Goal: Contribute content: Contribute content

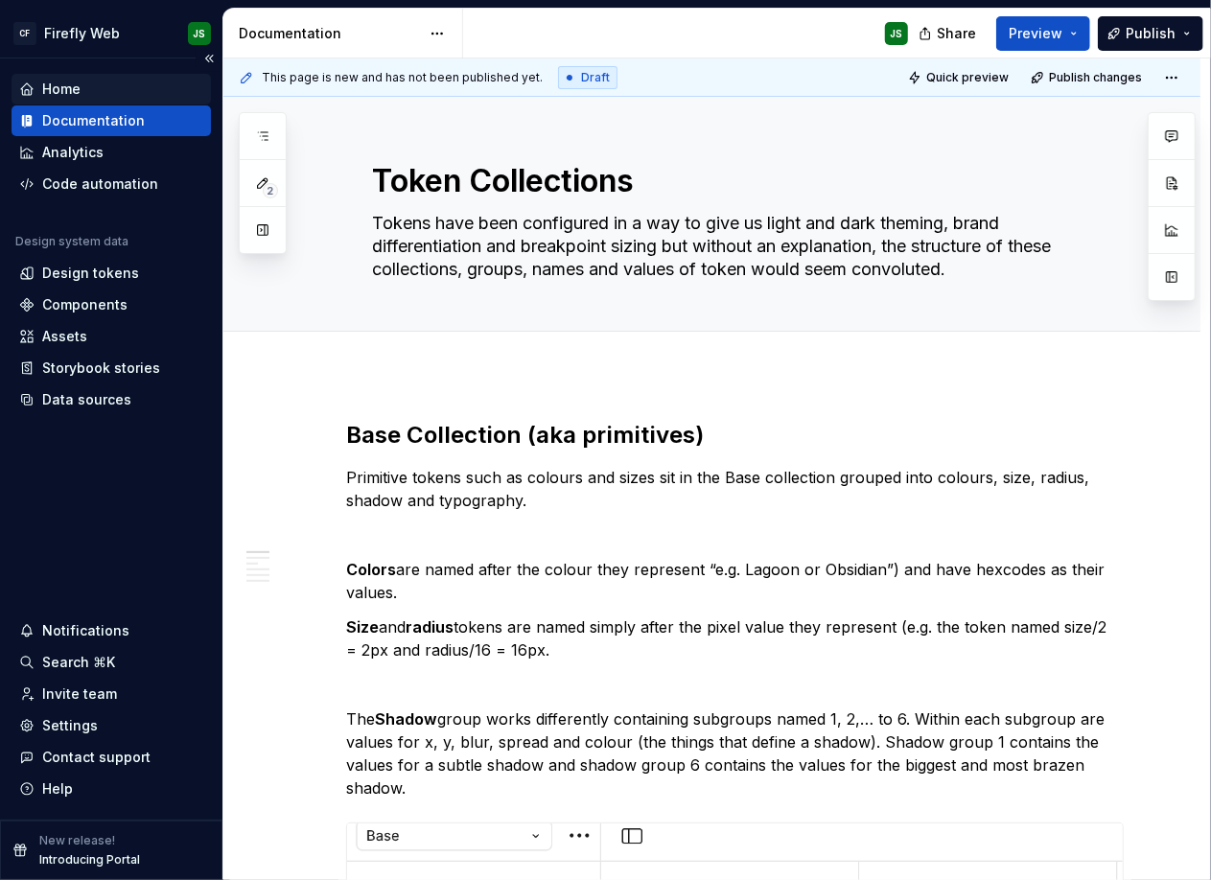
click at [89, 92] on div "Home" at bounding box center [111, 89] width 184 height 19
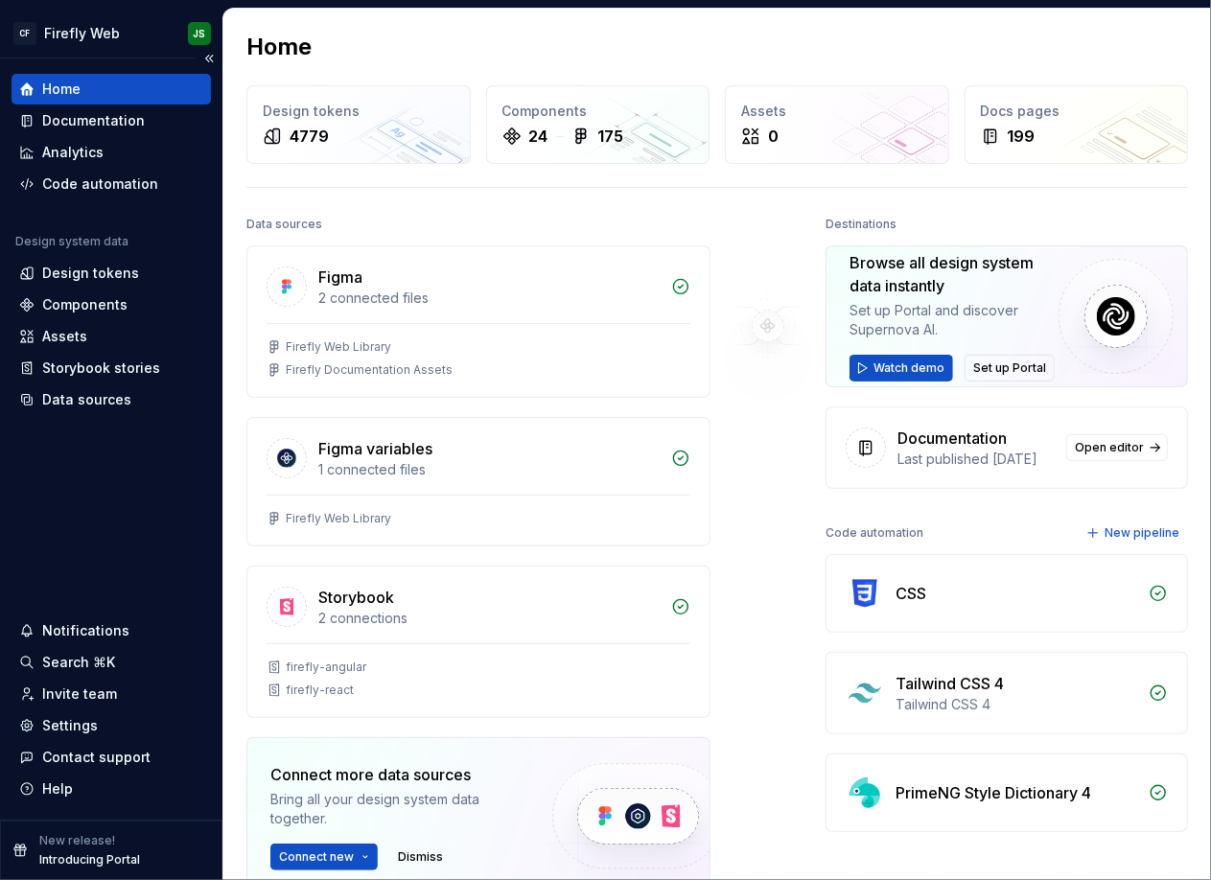
click at [102, 863] on p "Introducing Portal" at bounding box center [89, 859] width 101 height 15
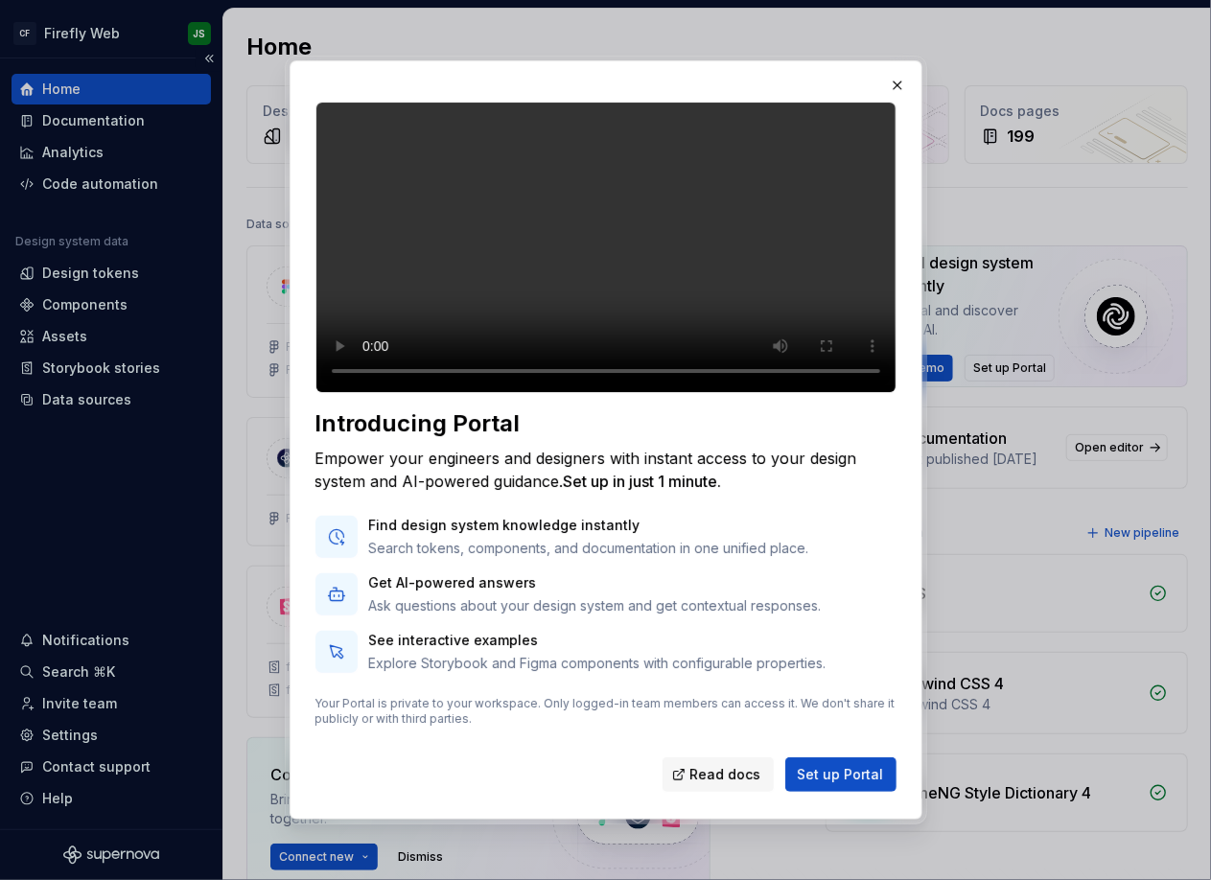
click at [839, 784] on span "Set up Portal" at bounding box center [841, 774] width 86 height 19
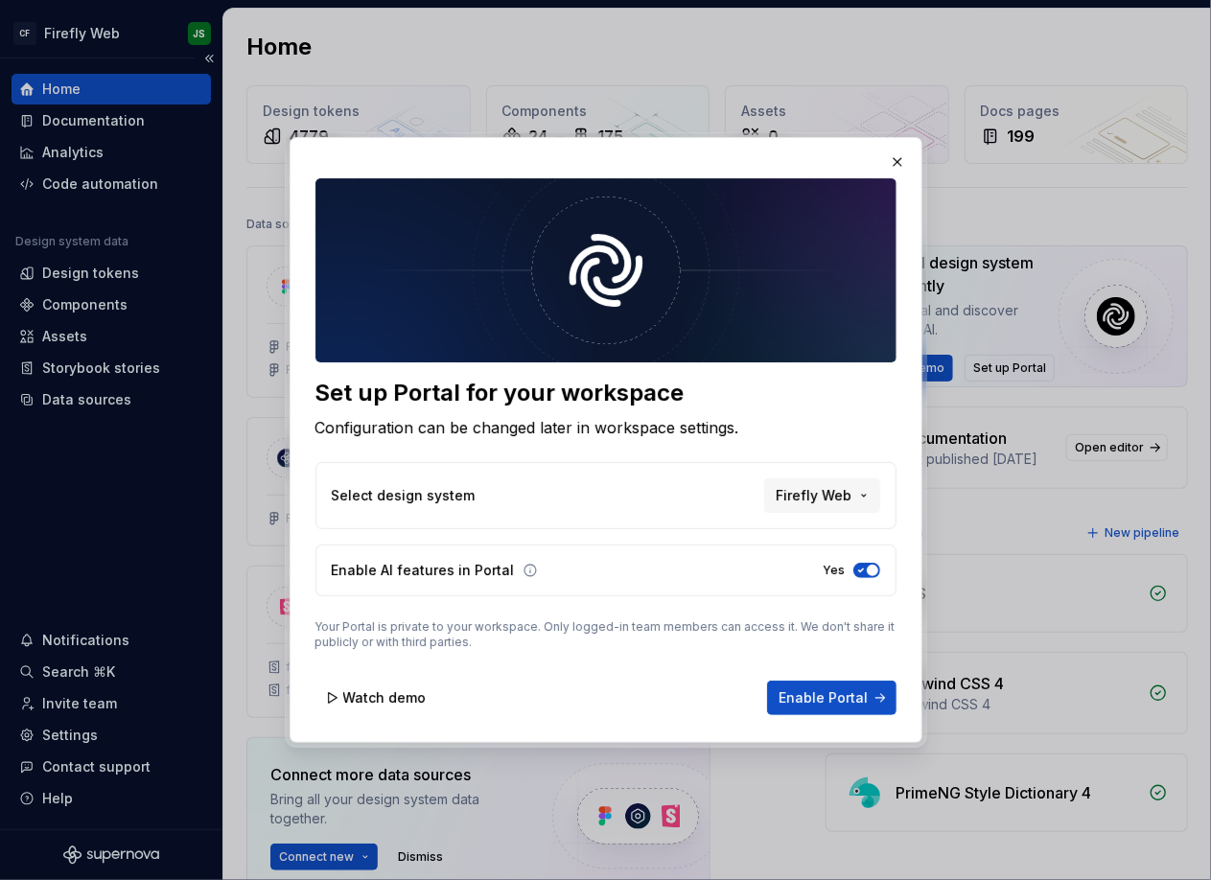
click at [818, 686] on button "Enable Portal" at bounding box center [831, 698] width 129 height 35
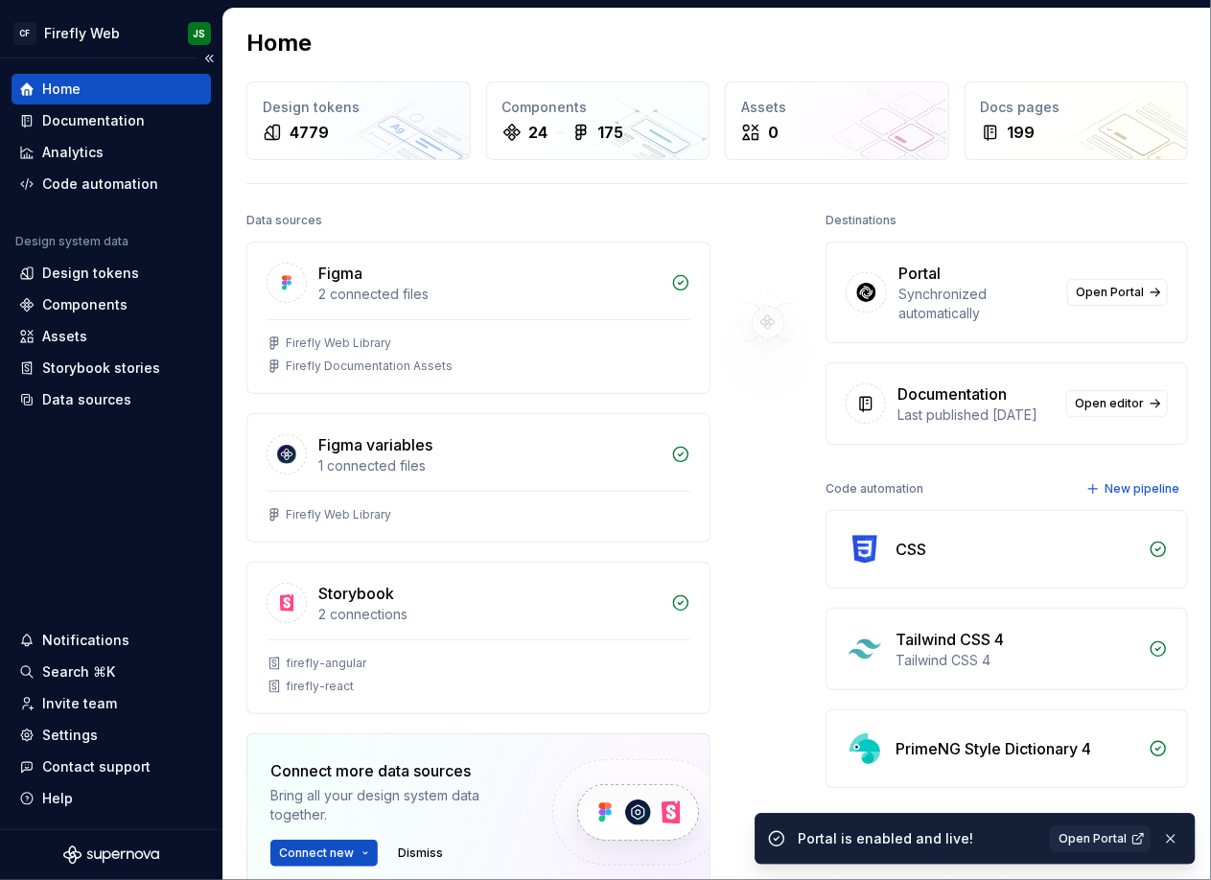
click at [954, 287] on div "Synchronized automatically" at bounding box center [976, 304] width 157 height 38
click at [1102, 292] on span "Open Portal" at bounding box center [1110, 293] width 68 height 15
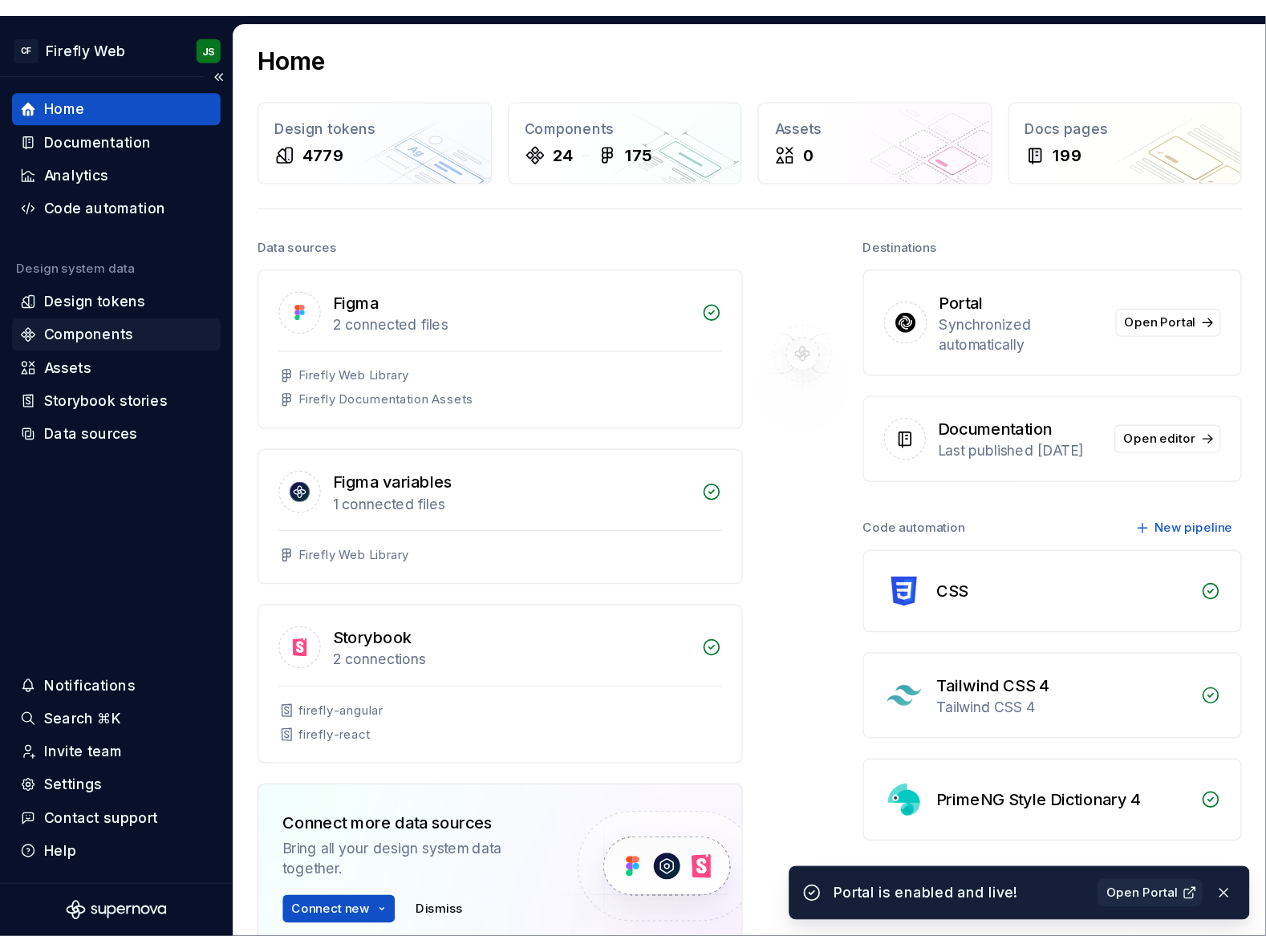
scroll to position [2, 0]
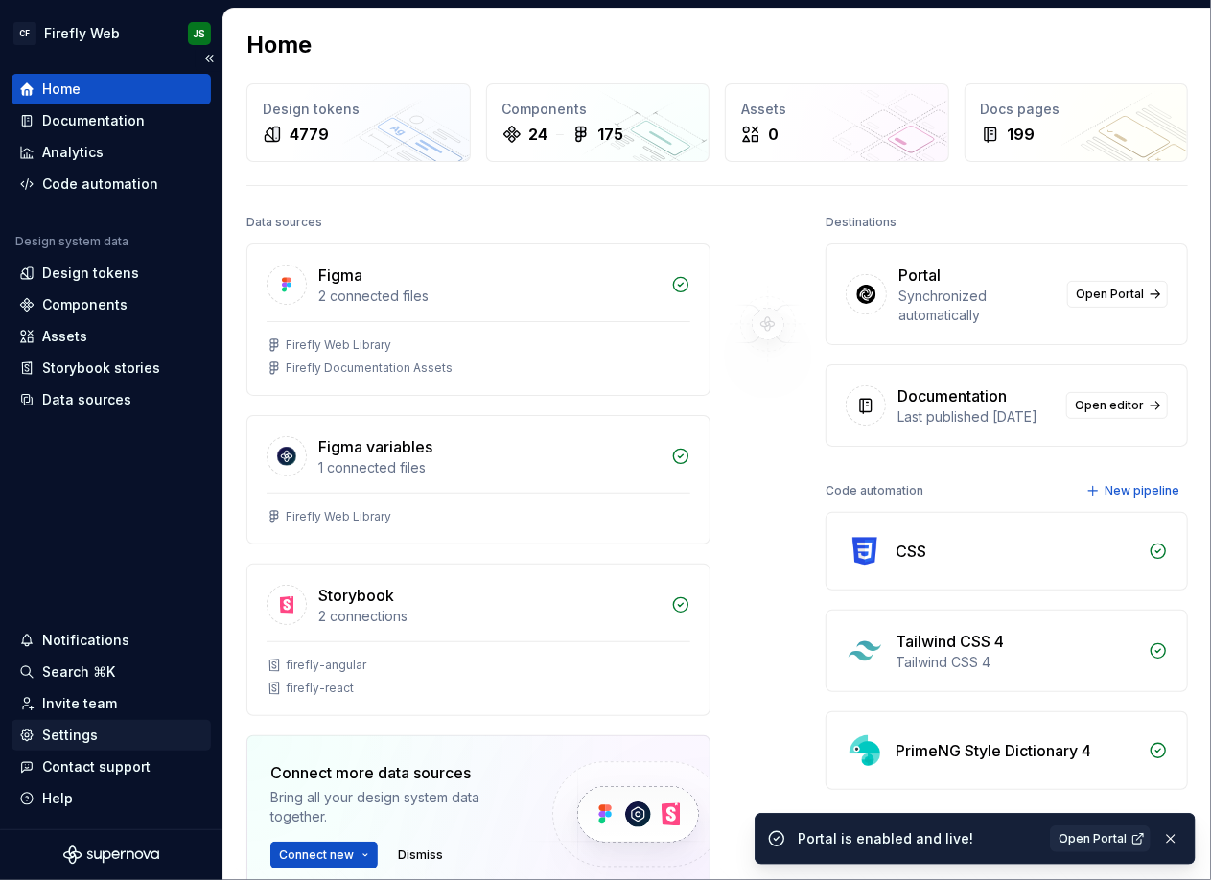
click at [78, 741] on div "Settings" at bounding box center [70, 735] width 56 height 19
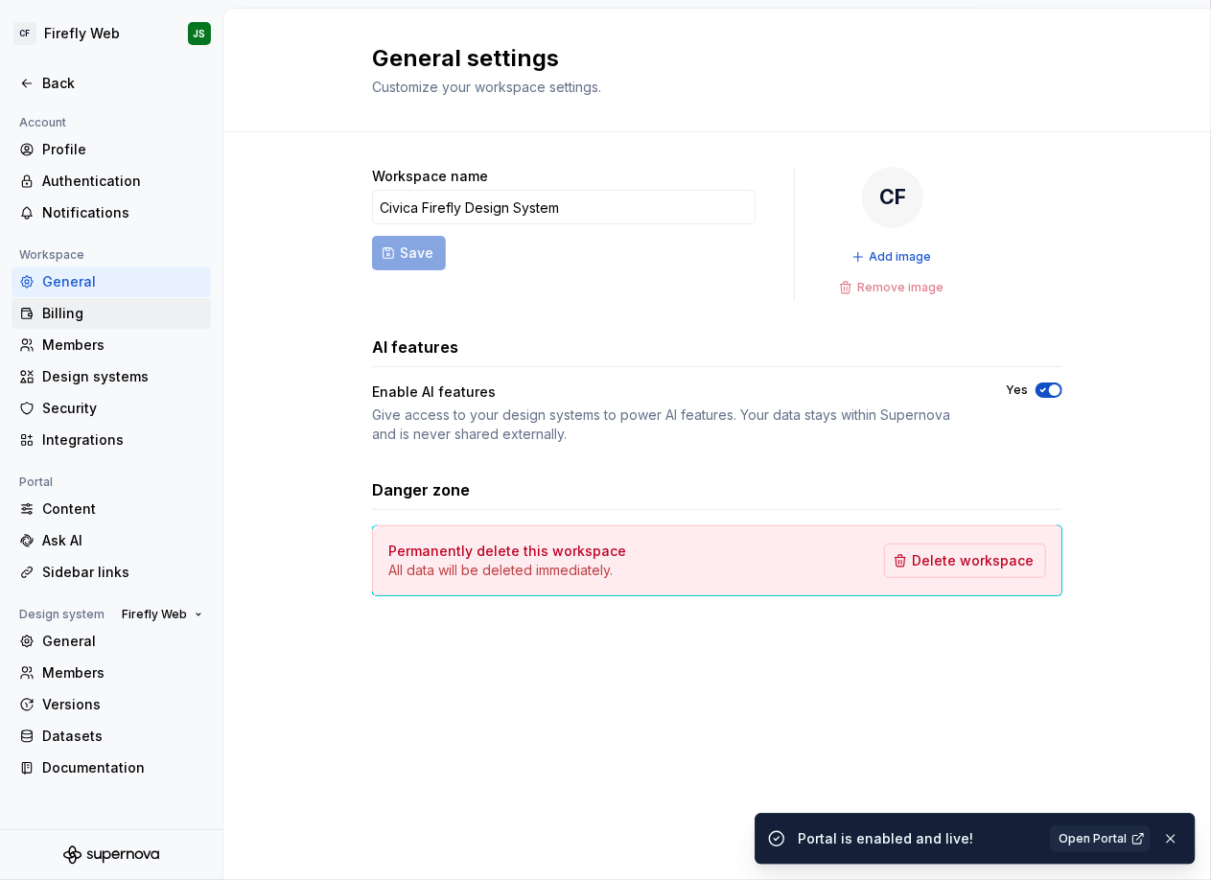
click at [142, 310] on div "Billing" at bounding box center [122, 313] width 161 height 19
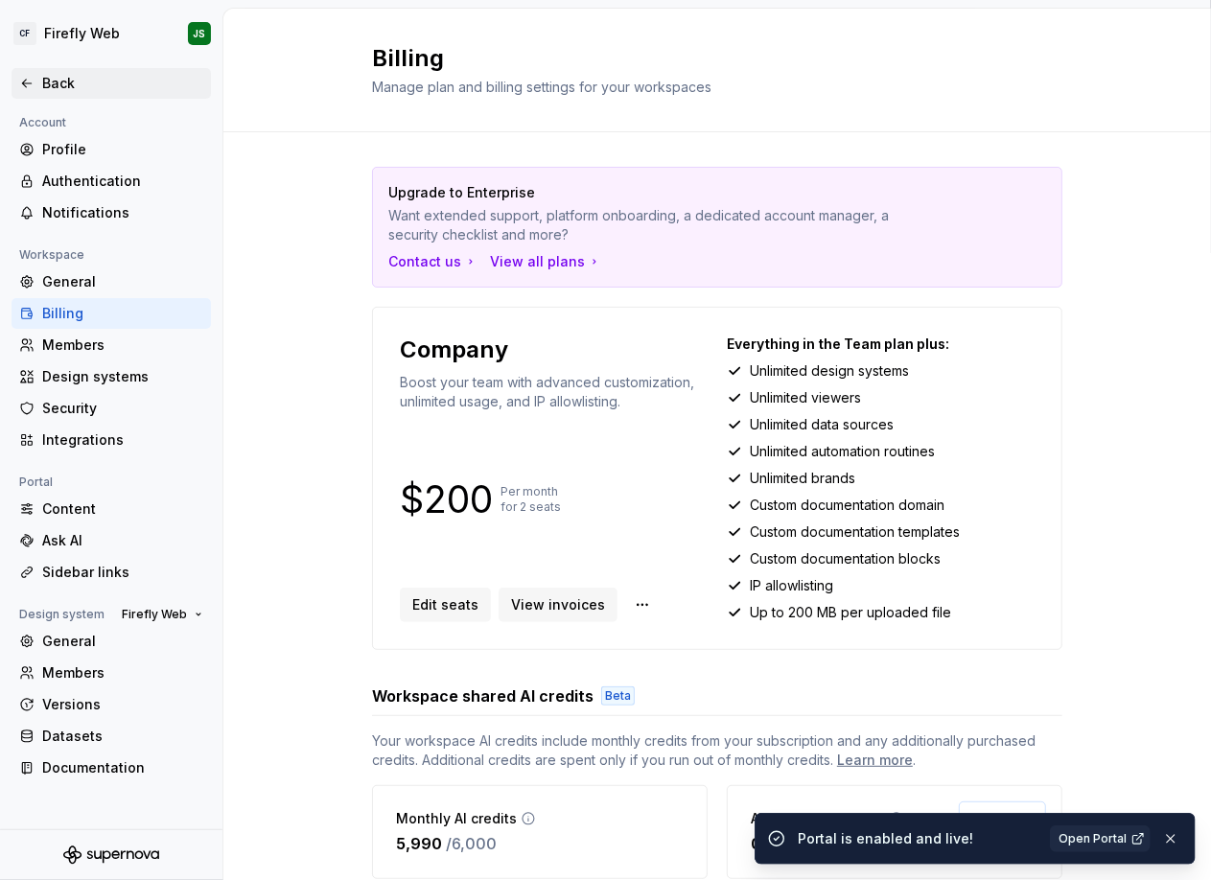
click at [59, 80] on div "Back" at bounding box center [122, 83] width 161 height 19
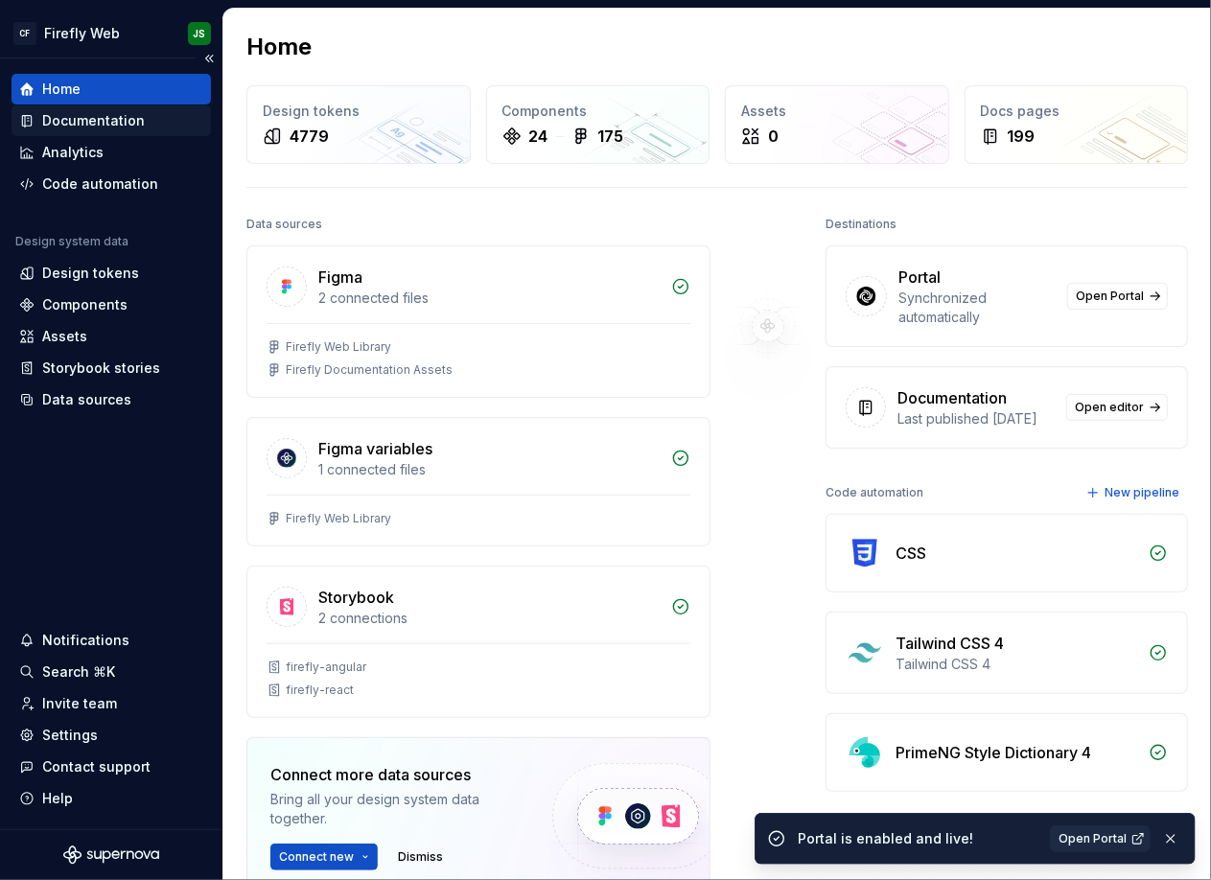
click at [116, 122] on div "Documentation" at bounding box center [93, 120] width 103 height 19
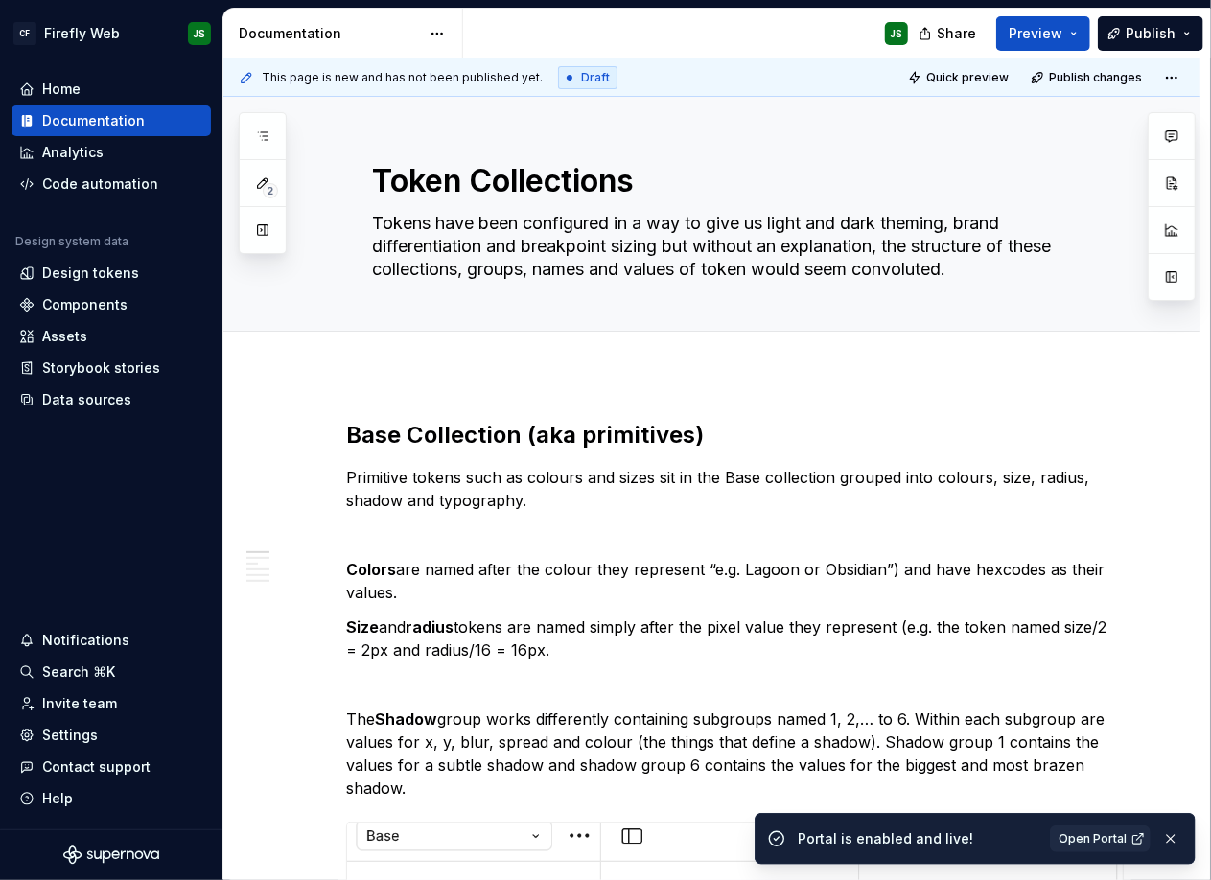
click at [1177, 74] on html "CF Firefly Web JS Home Documentation Analytics Code automation Design system da…" at bounding box center [605, 440] width 1211 height 880
type textarea "*"
click at [1177, 30] on html "CF Firefly Web JS Home Documentation Analytics Code automation Design system da…" at bounding box center [605, 440] width 1211 height 880
click at [1186, 30] on button "Publish" at bounding box center [1150, 33] width 105 height 35
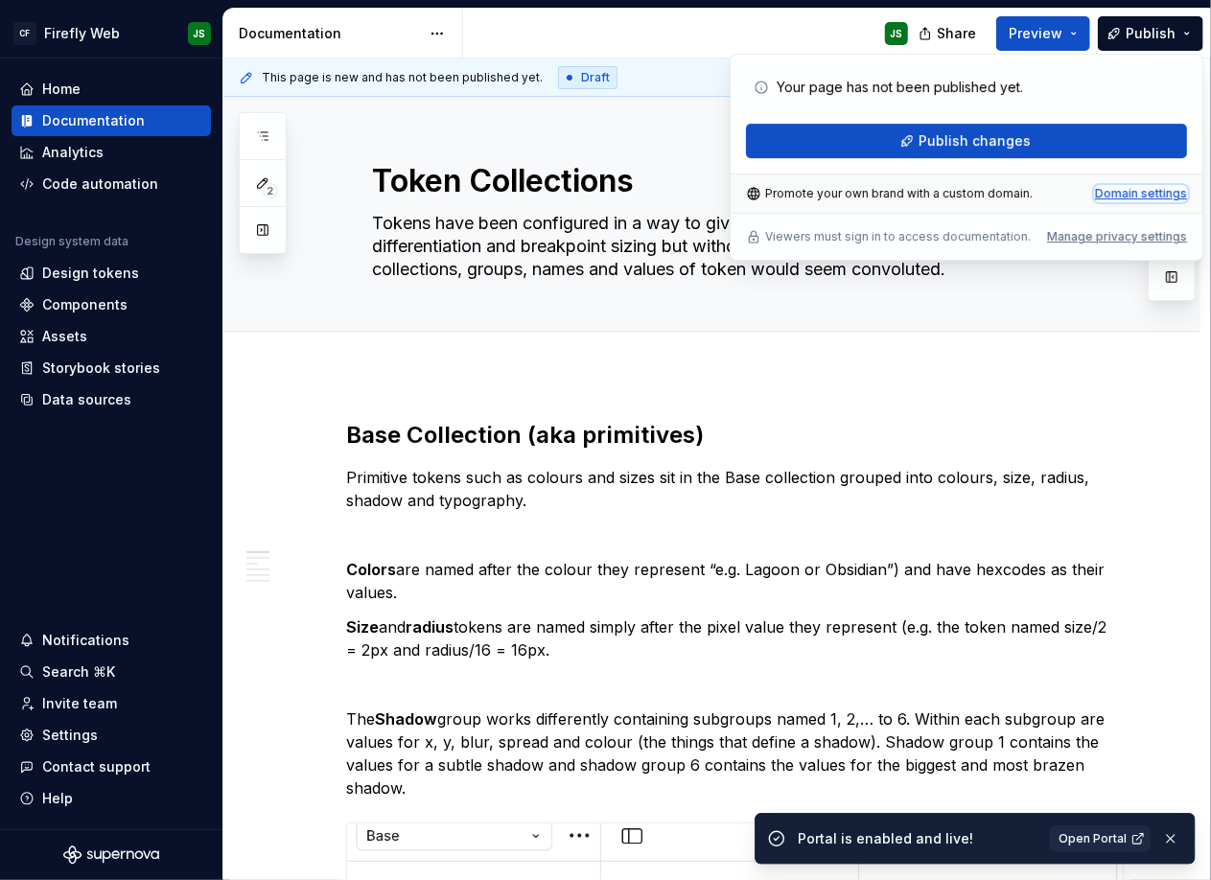
click at [1135, 187] on div "Domain settings" at bounding box center [1141, 193] width 92 height 15
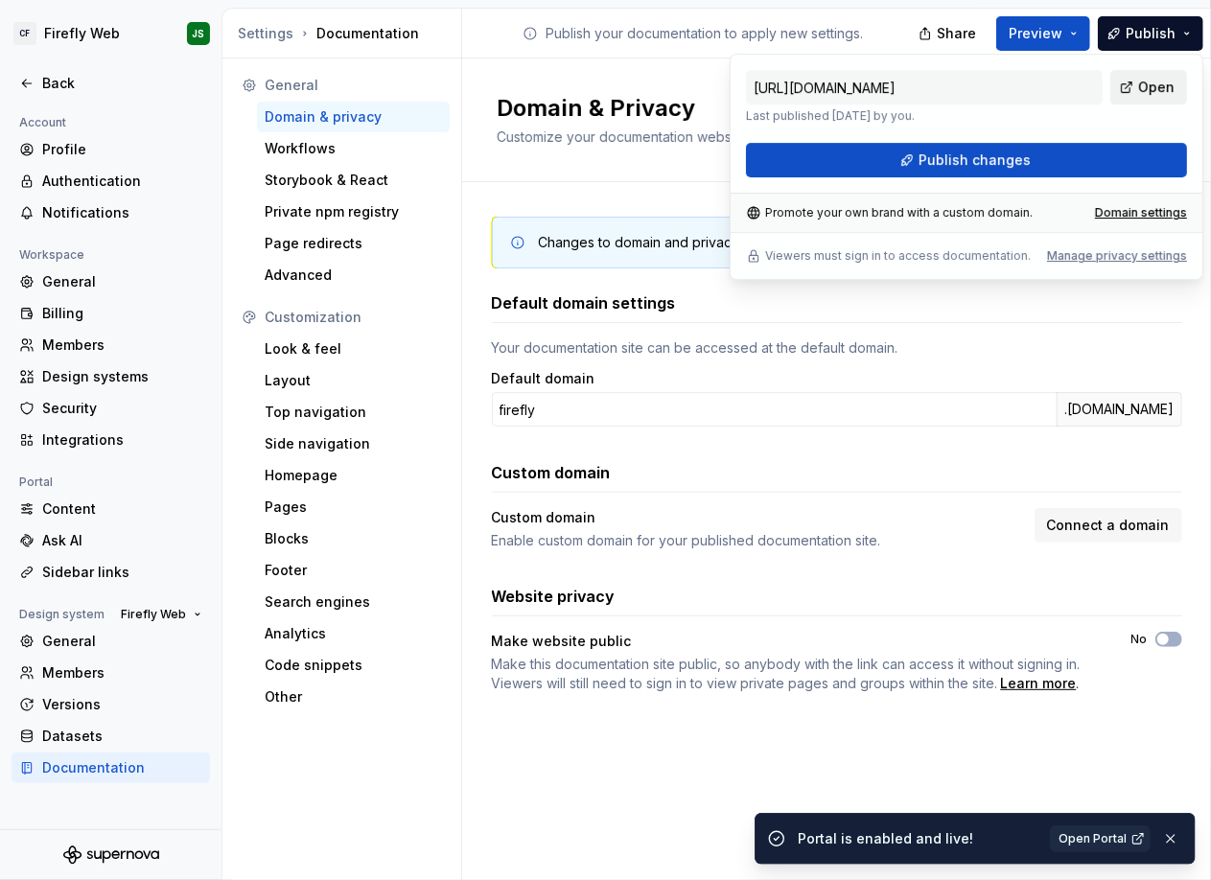
click at [1150, 86] on span "Open" at bounding box center [1156, 87] width 36 height 19
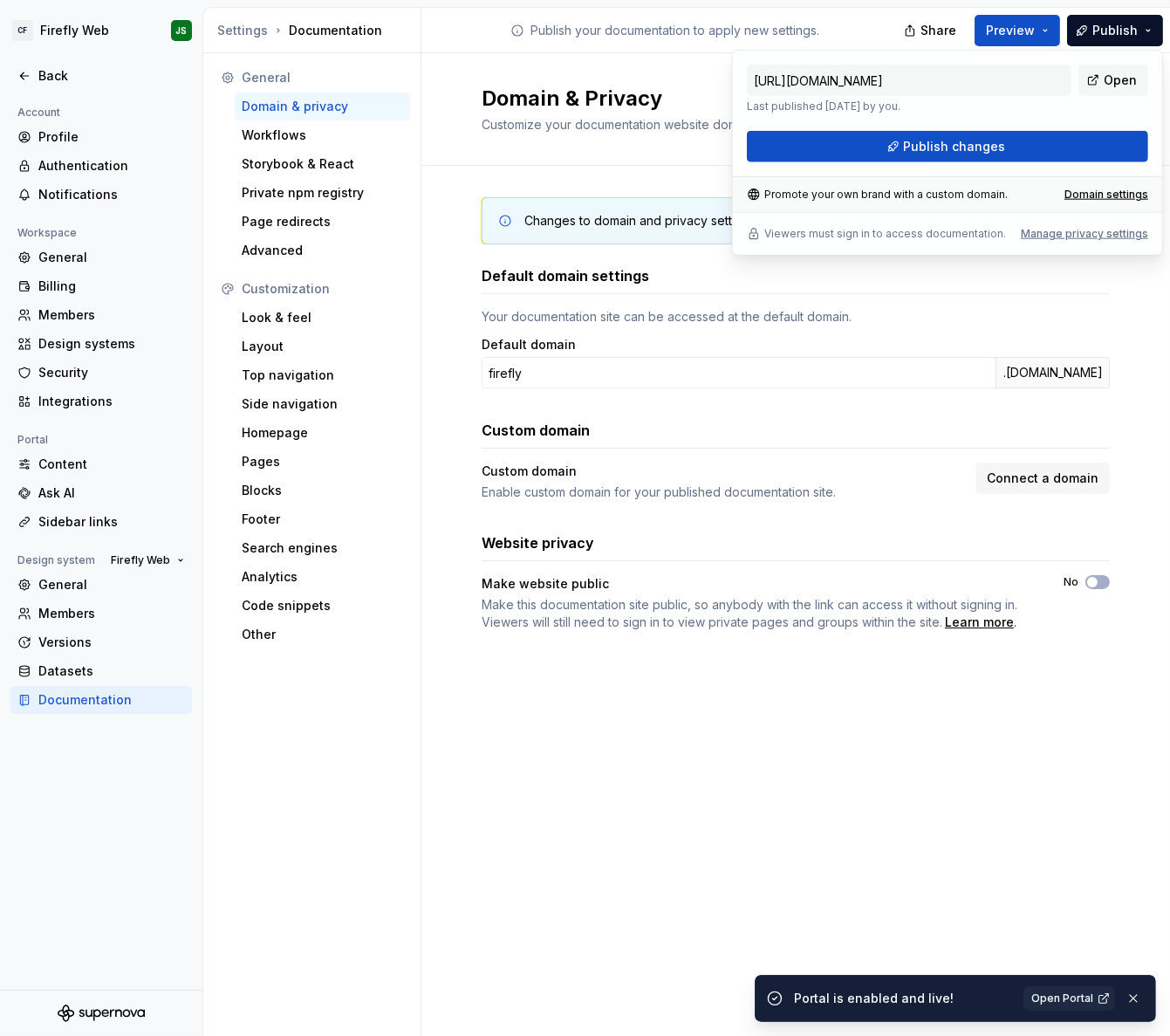
click at [1054, 201] on div "Promote your own brand with a custom domain. Domain settings" at bounding box center [948, 194] width 430 height 36
click at [1087, 197] on div "Domain settings" at bounding box center [1106, 194] width 84 height 14
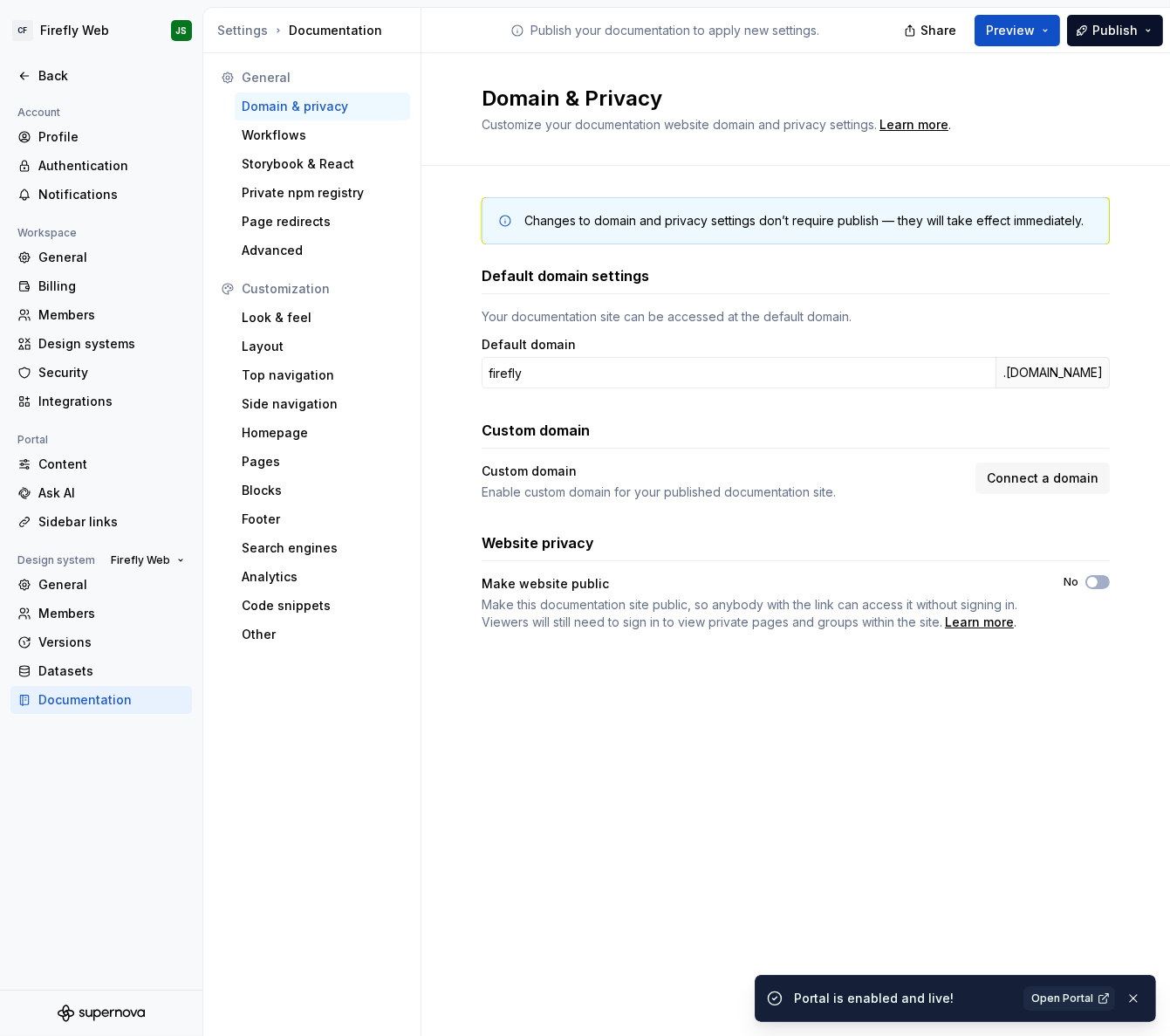
click at [1026, 297] on div "Default domain settings Your documentation site can be accessed at the default …" at bounding box center [796, 326] width 628 height 123
click at [1100, 581] on button "No" at bounding box center [1097, 582] width 25 height 14
click at [1092, 584] on span "button" at bounding box center [1093, 583] width 11 height 11
click at [1094, 582] on span "button" at bounding box center [1093, 583] width 11 height 11
type button "on"
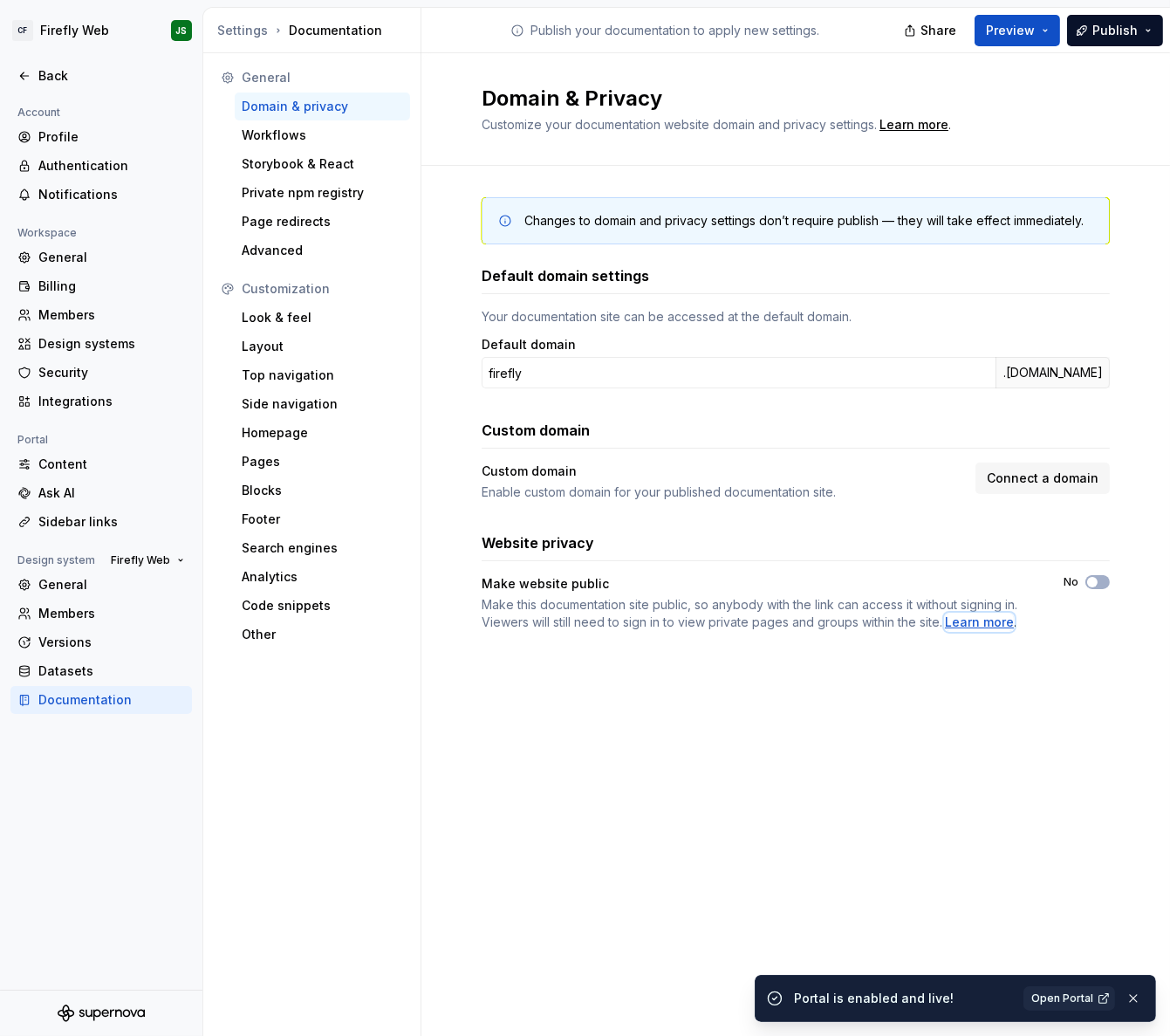
click at [1003, 627] on div "Learn more" at bounding box center [980, 622] width 69 height 17
click at [1094, 584] on span "button" at bounding box center [1093, 583] width 11 height 11
click at [1096, 583] on span "button" at bounding box center [1093, 583] width 11 height 11
click at [1089, 581] on span "button" at bounding box center [1093, 583] width 11 height 11
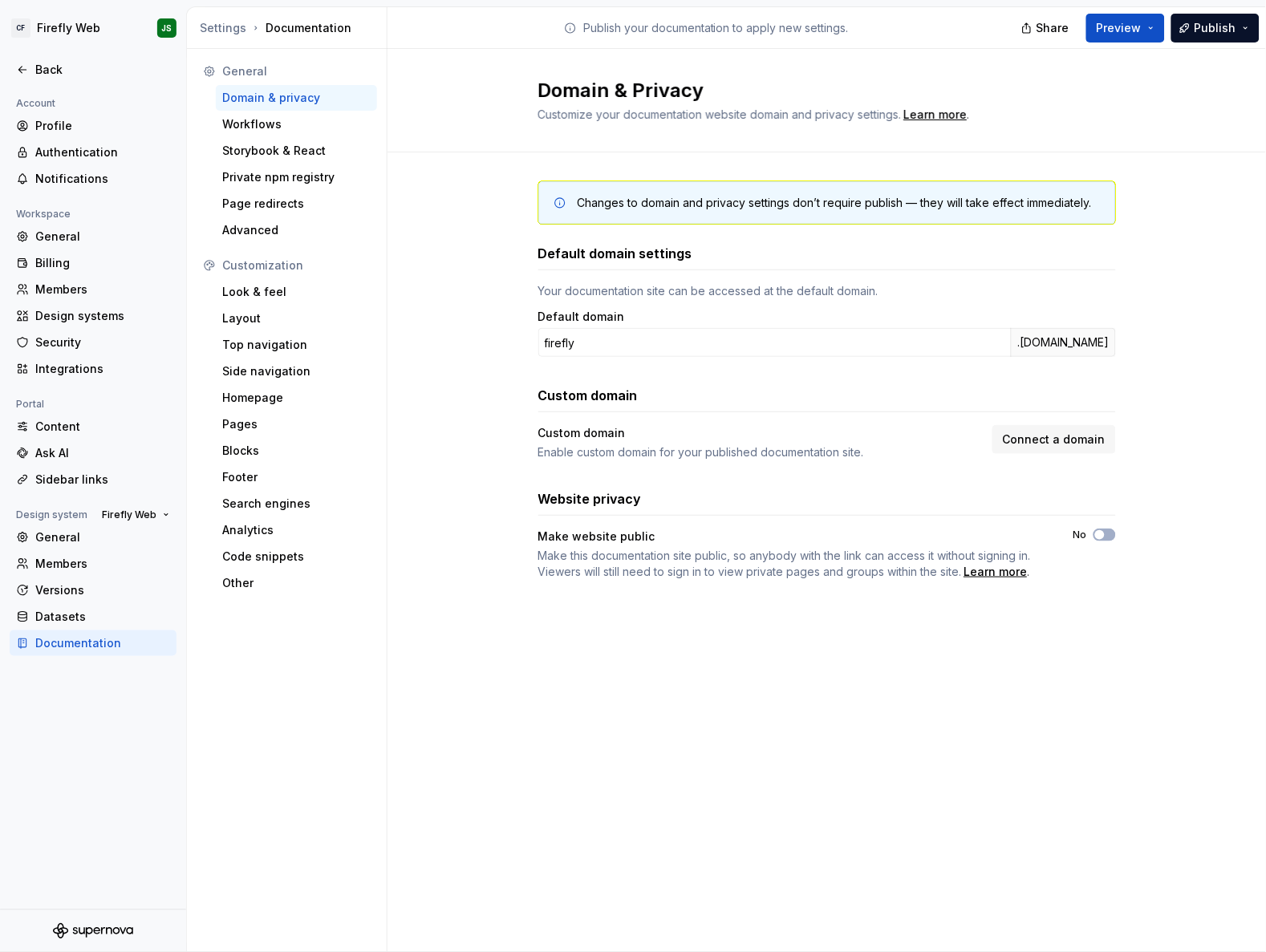
click at [1104, 538] on icon "button" at bounding box center [1099, 535] width 13 height 10
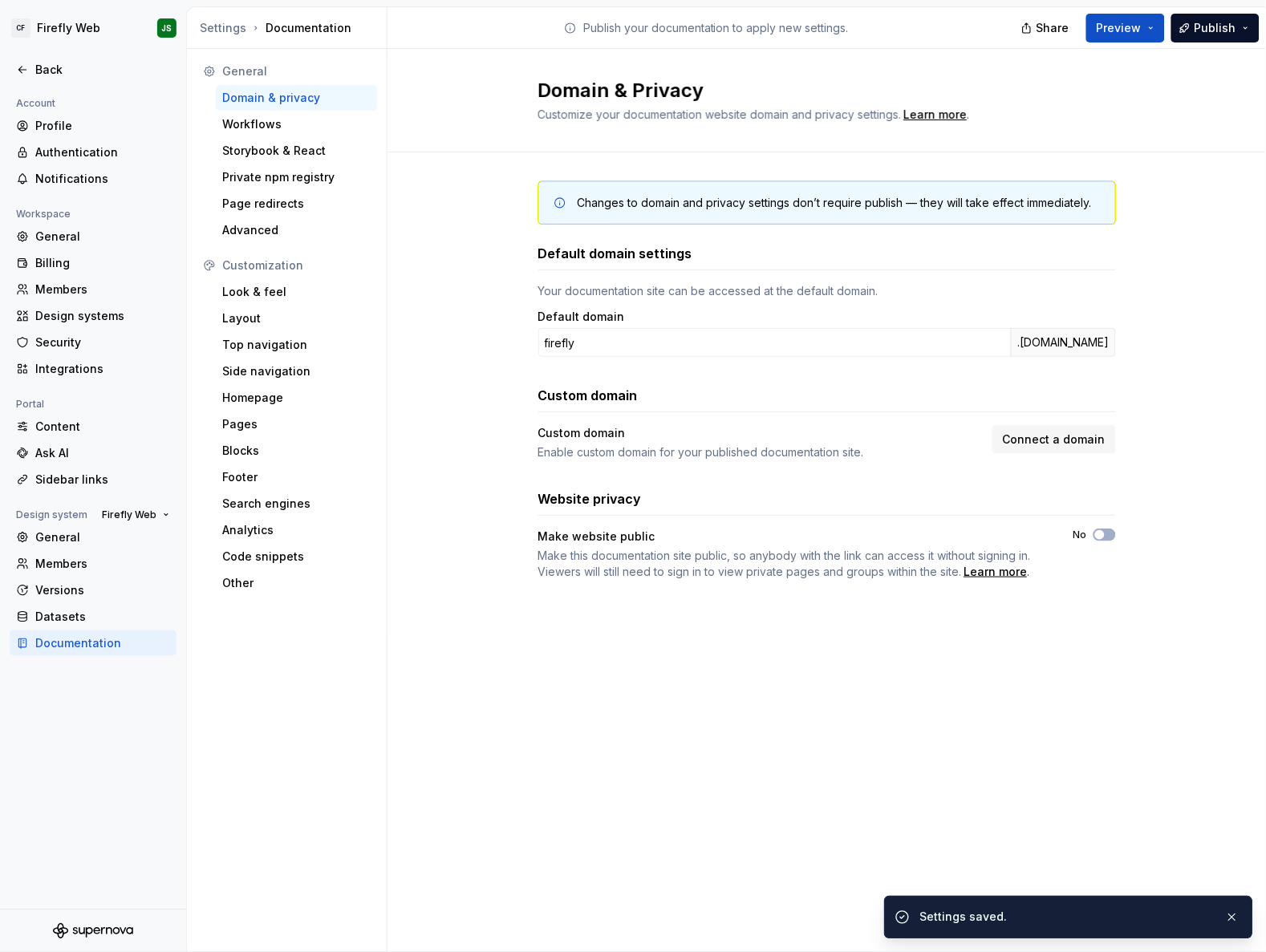
type button "on"
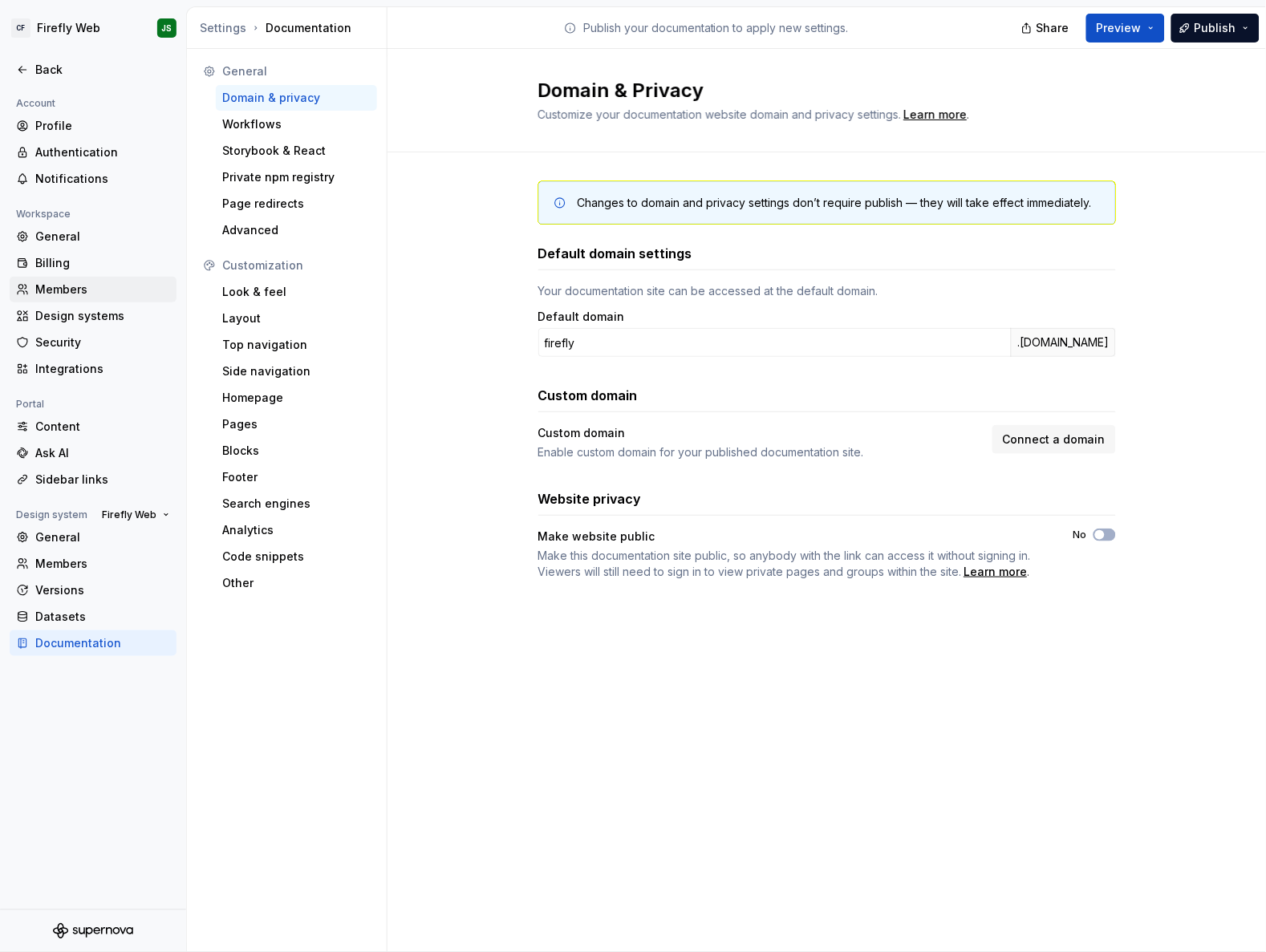
click at [58, 293] on div "Members" at bounding box center [102, 289] width 135 height 16
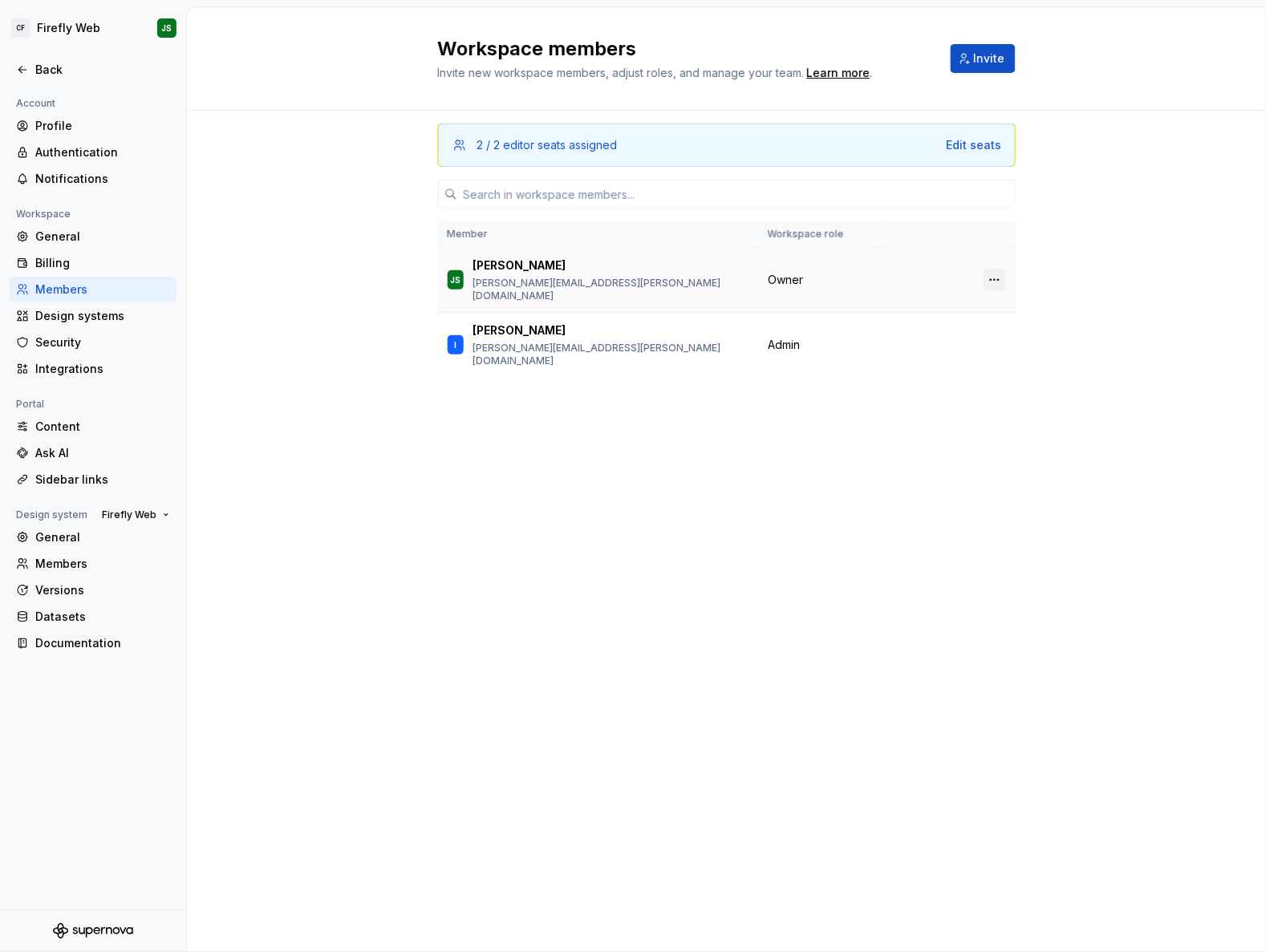
click at [996, 276] on button "button" at bounding box center [994, 279] width 23 height 23
click at [650, 374] on div "2 / 2 editor seats assigned Edit seats Member Workspace role JS Jason Sparks ja…" at bounding box center [726, 500] width 577 height 781
click at [62, 541] on div "General" at bounding box center [102, 537] width 135 height 16
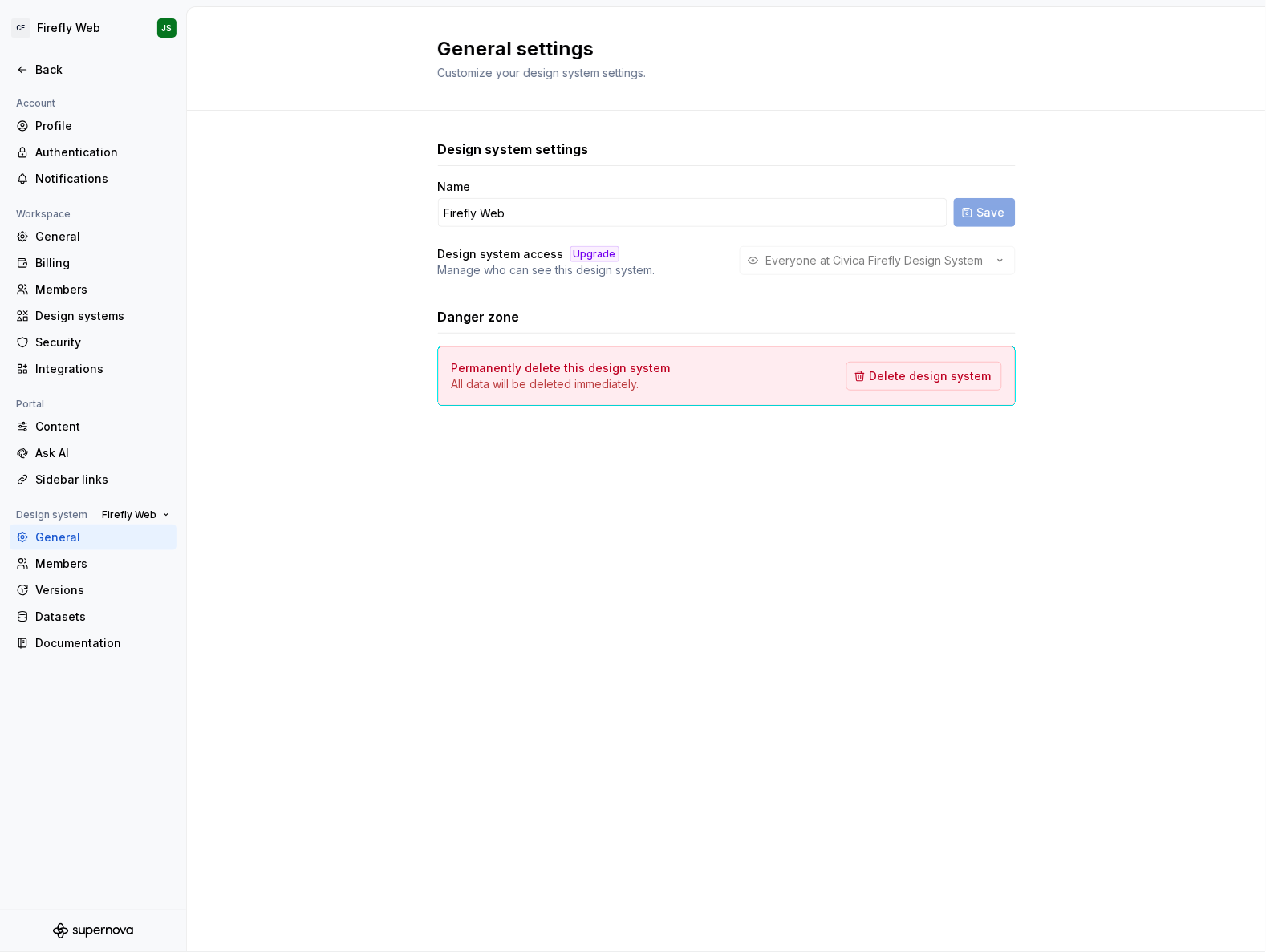
click at [62, 541] on div "General" at bounding box center [102, 537] width 135 height 16
click at [60, 142] on div "Authentication" at bounding box center [93, 152] width 167 height 26
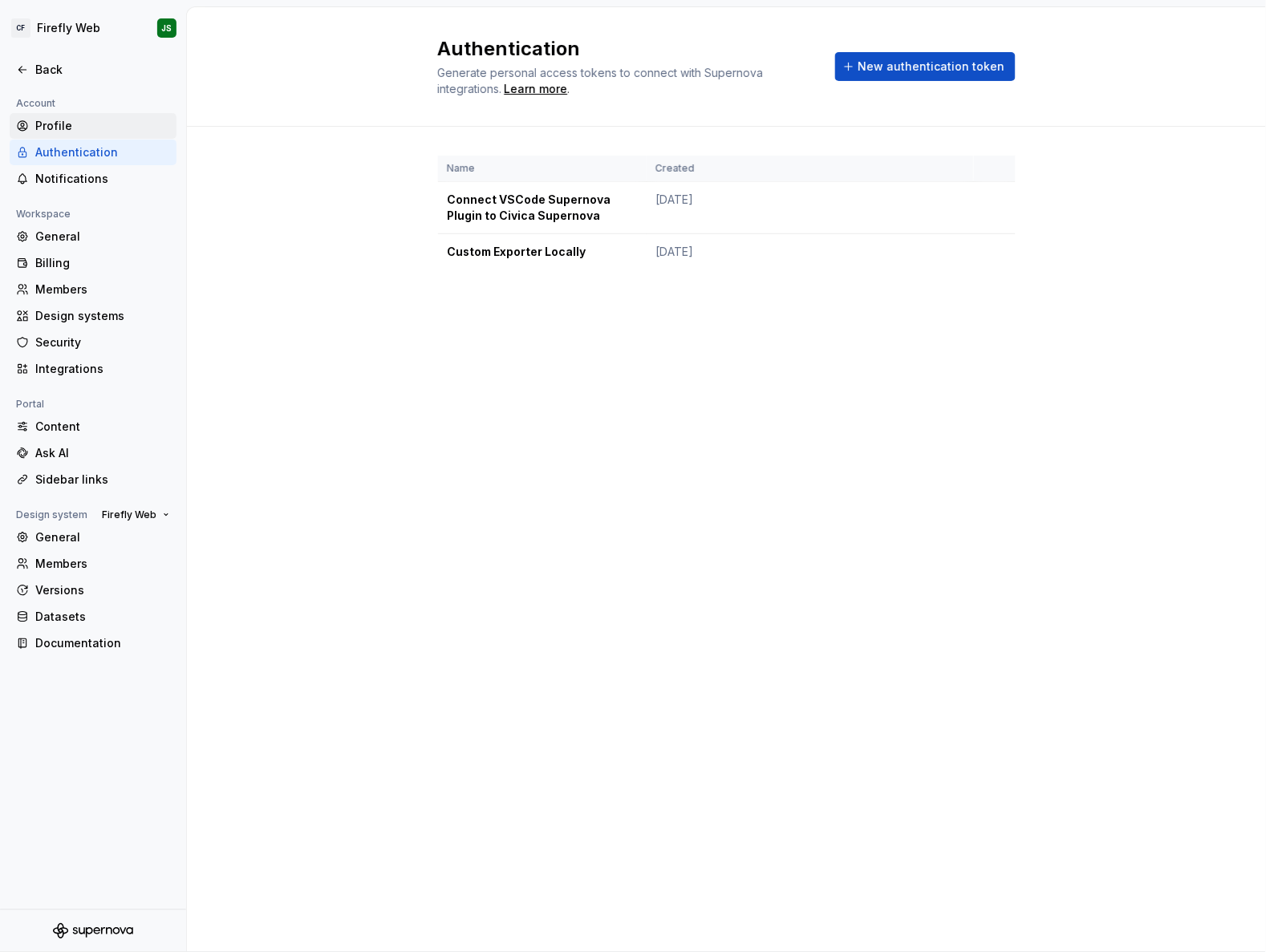
click at [54, 125] on div "Profile" at bounding box center [102, 125] width 135 height 16
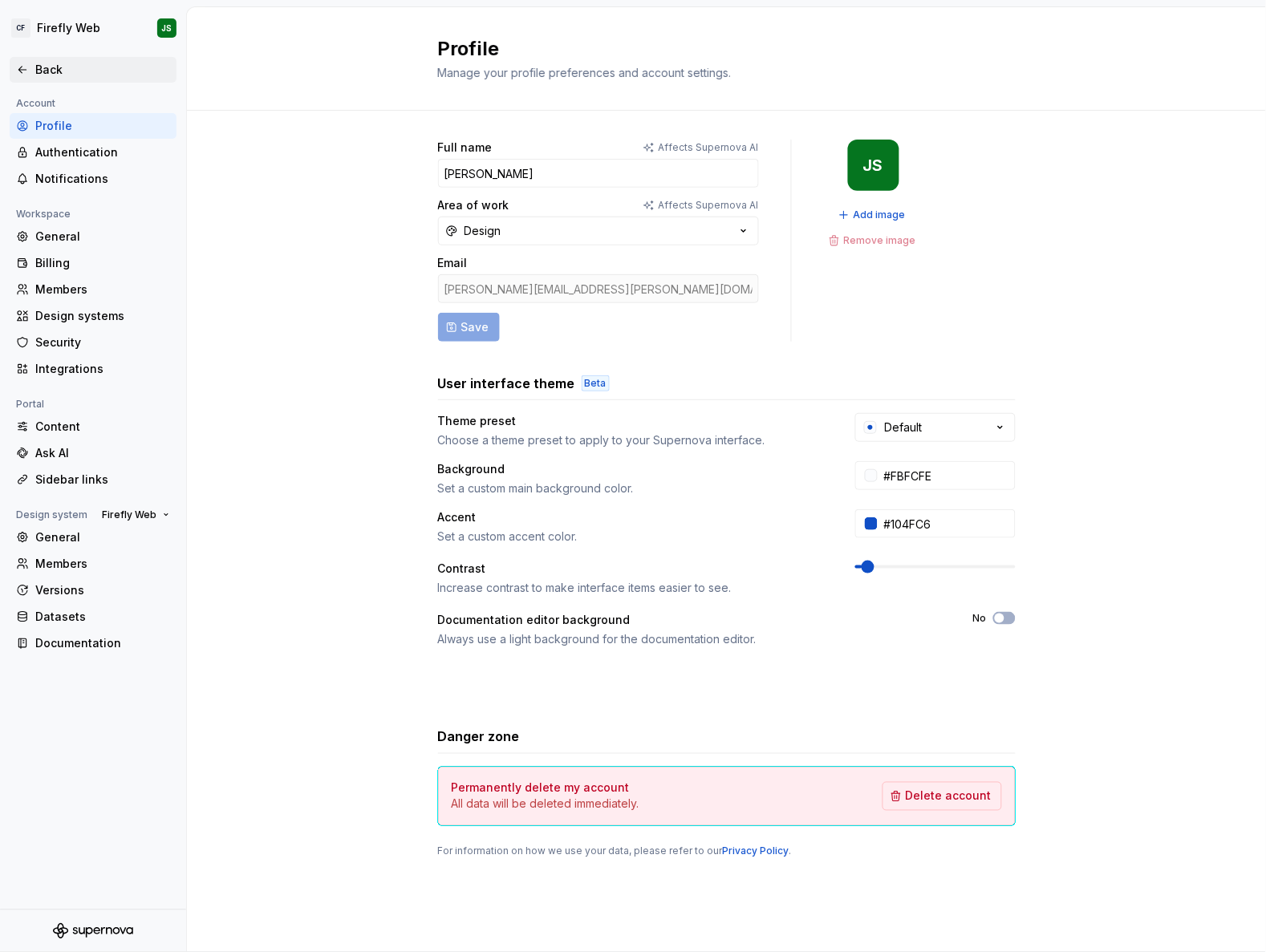
click at [32, 74] on div "Back" at bounding box center [93, 69] width 154 height 16
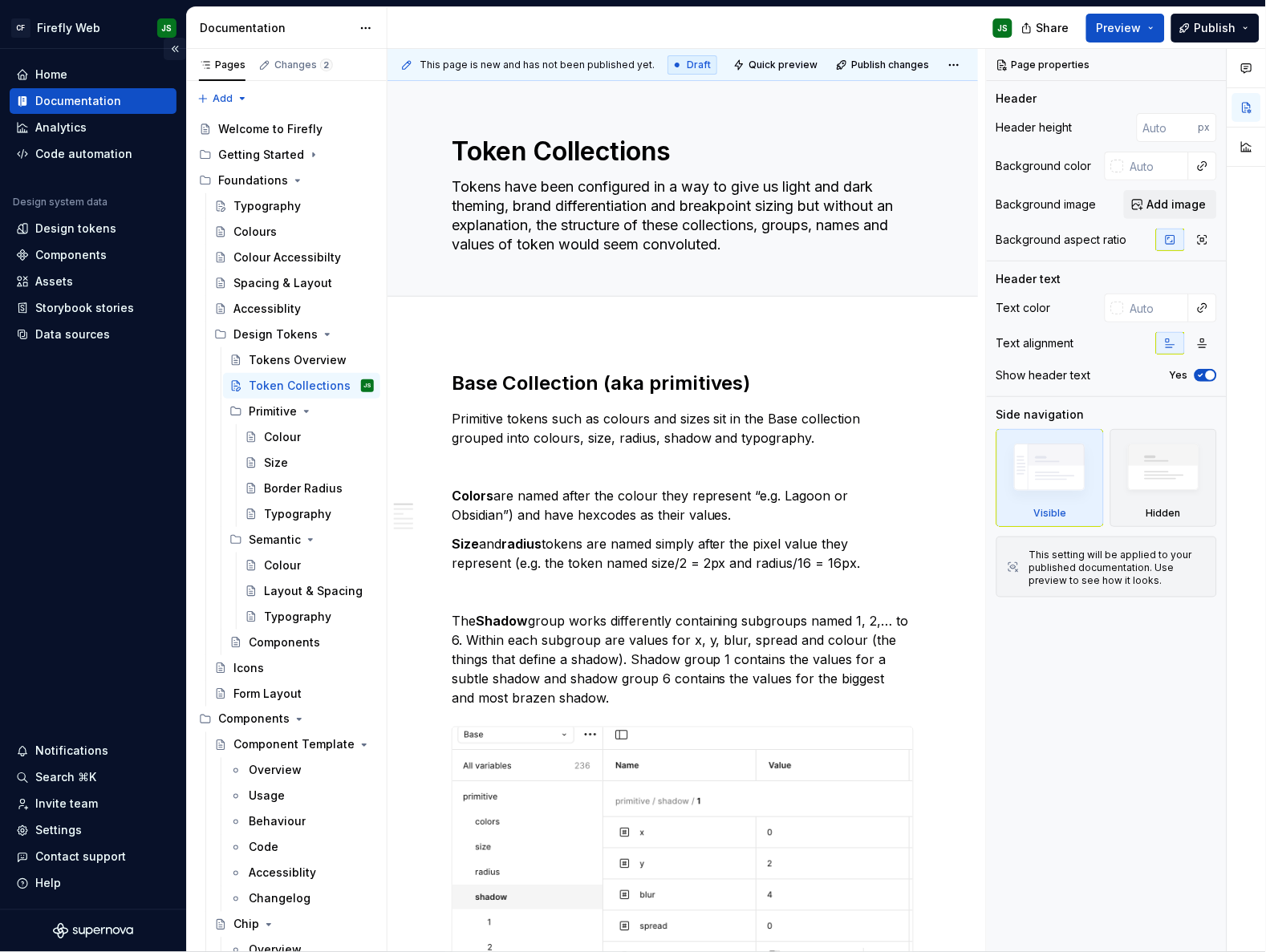
click at [173, 52] on button "Collapse sidebar" at bounding box center [175, 49] width 23 height 23
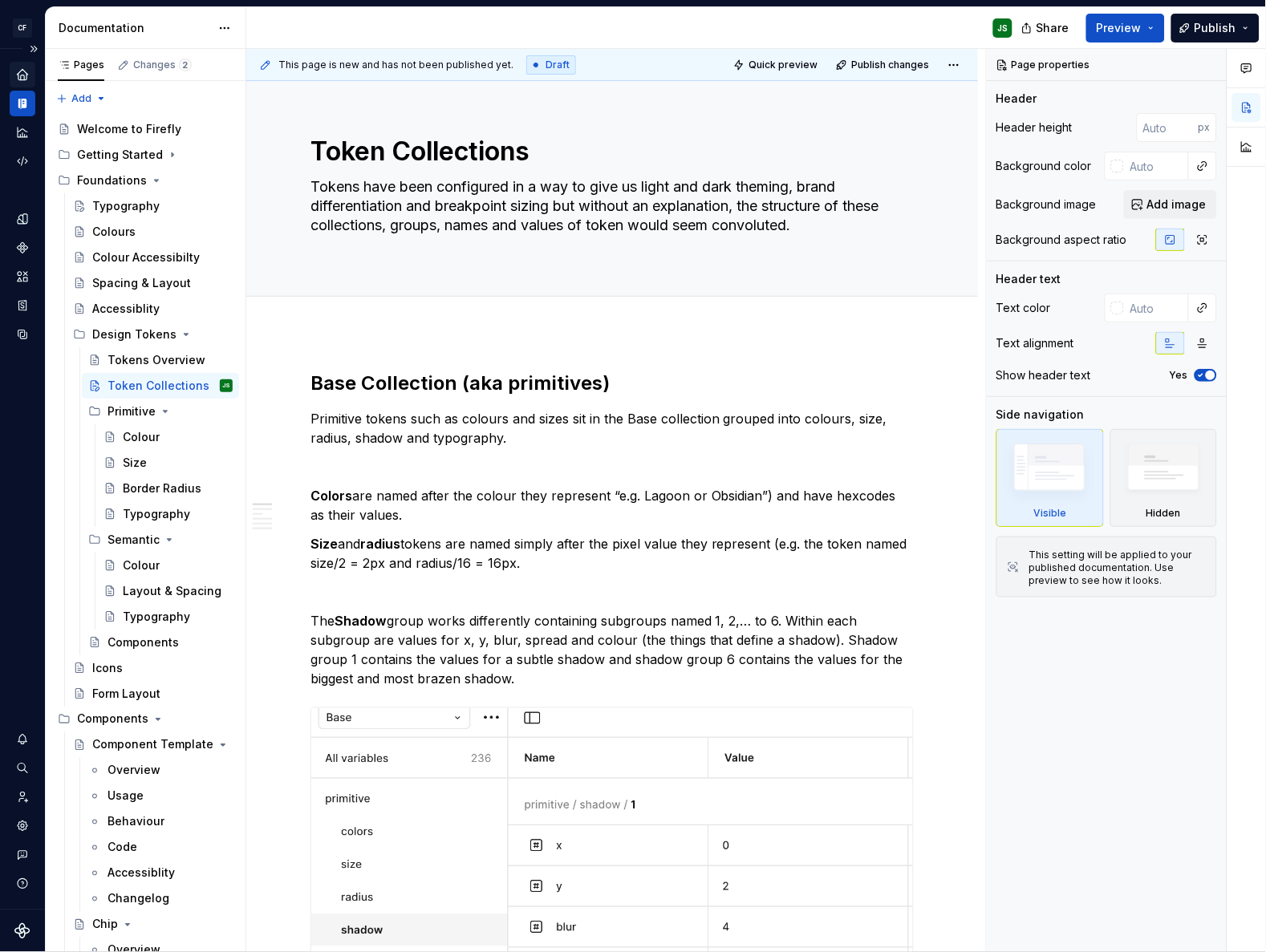
click at [25, 68] on icon "Home" at bounding box center [22, 74] width 14 height 14
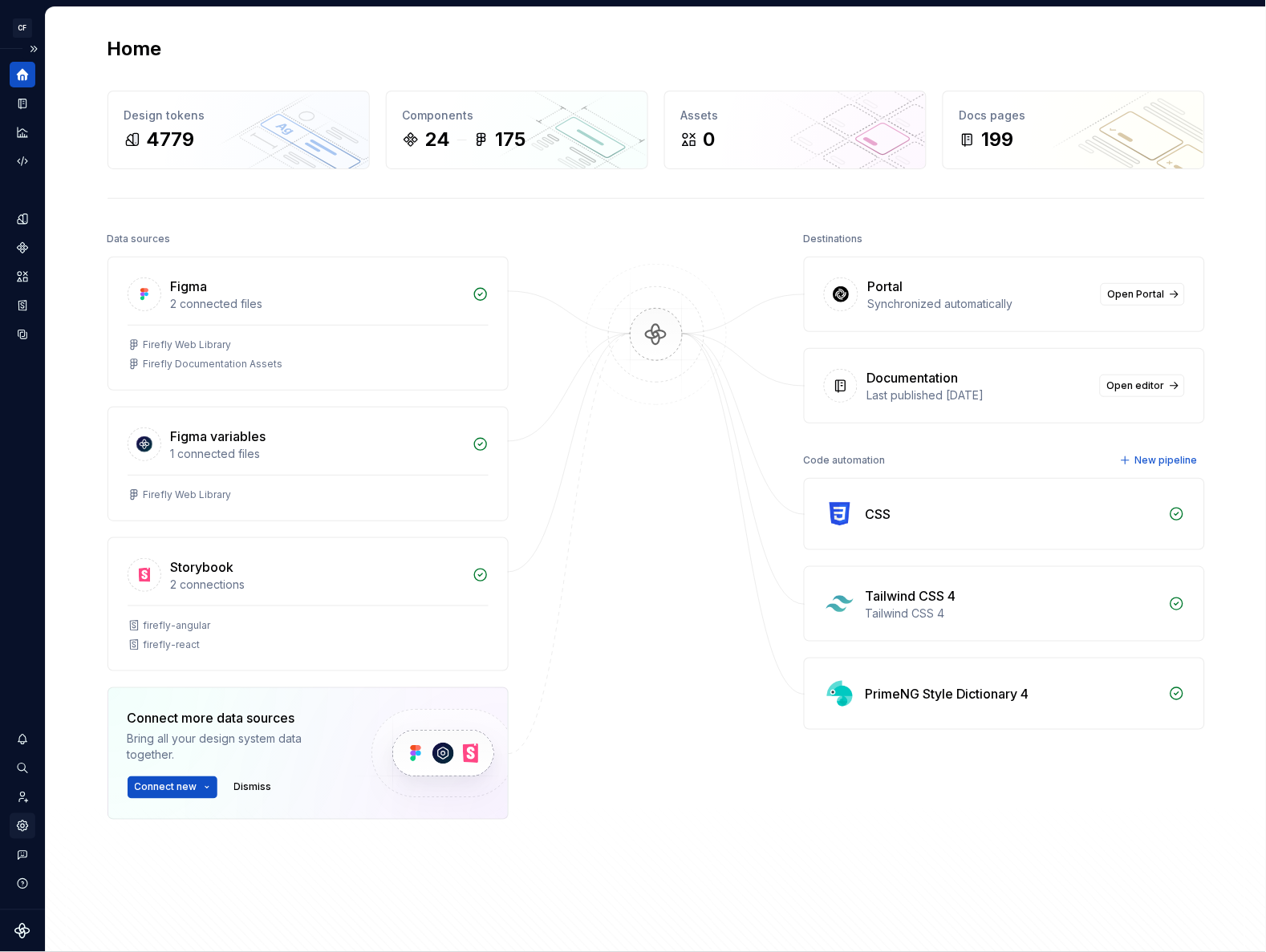
click at [22, 829] on icon "Settings" at bounding box center [22, 826] width 14 height 14
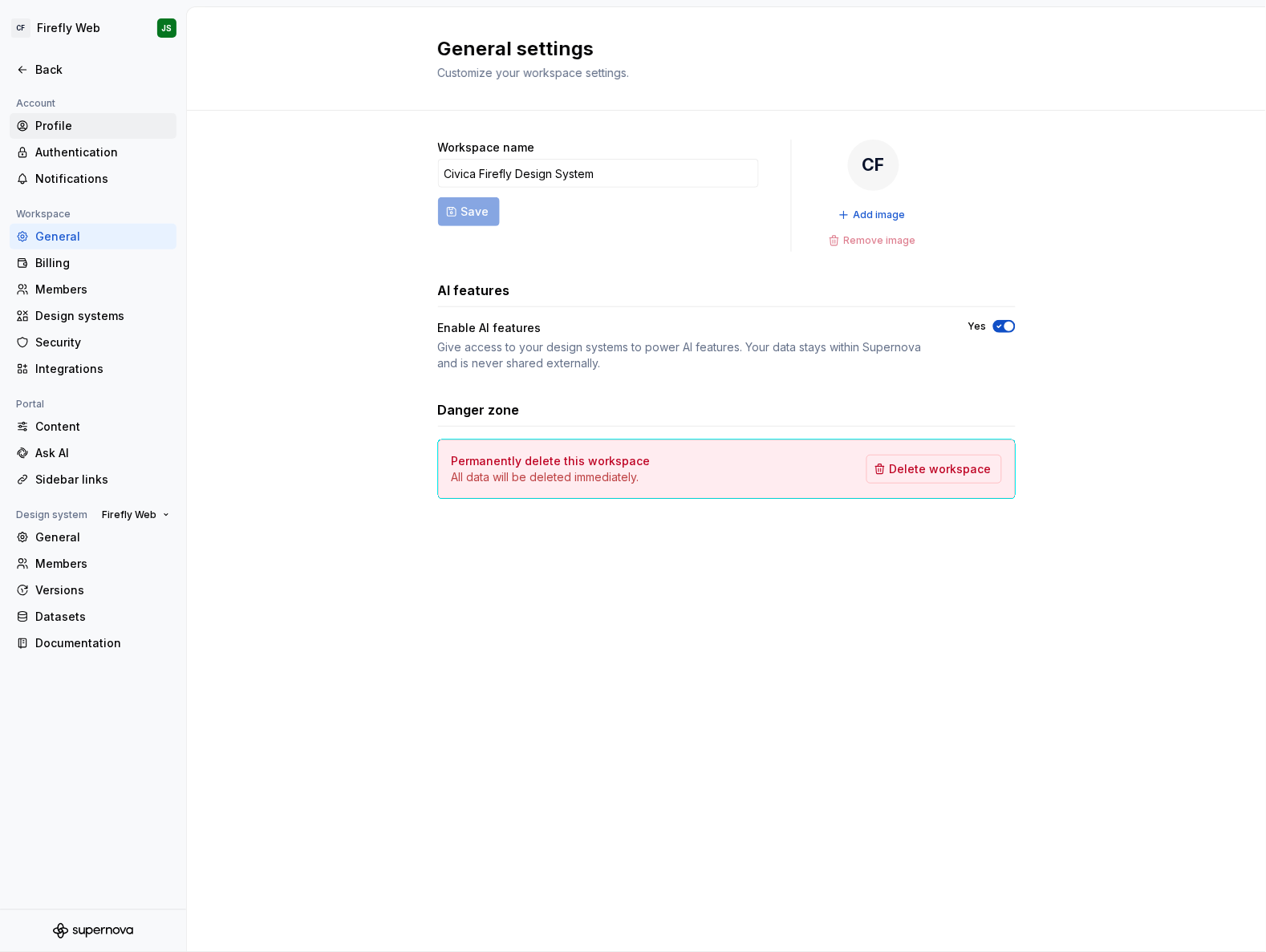
click at [70, 131] on div "Profile" at bounding box center [102, 125] width 135 height 16
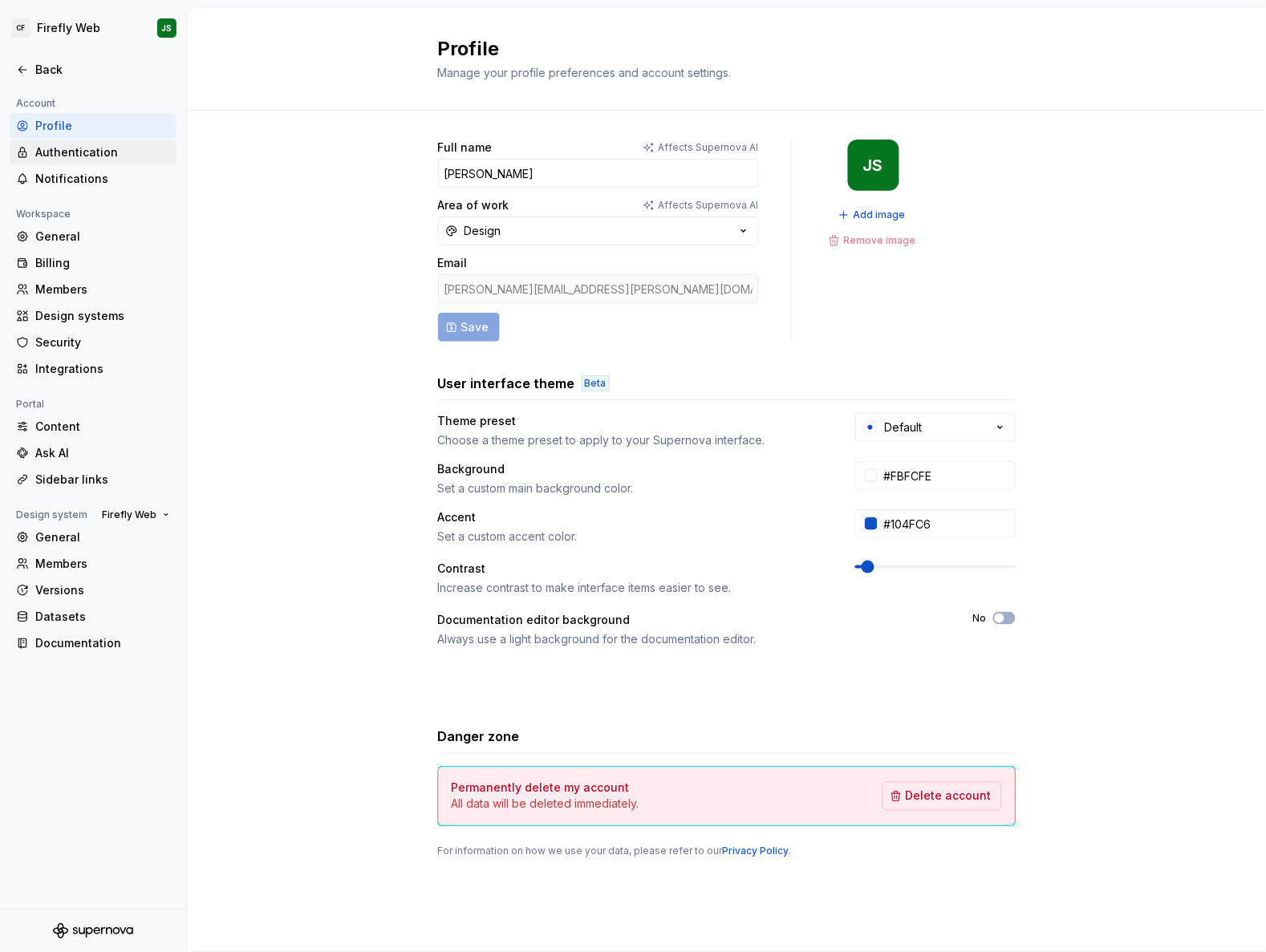
click at [66, 152] on div "Authentication" at bounding box center [102, 152] width 135 height 16
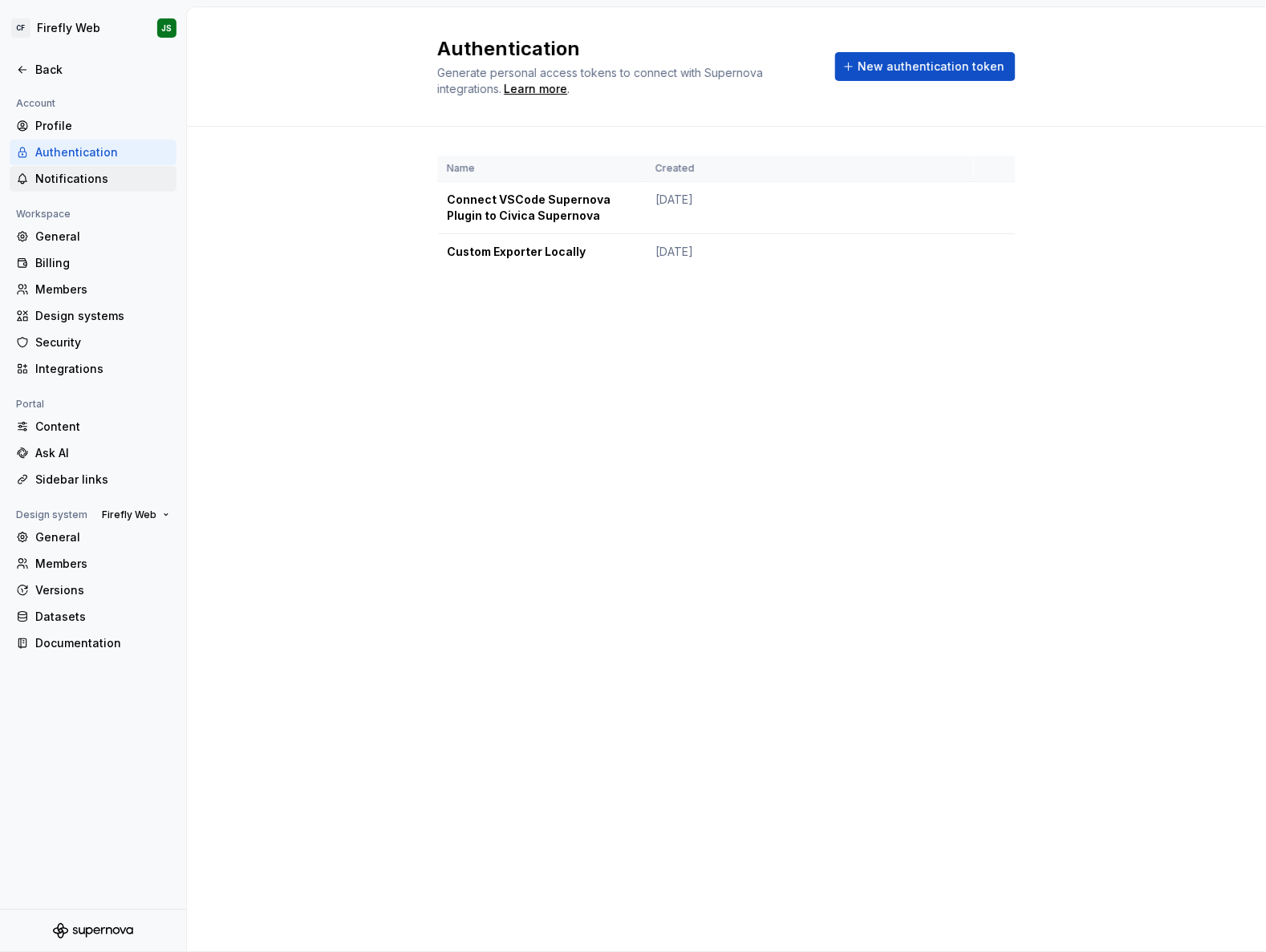
click at [62, 171] on div "Notifications" at bounding box center [102, 178] width 135 height 16
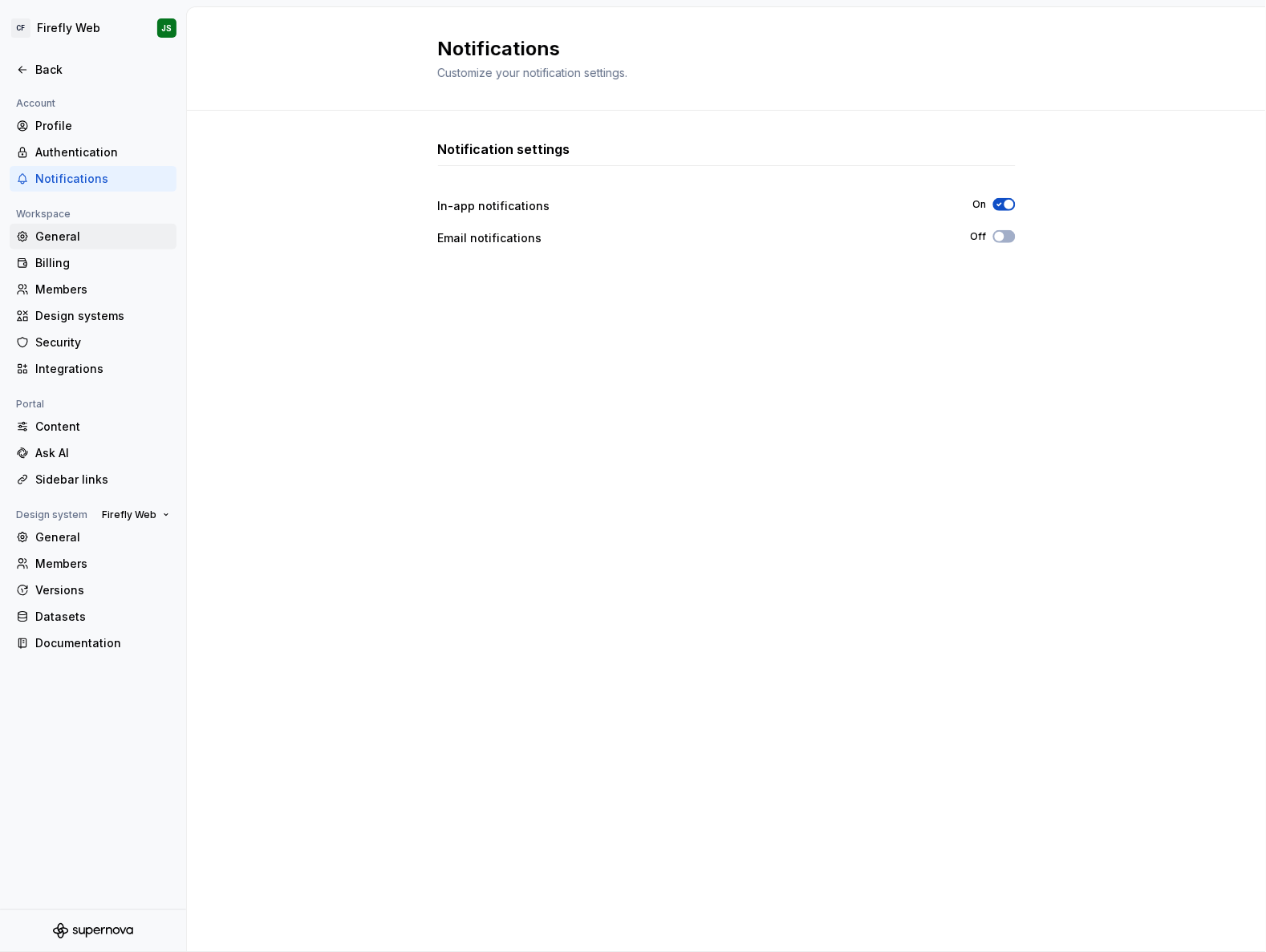
click at [66, 235] on div "General" at bounding box center [102, 236] width 135 height 16
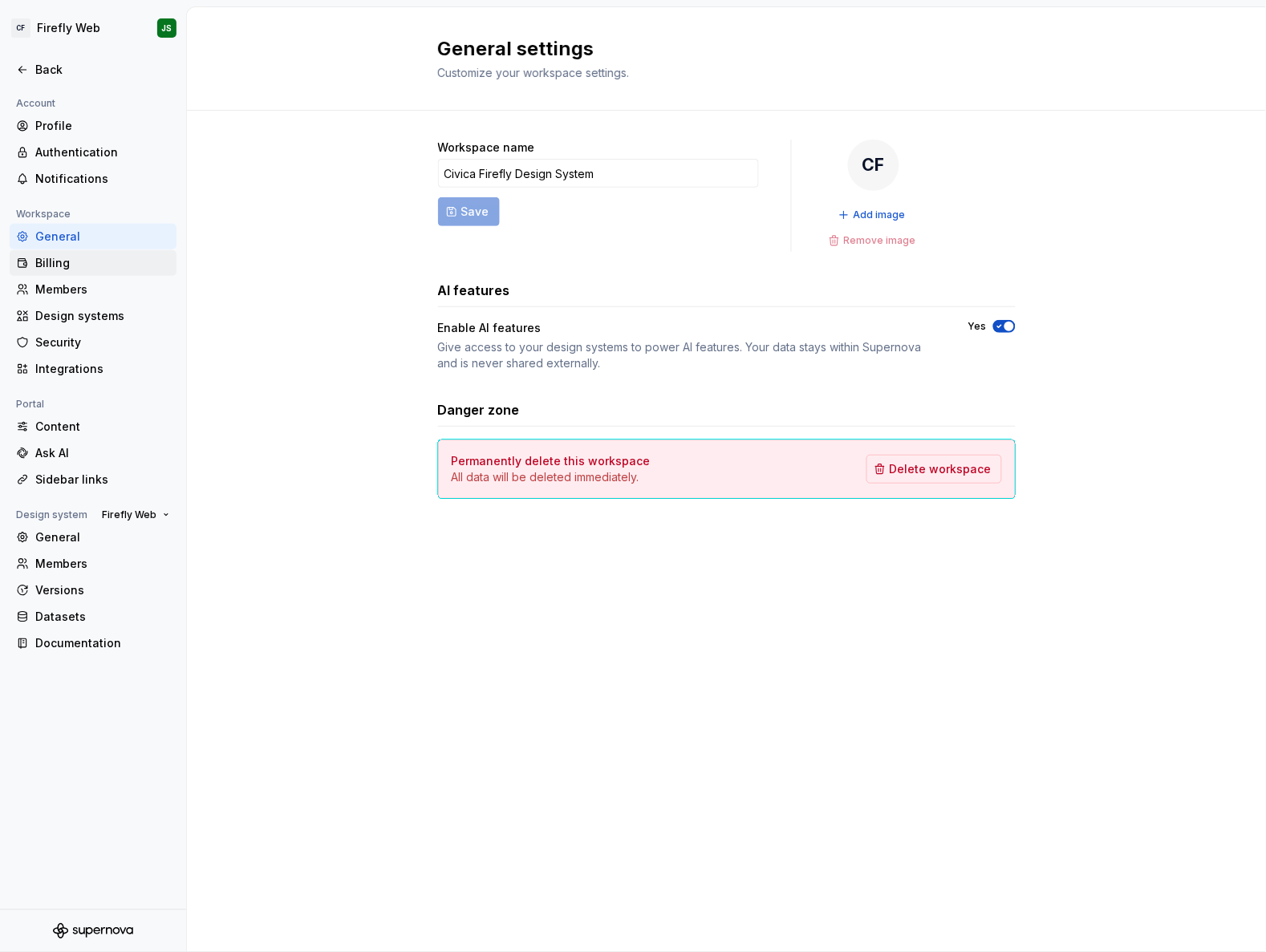
click at [66, 255] on div "Billing" at bounding box center [102, 263] width 135 height 16
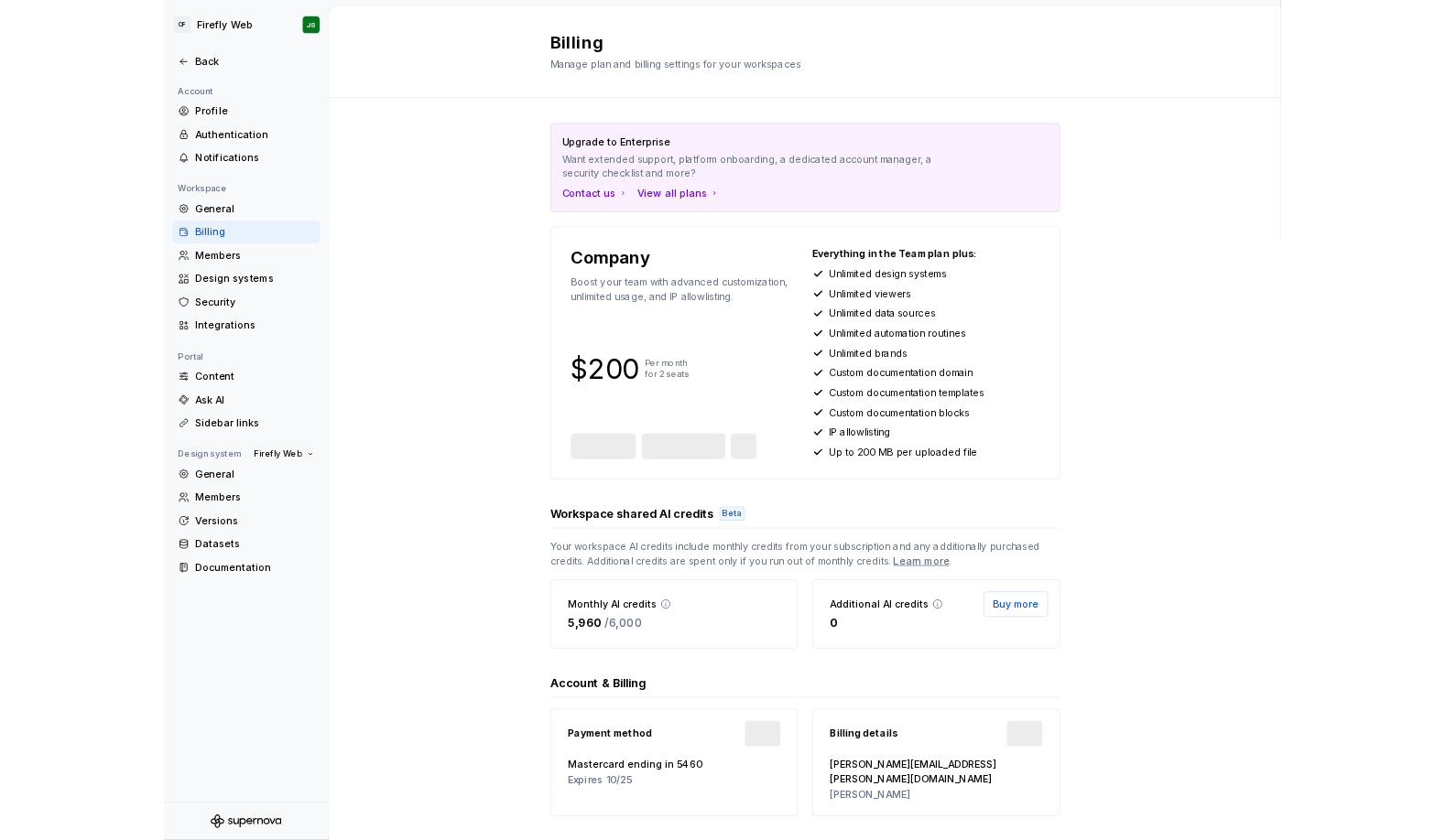
scroll to position [20, 0]
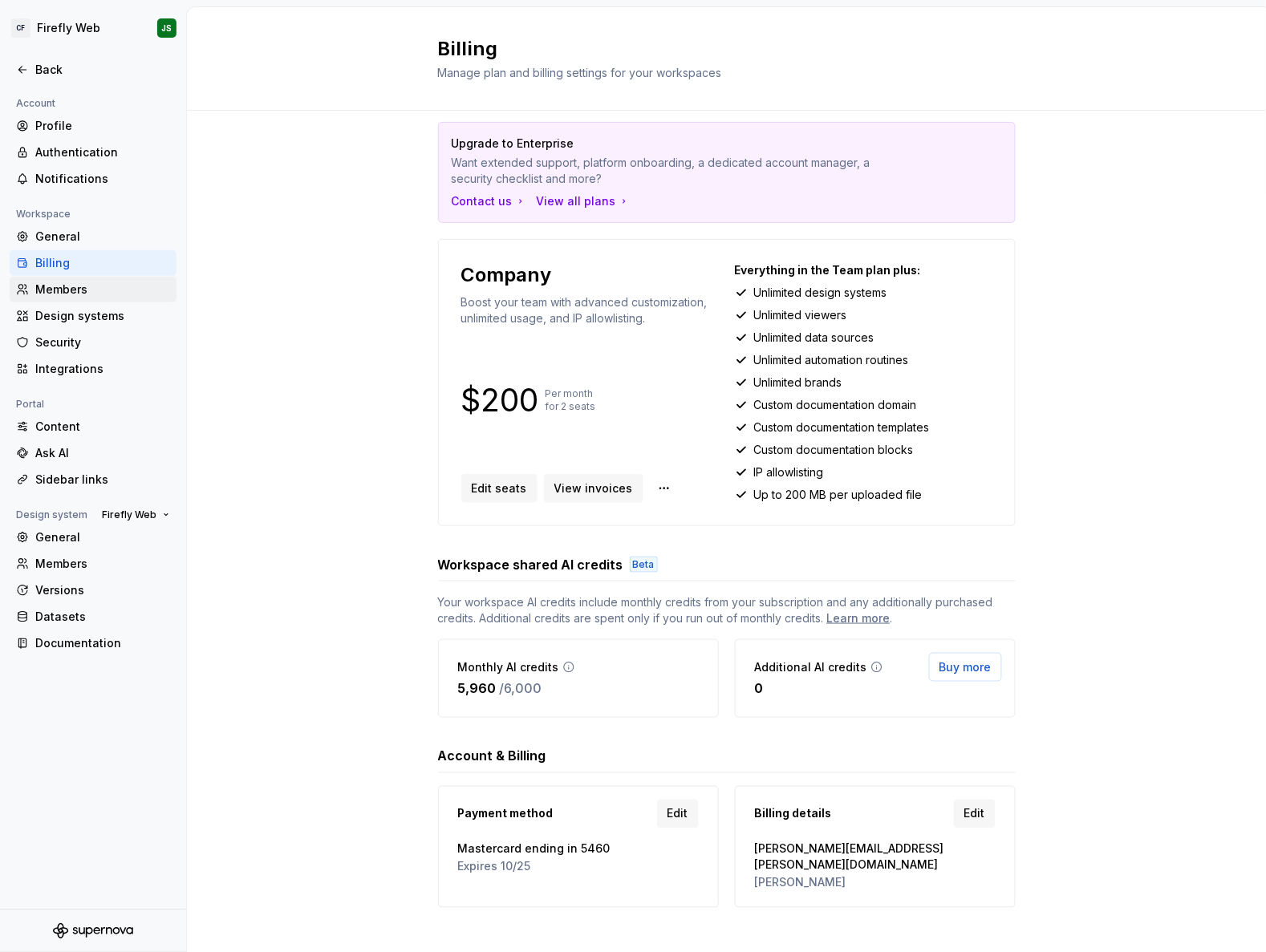
click at [85, 281] on div "Members" at bounding box center [102, 289] width 135 height 16
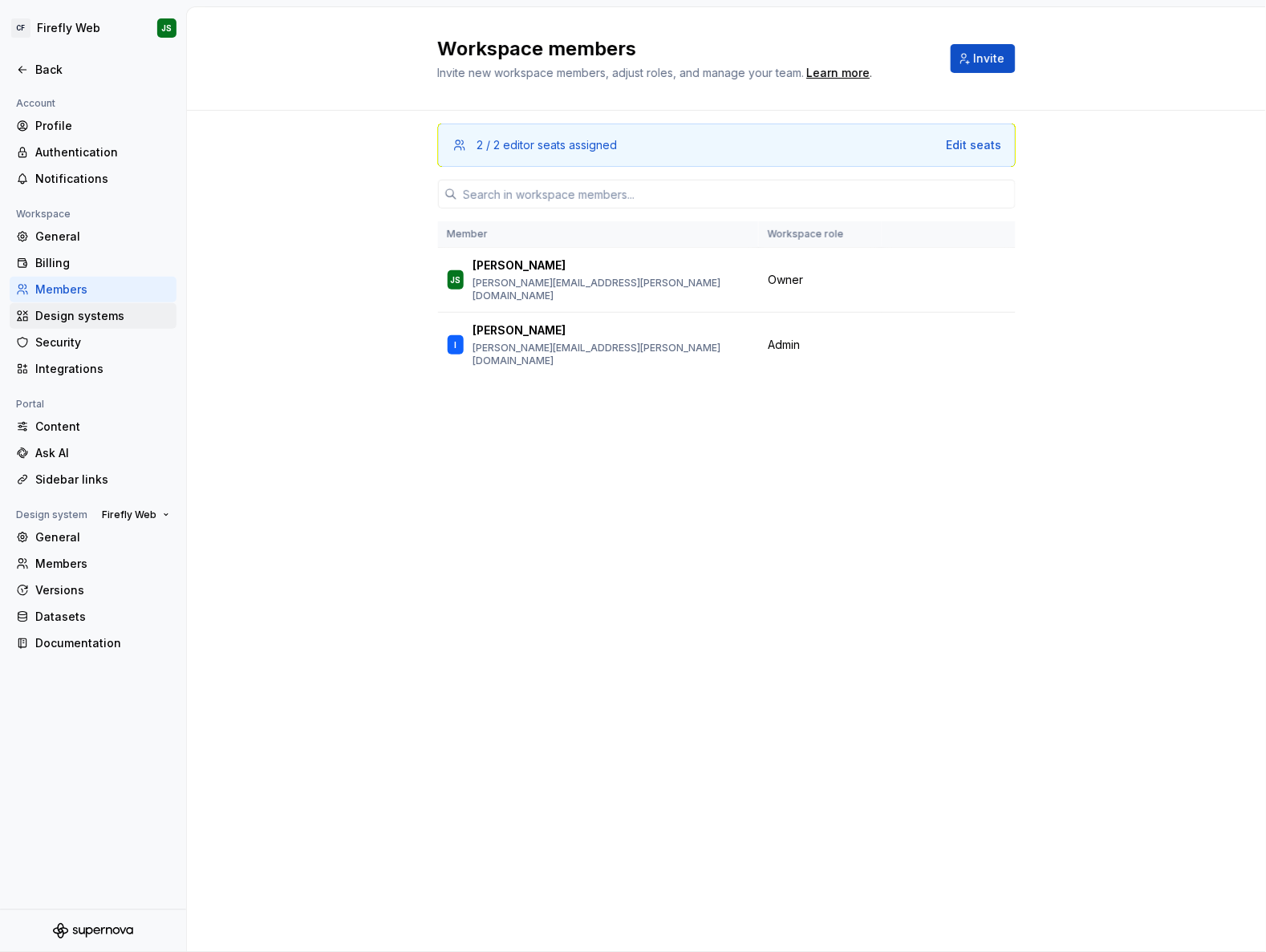
click at [103, 308] on div "Design systems" at bounding box center [102, 315] width 135 height 16
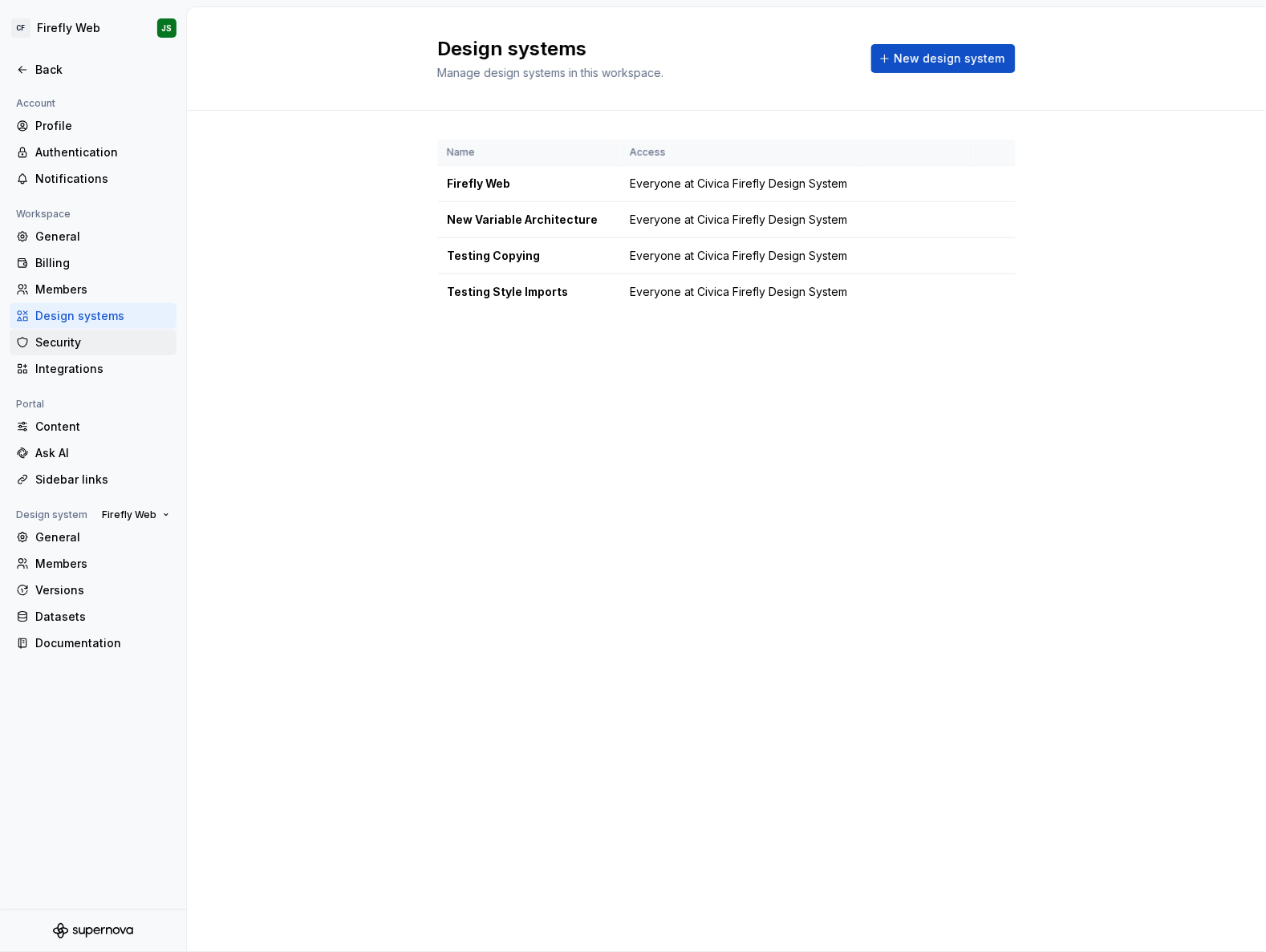
click at [85, 340] on div "Security" at bounding box center [102, 342] width 135 height 16
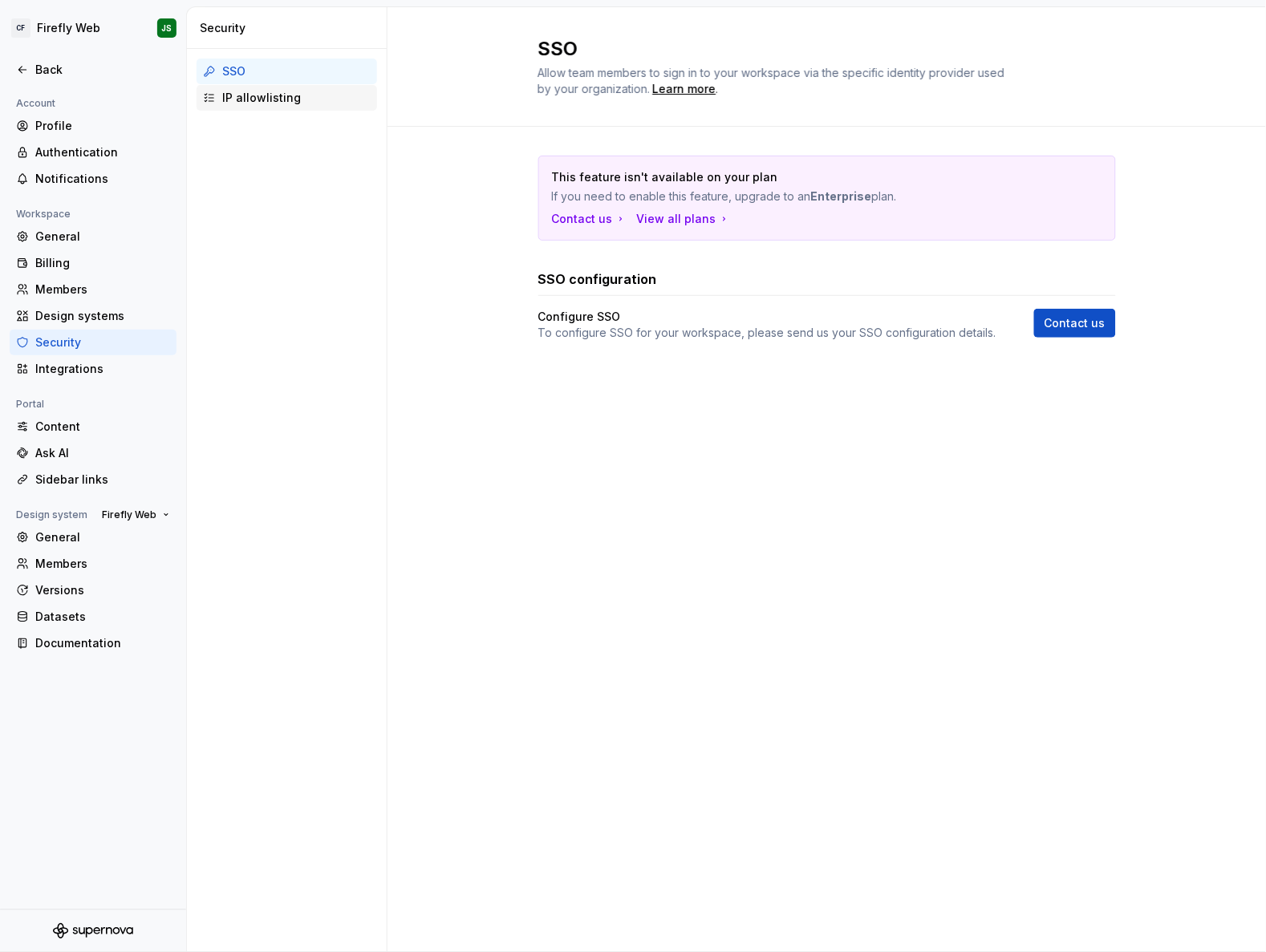
click at [265, 105] on div "IP allowlisting" at bounding box center [296, 97] width 148 height 16
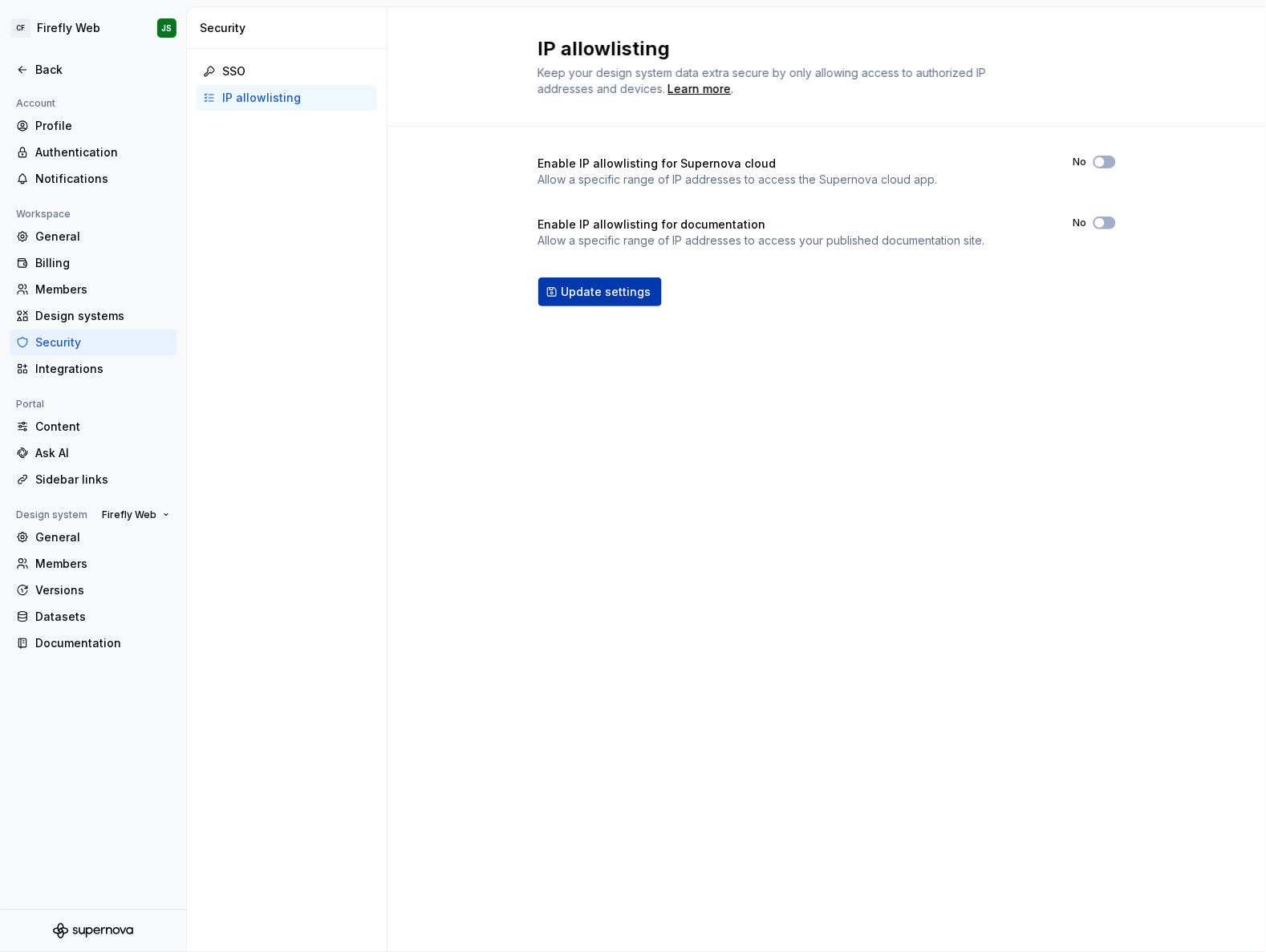
click at [584, 286] on span "Update settings" at bounding box center [606, 291] width 90 height 16
click at [76, 376] on div "Integrations" at bounding box center [102, 368] width 135 height 16
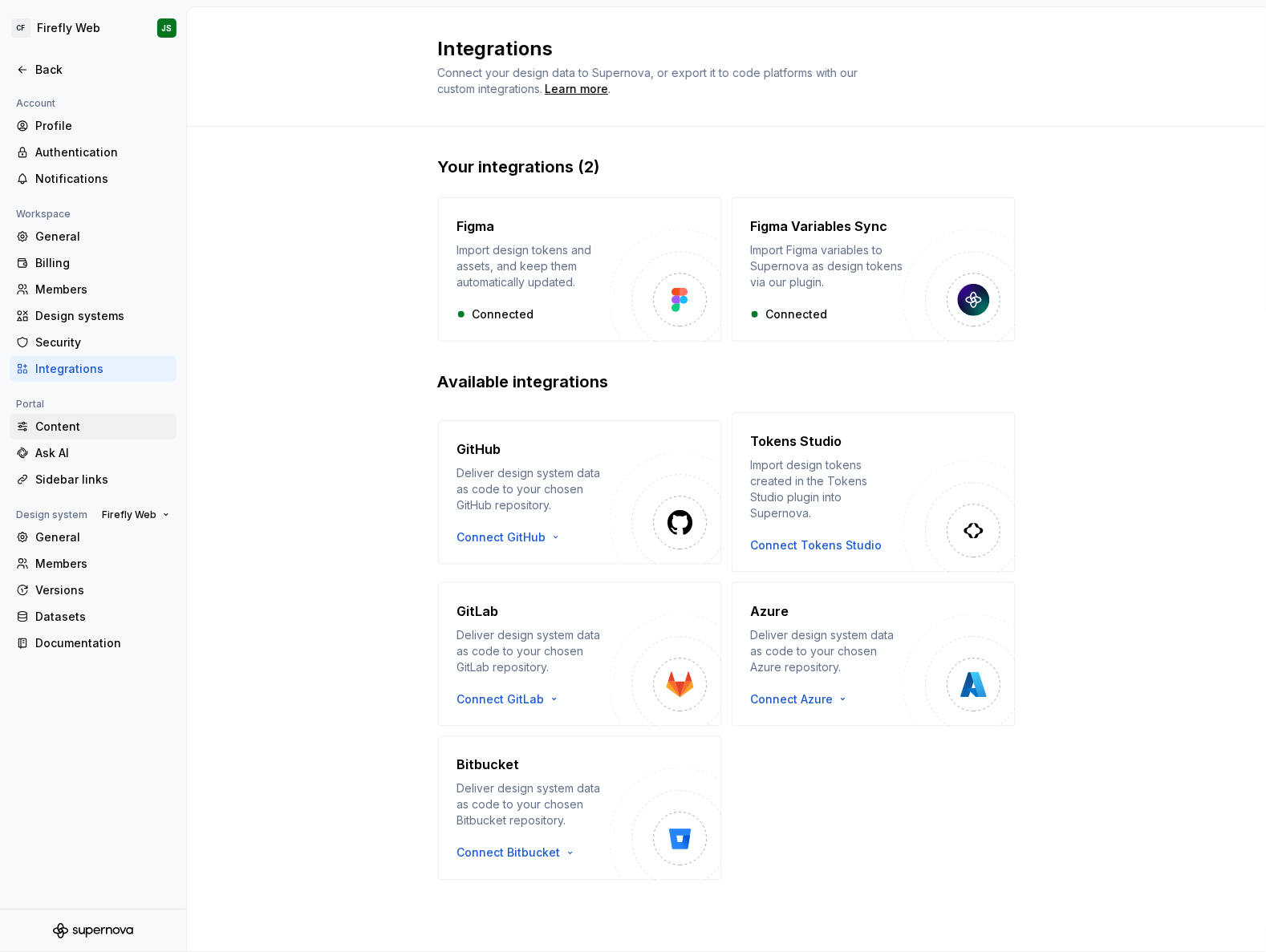
click at [76, 429] on div "Content" at bounding box center [102, 426] width 135 height 16
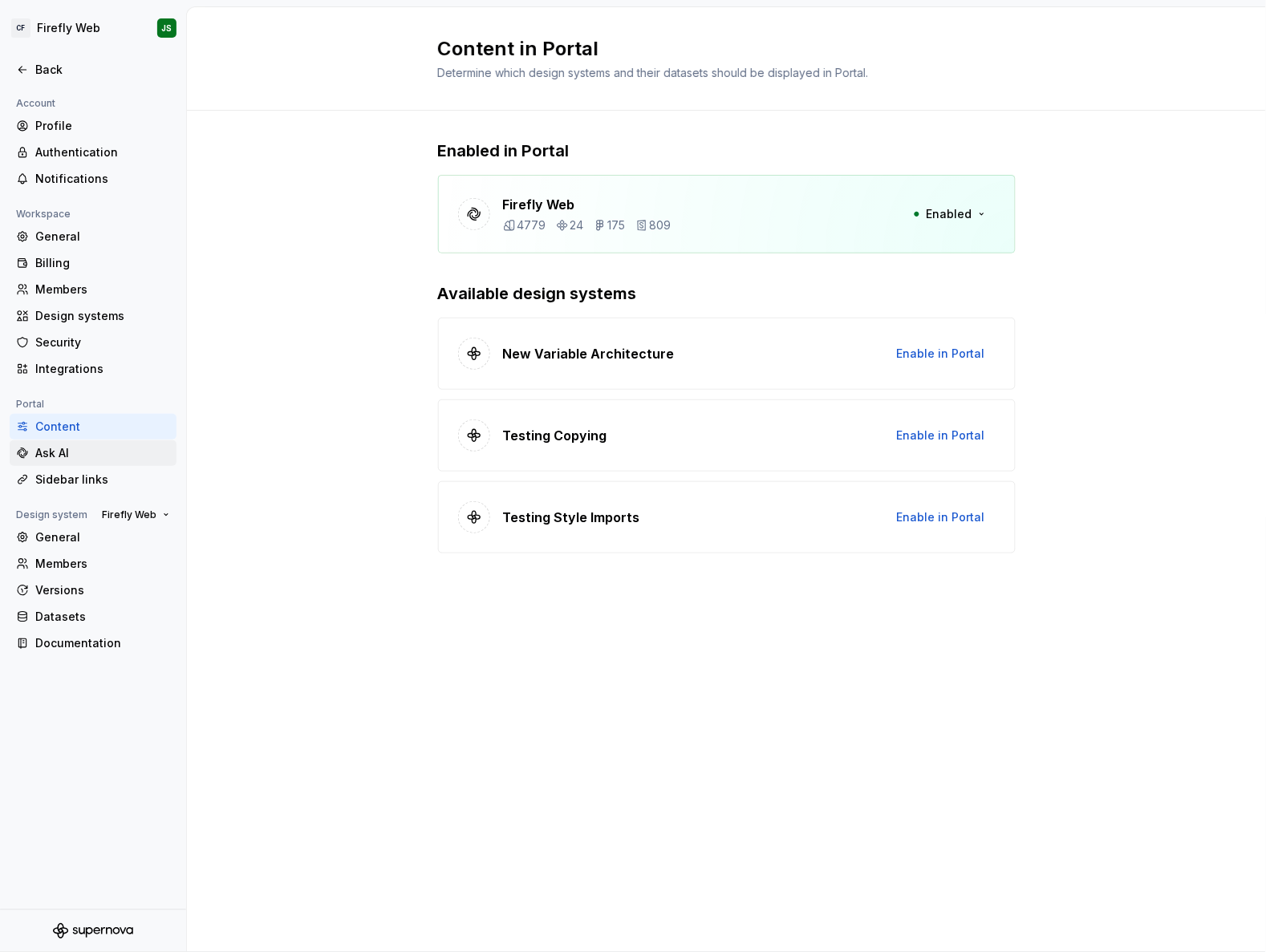
click at [74, 456] on div "Ask AI" at bounding box center [102, 453] width 135 height 16
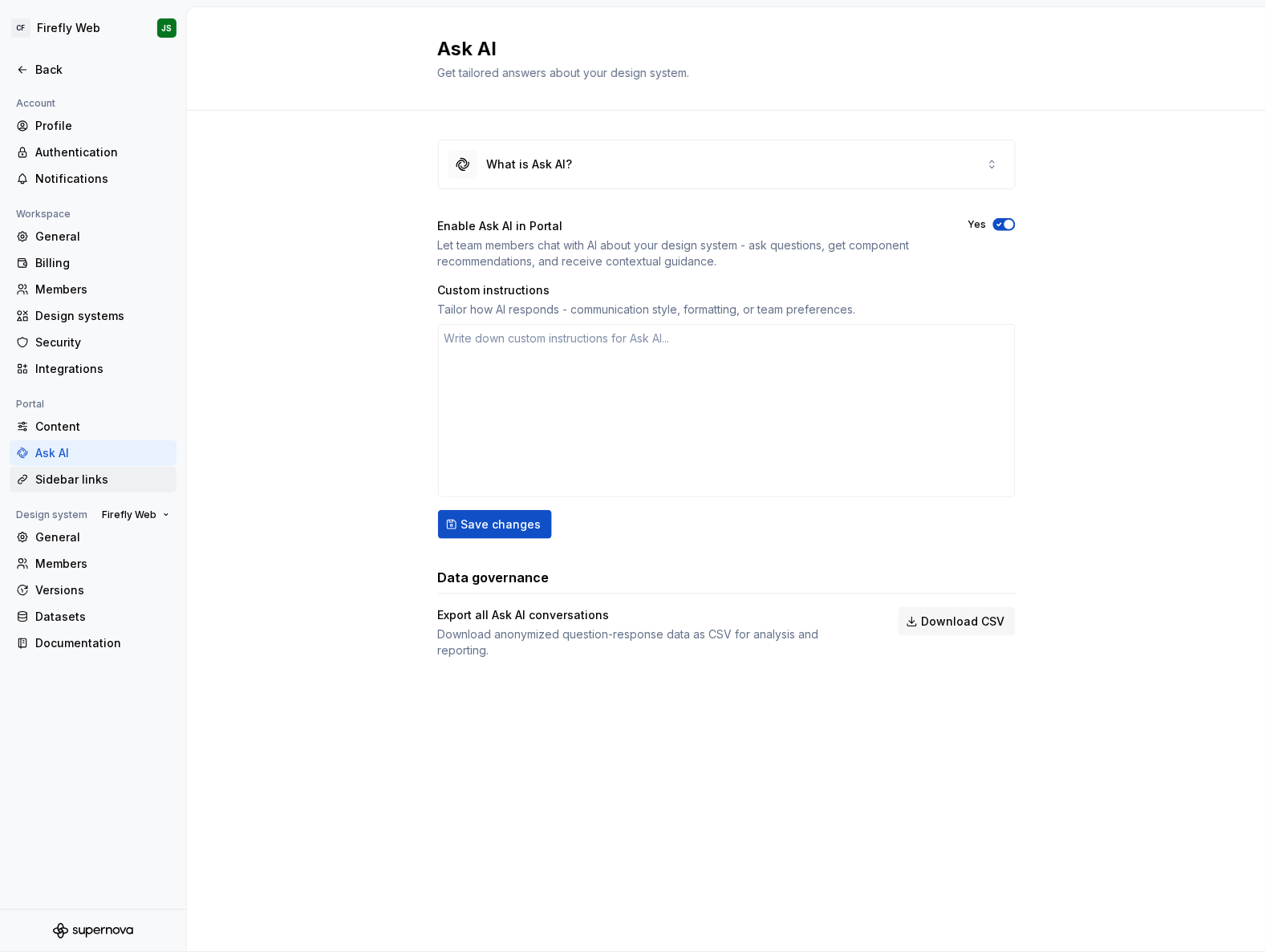
click at [77, 479] on div "Sidebar links" at bounding box center [102, 479] width 135 height 16
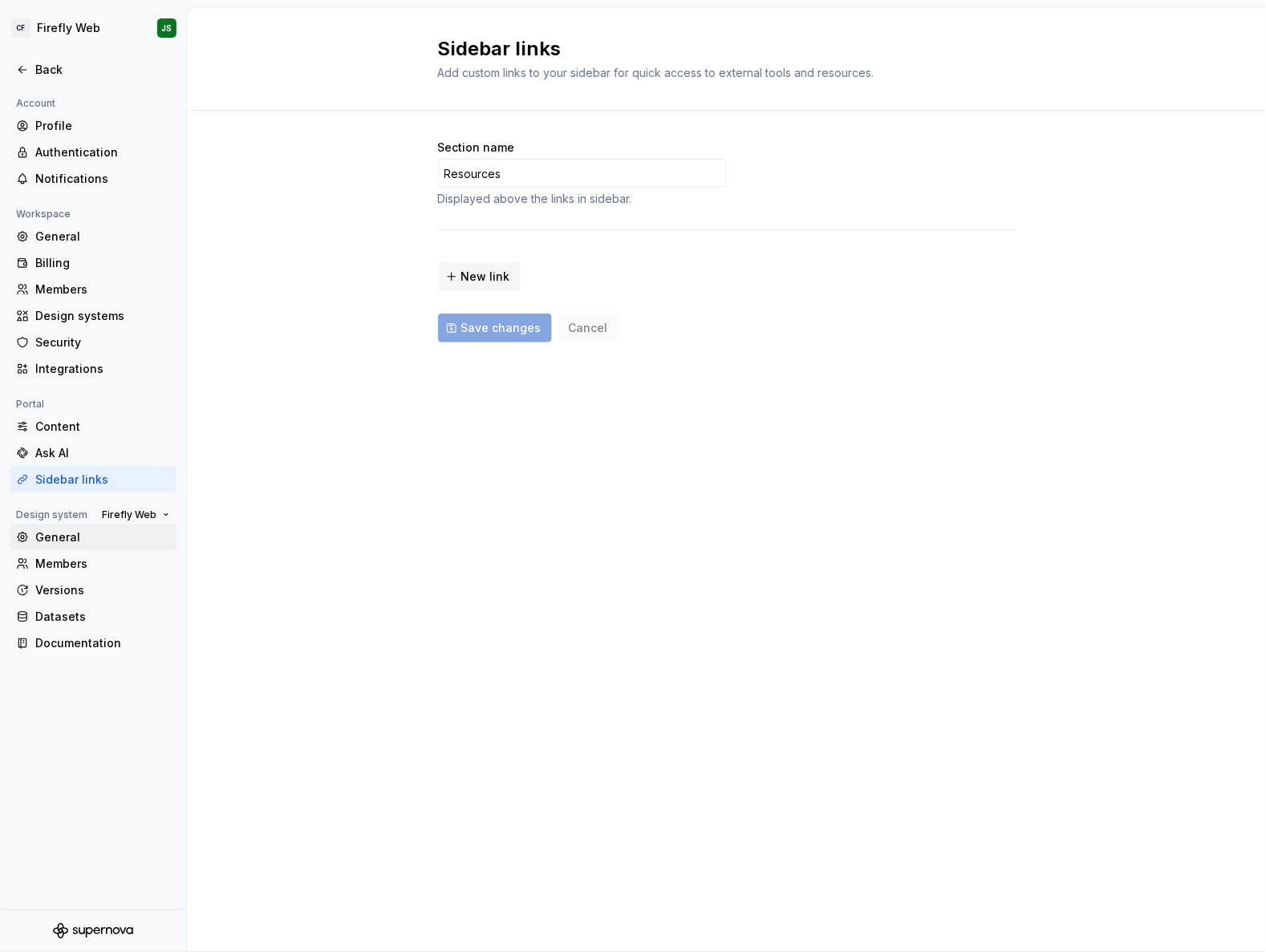
click at [74, 543] on div "General" at bounding box center [102, 537] width 135 height 16
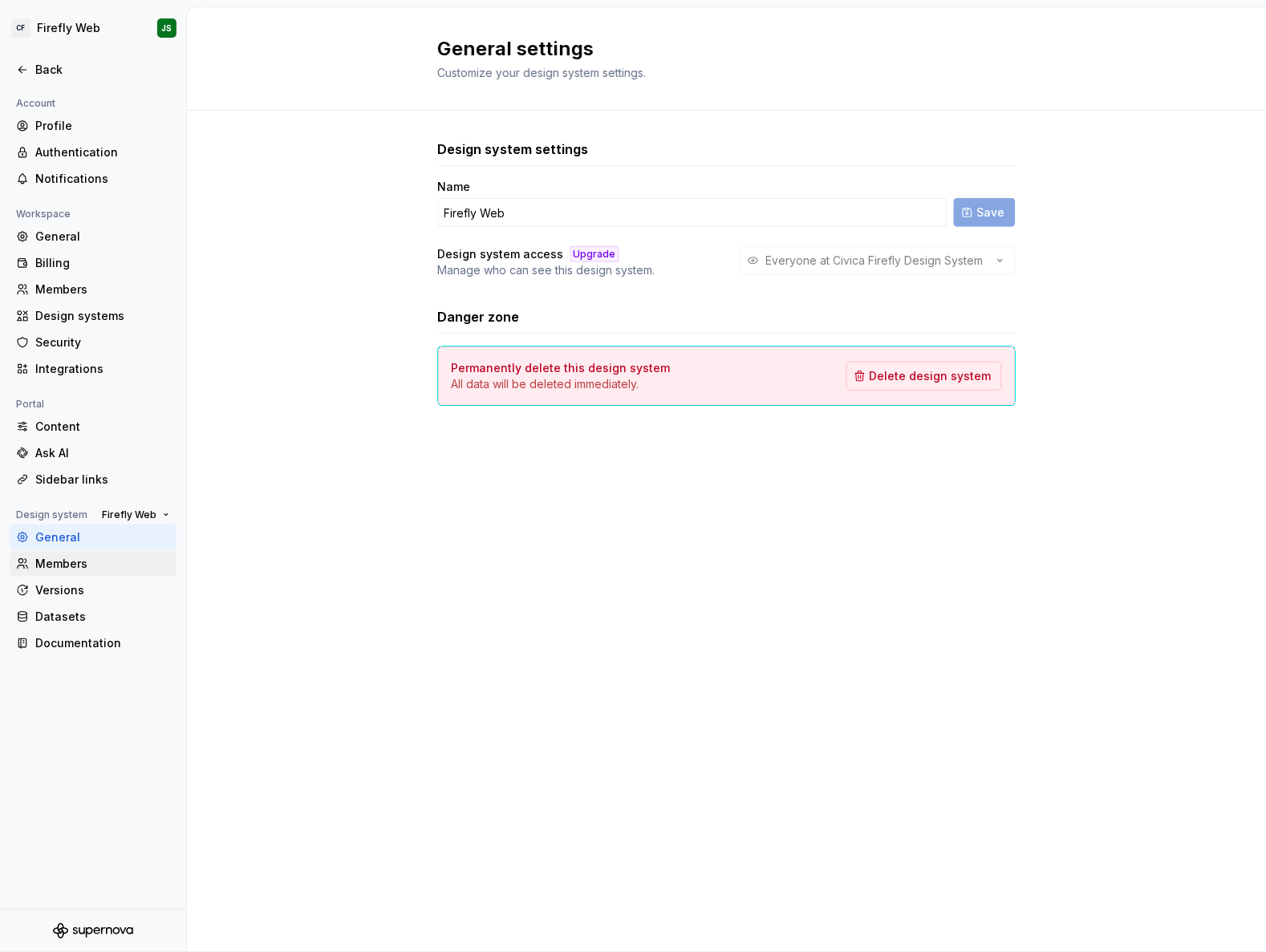
click at [69, 571] on div "Members" at bounding box center [102, 563] width 135 height 16
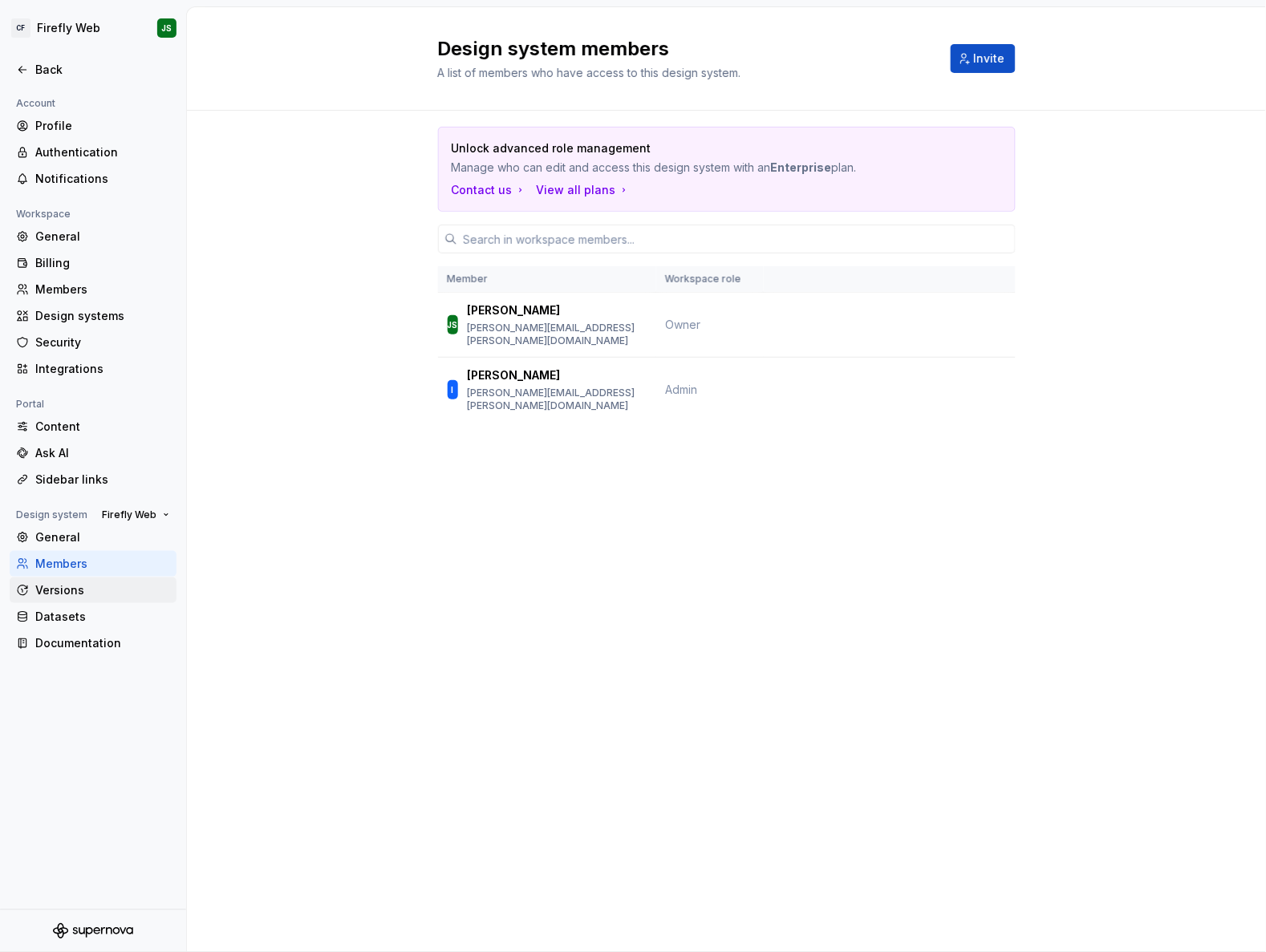
click at [74, 596] on div "Versions" at bounding box center [102, 590] width 135 height 16
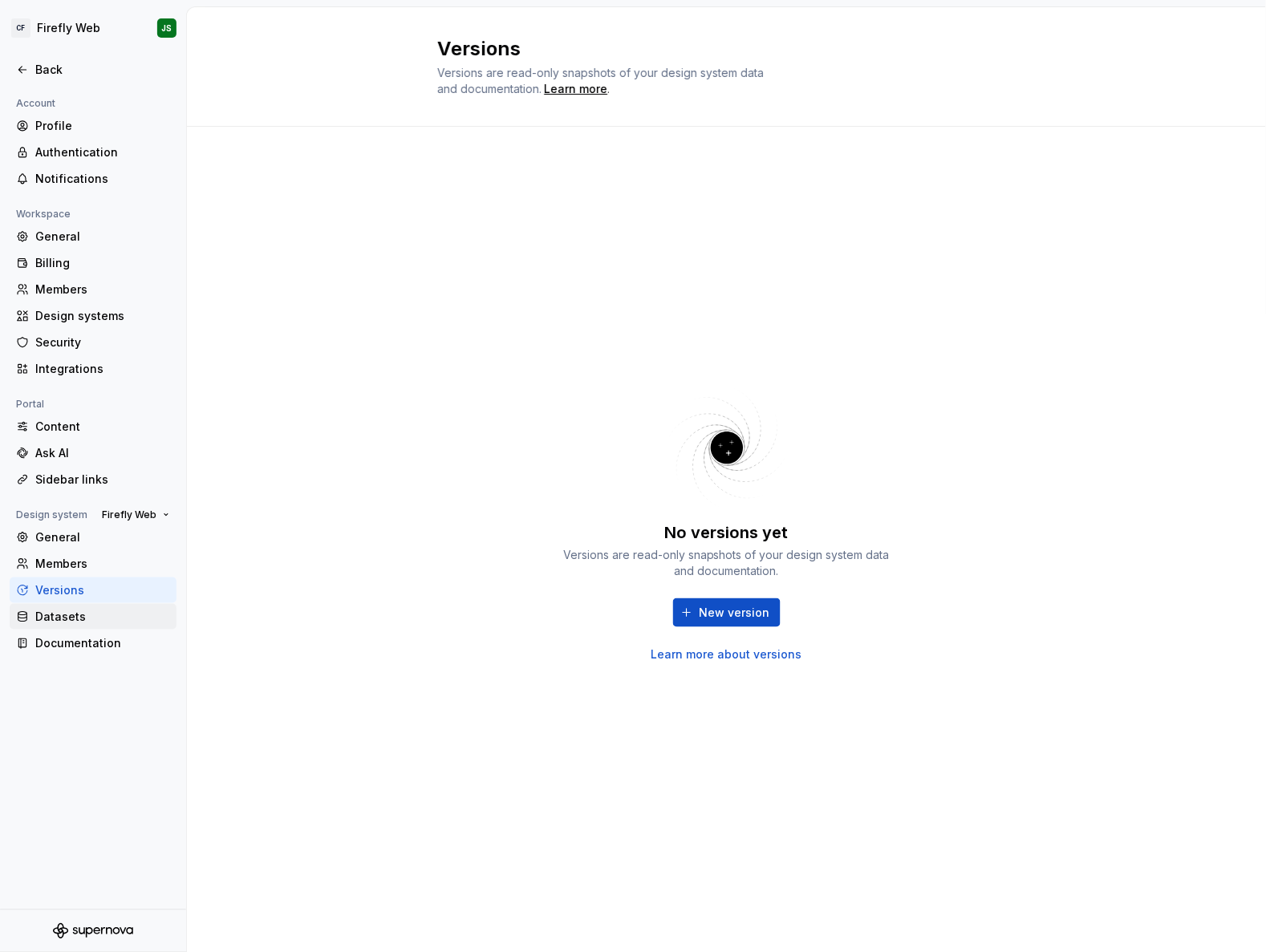
click at [79, 618] on div "Datasets" at bounding box center [102, 617] width 135 height 16
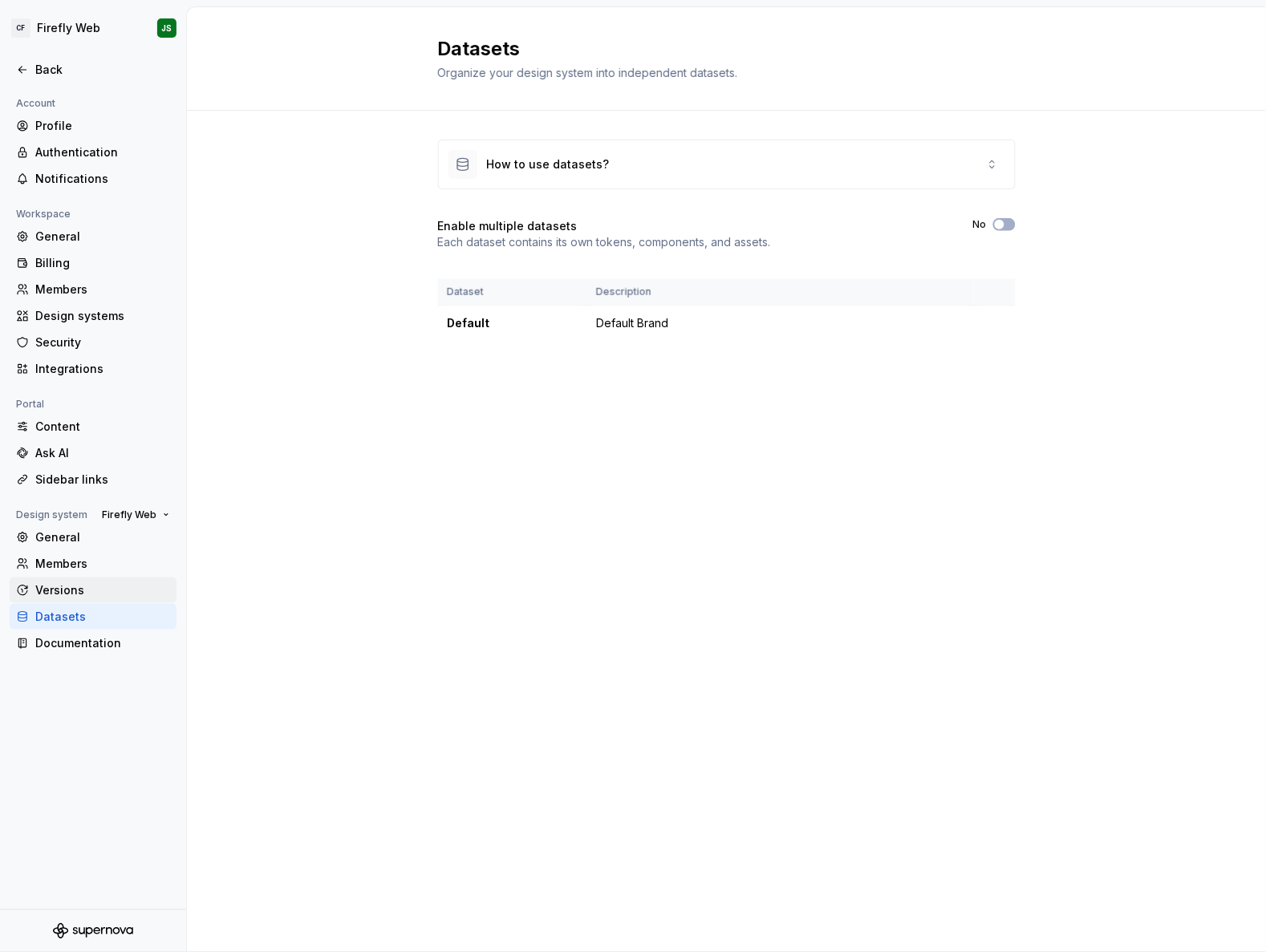
click at [61, 596] on div "Versions" at bounding box center [102, 590] width 135 height 16
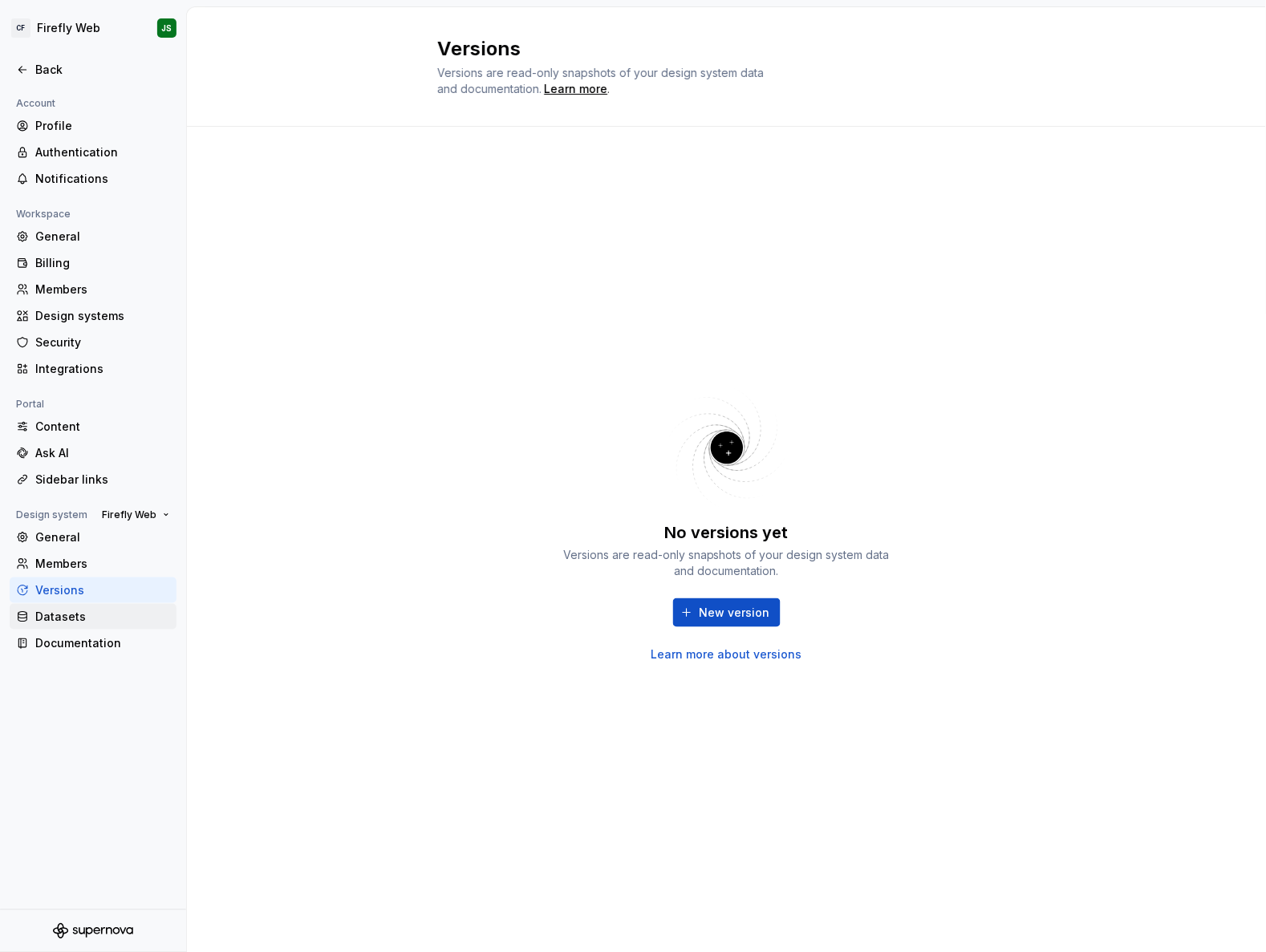
click at [81, 613] on div "Datasets" at bounding box center [102, 617] width 135 height 16
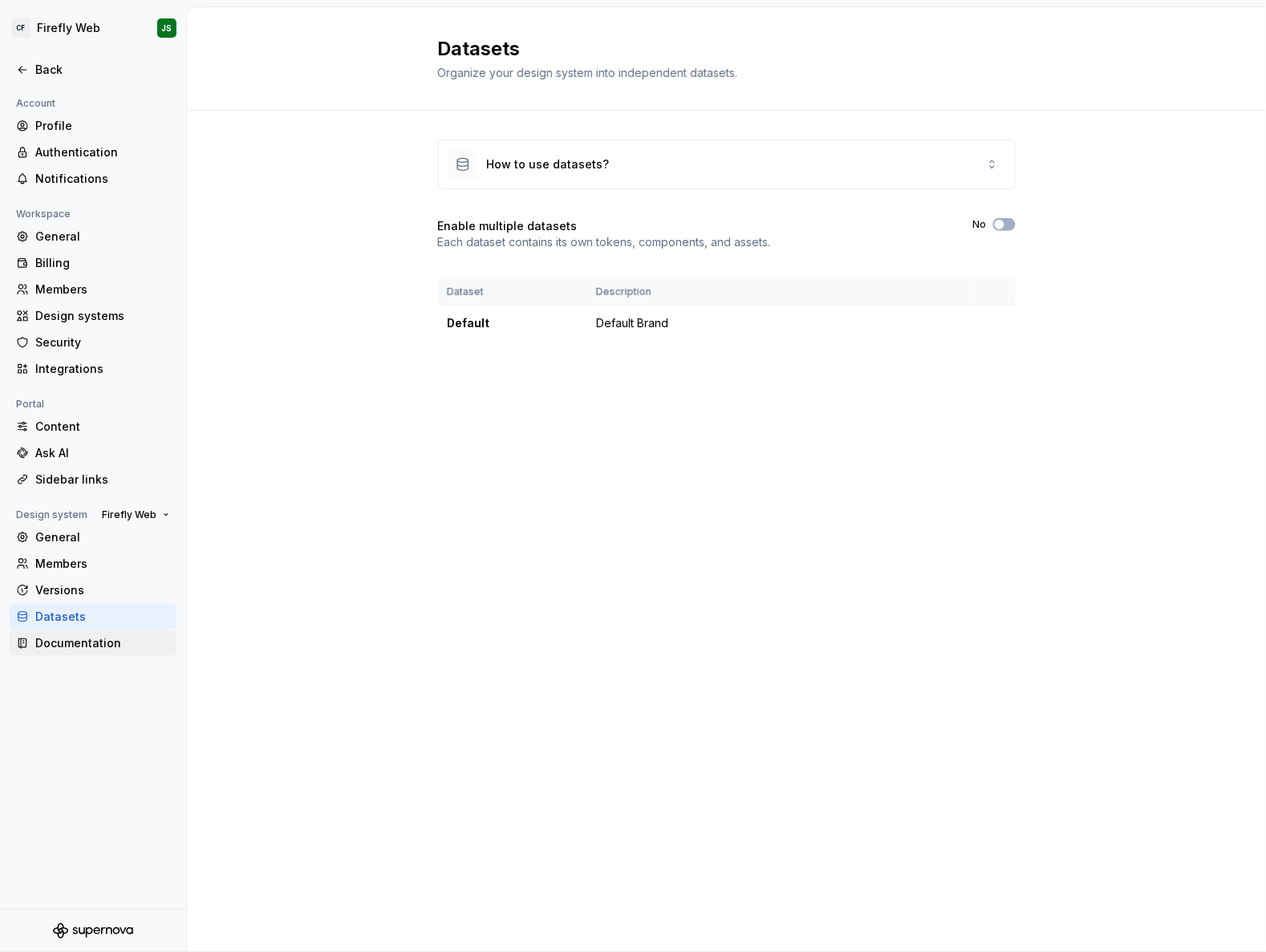
click at [89, 639] on div "Documentation" at bounding box center [102, 642] width 135 height 16
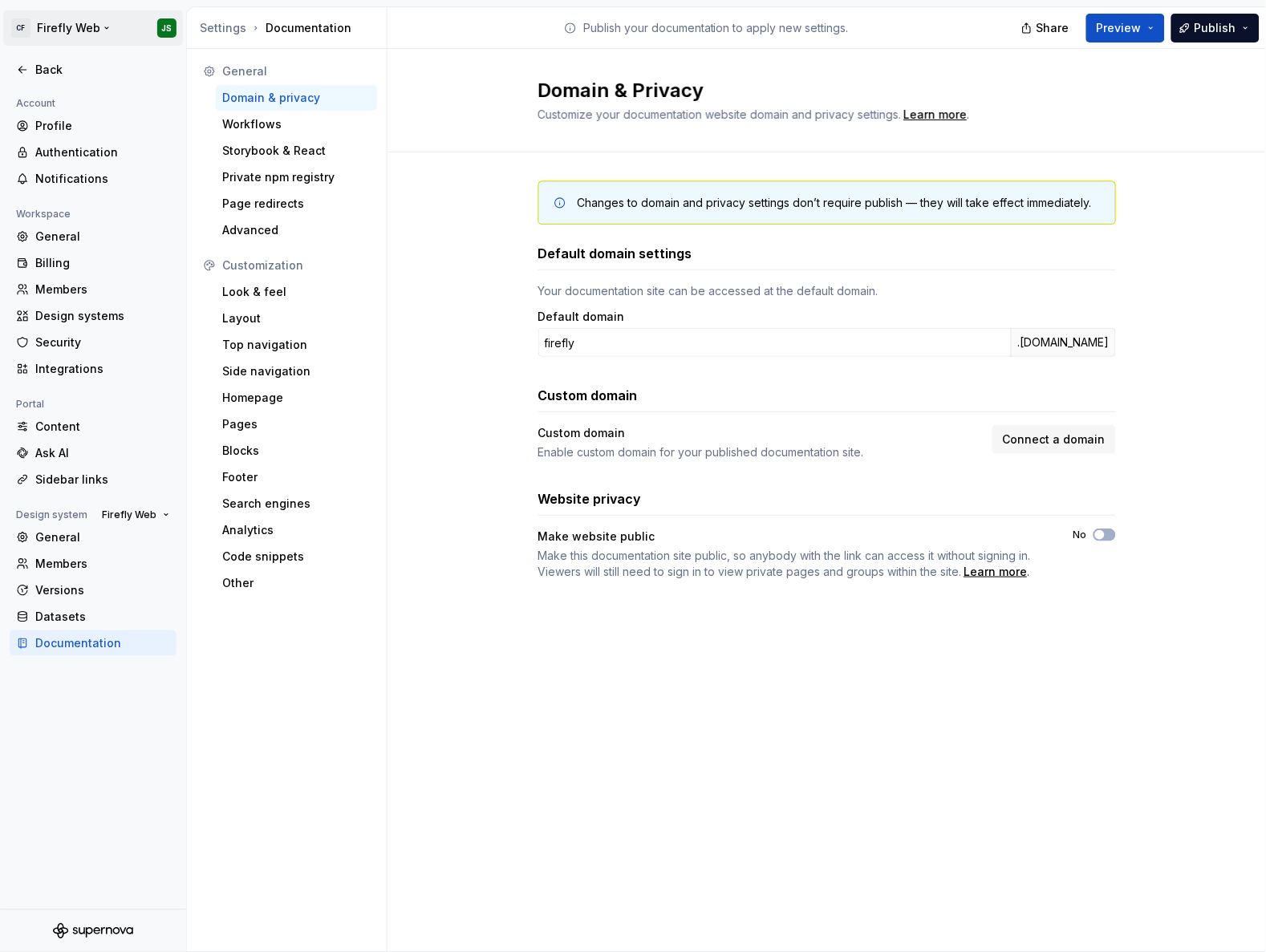
click at [54, 33] on html "CF Firefly Web JS Back Account Profile Authentication Notifications Workspace G…" at bounding box center [633, 476] width 1266 height 952
click at [87, 19] on html "CF Firefly Web JS Back Account Profile Authentication Notifications Workspace G…" at bounding box center [633, 476] width 1266 height 952
click at [14, 63] on div "Back" at bounding box center [93, 69] width 167 height 26
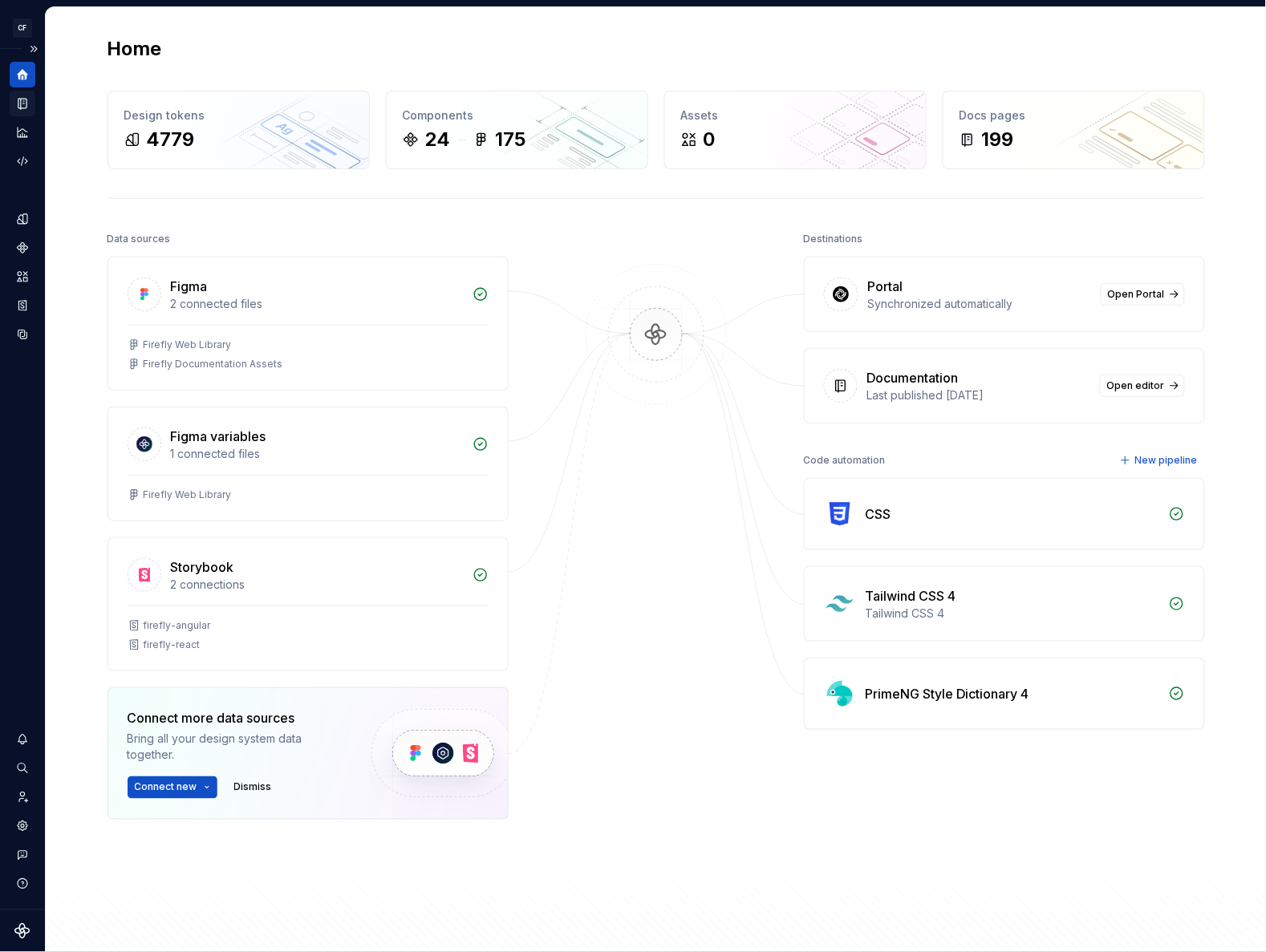
click at [27, 102] on icon "Documentation" at bounding box center [22, 103] width 14 height 14
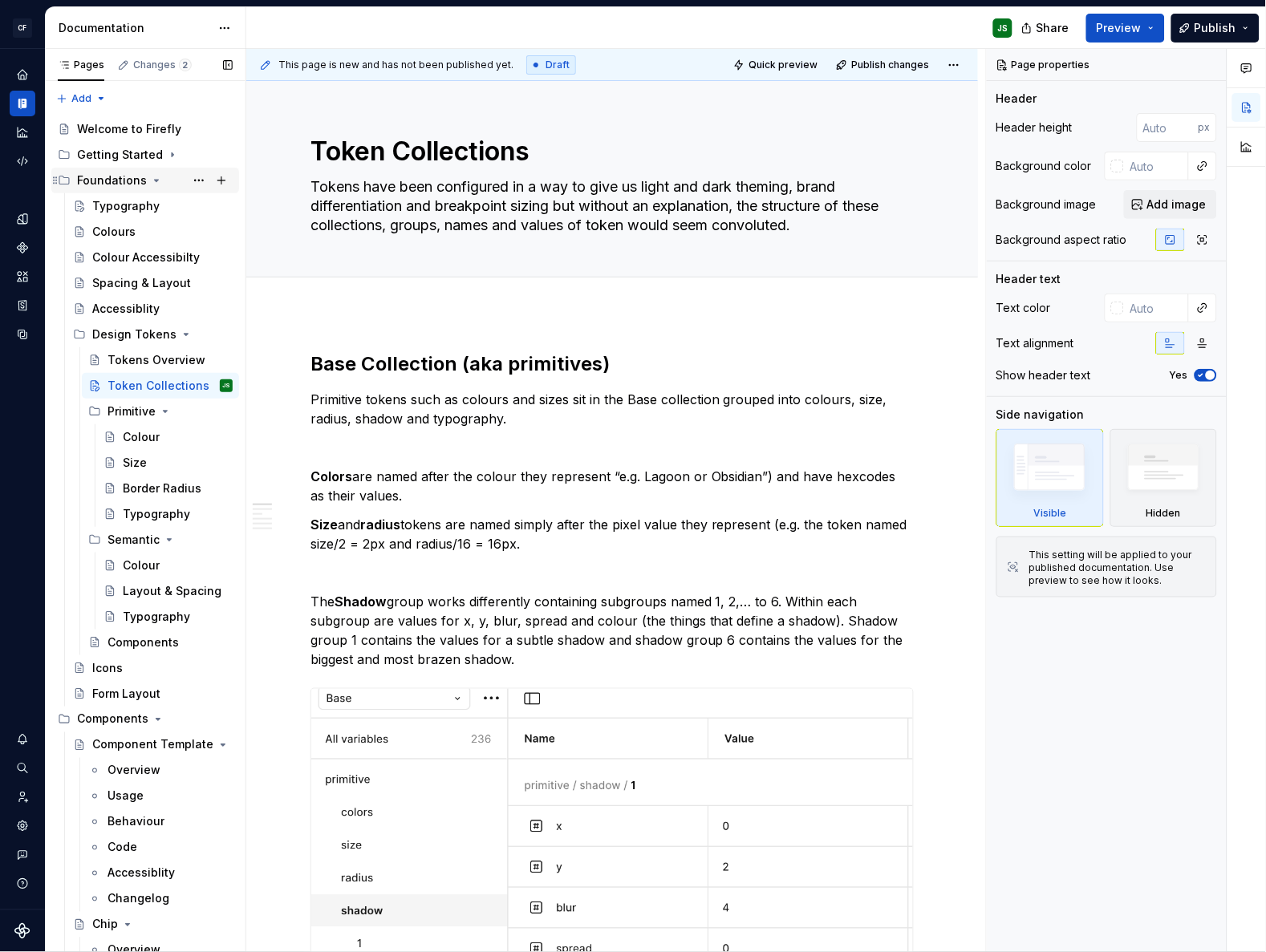
click at [158, 177] on icon "Page tree" at bounding box center [156, 180] width 13 height 13
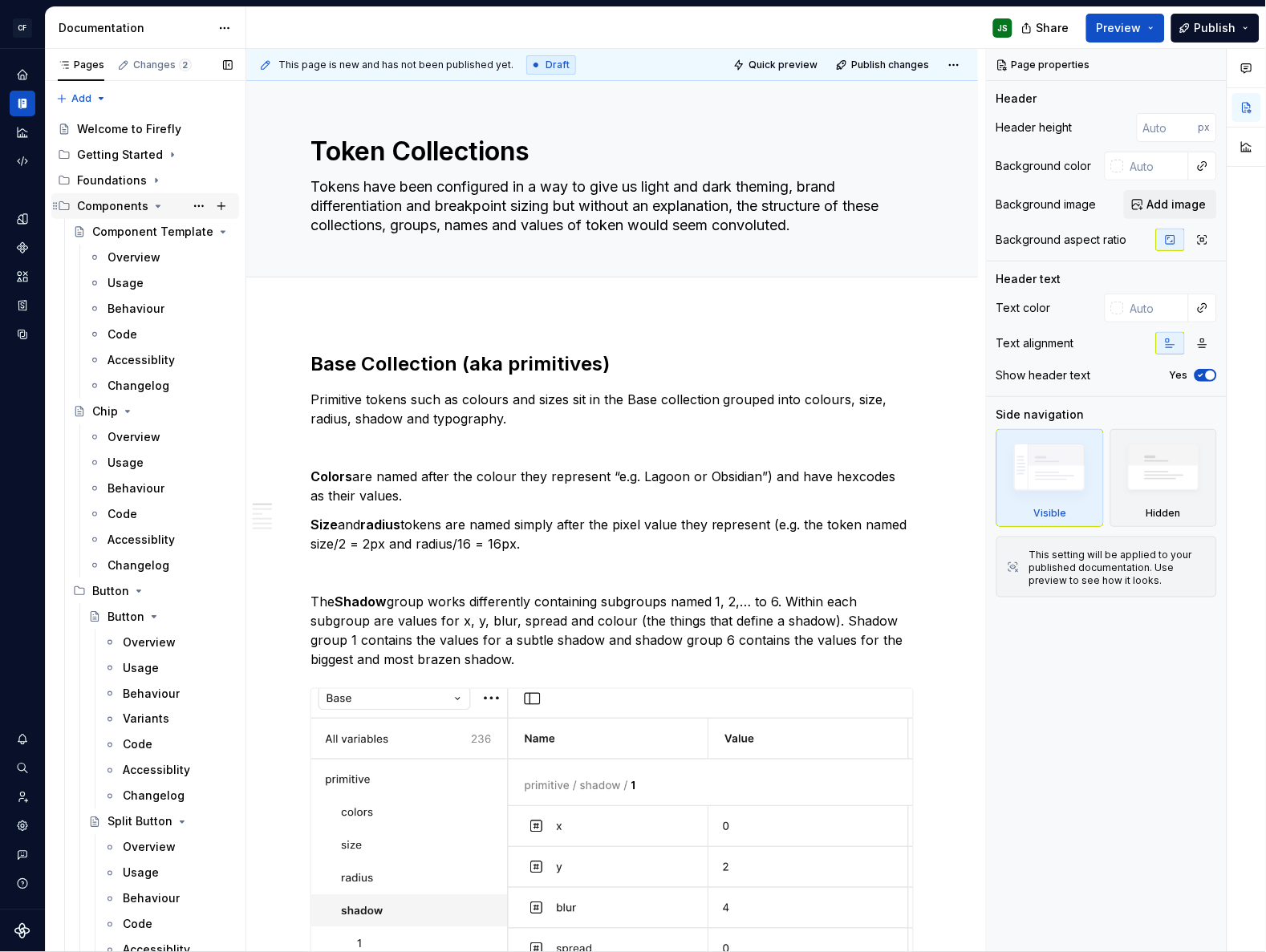
click at [156, 205] on icon "Page tree" at bounding box center [158, 206] width 4 height 2
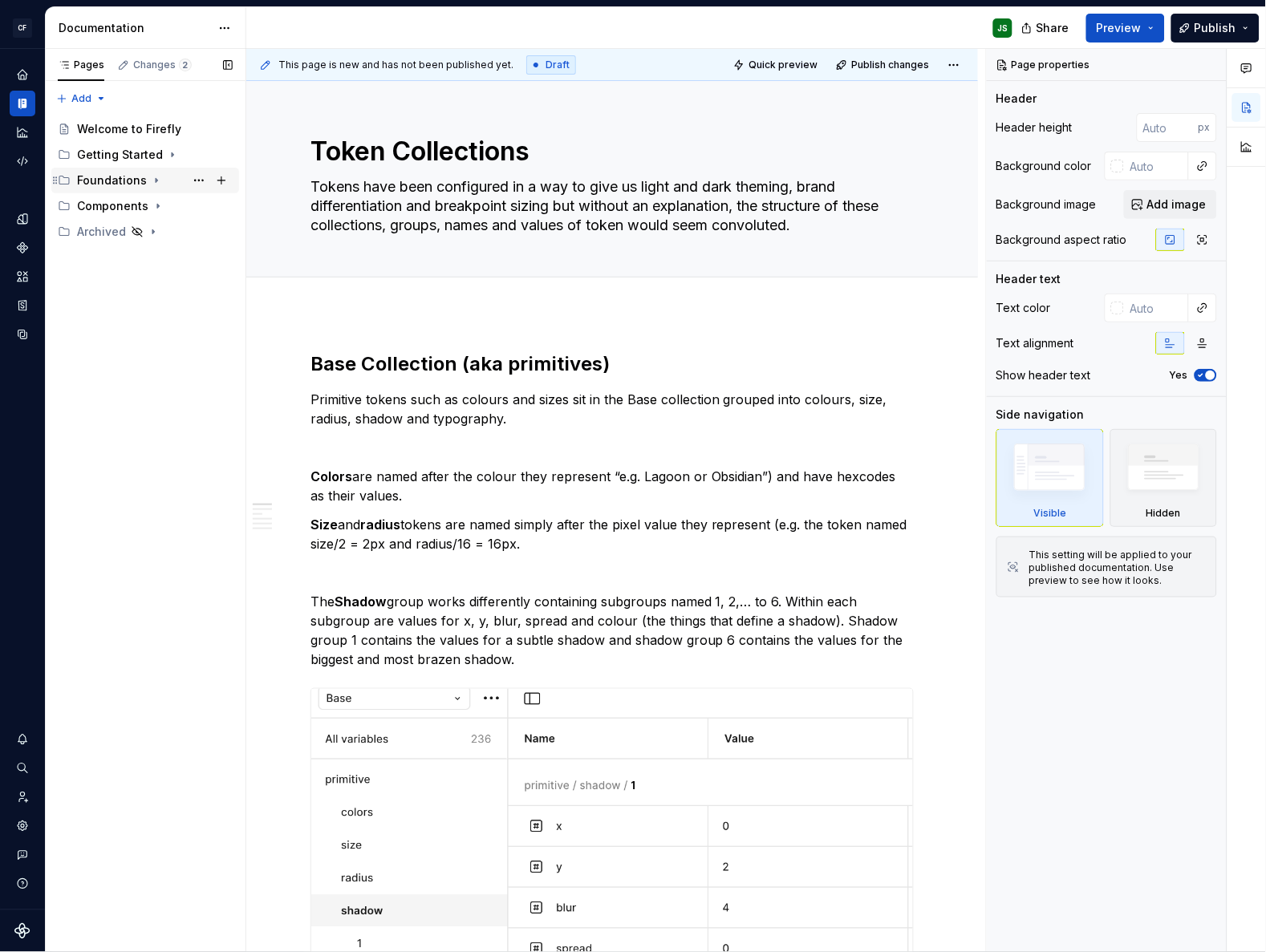
click at [150, 179] on icon "Page tree" at bounding box center [156, 180] width 13 height 13
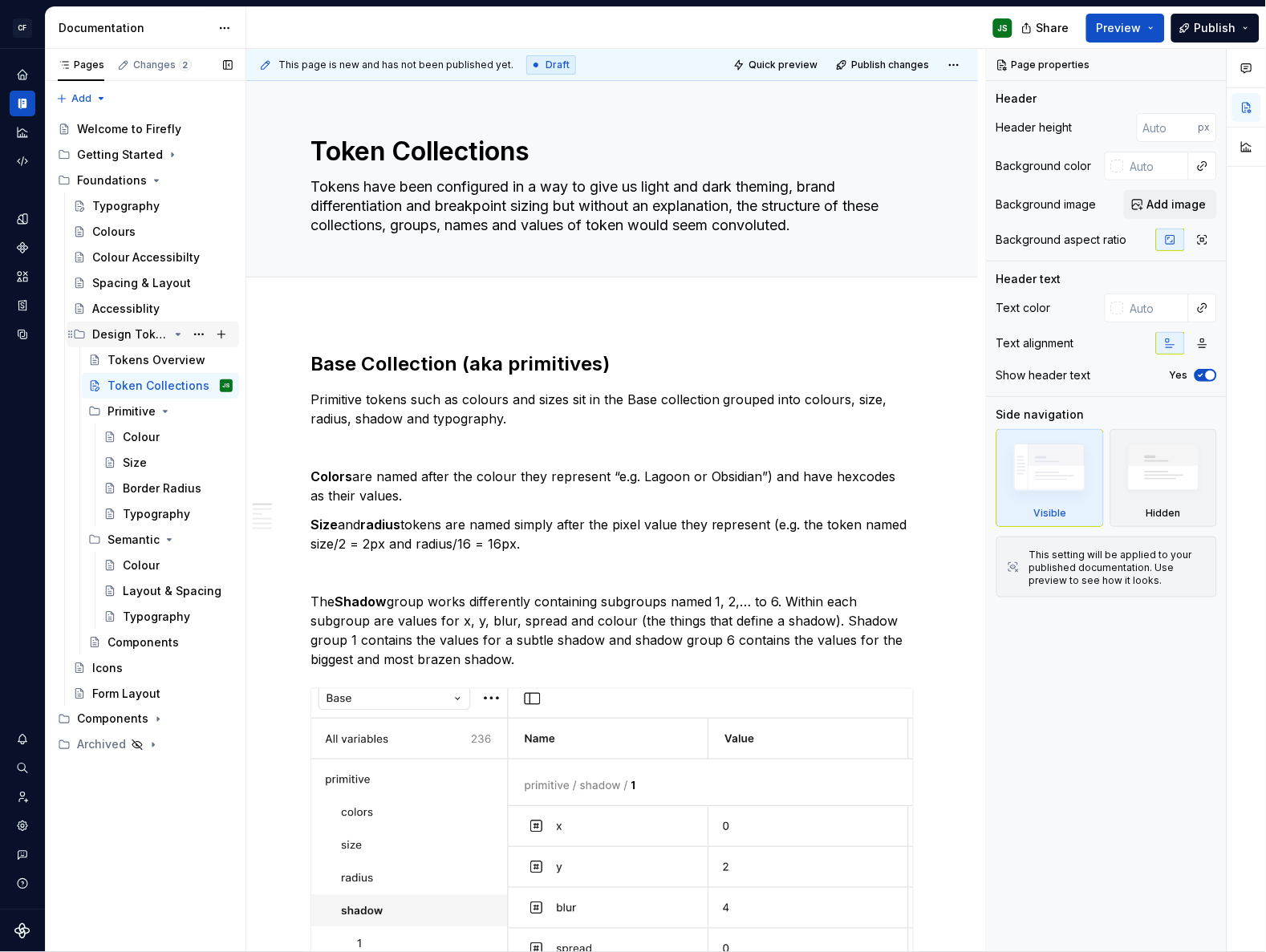
click at [177, 334] on icon "Page tree" at bounding box center [178, 335] width 4 height 2
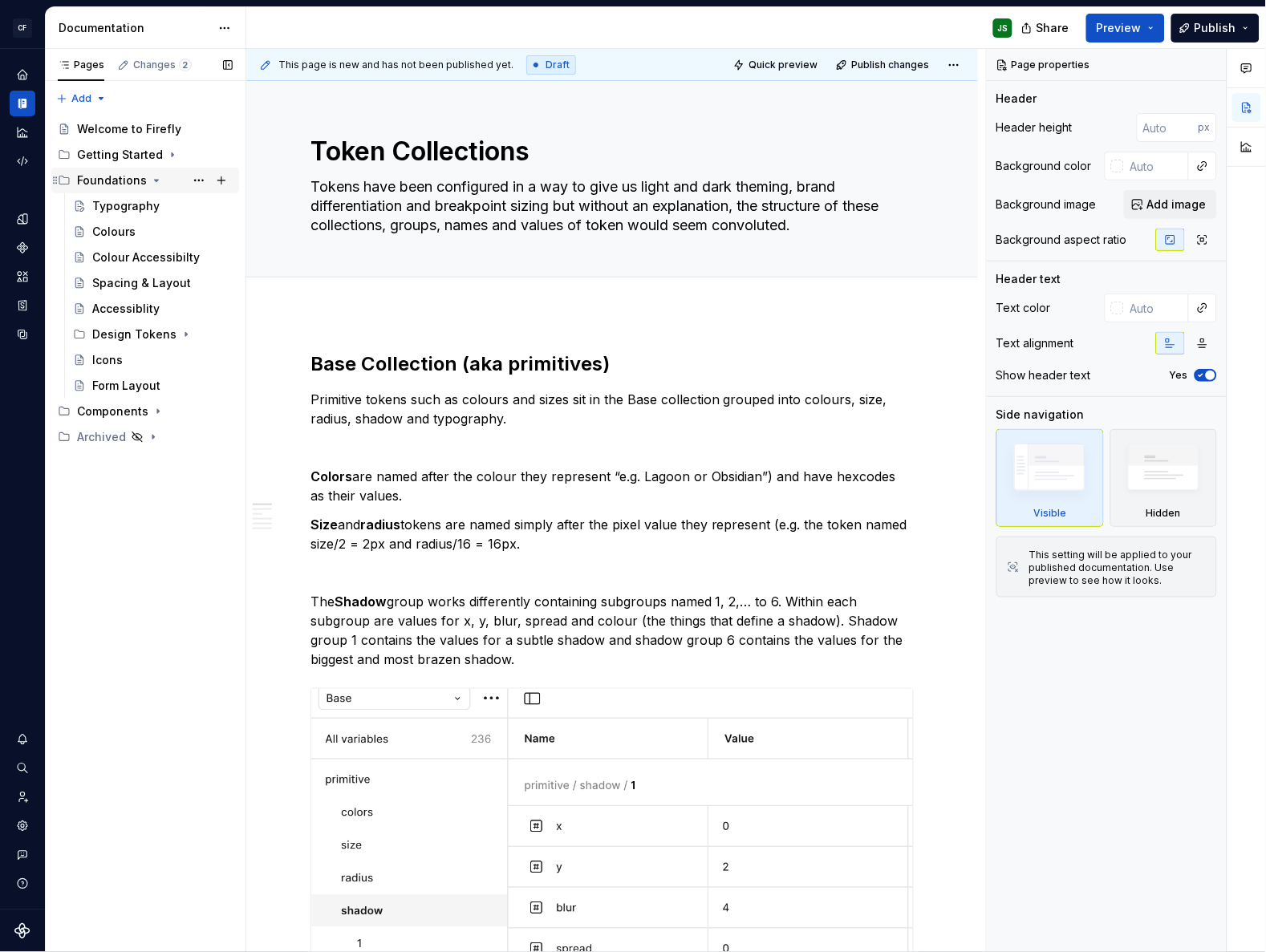
click at [151, 177] on icon "Page tree" at bounding box center [156, 180] width 13 height 13
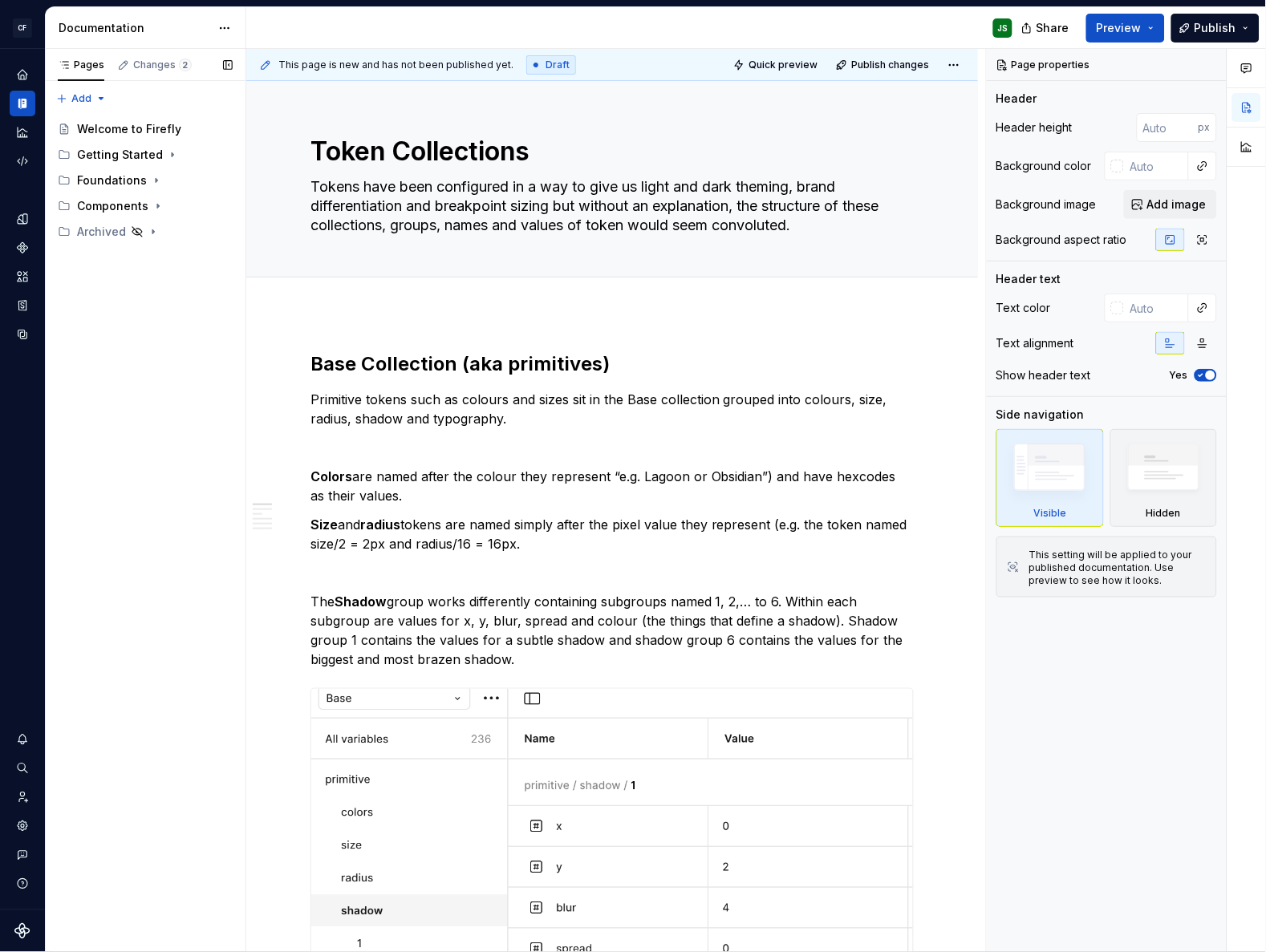
click at [0, 0] on button "Page tree" at bounding box center [0, 0] width 0 height 0
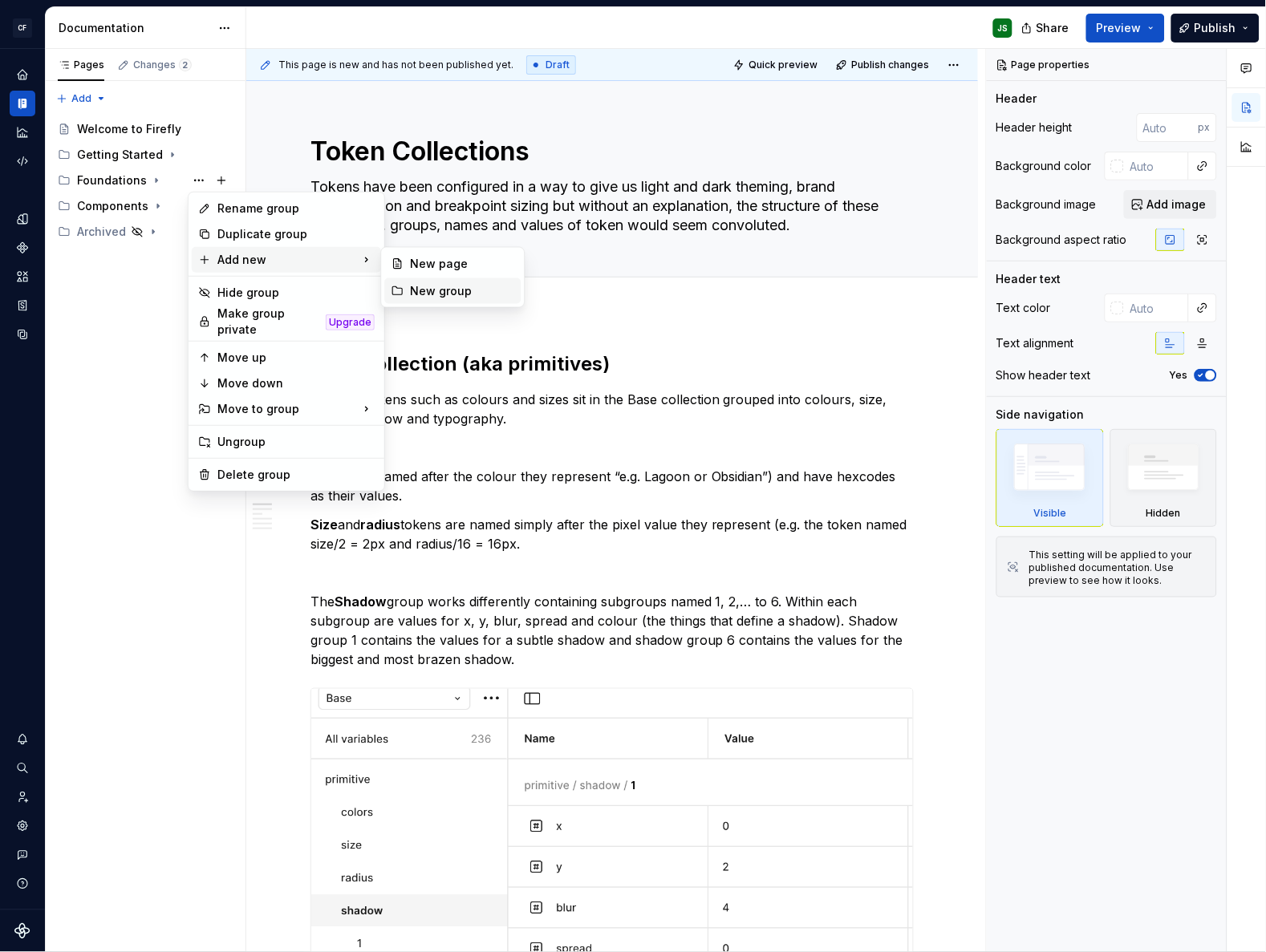
click at [452, 287] on div "New group" at bounding box center [462, 290] width 105 height 16
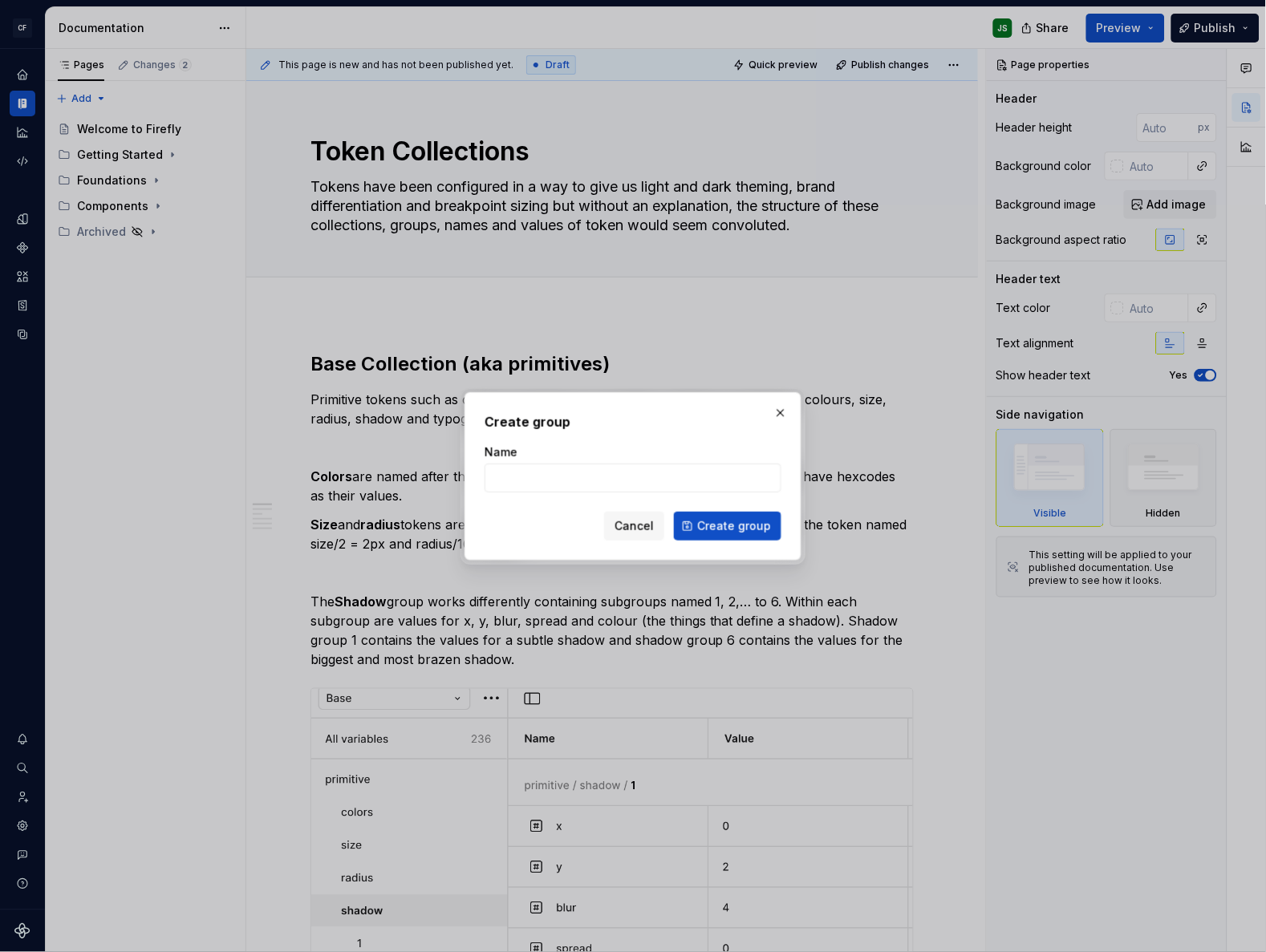
type textarea "*"
drag, startPoint x: 550, startPoint y: 486, endPoint x: 546, endPoint y: 501, distance: 15.5
click at [549, 486] on input "Gu" at bounding box center [633, 478] width 297 height 29
click at [529, 489] on input "Gu" at bounding box center [633, 478] width 297 height 29
click at [524, 487] on input "Gu" at bounding box center [633, 478] width 297 height 29
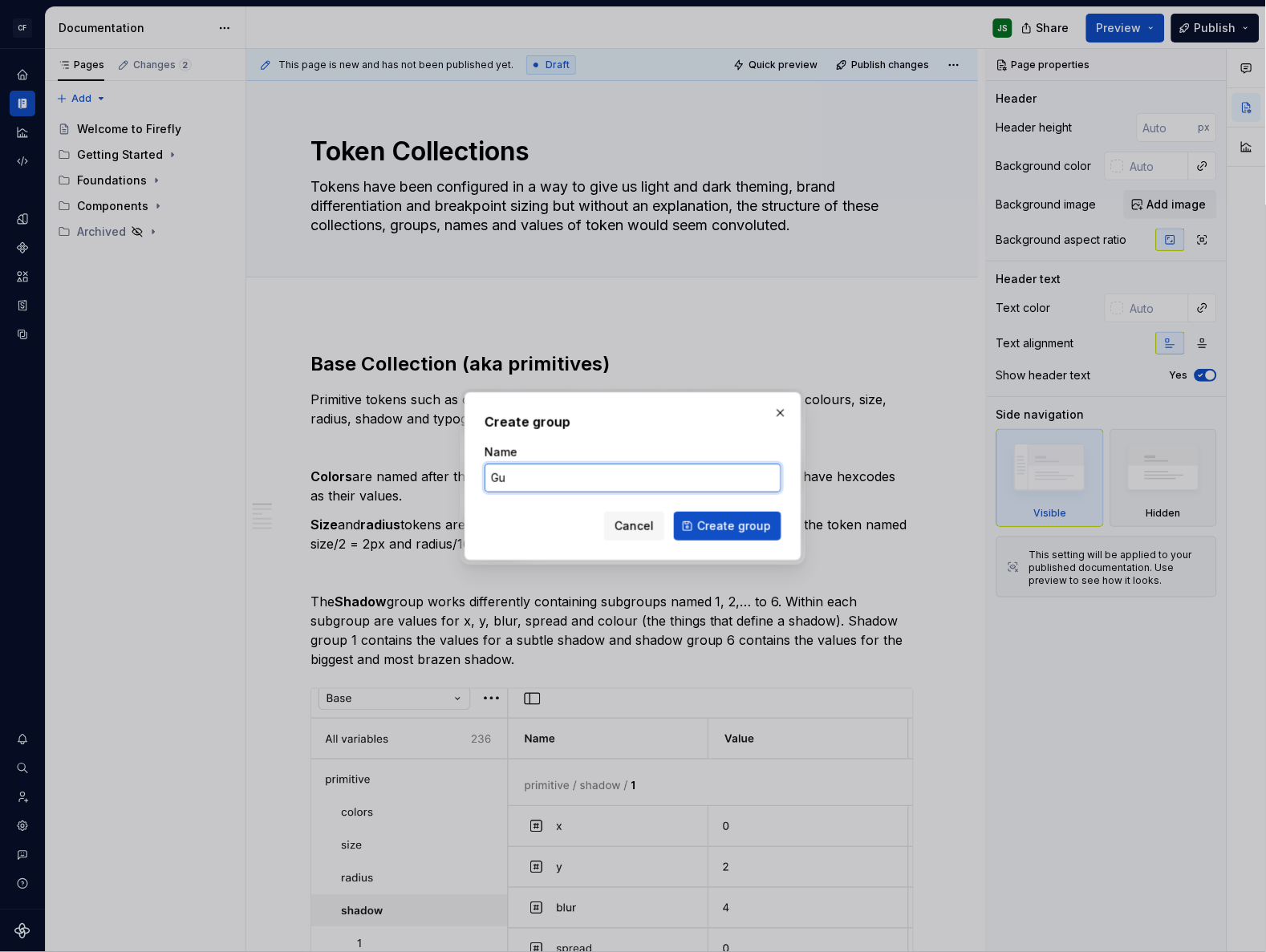
click at [525, 487] on input "Gu" at bounding box center [633, 478] width 297 height 29
click at [524, 488] on input "Gu" at bounding box center [633, 478] width 297 height 29
type input "Standards"
click button "Create group" at bounding box center [727, 526] width 107 height 29
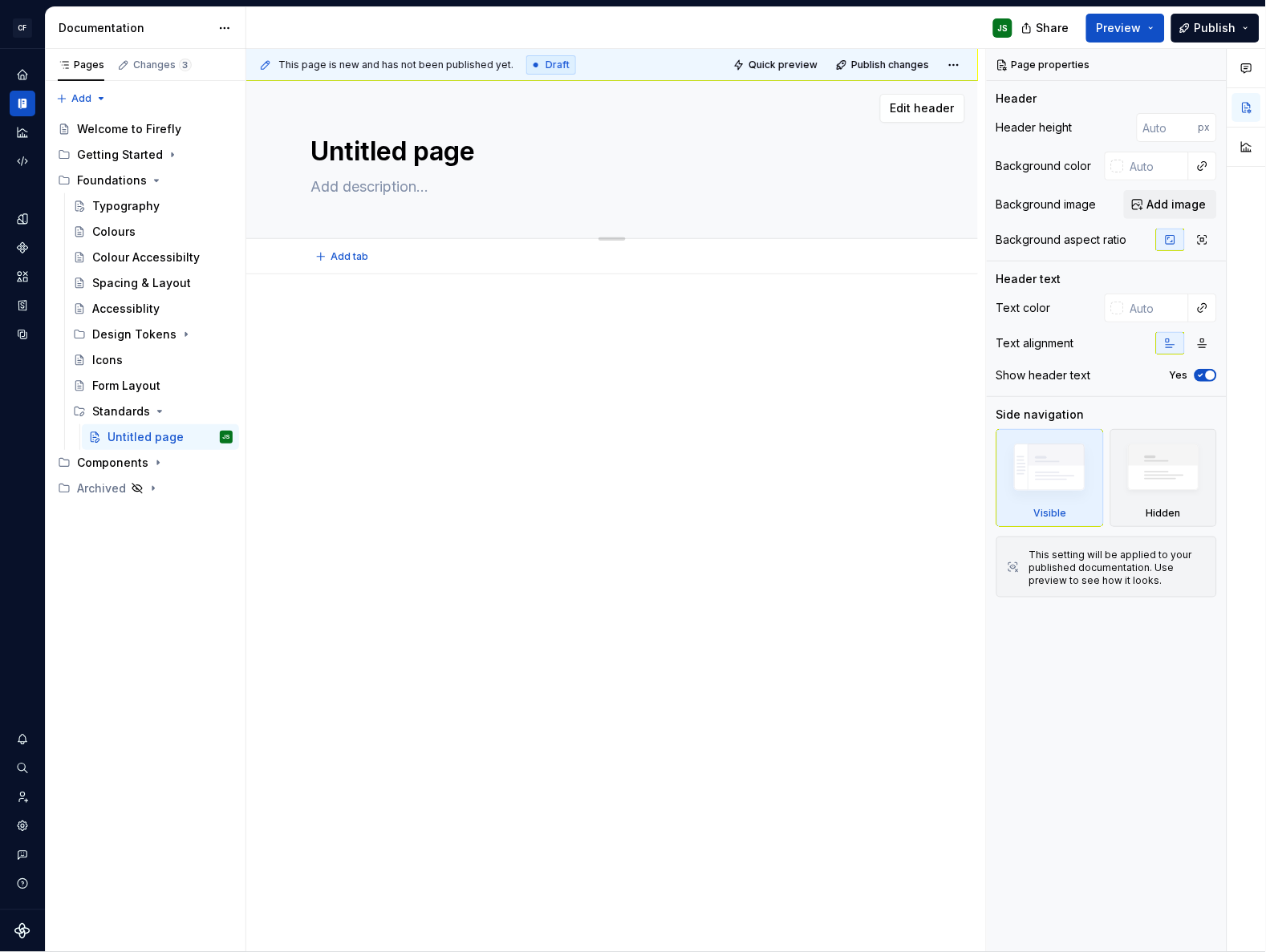
click at [421, 124] on div "Untitled page" at bounding box center [612, 160] width 603 height 157
click at [420, 127] on div "Untitled page" at bounding box center [612, 160] width 603 height 157
click at [416, 144] on textarea "Untitled page" at bounding box center [608, 151] width 603 height 38
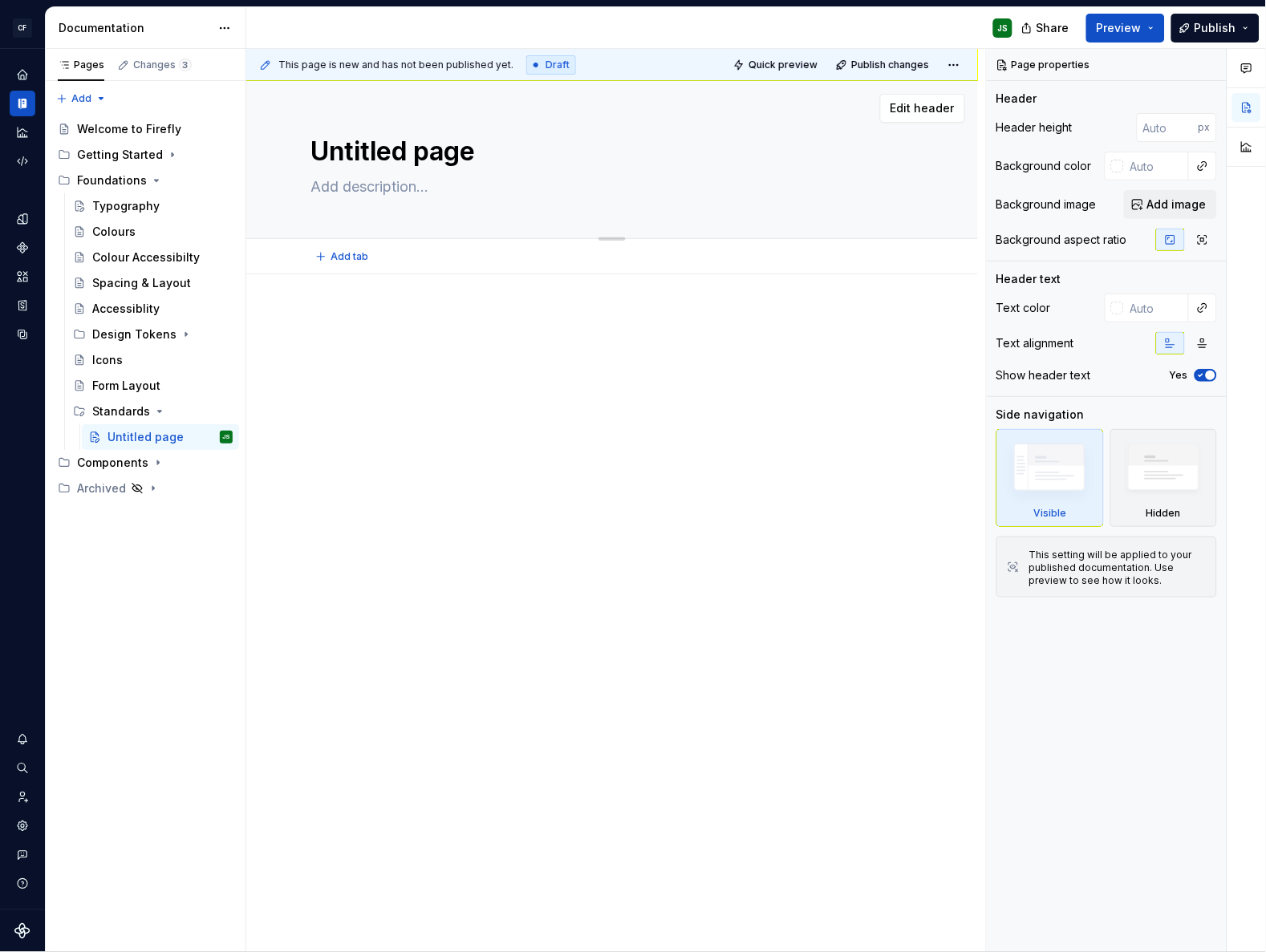
type textarea "*"
type textarea "F"
type textarea "*"
type textarea "Fi"
type textarea "*"
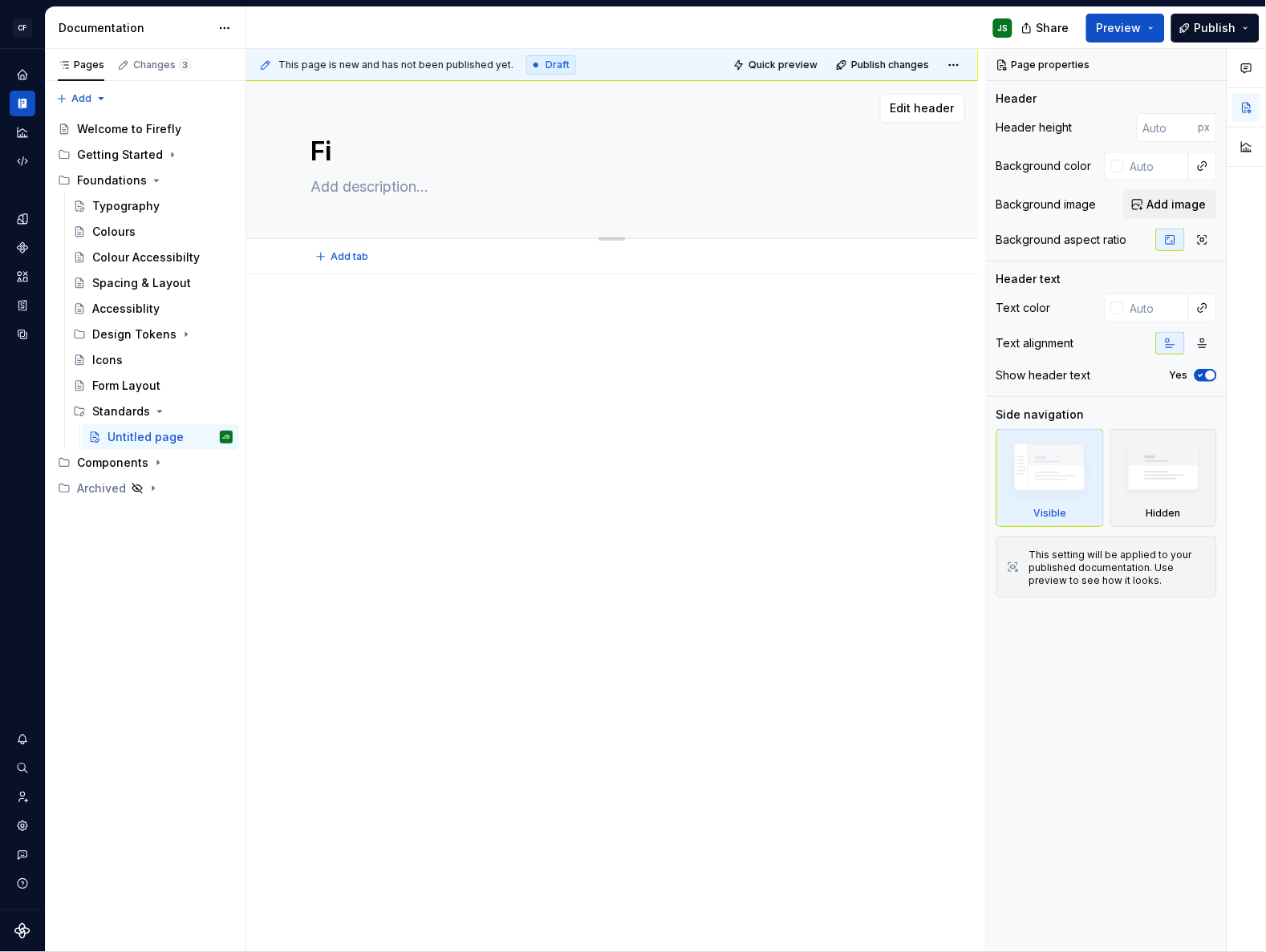
type textarea "Fig"
type textarea "*"
type textarea "Figm"
type textarea "*"
type textarea "Figma"
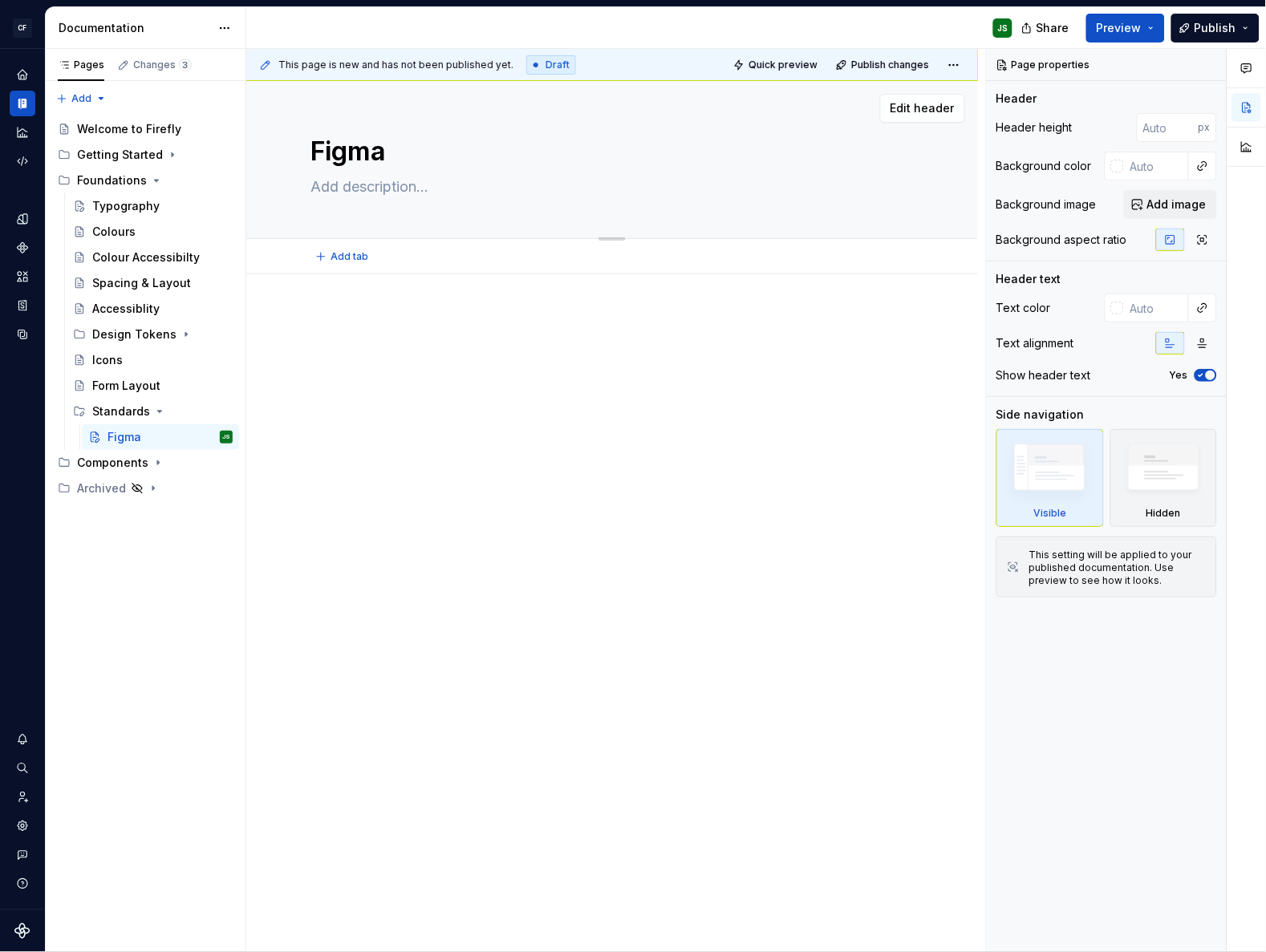
type textarea "*"
type textarea "Figma"
type textarea "*"
type textarea "Figma N"
type textarea "*"
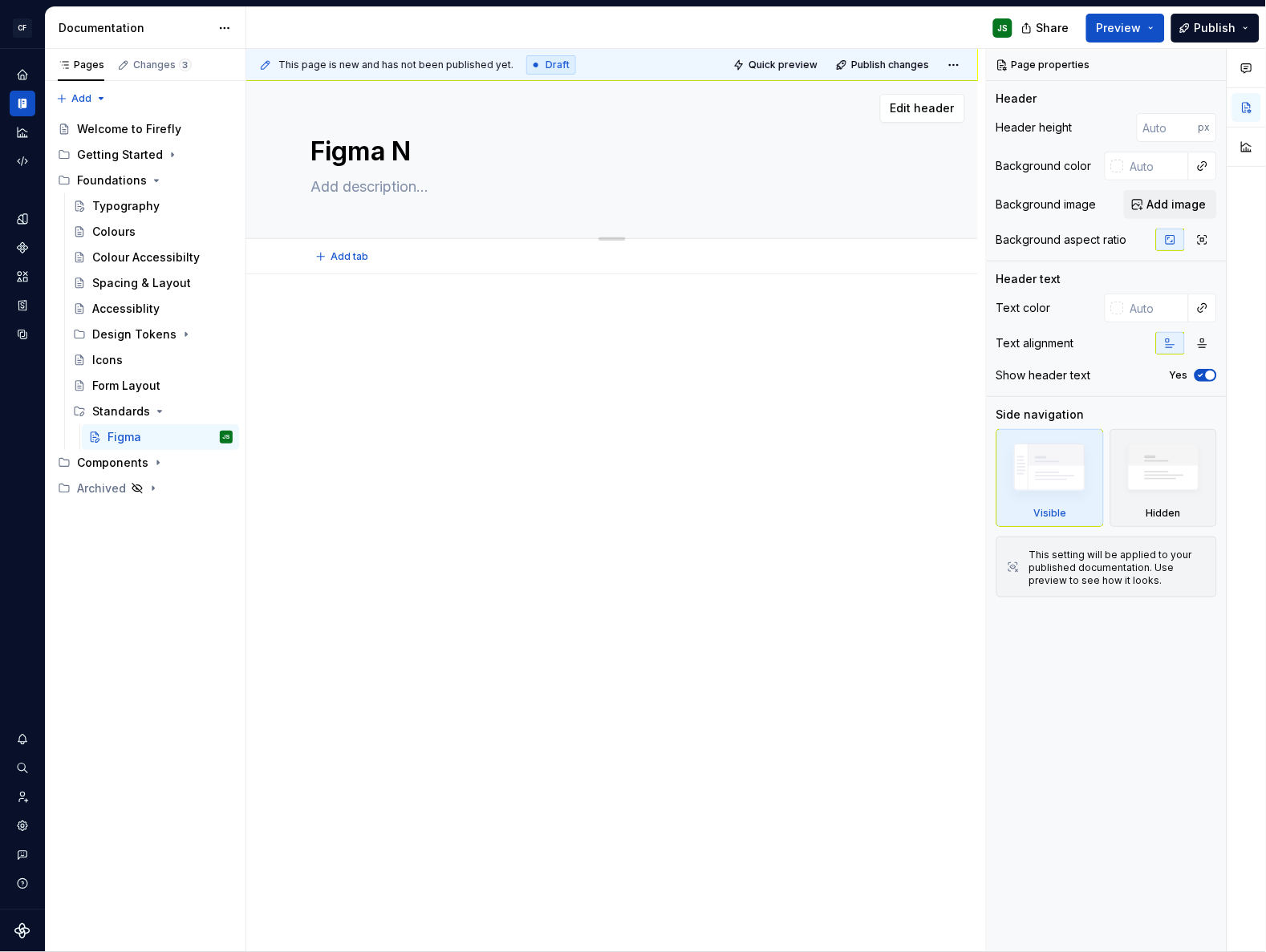
type textarea "Figma Na"
type textarea "*"
type textarea "Figma Nab"
type textarea "*"
type textarea "Figma Nabm"
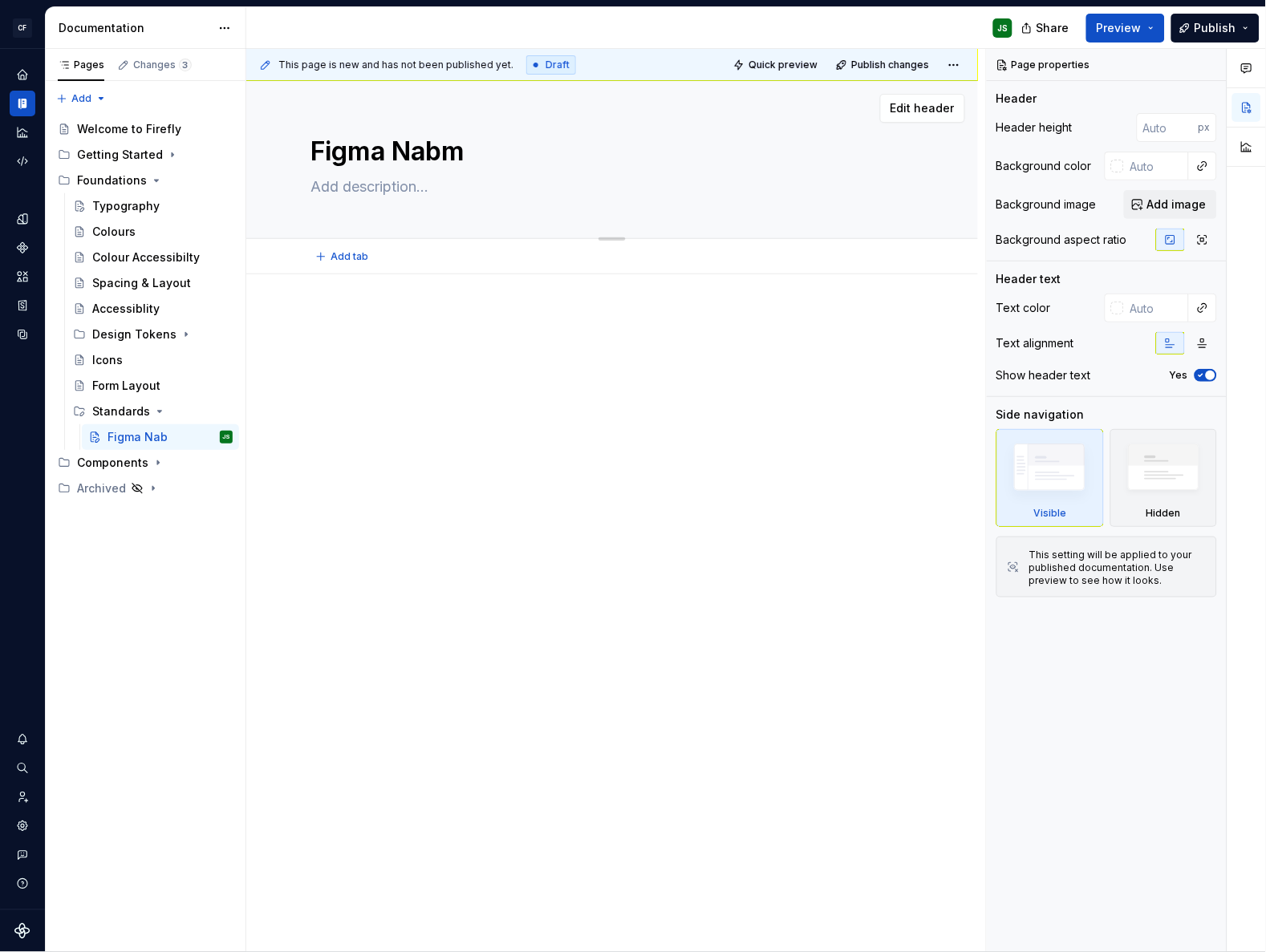
type textarea "*"
type textarea "Figma Nabmi"
type textarea "*"
type textarea "Figma Nabm"
type textarea "*"
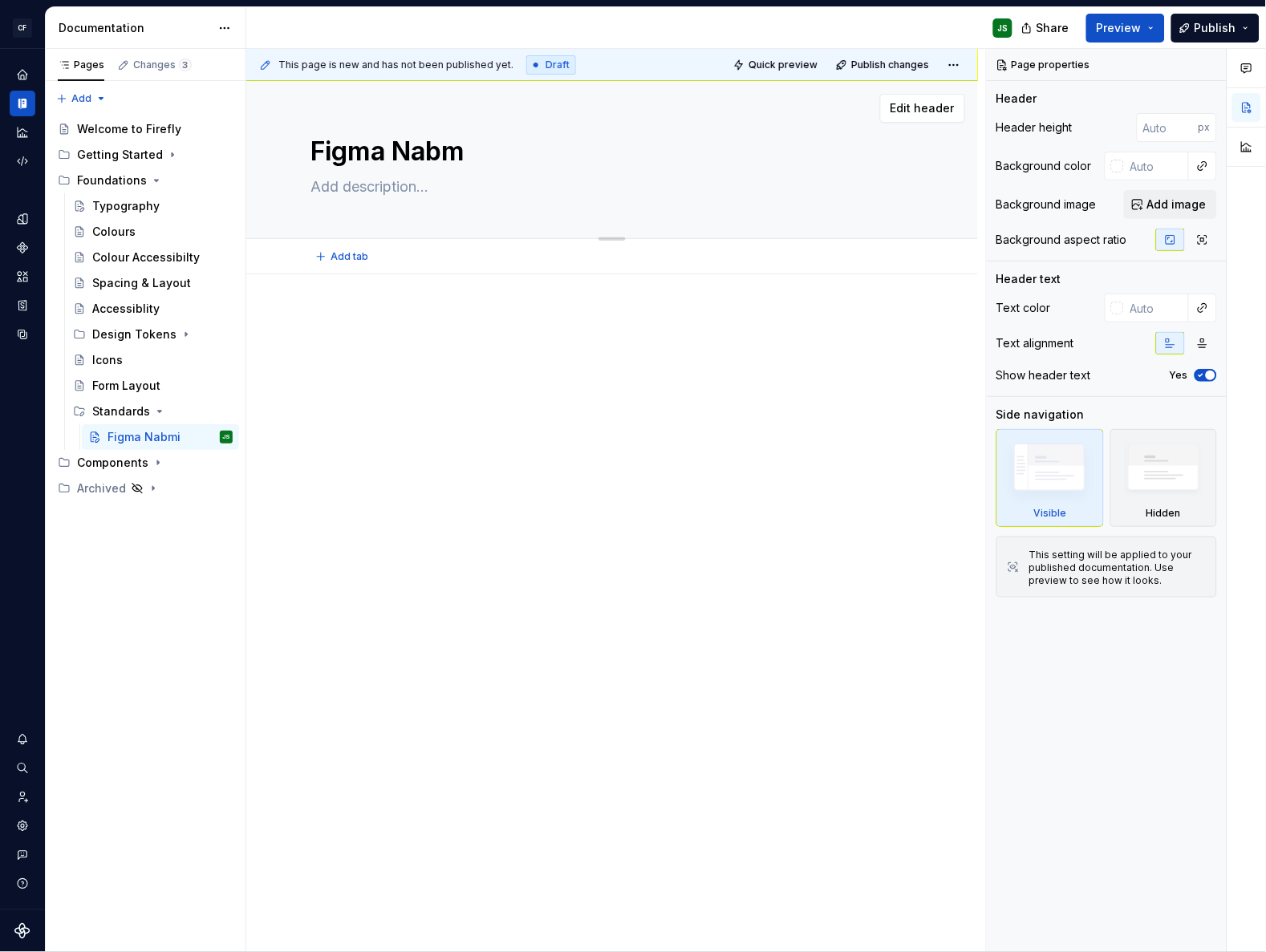
type textarea "Figma Nab"
type textarea "*"
type textarea "Figma Na"
type textarea "*"
type textarea "Figma Nam"
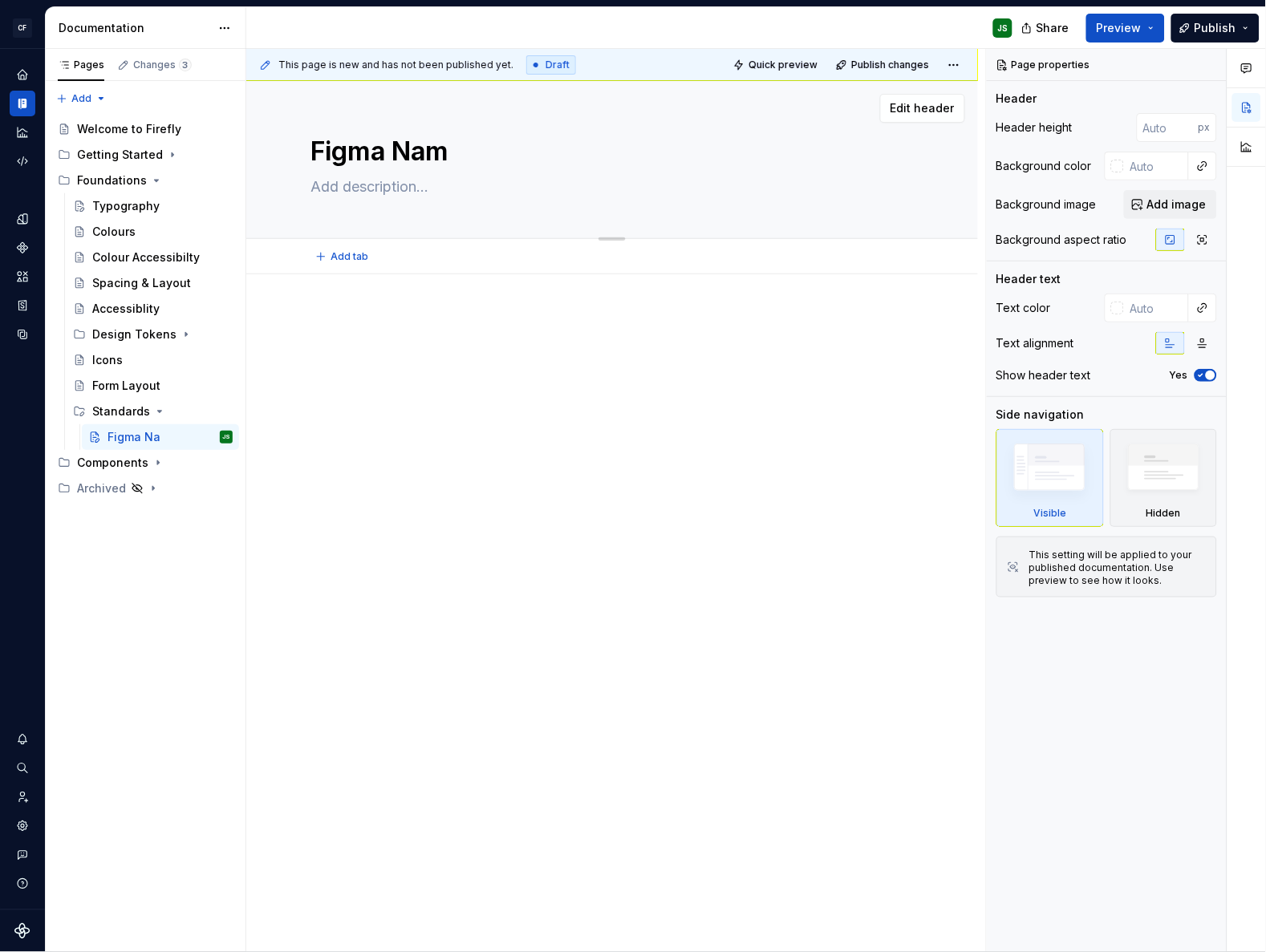
type textarea "*"
type textarea "Figma Nami"
type textarea "*"
type textarea "Figma Namin"
type textarea "*"
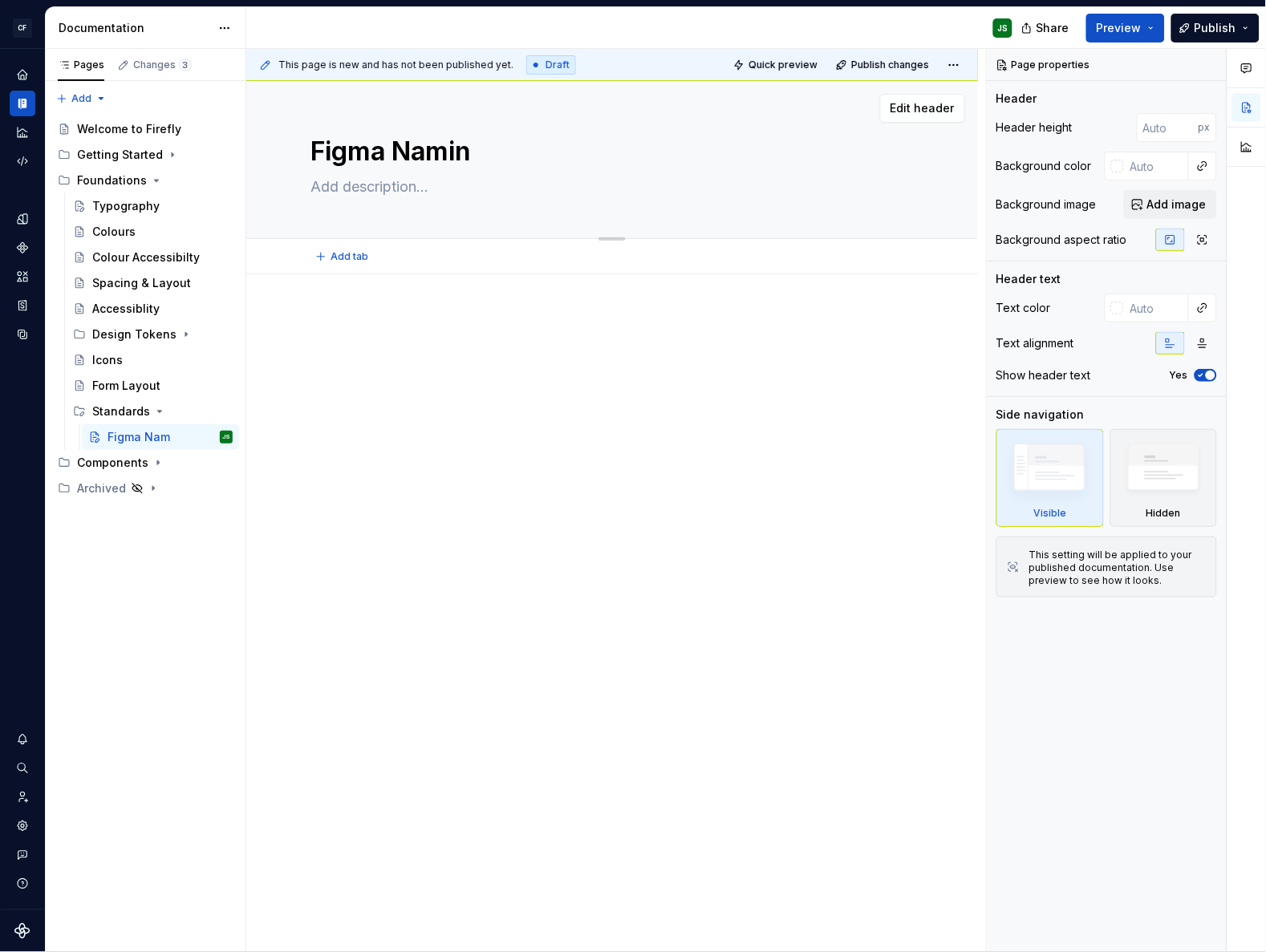
type textarea "Figma Naming"
type textarea "*"
type textarea "Figma Naming"
type textarea "*"
type textarea "Figma Naming Co"
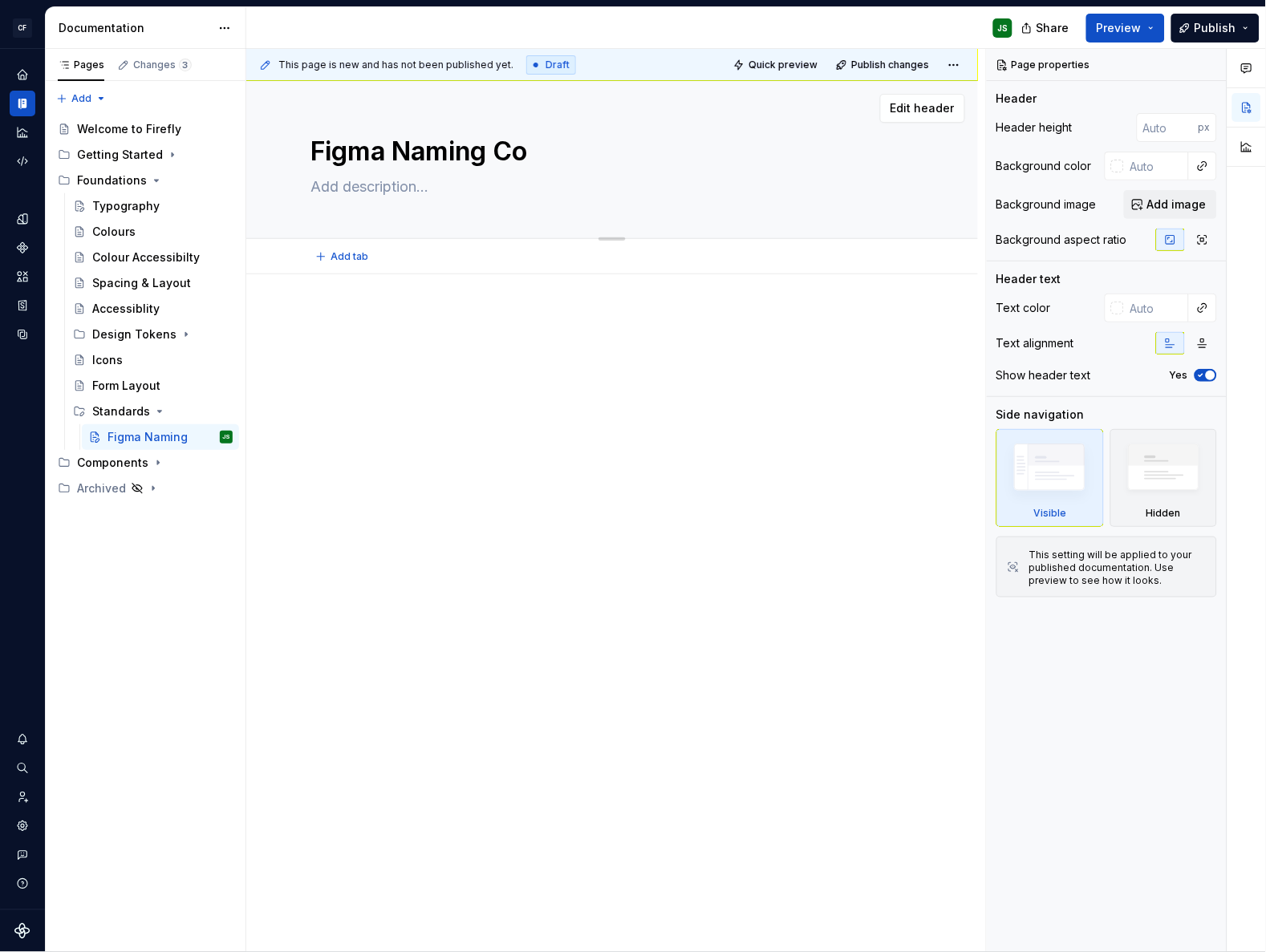
type textarea "*"
type textarea "Figma Naming Con"
type textarea "*"
type textarea "Figma Naming Conv"
type textarea "*"
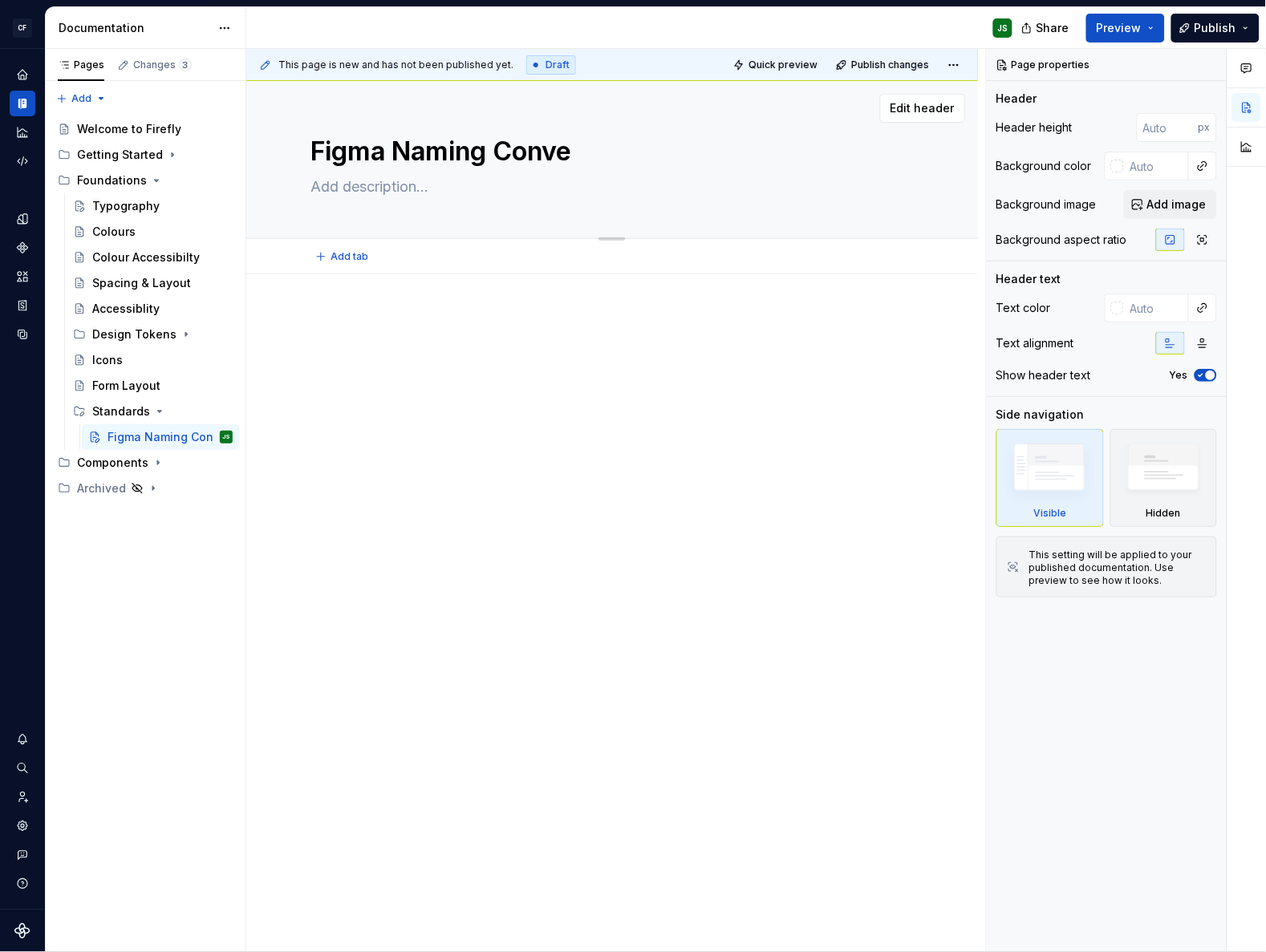
type textarea "Figma Naming Conven"
type textarea "*"
type textarea "Figma Naming Convent"
type textarea "*"
type textarea "Figma Naming Convents"
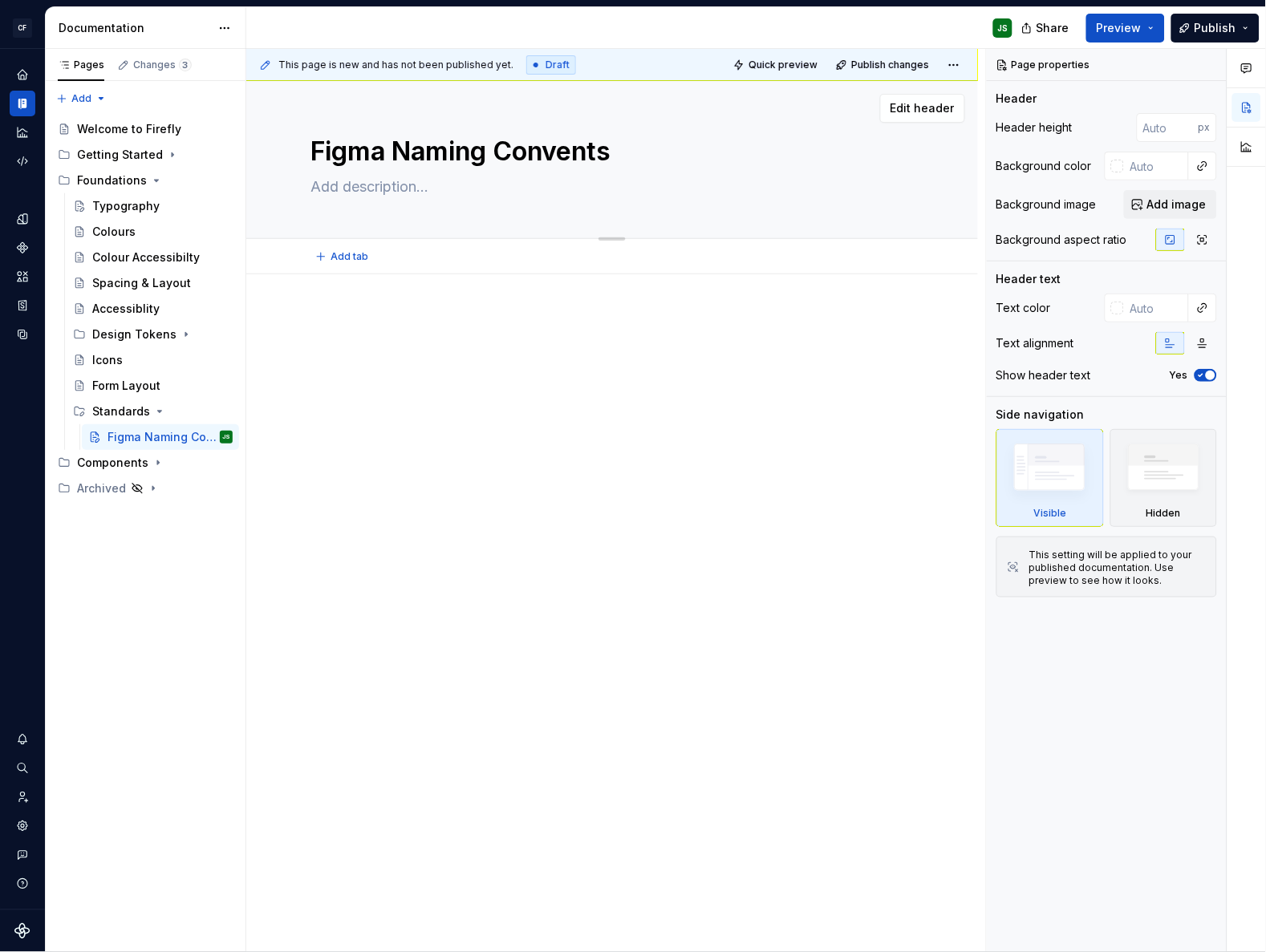
type textarea "*"
type textarea "Figma Naming Conventsio"
type textarea "*"
type textarea "Figma Naming Conventsion"
type textarea "*"
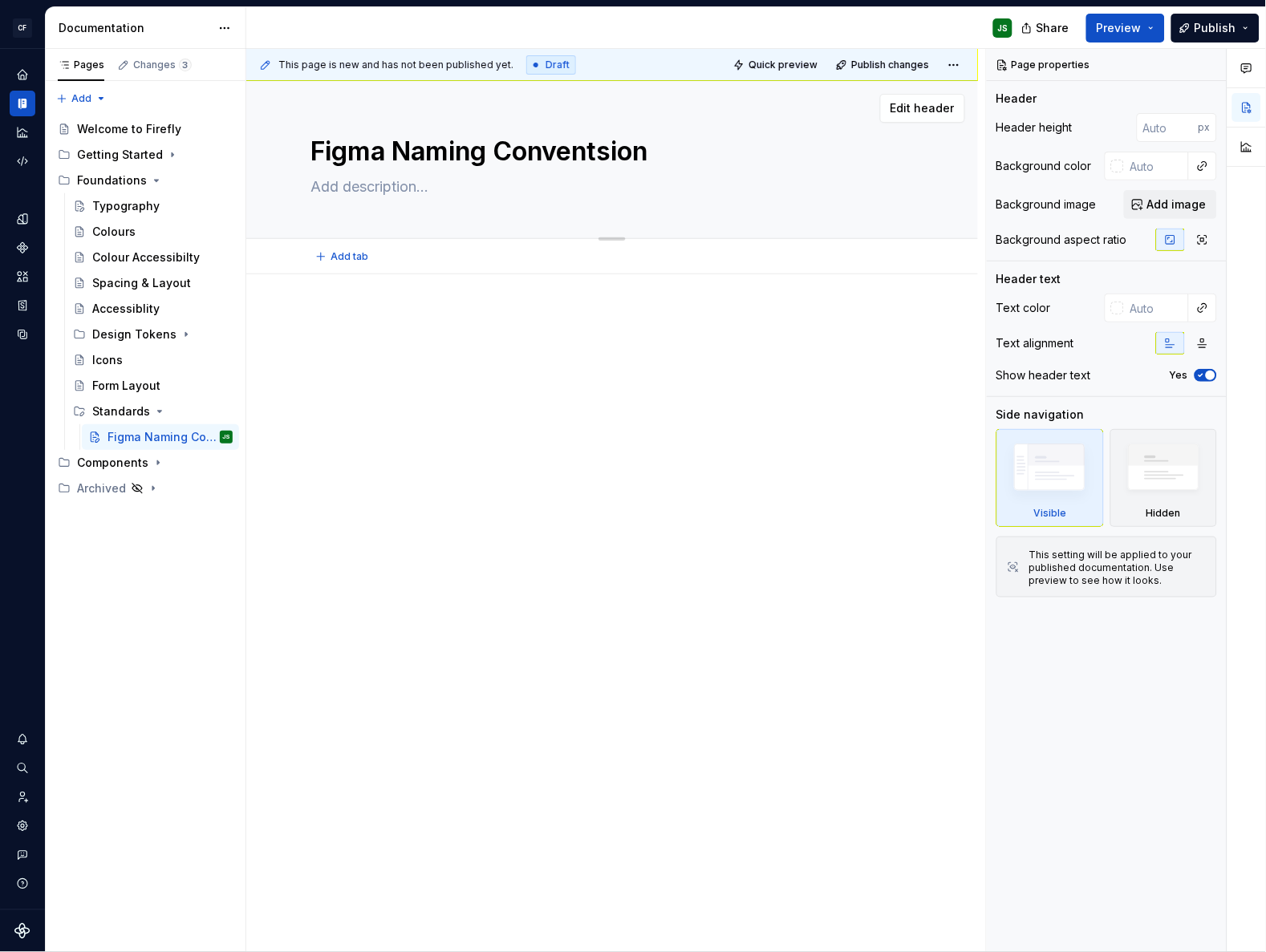
type textarea "Figma Naming Conventsio"
type textarea "*"
type textarea "Figma Naming Conventsi"
type textarea "*"
type textarea "Figma Naming Convents"
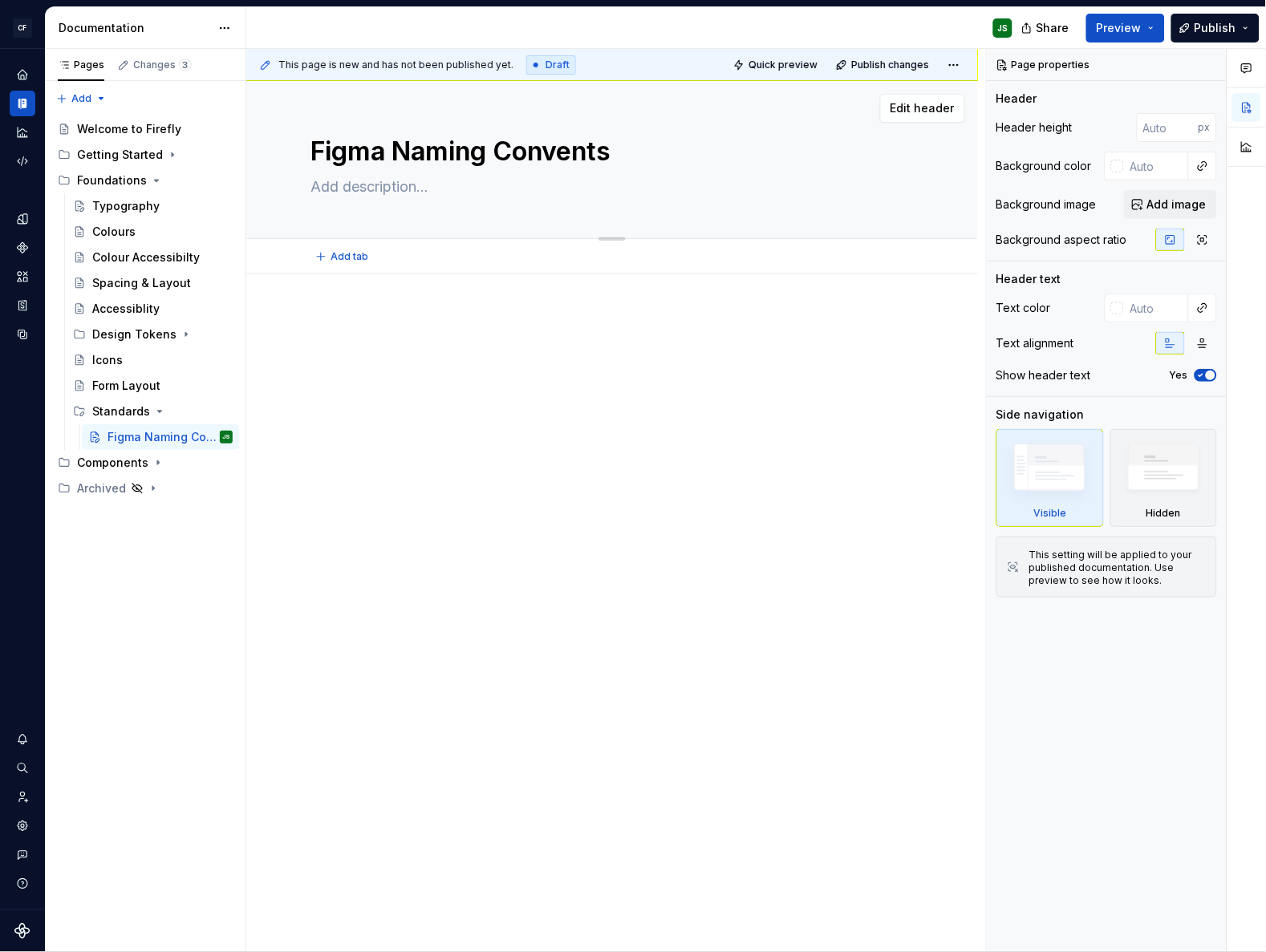
type textarea "*"
type textarea "Figma Naming Convent"
type textarea "*"
type textarea "Figma Naming Conventi"
type textarea "*"
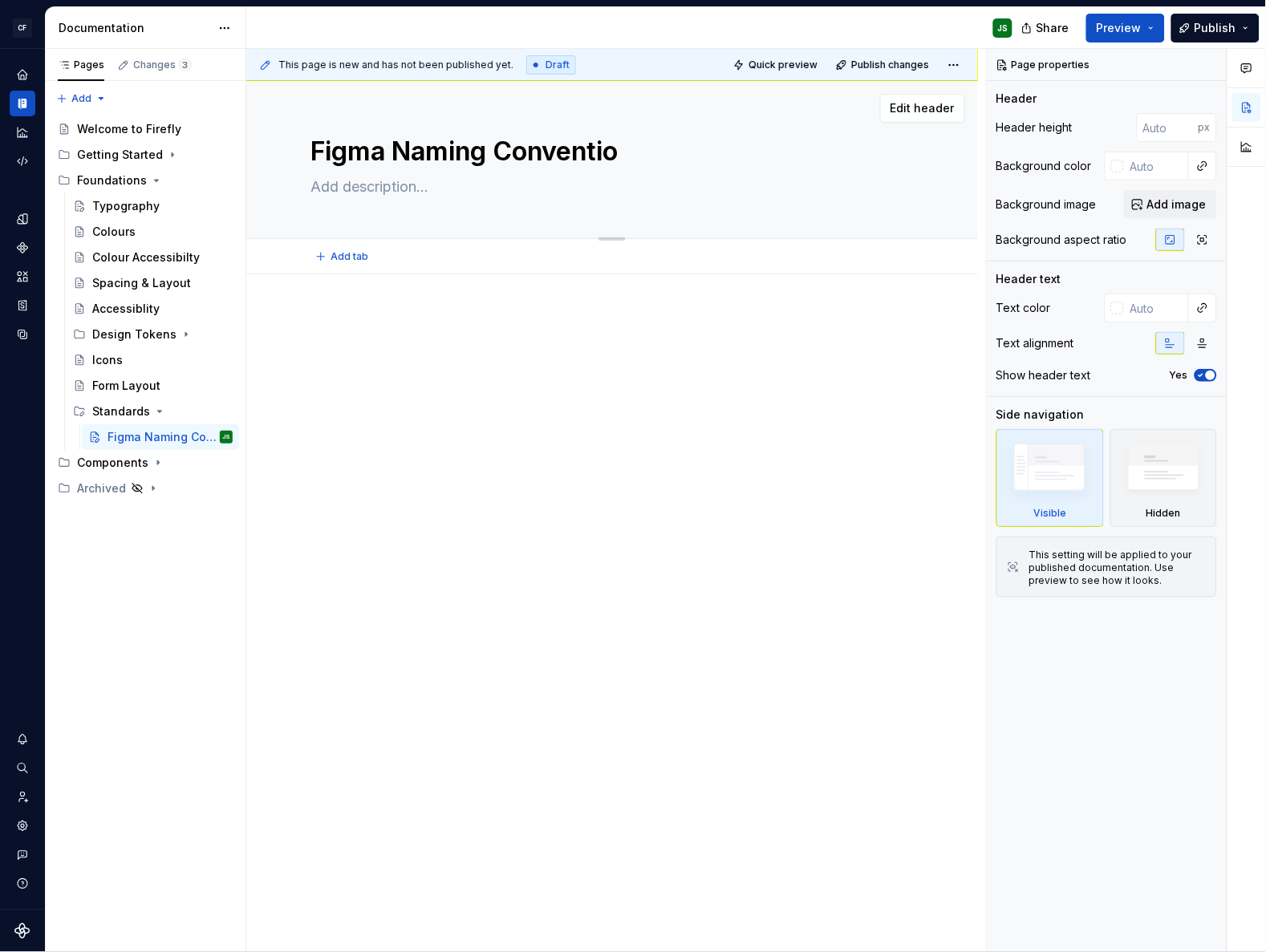
type textarea "Figma Naming Convention"
type textarea "*"
type textarea "Figma Naming Conventions"
click at [398, 142] on textarea "Figma Naming Conventions" at bounding box center [608, 151] width 603 height 38
type textarea "*"
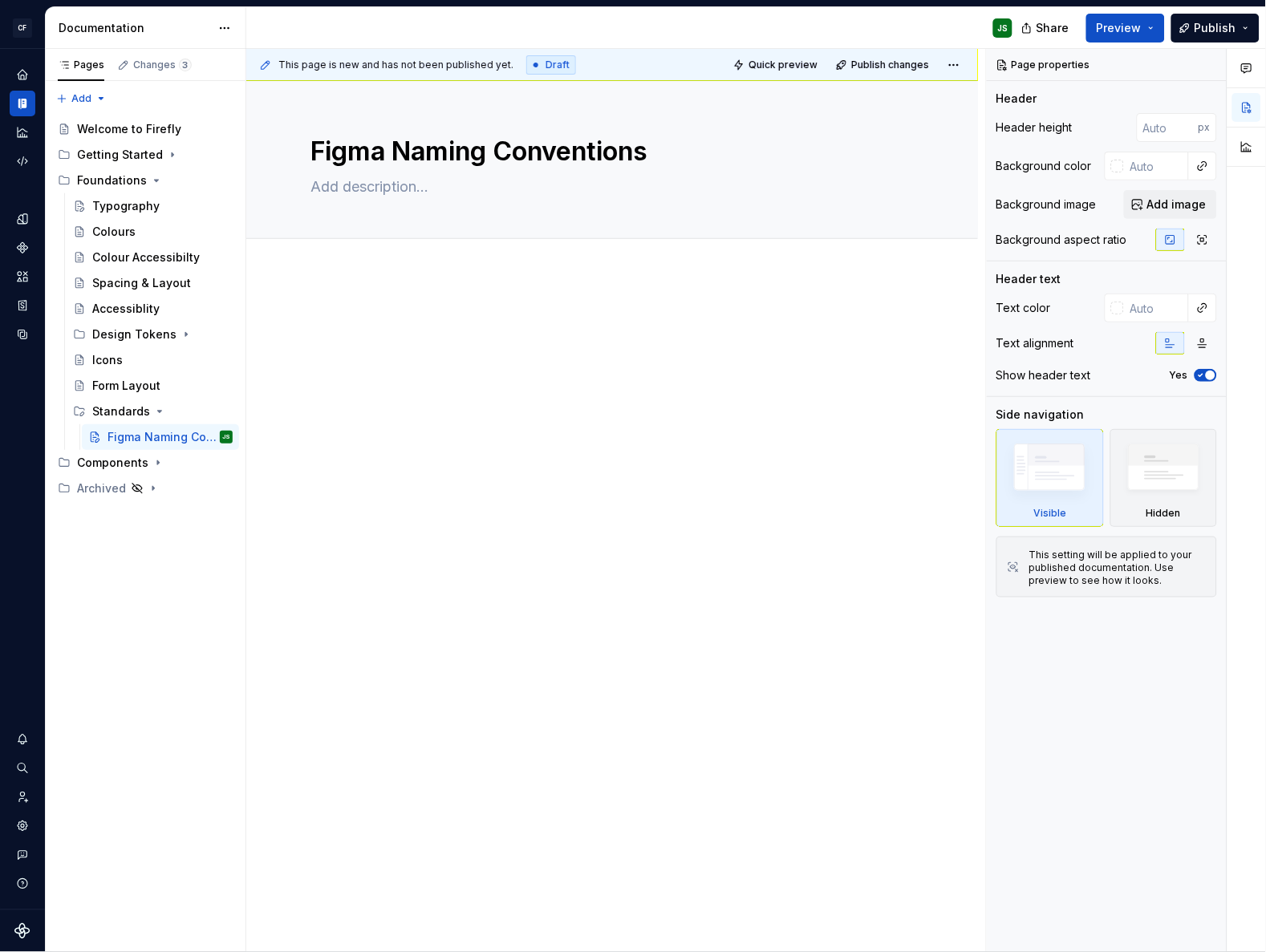
type textarea "Figma Naming Conventions"
click at [446, 348] on div at bounding box center [612, 343] width 603 height 61
type textarea "*"
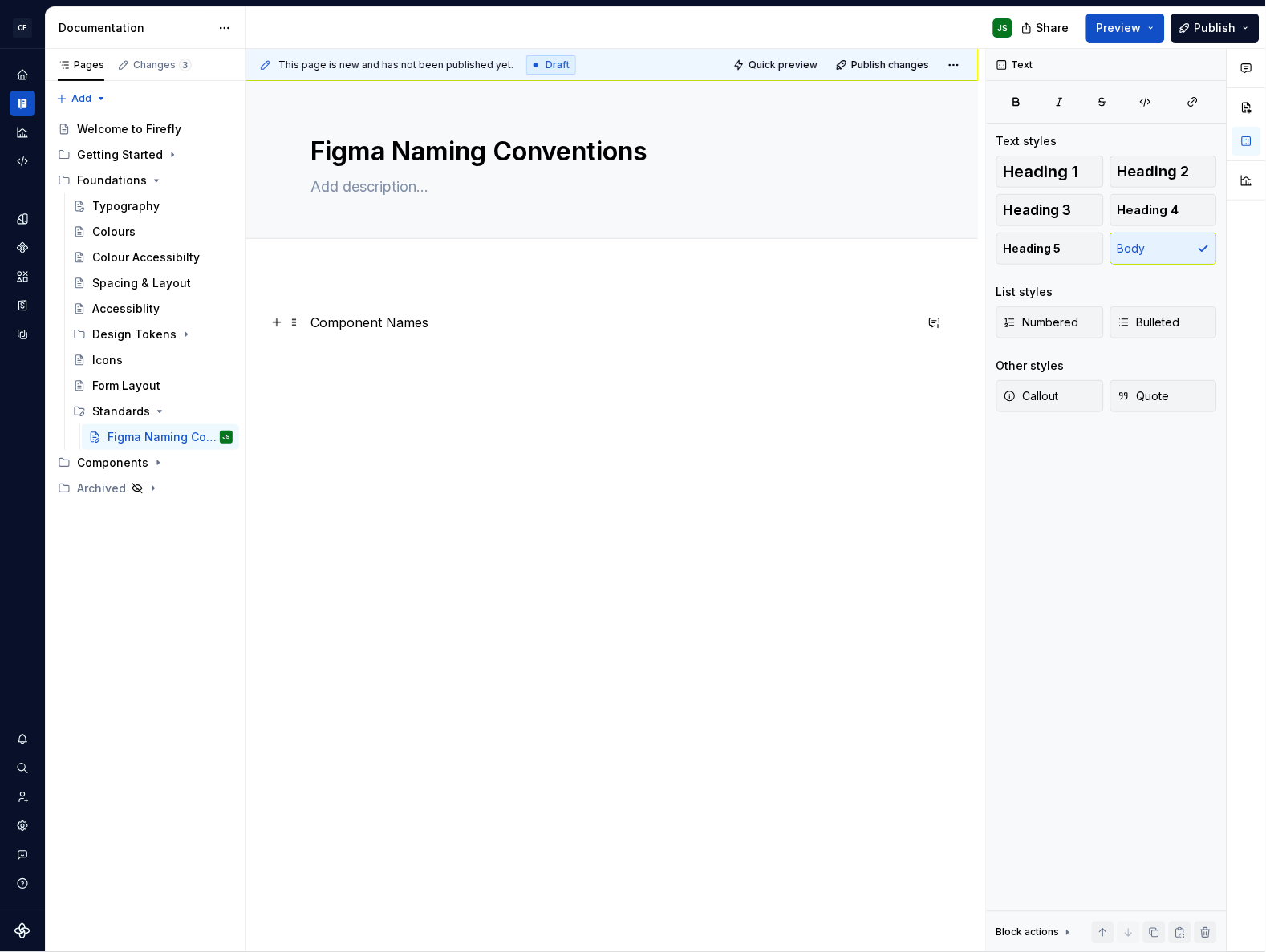
click at [349, 325] on p "Component Names" at bounding box center [612, 322] width 603 height 19
click at [349, 324] on p "Component Names" at bounding box center [612, 322] width 603 height 19
click at [413, 294] on button "button" at bounding box center [411, 293] width 23 height 23
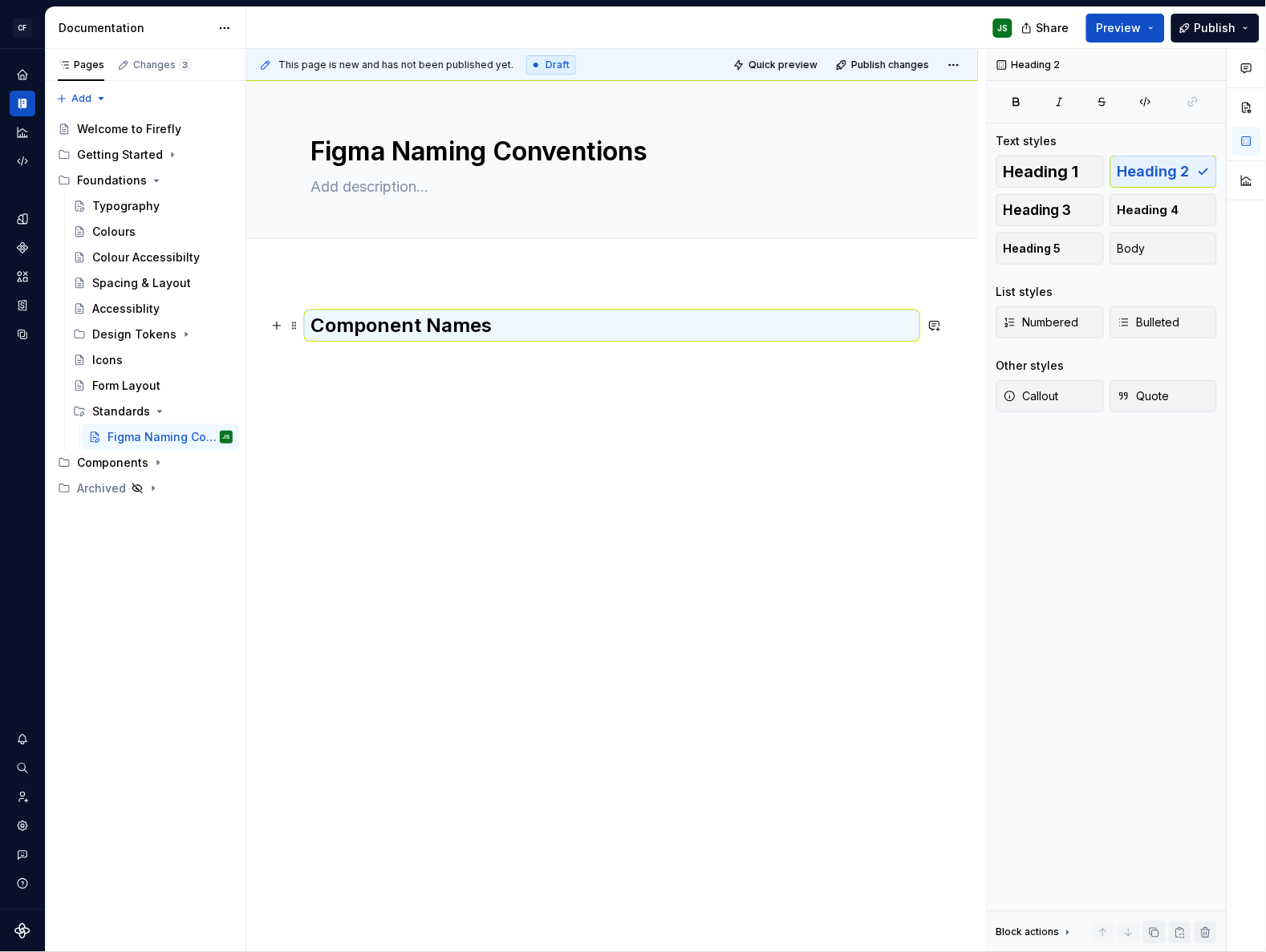
click at [503, 331] on h2 "Component Names" at bounding box center [612, 325] width 603 height 26
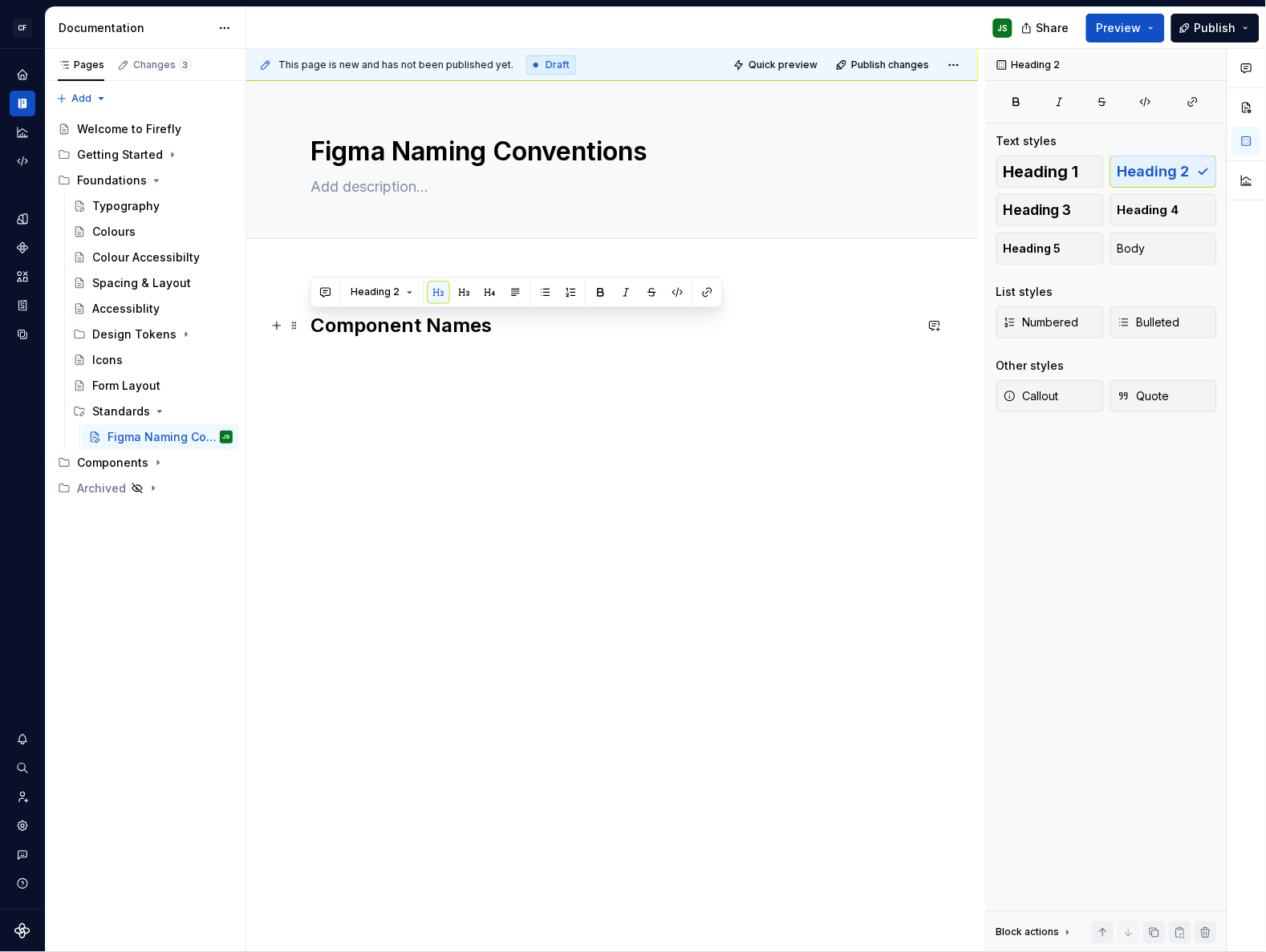
click at [503, 330] on h2 "Component Names" at bounding box center [612, 325] width 603 height 26
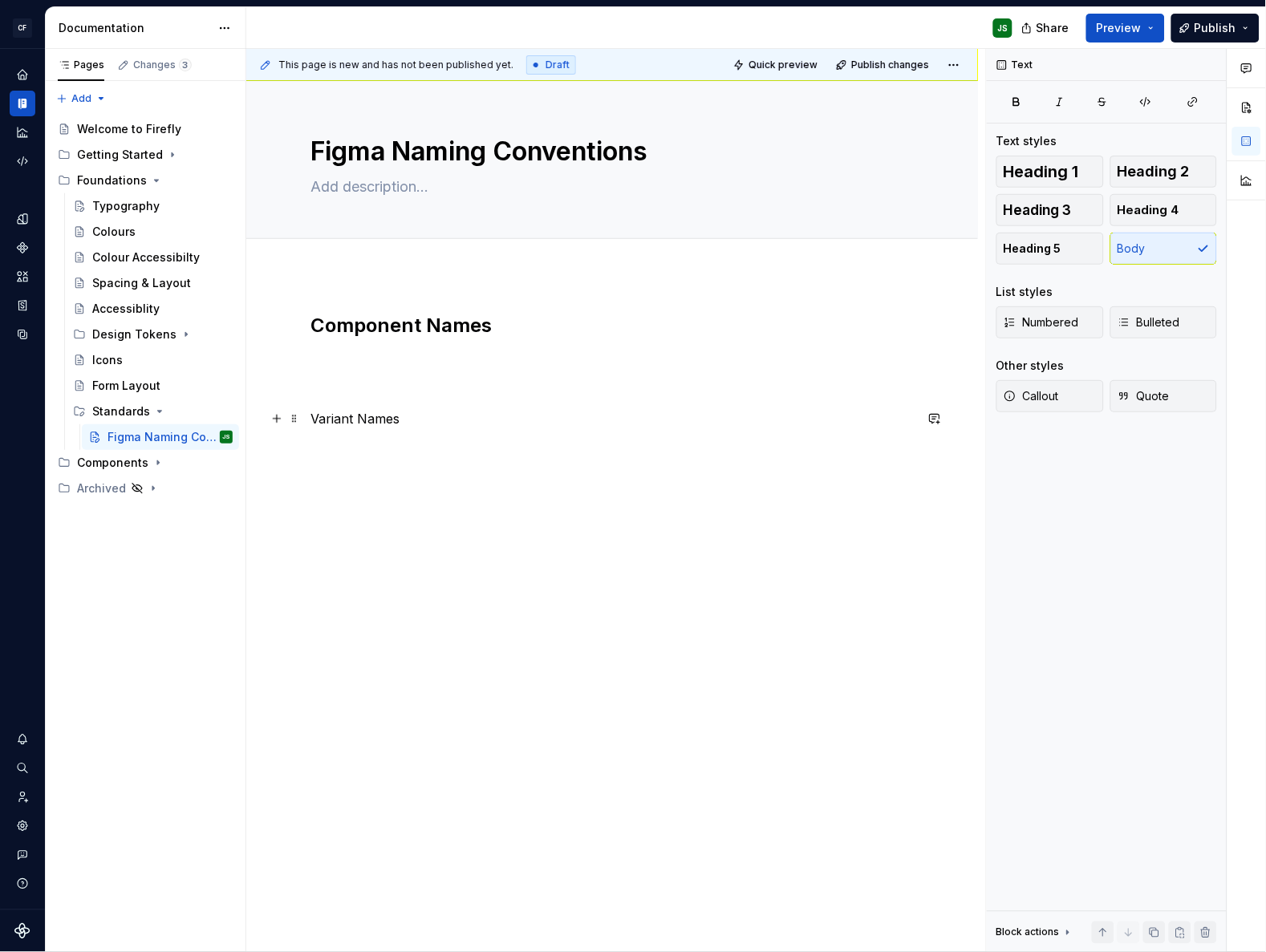
click at [387, 420] on p "Variant Names" at bounding box center [612, 418] width 603 height 19
click at [432, 389] on button "button" at bounding box center [437, 389] width 23 height 23
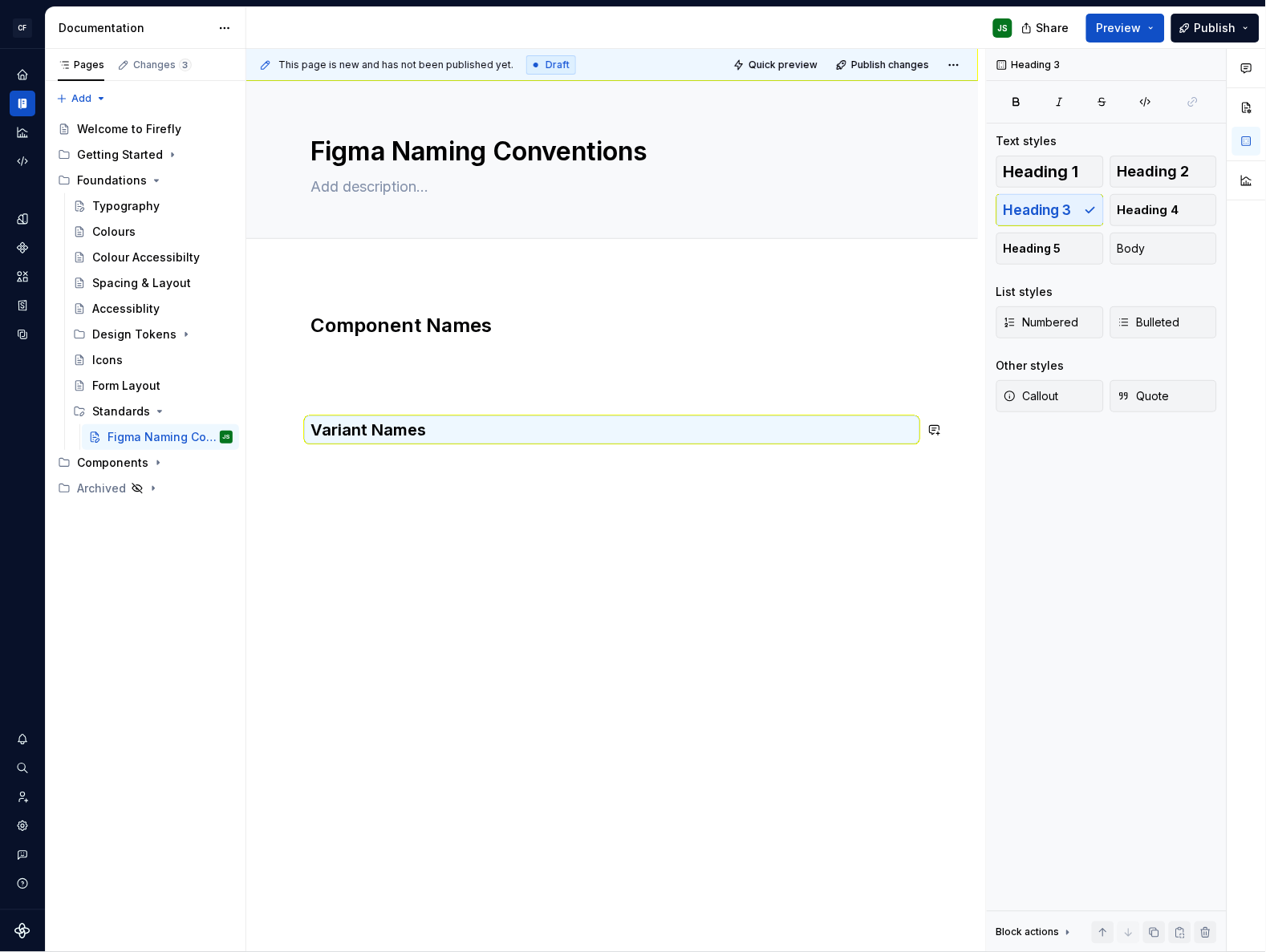
click at [452, 506] on div "Component Names Variant Names" at bounding box center [612, 510] width 731 height 472
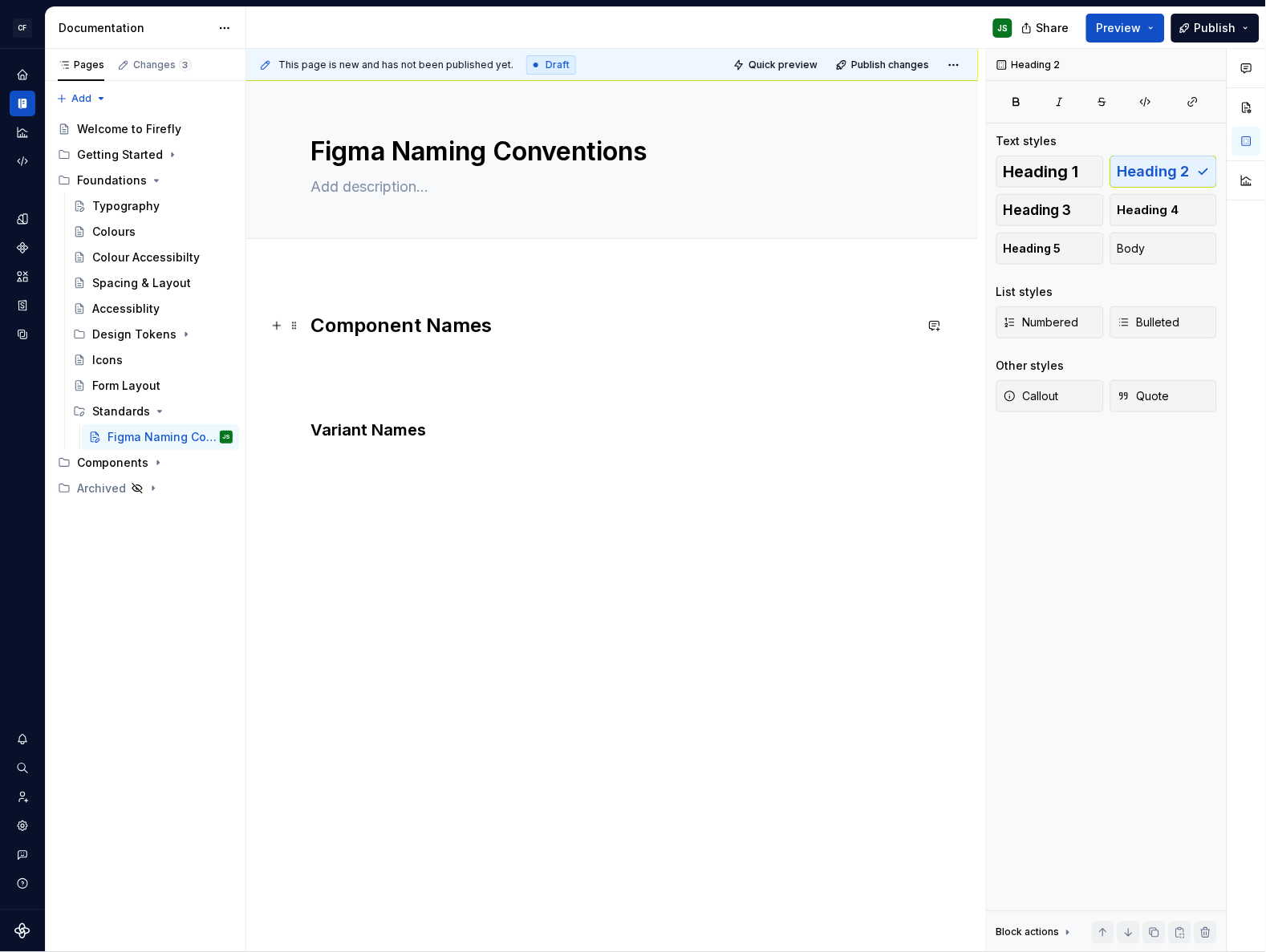
click at [393, 315] on h2 "Component Names" at bounding box center [612, 325] width 603 height 26
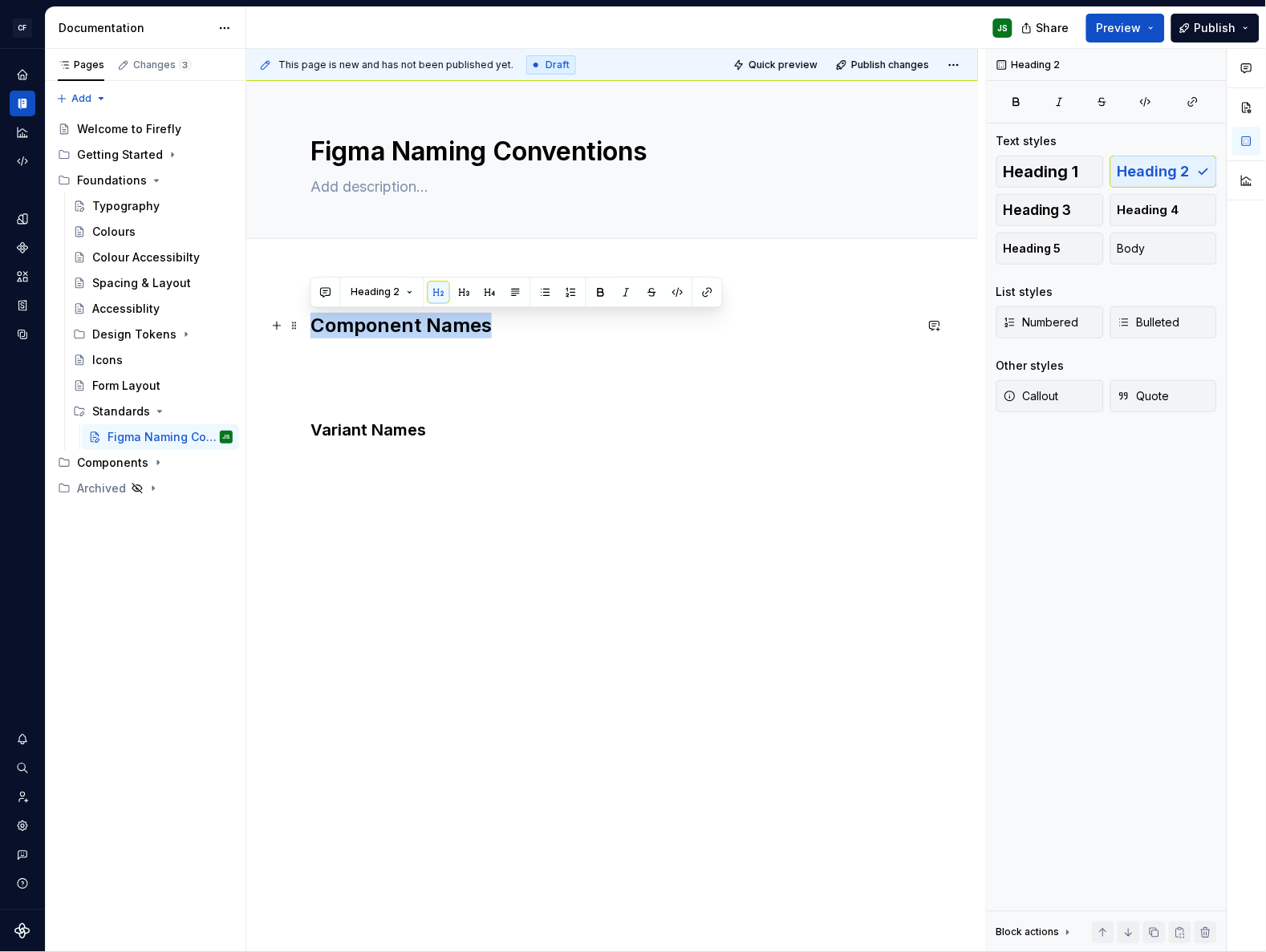
click at [392, 315] on h2 "Component Names" at bounding box center [612, 325] width 603 height 26
click at [402, 419] on h3 "Variant Names" at bounding box center [612, 429] width 603 height 23
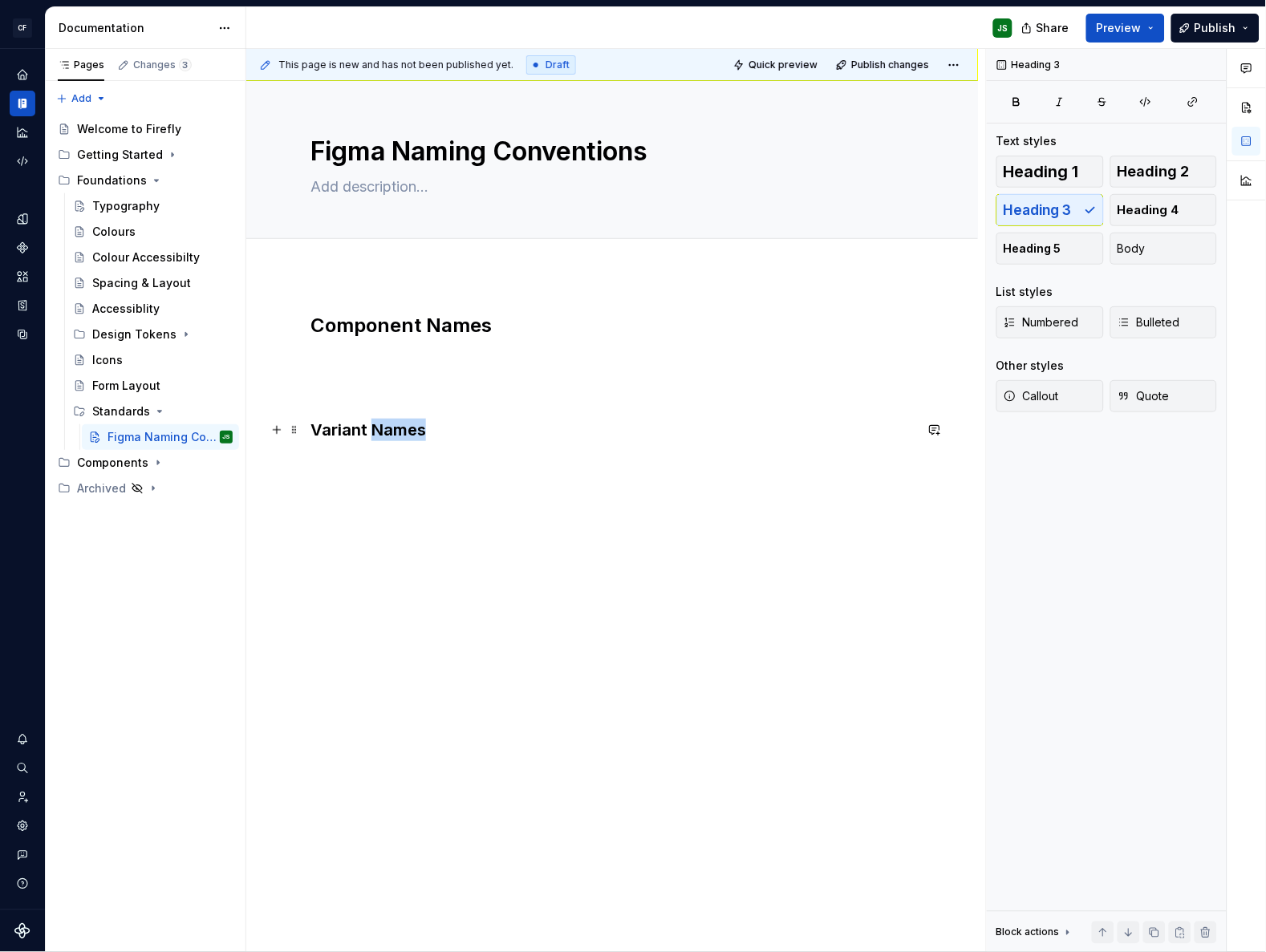
click at [402, 419] on h3 "Variant Names" at bounding box center [612, 429] width 603 height 23
click at [402, 419] on h3 "Variant Names" at bounding box center [612, 429] width 603 height 23
click at [432, 398] on button "button" at bounding box center [438, 398] width 23 height 23
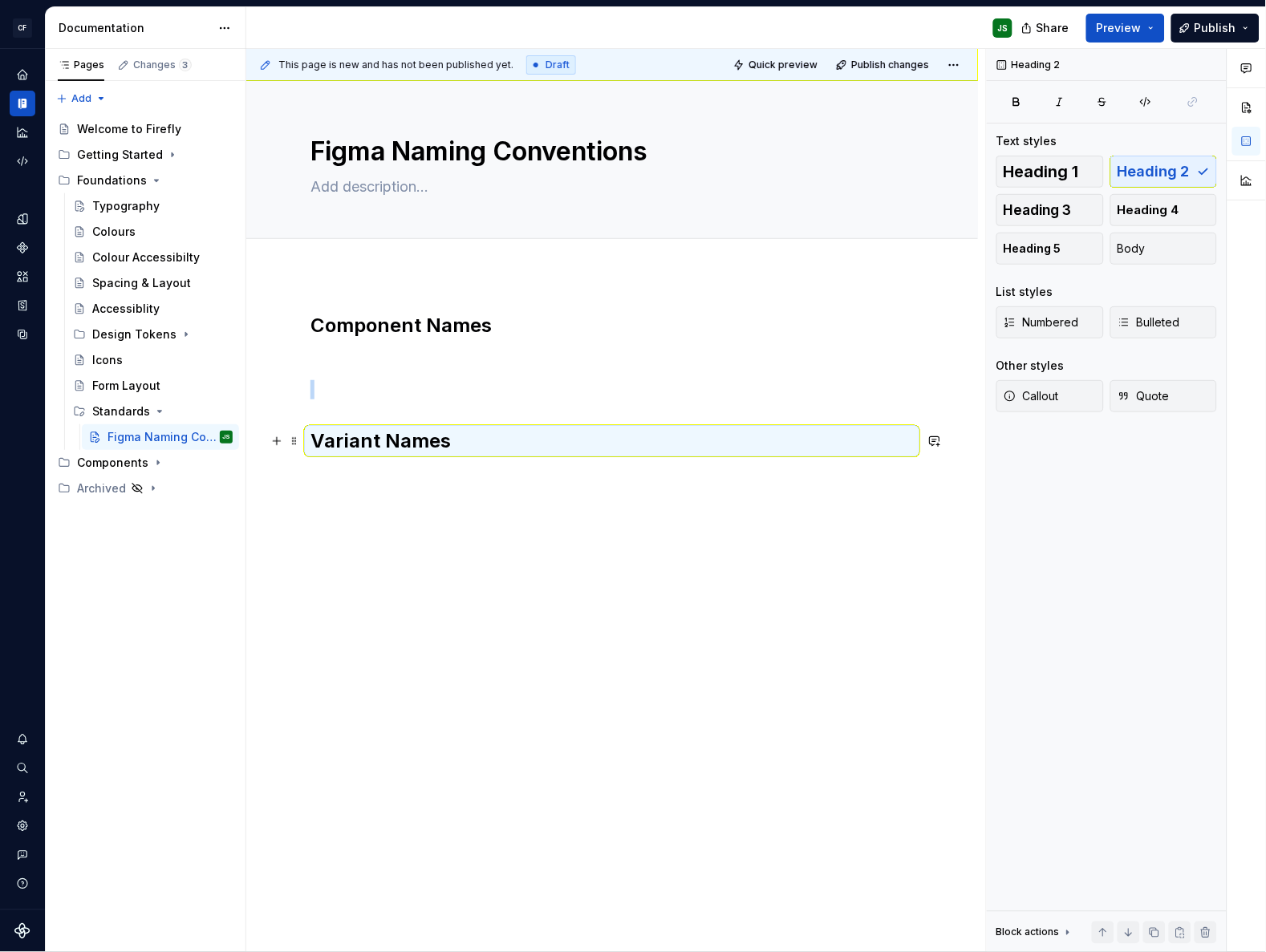
click at [462, 451] on h2 "Variant Names" at bounding box center [612, 441] width 603 height 26
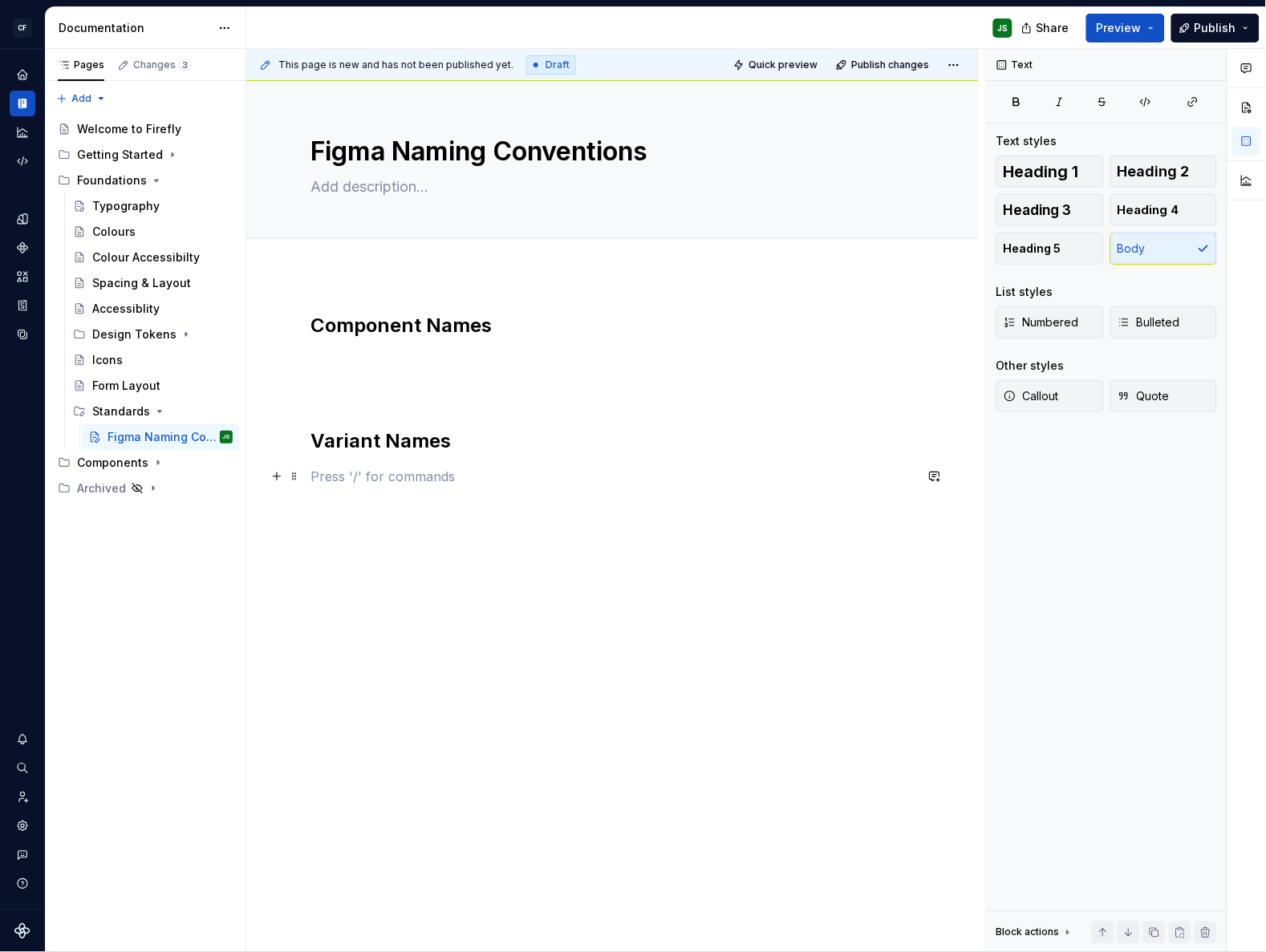
click at [464, 468] on p at bounding box center [612, 476] width 603 height 19
click at [375, 535] on p "Layer Names" at bounding box center [612, 534] width 603 height 19
click at [409, 504] on button "button" at bounding box center [411, 504] width 23 height 23
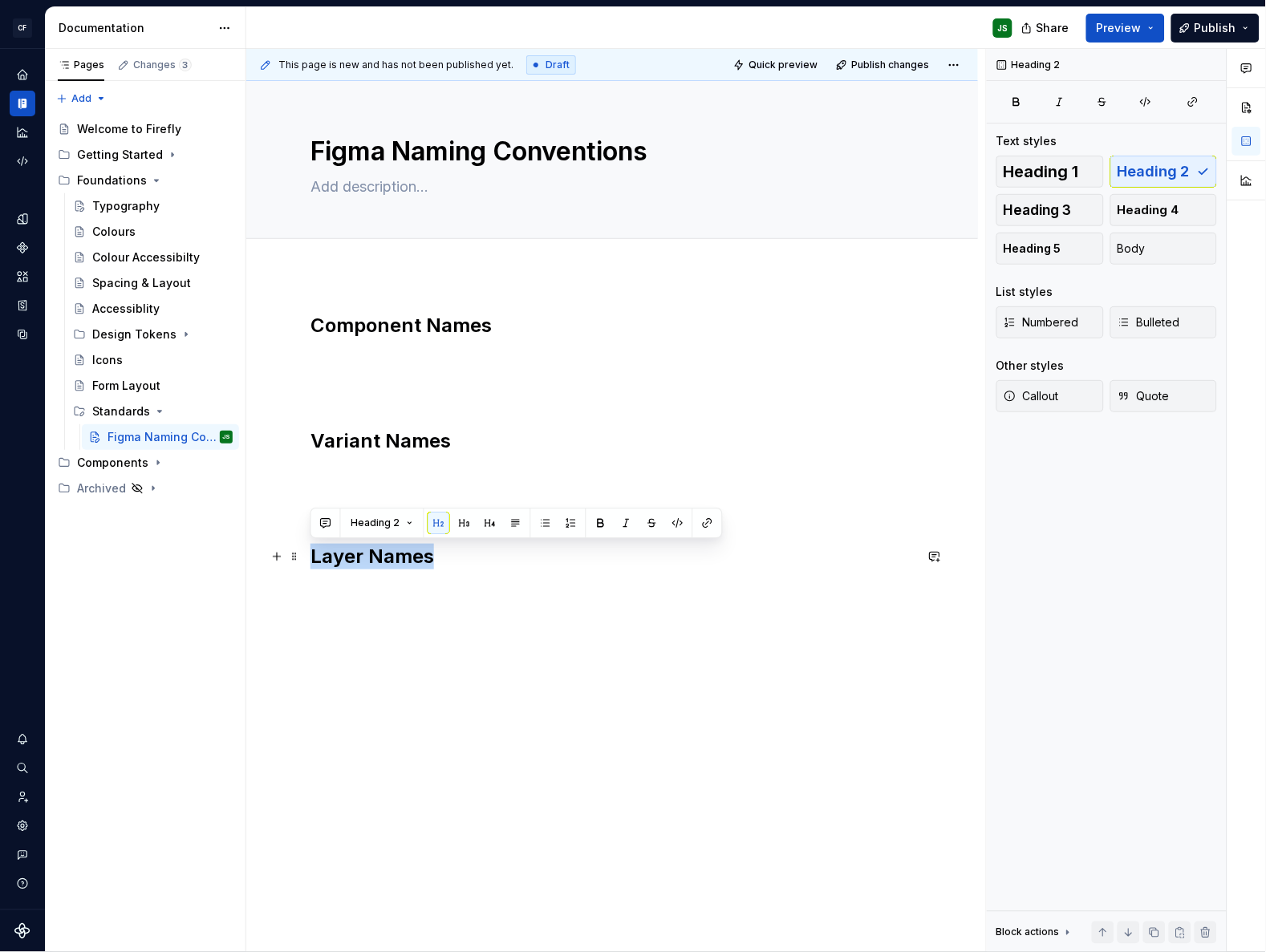
click at [456, 550] on h2 "Layer Names" at bounding box center [612, 556] width 603 height 26
click at [455, 562] on h2 "Layer Names" at bounding box center [612, 556] width 603 height 26
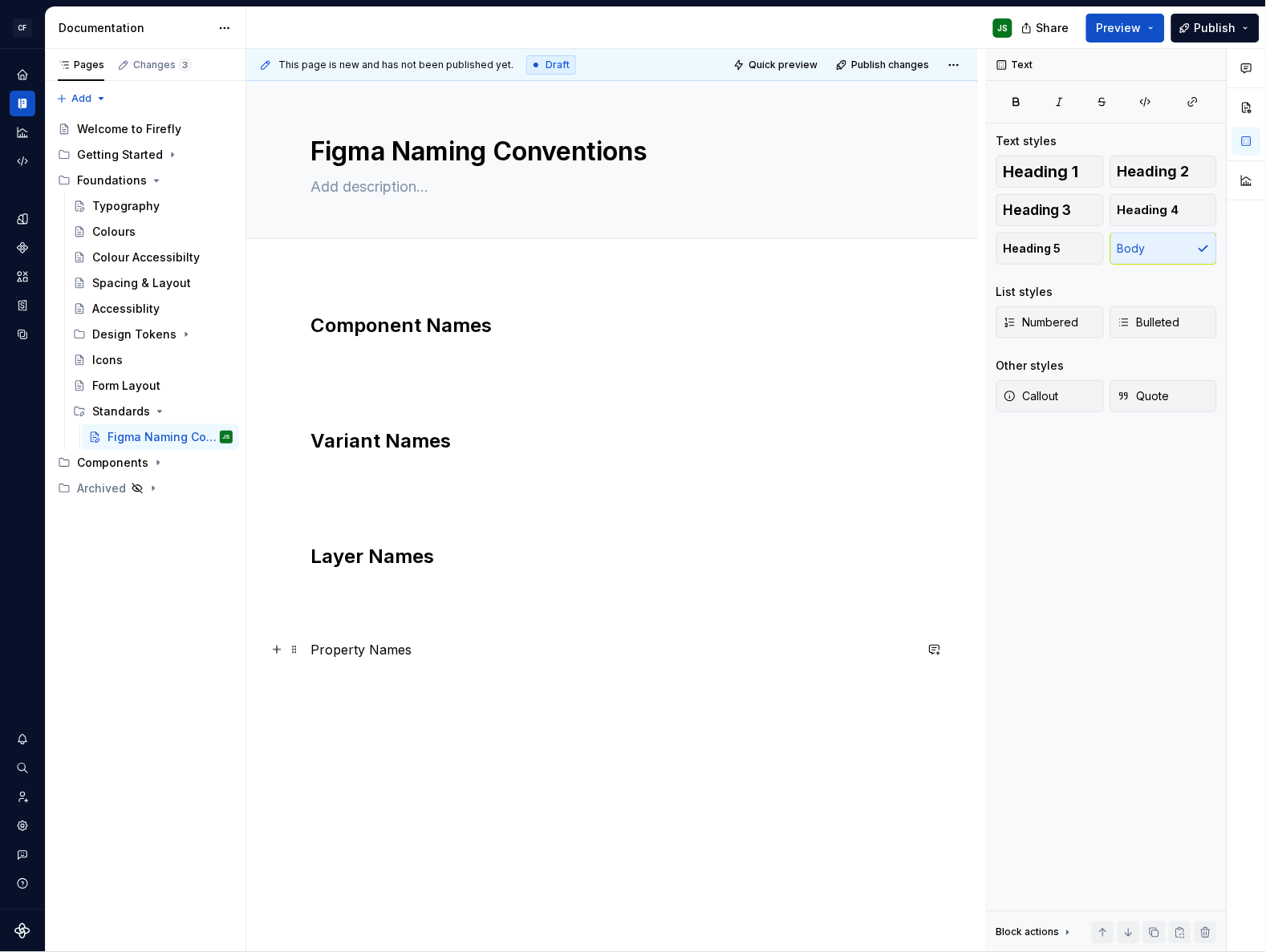
click at [400, 651] on p "Property Names" at bounding box center [612, 649] width 603 height 19
click at [399, 651] on p "Property Names" at bounding box center [612, 649] width 603 height 19
click at [436, 618] on button "button" at bounding box center [437, 620] width 23 height 23
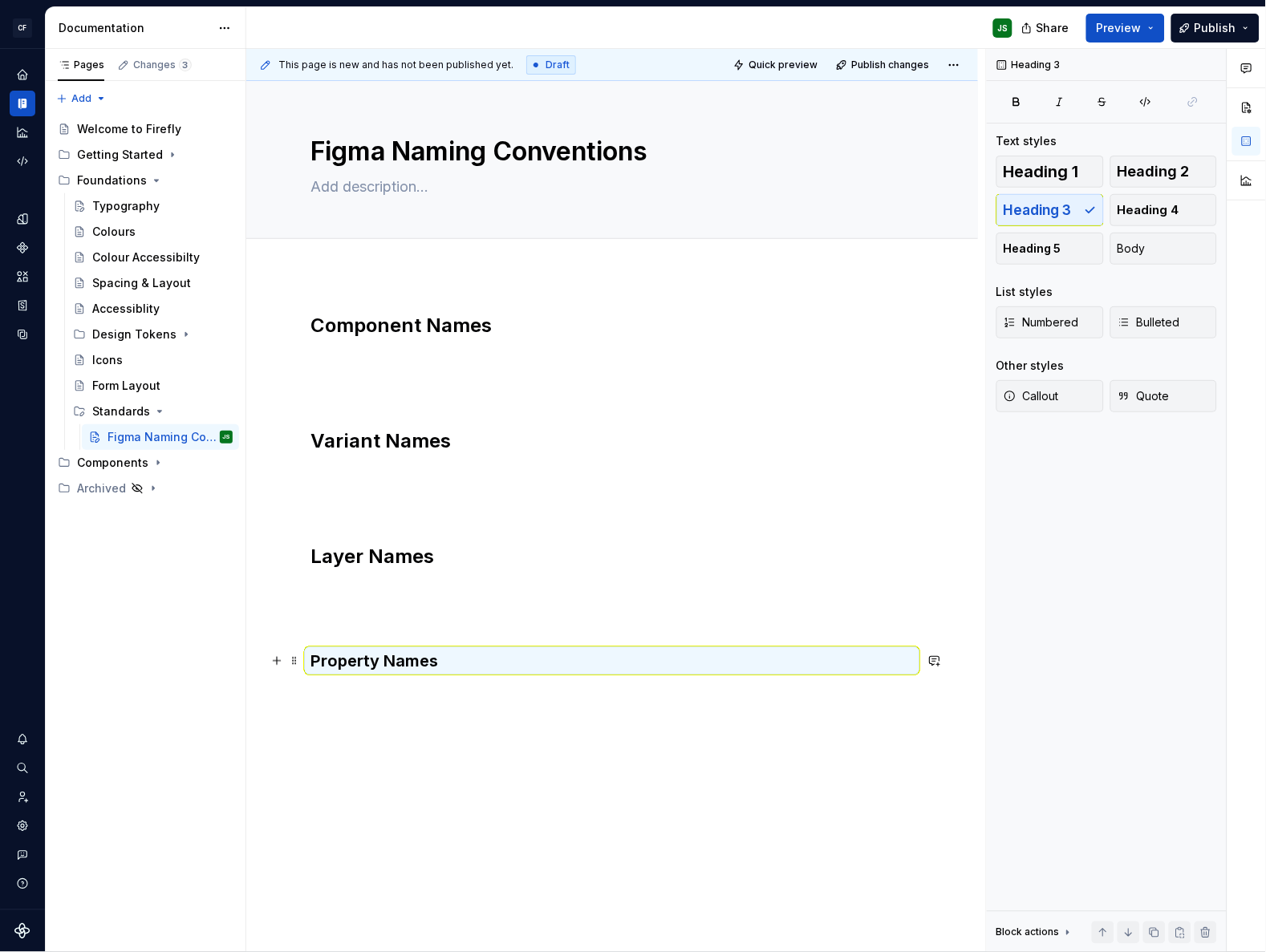
click at [462, 659] on h3 "Property Names" at bounding box center [612, 660] width 603 height 23
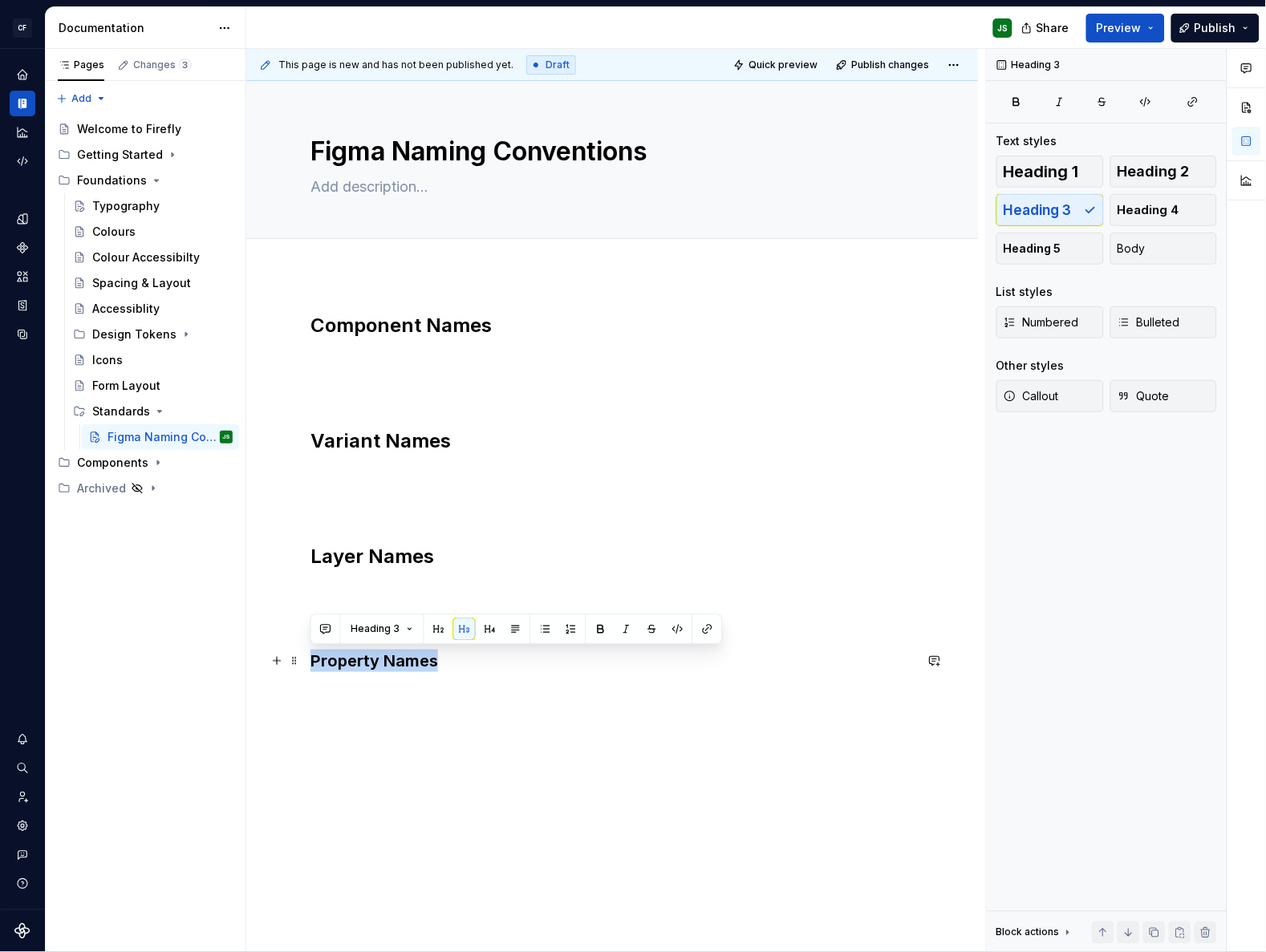
click at [463, 668] on h3 "Property Names" at bounding box center [612, 660] width 603 height 23
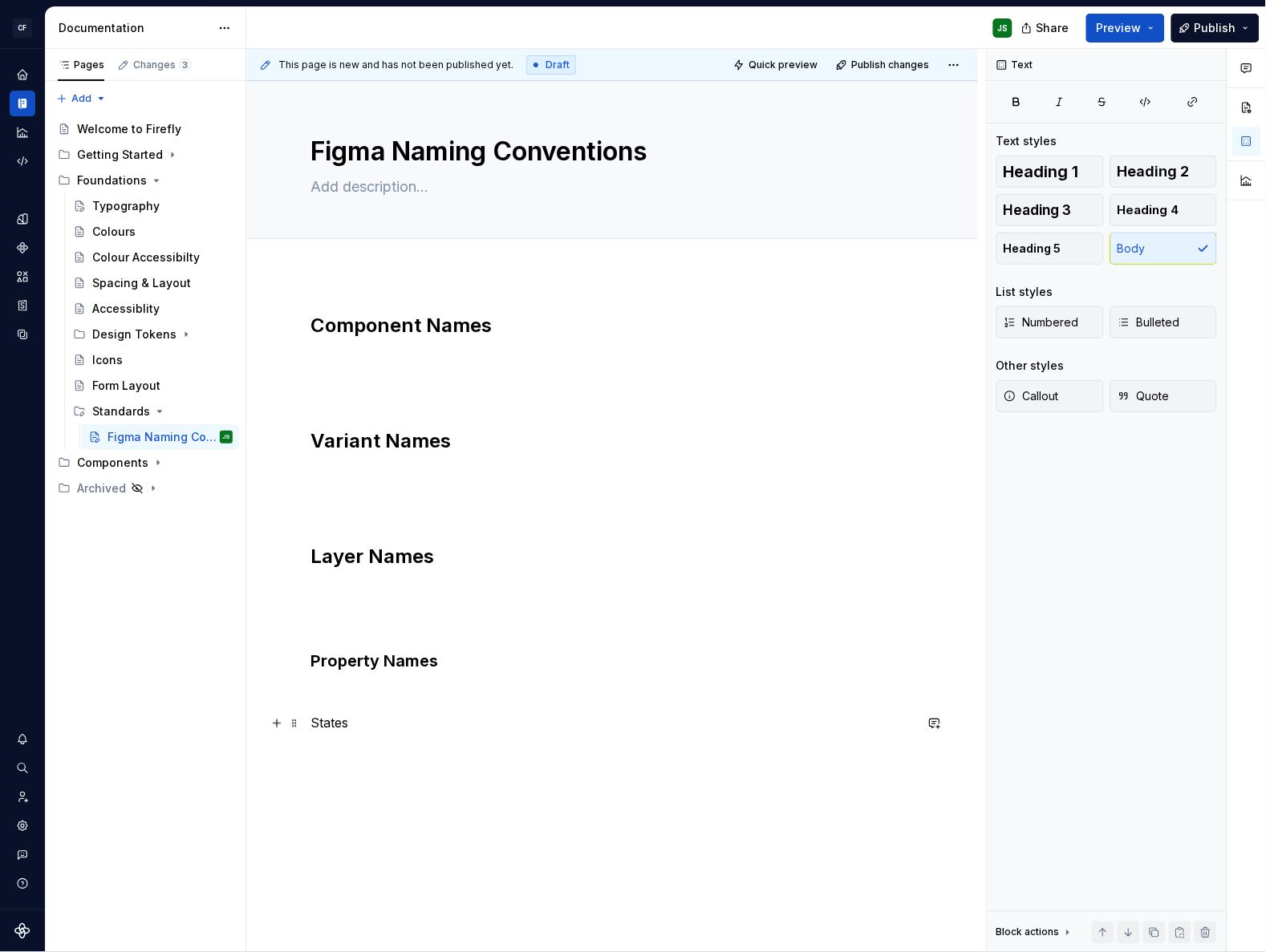
click at [334, 725] on p "States" at bounding box center [612, 723] width 603 height 19
click at [334, 726] on p "States" at bounding box center [612, 723] width 603 height 19
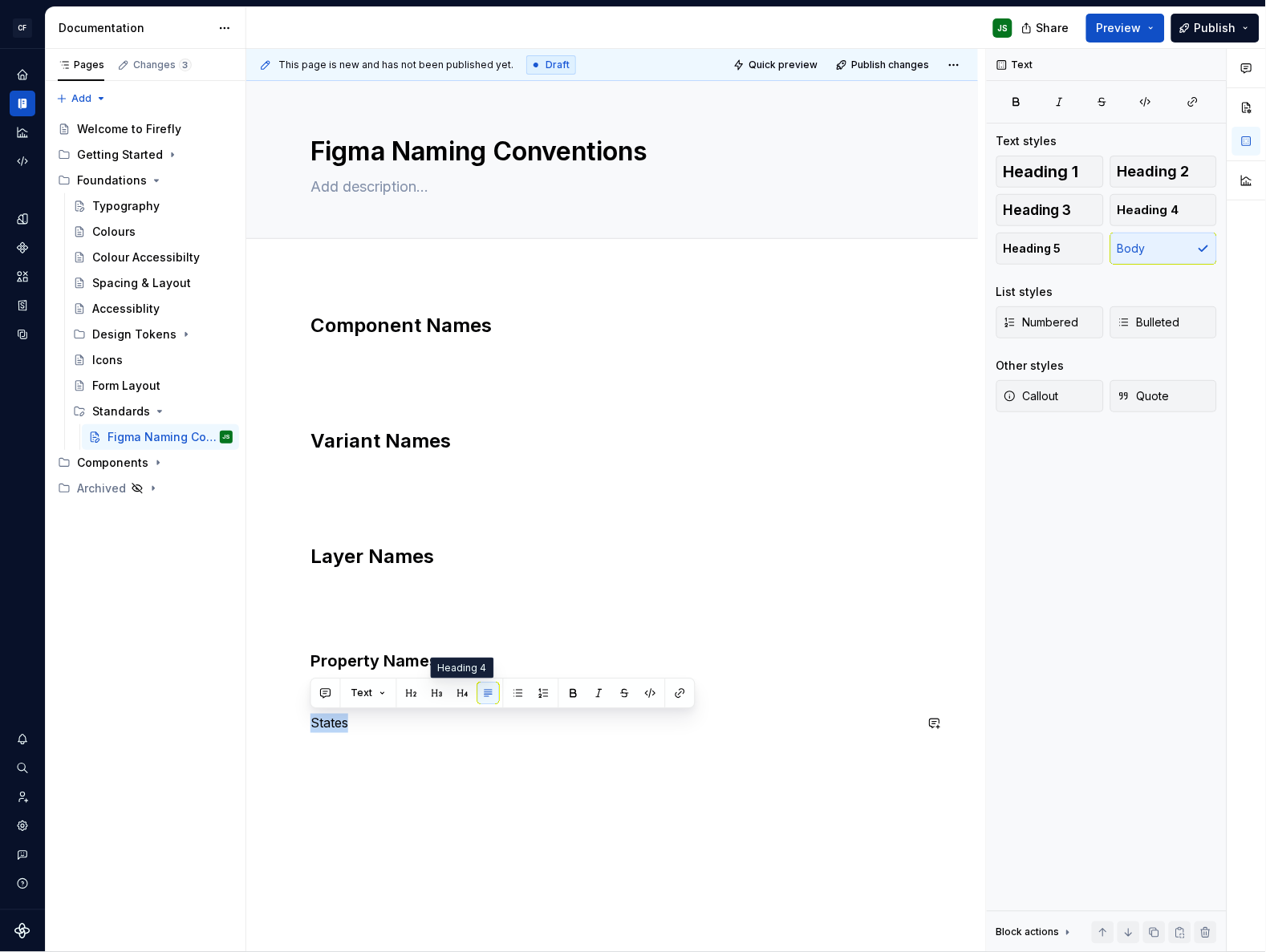
click at [458, 688] on button "button" at bounding box center [463, 694] width 23 height 23
click at [494, 676] on div "Component Names Variant Names Layer Names Property Names States" at bounding box center [612, 572] width 603 height 520
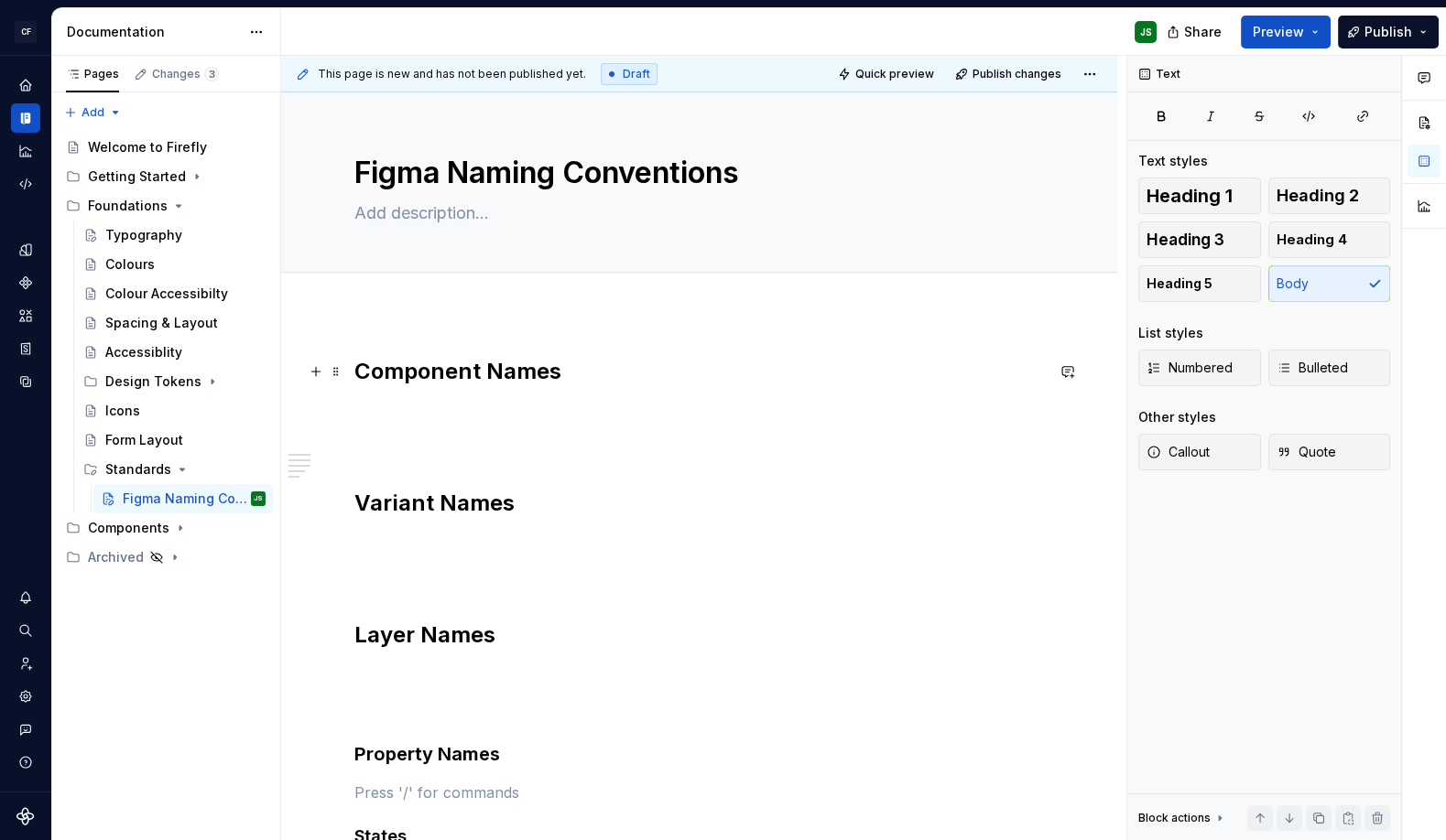
click at [571, 369] on h2 "Component Names" at bounding box center [699, 371] width 690 height 30
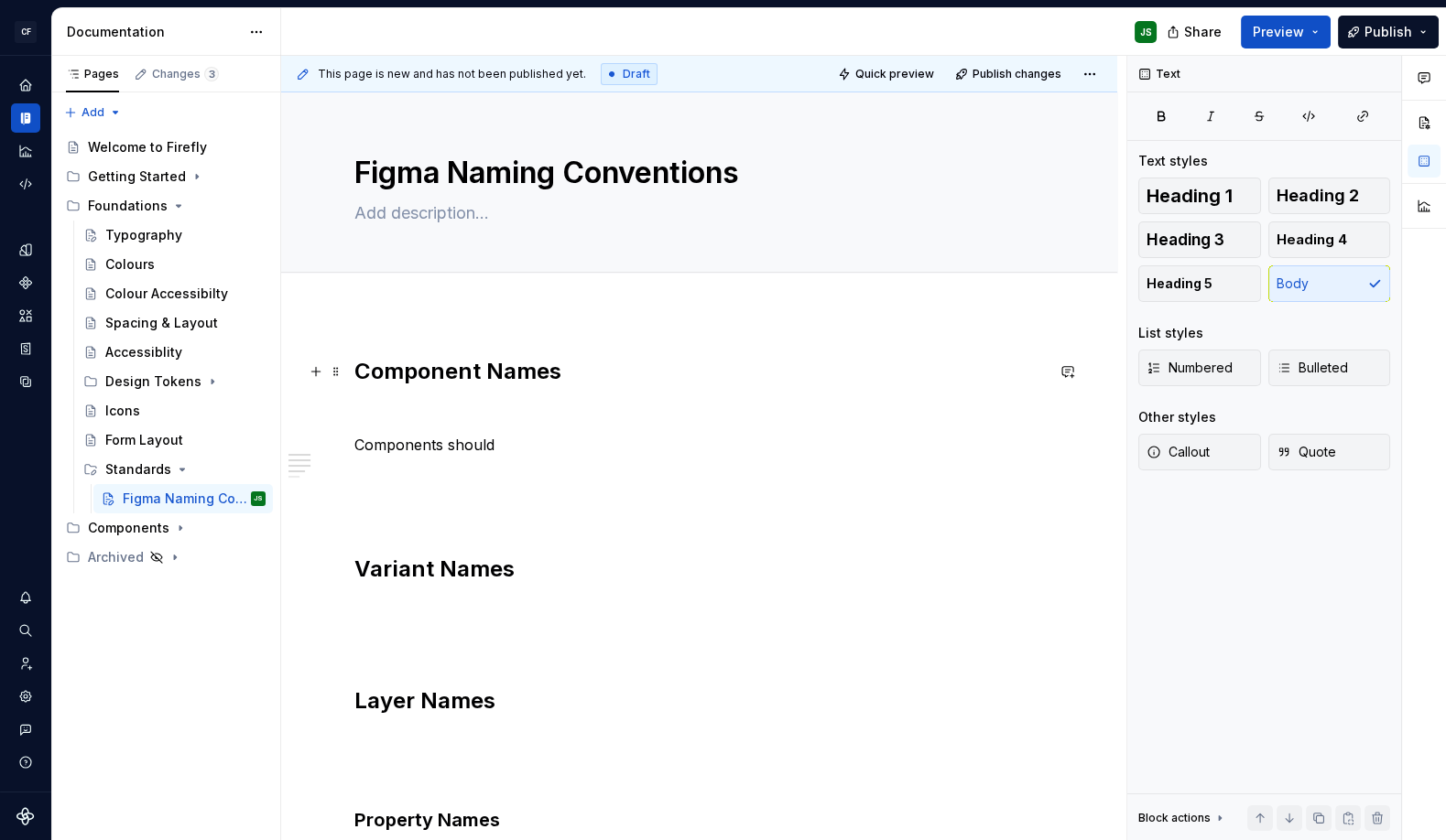
click at [355, 370] on h2 "Component Names" at bounding box center [699, 371] width 690 height 30
click at [530, 460] on div "Component Names Components should Variant Names Layer Names Property Names Stat…" at bounding box center [699, 686] width 690 height 659
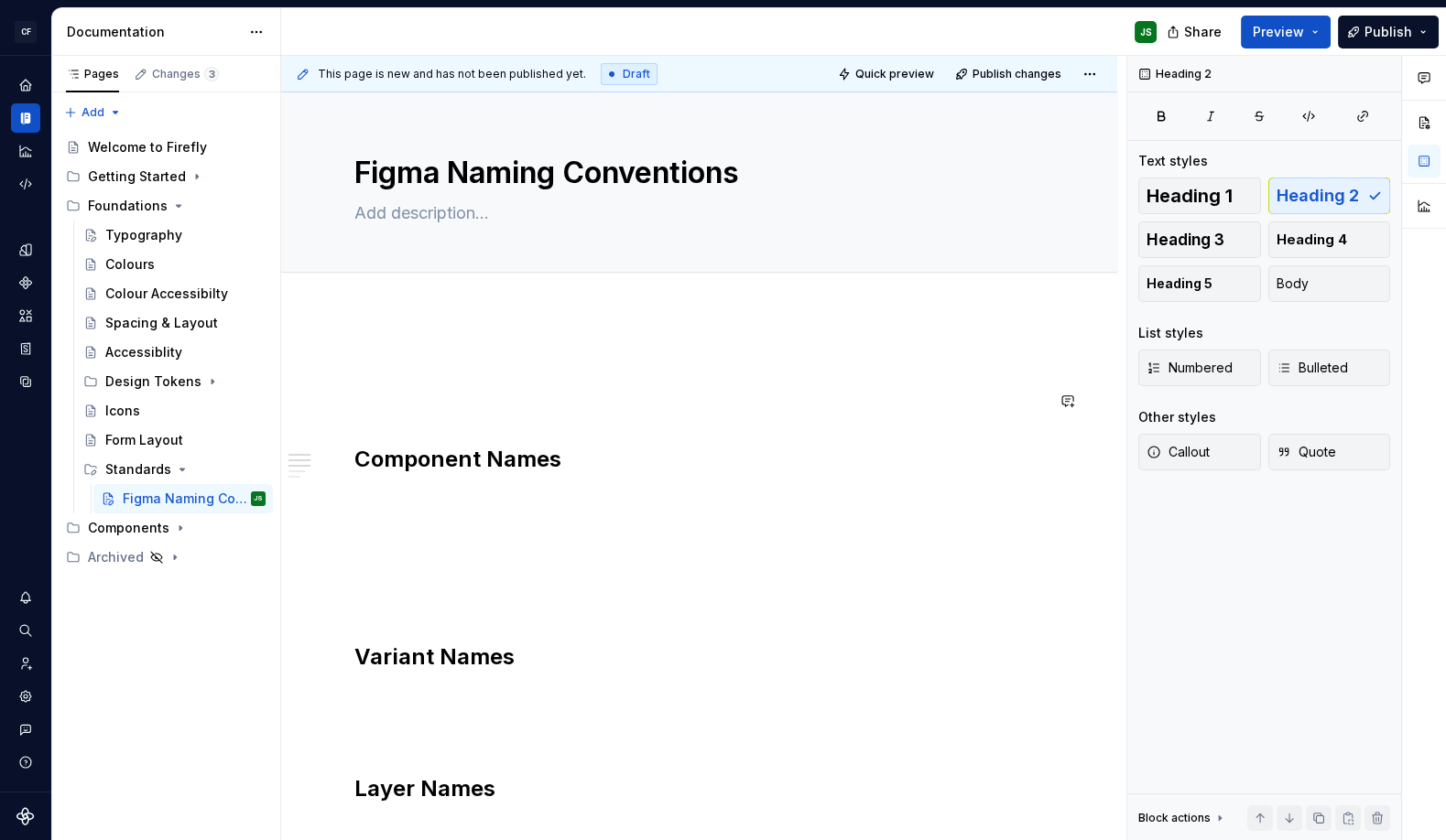
click at [440, 414] on div "Component Names Variant Names Layer Names Property Names States" at bounding box center [699, 730] width 690 height 746
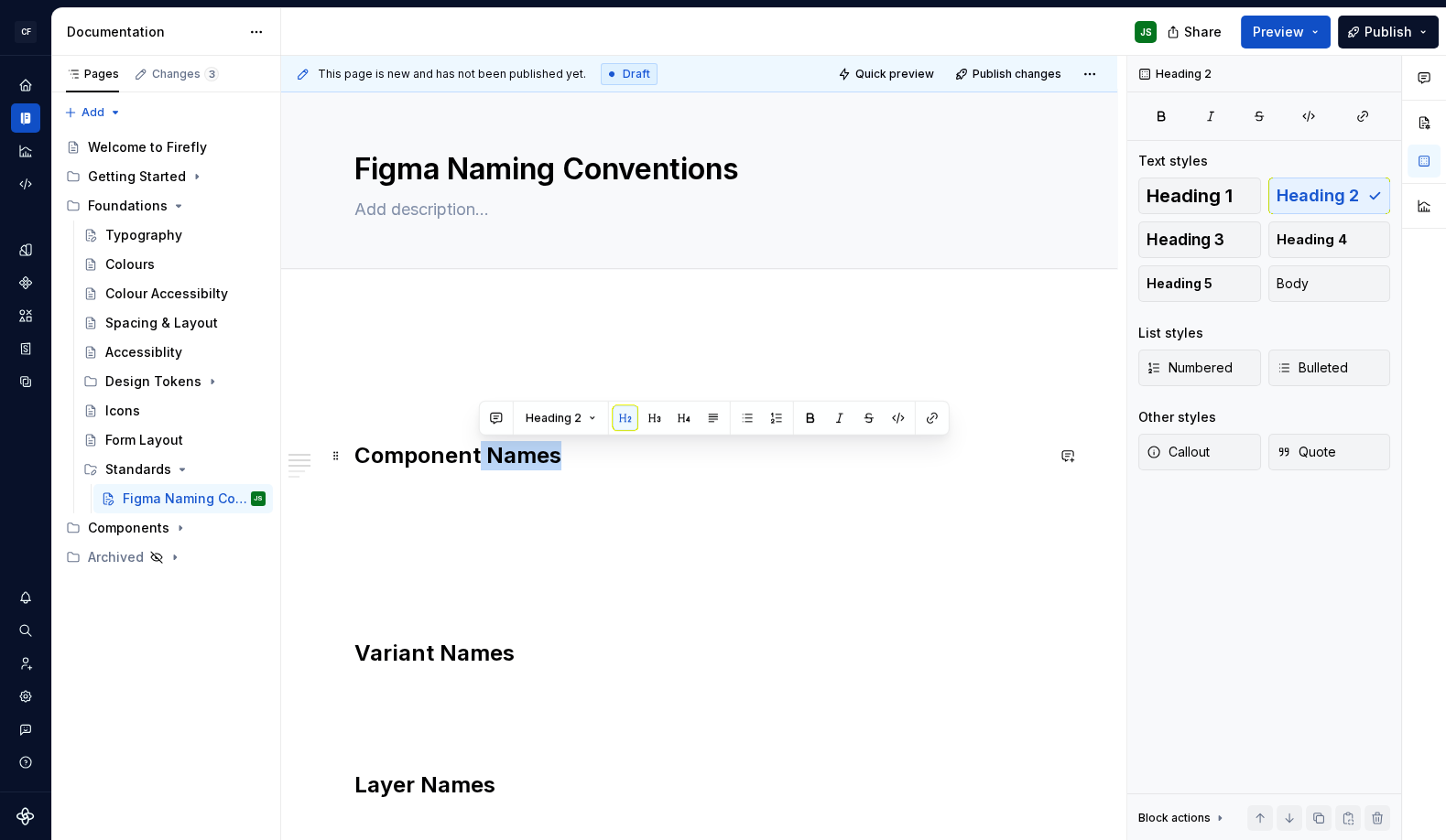
drag, startPoint x: 479, startPoint y: 454, endPoint x: 596, endPoint y: 459, distance: 117.1
click at [595, 459] on h2 "Component Names" at bounding box center [699, 455] width 690 height 30
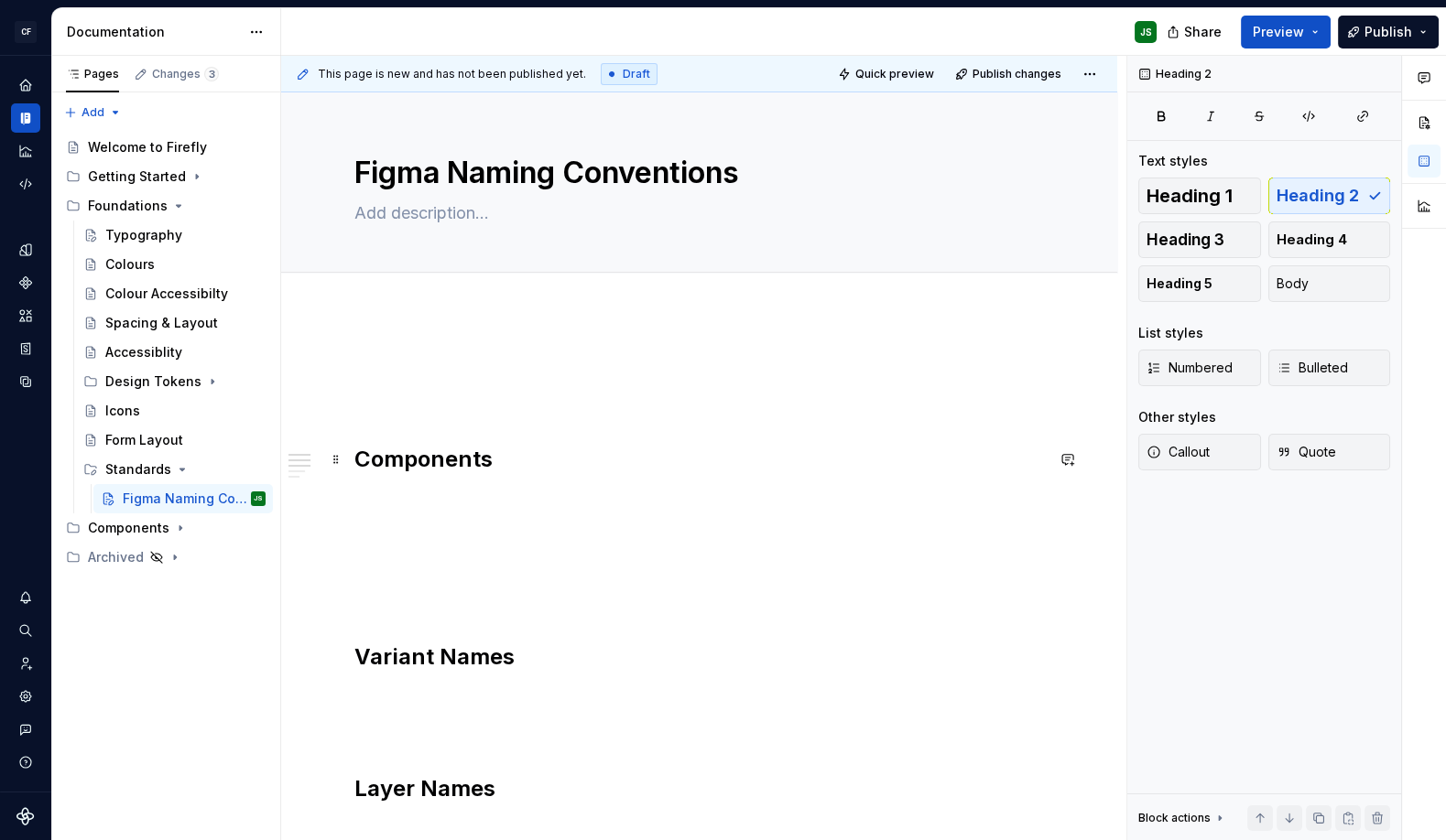
click at [357, 452] on h2 "Components" at bounding box center [699, 459] width 690 height 30
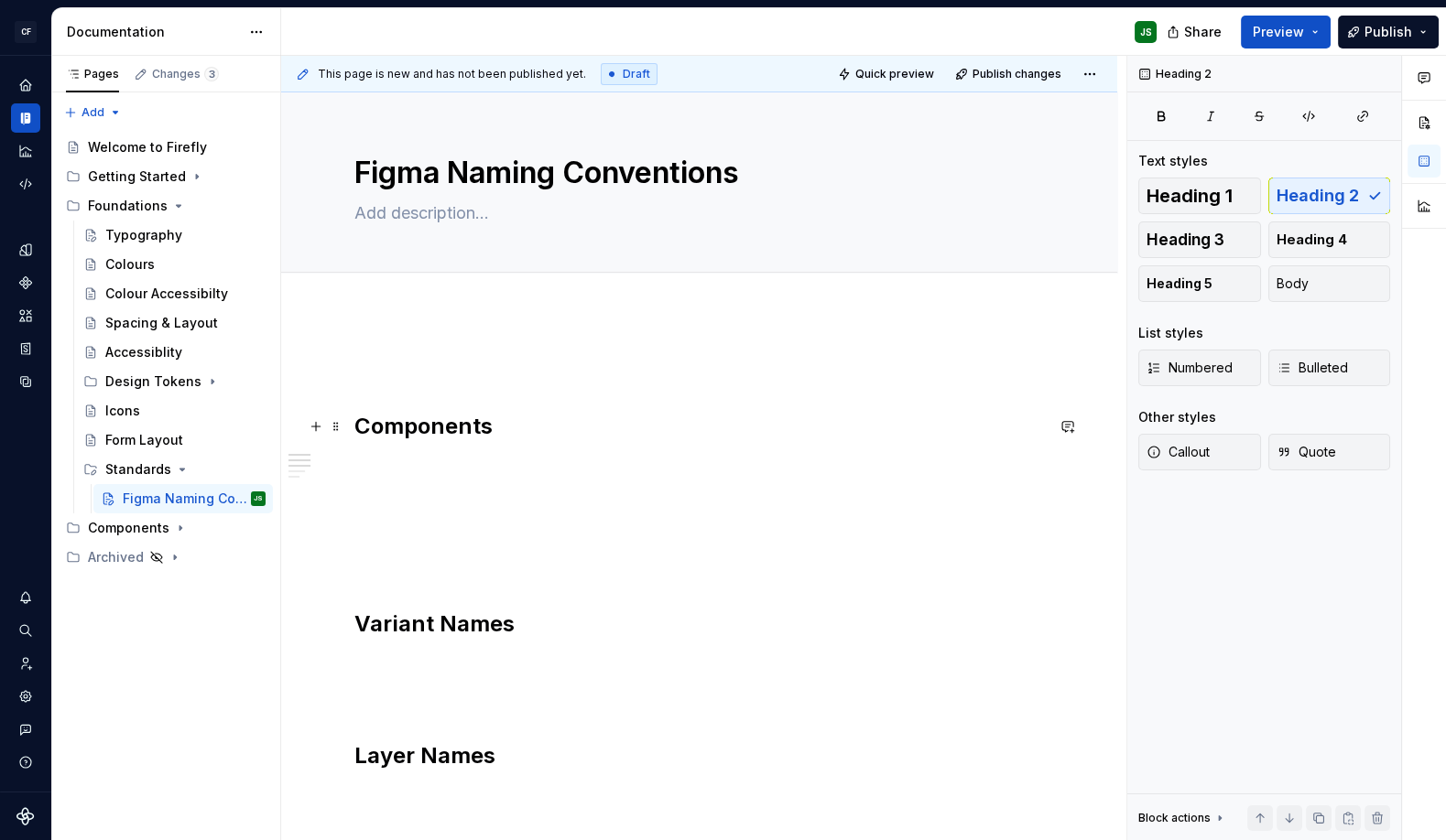
click at [591, 430] on h2 "Components" at bounding box center [699, 426] width 690 height 30
click at [359, 426] on h2 "Components" at bounding box center [699, 426] width 690 height 30
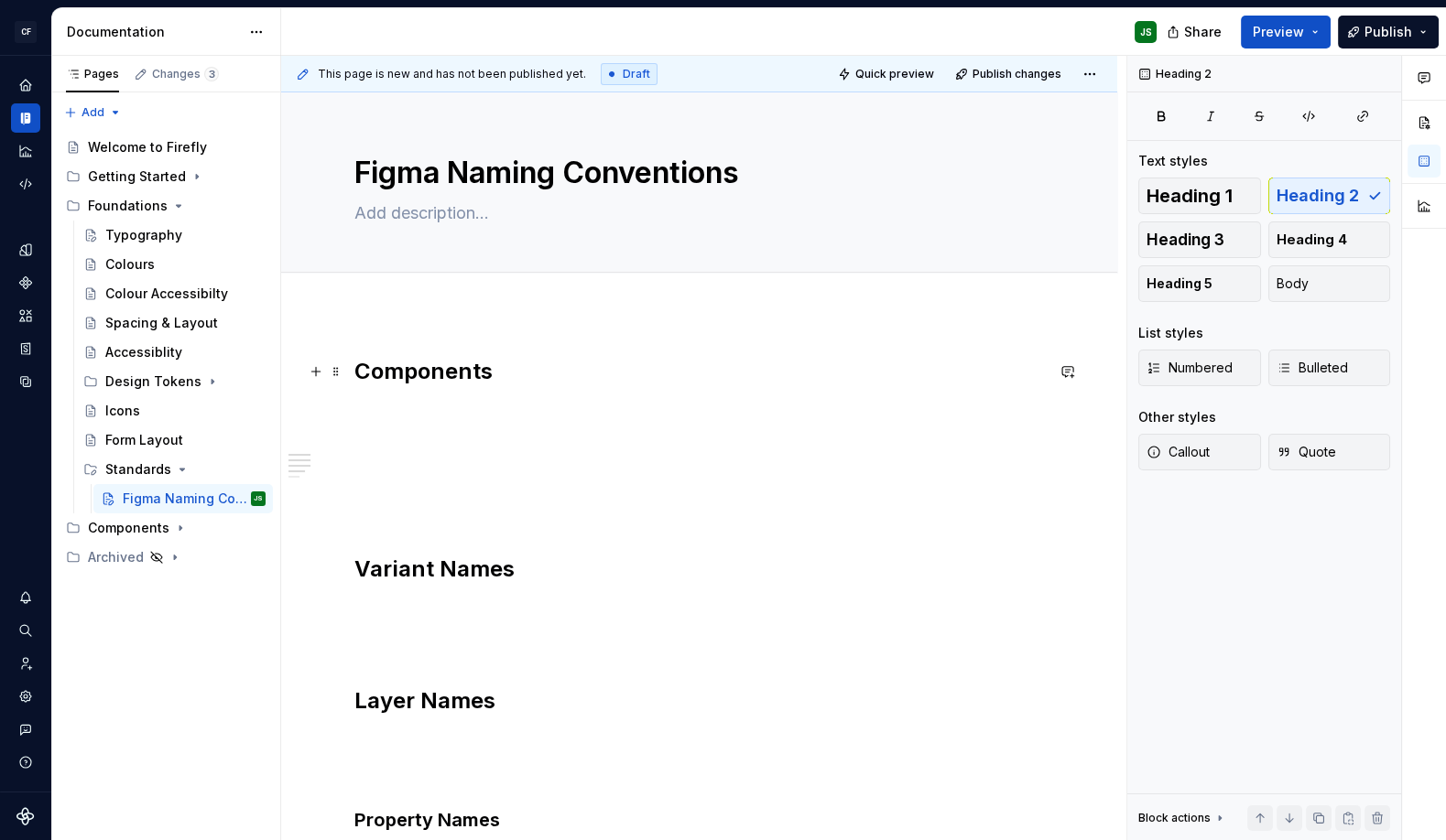
click at [518, 365] on h2 "Components" at bounding box center [699, 371] width 690 height 30
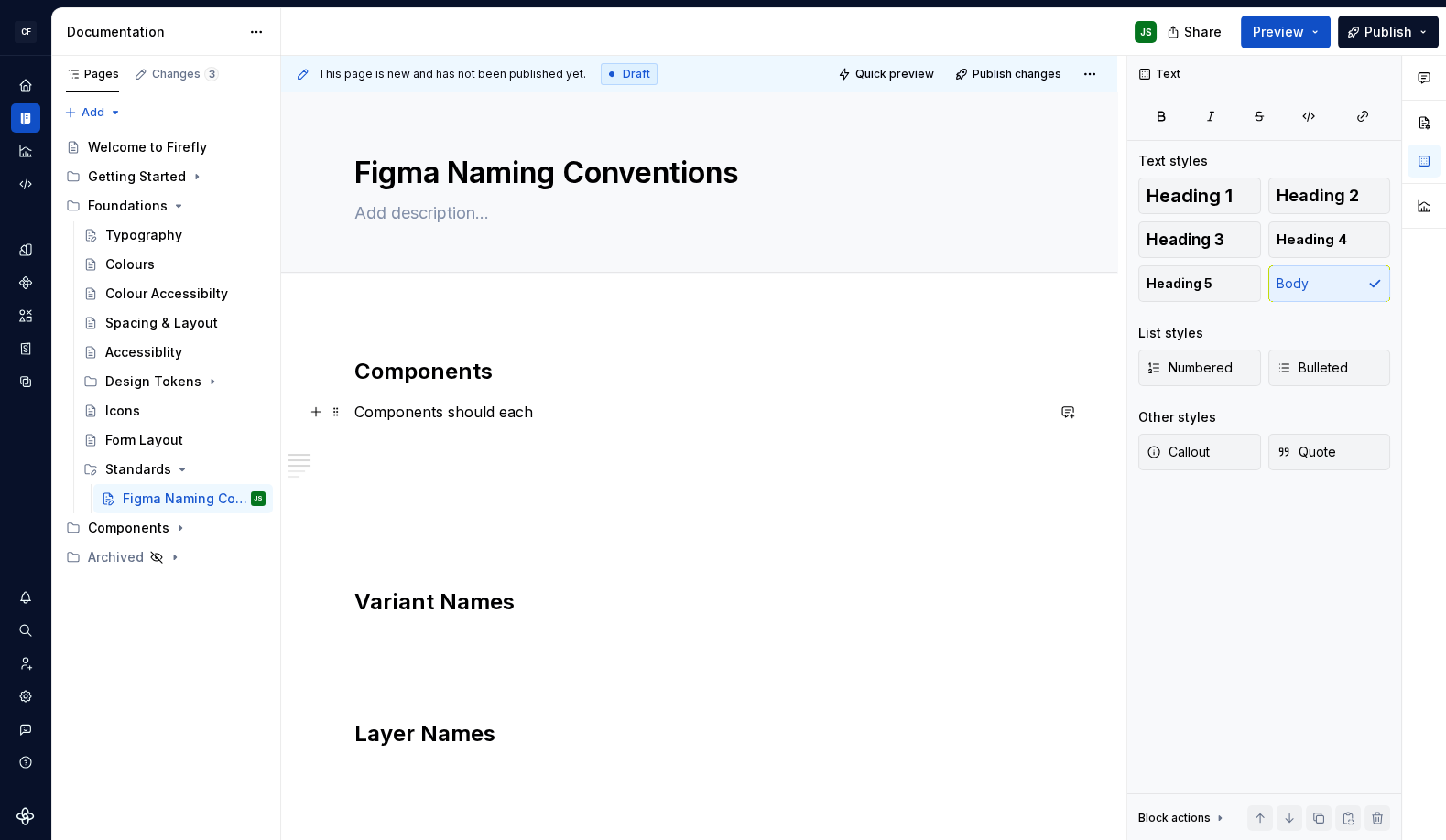
click at [349, 415] on div "Components Components should each Variant Names Layer Names Property Names Stat…" at bounding box center [698, 817] width 836 height 1009
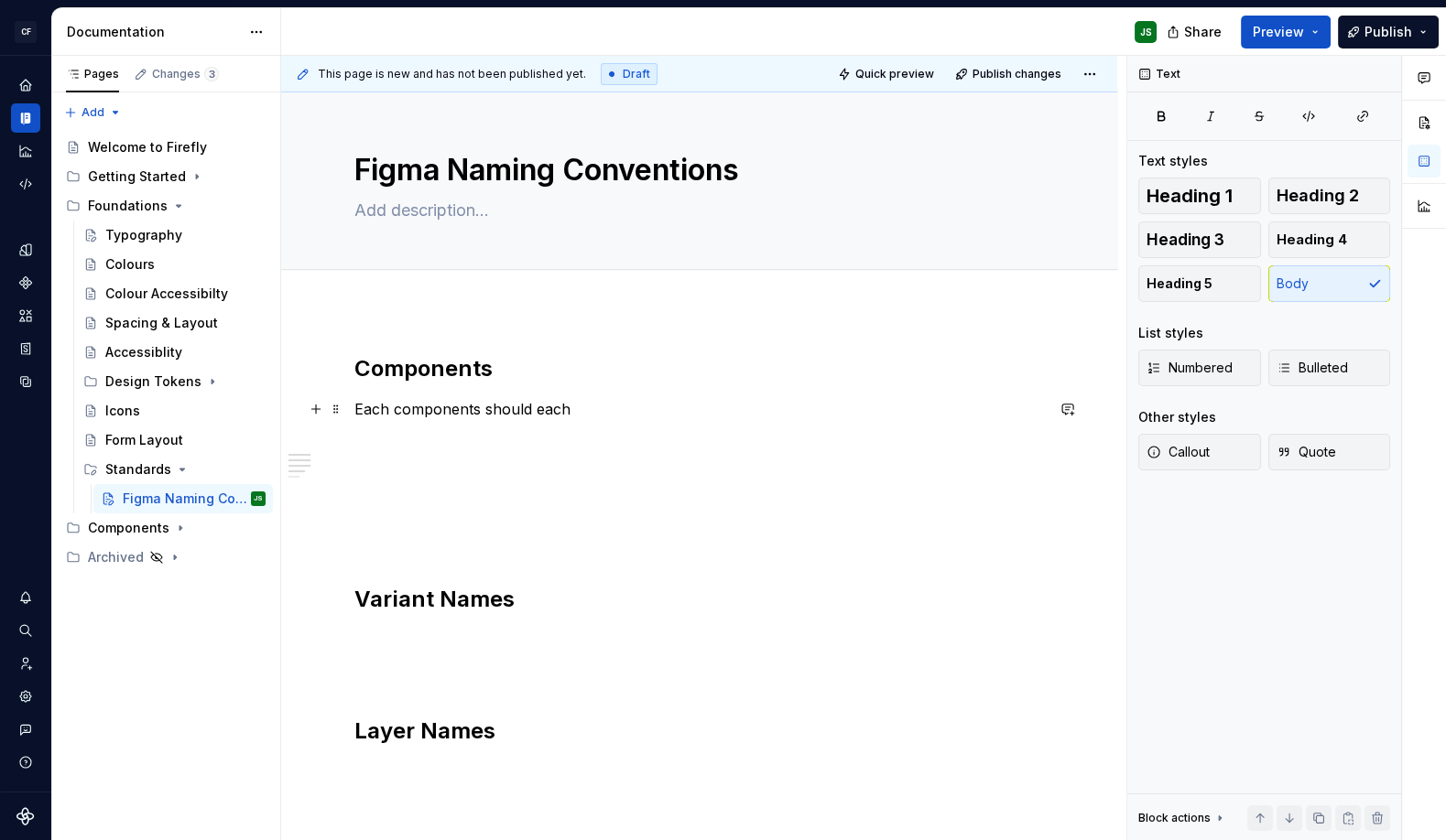
click at [531, 408] on p "Each components should each" at bounding box center [699, 409] width 690 height 22
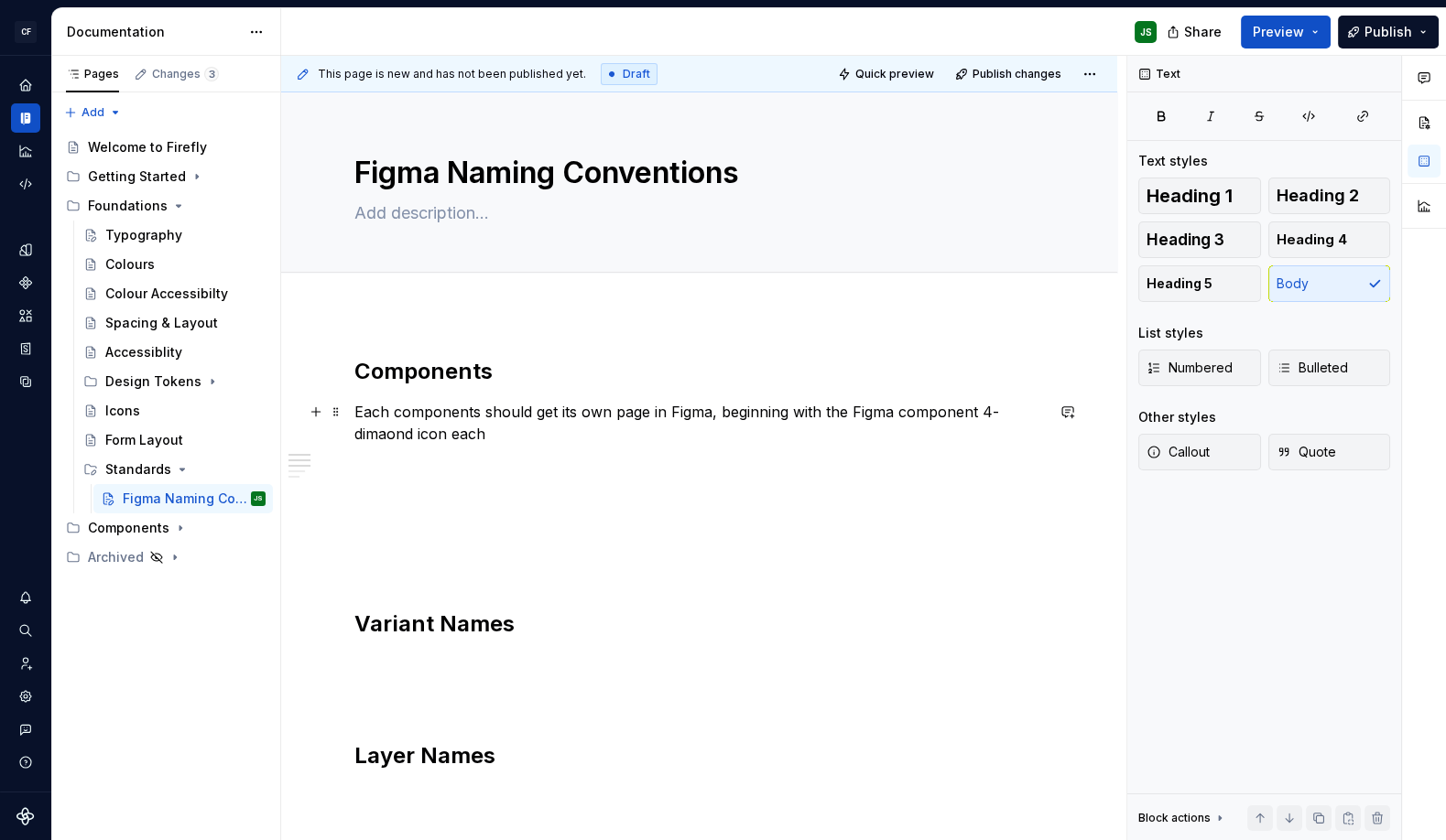
click at [975, 406] on p "Each components should get its own page in Figma, beginning with the Figma comp…" at bounding box center [699, 423] width 690 height 44
click at [387, 431] on p "Each components should get its own page in Figma, beginning with the Figma comp…" at bounding box center [699, 423] width 690 height 44
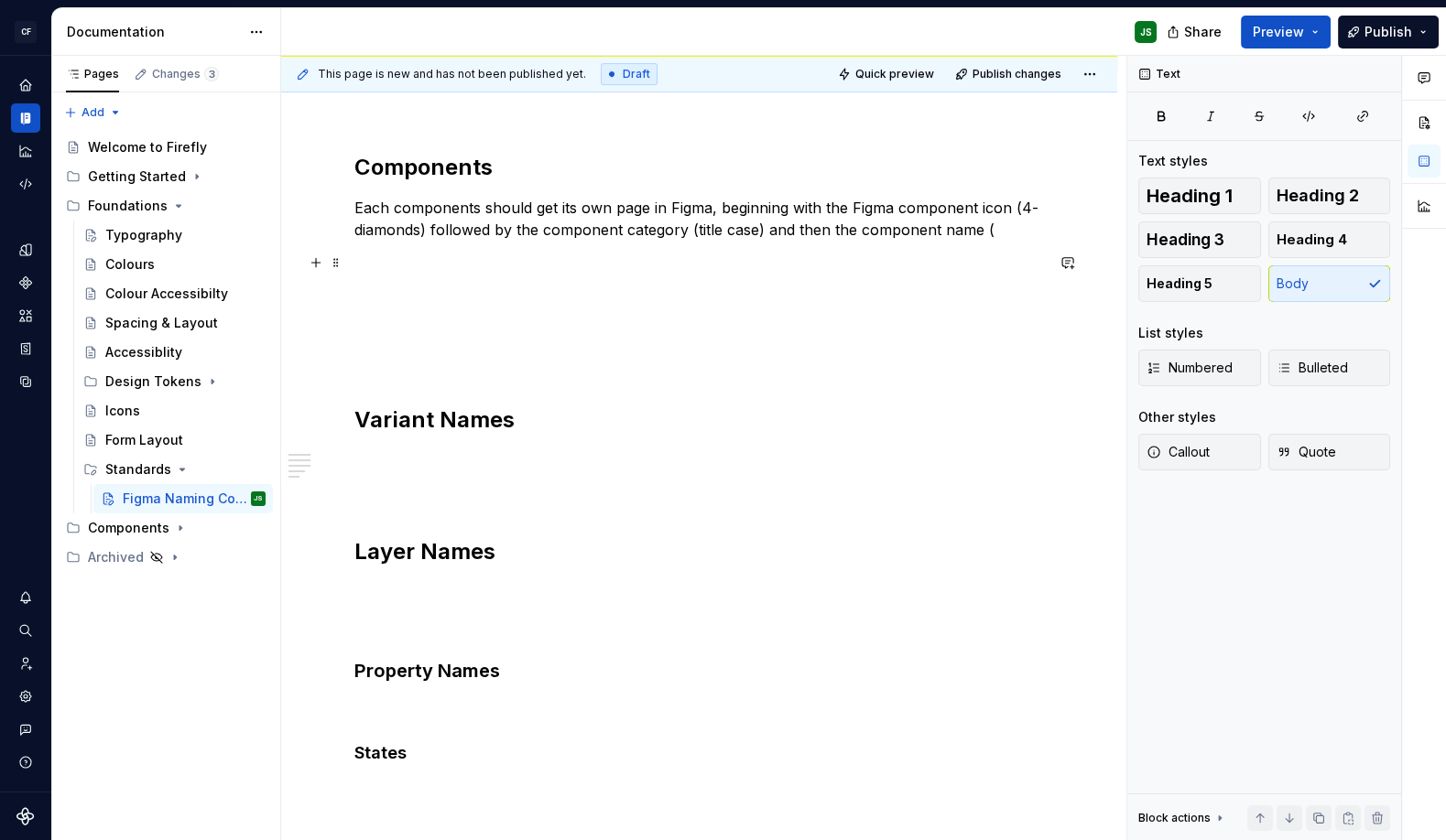
scroll to position [231, 0]
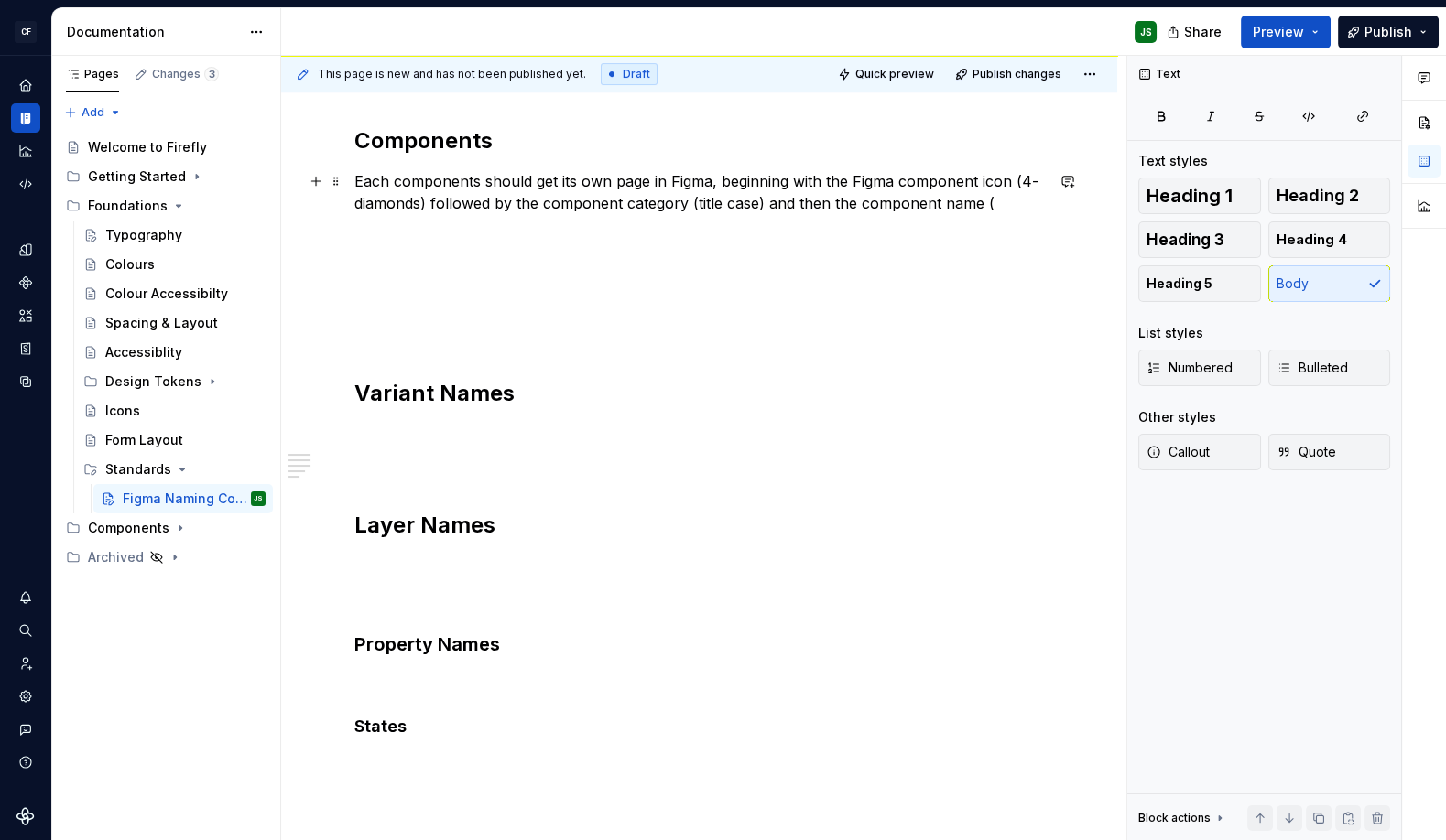
click at [421, 205] on p "Each components should get its own page in Figma, beginning with the Figma comp…" at bounding box center [699, 192] width 690 height 44
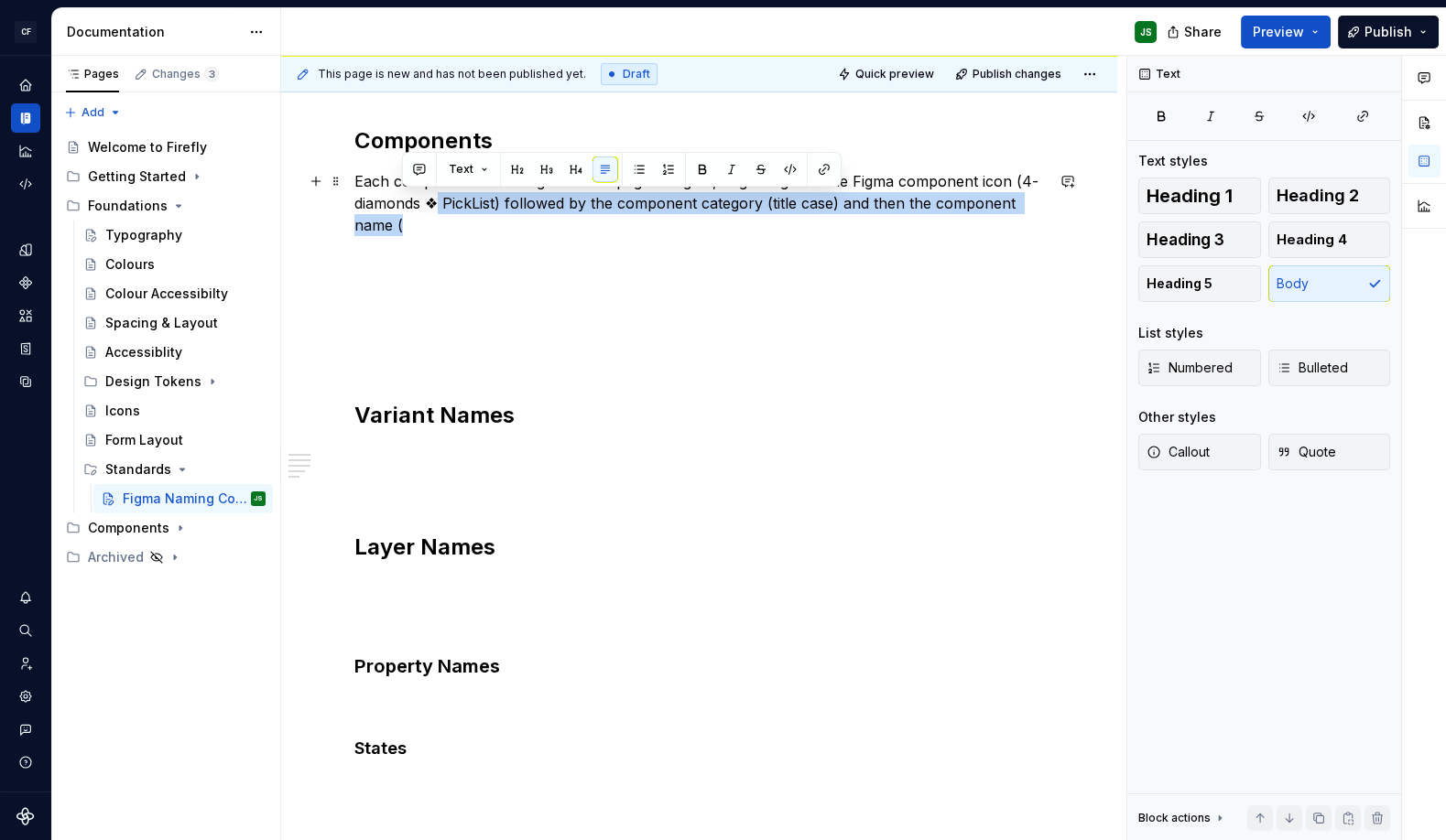
drag, startPoint x: 442, startPoint y: 205, endPoint x: 496, endPoint y: 227, distance: 58.3
click at [496, 227] on p "Each components should get its own page in Figma, beginning with the Figma comp…" at bounding box center [699, 202] width 690 height 66
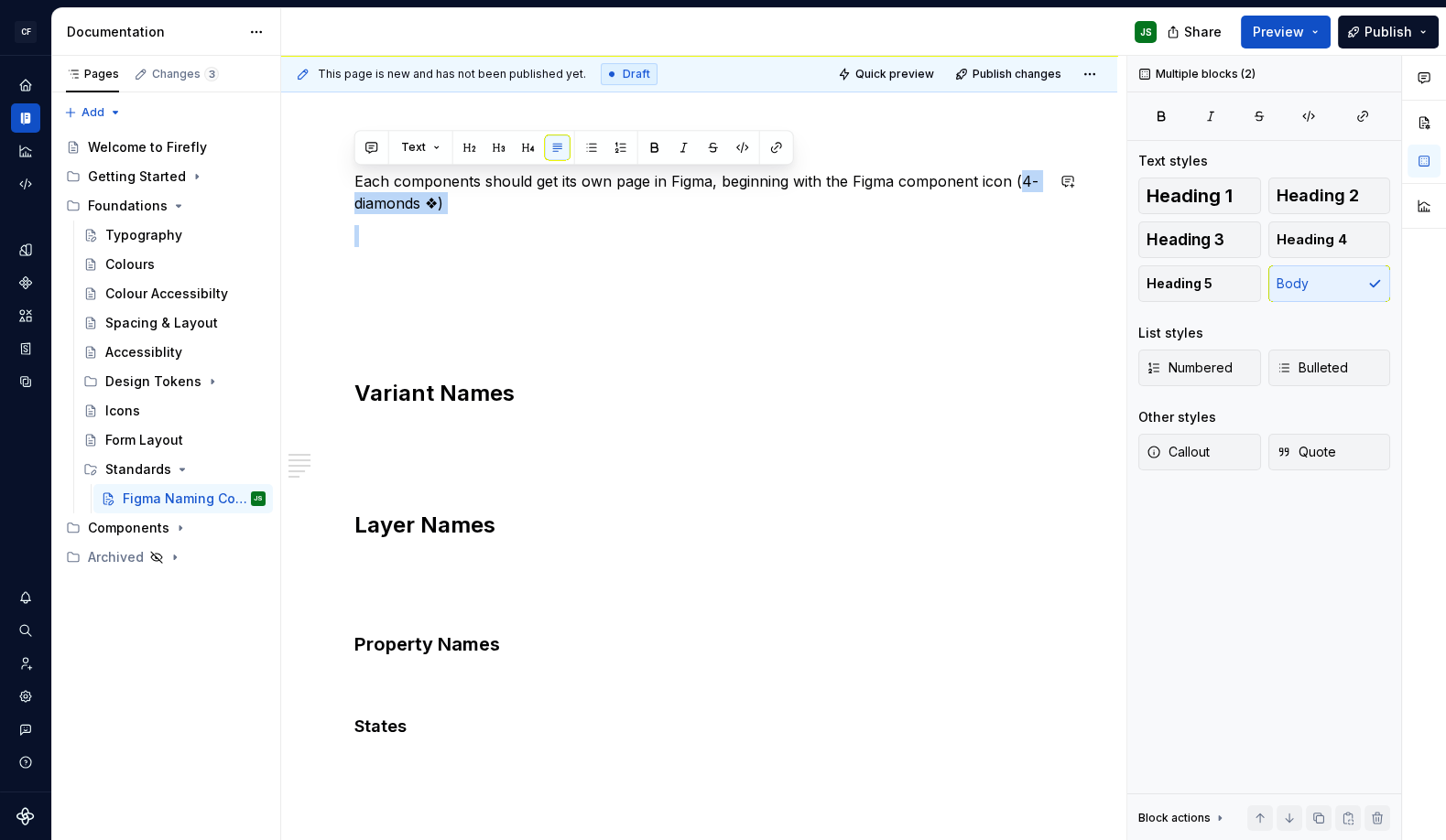
scroll to position [238, 0]
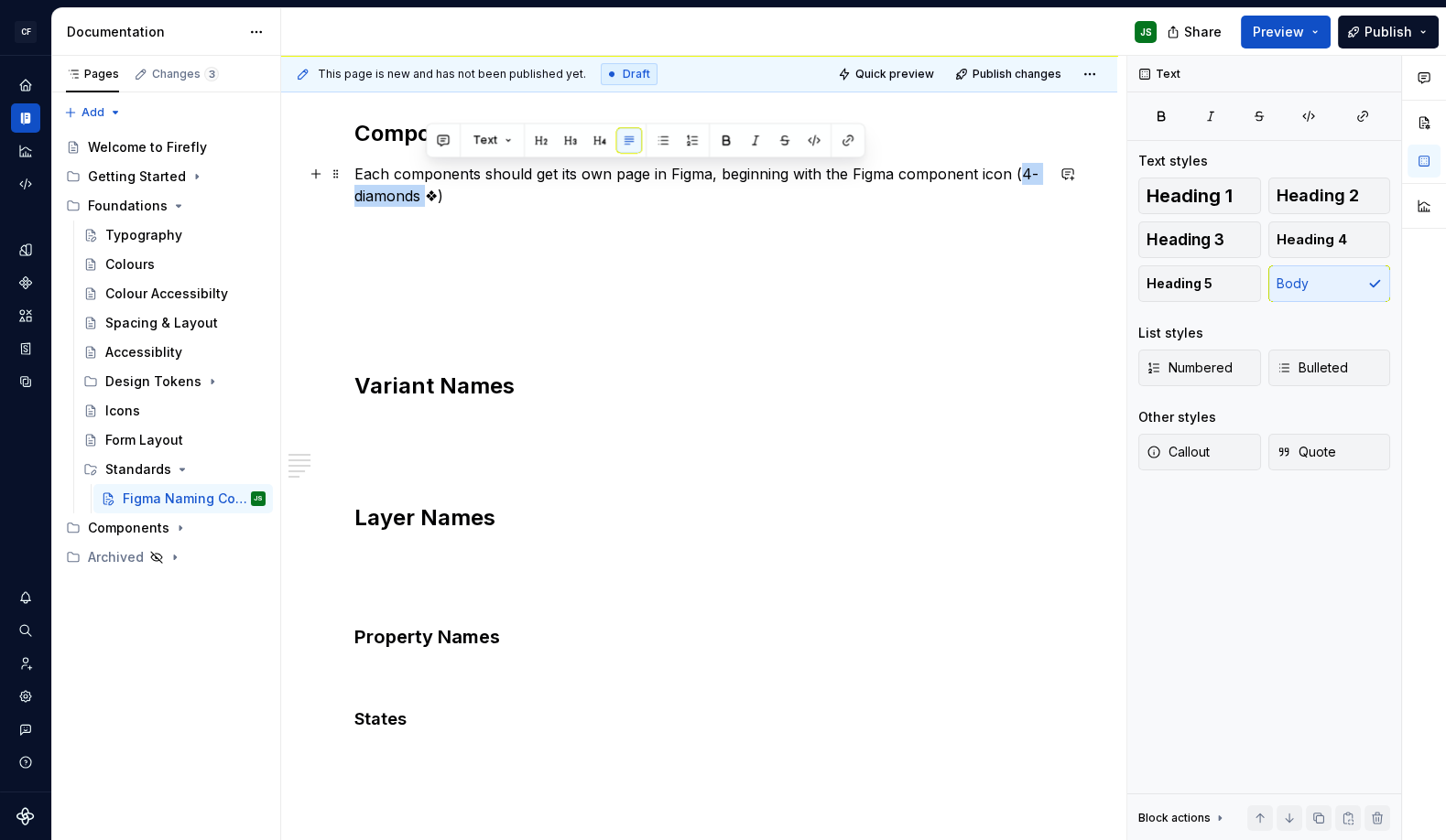
drag, startPoint x: 1020, startPoint y: 179, endPoint x: 423, endPoint y: 192, distance: 597.1
click at [423, 193] on p "Each components should get its own page in Figma, beginning with the Figma comp…" at bounding box center [699, 185] width 690 height 44
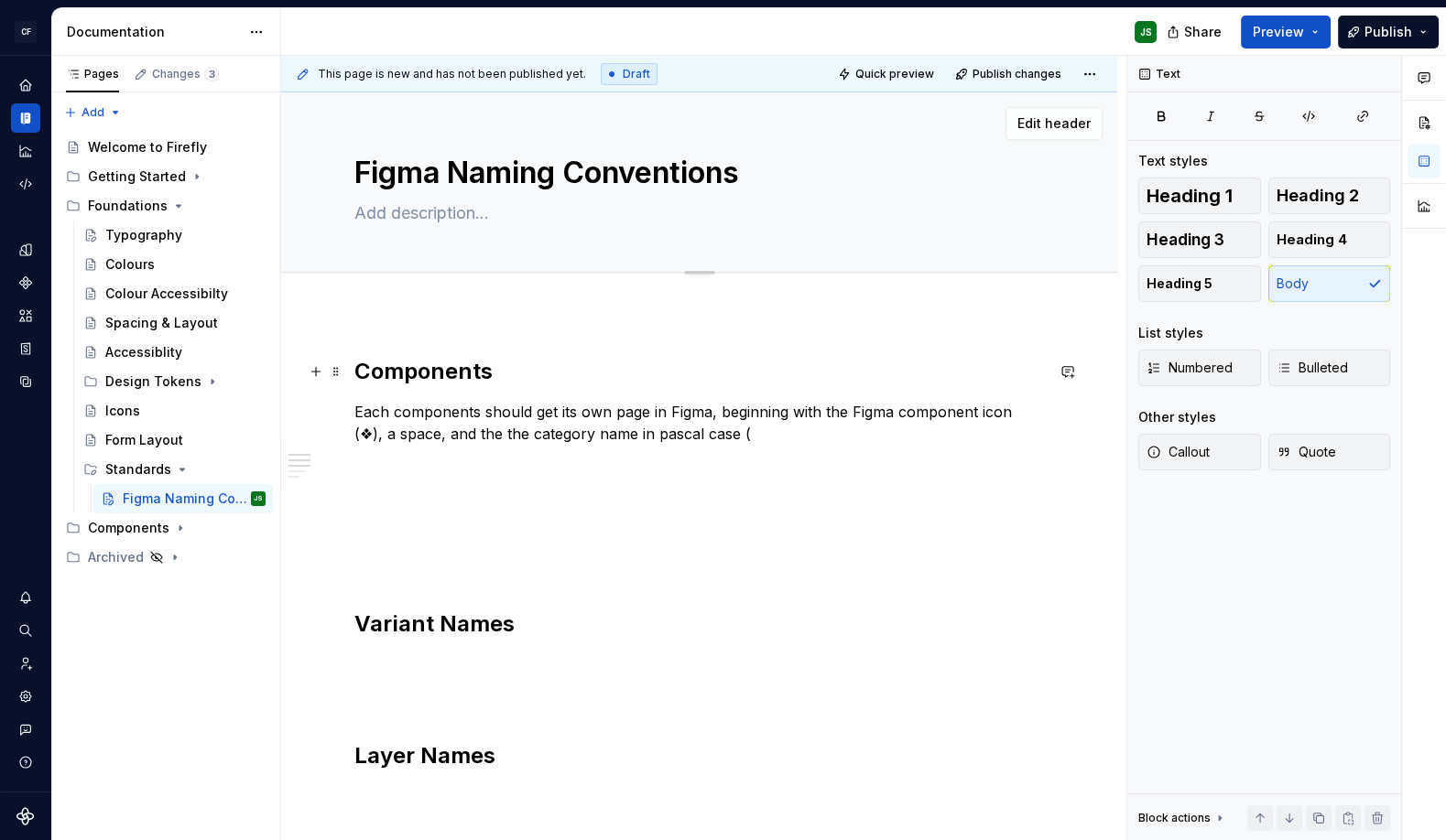
scroll to position [14, 0]
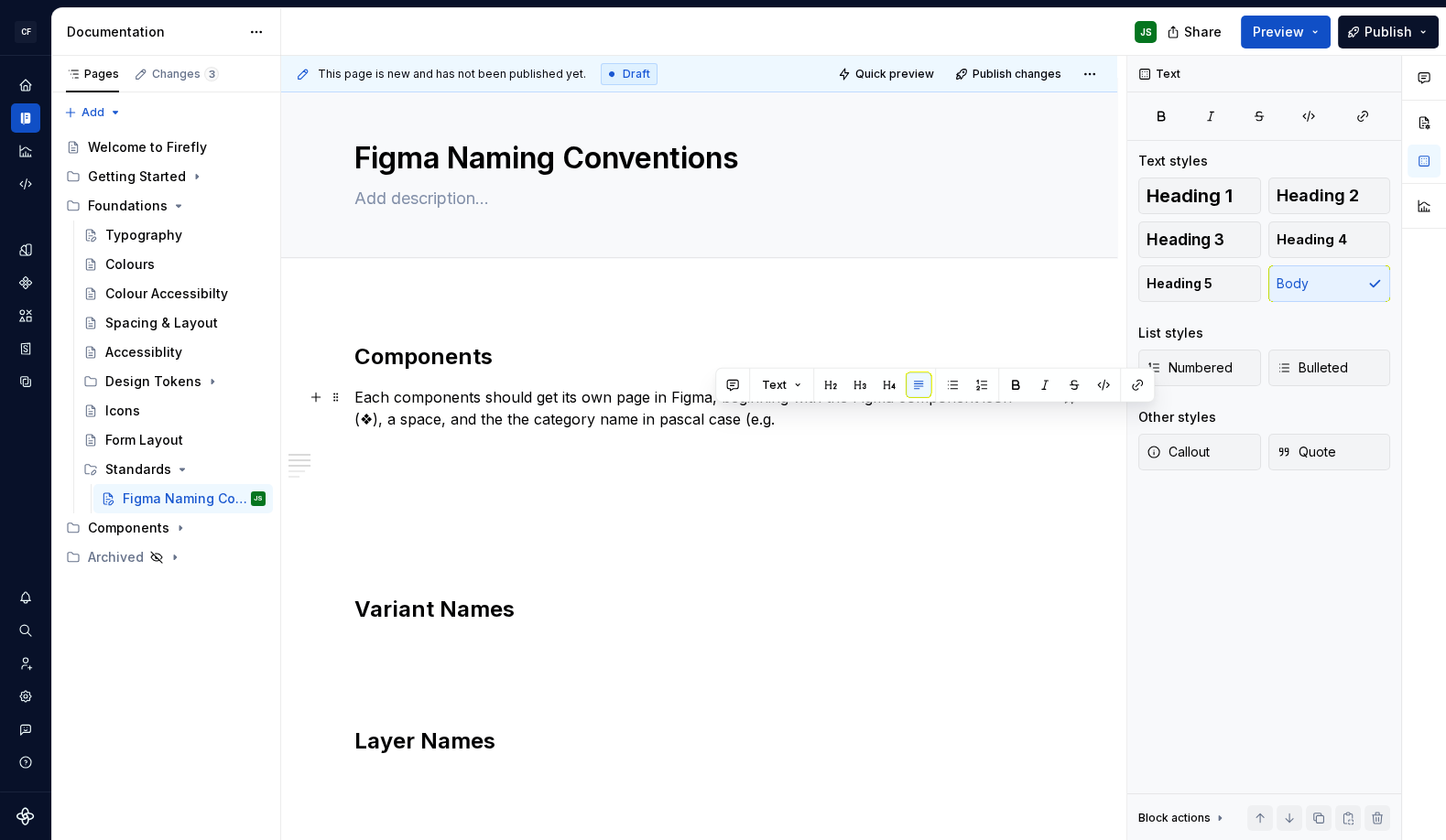
drag, startPoint x: 715, startPoint y: 418, endPoint x: 775, endPoint y: 416, distance: 60.0
click at [776, 416] on p "Each components should get its own page in Figma, beginning with the Figma comp…" at bounding box center [699, 409] width 690 height 44
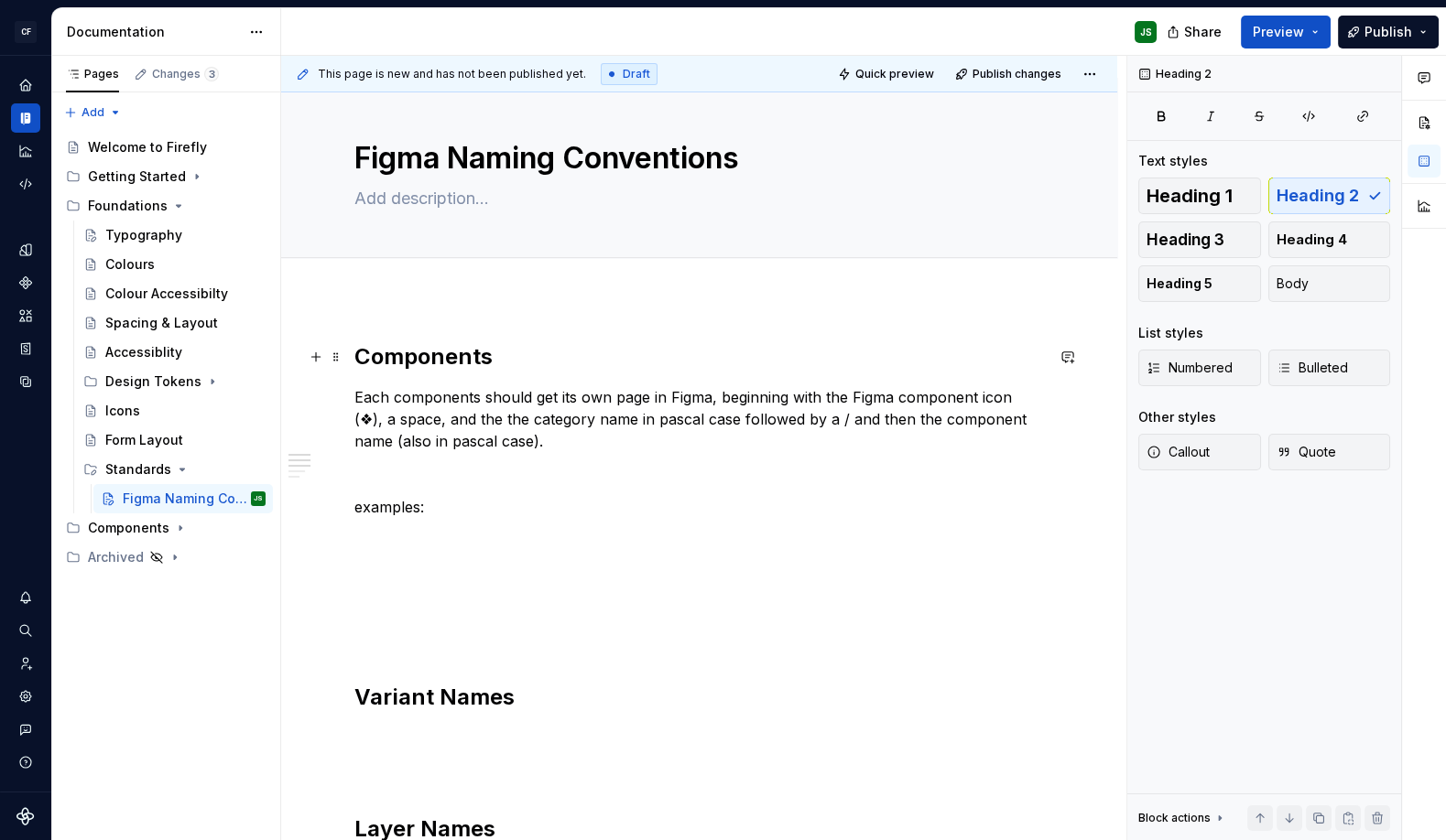
click at [481, 357] on h2 "Components" at bounding box center [699, 357] width 690 height 30
click at [478, 505] on p "examples:" at bounding box center [699, 507] width 690 height 22
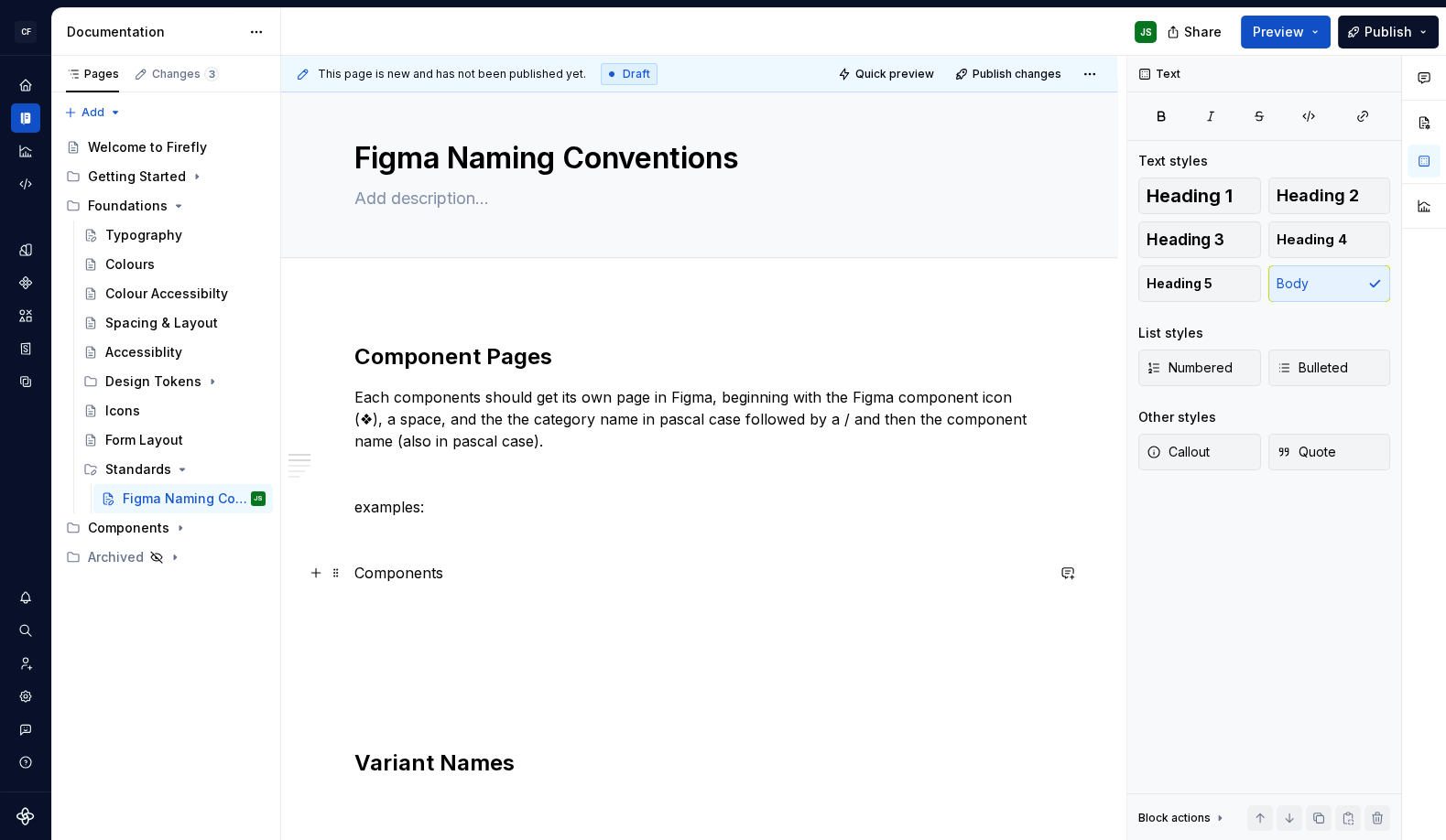
click at [423, 576] on p "Components" at bounding box center [699, 573] width 690 height 22
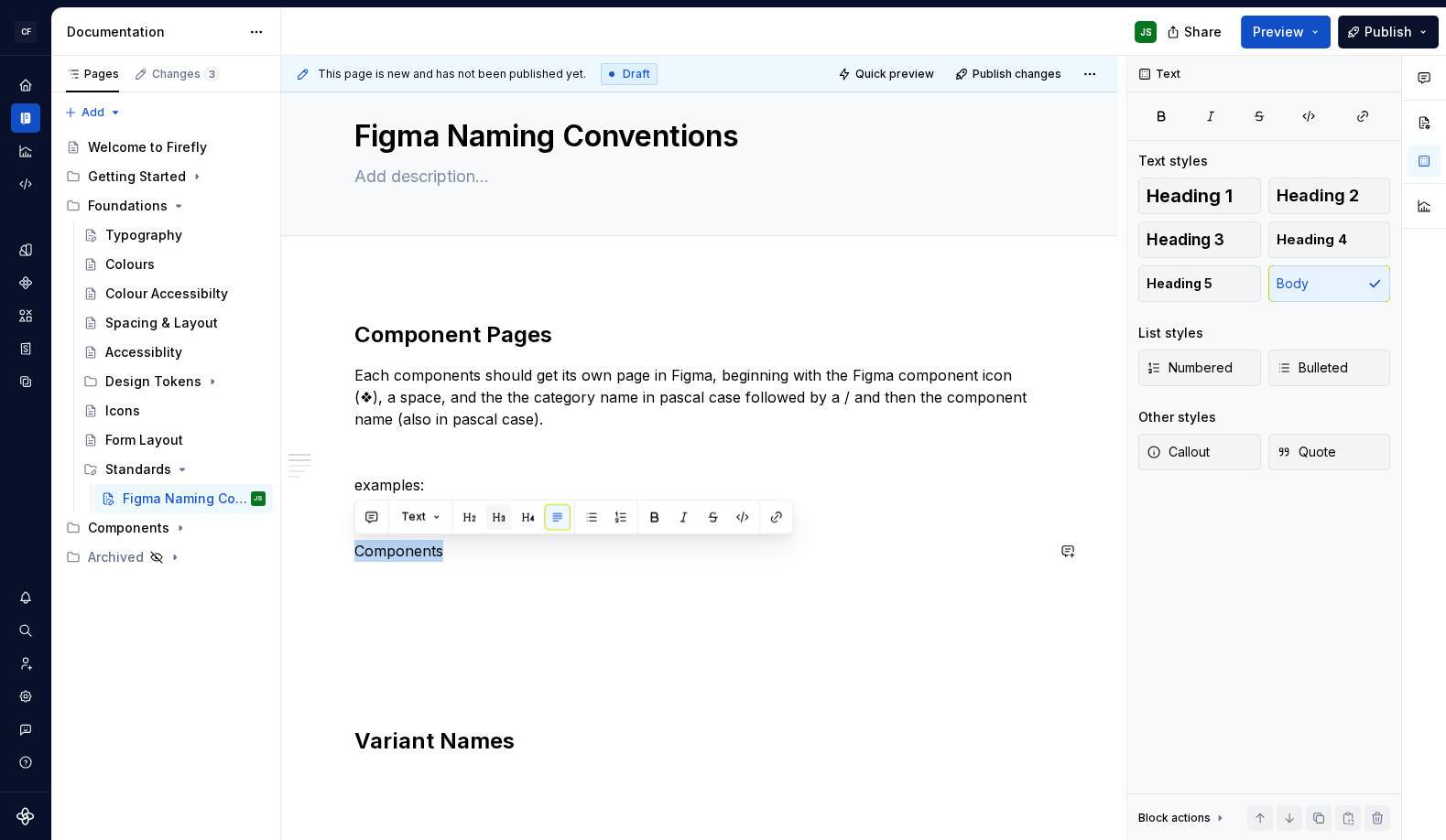
click at [496, 519] on button "button" at bounding box center [499, 516] width 26 height 26
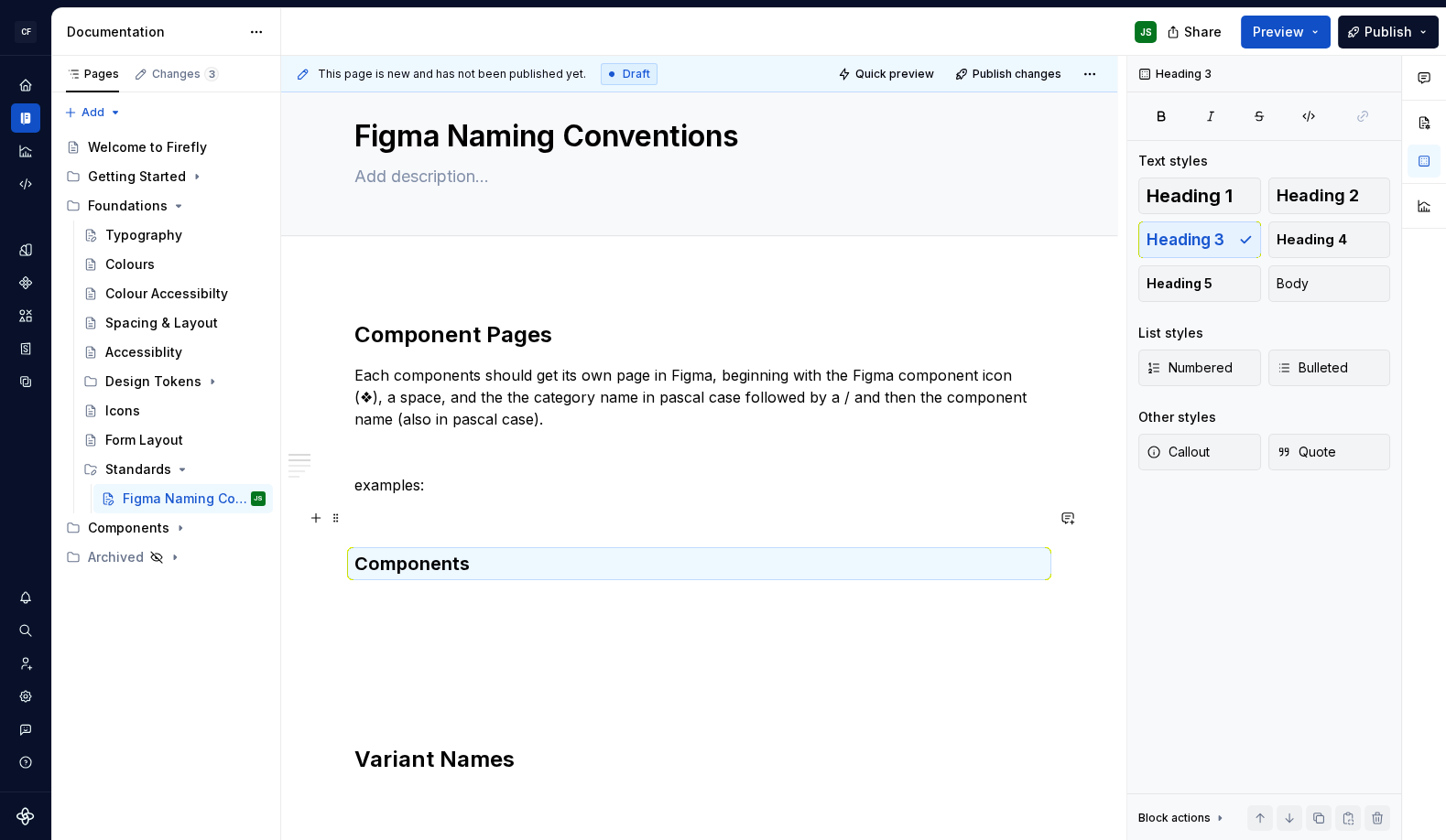
click at [529, 526] on p at bounding box center [699, 517] width 690 height 22
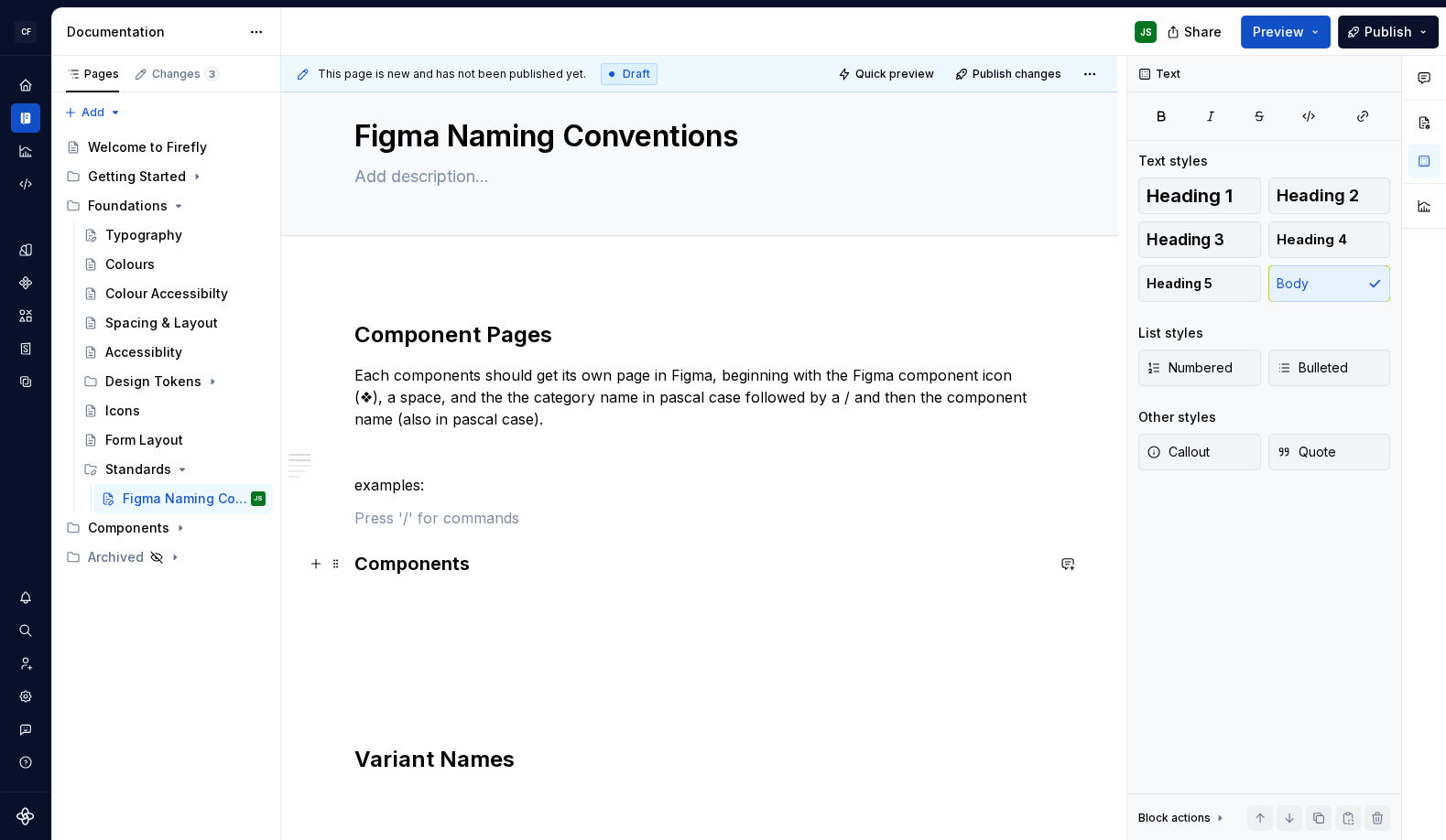
click at [459, 568] on h3 "Components" at bounding box center [699, 563] width 690 height 26
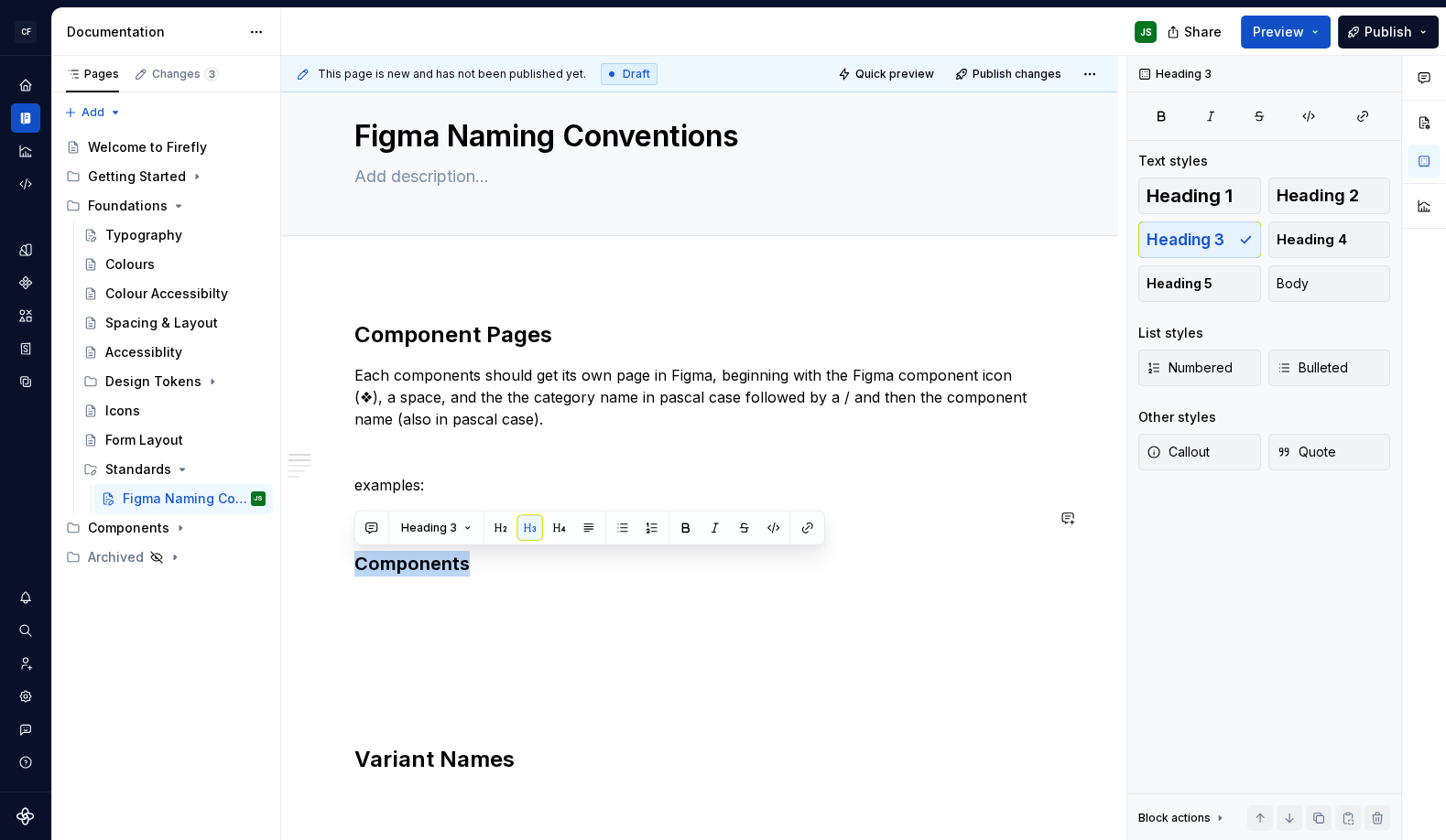
click at [547, 528] on button "button" at bounding box center [559, 528] width 26 height 26
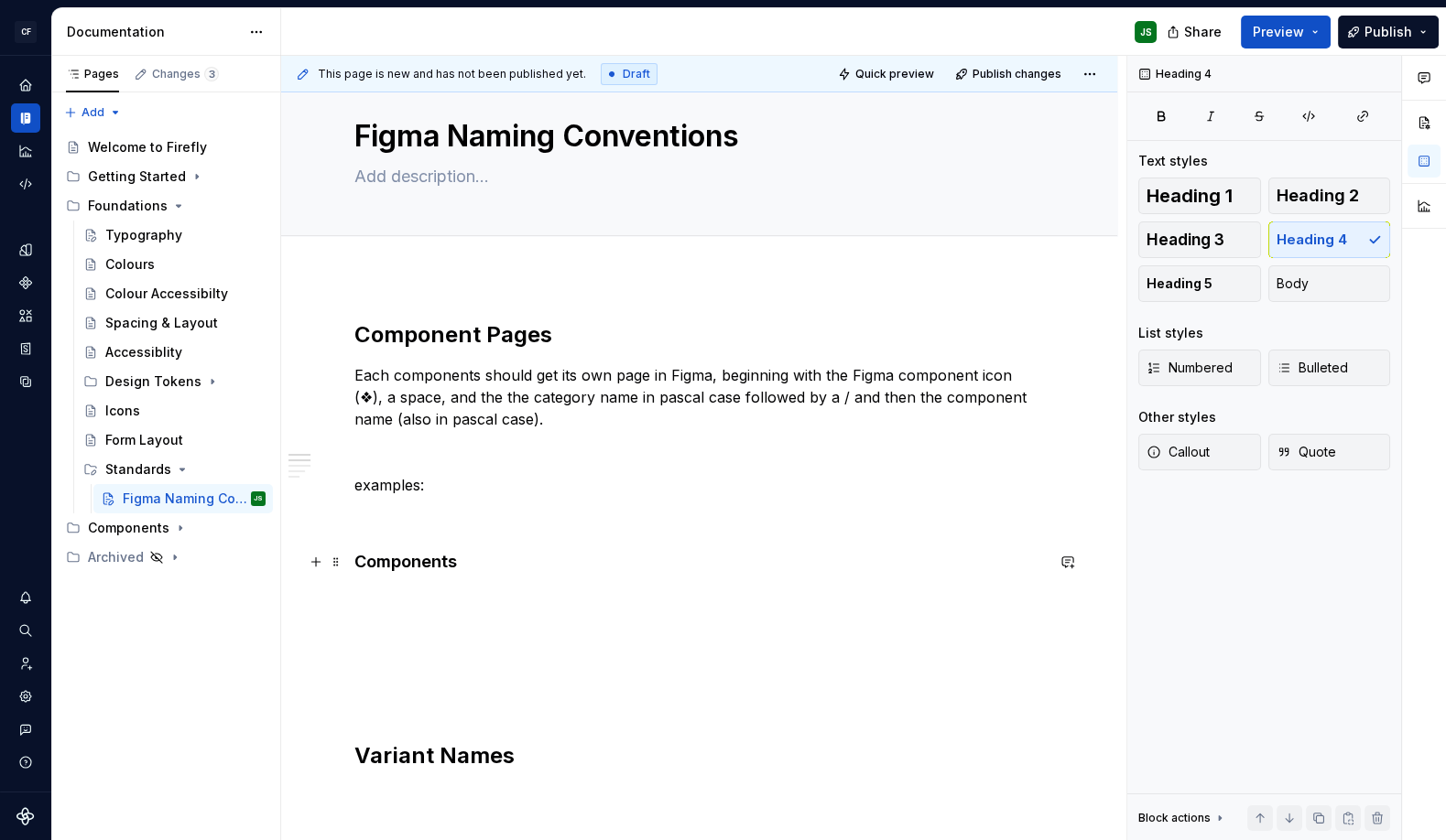
click at [451, 551] on h4 "Components" at bounding box center [699, 561] width 690 height 22
click at [451, 551] on h4 "Components" at bounding box center [699, 559] width 690 height 22
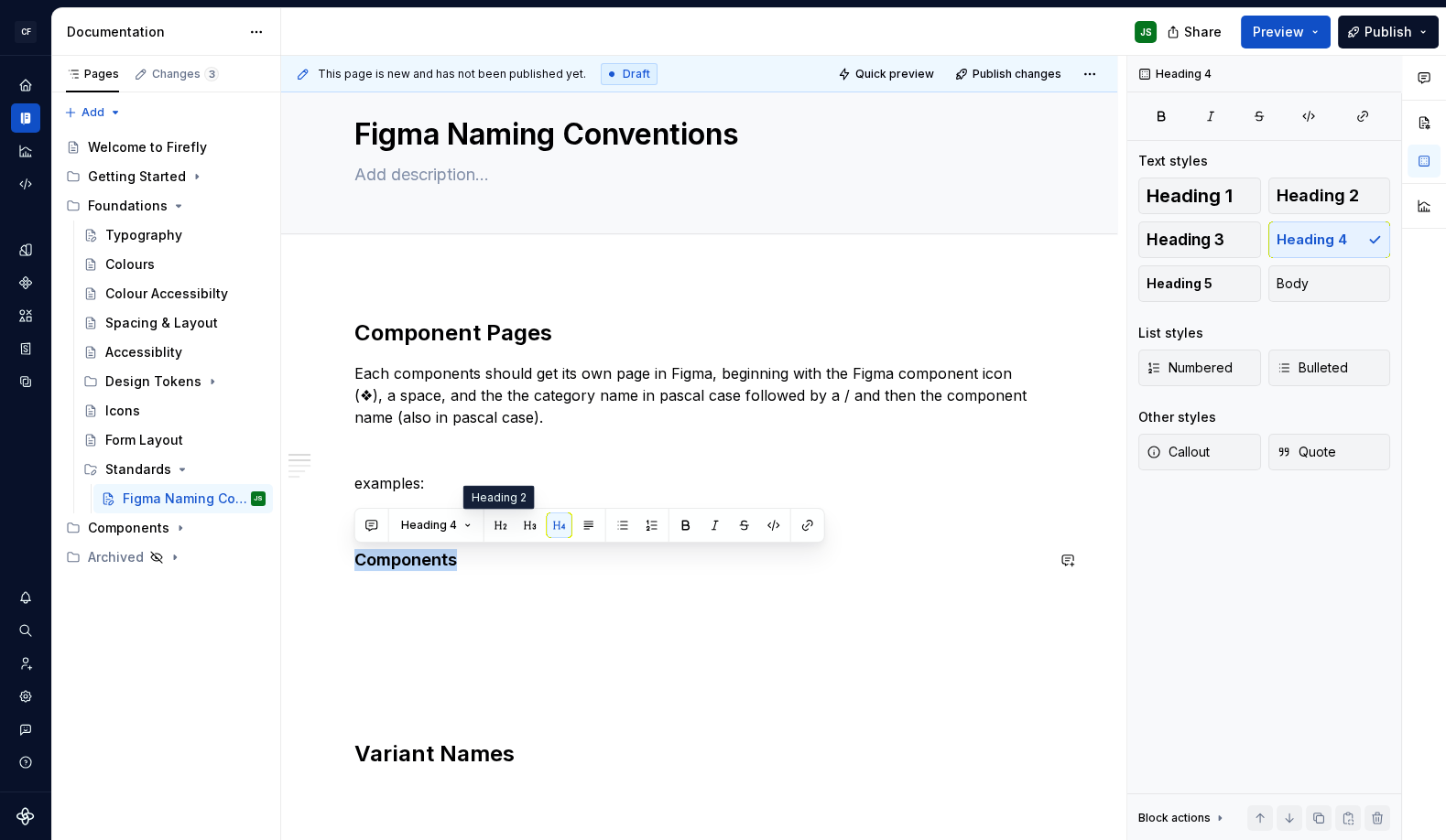
click at [494, 514] on button "button" at bounding box center [500, 525] width 26 height 26
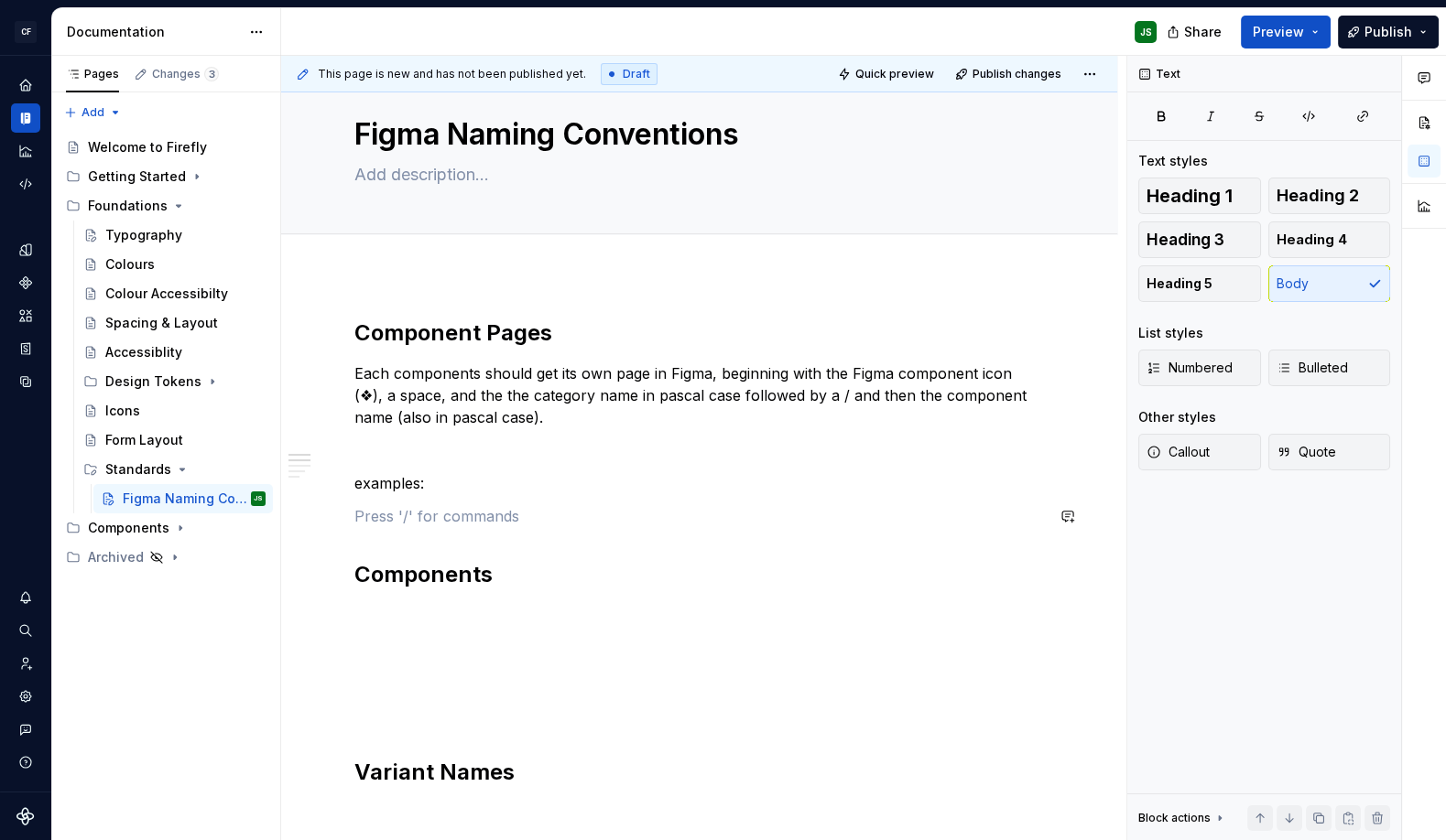
click at [501, 499] on div "Component Pages Each components should get its own page in Figma, beginning wit…" at bounding box center [699, 768] width 690 height 900
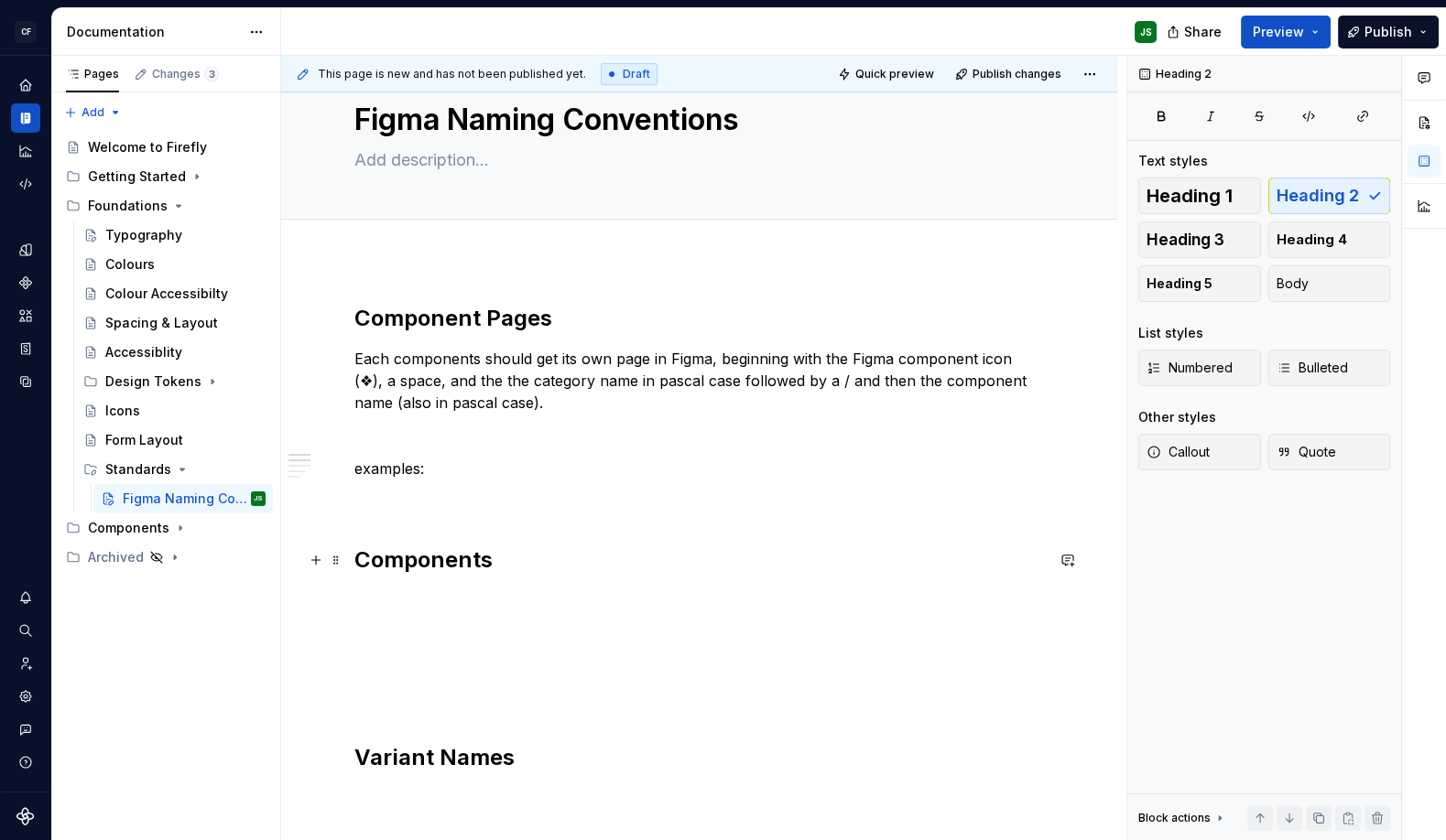
click at [599, 569] on h2 "Components" at bounding box center [699, 559] width 690 height 30
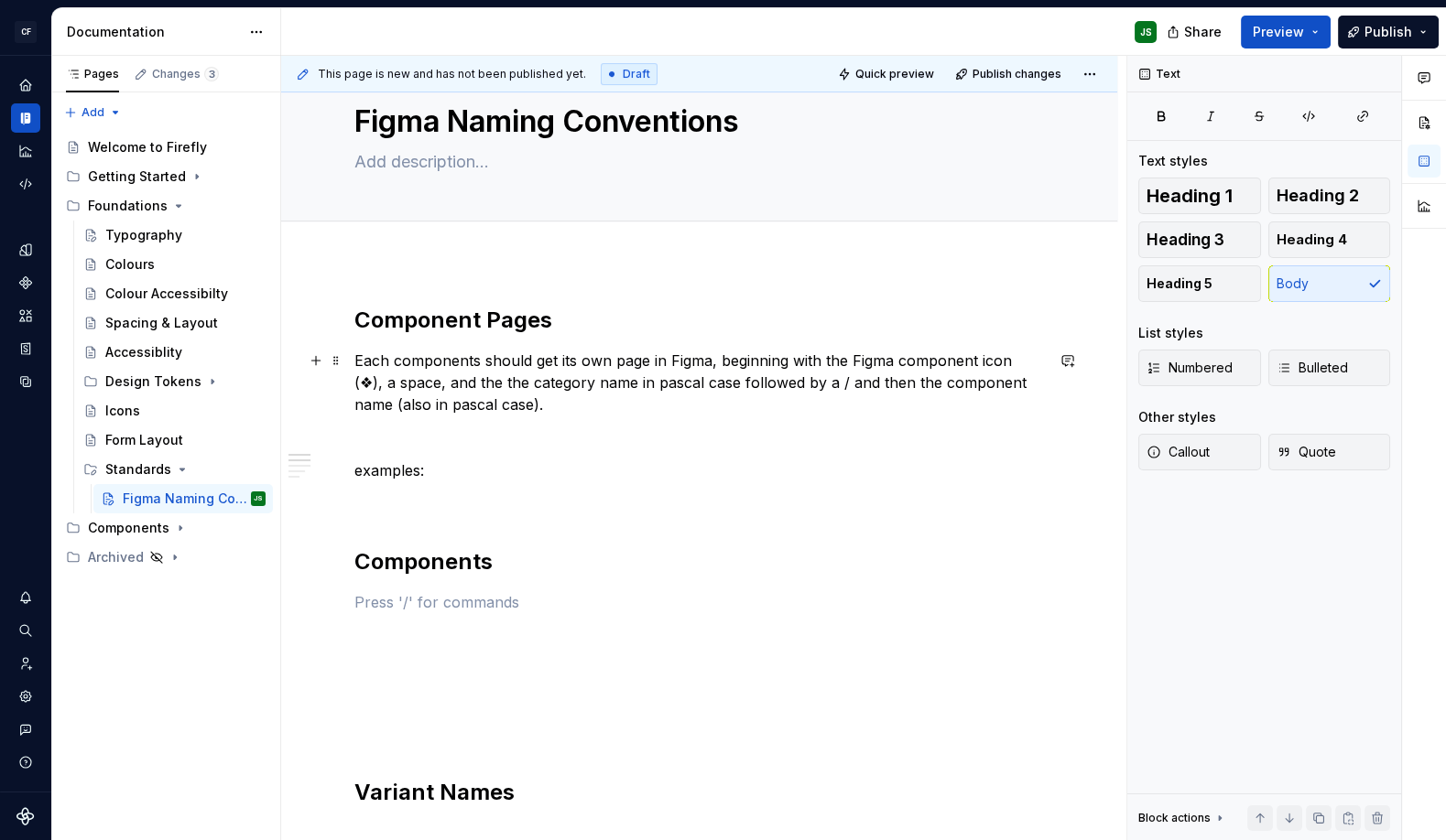
drag, startPoint x: 464, startPoint y: 384, endPoint x: 468, endPoint y: 392, distance: 8.9
click at [464, 385] on p "Each components should get its own page in Figma, beginning with the Figma comp…" at bounding box center [699, 382] width 690 height 66
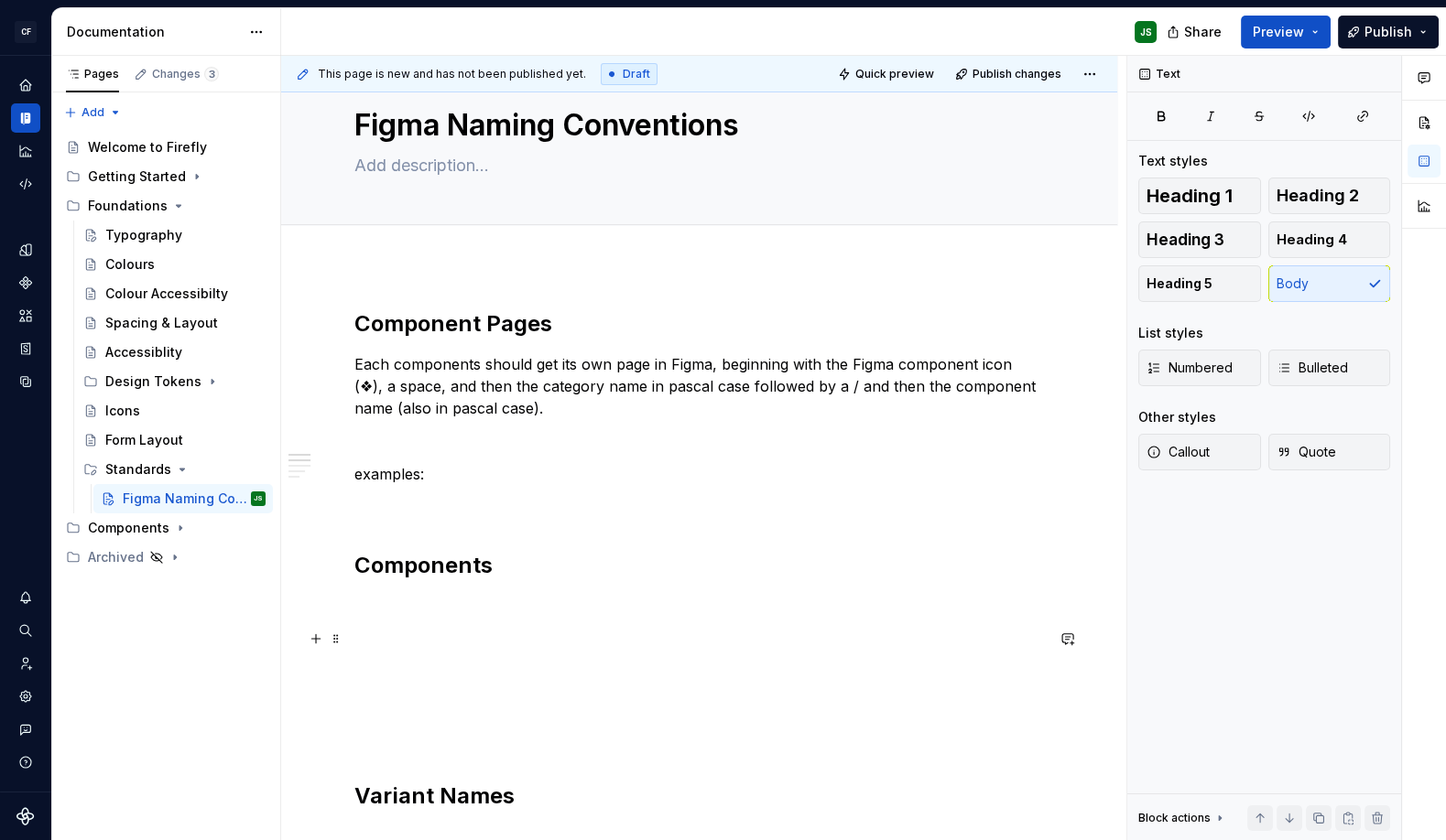
click at [486, 633] on p at bounding box center [699, 639] width 690 height 22
click at [466, 472] on p "examples:" at bounding box center [699, 473] width 690 height 22
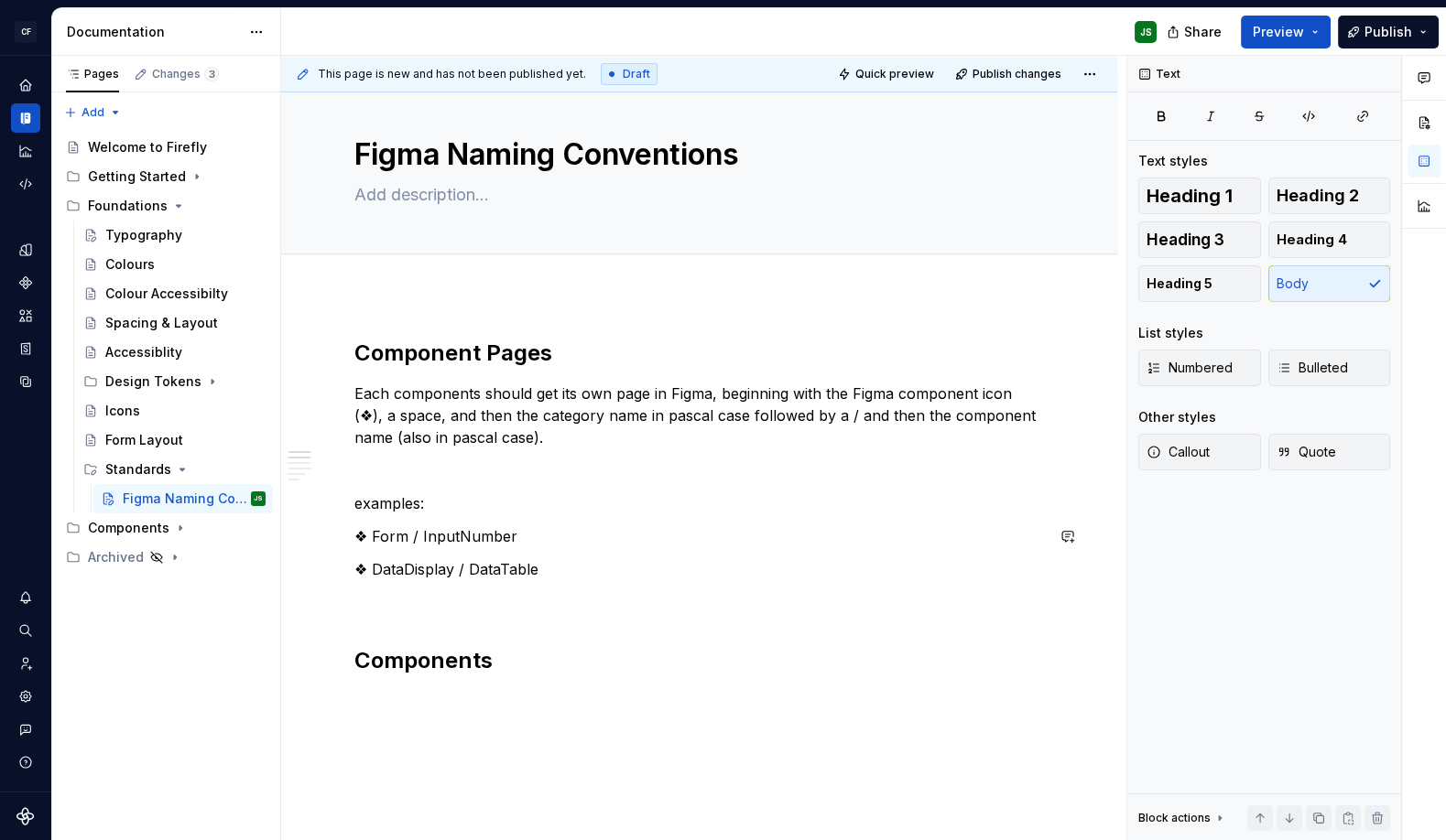
scroll to position [16, 0]
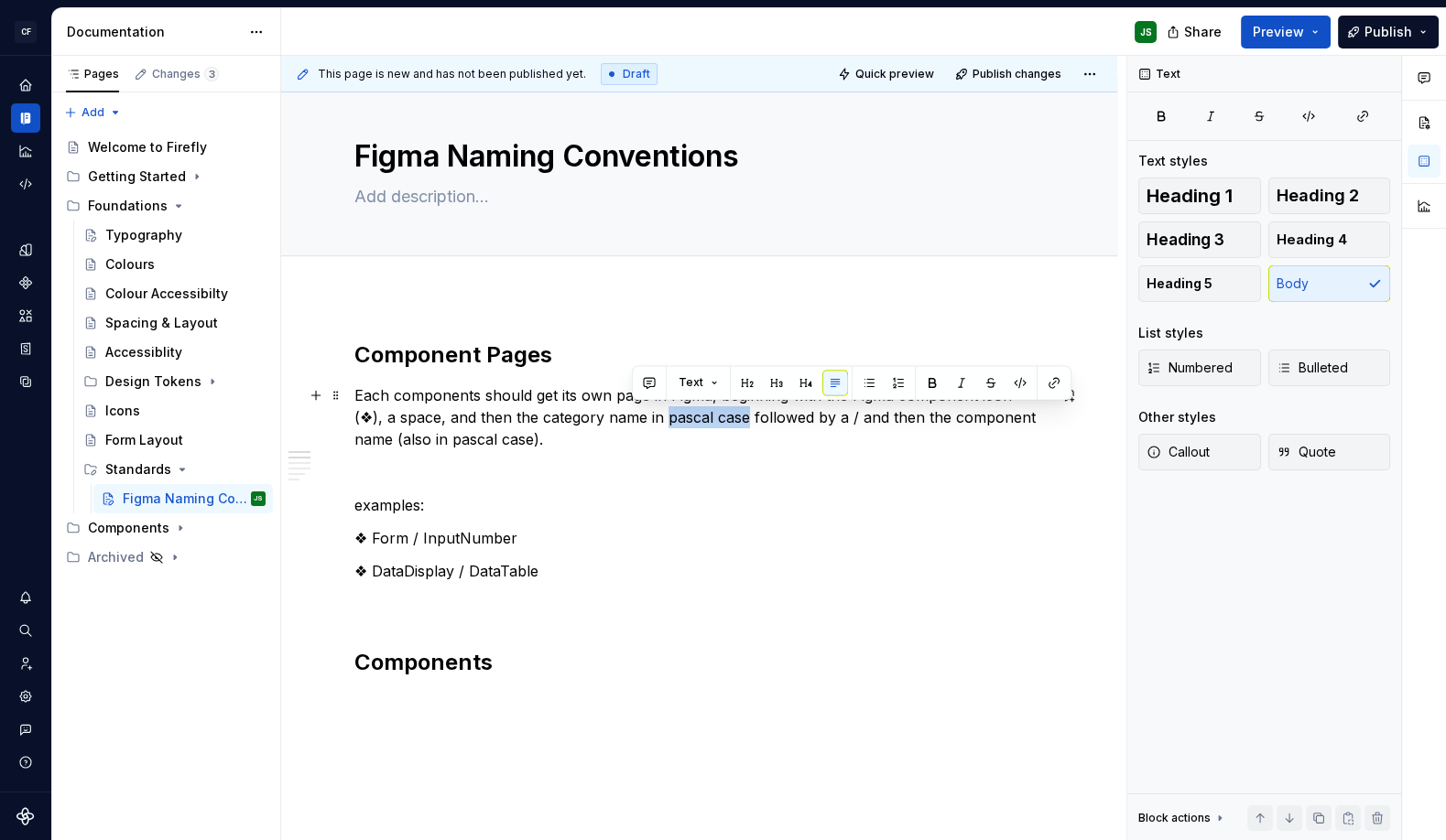
drag, startPoint x: 631, startPoint y: 419, endPoint x: 710, endPoint y: 411, distance: 79.4
click at [710, 411] on p "Each components should get its own page in Figma, beginning with the Figma comp…" at bounding box center [699, 417] width 690 height 66
drag, startPoint x: 648, startPoint y: 411, endPoint x: 712, endPoint y: 411, distance: 64.0
click at [712, 411] on p "Each components should get its own page in Figma, beginning with the Figma comp…" at bounding box center [699, 417] width 690 height 66
click at [797, 478] on p at bounding box center [699, 472] width 690 height 22
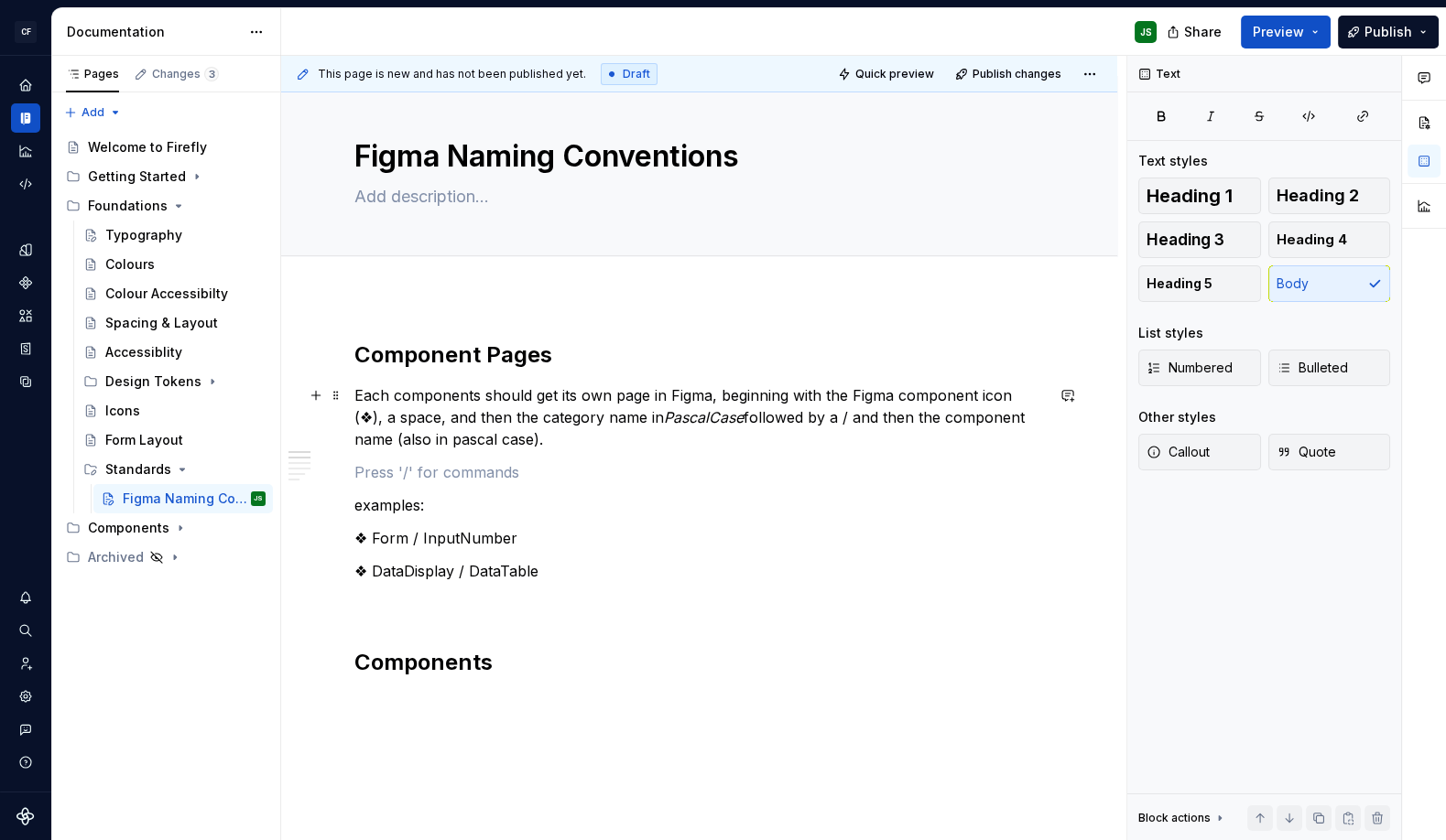
click at [718, 420] on p "Each components should get its own page in Figma, beginning with the Figma comp…" at bounding box center [699, 417] width 690 height 66
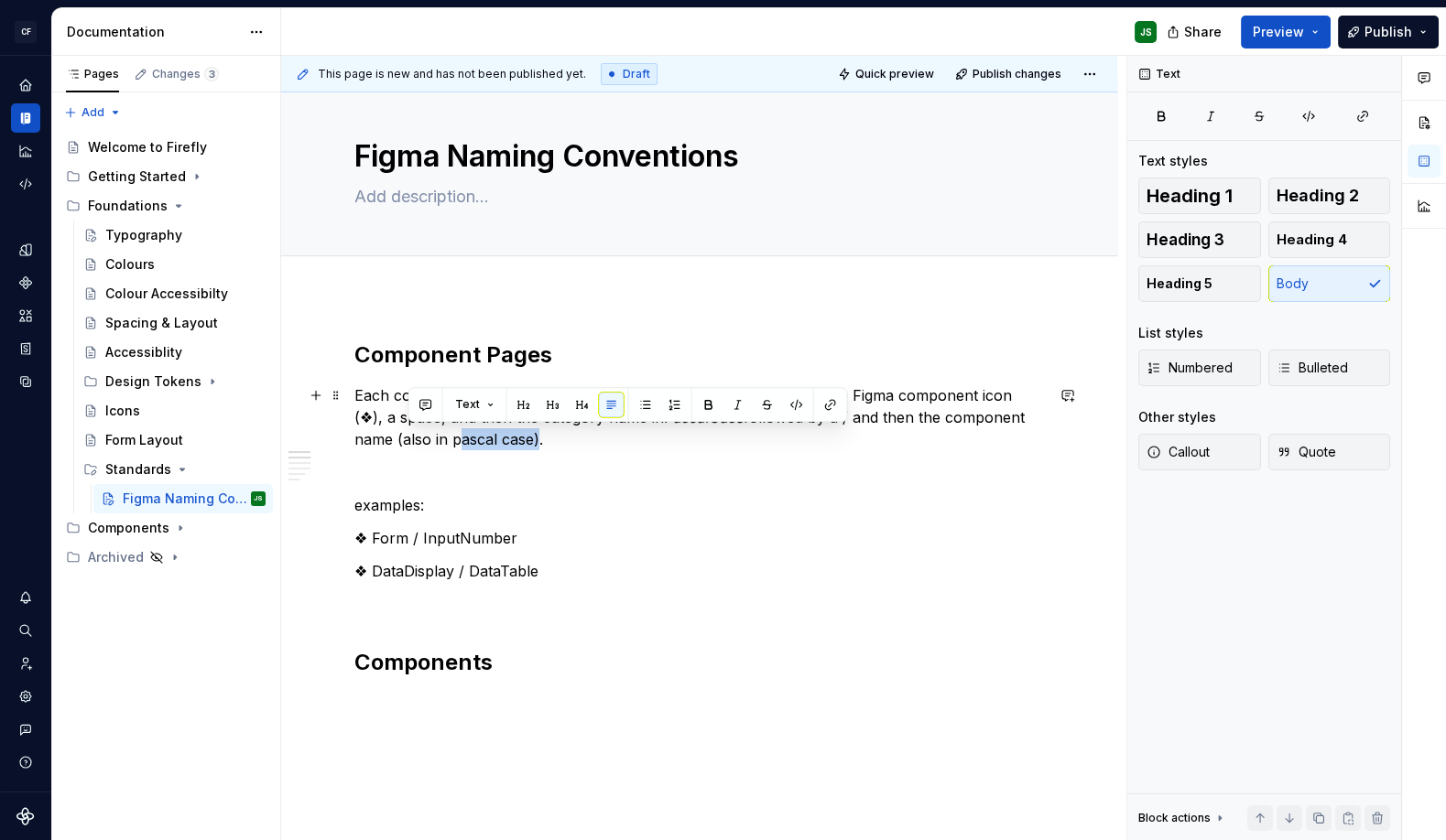
drag, startPoint x: 409, startPoint y: 437, endPoint x: 485, endPoint y: 433, distance: 76.1
click at [485, 433] on p "Each components should get its own page in Figma, beginning with the Figma comp…" at bounding box center [699, 417] width 690 height 66
drag, startPoint x: 419, startPoint y: 438, endPoint x: 488, endPoint y: 437, distance: 69.0
click at [488, 437] on p "Each components should get its own page in Figma, beginning with the Figma comp…" at bounding box center [699, 417] width 690 height 66
click at [502, 445] on p "Each components should get its own page in Figma, beginning with the Figma comp…" at bounding box center [699, 417] width 690 height 66
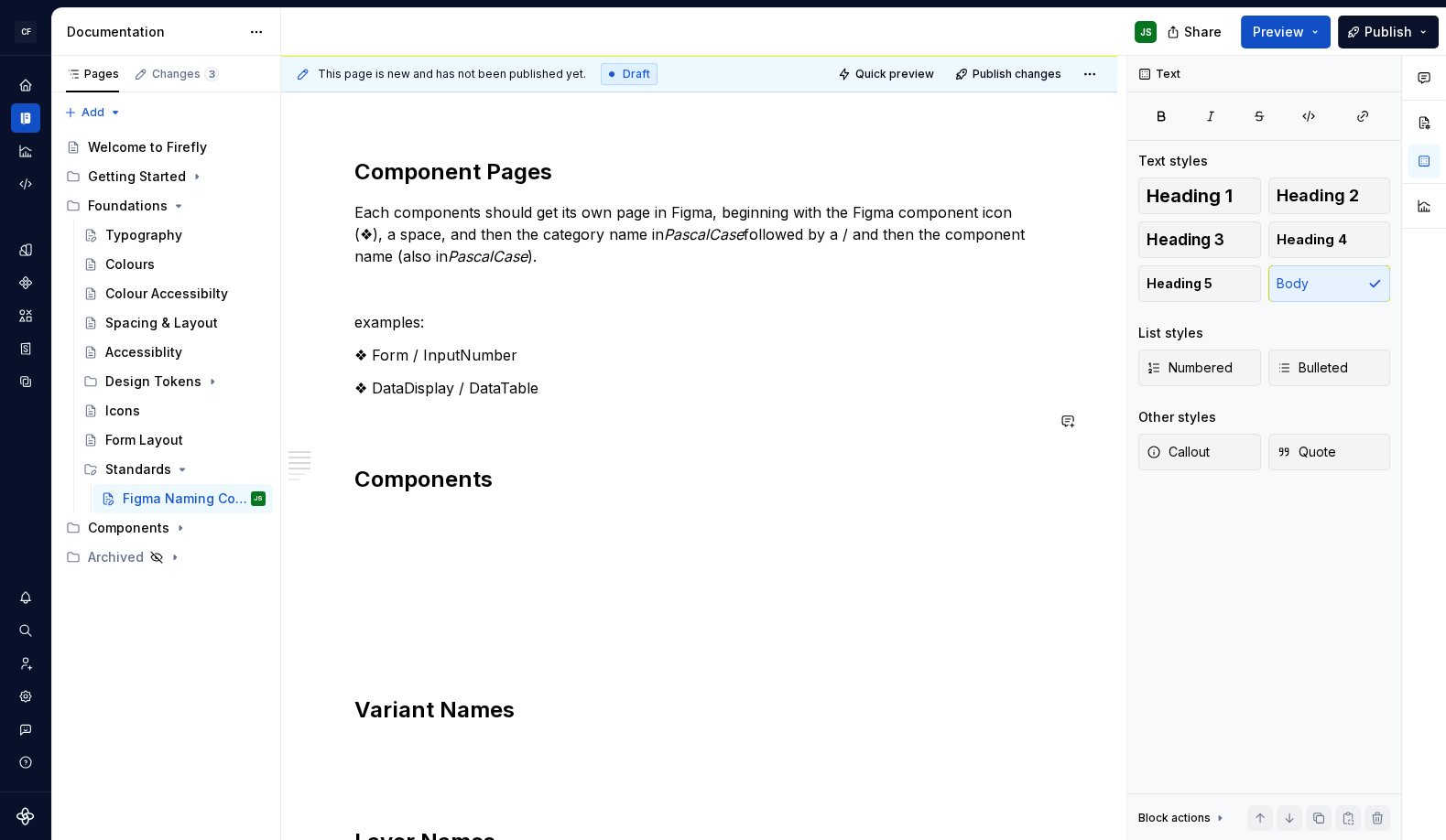
scroll to position [201, 0]
click at [525, 478] on h2 "Components" at bounding box center [699, 477] width 690 height 30
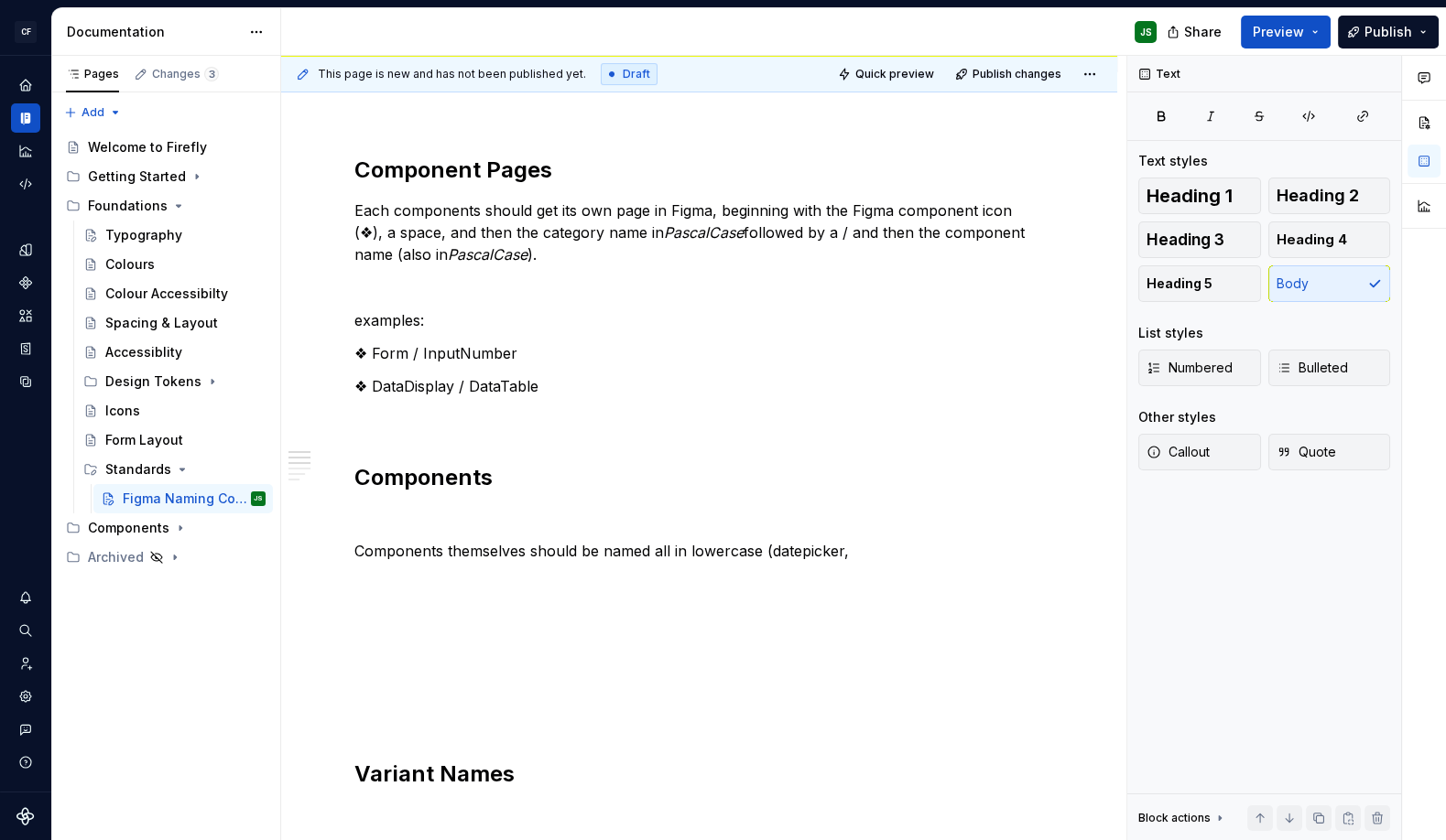
scroll to position [203, 0]
click at [351, 554] on div "This page is new and has not been published yet. Draft Quick preview Publish ch…" at bounding box center [703, 448] width 845 height 785
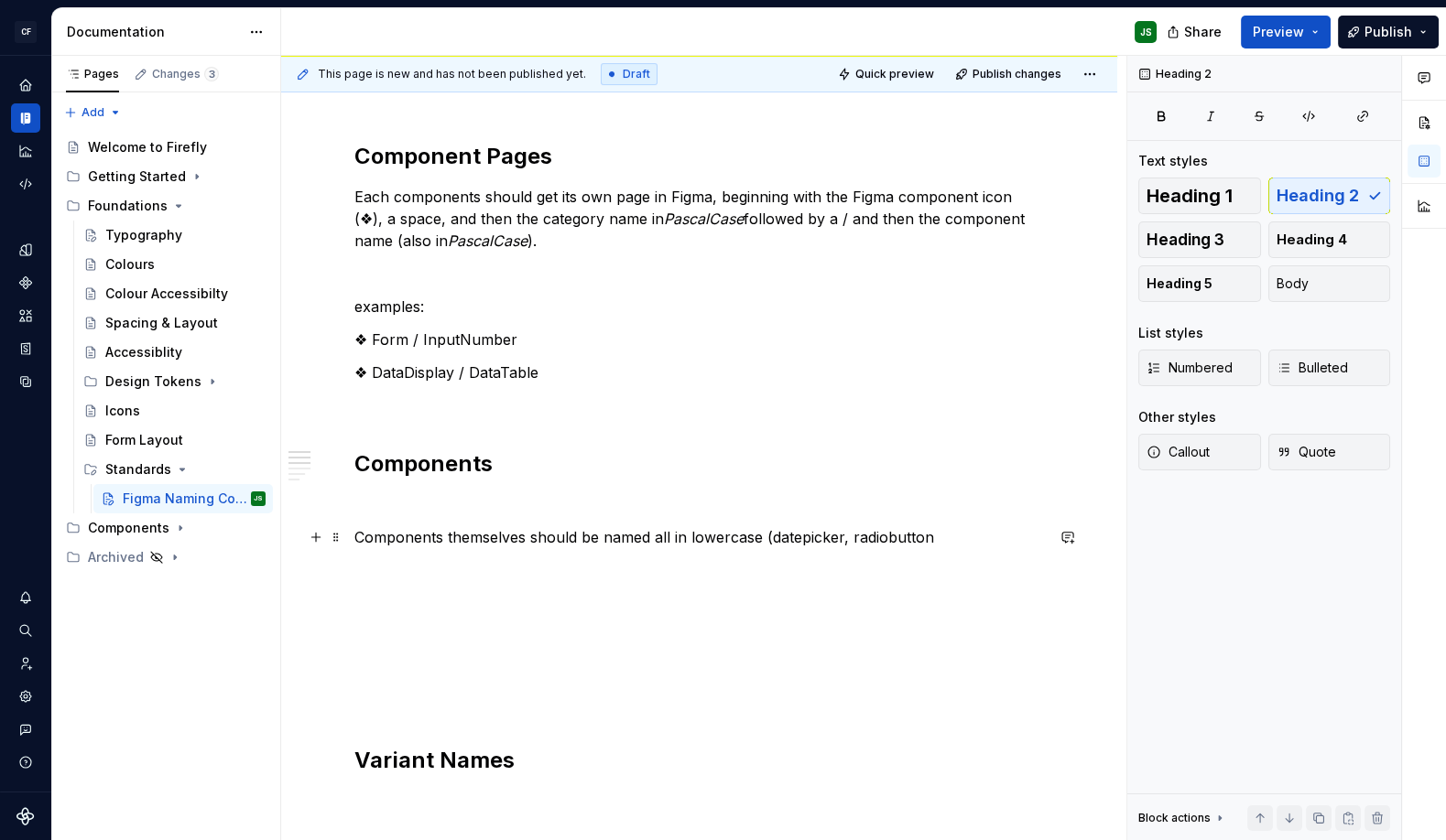
scroll to position [208, 0]
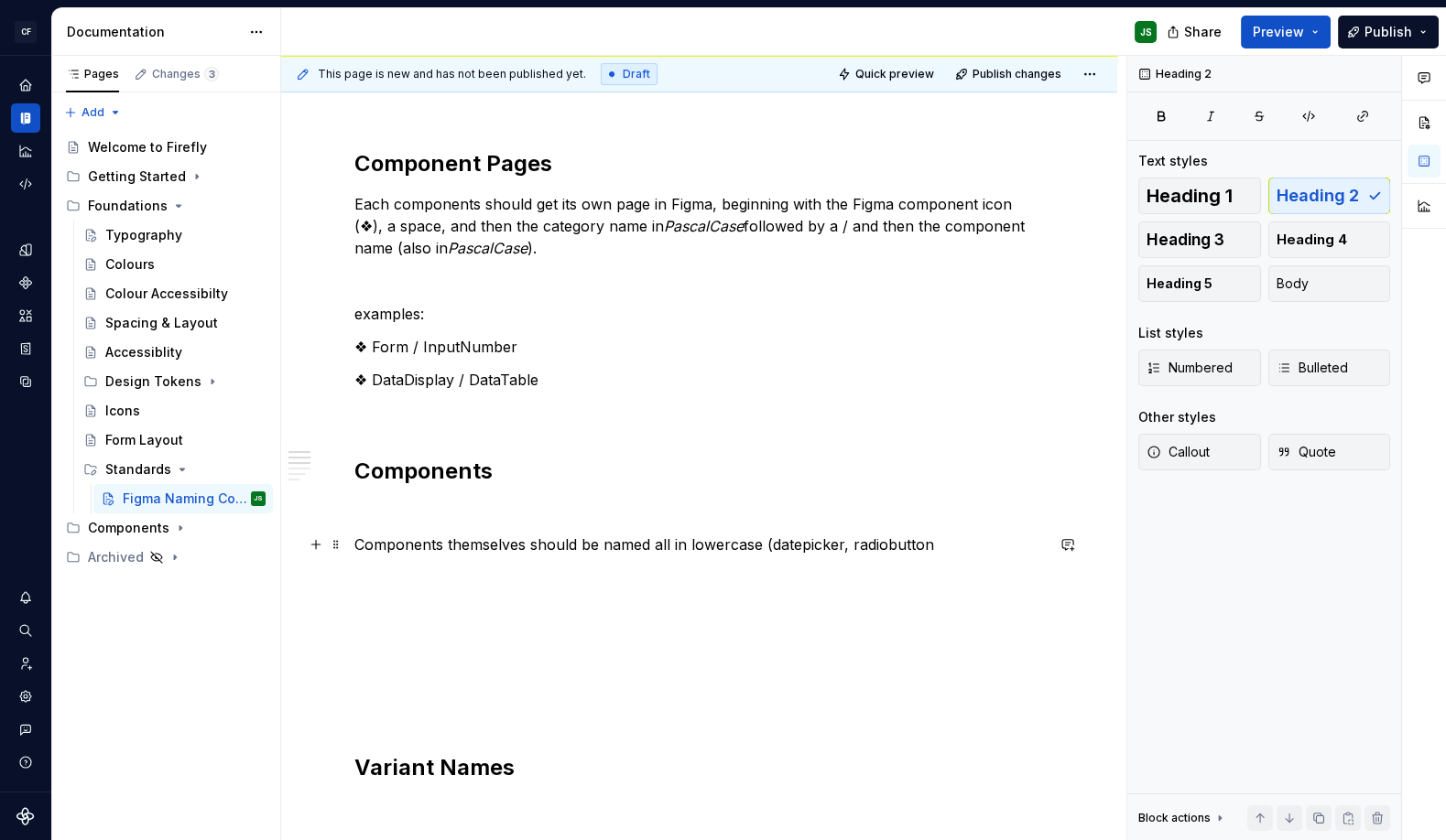
click at [931, 542] on p "Components themselves should be named all in lowercase (datepicker, radiobutton" at bounding box center [699, 544] width 690 height 22
click at [355, 542] on p "Components themselves should be named all in lowercase (datepicker, radiobutton" at bounding box center [699, 543] width 690 height 22
click at [542, 542] on p "Top-level components themselves should be named all in lowercase (datepicker, r…" at bounding box center [699, 543] width 690 height 22
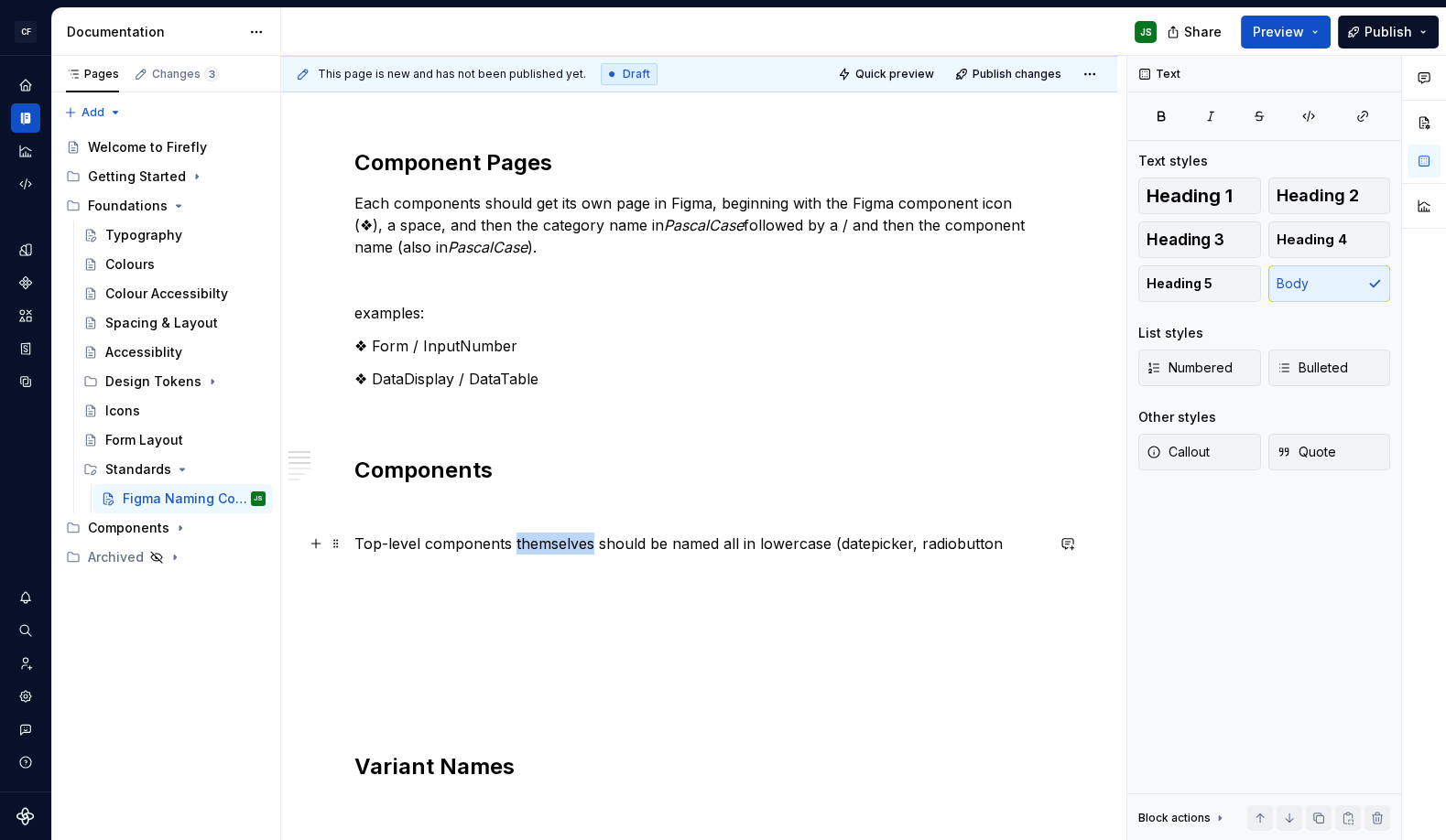
click at [542, 542] on p "Top-level components themselves should be named all in lowercase (datepicker, r…" at bounding box center [699, 543] width 690 height 22
click at [912, 543] on p "Top-level components should be named all in lowercase (datepicker, radiobutton" at bounding box center [699, 543] width 690 height 22
click at [927, 541] on p "Top-level components should be named all in lowercase (datepicker, radiobutton" at bounding box center [699, 543] width 690 height 22
drag, startPoint x: 518, startPoint y: 542, endPoint x: 516, endPoint y: 559, distance: 17.1
click at [516, 545] on p "Top-level components should be named all in lowercase (datepicker, radiobutton" at bounding box center [699, 543] width 690 height 22
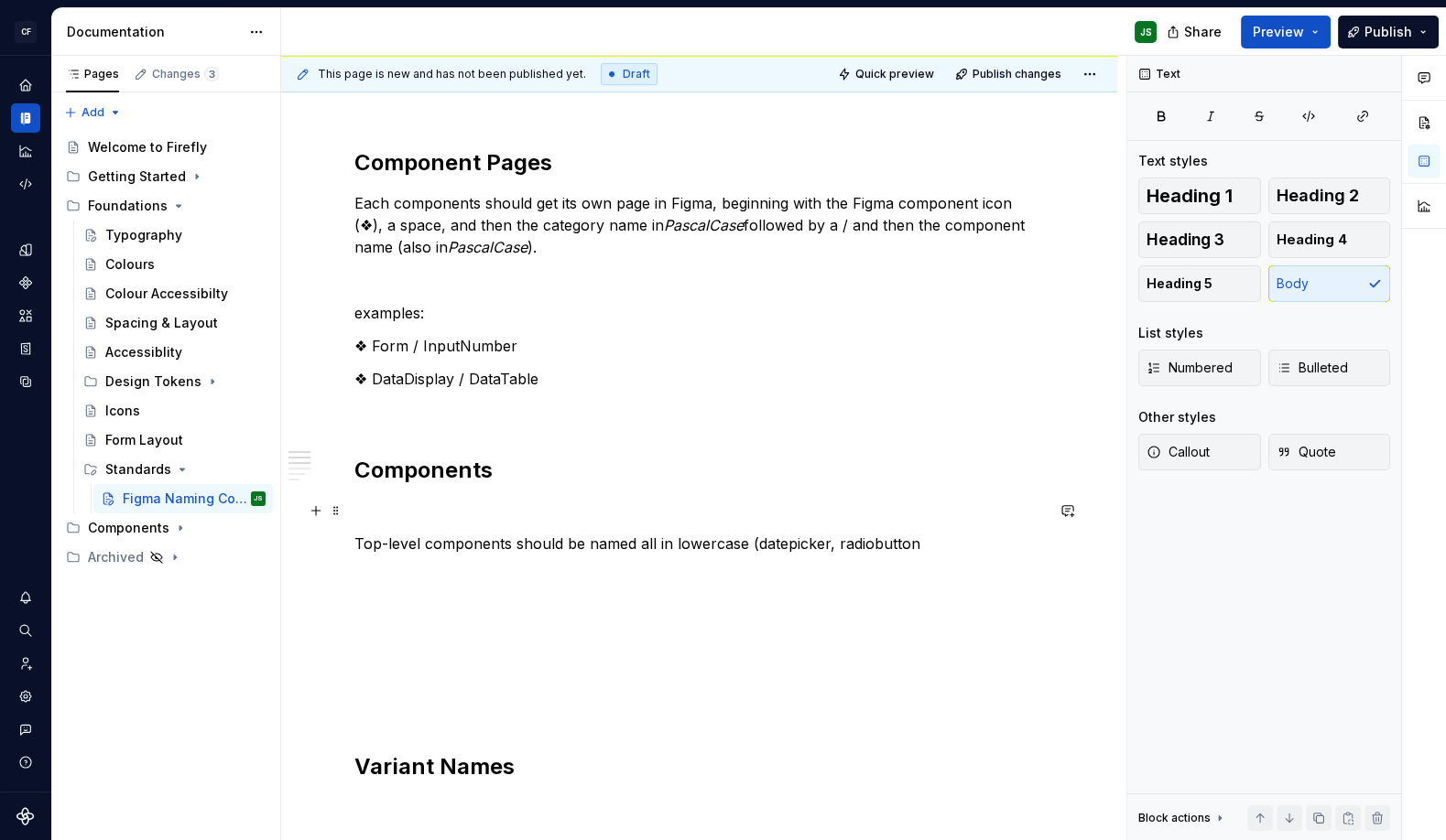
scroll to position [213, 0]
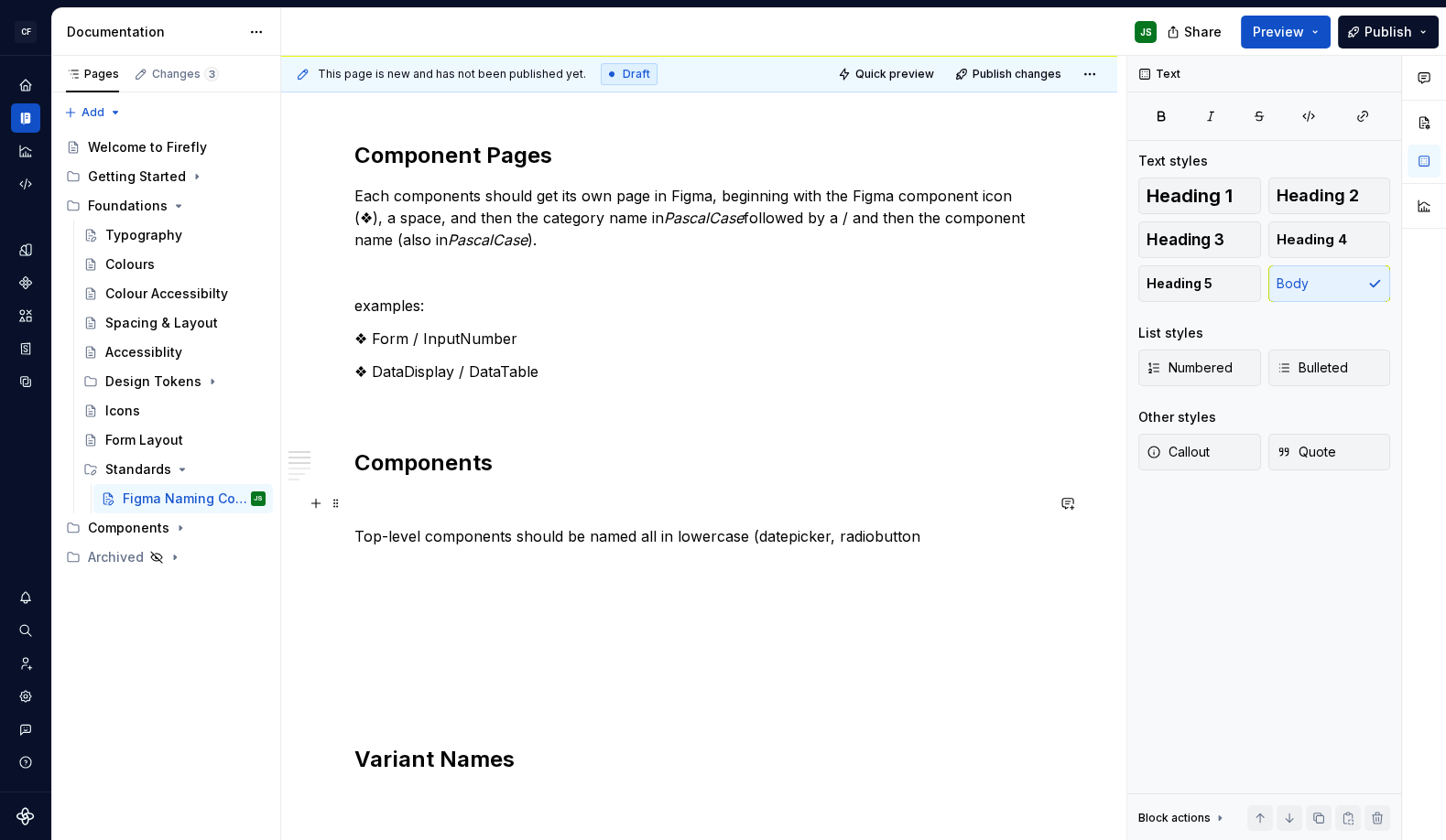
click at [585, 516] on div "Component Pages Each components should get its own page in Figma, beginning wit…" at bounding box center [699, 674] width 690 height 1065
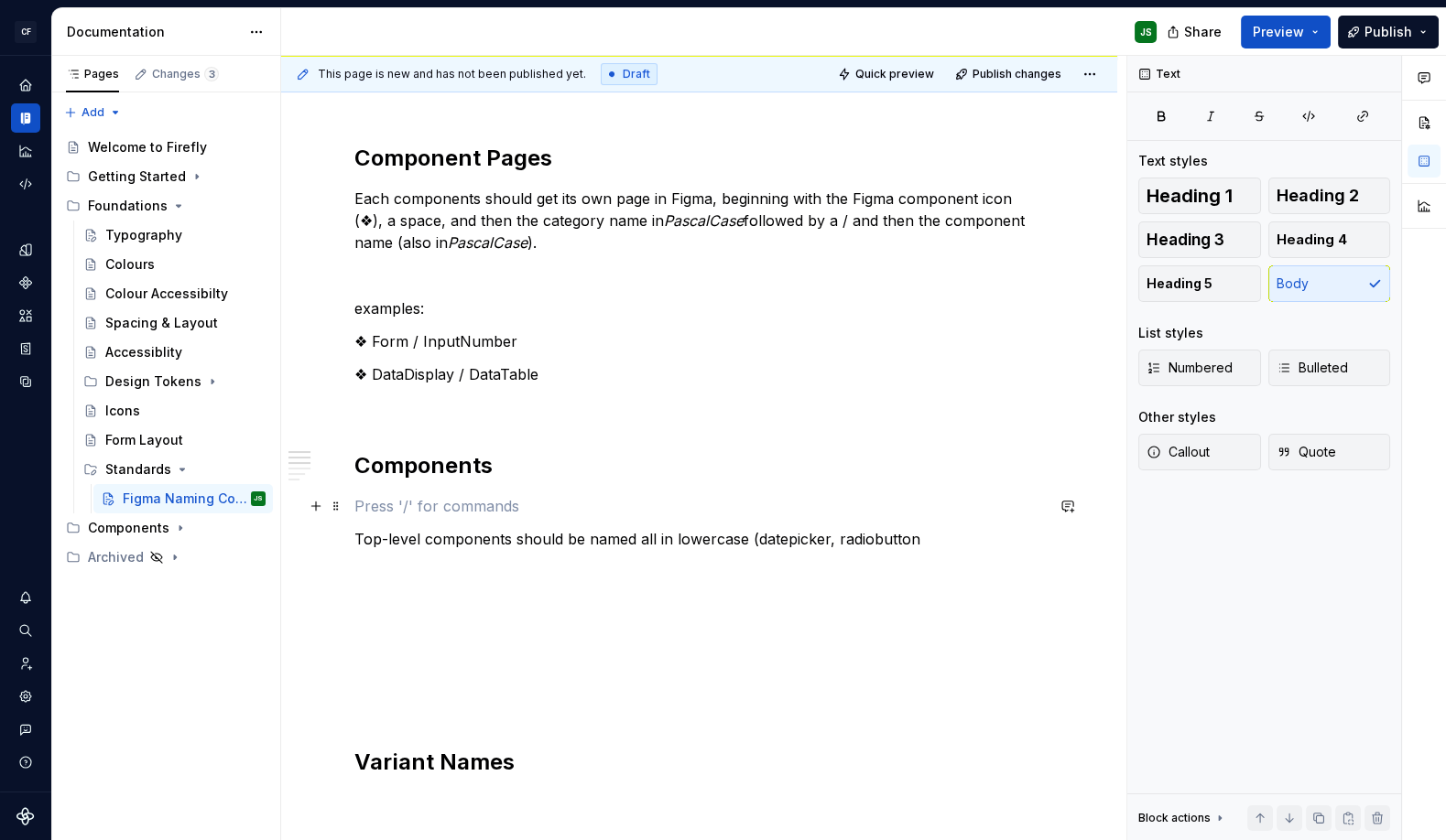
click at [542, 495] on p at bounding box center [699, 506] width 690 height 22
click at [915, 539] on p "Top-level components should be named all in lowercase (datepicker, radiobutton" at bounding box center [699, 538] width 690 height 22
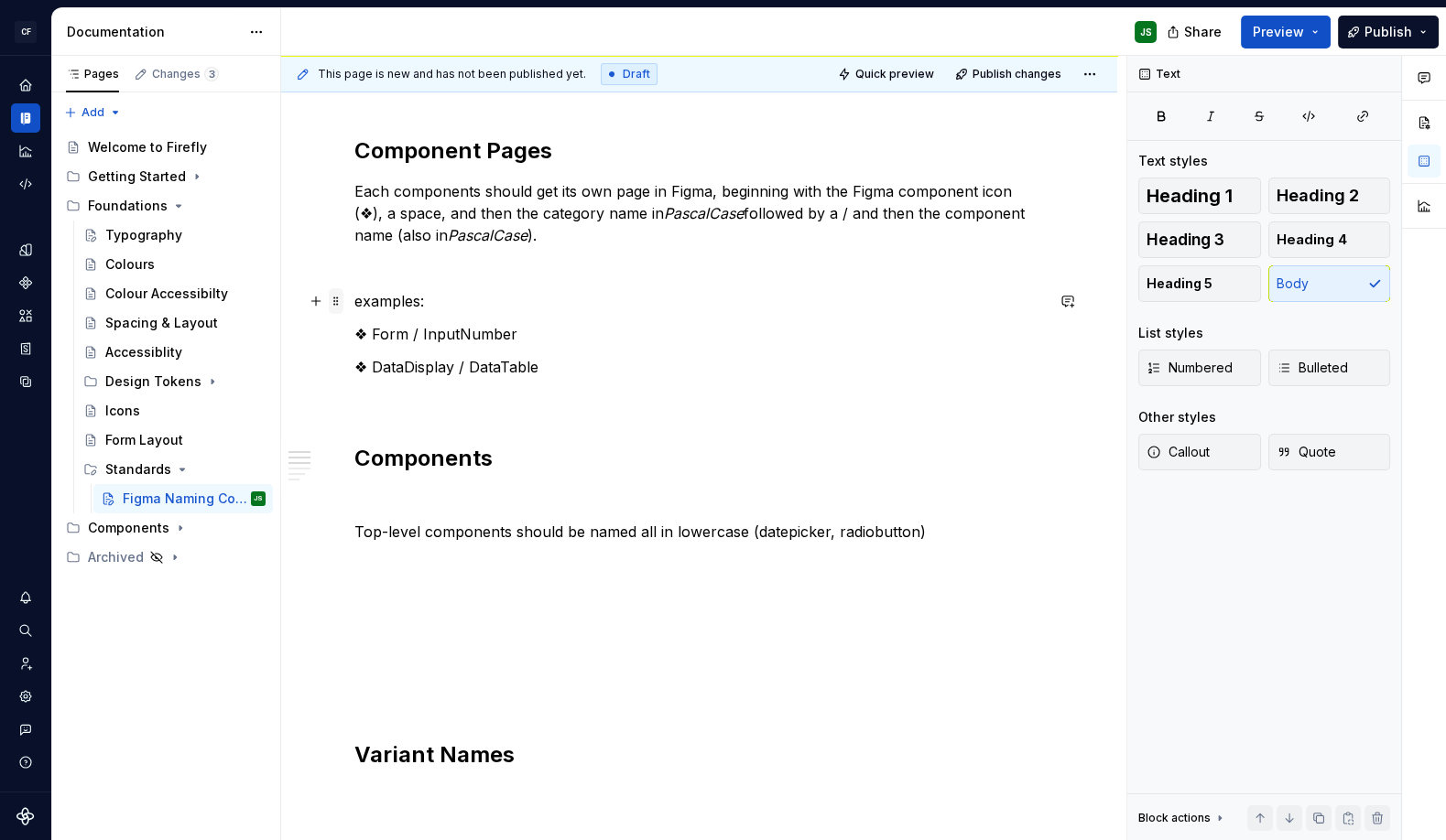
click at [338, 304] on span at bounding box center [335, 301] width 14 height 26
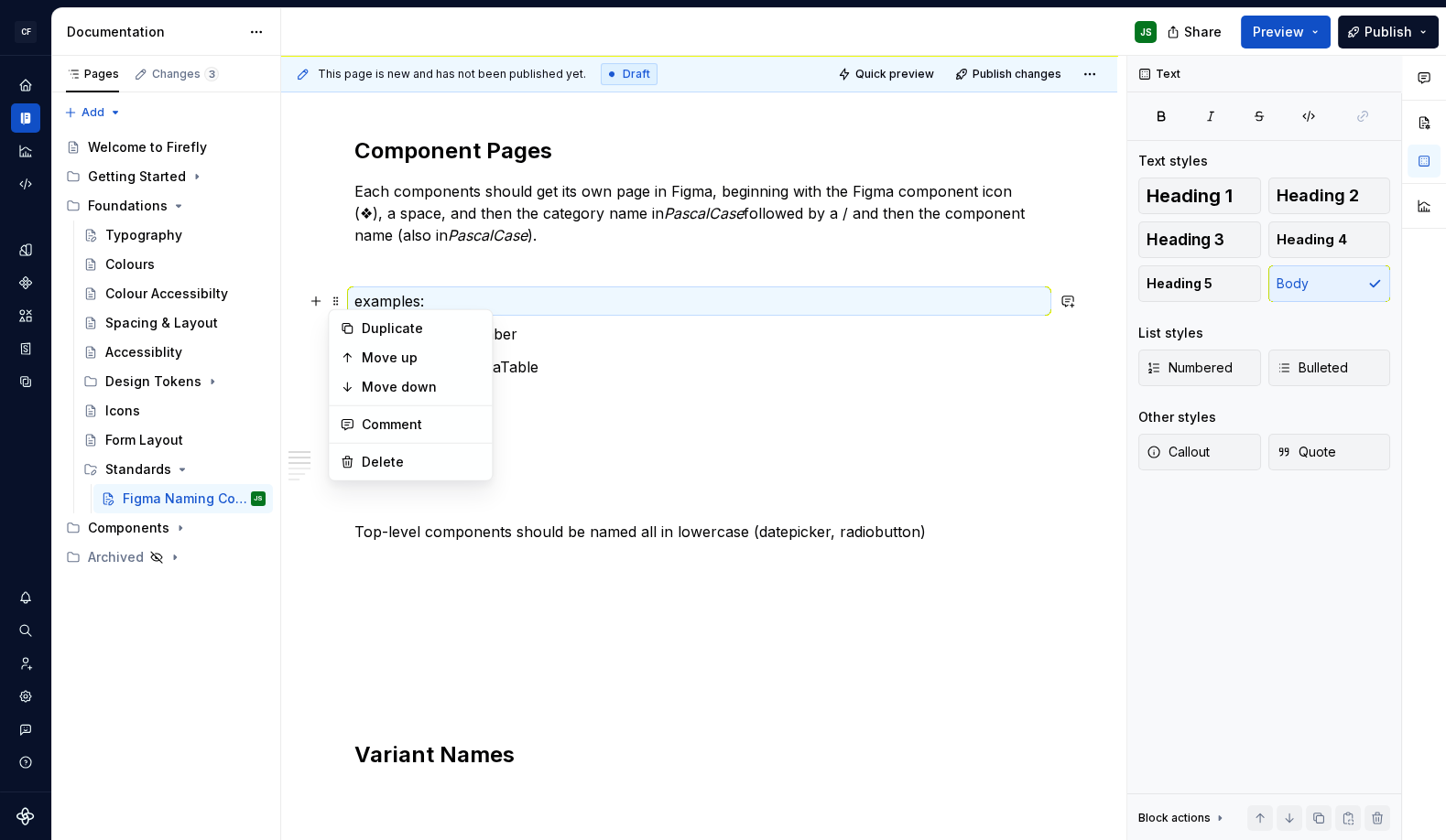
click at [355, 298] on p "examples:" at bounding box center [699, 301] width 690 height 22
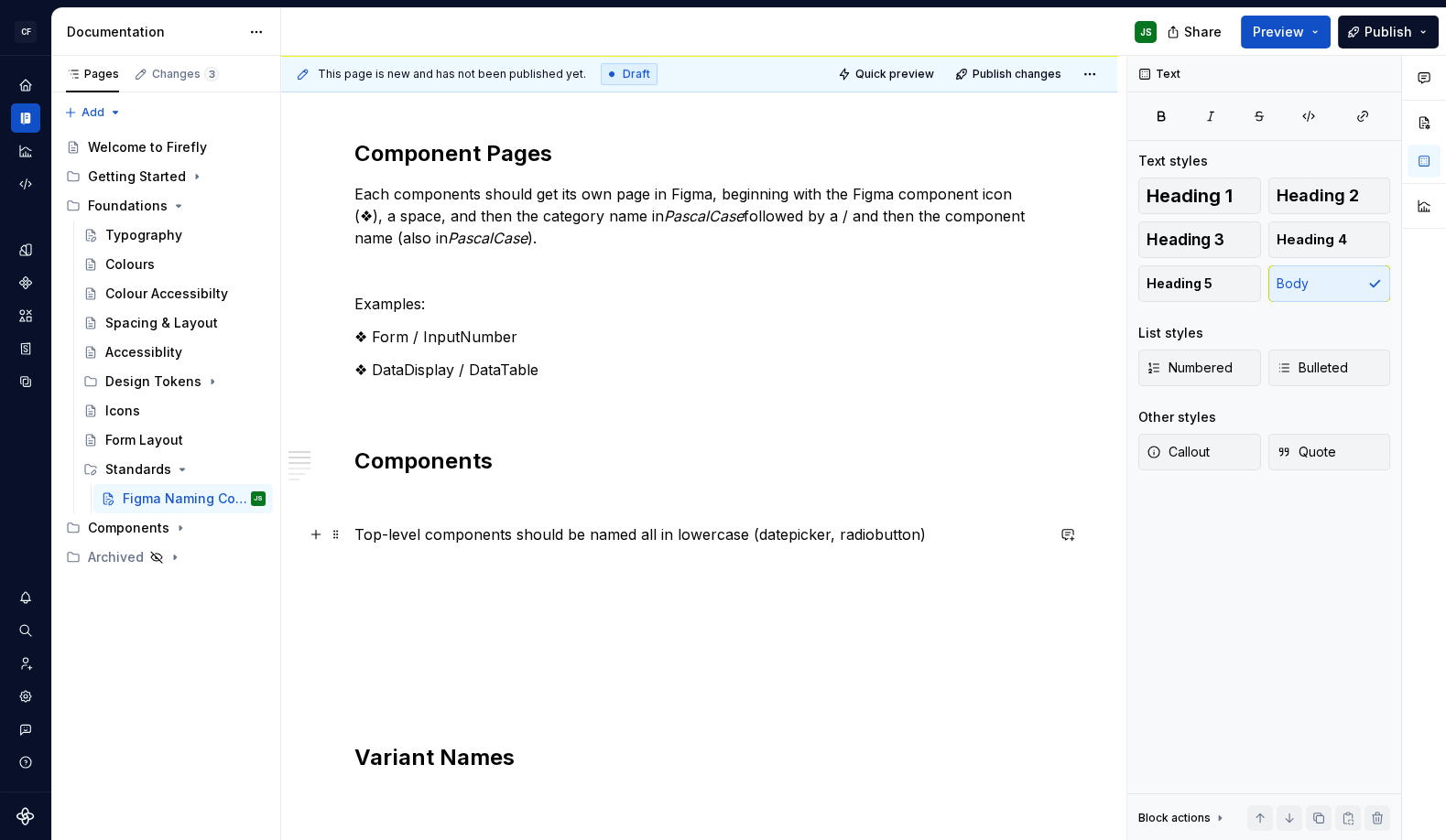
scroll to position [224, 0]
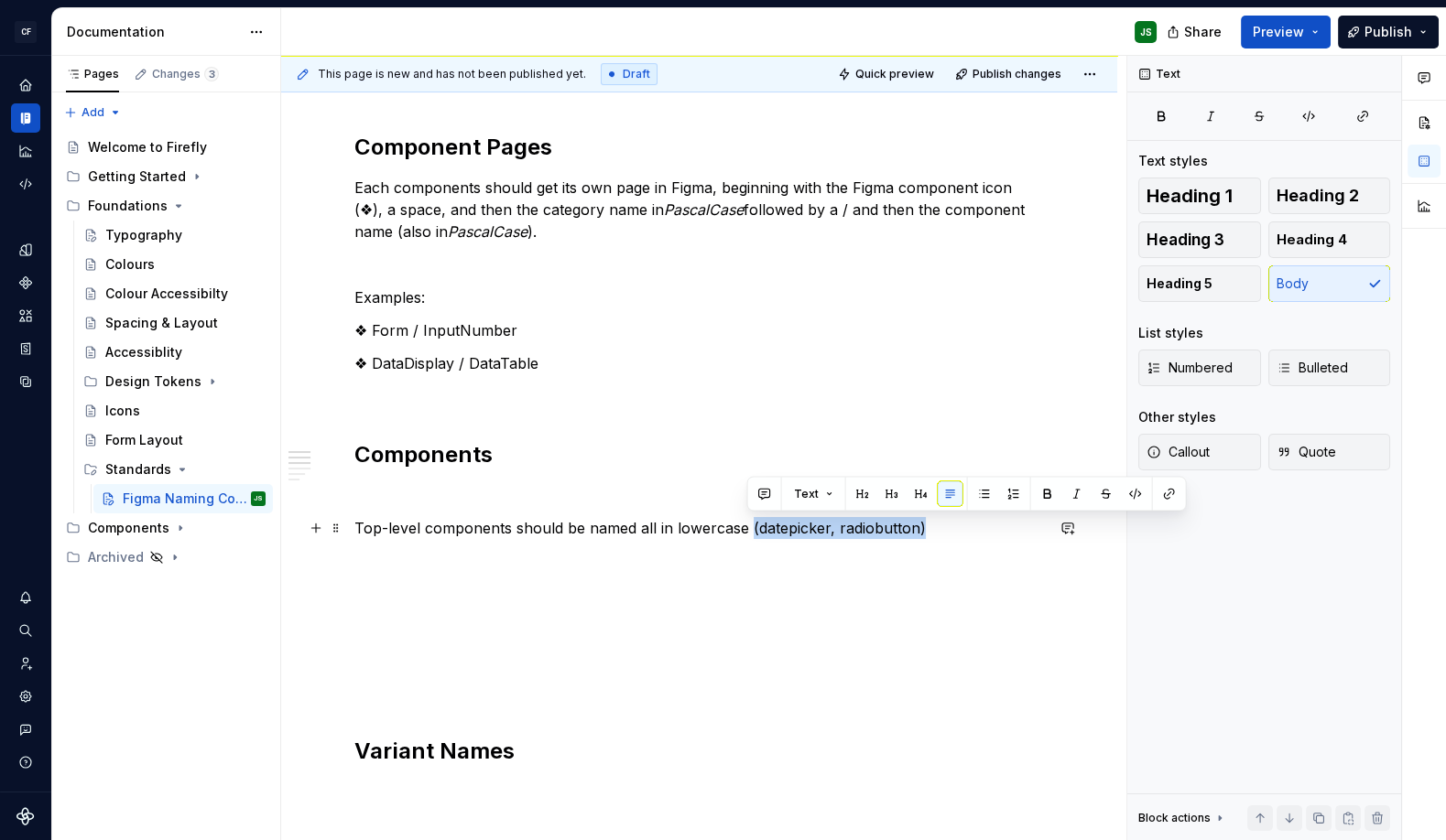
drag, startPoint x: 745, startPoint y: 532, endPoint x: 918, endPoint y: 521, distance: 173.3
click at [918, 520] on p "Top-level components should be named all in lowercase (datepicker, radiobutton)" at bounding box center [699, 528] width 690 height 22
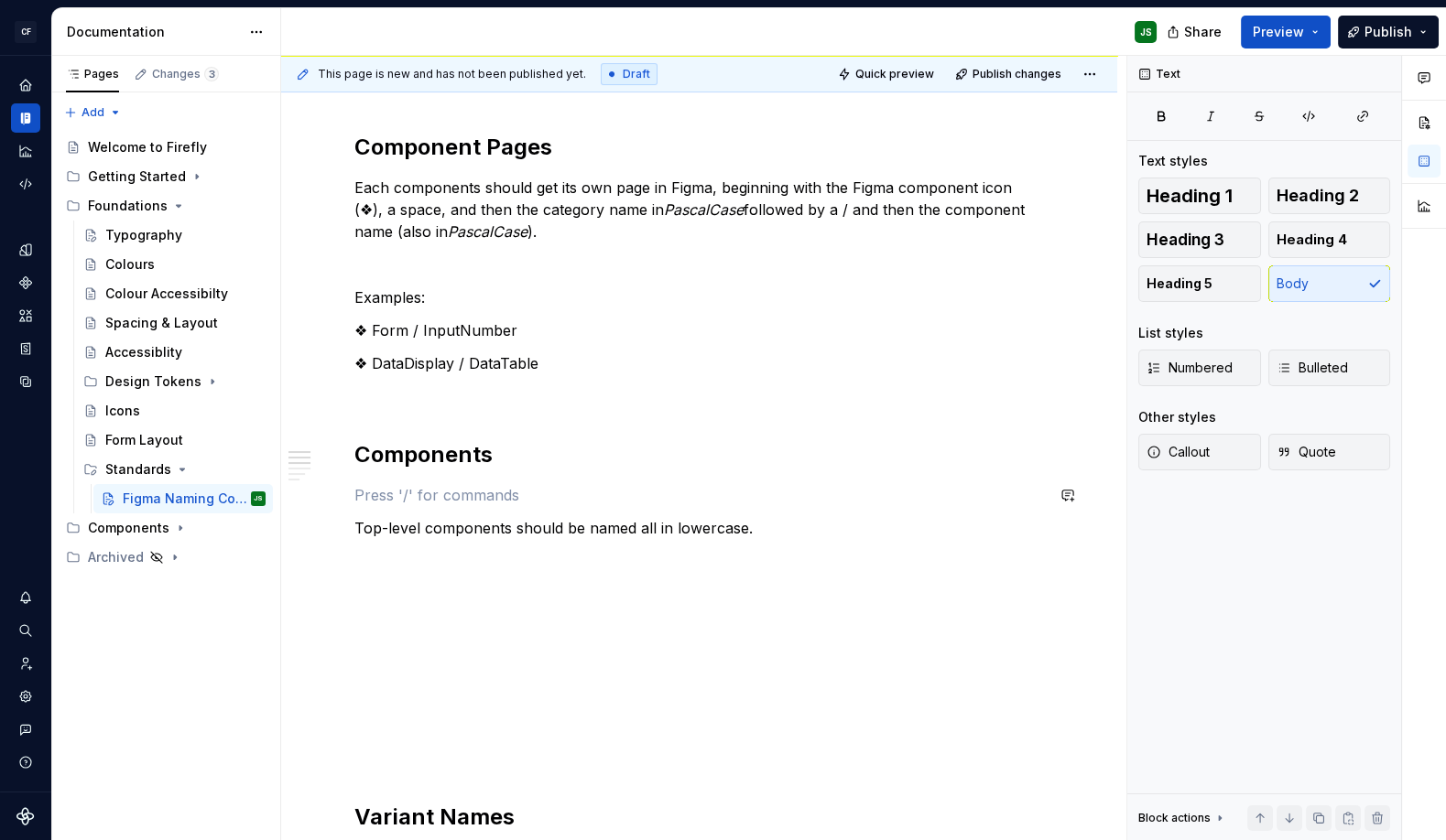
click at [564, 476] on div "Component Pages Each components should get its own page in Figma, beginning wit…" at bounding box center [699, 698] width 690 height 1131
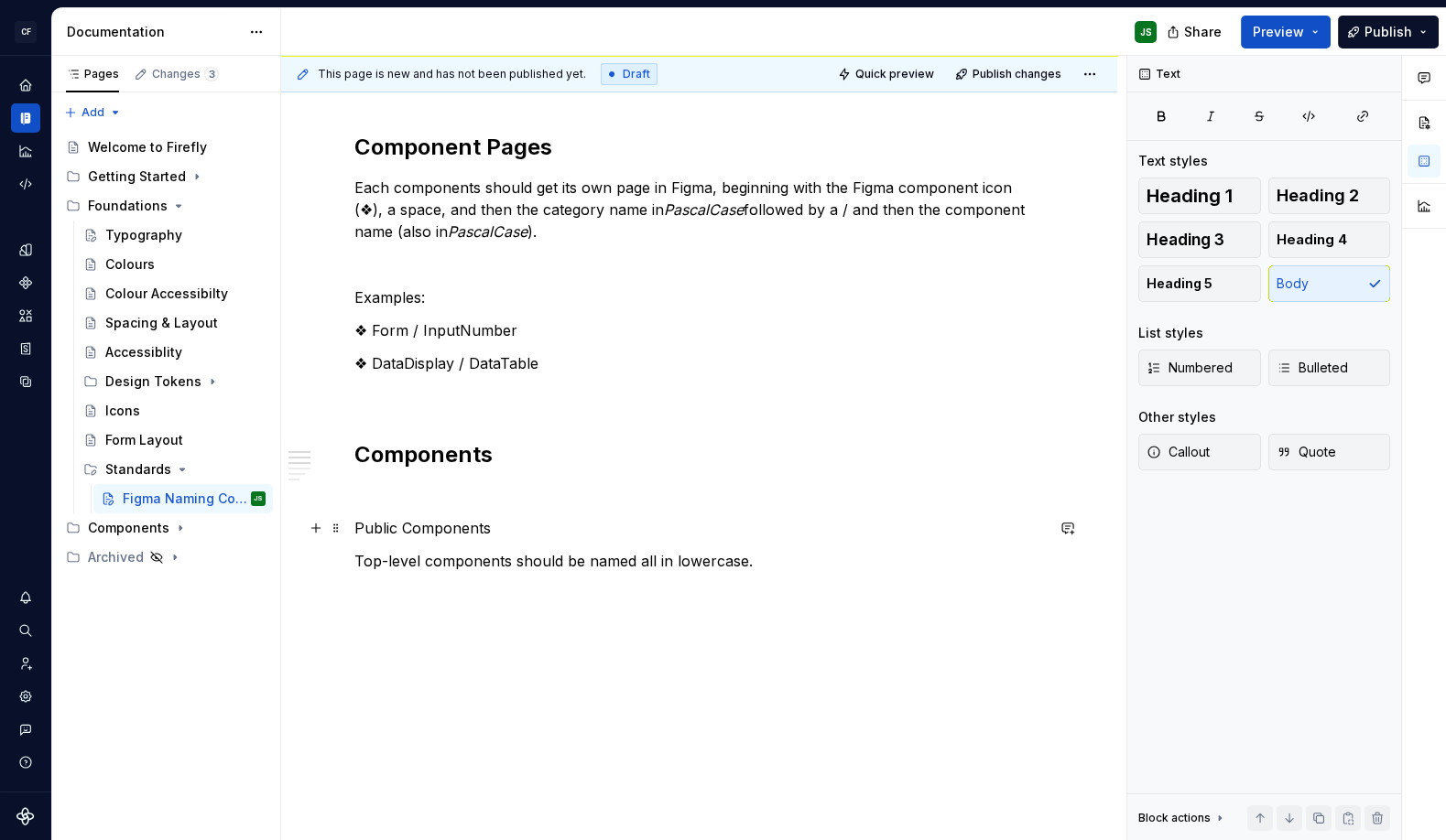
click at [358, 526] on p "Public Components" at bounding box center [699, 528] width 690 height 22
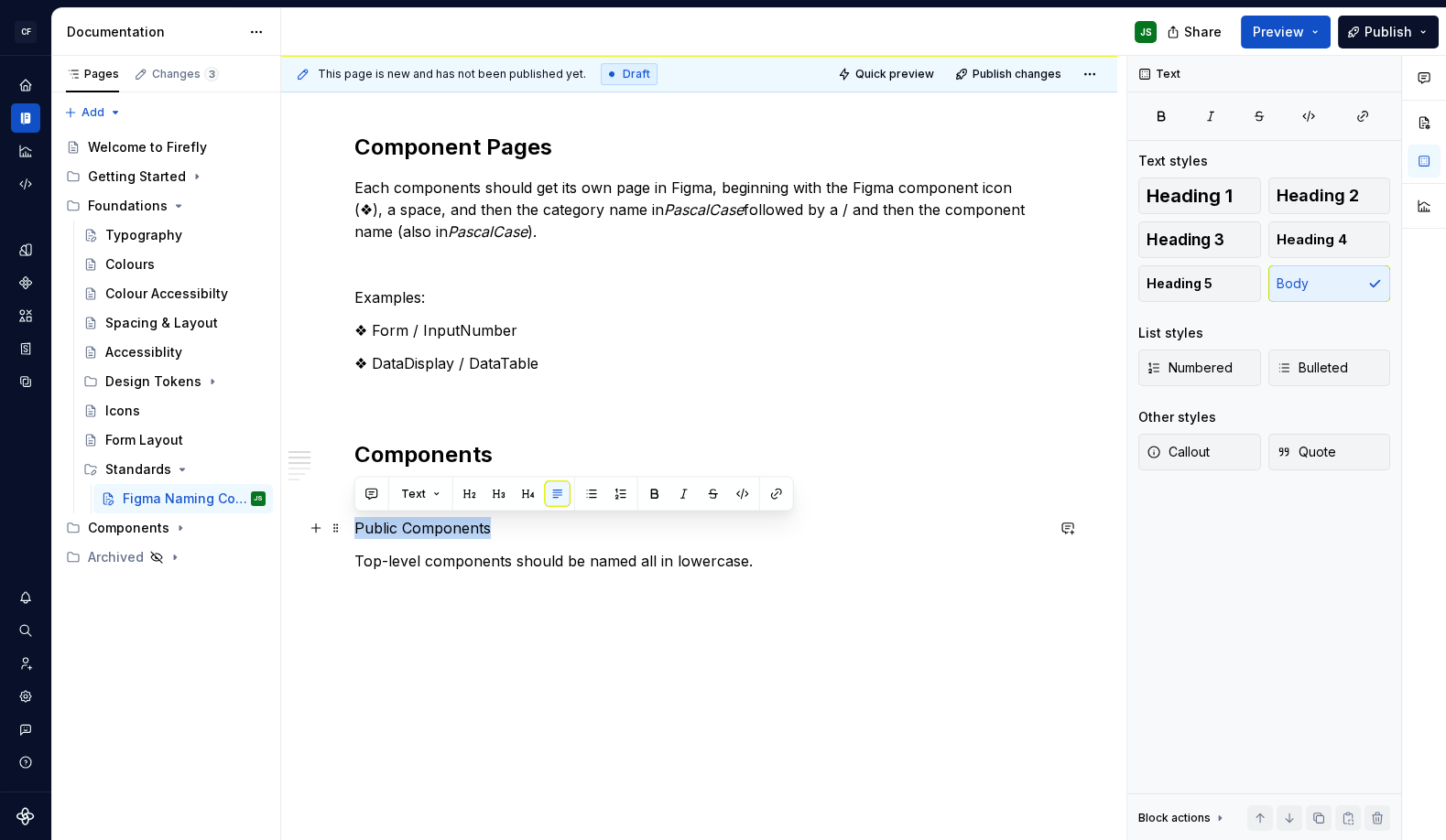
drag, startPoint x: 521, startPoint y: 528, endPoint x: 352, endPoint y: 524, distance: 169.0
click at [352, 524] on div "Component Pages Each components should get its own page in Figma, beginning wit…" at bounding box center [698, 830] width 836 height 1481
click at [513, 541] on div "Component Pages Each components should get its own page in Figma, beginning wit…" at bounding box center [699, 714] width 690 height 1164
drag, startPoint x: 419, startPoint y: 524, endPoint x: 354, endPoint y: 524, distance: 65.0
click at [354, 524] on p "Public Components" at bounding box center [699, 528] width 690 height 22
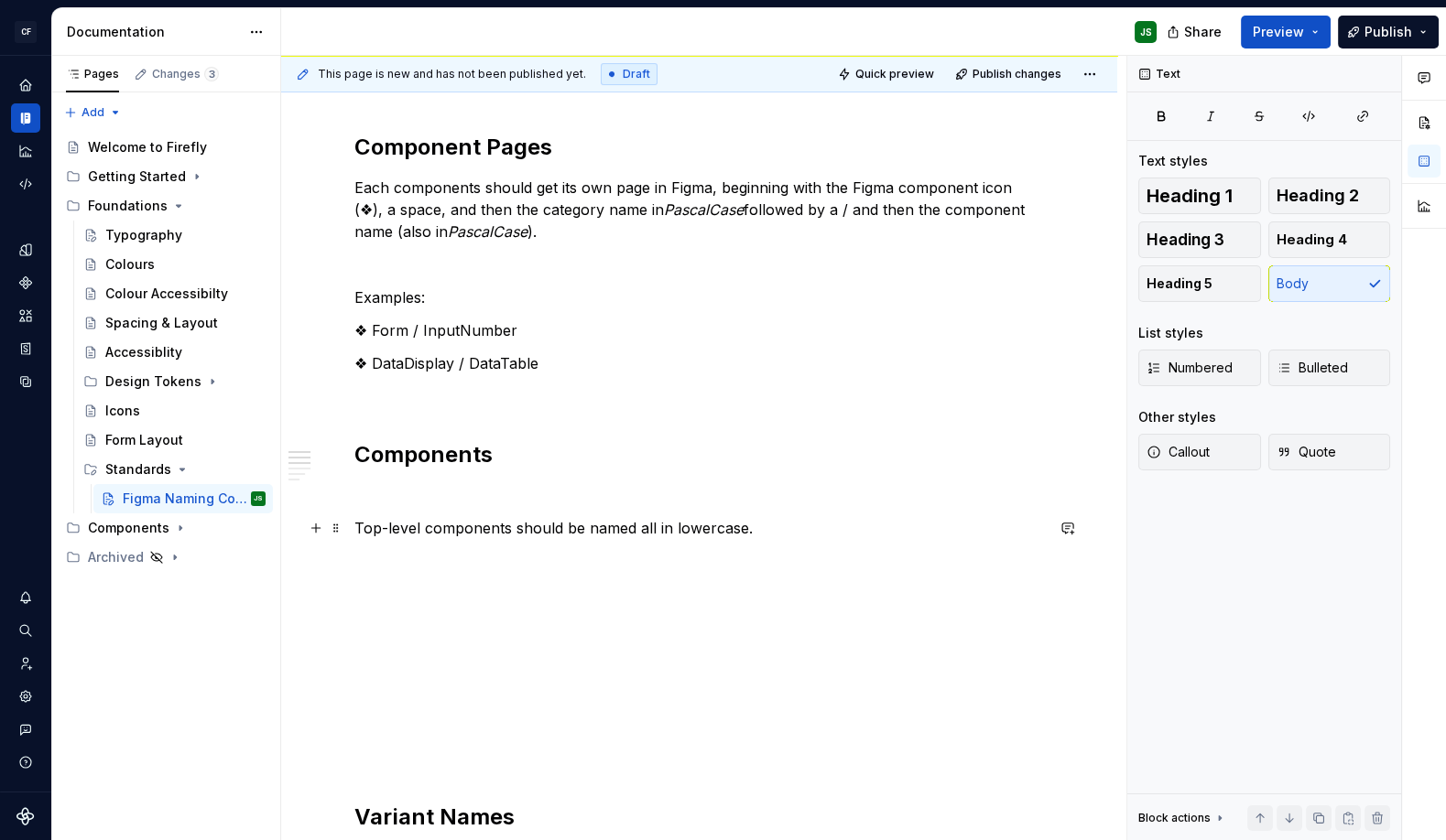
click at [430, 527] on p "Top-level components should be named all in lowercase." at bounding box center [699, 528] width 690 height 22
click at [777, 530] on p "Top-level components should be named all in lowercase." at bounding box center [699, 528] width 690 height 22
click at [541, 640] on div "Component Pages Each components should get its own page in Figma, beginning wit…" at bounding box center [699, 764] width 690 height 1263
click at [500, 629] on p "datepicker" at bounding box center [699, 626] width 690 height 22
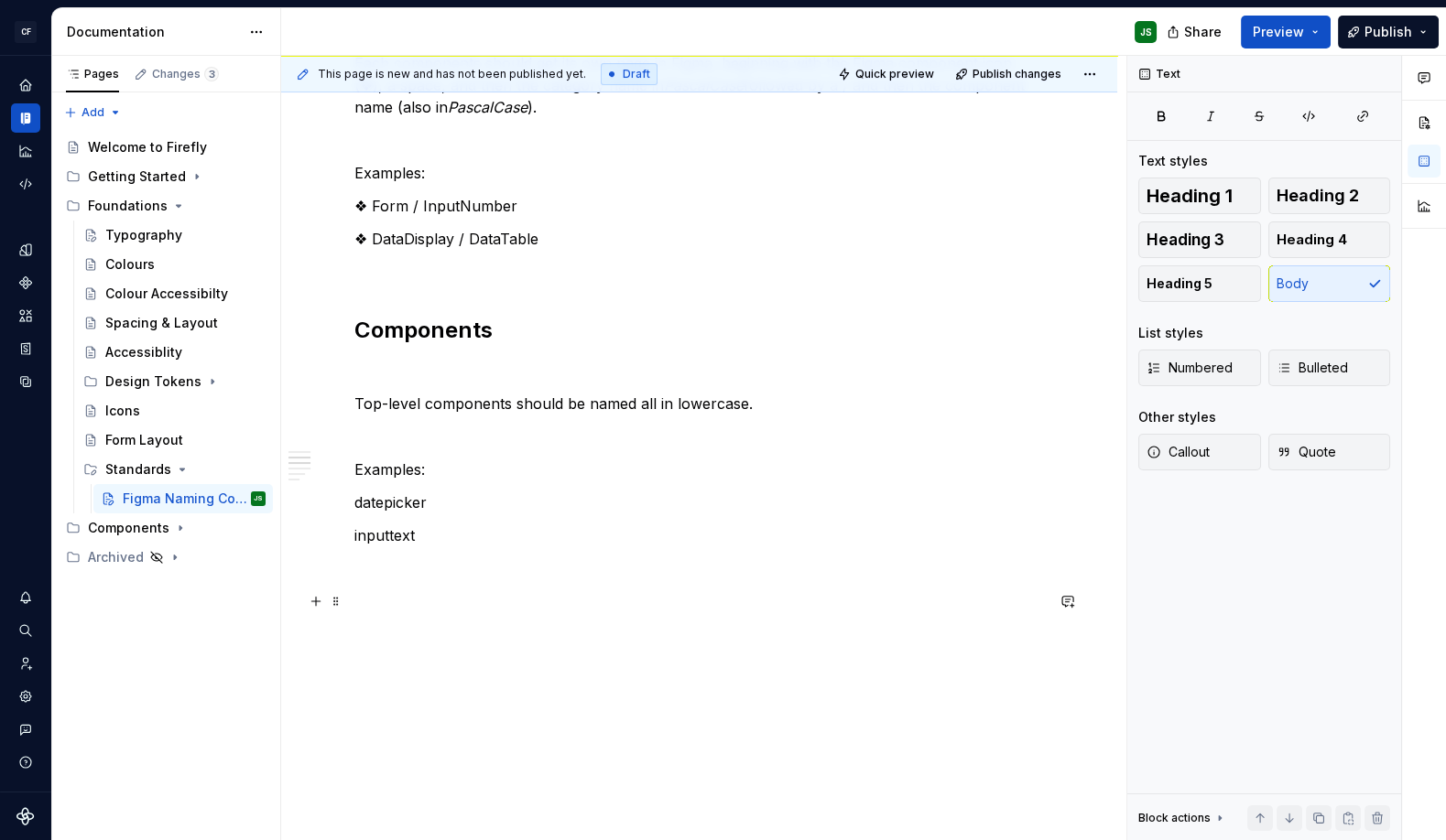
scroll to position [355, 0]
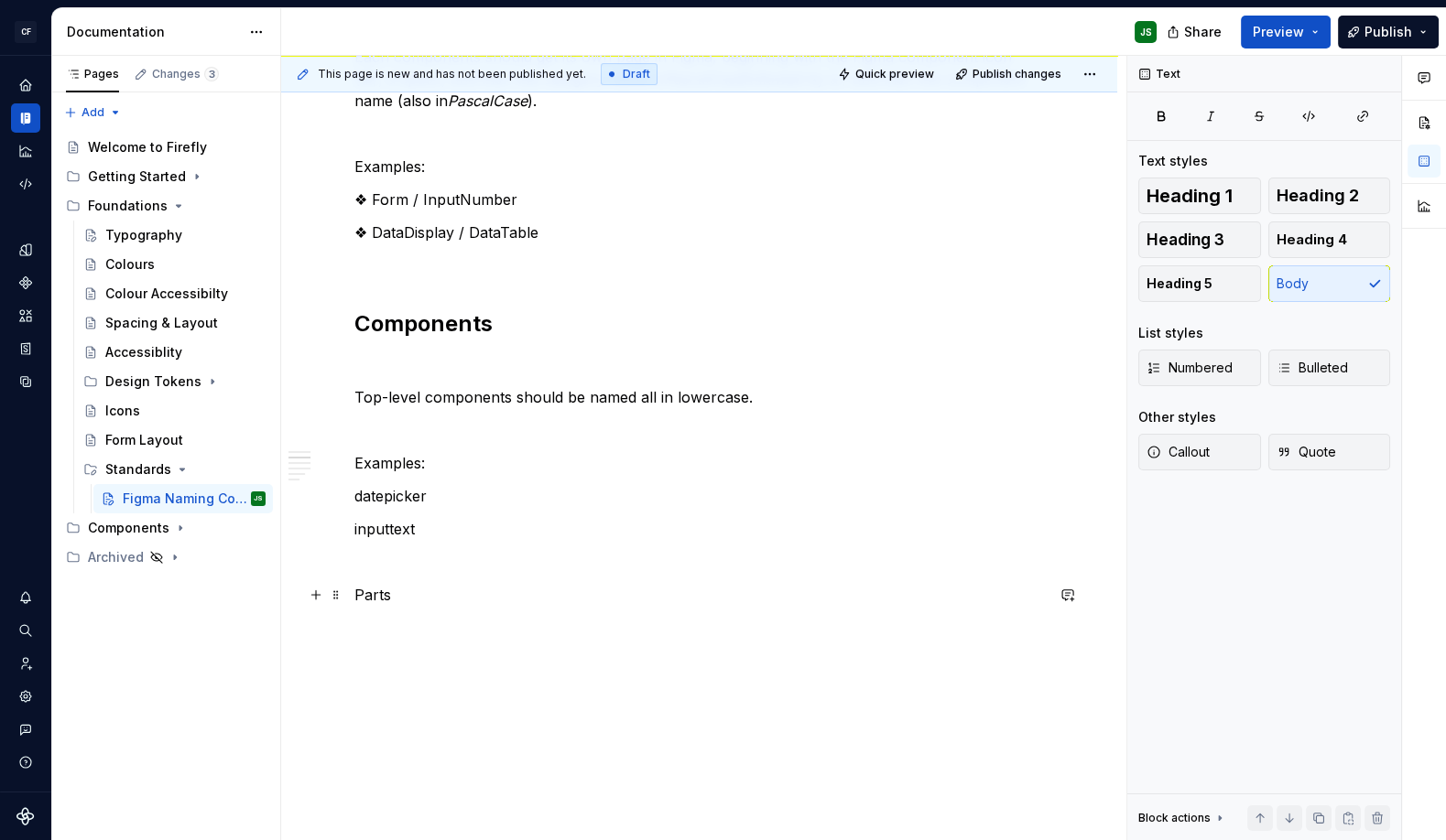
click at [374, 598] on p "Parts" at bounding box center [699, 595] width 690 height 22
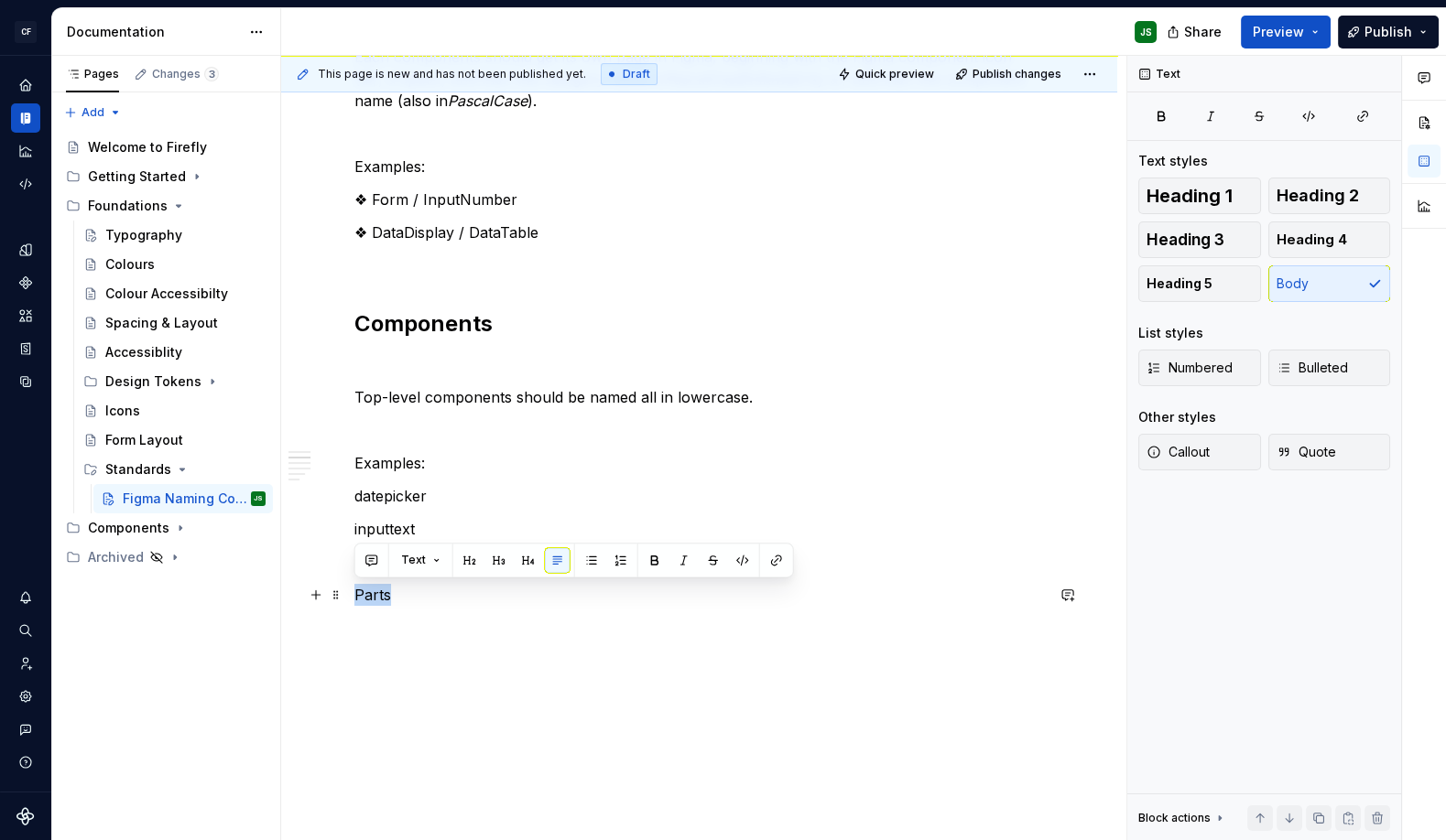
click at [374, 598] on p "Parts" at bounding box center [699, 595] width 690 height 22
click at [524, 559] on button "button" at bounding box center [528, 559] width 26 height 26
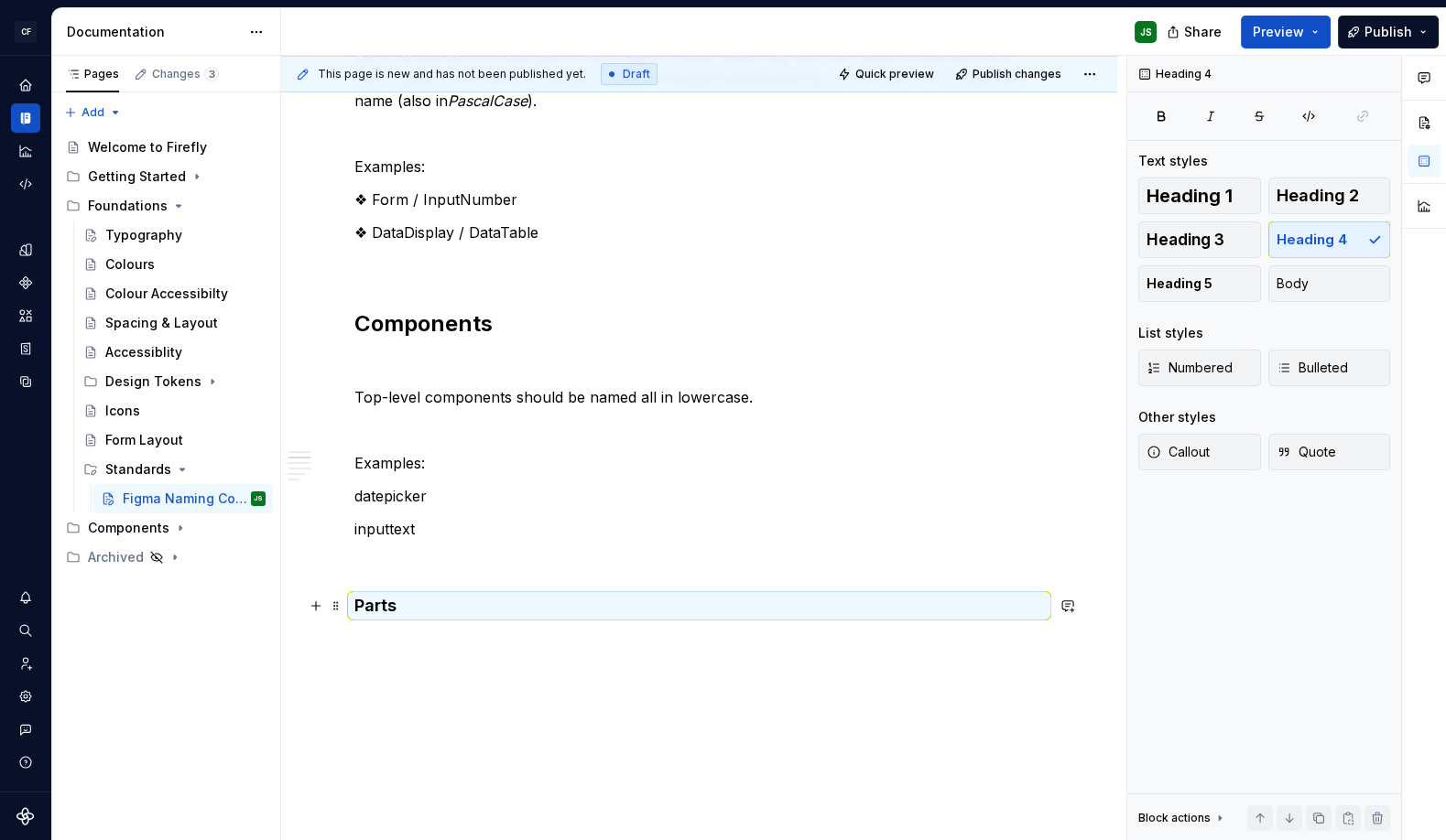
click at [462, 600] on h4 "Parts" at bounding box center [699, 605] width 690 height 22
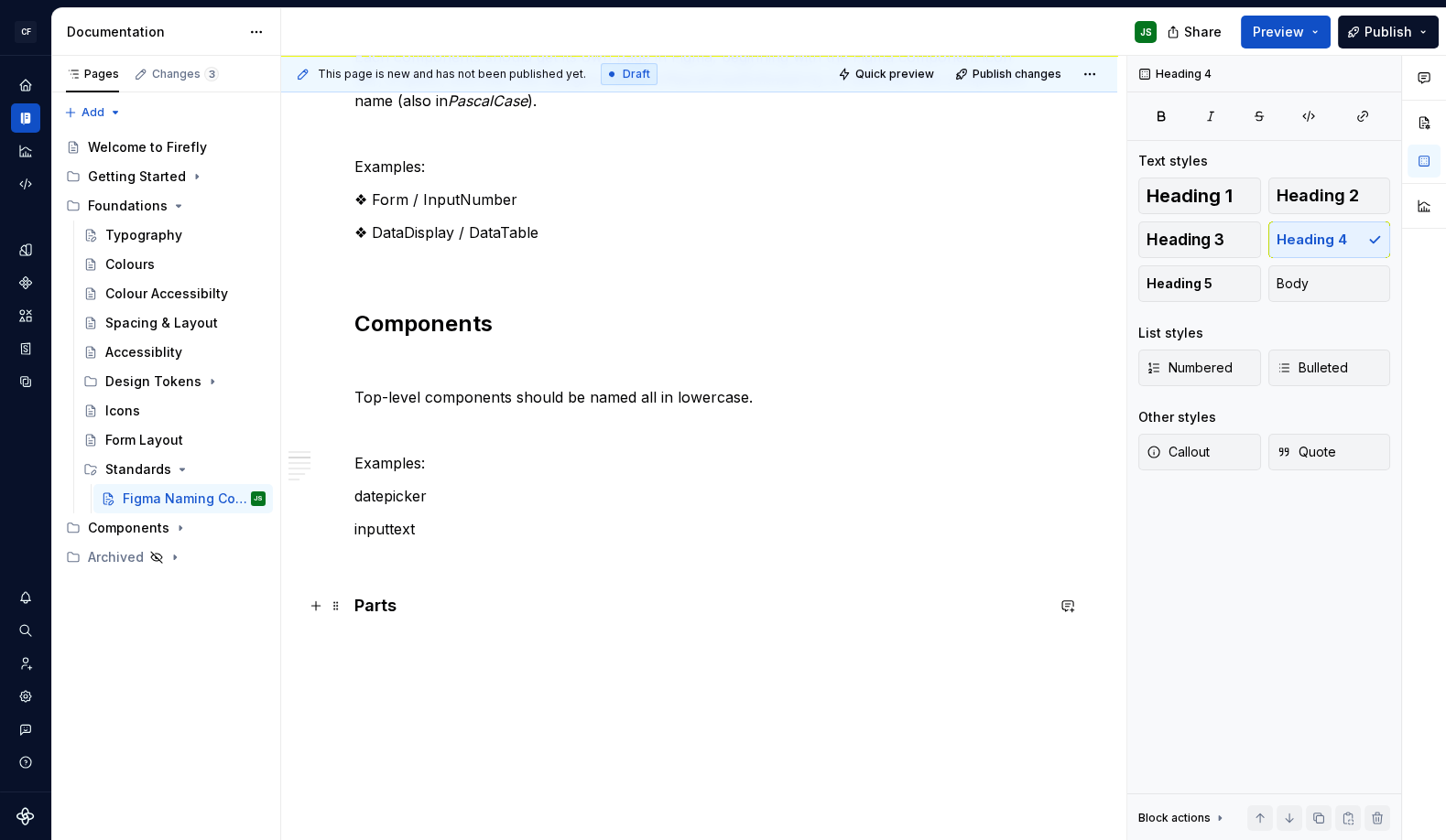
click at [461, 605] on h4 "Parts" at bounding box center [699, 605] width 690 height 22
drag, startPoint x: 431, startPoint y: 603, endPoint x: 368, endPoint y: 601, distance: 63.0
click at [368, 600] on h4 "Parts" at bounding box center [699, 605] width 690 height 22
click at [365, 599] on h4 "Parts" at bounding box center [699, 605] width 690 height 22
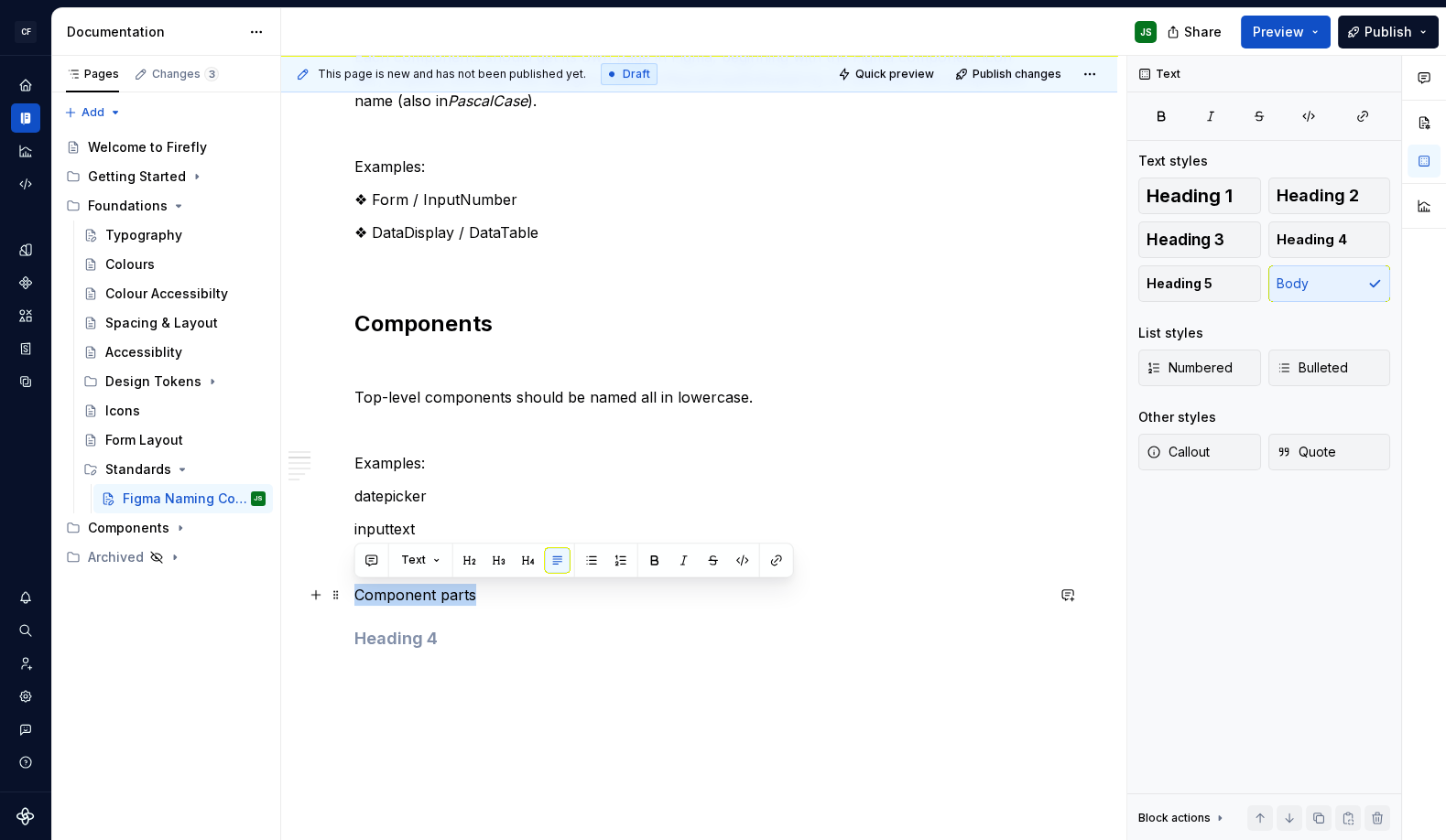
drag, startPoint x: 359, startPoint y: 594, endPoint x: 474, endPoint y: 597, distance: 115.0
click at [475, 597] on p "Component parts" at bounding box center [699, 595] width 690 height 22
click at [522, 594] on p "Component parts" at bounding box center [699, 595] width 690 height 22
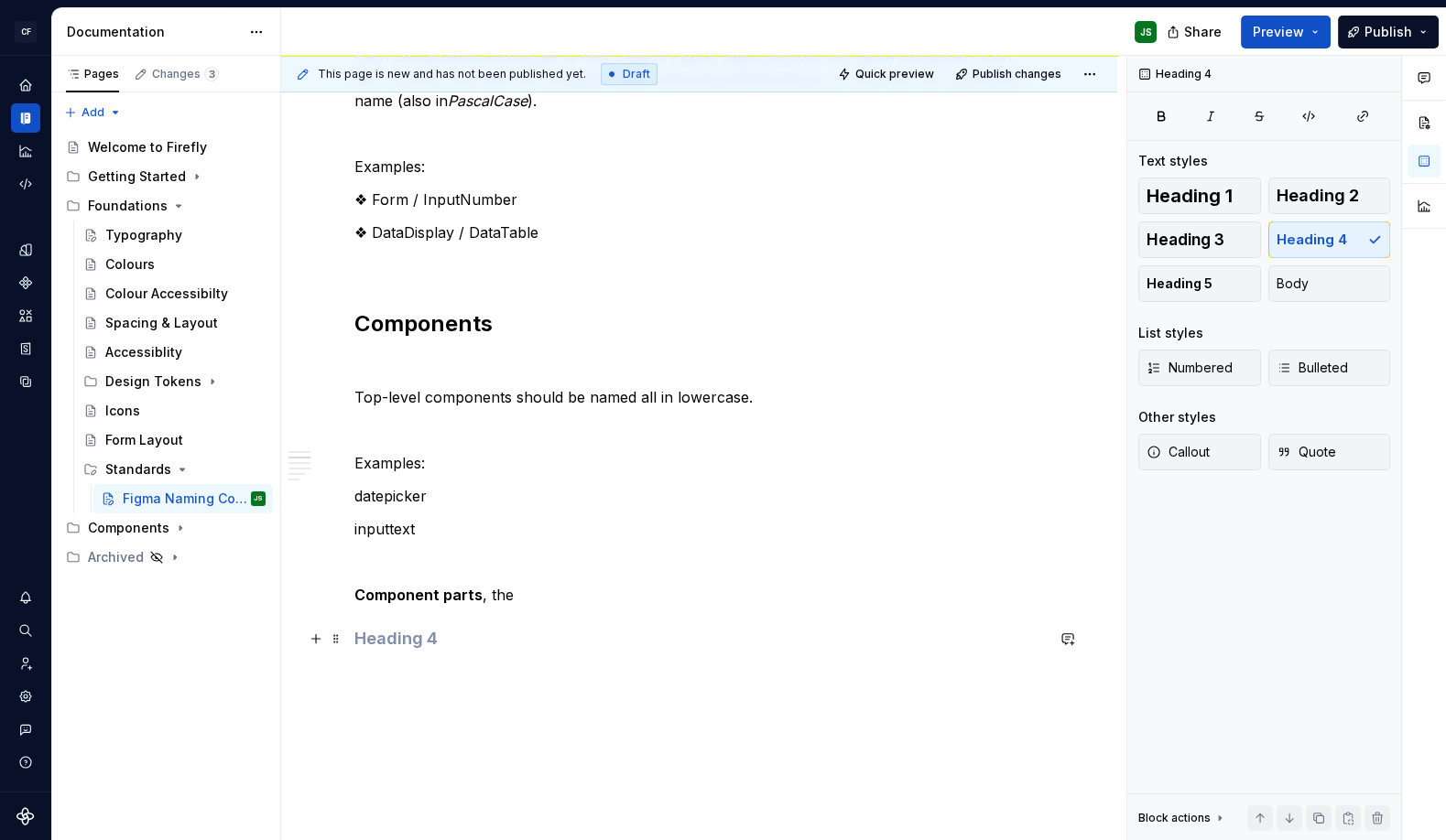
click at [416, 628] on h4 at bounding box center [699, 639] width 690 height 22
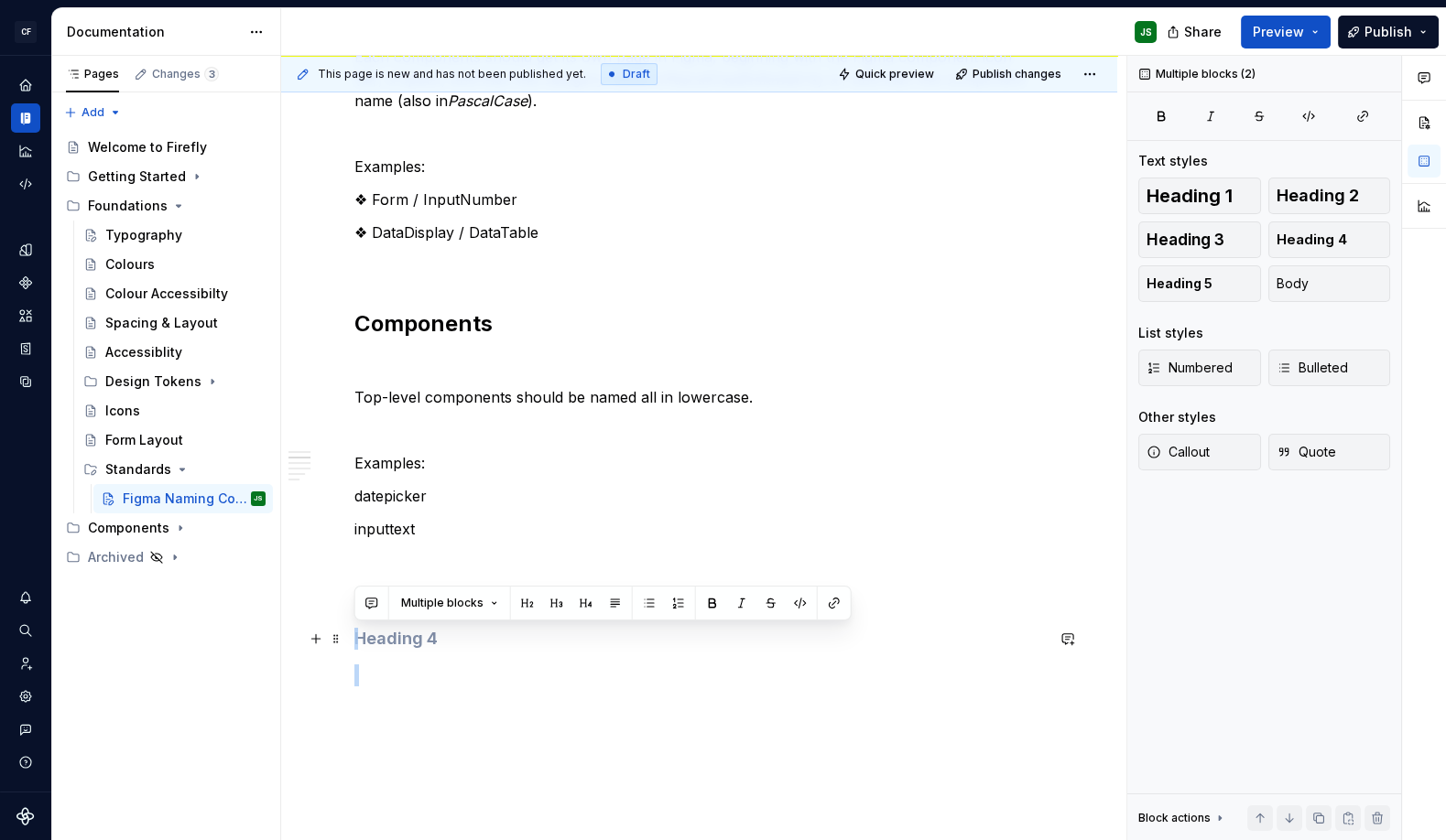
click at [492, 625] on div "Component Pages Each components should get its own page in Figma, beginning wit…" at bounding box center [699, 706] width 690 height 1409
click at [502, 667] on p at bounding box center [699, 675] width 690 height 22
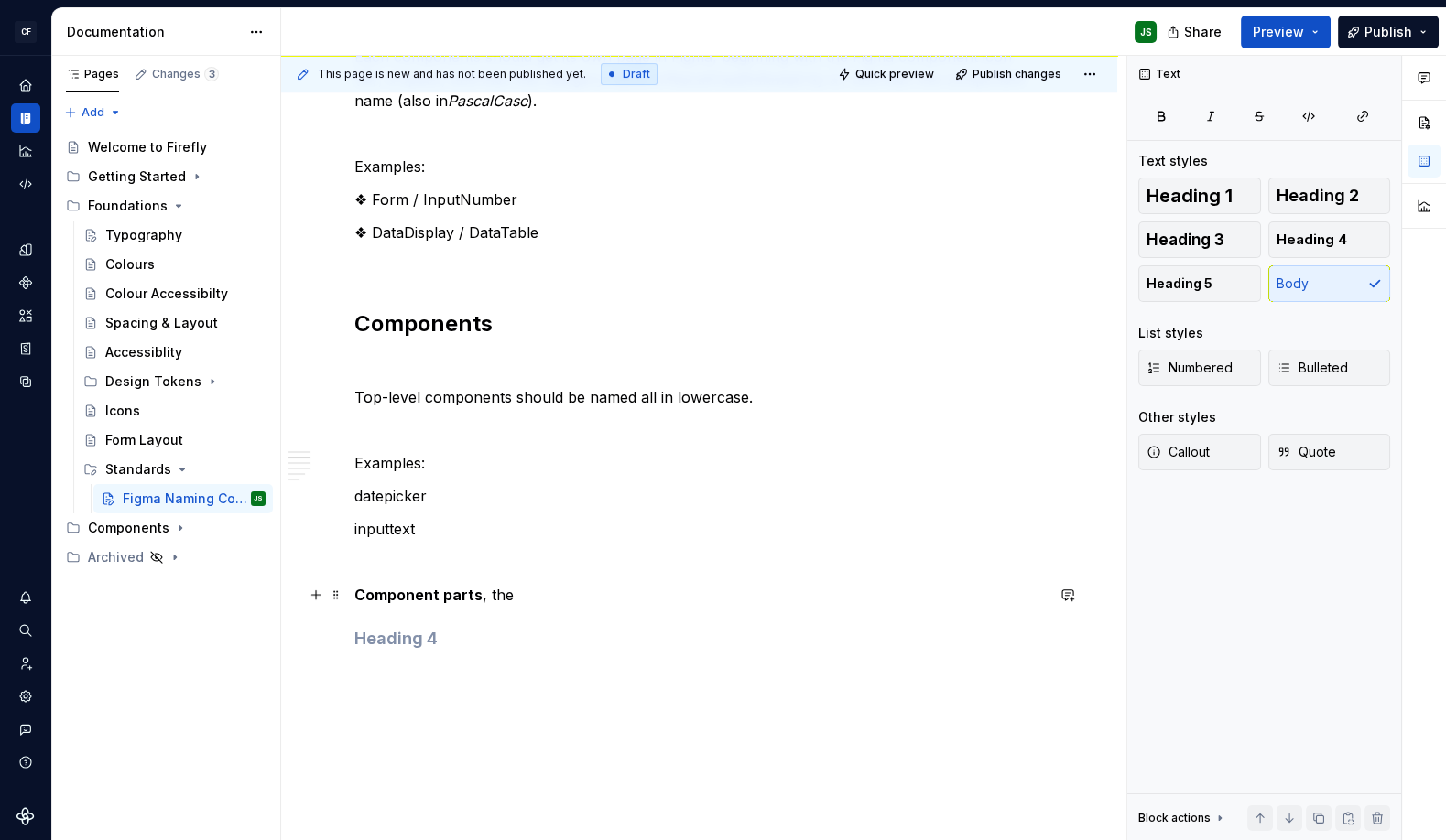
click at [521, 596] on p "Component parts , the" at bounding box center [699, 595] width 690 height 22
click at [585, 593] on p "Component parts , the elements used by" at bounding box center [699, 595] width 690 height 22
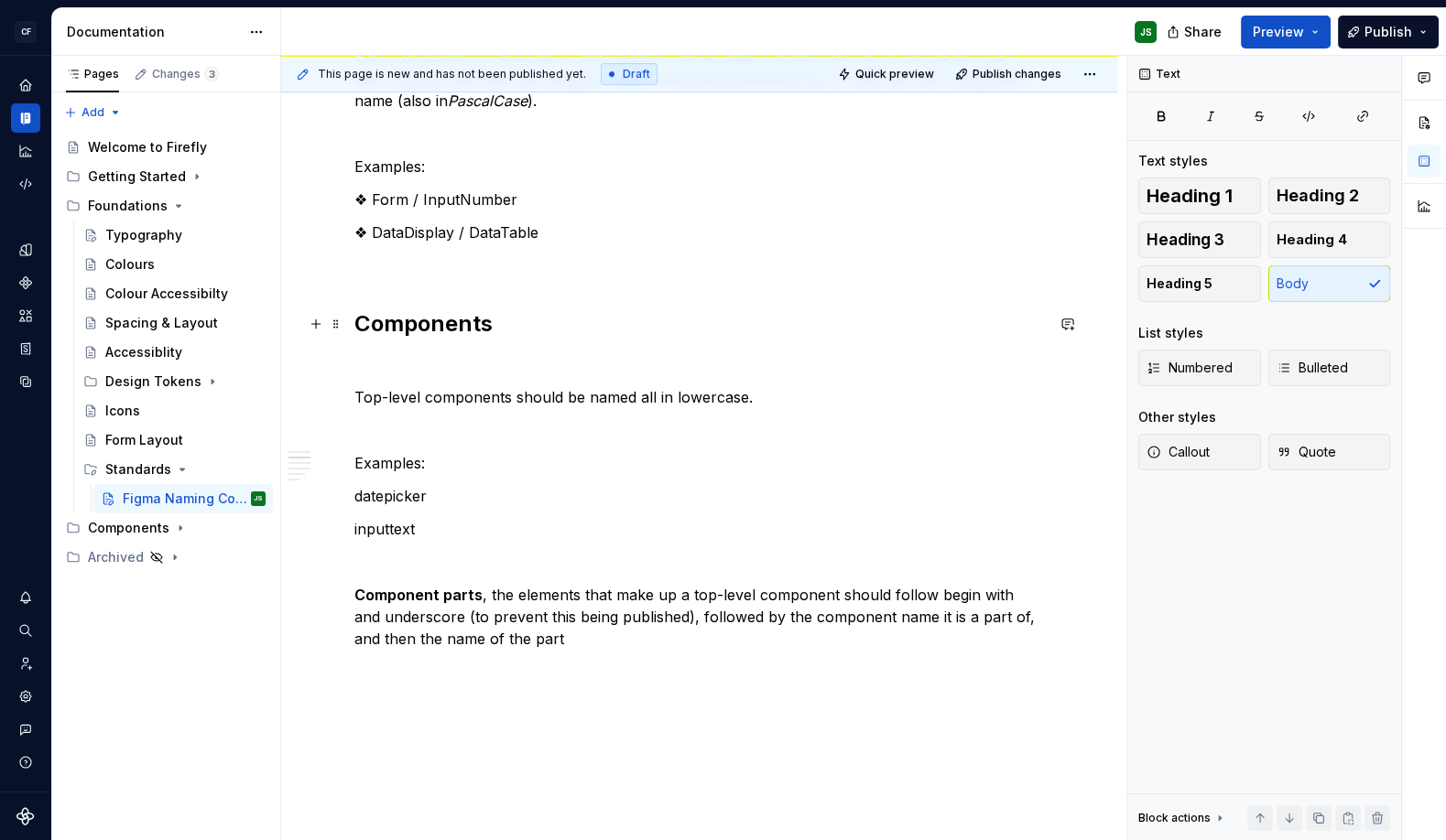
scroll to position [354, 0]
click at [753, 621] on p "Component parts , the elements that make up a top-level component should follow…" at bounding box center [699, 618] width 690 height 66
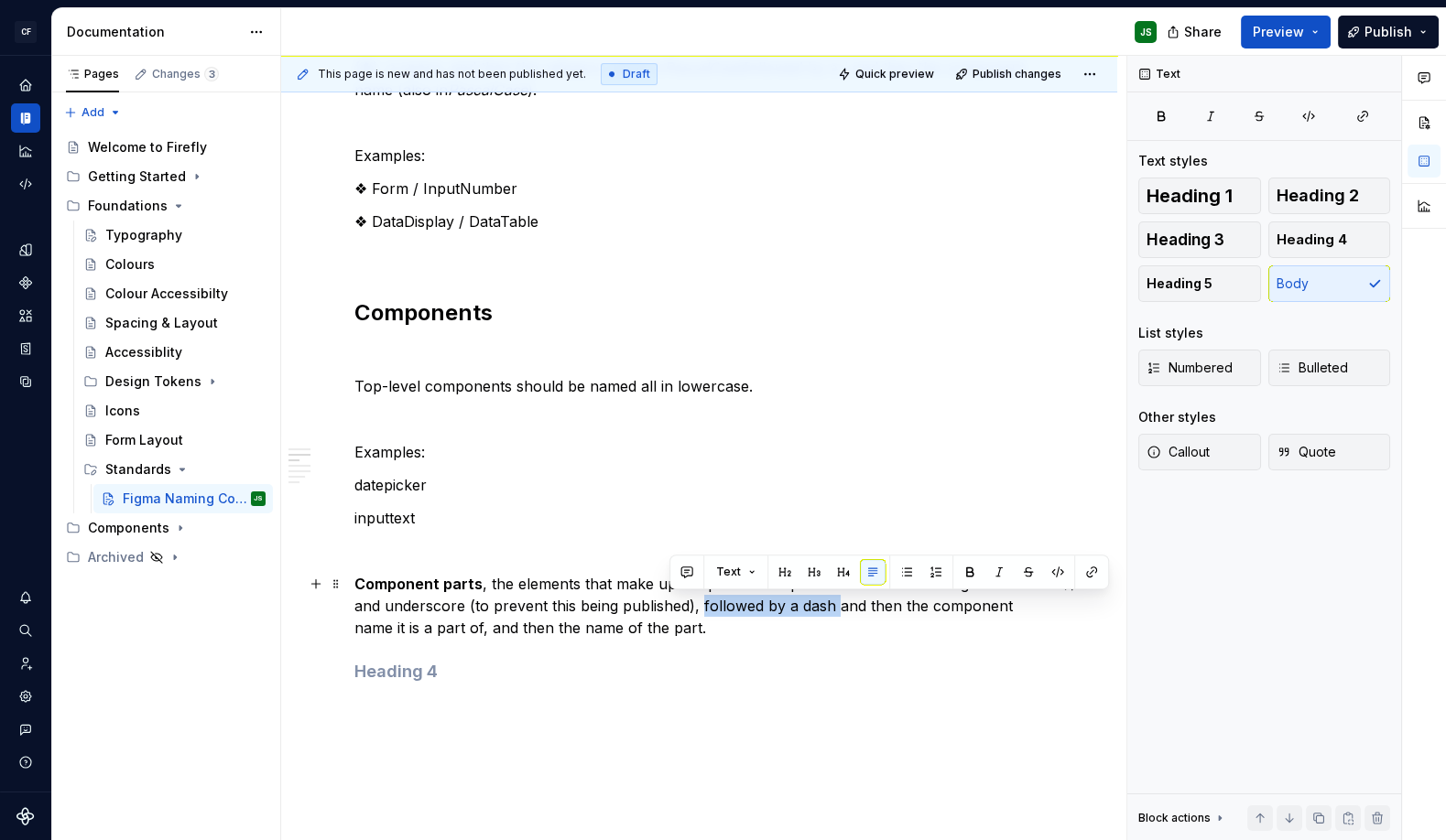
drag, startPoint x: 674, startPoint y: 605, endPoint x: 805, endPoint y: 602, distance: 131.0
click at [805, 602] on p "Component parts , the elements that make up a top-level component should follow…" at bounding box center [699, 605] width 690 height 66
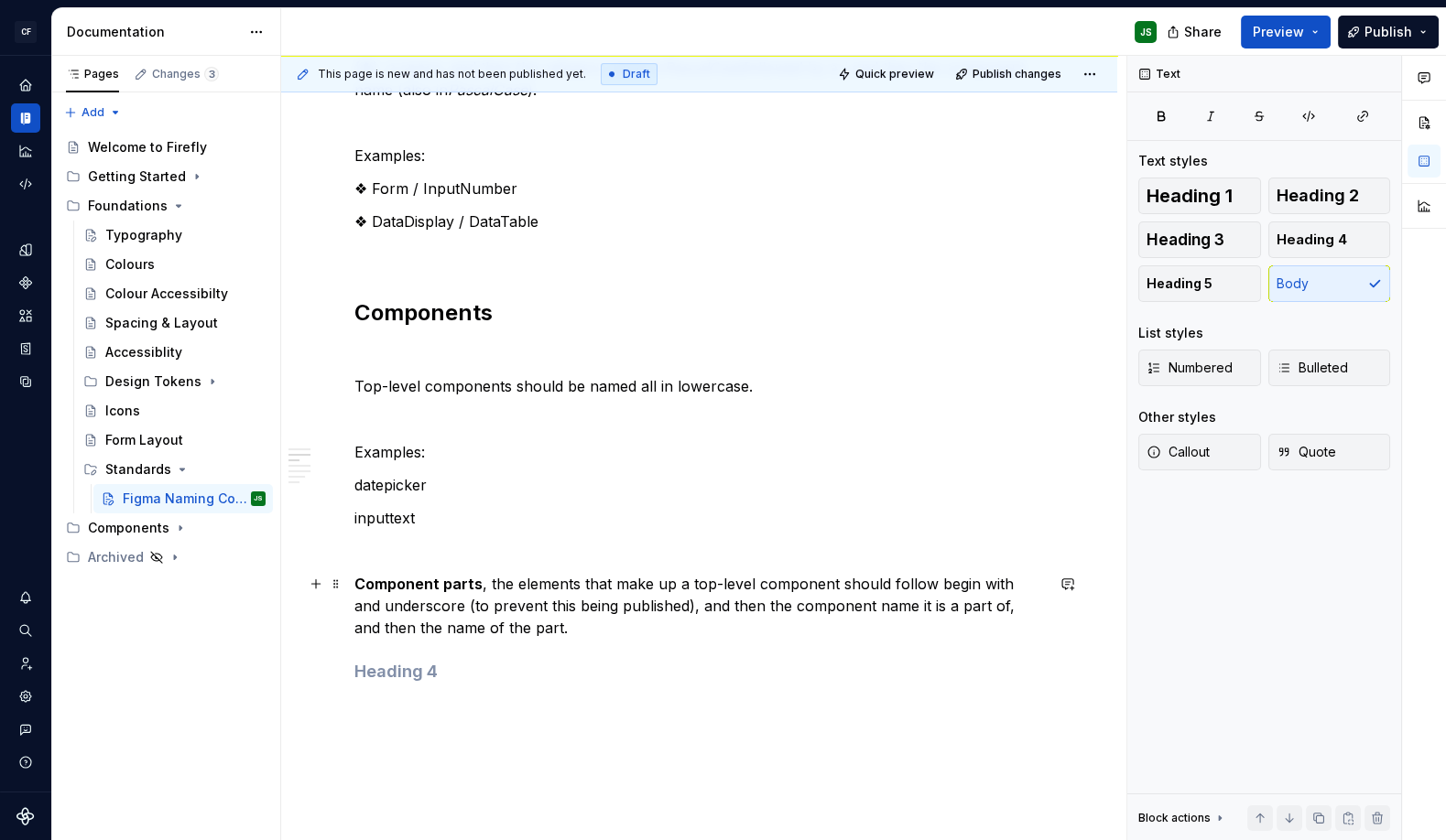
click at [981, 605] on p "Component parts , the elements that make up a top-level component should follow…" at bounding box center [699, 605] width 690 height 66
click at [719, 626] on p "Component parts , the elements that make up a top-level component should follow…" at bounding box center [699, 605] width 690 height 66
click at [726, 629] on p "Component parts , the elements that make up a top-level component should follow…" at bounding box center [699, 605] width 690 height 66
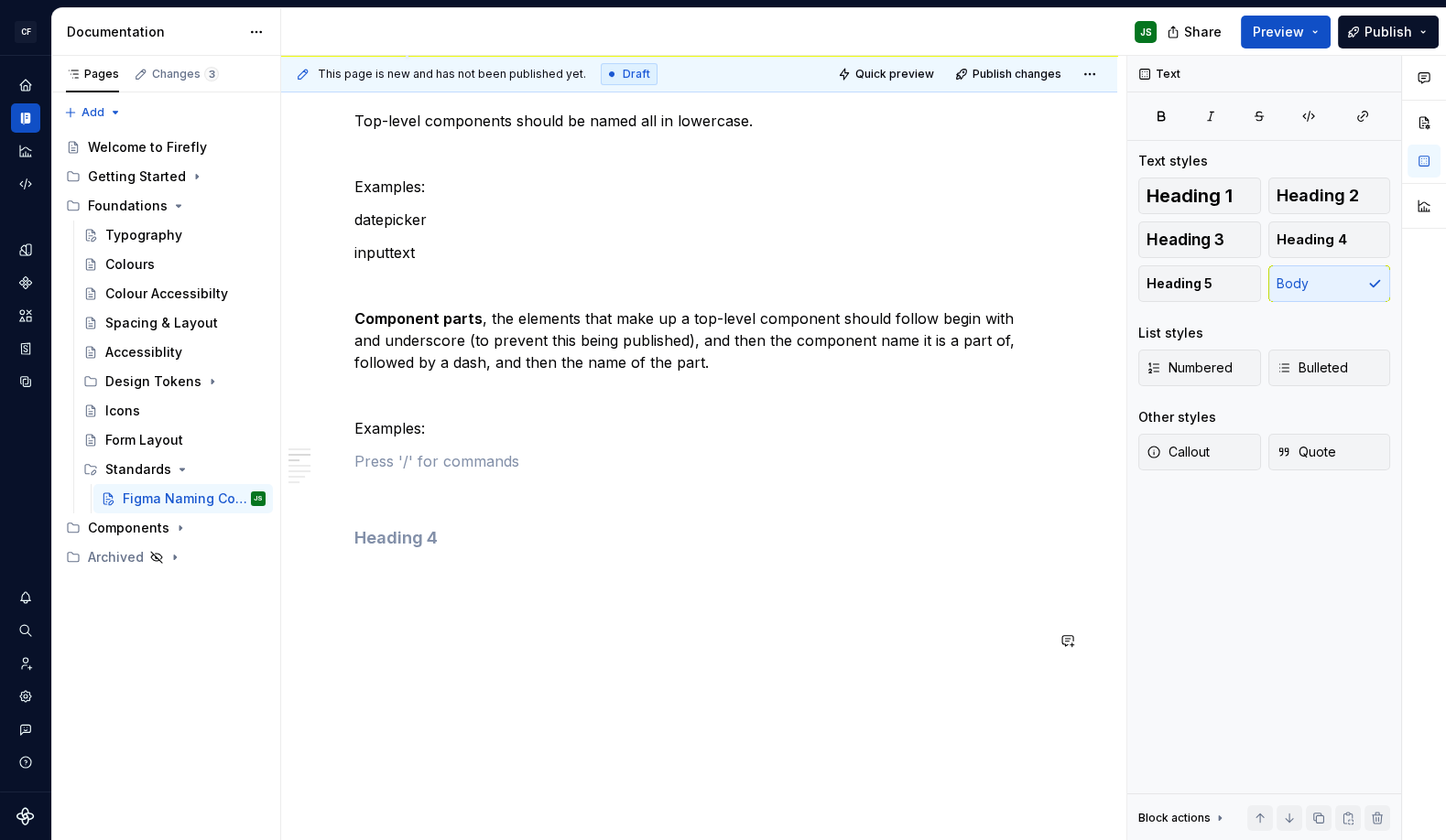
scroll to position [636, 0]
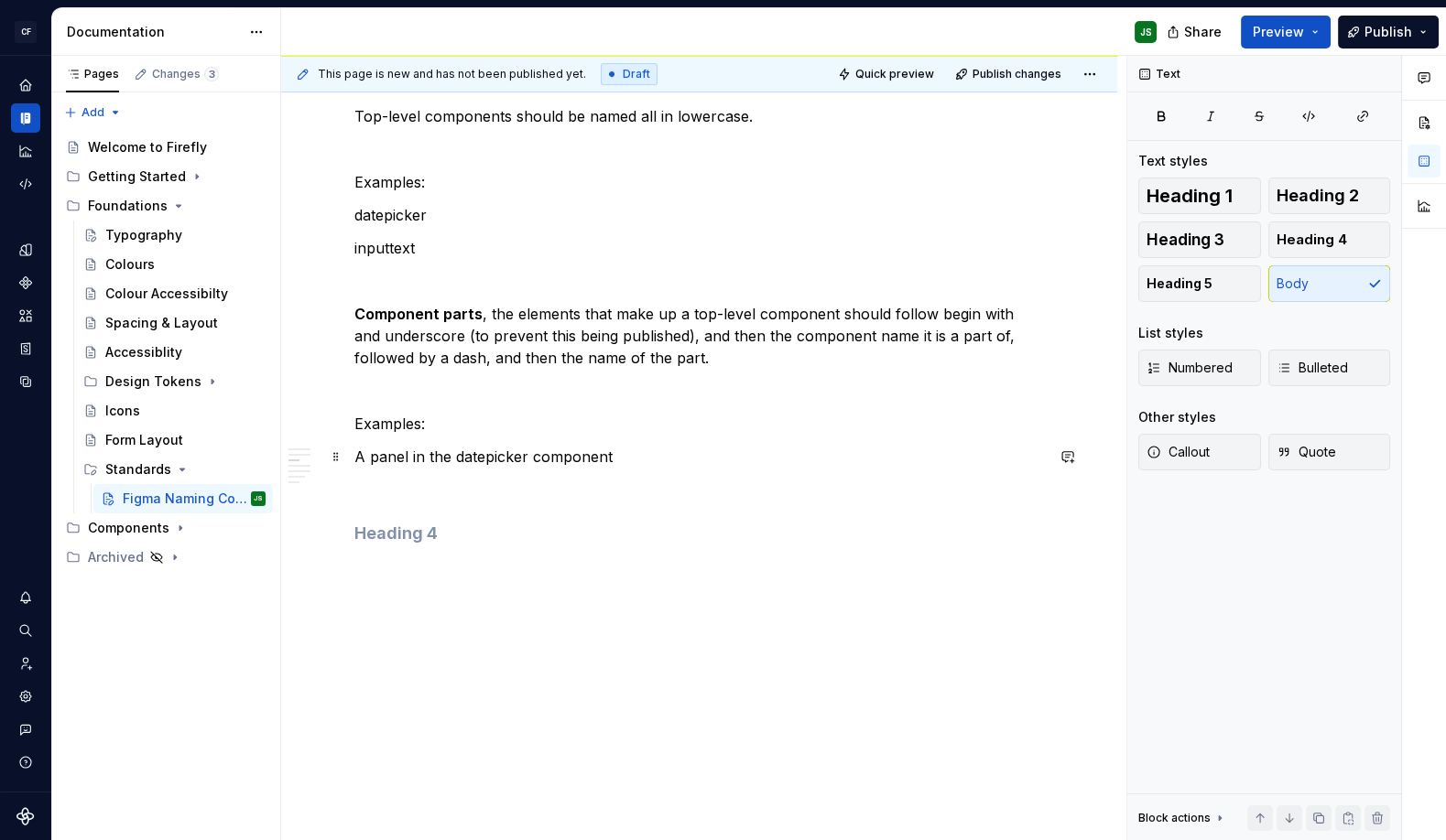
click at [401, 454] on p "A panel in the datepicker component" at bounding box center [699, 456] width 690 height 22
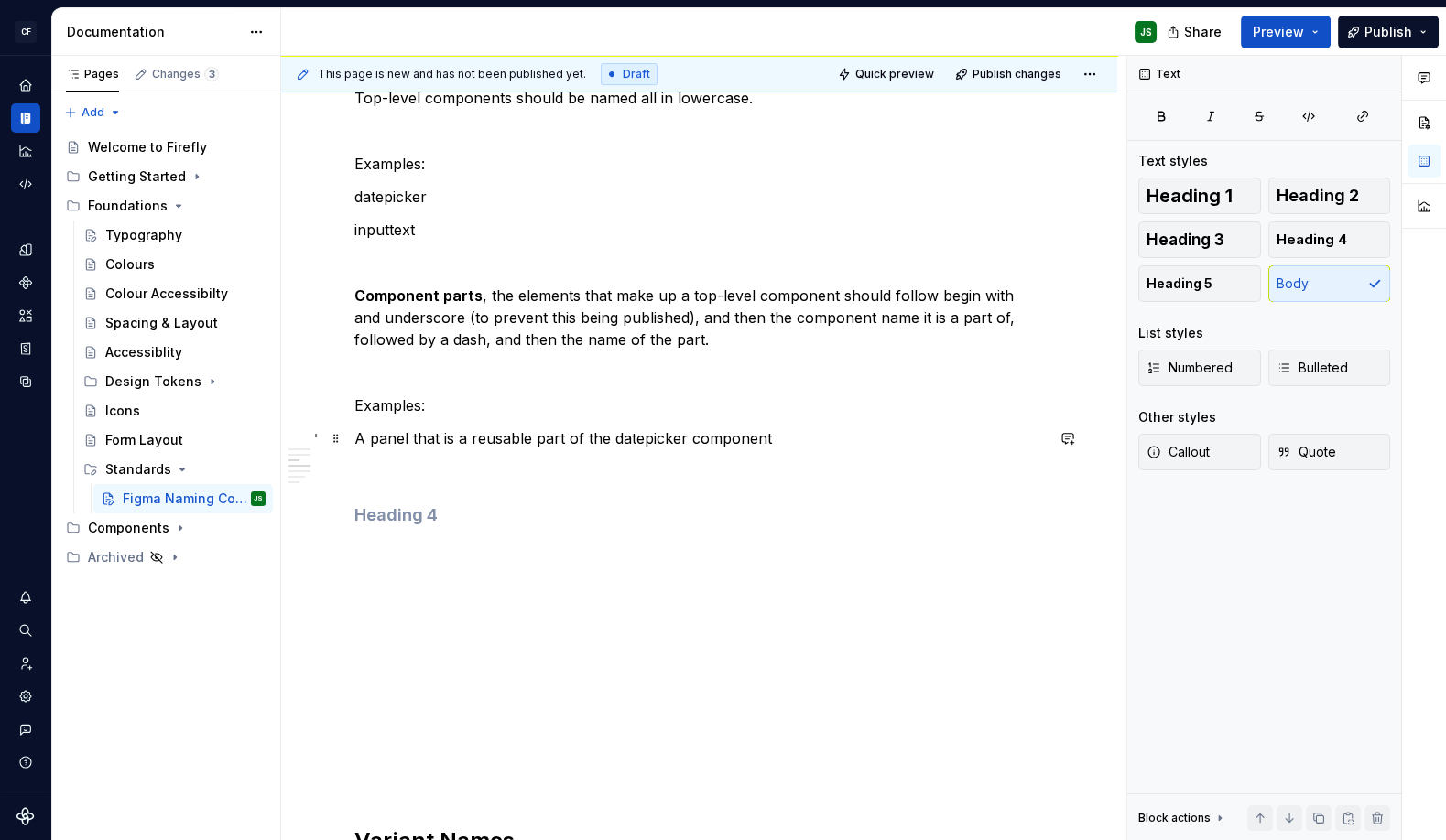
drag, startPoint x: 768, startPoint y: 436, endPoint x: 783, endPoint y: 445, distance: 17.5
click at [767, 436] on p "A panel that is a reusable part of the datepicker component" at bounding box center [699, 438] width 690 height 22
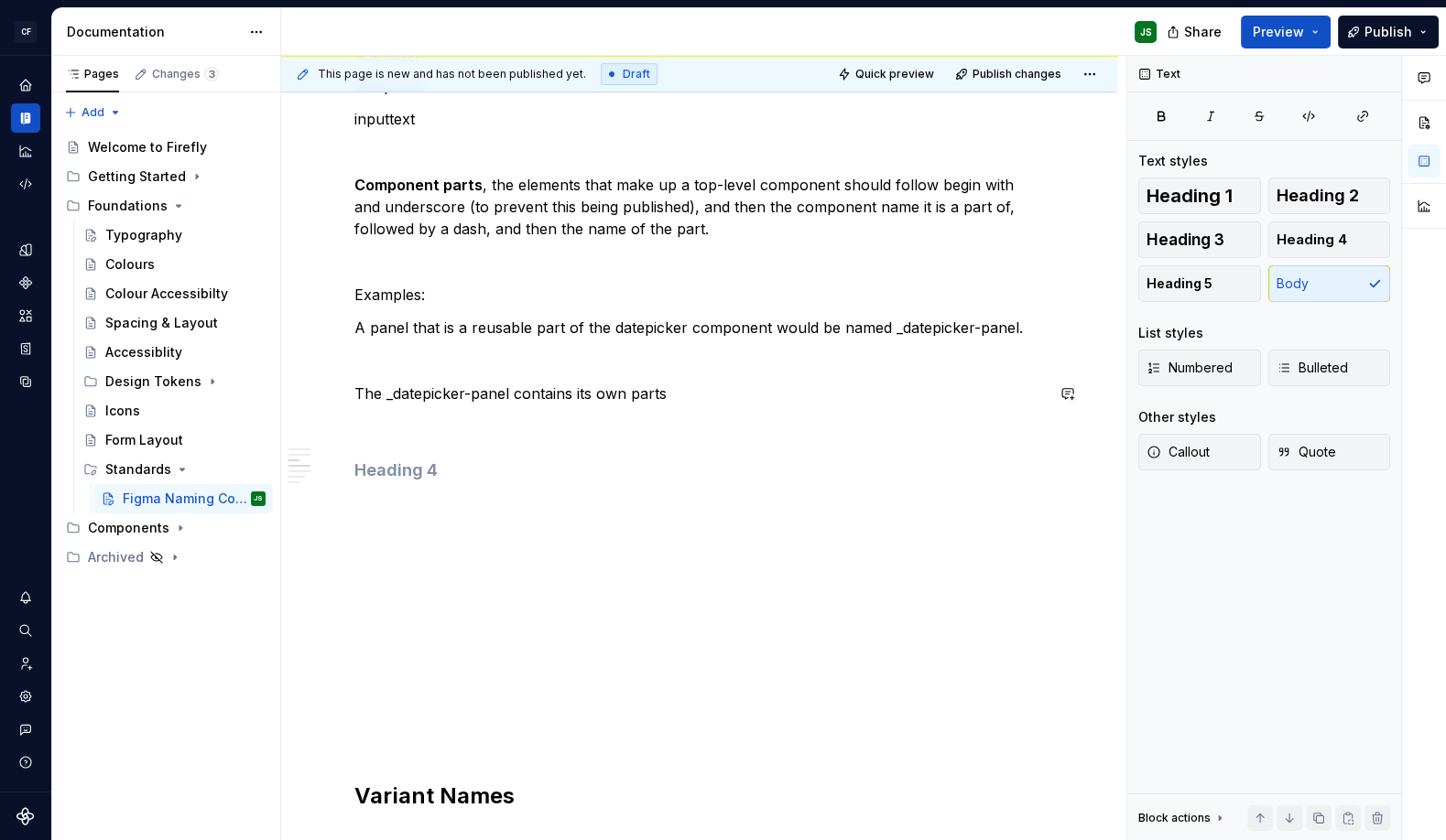
scroll to position [762, 0]
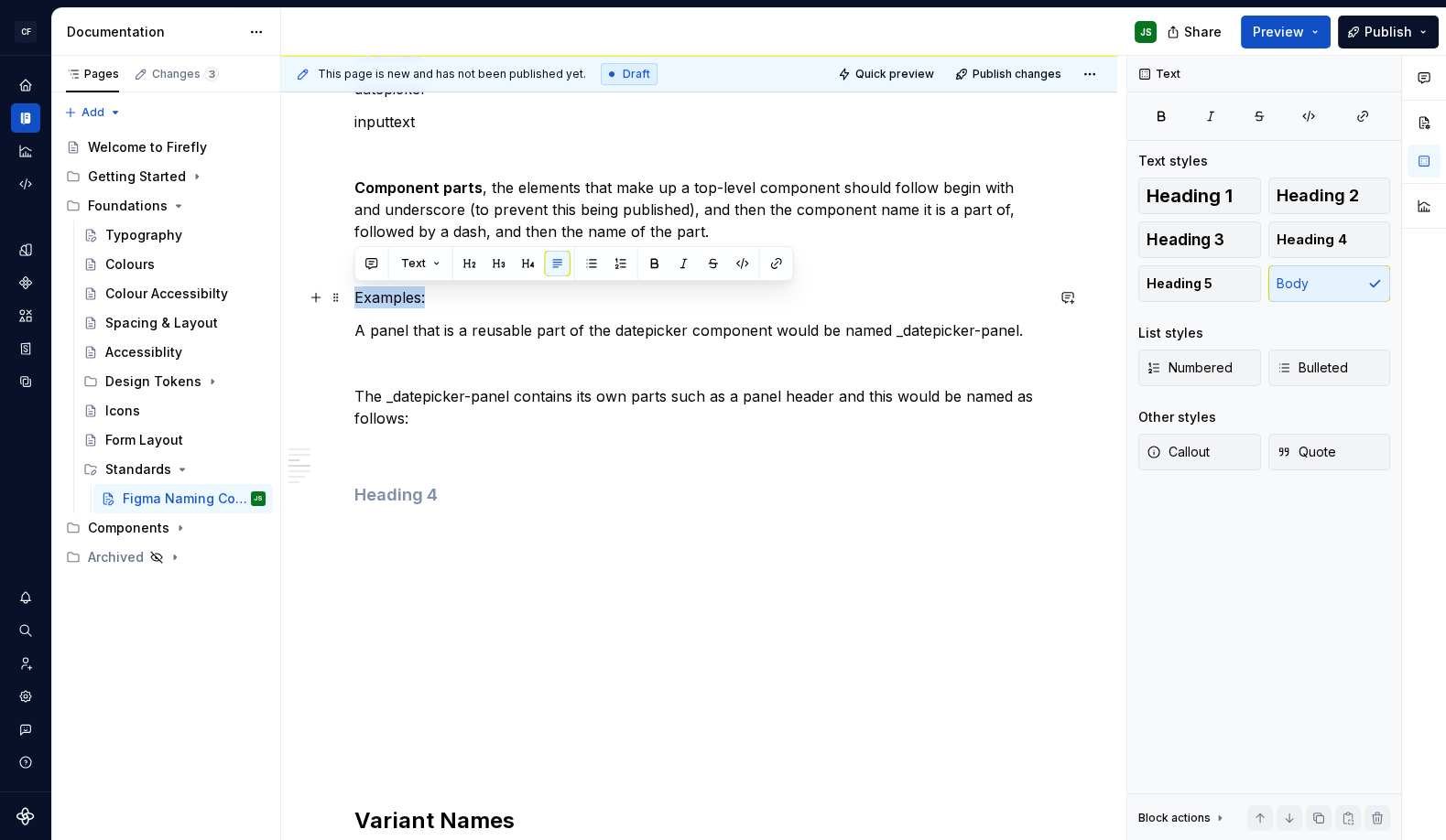
drag, startPoint x: 410, startPoint y: 301, endPoint x: 345, endPoint y: 303, distance: 65.0
click at [345, 303] on div "Component Pages Each components should get its own page in Figma, beginning wit…" at bounding box center [698, 545] width 836 height 1990
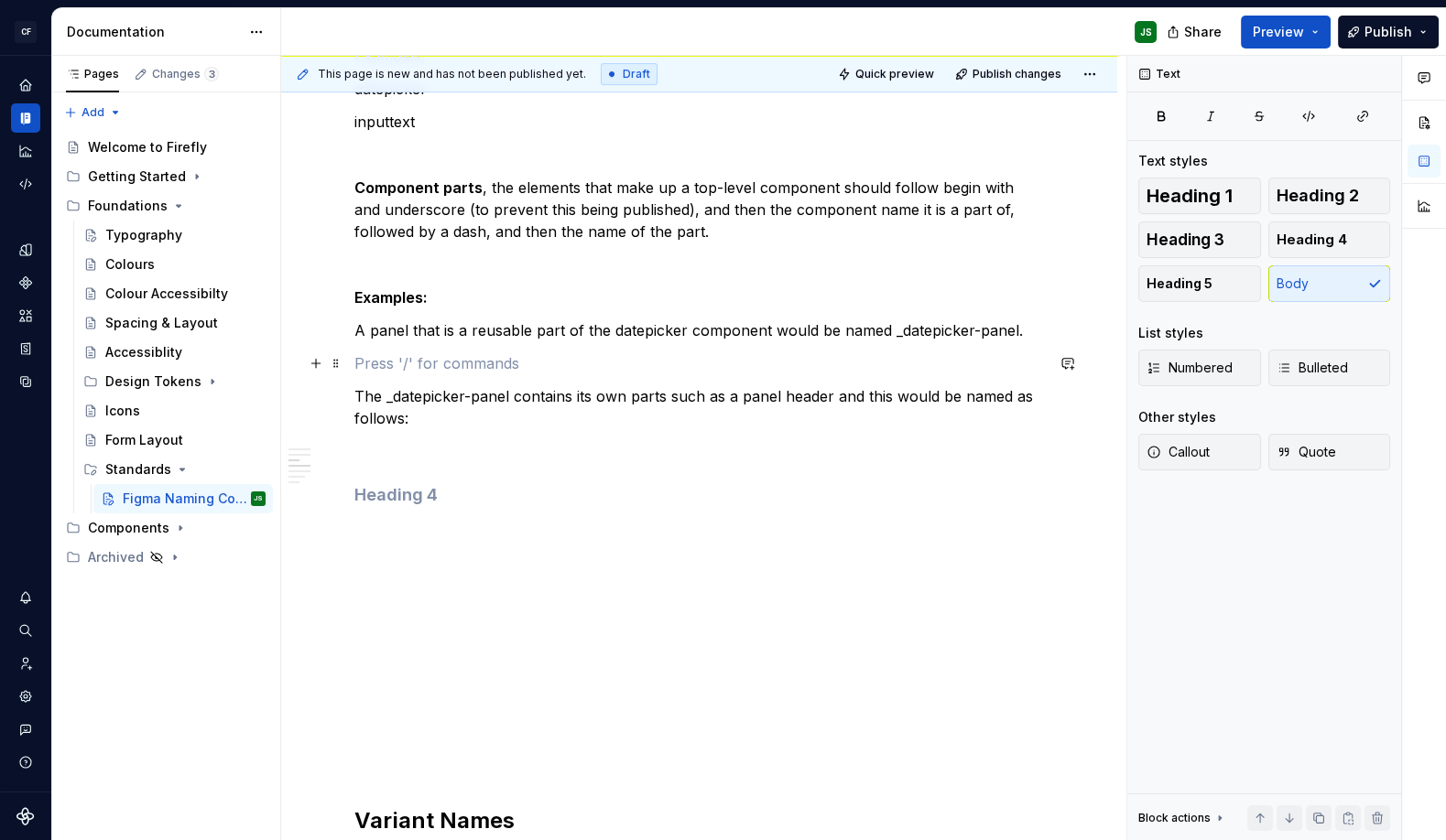
click at [432, 353] on p at bounding box center [699, 363] width 690 height 22
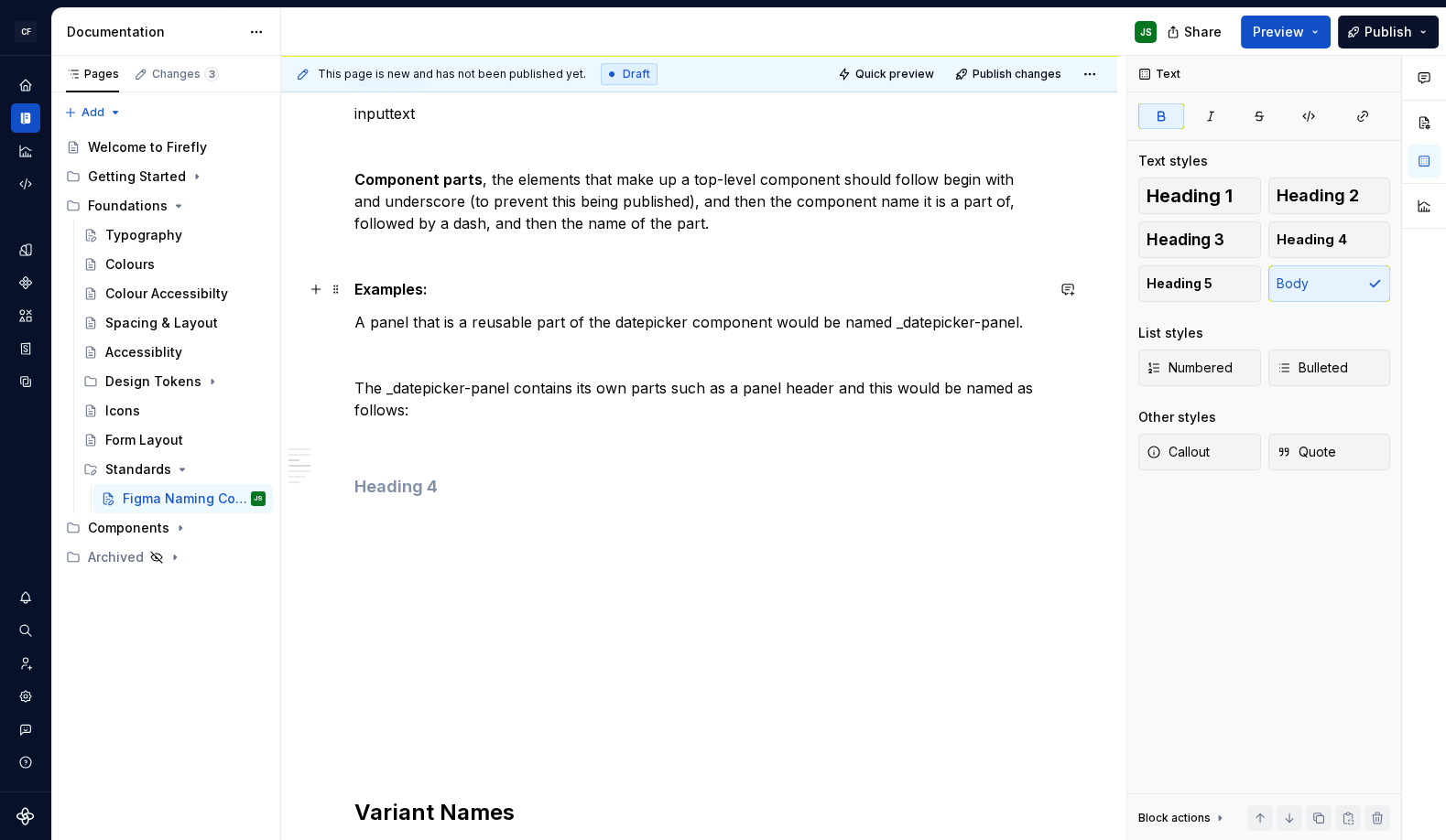
click at [420, 284] on strong "Examples:" at bounding box center [391, 288] width 74 height 18
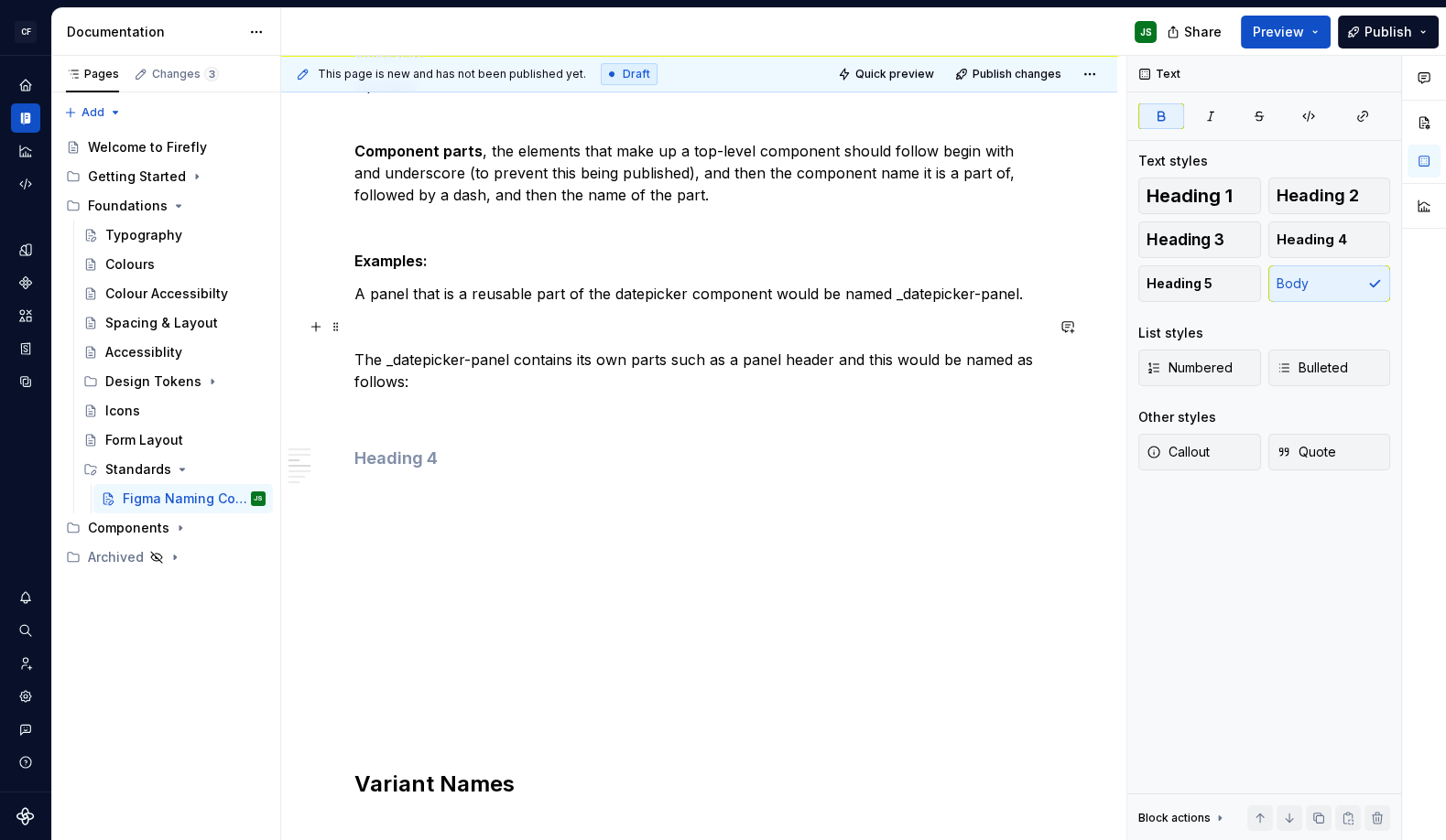
scroll to position [802, 0]
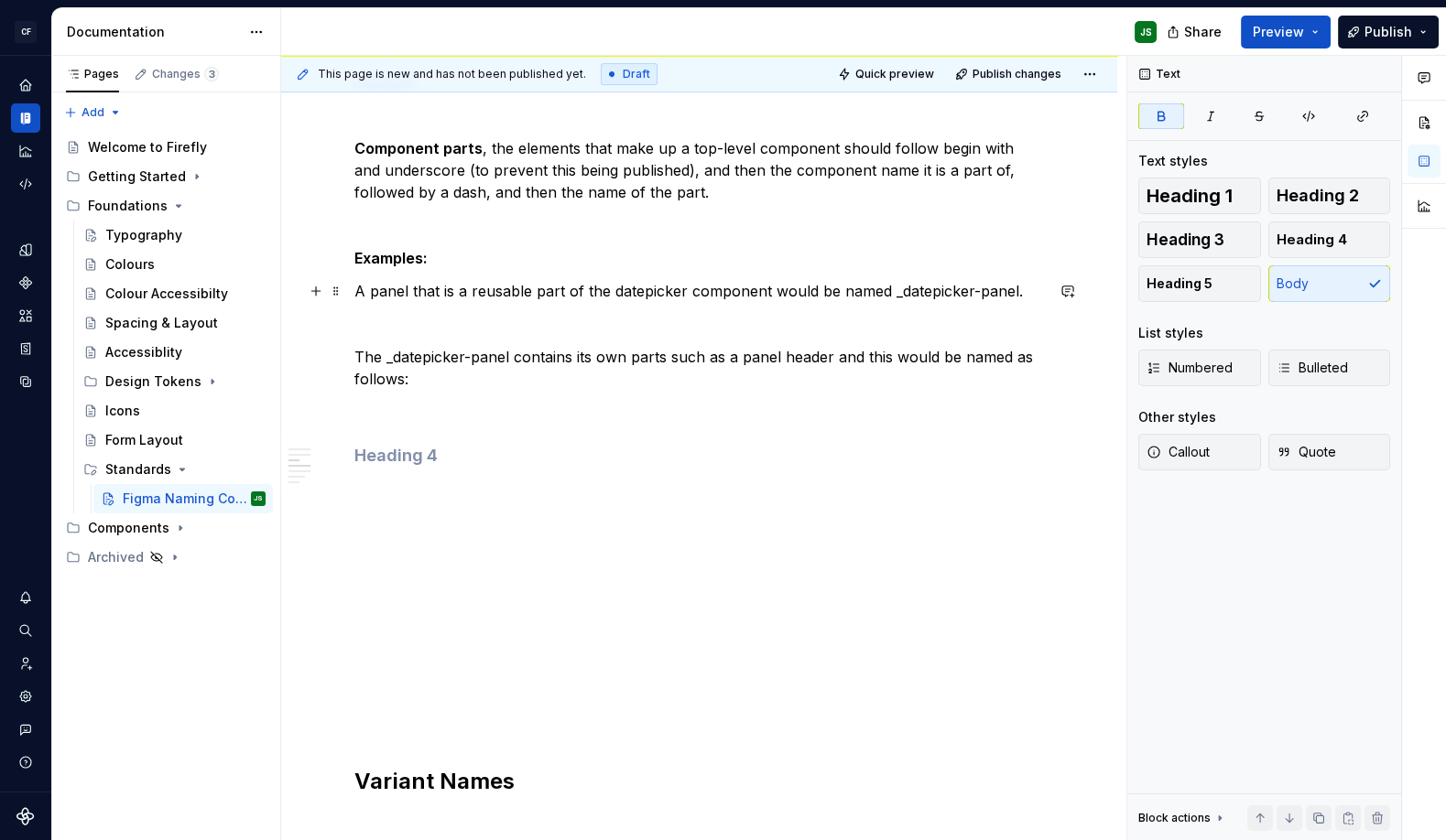
click at [1031, 286] on p "A panel that is a reusable part of the datepicker component would be named _dat…" at bounding box center [699, 290] width 690 height 22
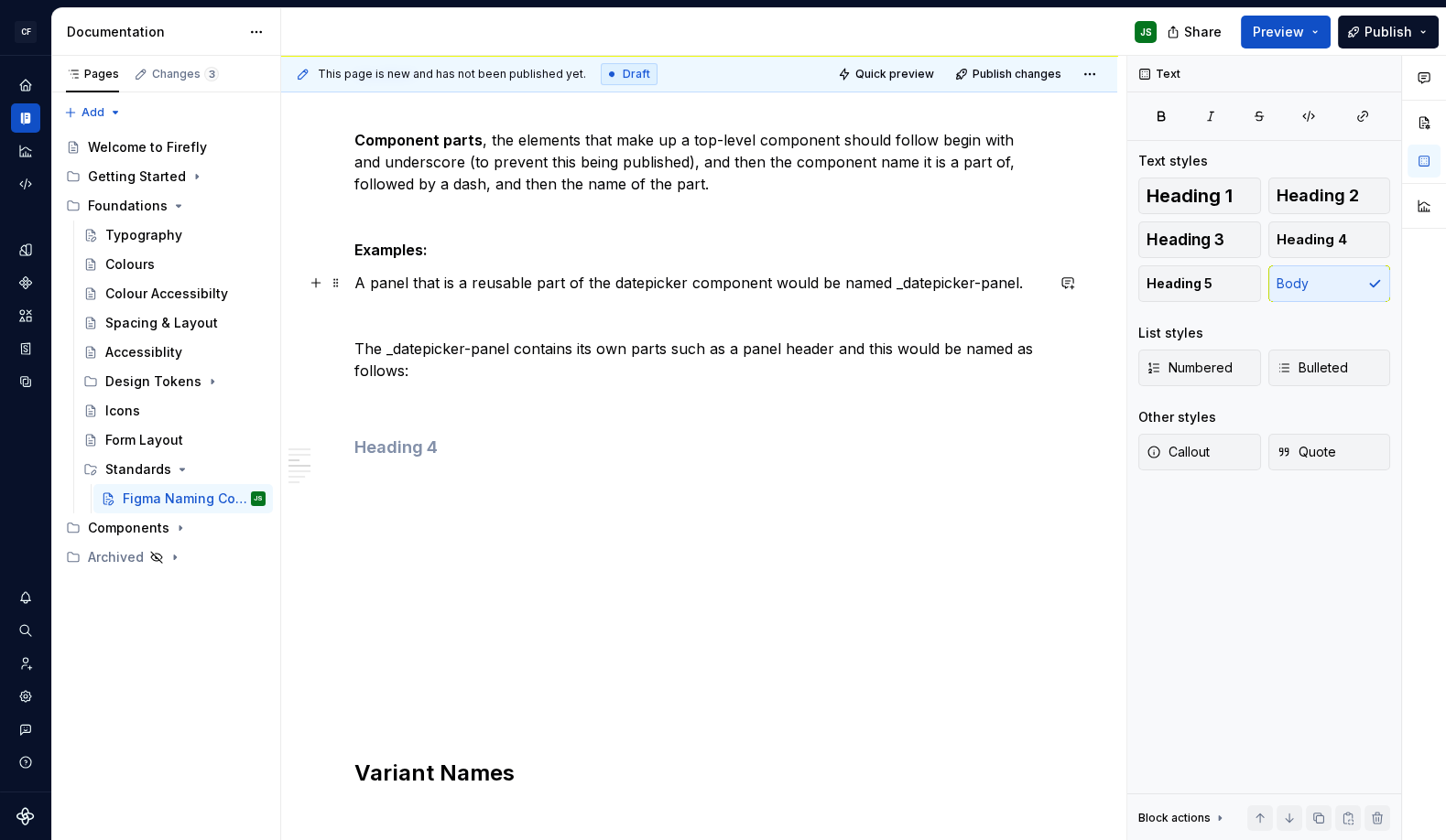
scroll to position [810, 0]
click at [422, 253] on strong "Examples:" at bounding box center [391, 248] width 74 height 18
click at [587, 365] on p "The _datepicker-panel contains its own parts such as a panel header and this wo…" at bounding box center [699, 359] width 690 height 44
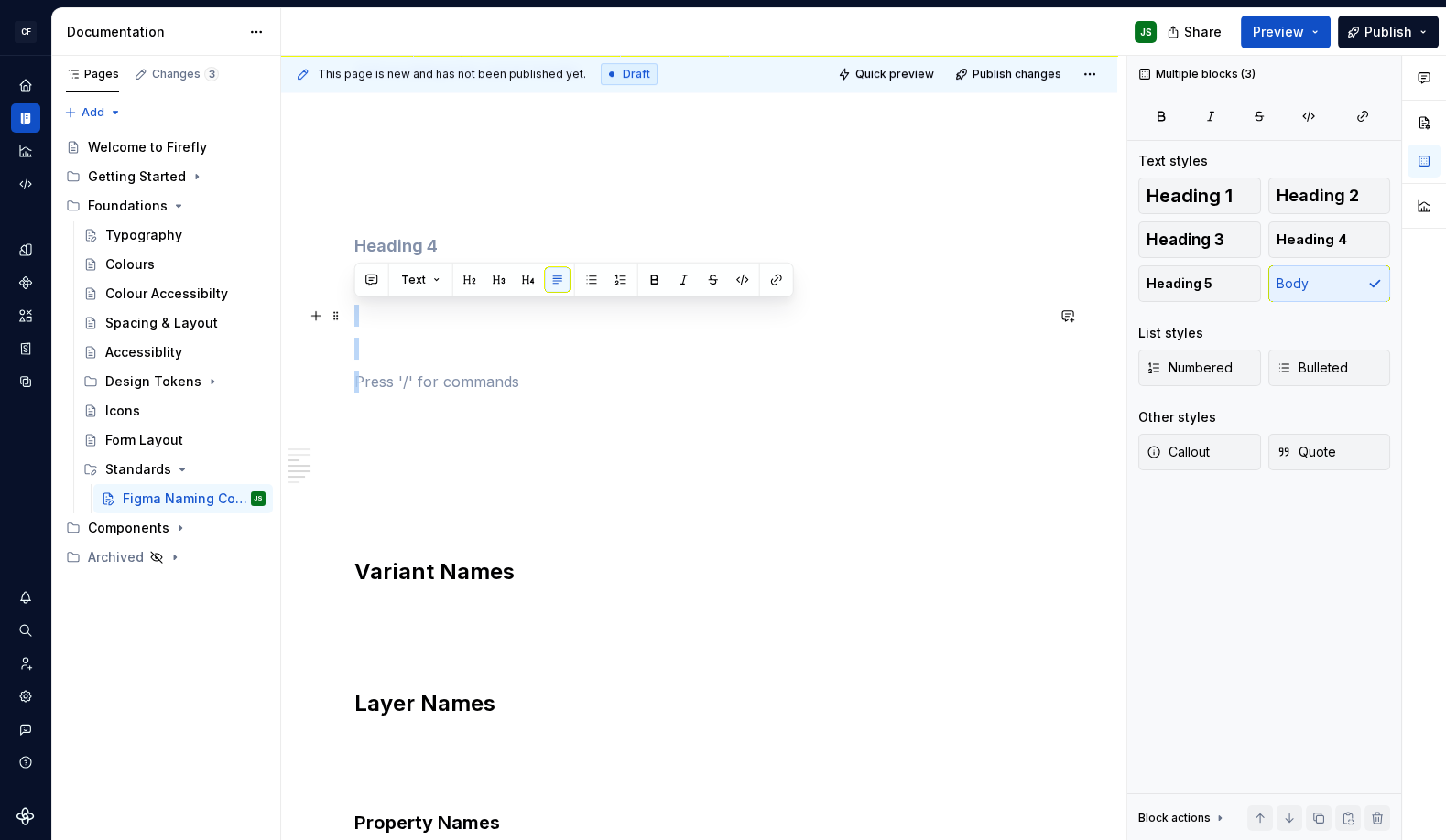
scroll to position [1112, 0]
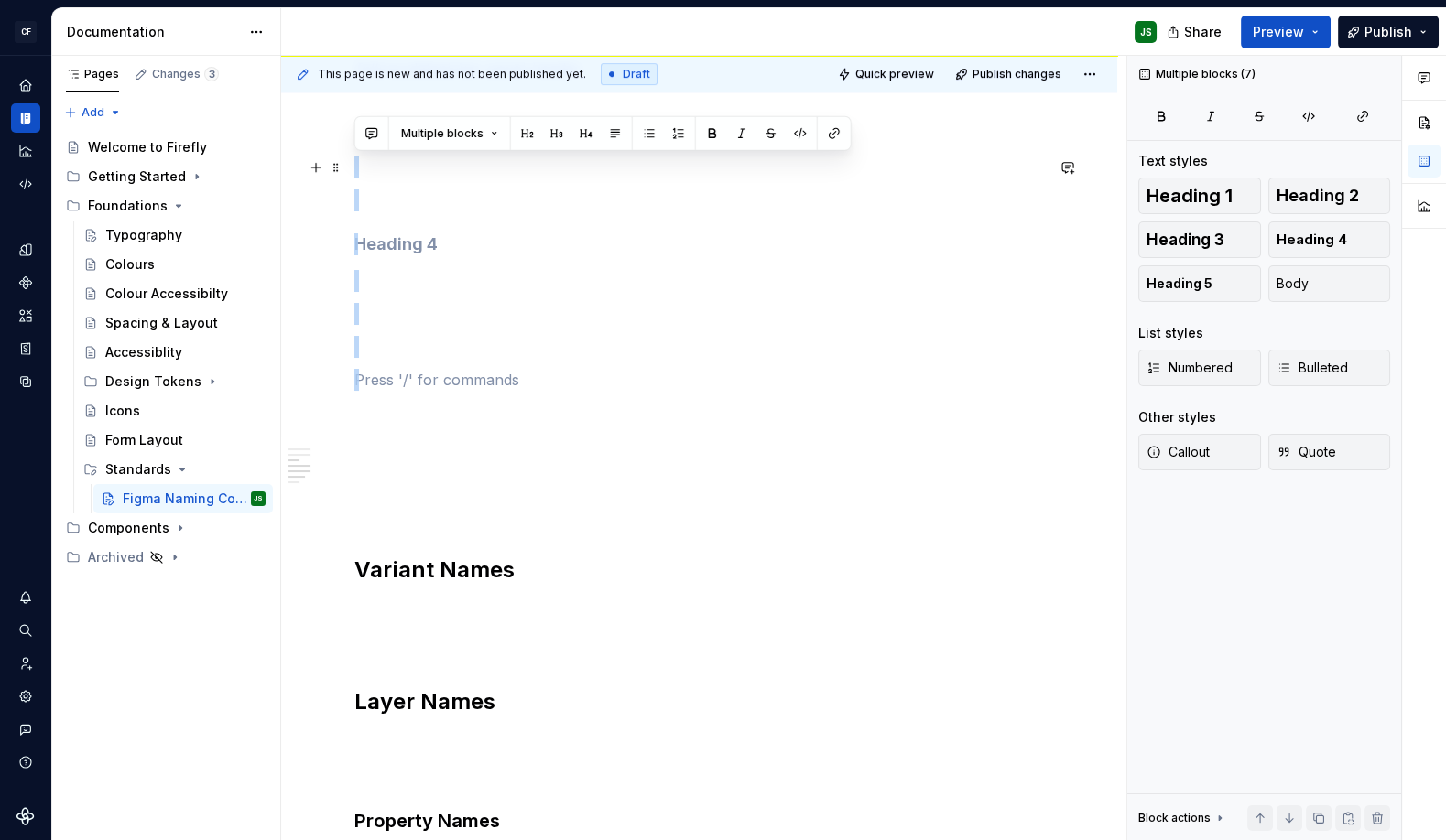
drag, startPoint x: 486, startPoint y: 326, endPoint x: 292, endPoint y: 175, distance: 245.8
click at [292, 175] on div "Component Pages Each components should get its own page in Figma, beginning wit…" at bounding box center [698, 245] width 836 height 2089
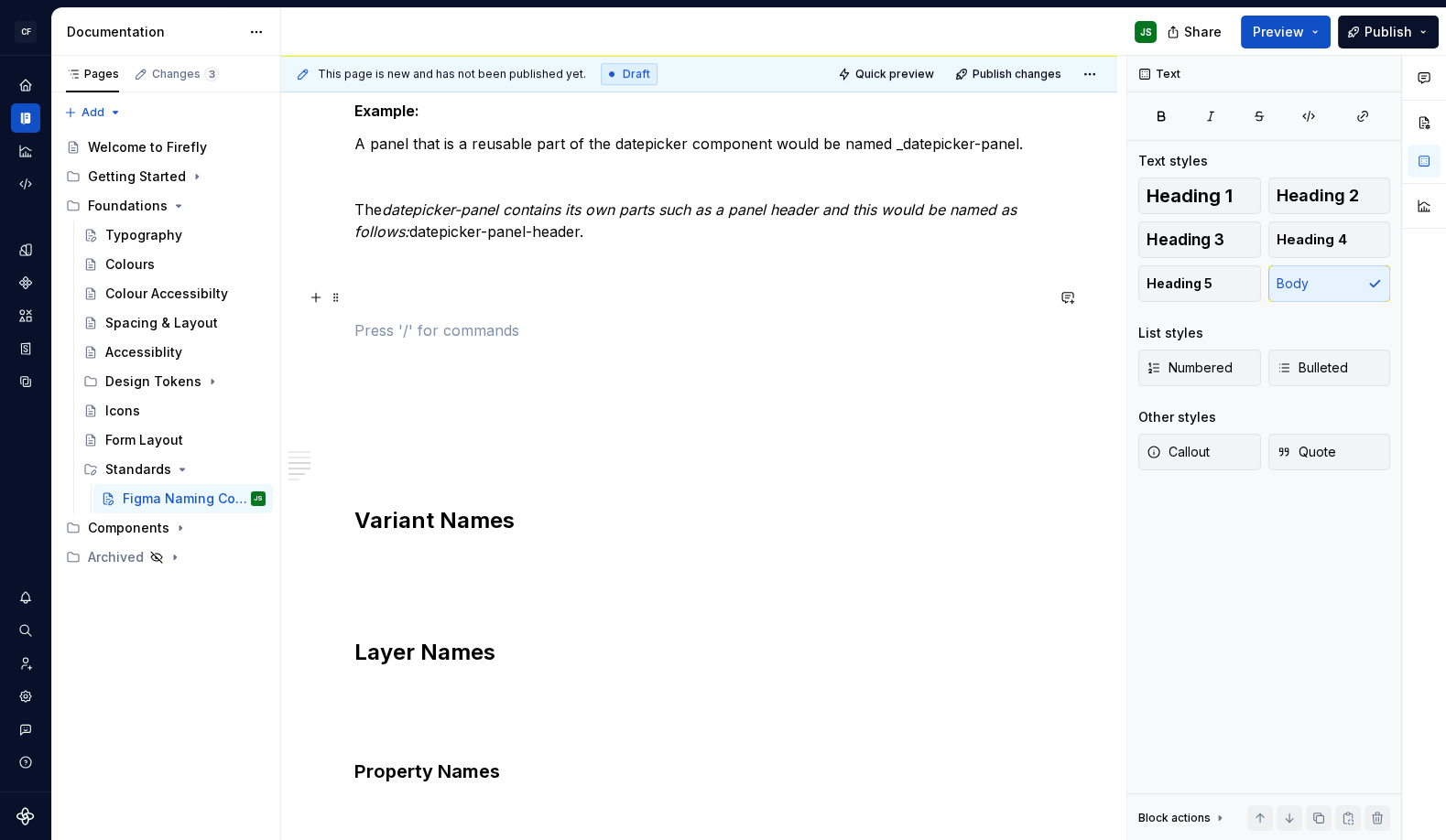
scroll to position [946, 0]
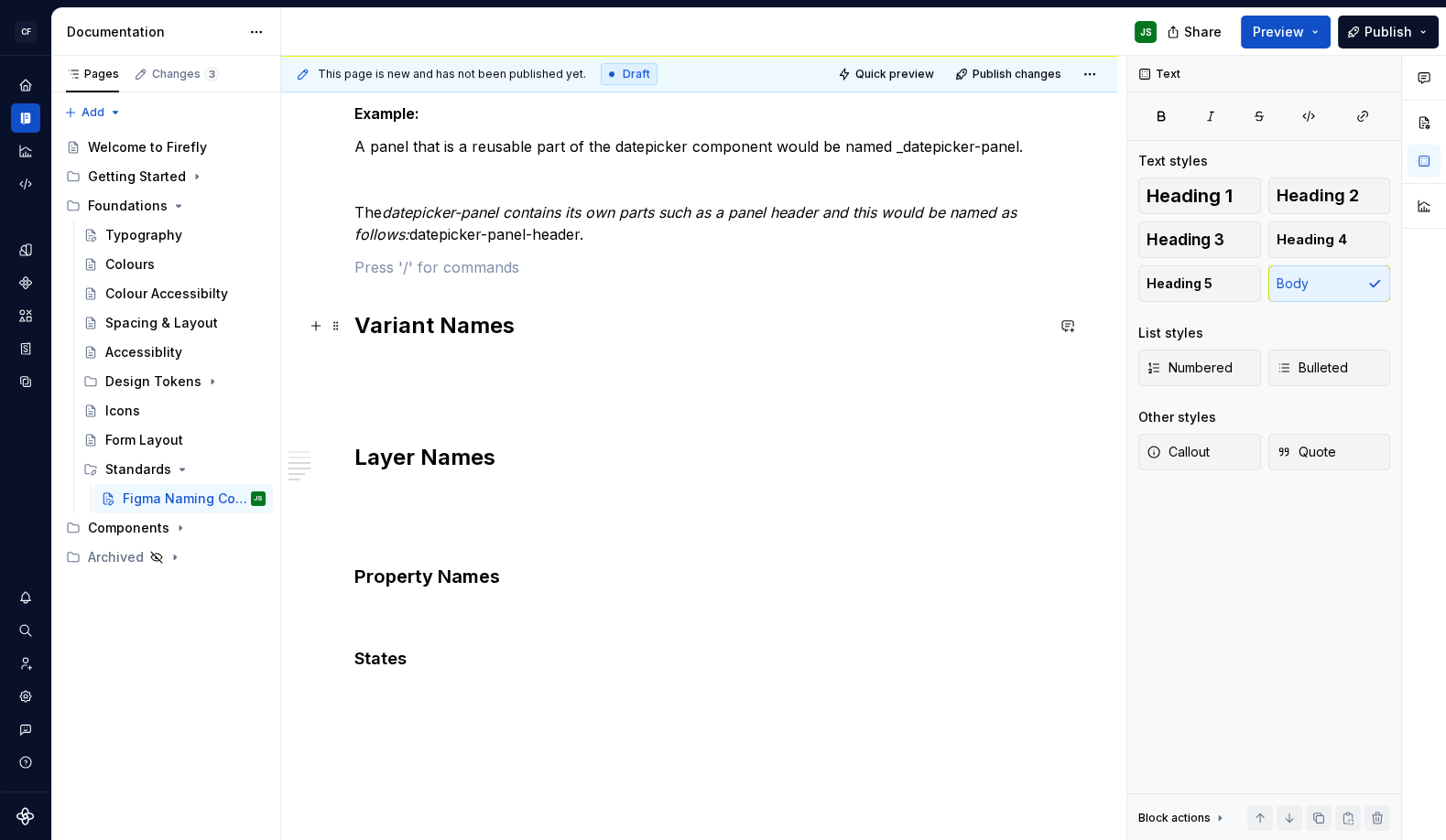
click at [543, 319] on h2 "Variant Names" at bounding box center [699, 326] width 690 height 30
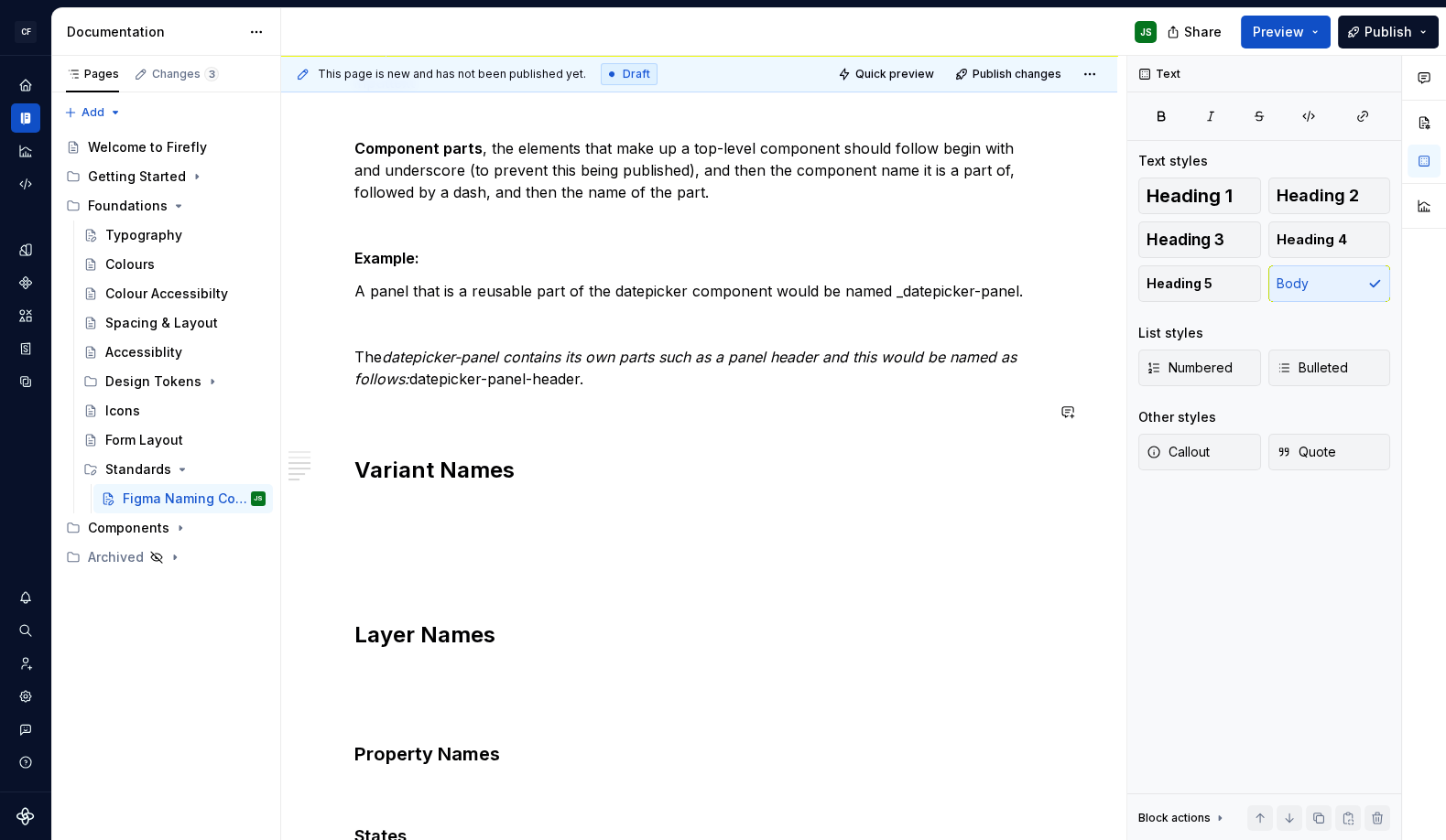
scroll to position [816, 0]
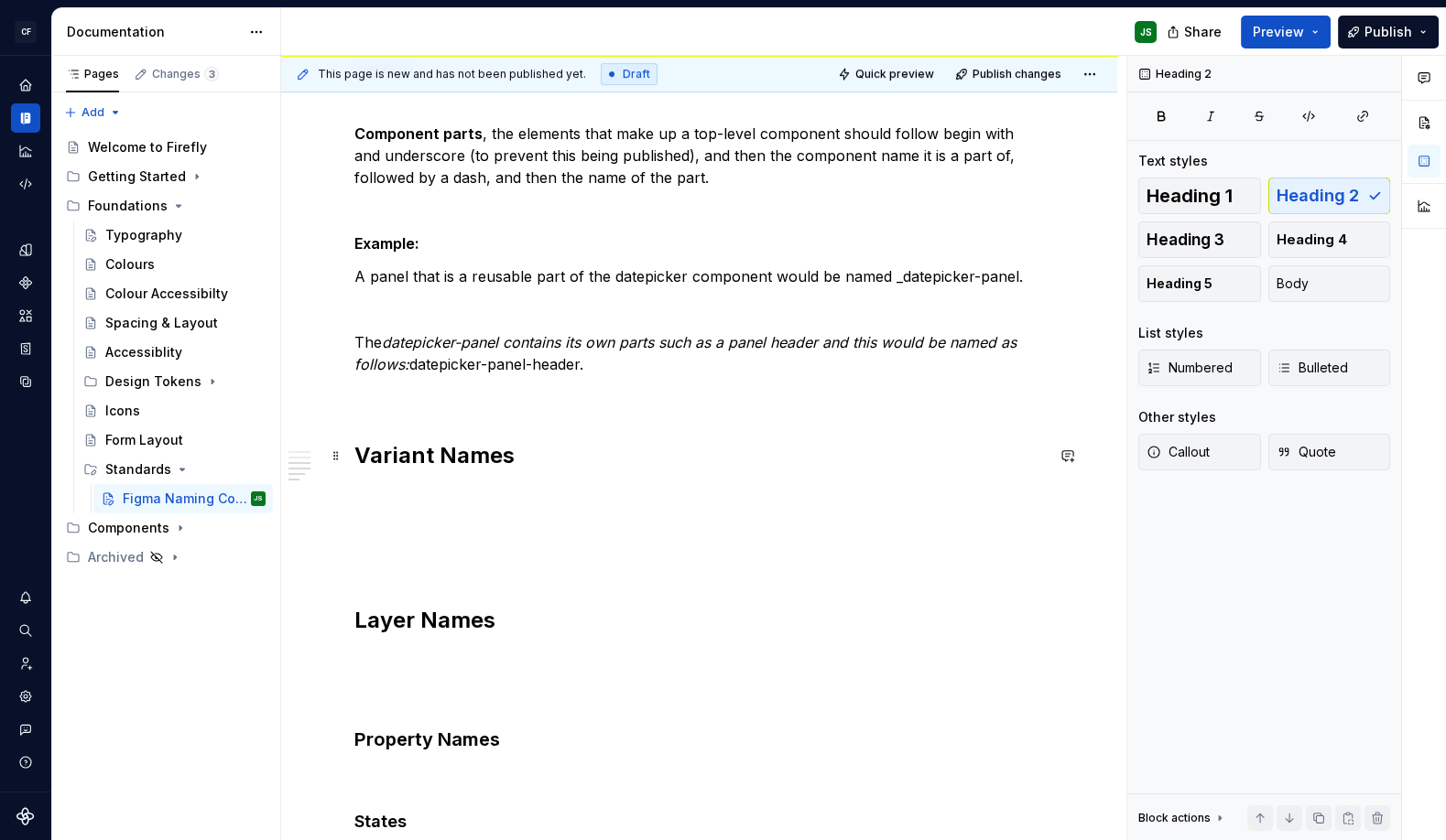
click at [542, 452] on h2 "Variant Names" at bounding box center [699, 455] width 690 height 30
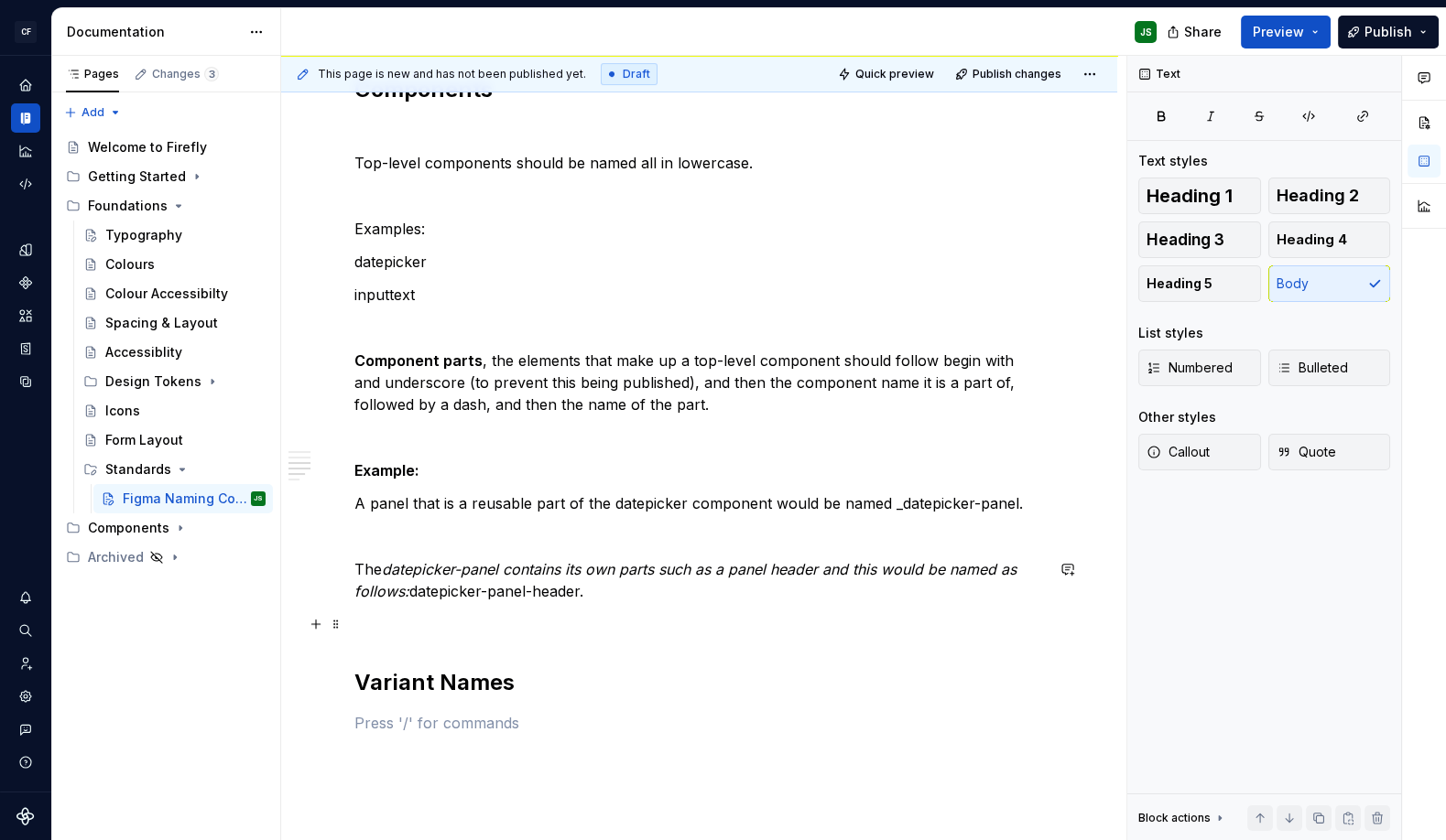
scroll to position [904, 0]
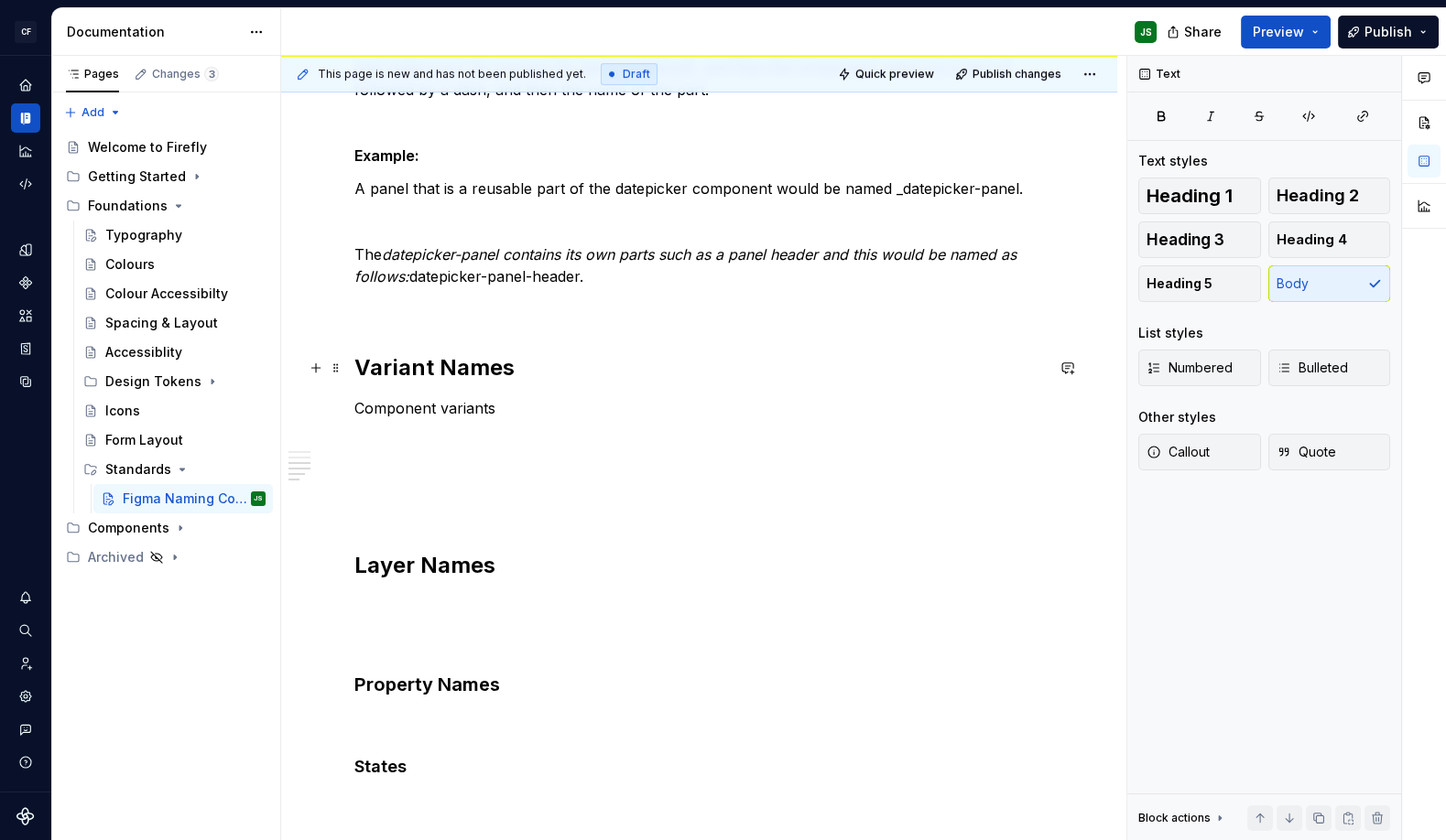
click at [436, 368] on h2 "Variant Names" at bounding box center [699, 368] width 690 height 30
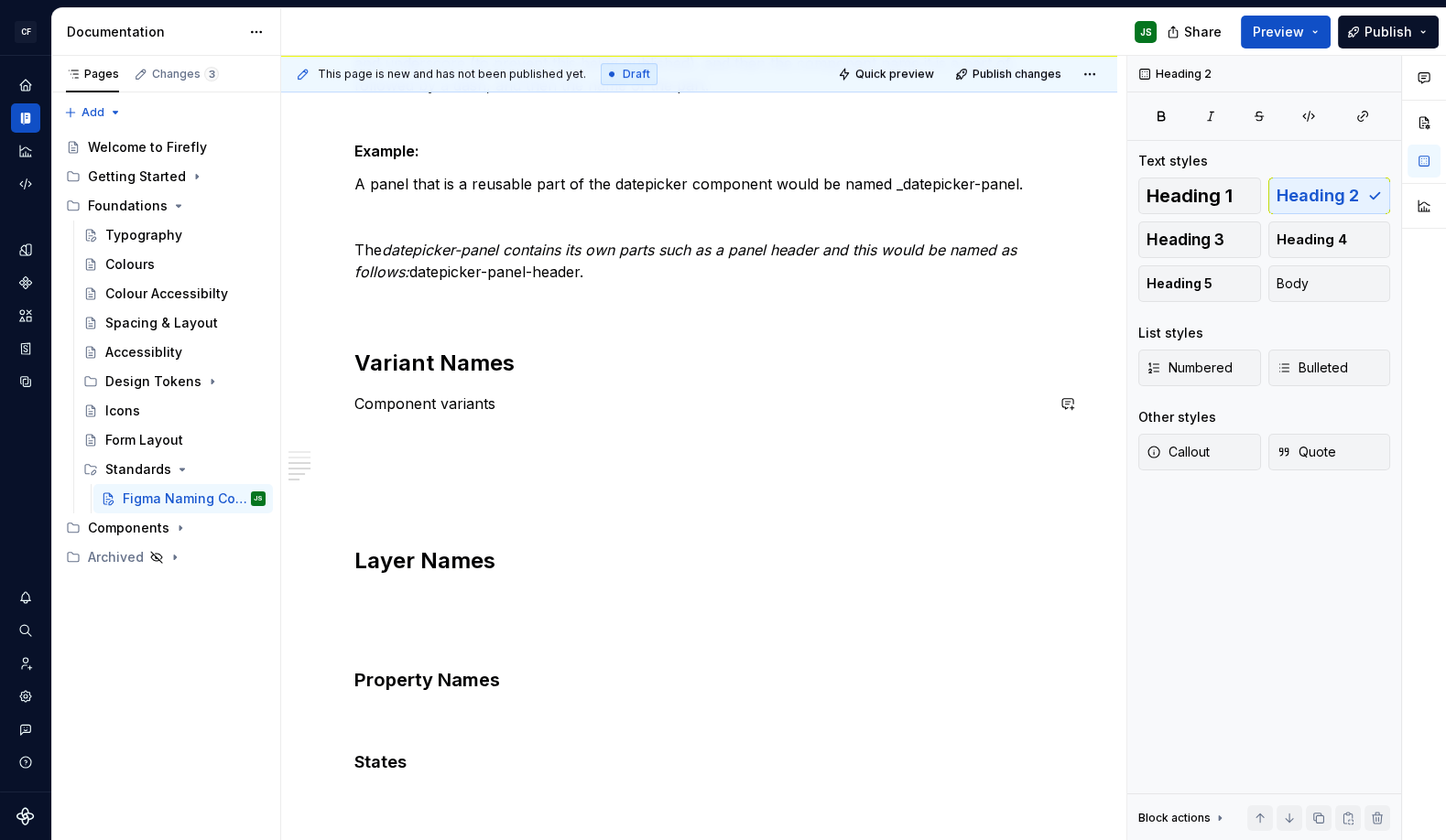
scroll to position [913, 0]
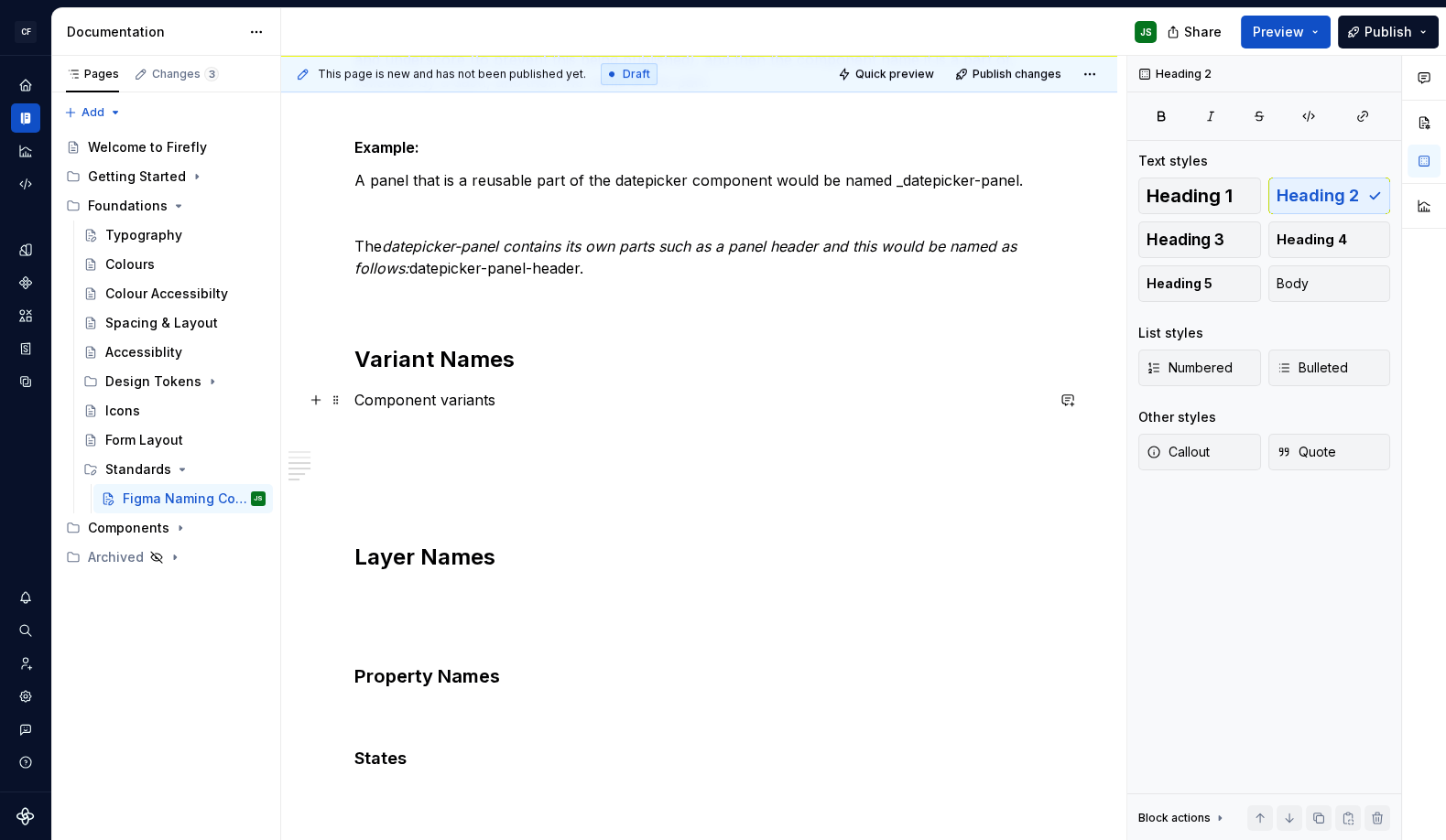
click at [530, 402] on p "Component variants" at bounding box center [699, 399] width 690 height 22
click at [555, 401] on p "Component variants are achived by name/value pairs" at bounding box center [699, 399] width 690 height 22
click at [739, 395] on p "Component variants are achieved by name/value pairs" at bounding box center [699, 399] width 690 height 22
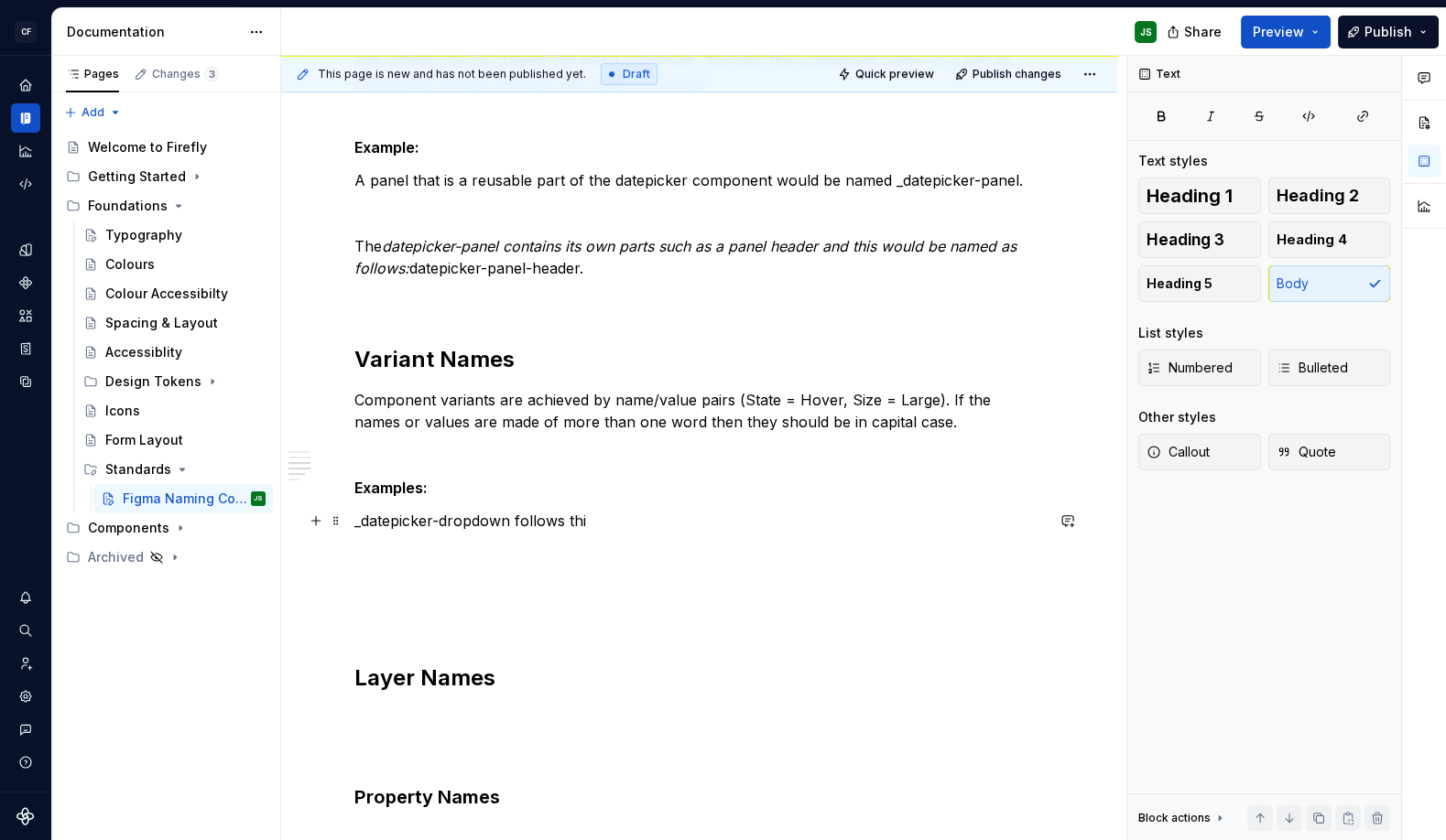
drag, startPoint x: 517, startPoint y: 519, endPoint x: 649, endPoint y: 526, distance: 132.2
click at [649, 526] on p "_datepicker-dropdown follows thi" at bounding box center [699, 520] width 690 height 22
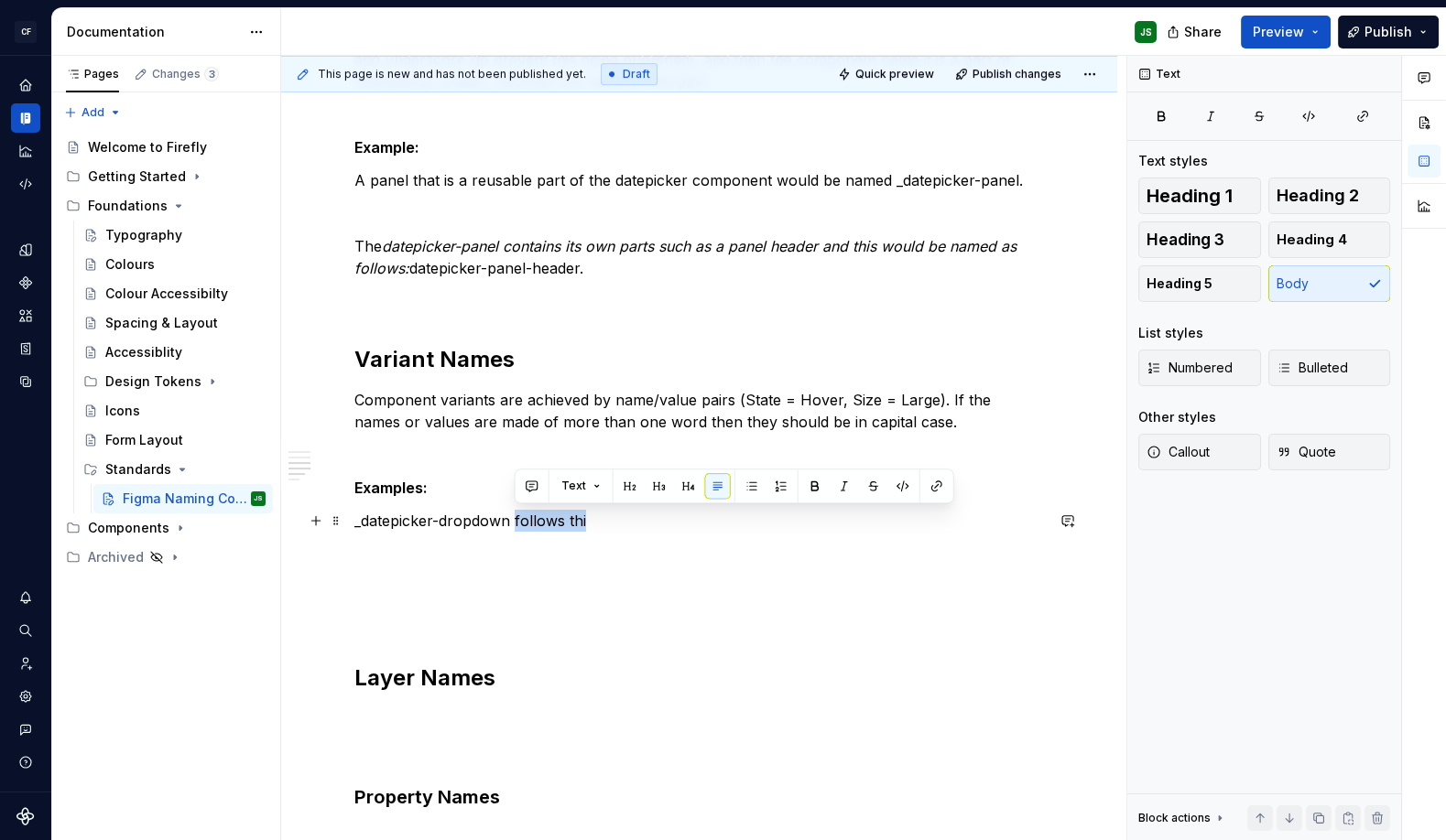
drag, startPoint x: 627, startPoint y: 523, endPoint x: 516, endPoint y: 514, distance: 111.4
click at [516, 514] on p "_datepicker-dropdown follows thi" at bounding box center [699, 520] width 690 height 22
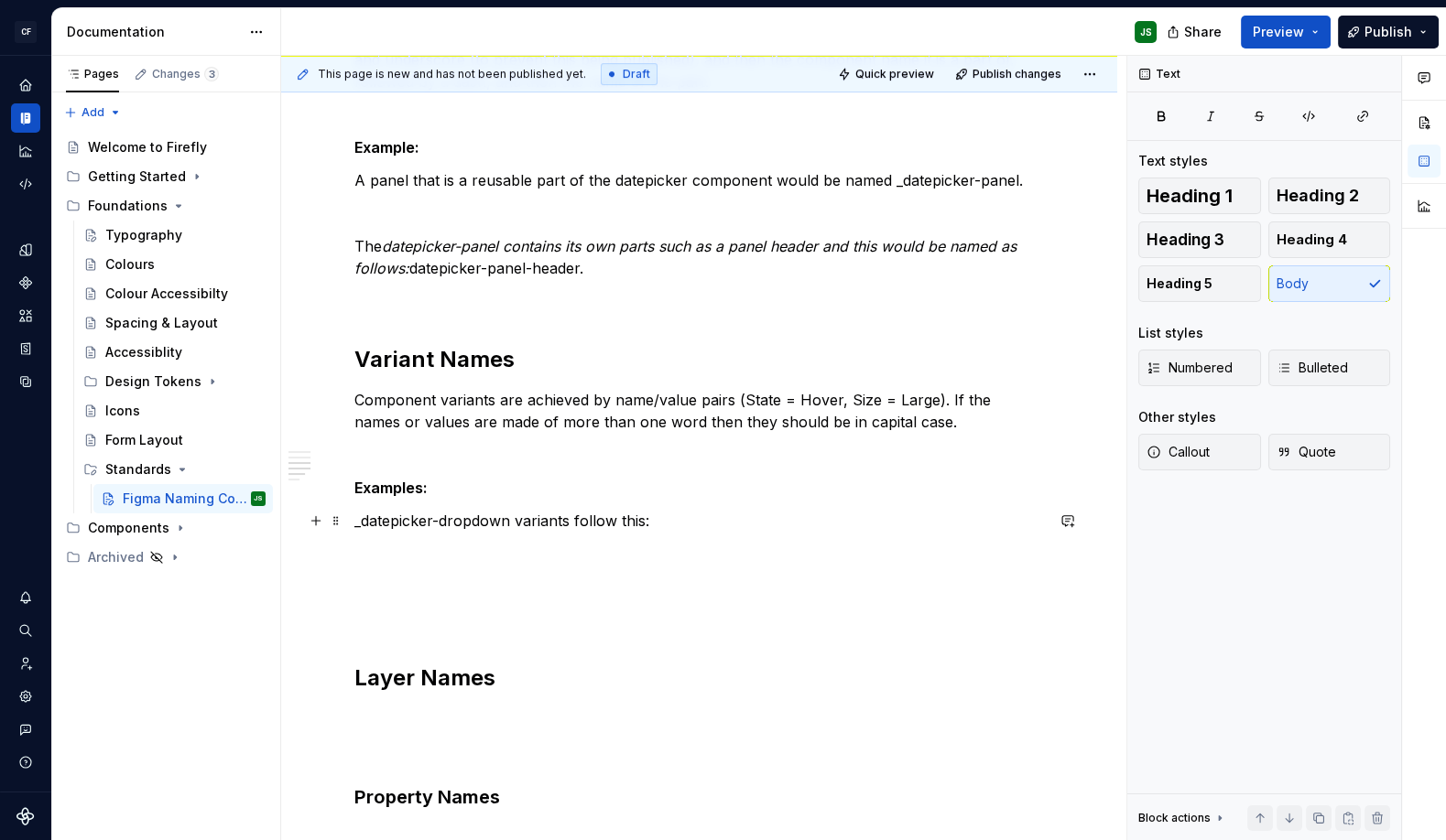
click at [511, 521] on p "_datepicker-dropdown variants follow this:" at bounding box center [699, 520] width 690 height 22
click at [680, 519] on p "_datepicker-dropdown variants follow this:" at bounding box center [699, 520] width 690 height 22
click at [439, 520] on p "_datepicker-dropdown variants follow this: State=Hover, S" at bounding box center [699, 520] width 690 height 22
click at [602, 525] on p "_datepicker-bar-button has these property value State=Hover, S" at bounding box center [699, 520] width 690 height 22
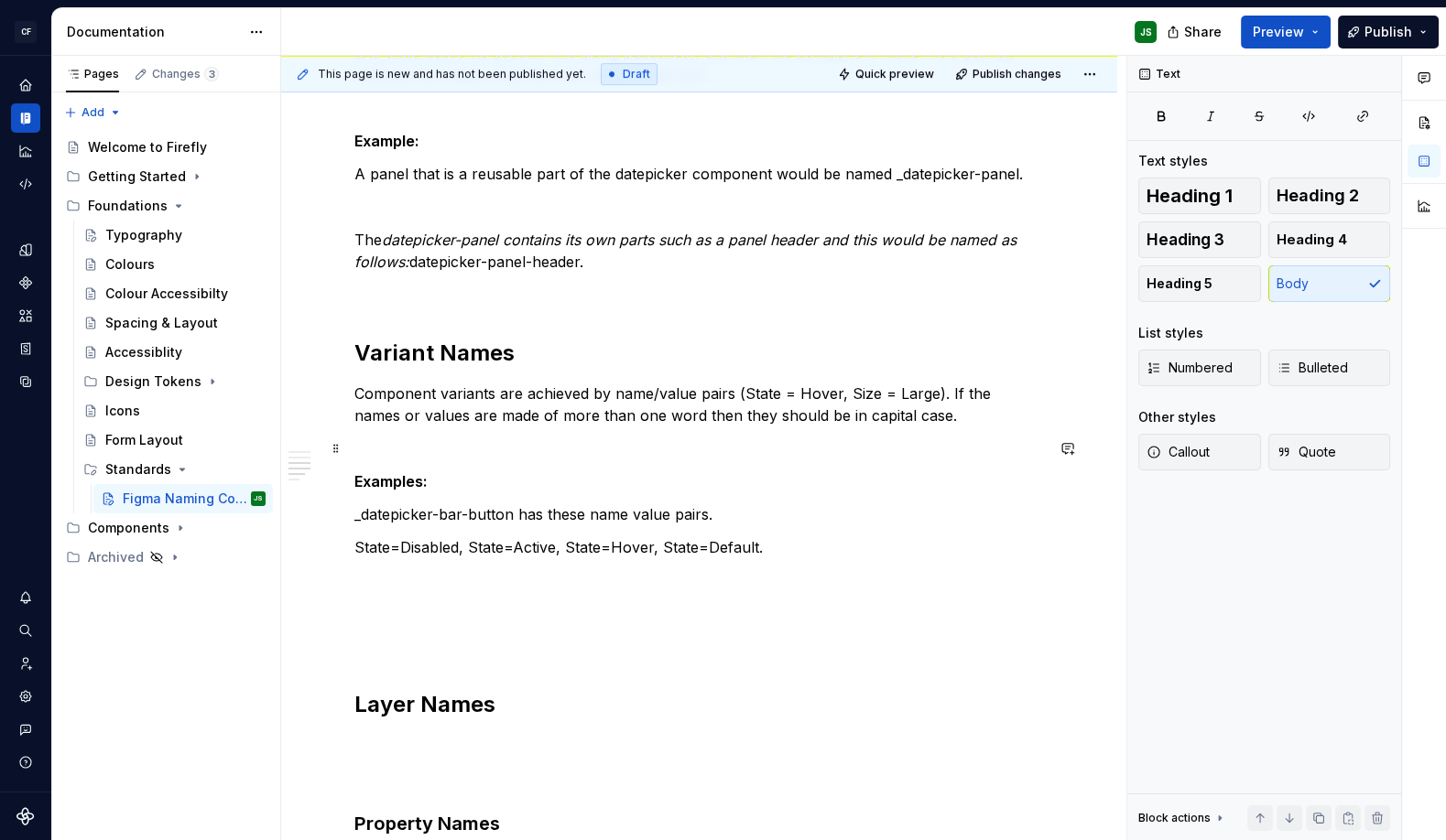
scroll to position [925, 0]
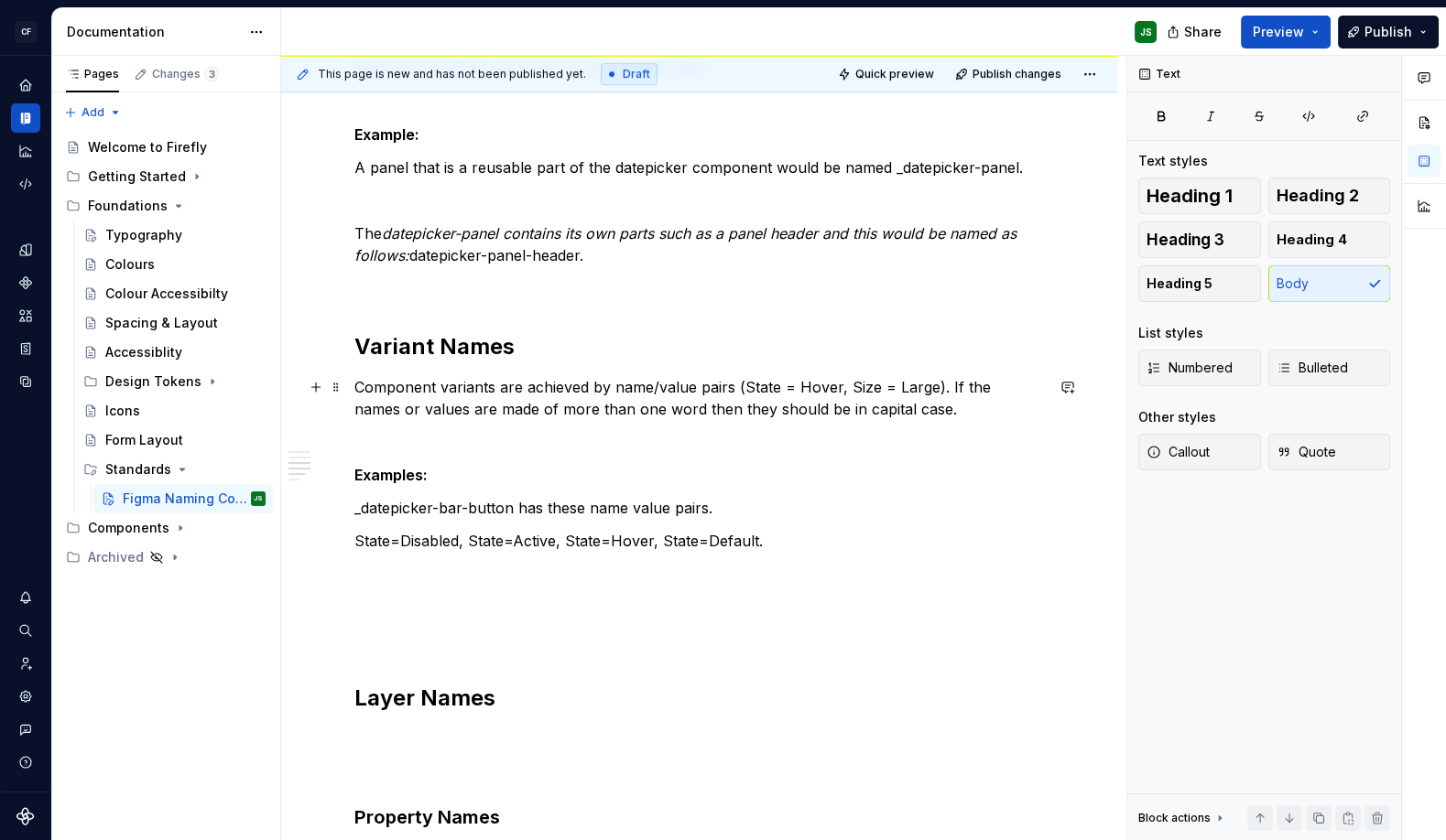
click at [941, 384] on p "Component variants are achieved by name/value pairs (State = Hover, Size = Larg…" at bounding box center [699, 398] width 690 height 44
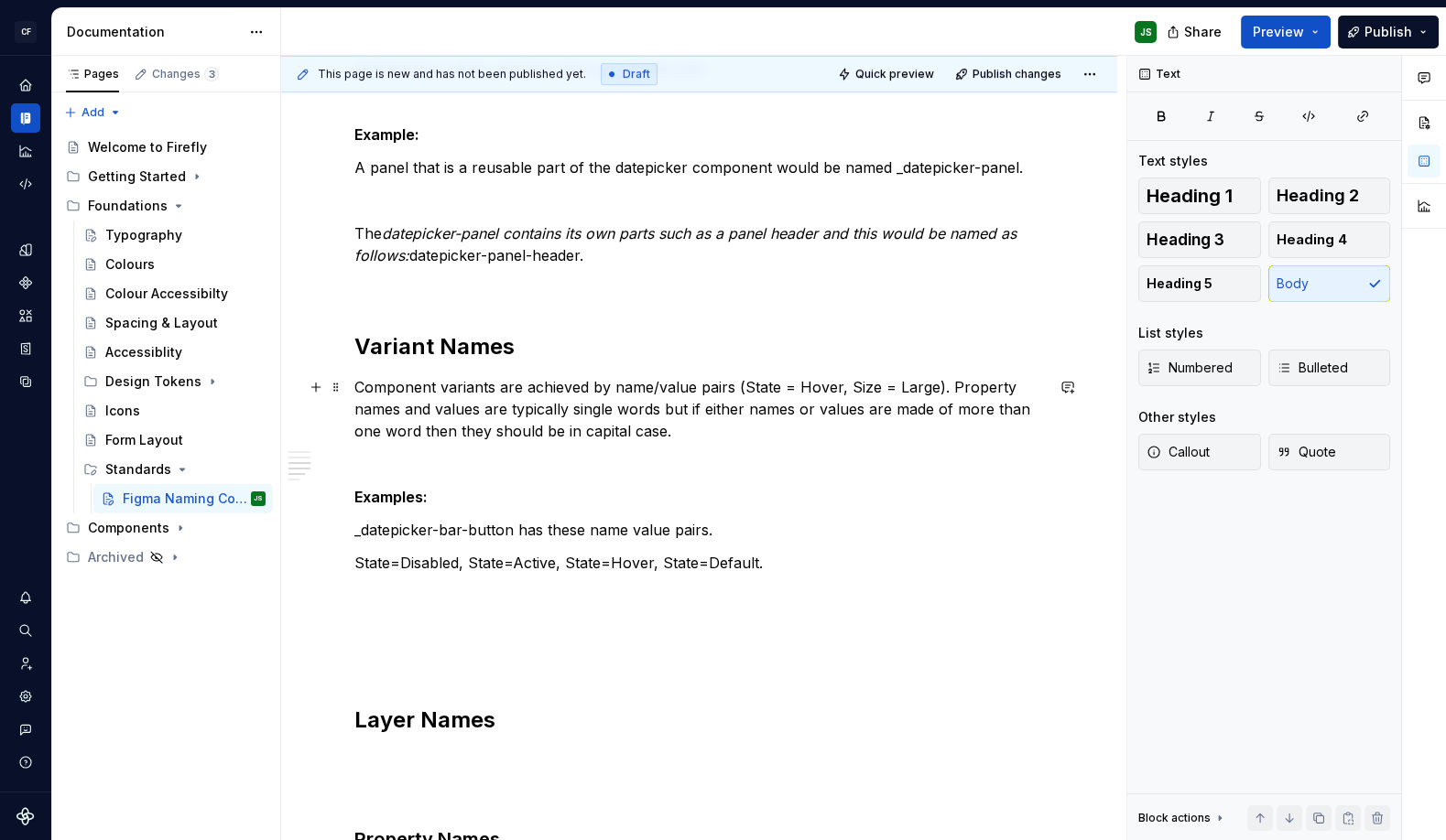
click at [457, 433] on p "Component variants are achieved by name/value pairs (State = Hover, Size = Larg…" at bounding box center [699, 409] width 690 height 66
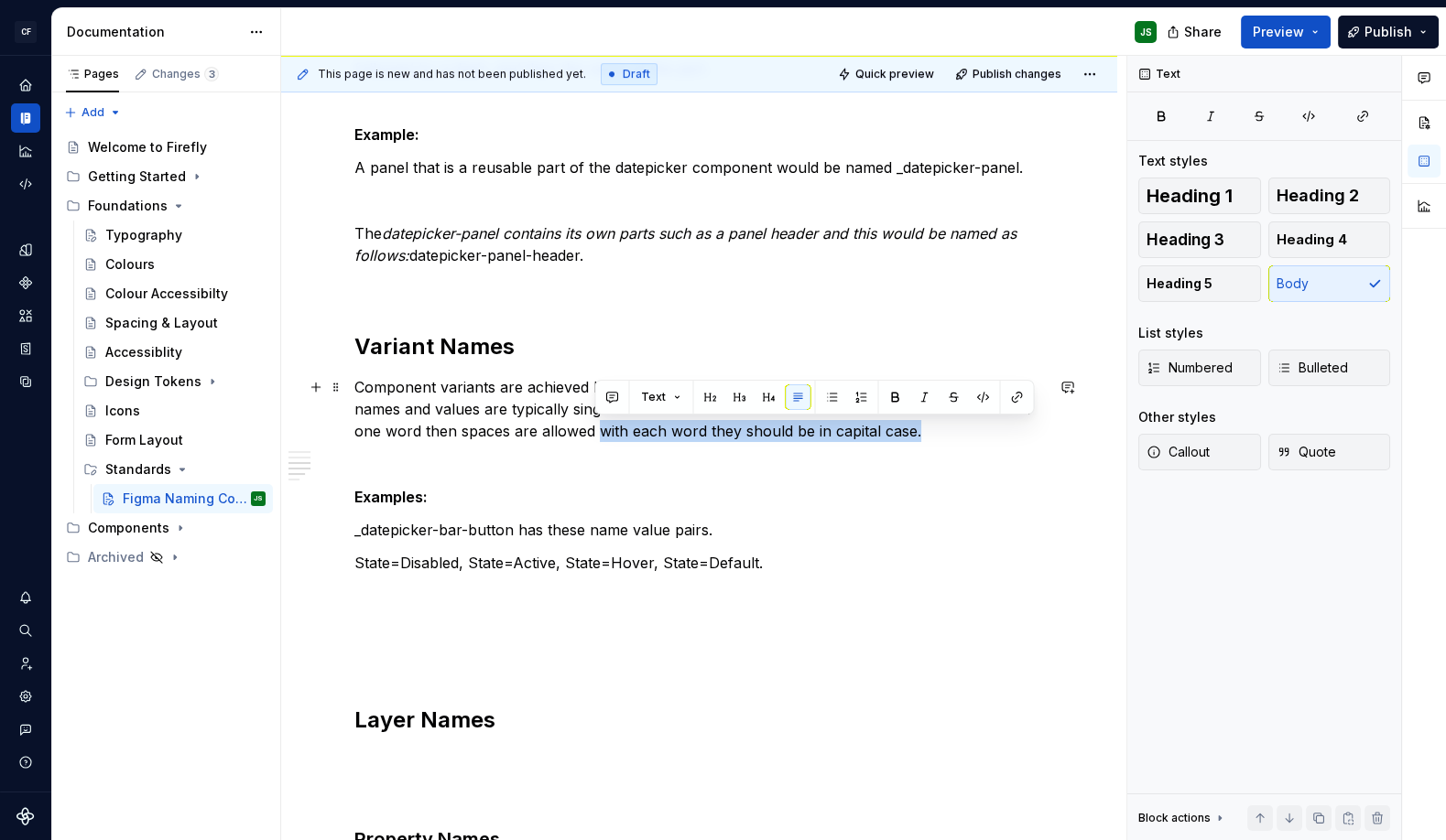
drag, startPoint x: 595, startPoint y: 433, endPoint x: 1034, endPoint y: 438, distance: 439.0
click at [1033, 438] on p "Component variants are achieved by name/value pairs (State = Hover, Size = Larg…" at bounding box center [699, 409] width 690 height 66
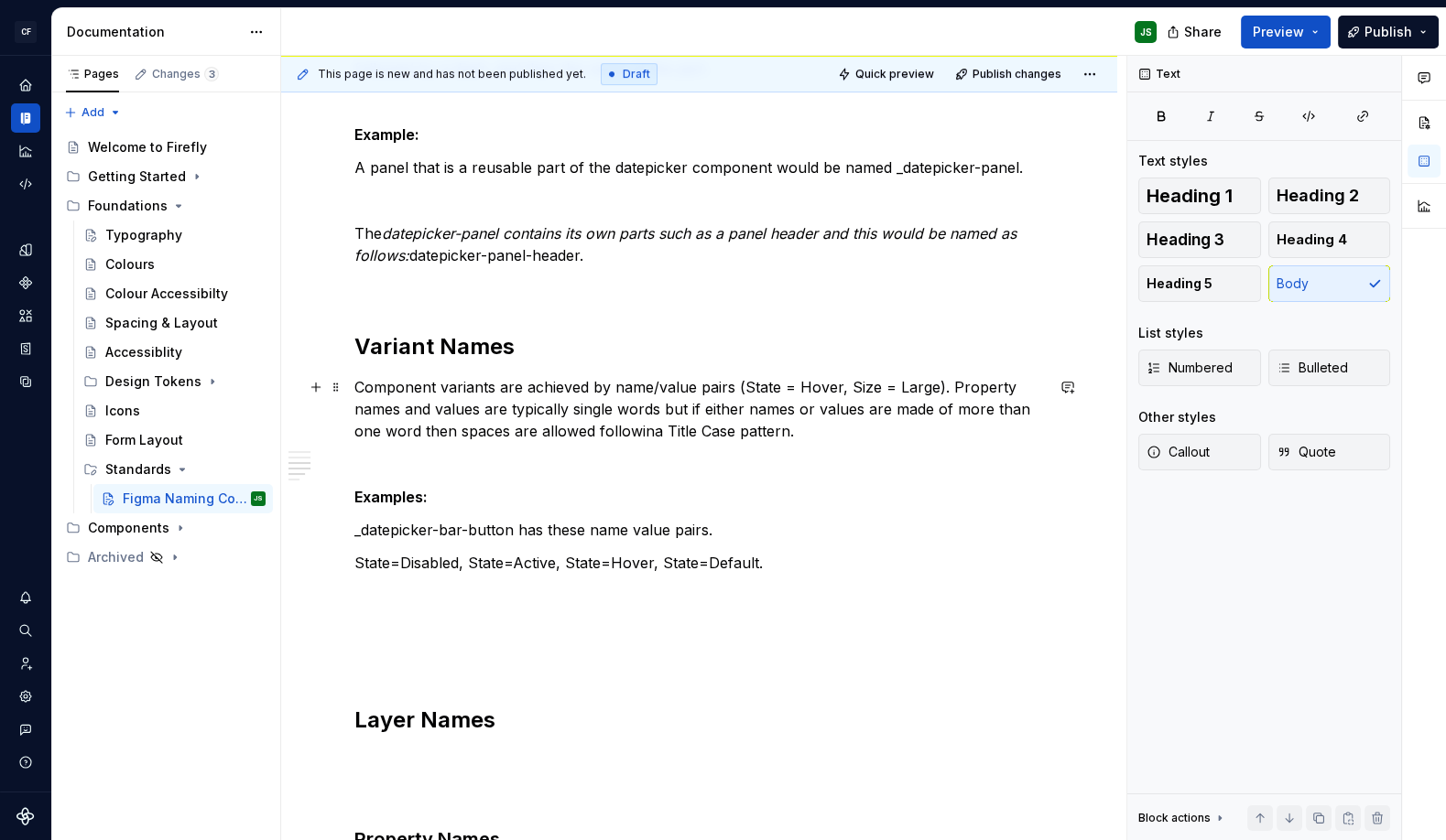
click at [649, 427] on p "Component variants are achieved by name/value pairs (State = Hover, Size = Larg…" at bounding box center [699, 409] width 690 height 66
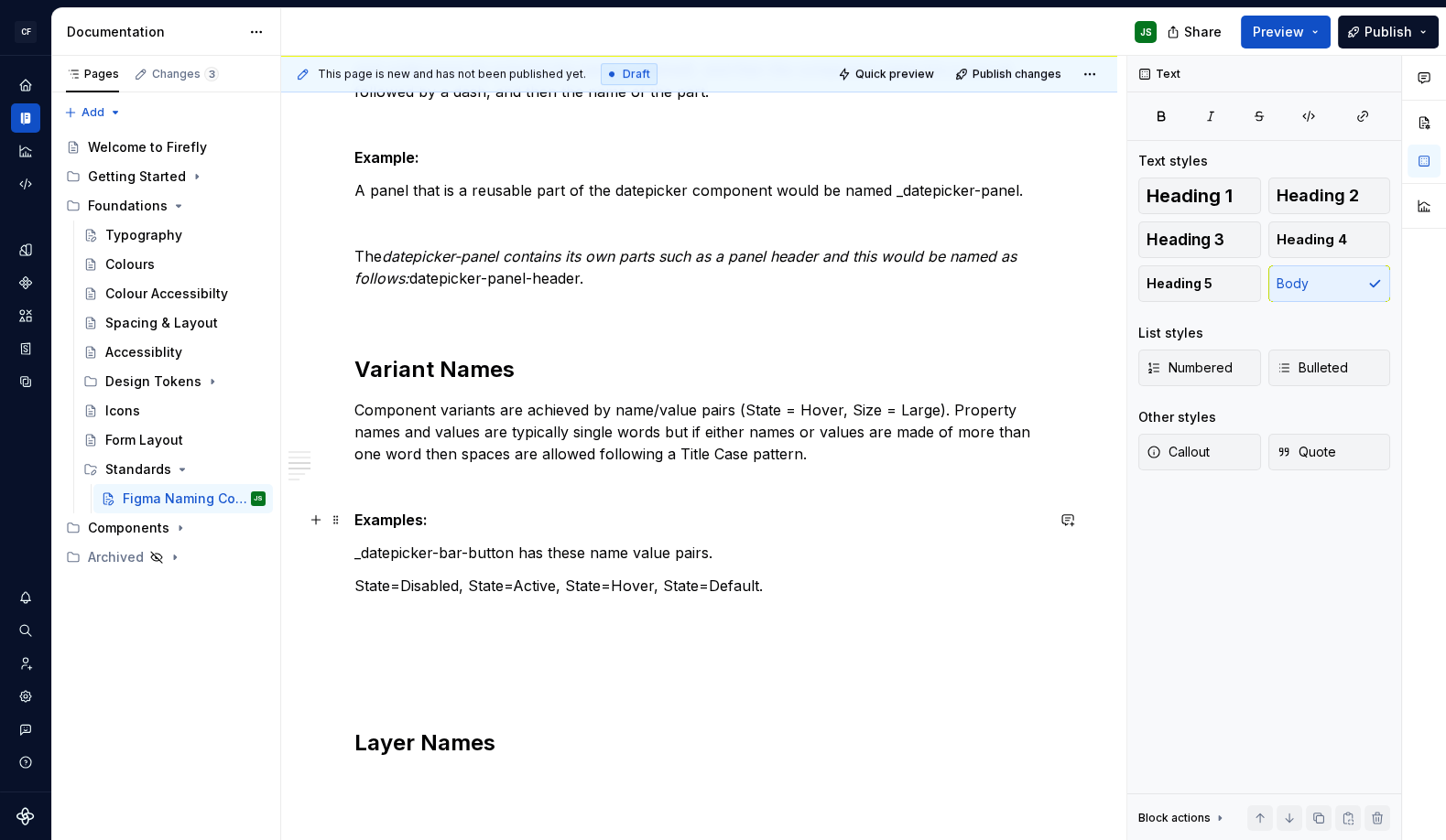
scroll to position [906, 0]
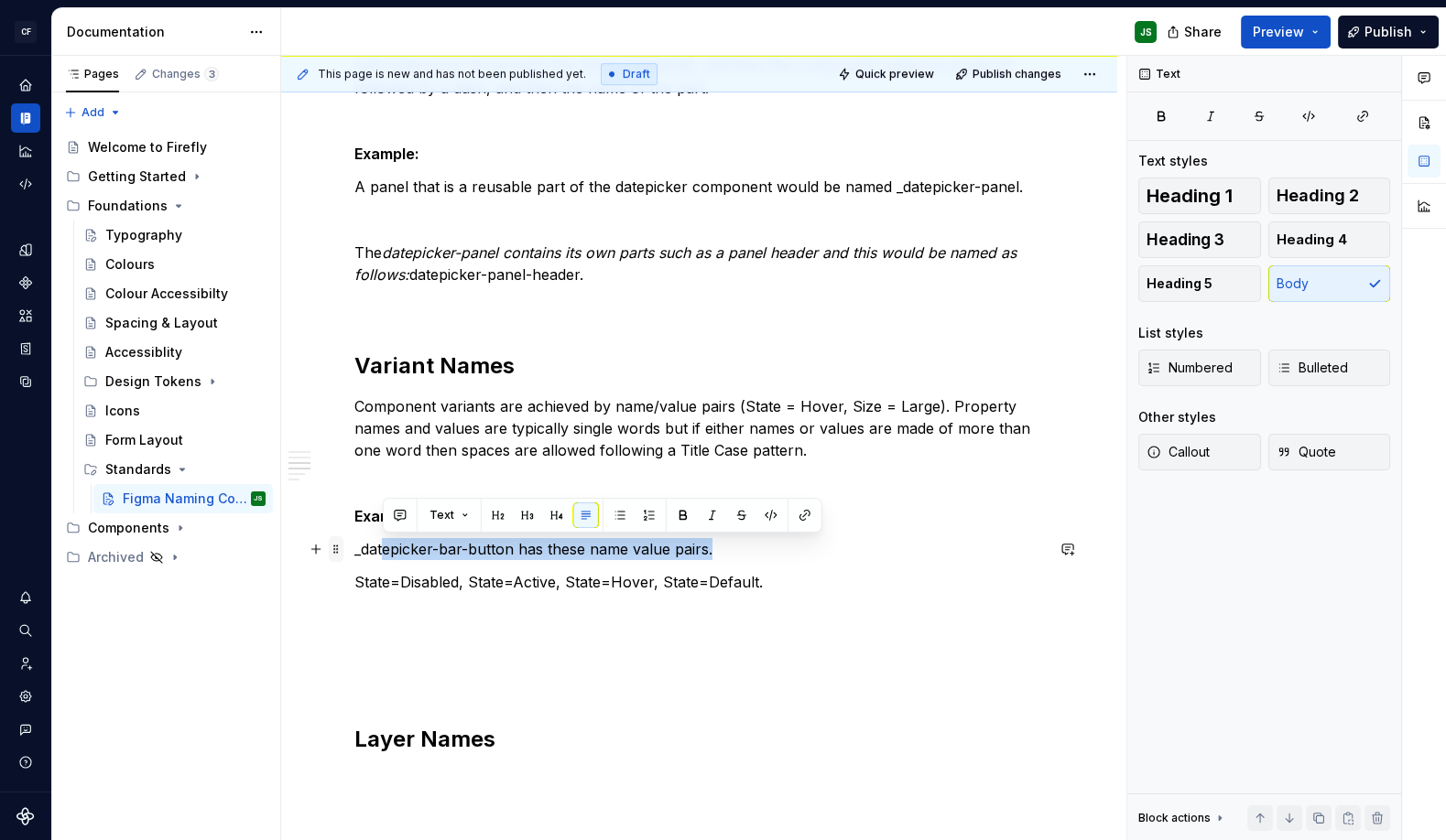
drag, startPoint x: 510, startPoint y: 563, endPoint x: 342, endPoint y: 541, distance: 169.4
click at [354, 541] on div "Component Pages Each components should get its own page in Figma, beginning wit…" at bounding box center [699, 263] width 690 height 1625
click at [415, 571] on p "State=Disabled, State=Active, State=Hover, State=Default." at bounding box center [699, 581] width 690 height 22
drag, startPoint x: 715, startPoint y: 550, endPoint x: 365, endPoint y: 533, distance: 350.4
click at [365, 533] on div "Component Pages Each components should get its own page in Figma, beginning wit…" at bounding box center [699, 252] width 690 height 1603
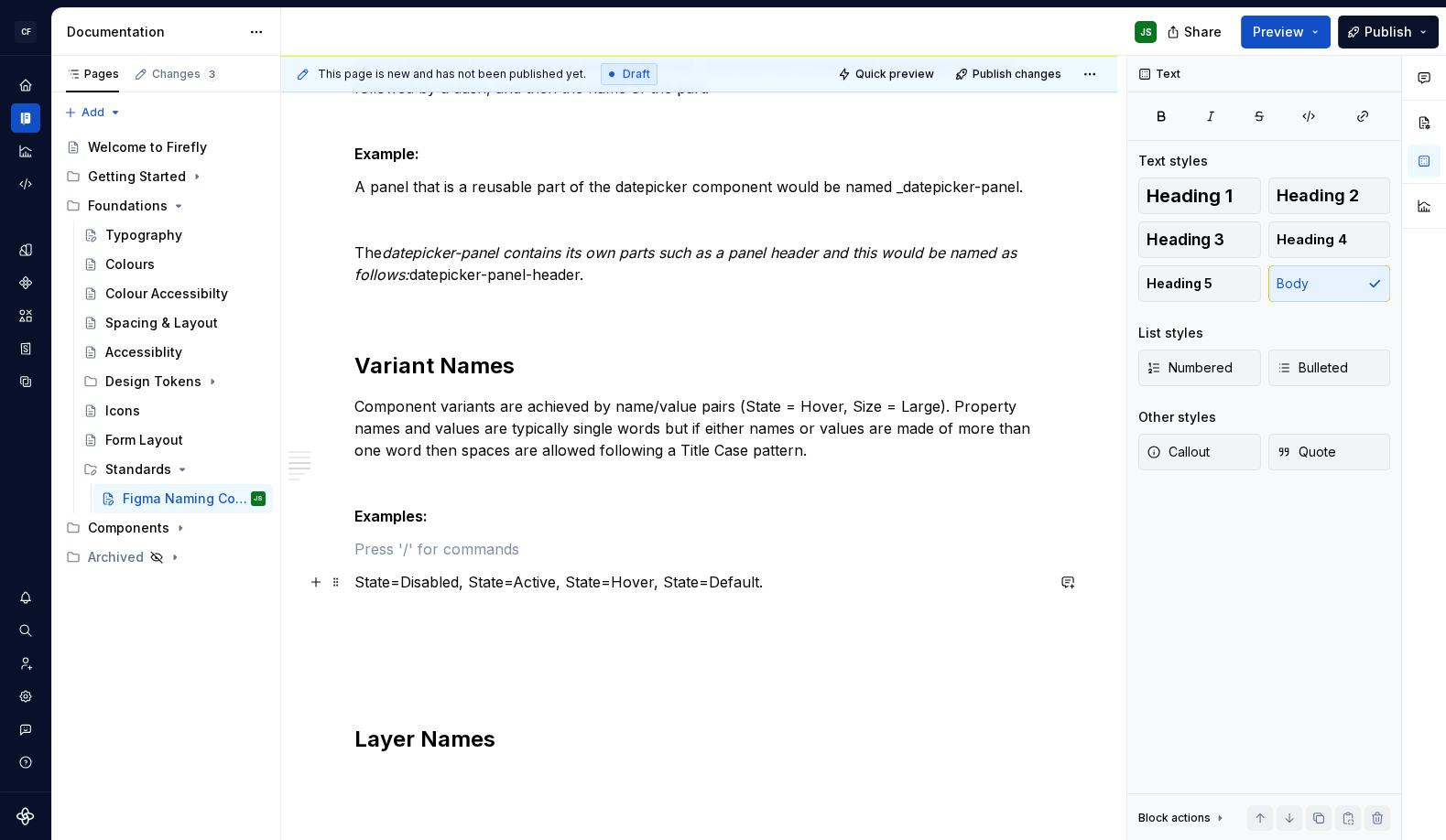
scroll to position [891, 0]
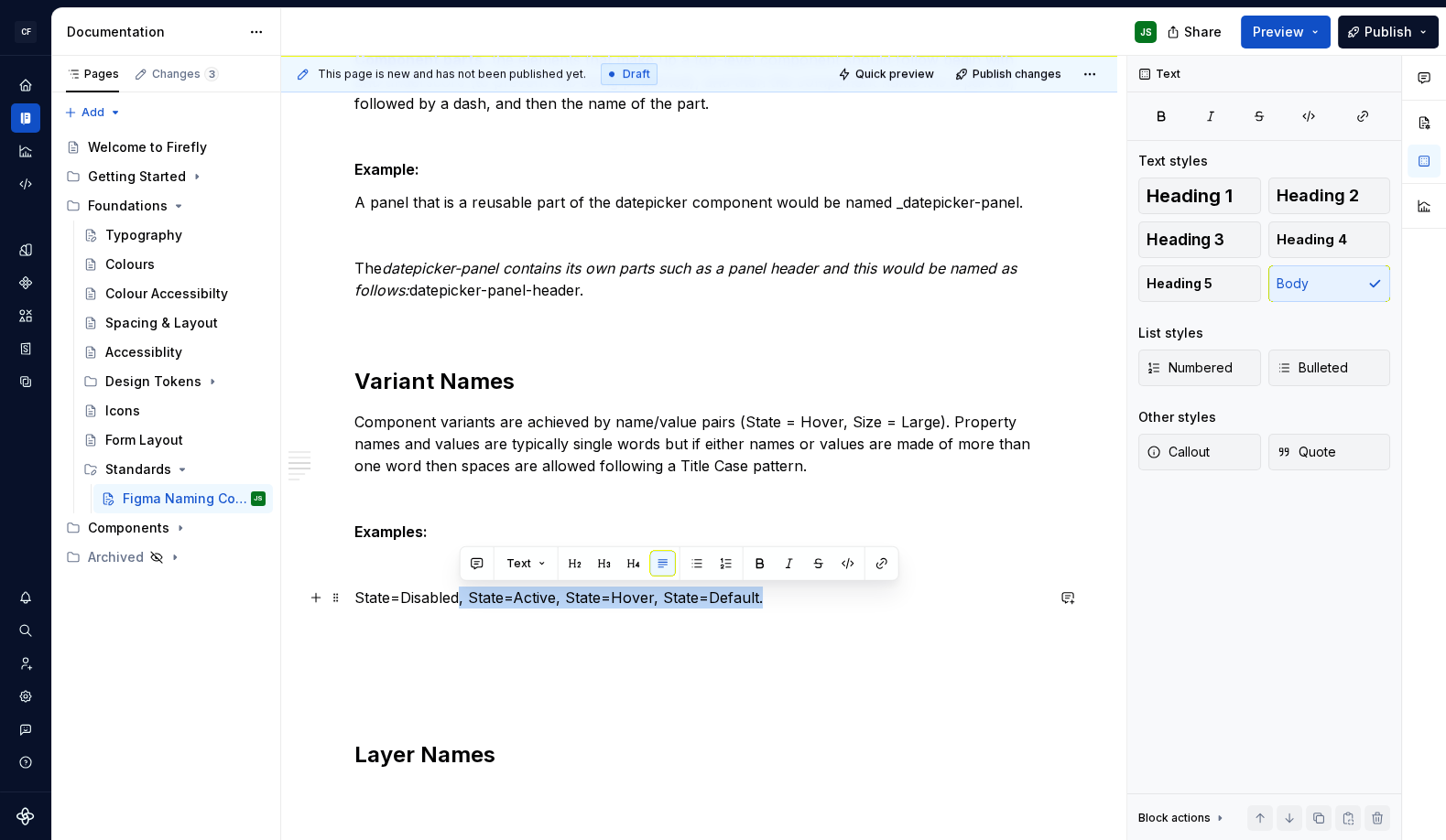
drag, startPoint x: 772, startPoint y: 597, endPoint x: 459, endPoint y: 601, distance: 313.0
click at [459, 601] on p "State=Disabled, State=Active, State=Hover, State=Default." at bounding box center [699, 597] width 690 height 22
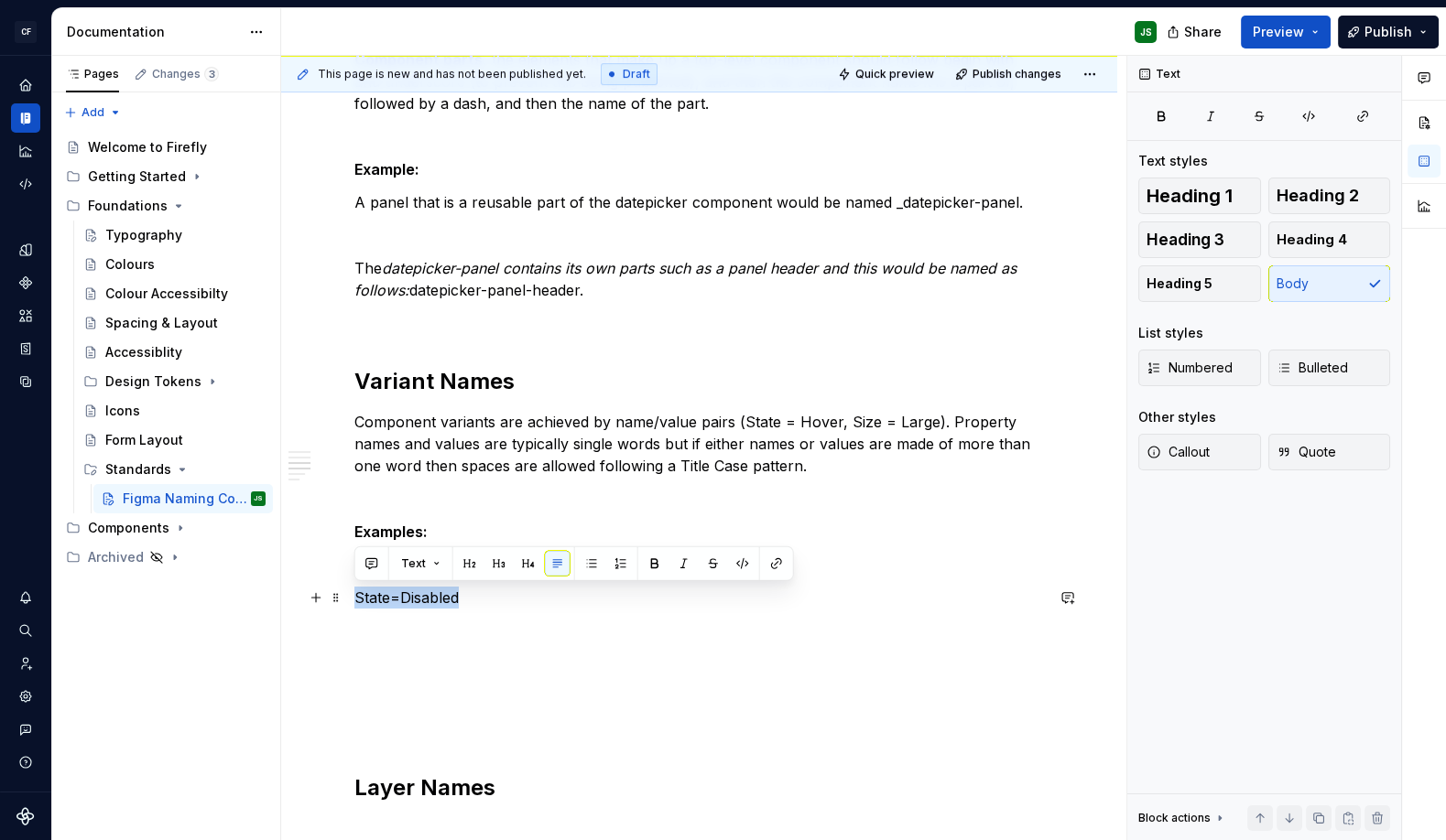
drag, startPoint x: 493, startPoint y: 592, endPoint x: 351, endPoint y: 585, distance: 142.2
click at [352, 586] on div "Component Pages Each components should get its own page in Figma, beginning wit…" at bounding box center [698, 399] width 836 height 1954
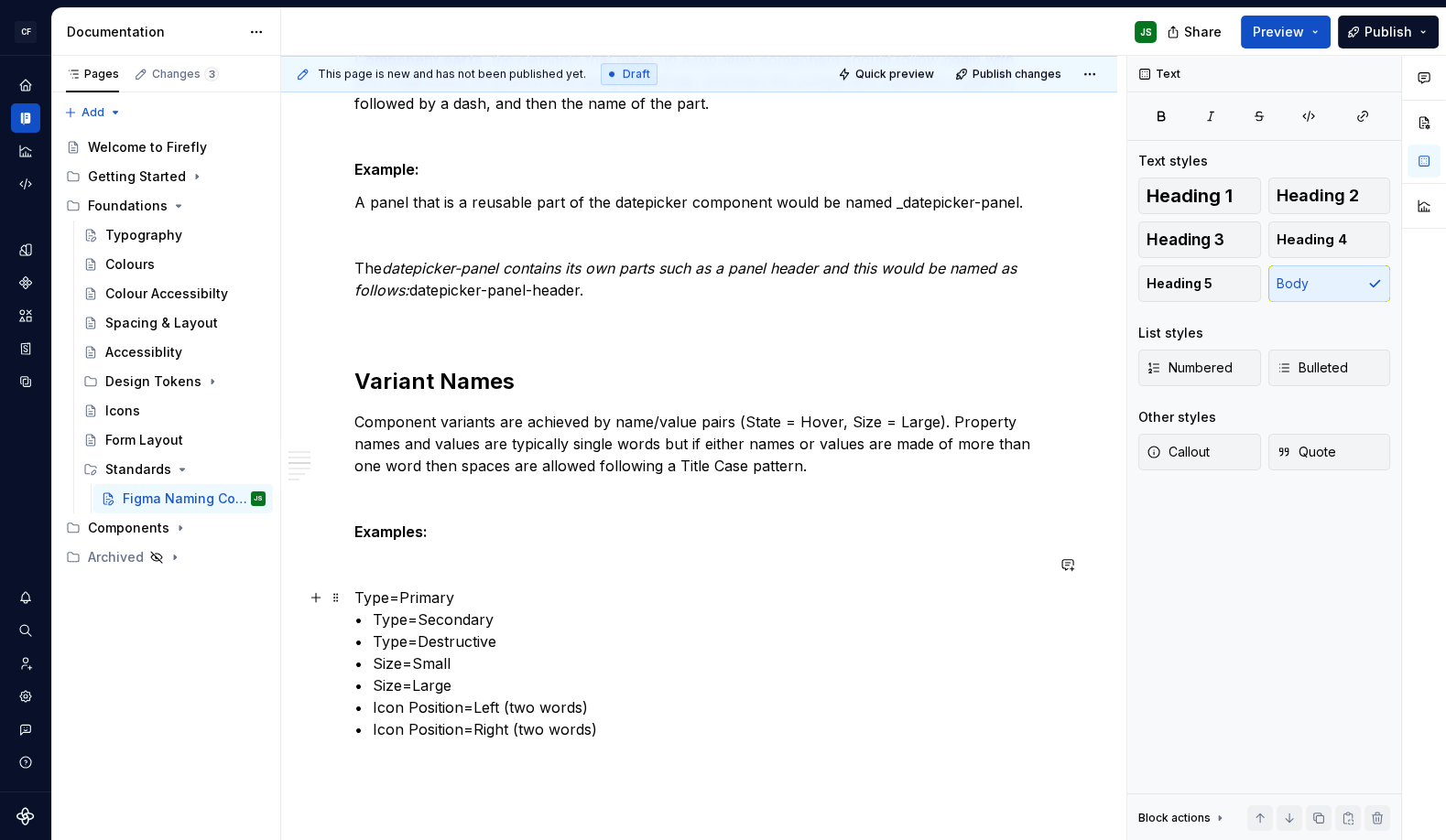
scroll to position [938, 0]
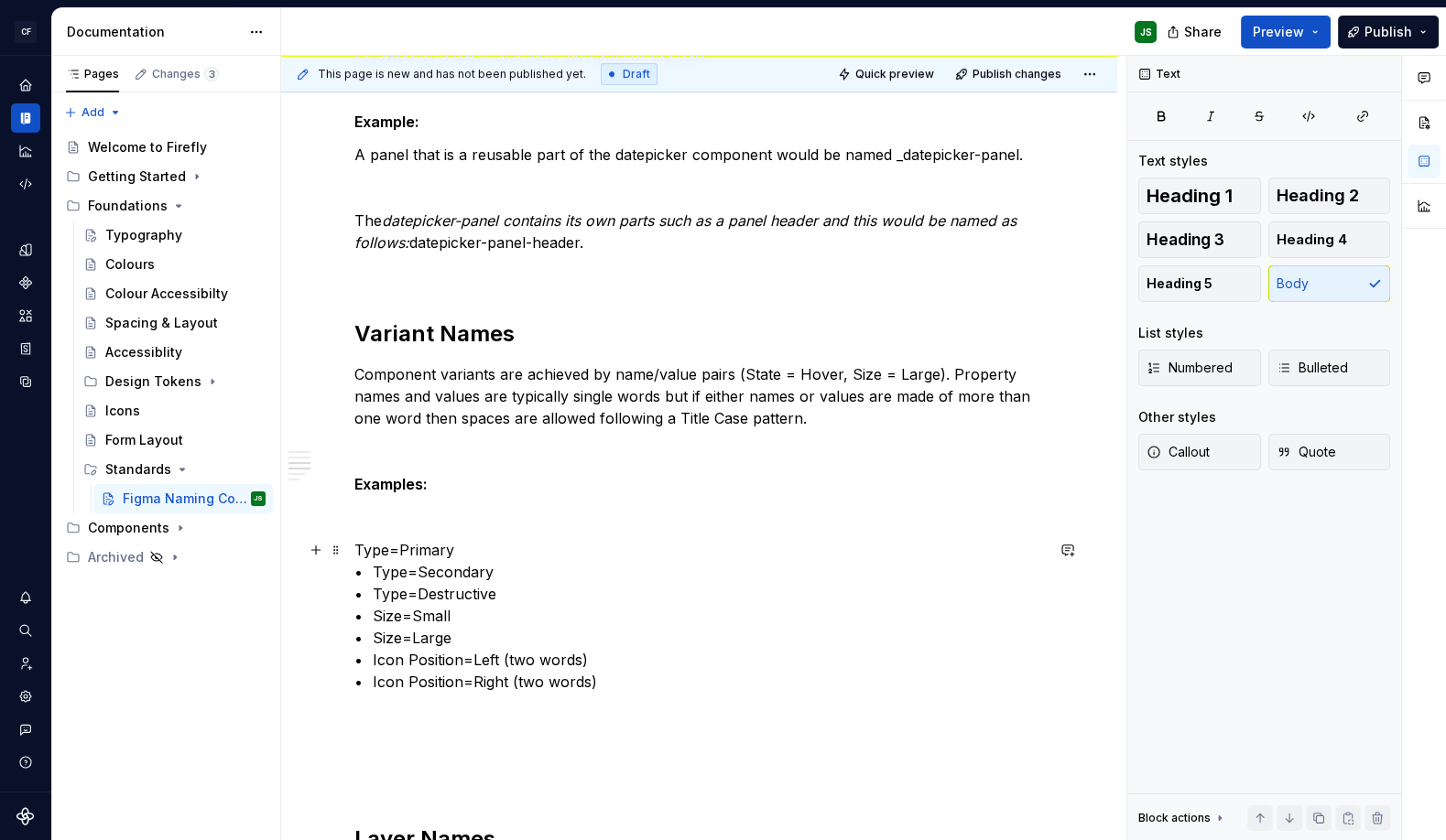
click at [453, 541] on p "Type=Primary • Type=Secondary • Type=Destructive • Size=Small • Size=Large • Ic…" at bounding box center [699, 616] width 690 height 154
click at [420, 516] on p at bounding box center [699, 516] width 690 height 22
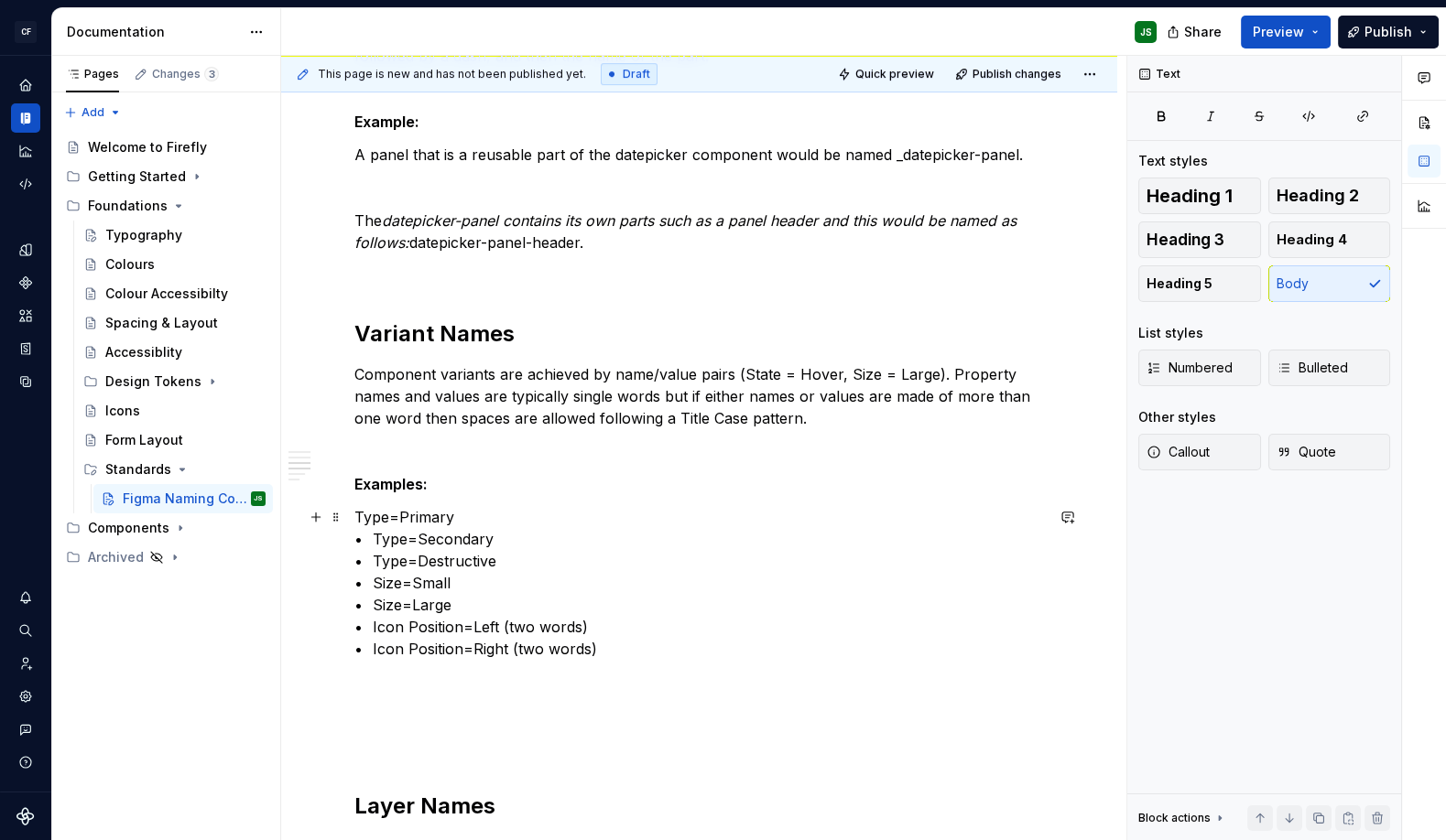
click at [449, 517] on p "Type=Primary • Type=Secondary • Type=Destructive • Size=Small • Size=Large • Ic…" at bounding box center [699, 582] width 690 height 154
drag, startPoint x: 519, startPoint y: 567, endPoint x: 351, endPoint y: 562, distance: 168.1
click at [351, 562] on div "Component Pages Each components should get its own page in Figma, beginning wit…" at bounding box center [698, 385] width 836 height 2020
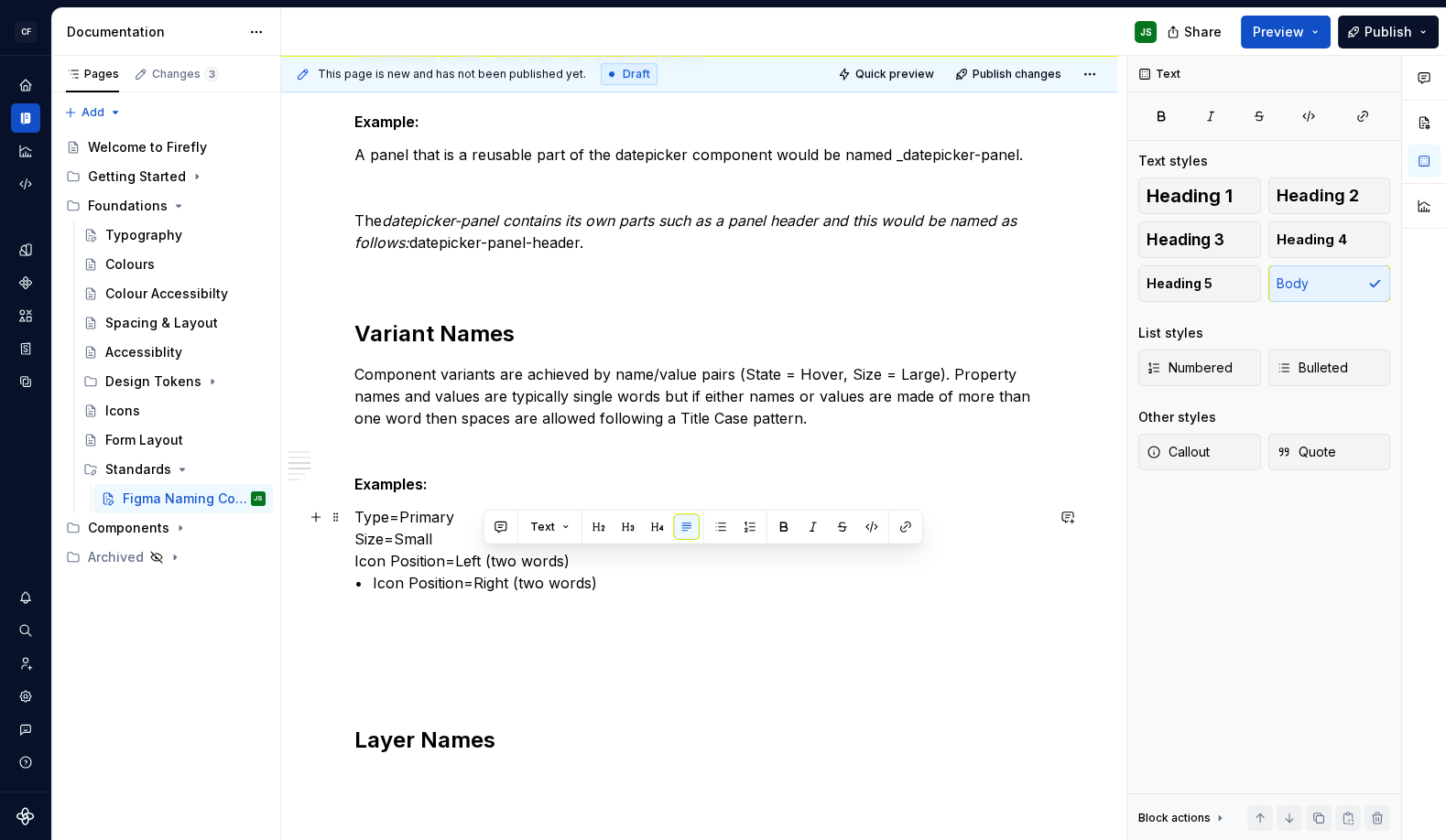
drag, startPoint x: 484, startPoint y: 563, endPoint x: 664, endPoint y: 590, distance: 182.0
click at [664, 590] on p "Type=Primary Size=Small Icon Position=Left (two words) • Icon Position=Right (t…" at bounding box center [699, 550] width 690 height 88
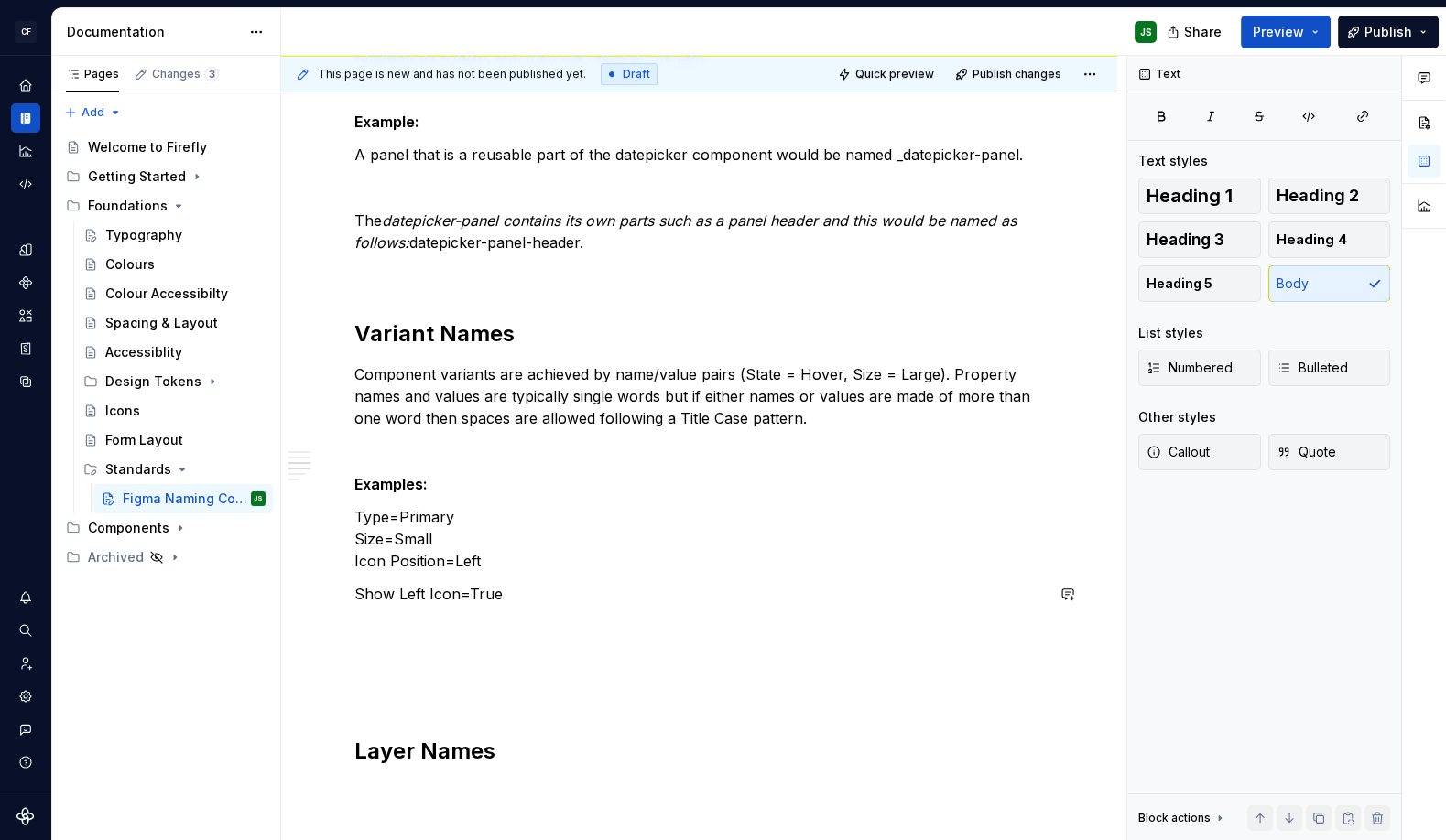
click at [554, 558] on p "Type=Primary Size=Small Icon Position=Left" at bounding box center [699, 538] width 690 height 66
click at [352, 594] on div "Component Pages Each components should get its own page in Figma, beginning wit…" at bounding box center [698, 357] width 836 height 1964
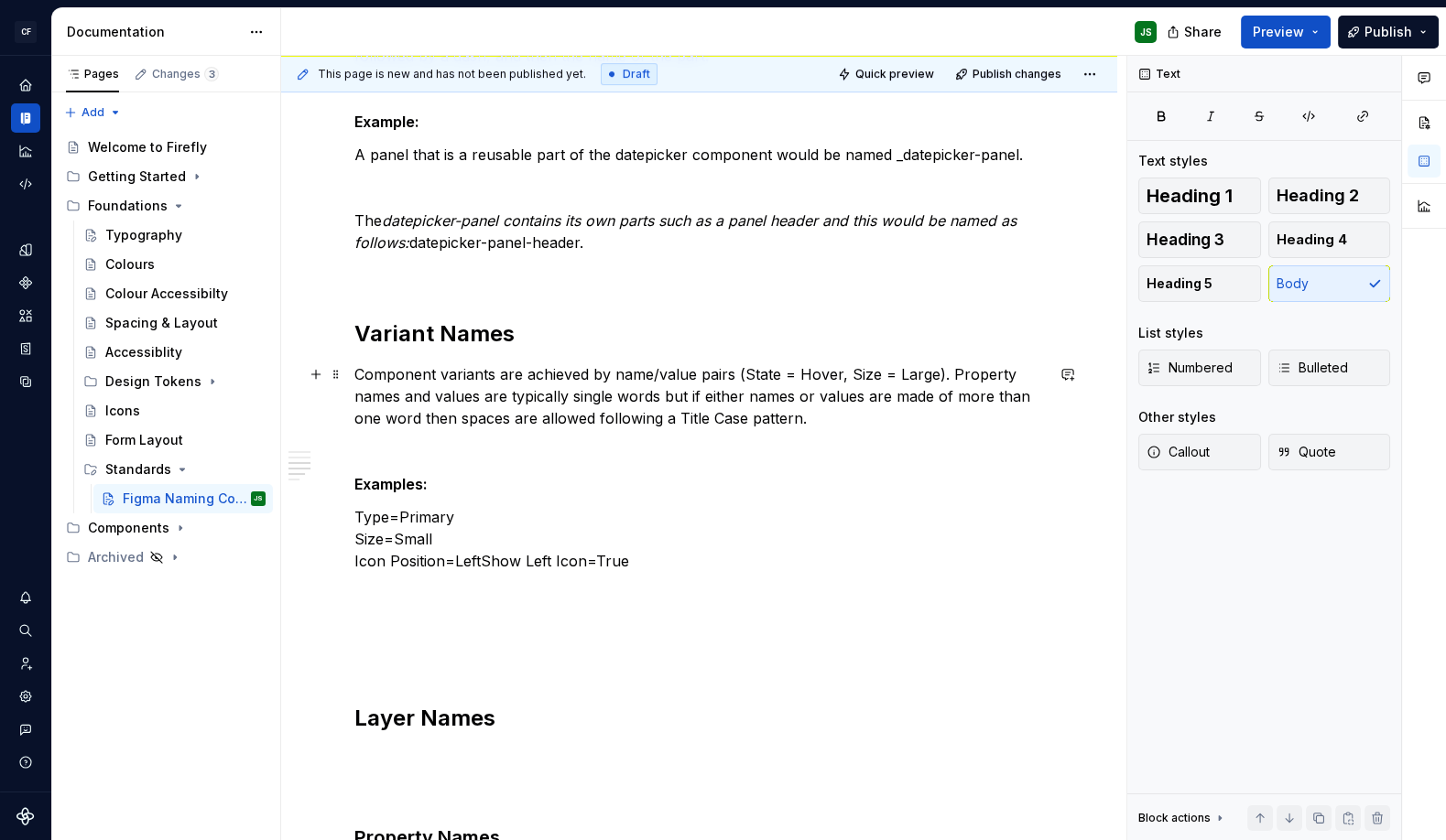
click at [820, 421] on p "Component variants are achieved by name/value pairs (State = Hover, Size = Larg…" at bounding box center [699, 396] width 690 height 66
click at [715, 560] on p "Type=Primary Size=Small Icon Position=LeftShow Left Icon=True" at bounding box center [699, 538] width 690 height 66
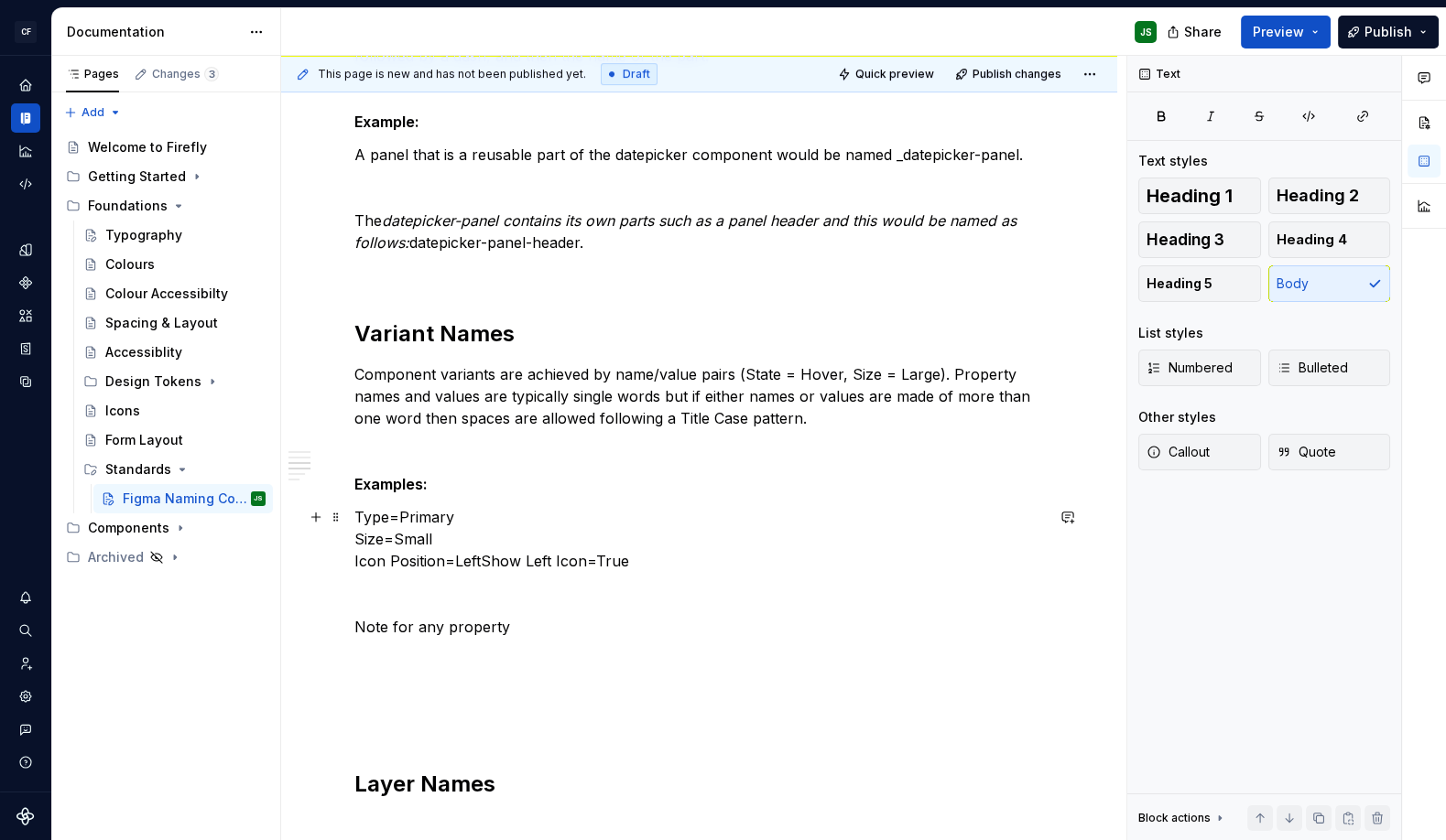
click at [478, 560] on p "Type=Primary Size=Small Icon Position=LeftShow Left Icon=True" at bounding box center [699, 538] width 690 height 66
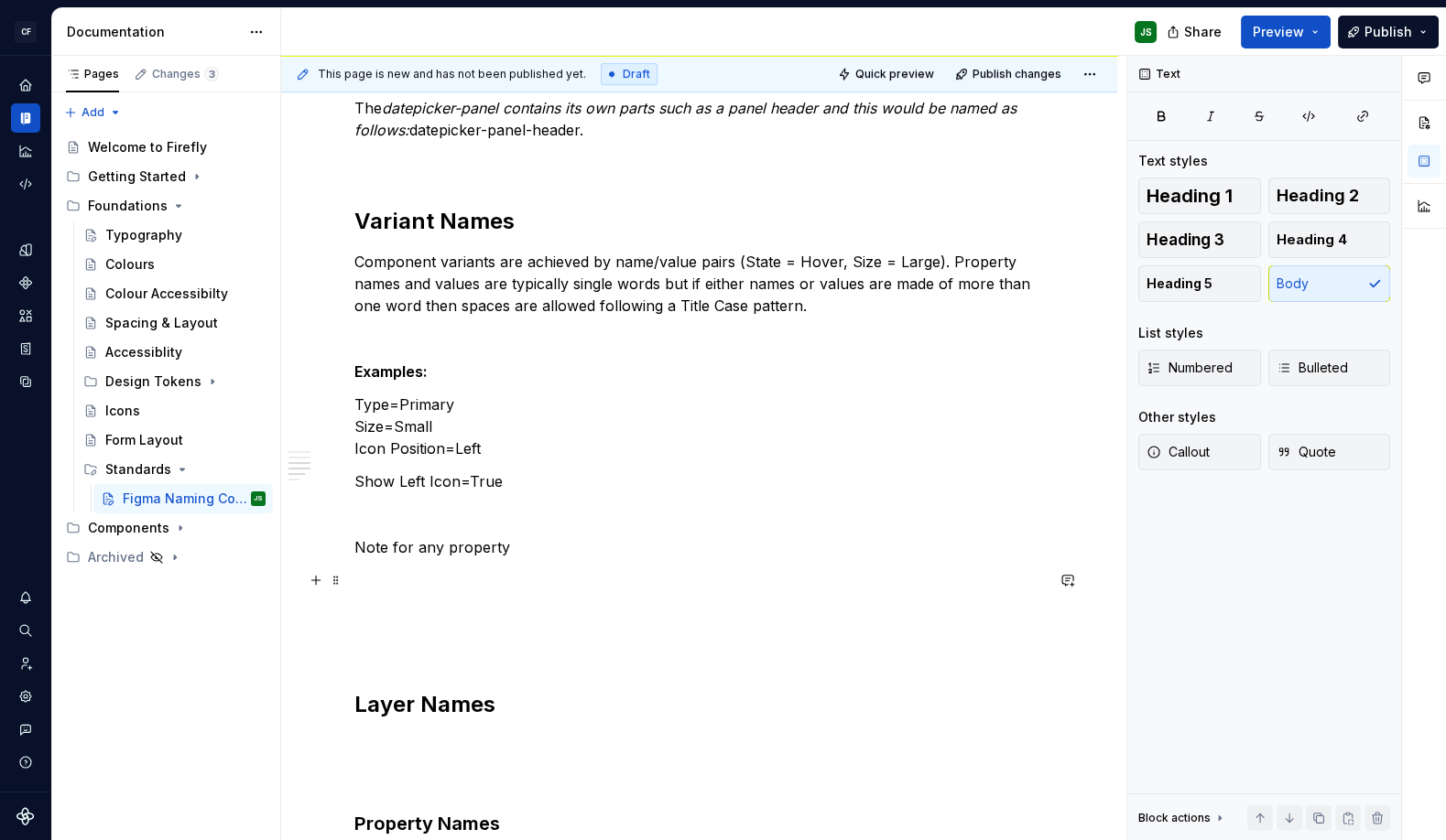
scroll to position [1053, 0]
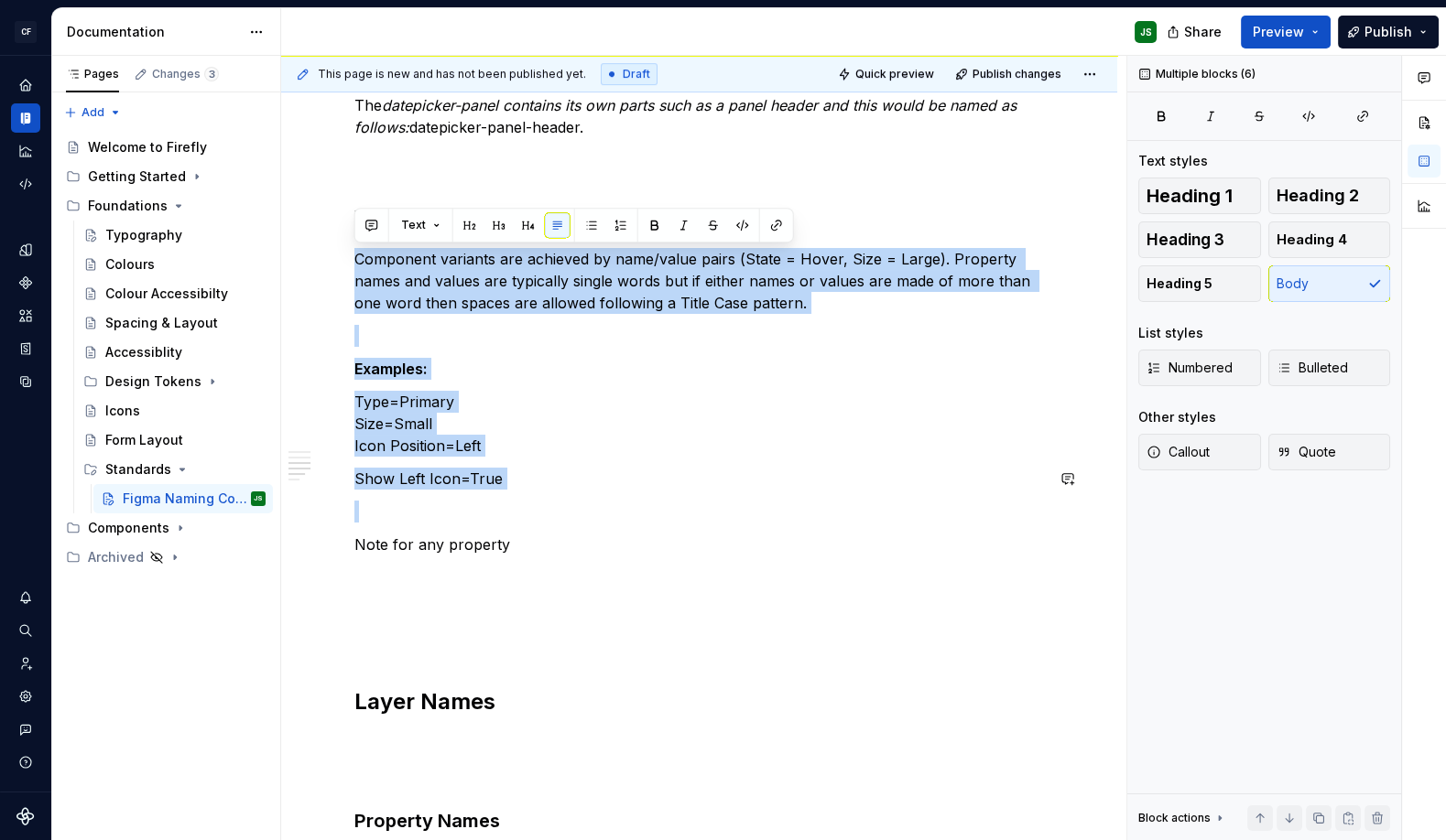
drag, startPoint x: 355, startPoint y: 254, endPoint x: 568, endPoint y: 491, distance: 318.7
click at [568, 491] on div "Component Pages Each components should get its own page in Figma, beginning wit…" at bounding box center [699, 160] width 690 height 1712
copy div "Component variants are achieved by name/value pairs (State = Hover, Size = Larg…"
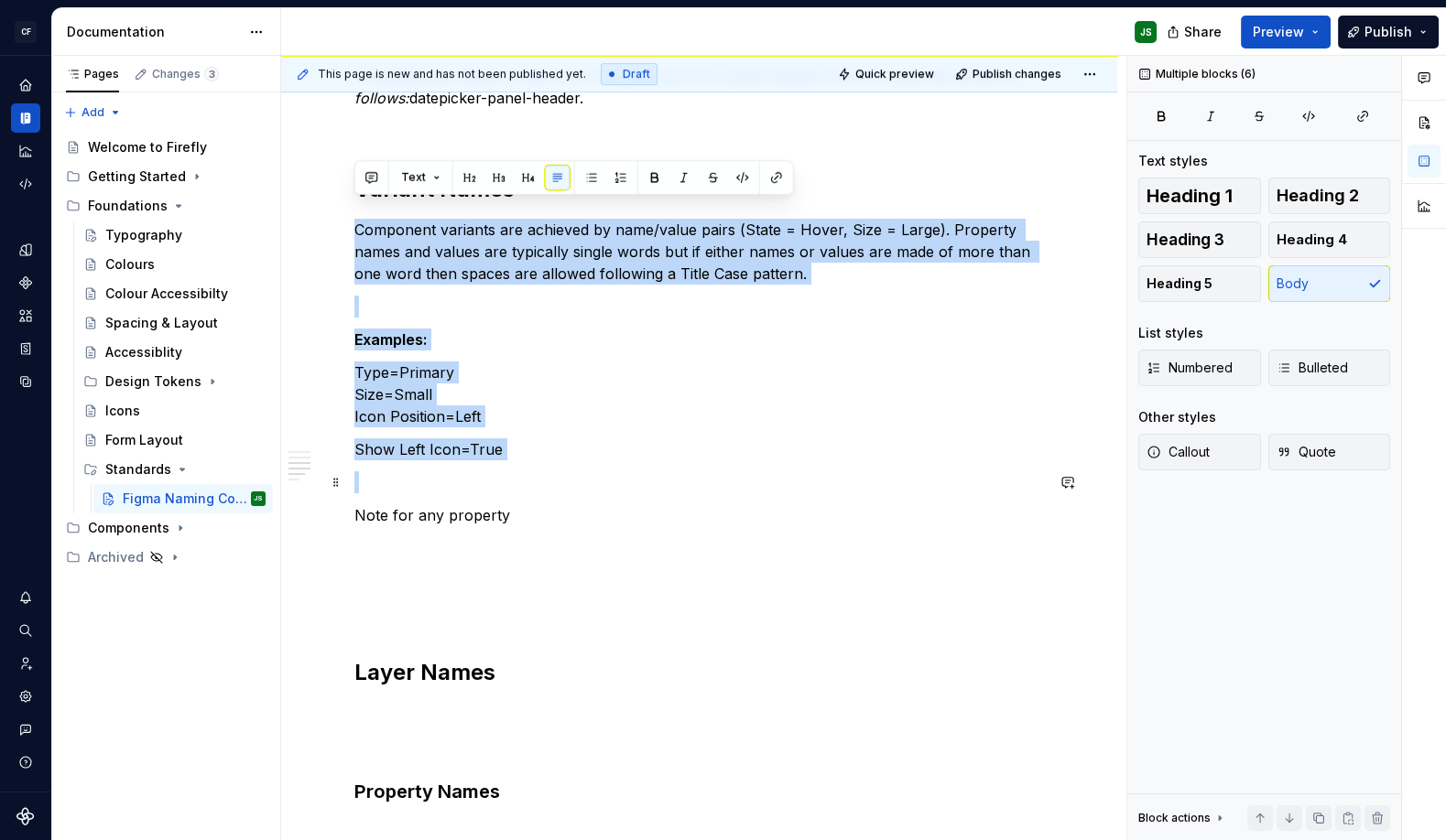
scroll to position [1101, 0]
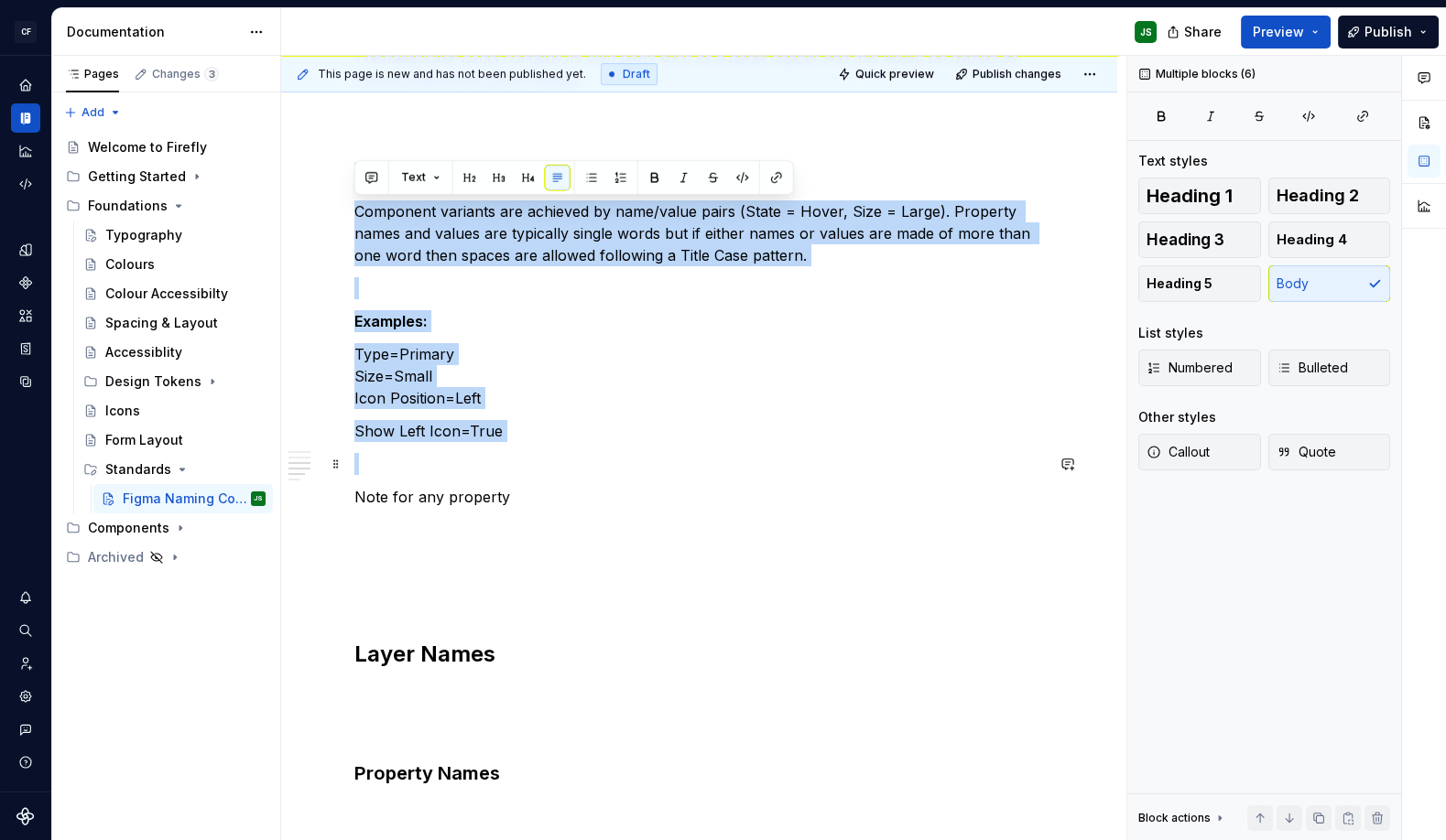
click at [638, 456] on p at bounding box center [699, 463] width 690 height 22
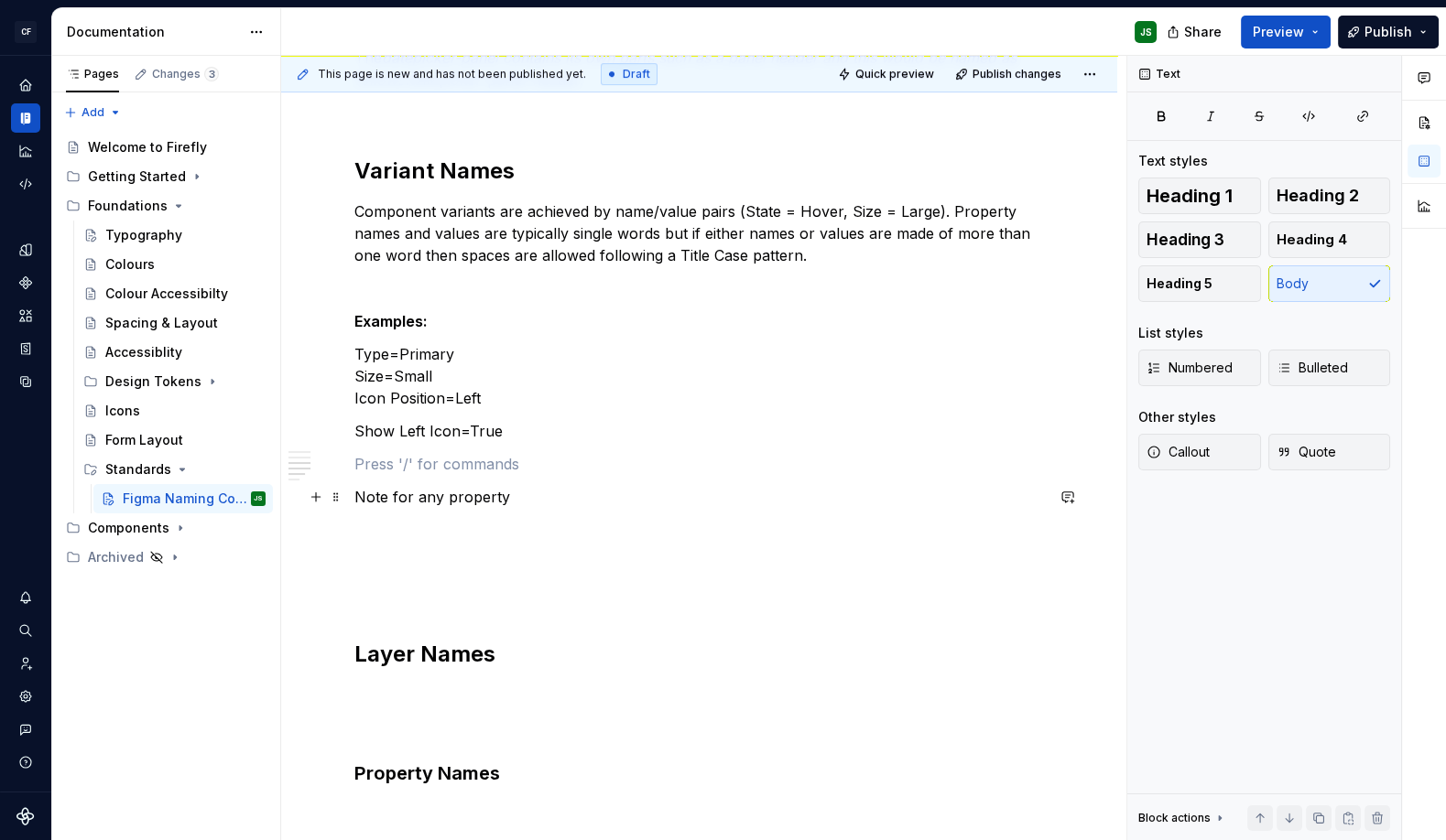
click at [581, 487] on p "Note for any property" at bounding box center [699, 496] width 690 height 22
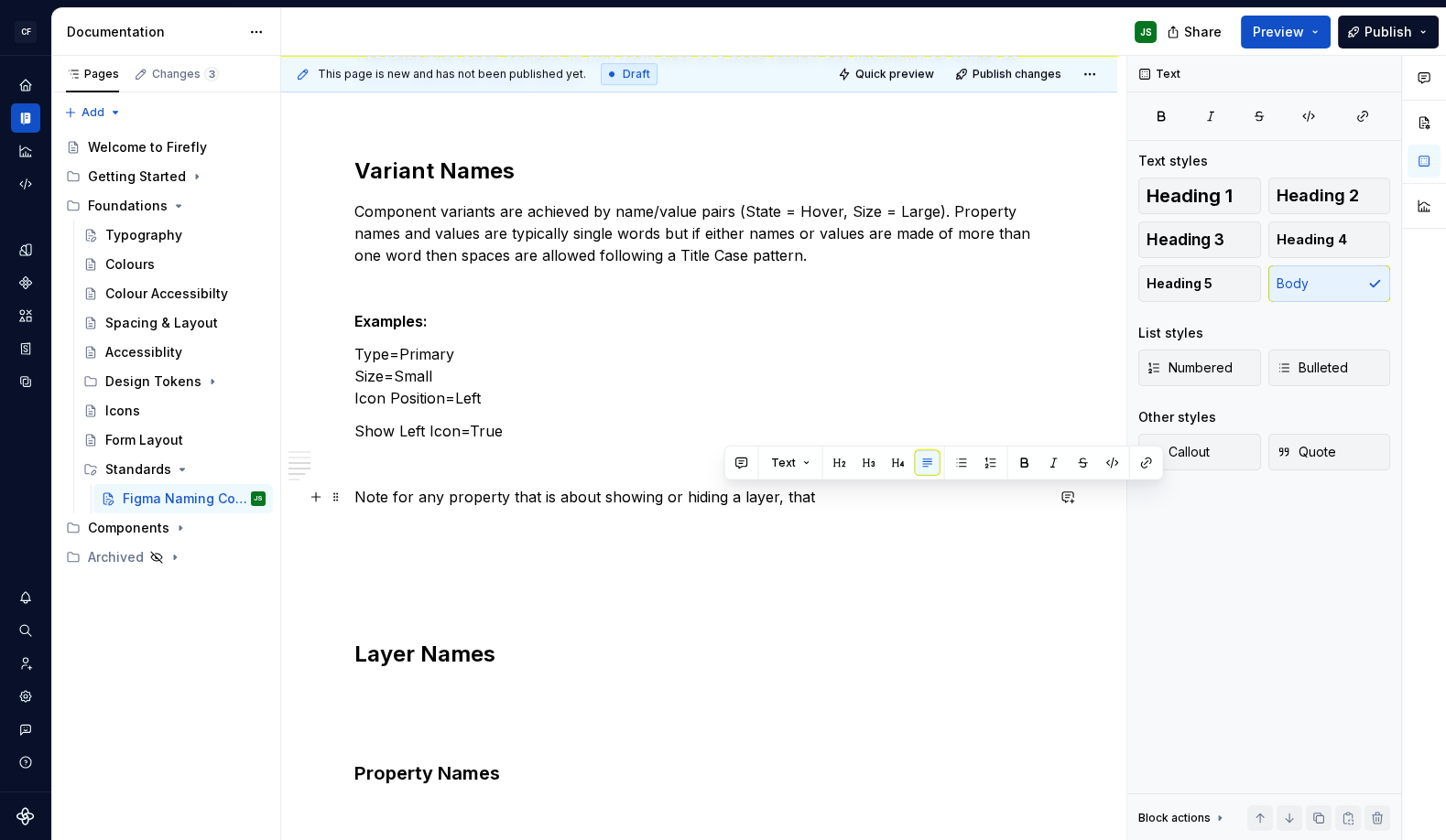
drag, startPoint x: 727, startPoint y: 496, endPoint x: 822, endPoint y: 500, distance: 95.1
click at [822, 500] on p "Note for any property that is about showing or hiding a layer, that" at bounding box center [699, 496] width 690 height 22
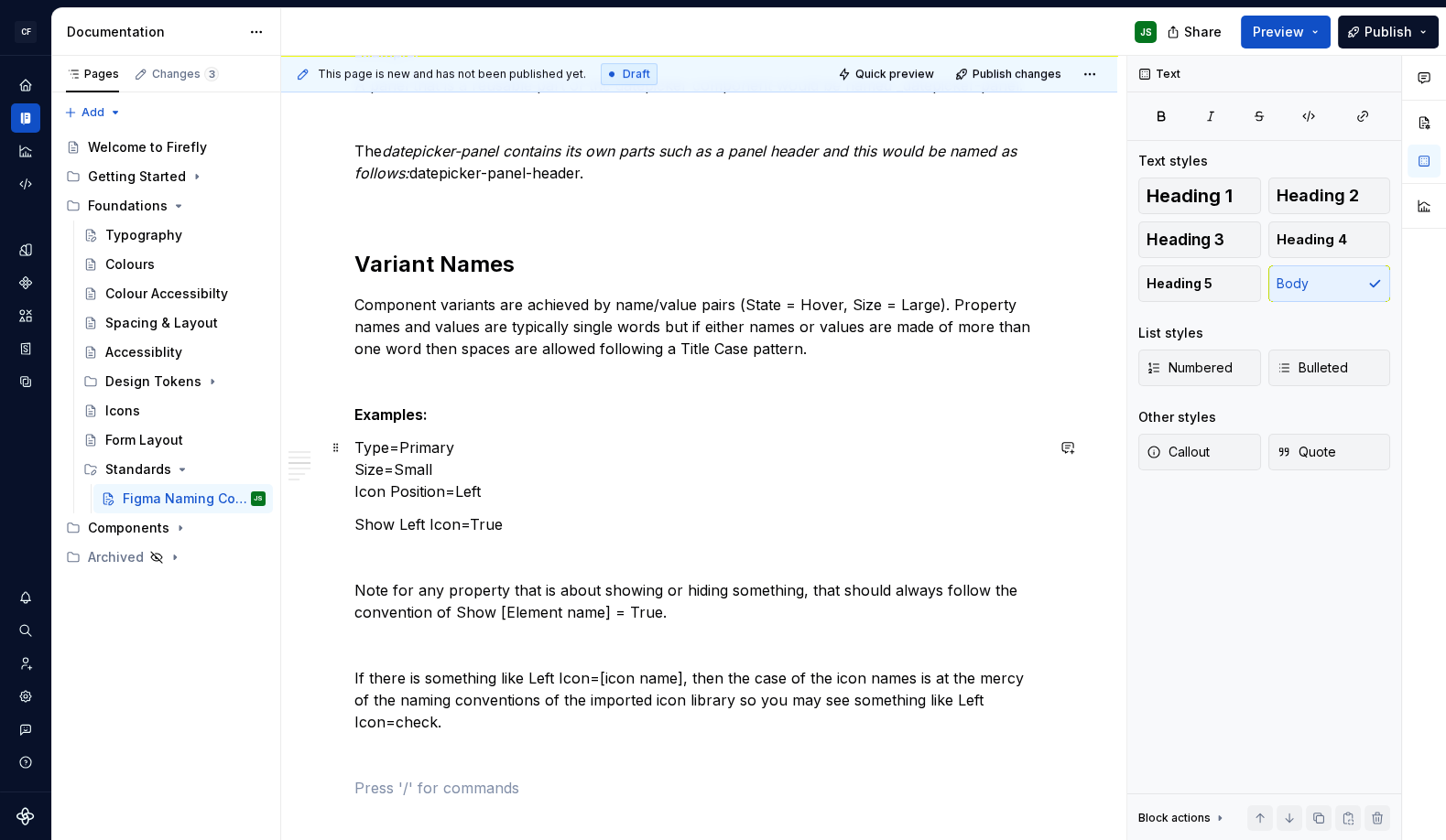
scroll to position [994, 0]
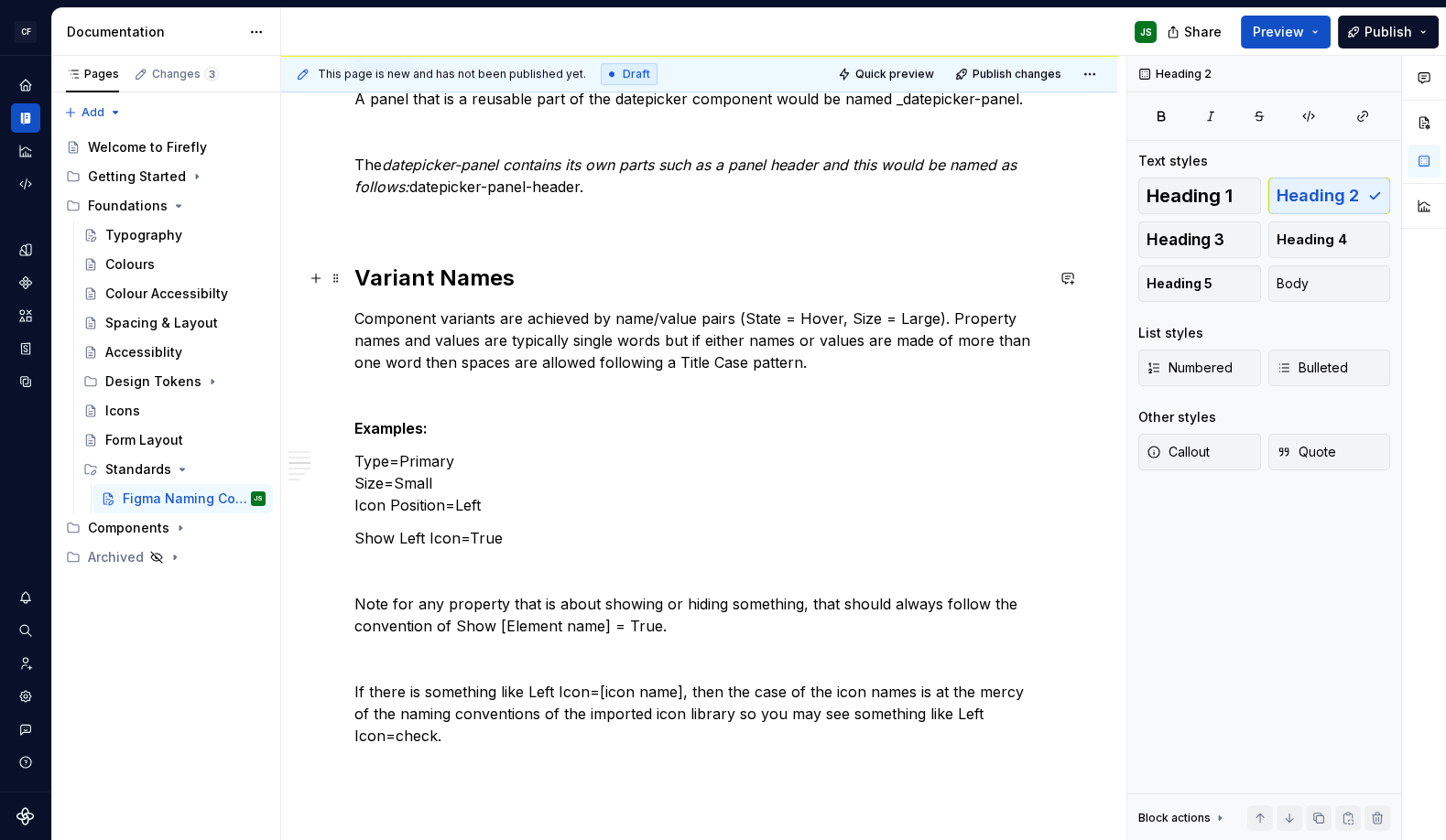
click at [435, 276] on h2 "Variant Names" at bounding box center [699, 278] width 690 height 30
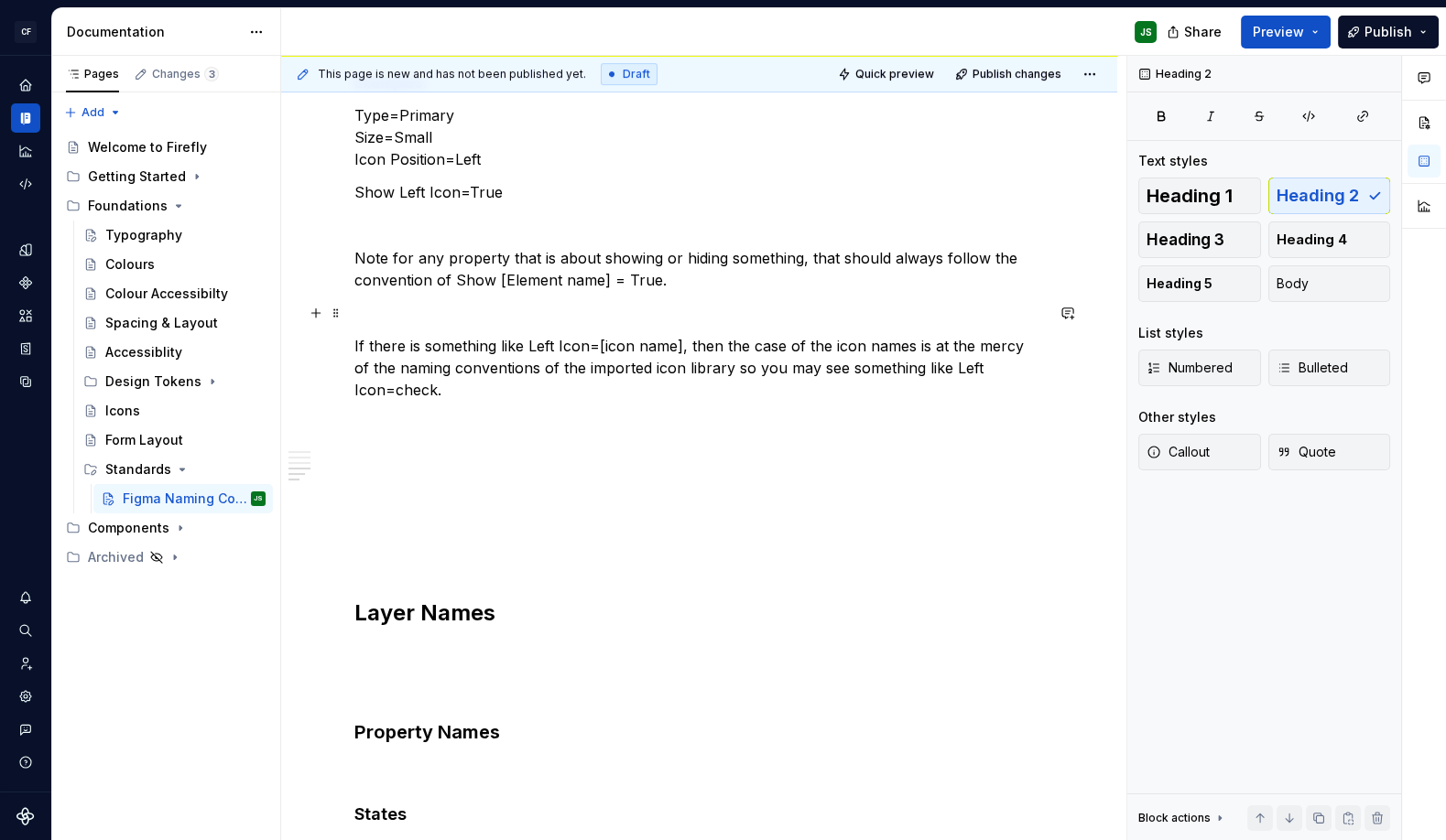
scroll to position [1350, 0]
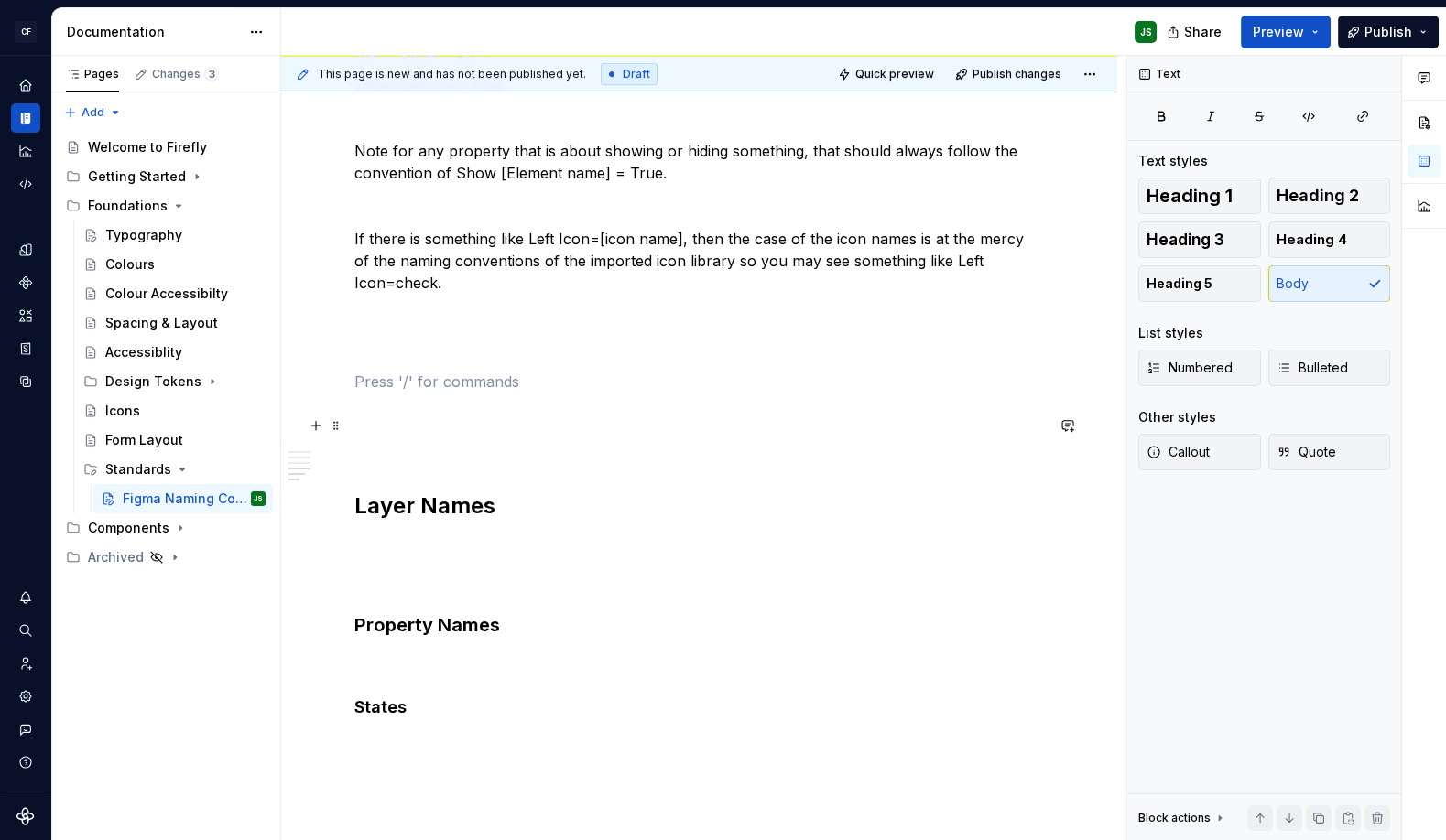
scroll to position [1449, 0]
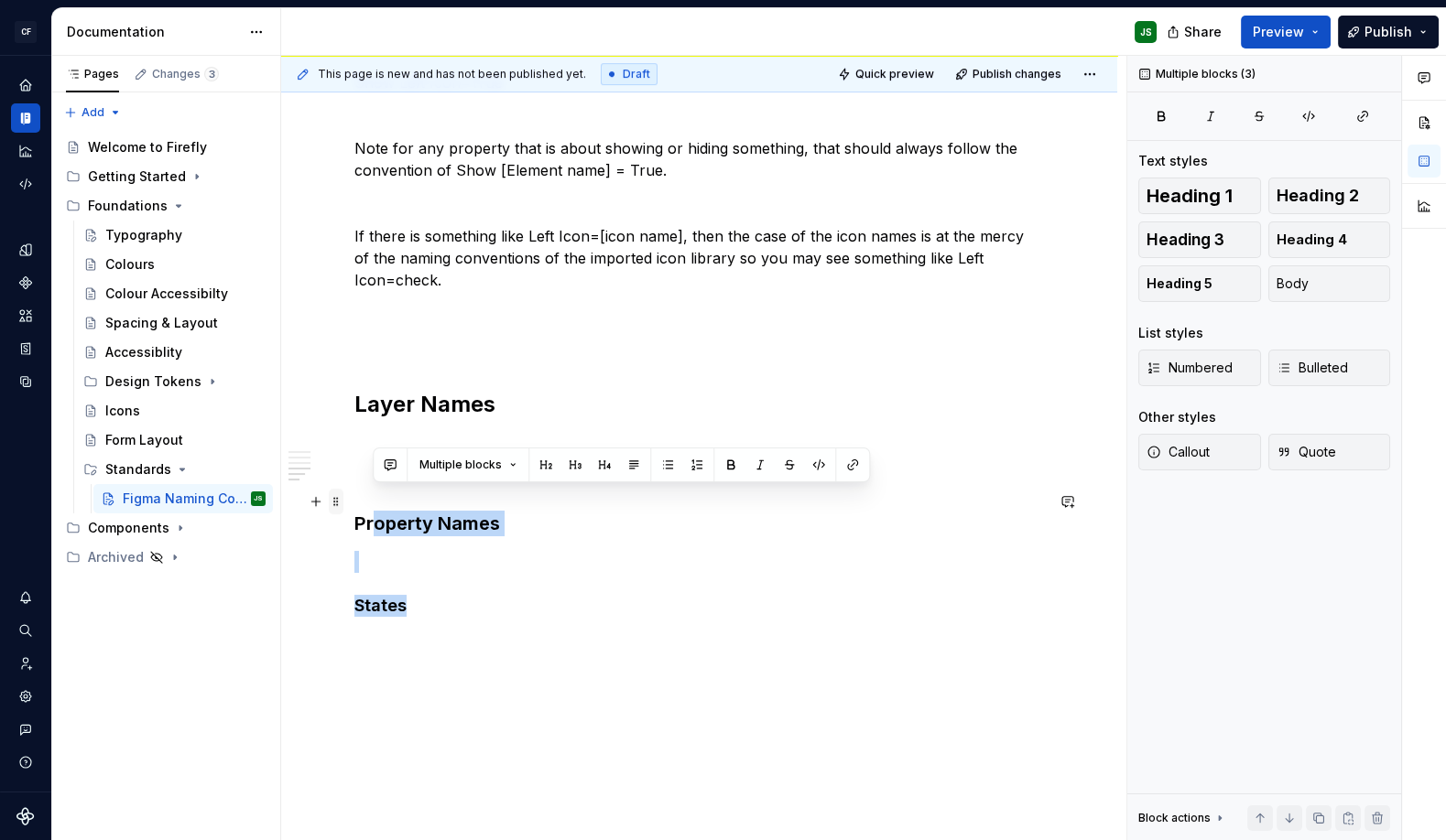
drag, startPoint x: 494, startPoint y: 590, endPoint x: 336, endPoint y: 497, distance: 183.3
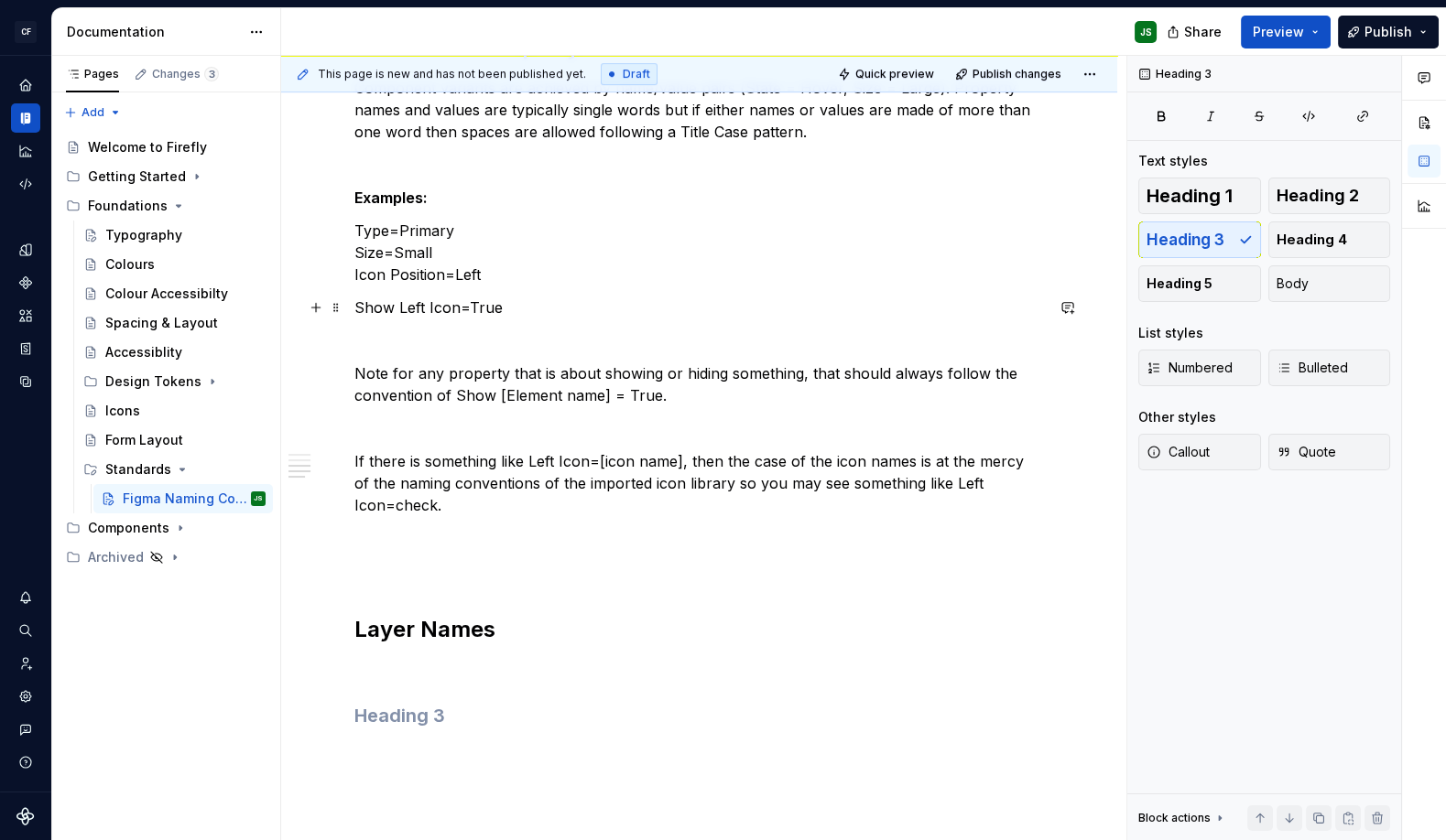
scroll to position [1238, 0]
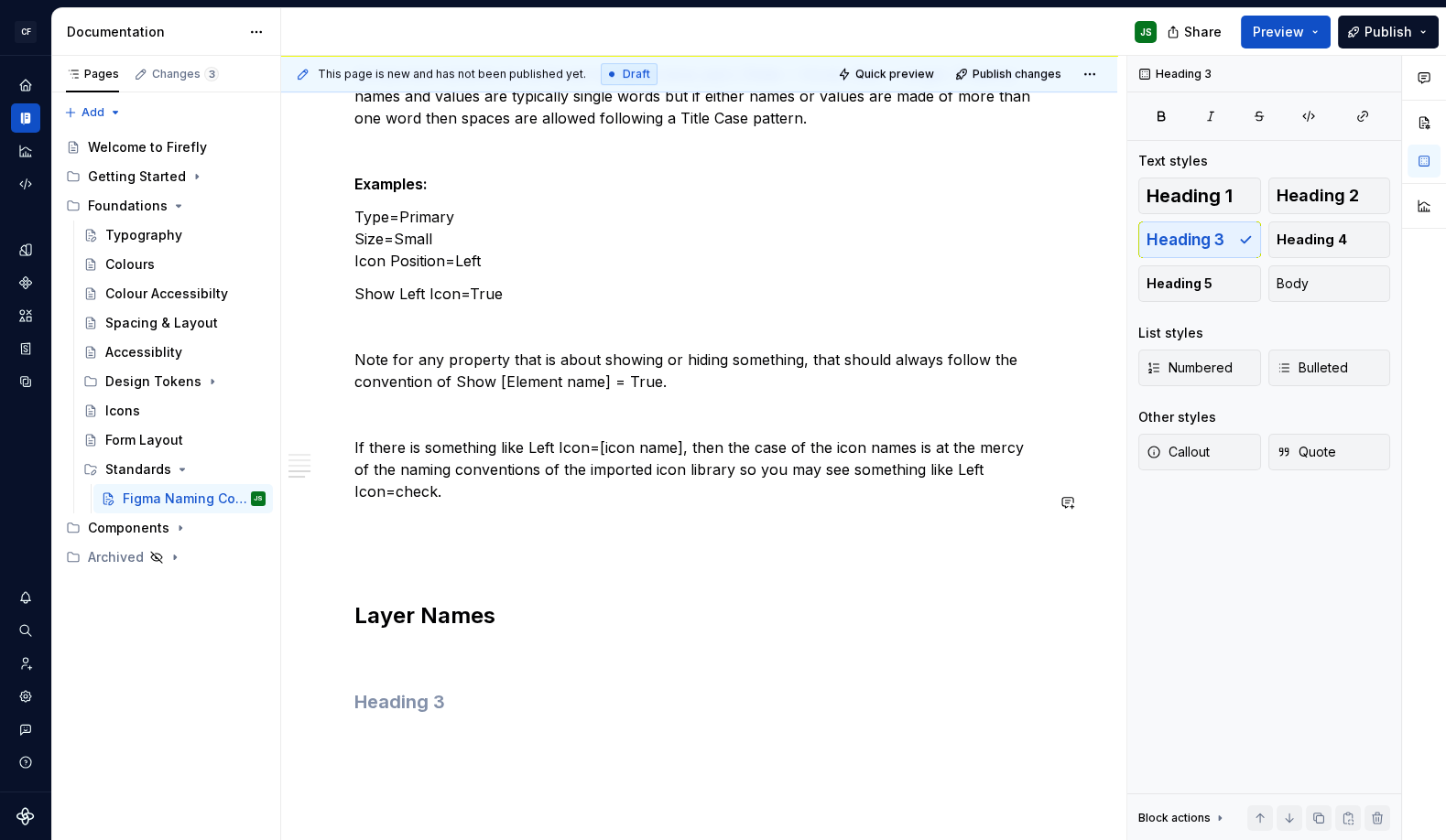
click at [398, 546] on p "States" at bounding box center [699, 556] width 690 height 22
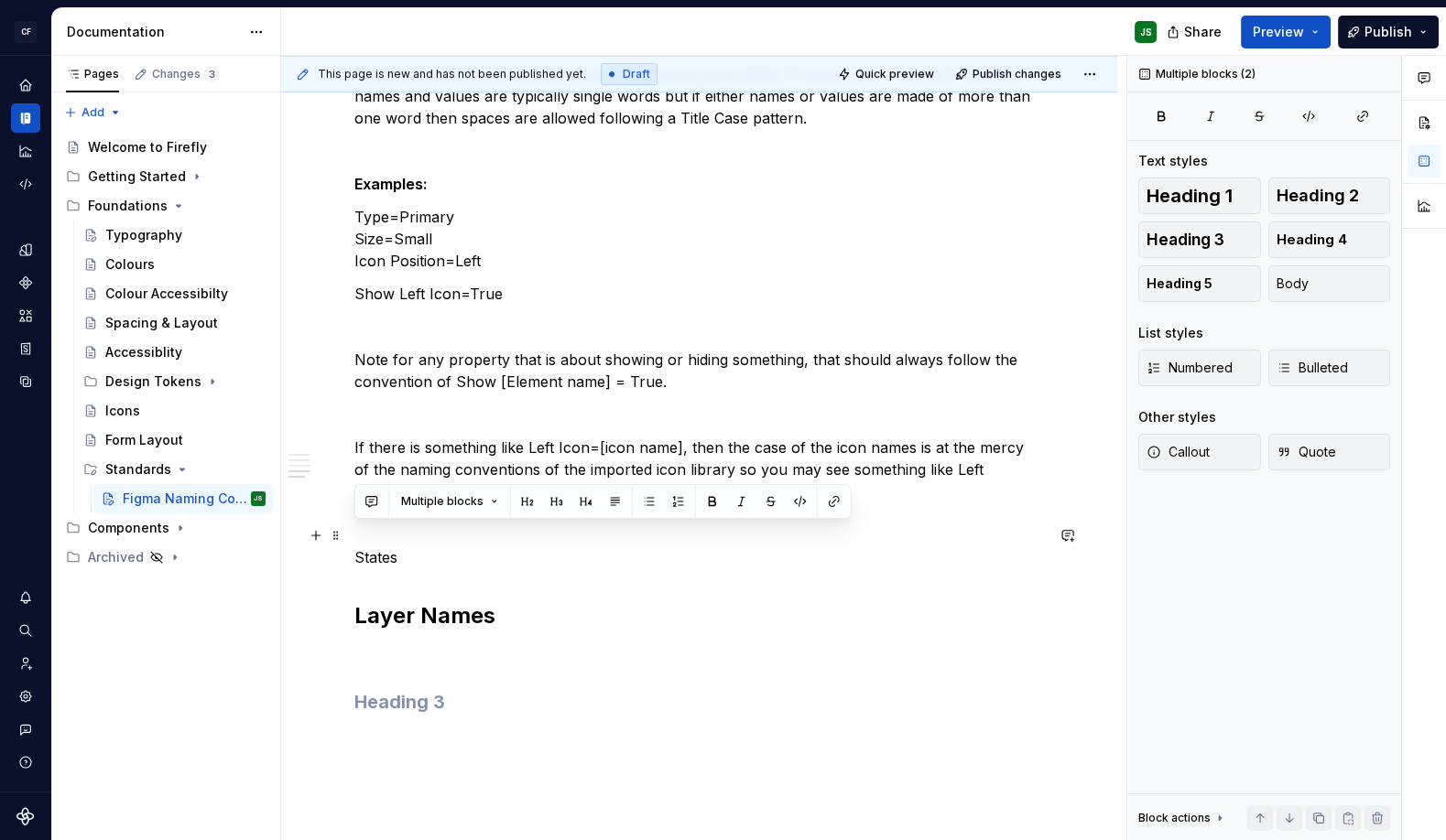
click at [398, 546] on p "States" at bounding box center [699, 556] width 690 height 22
click at [383, 546] on p "States" at bounding box center [699, 556] width 690 height 22
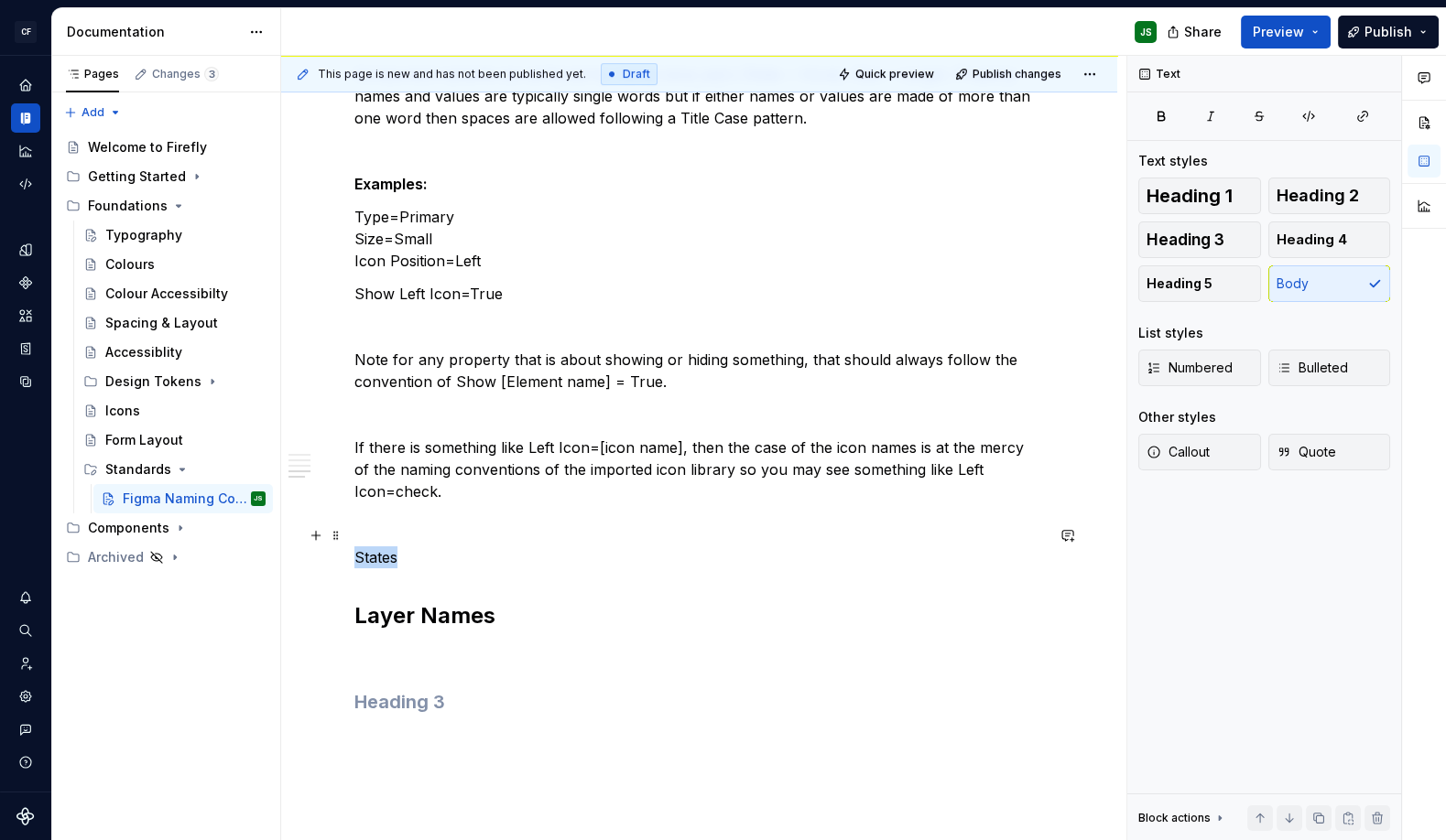
click at [383, 546] on p "States" at bounding box center [699, 556] width 690 height 22
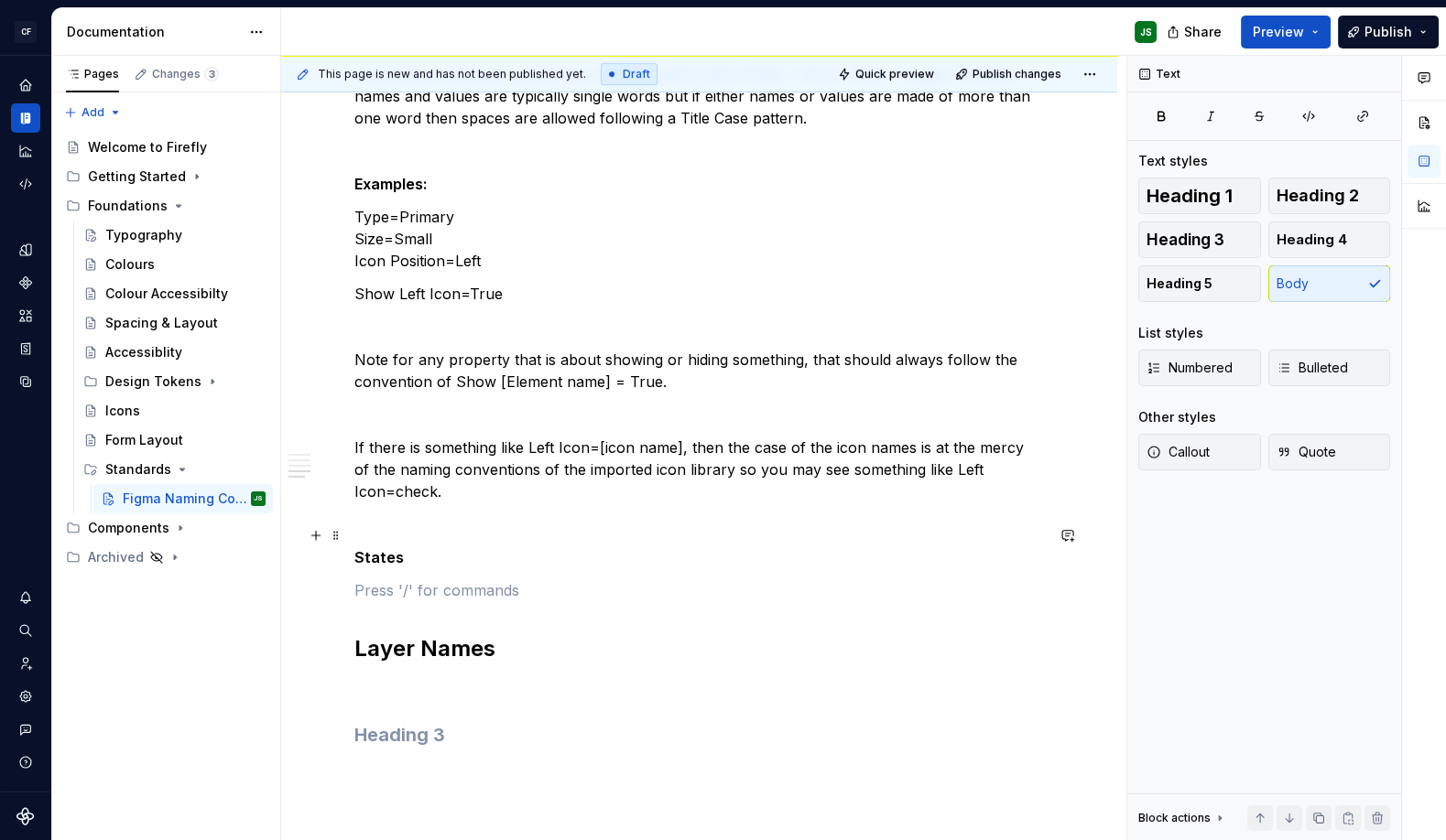
click at [388, 548] on strong "States" at bounding box center [379, 556] width 50 height 18
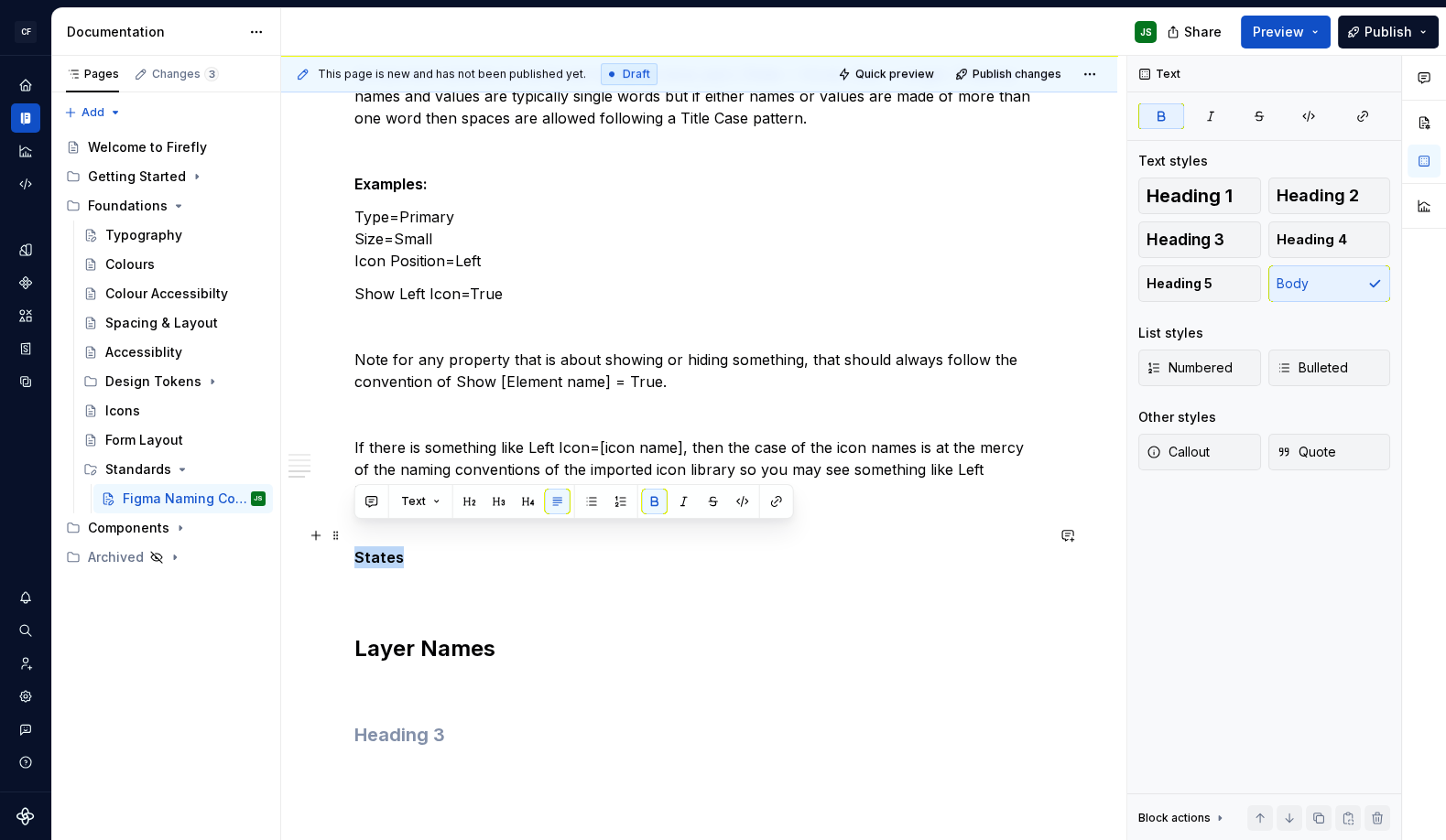
click at [388, 548] on strong "States" at bounding box center [379, 556] width 50 height 18
click at [519, 503] on button "button" at bounding box center [528, 501] width 26 height 26
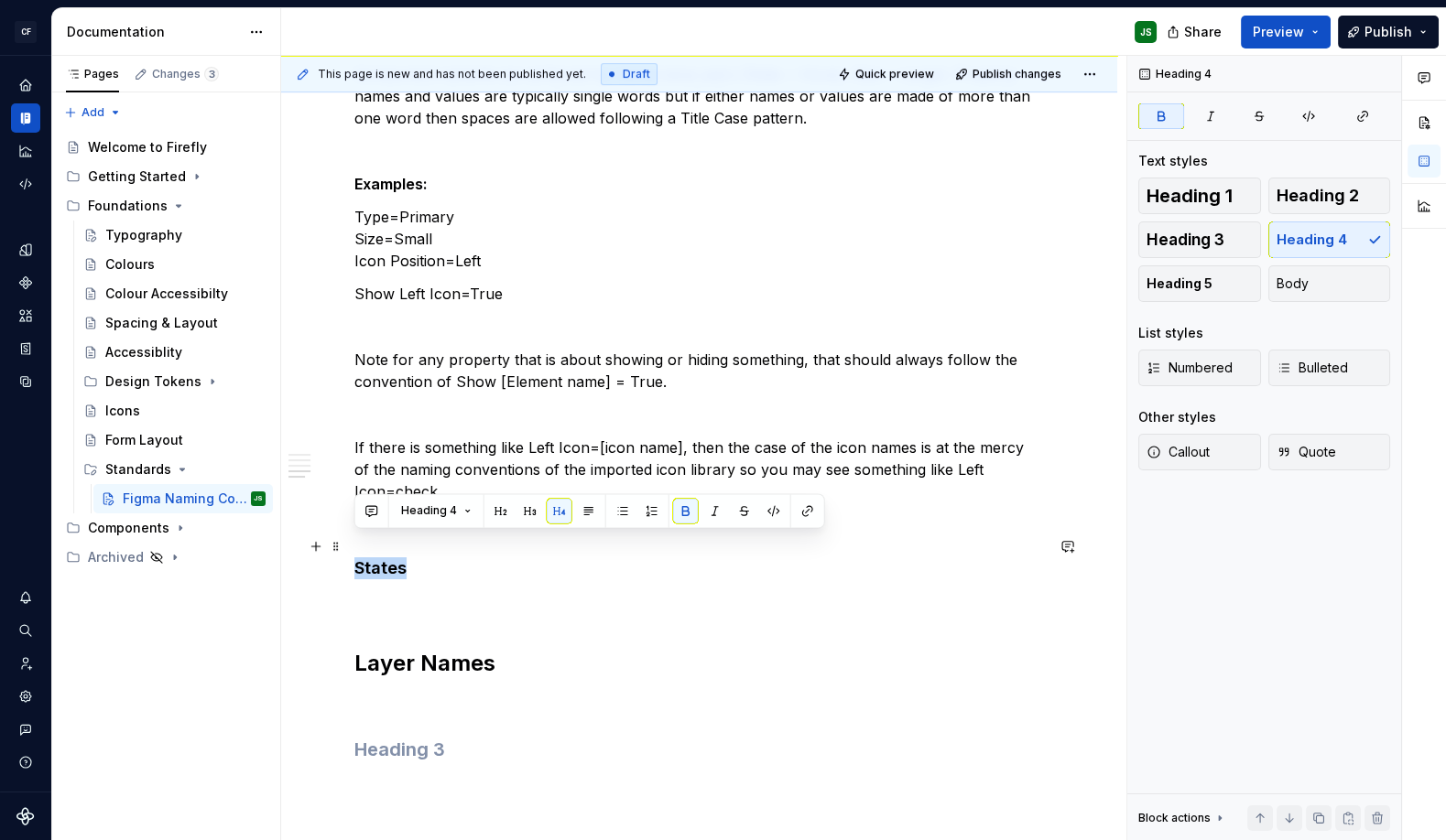
click at [437, 557] on h4 "States" at bounding box center [699, 568] width 690 height 22
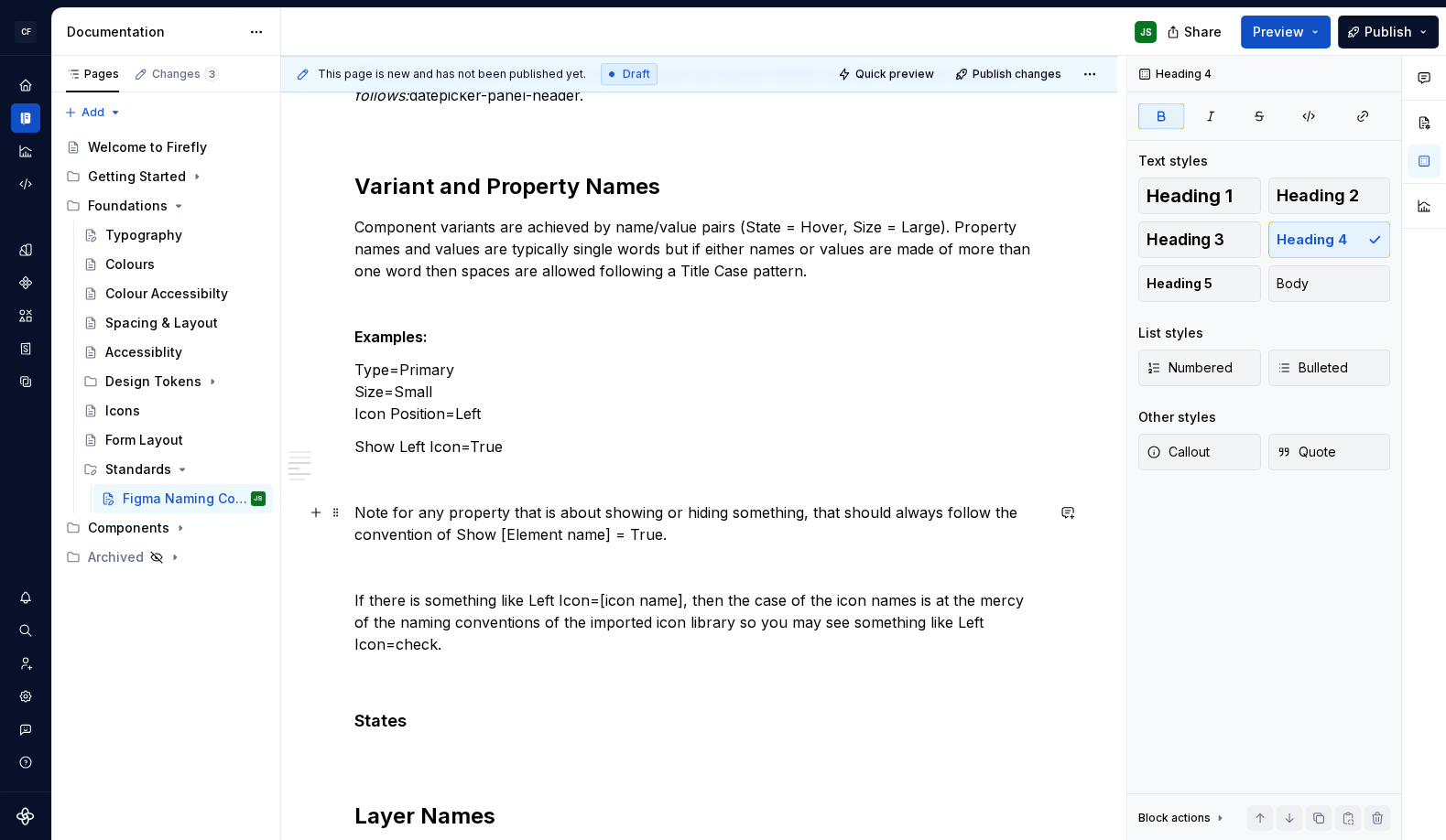
scroll to position [1092, 0]
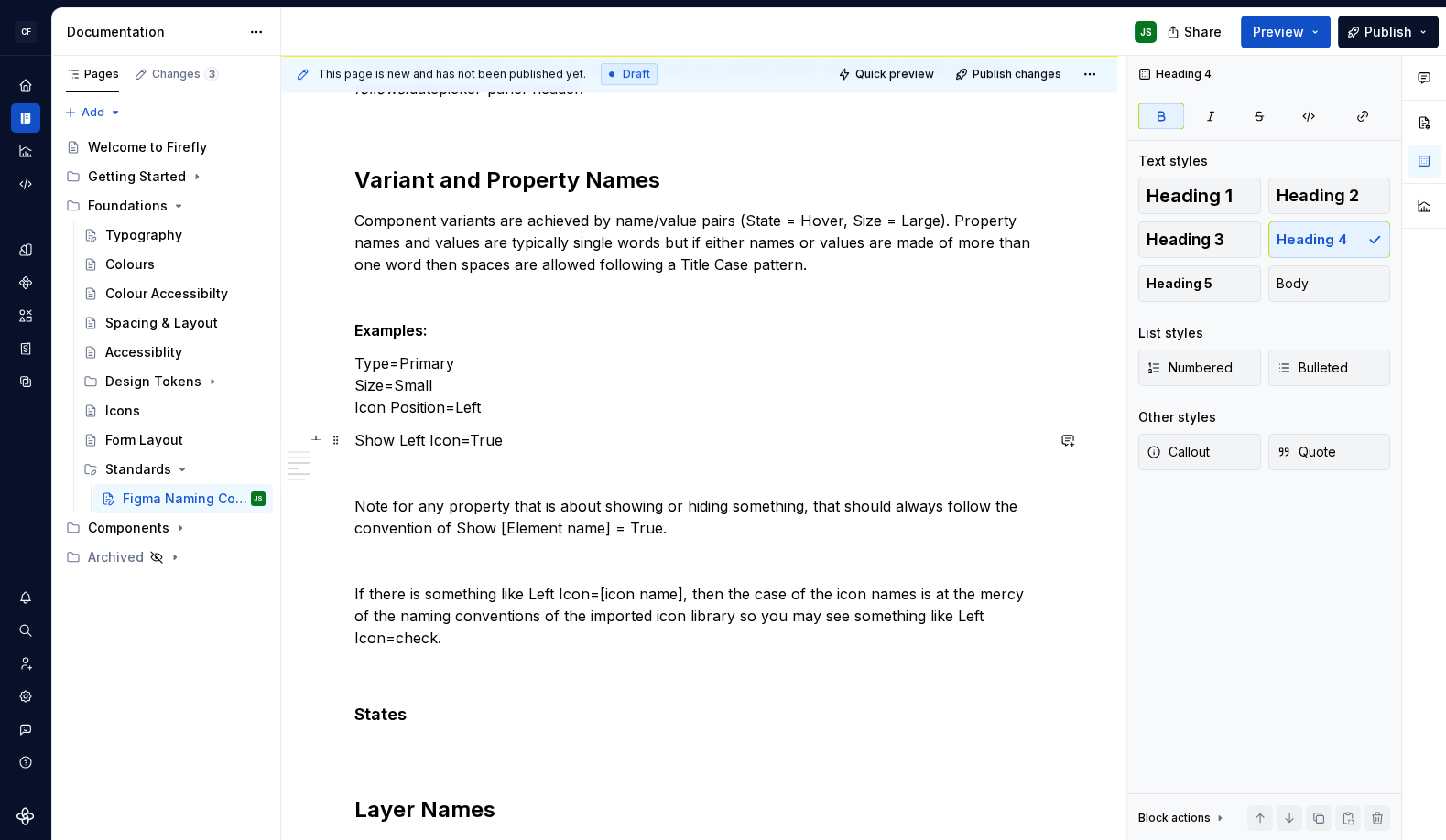
click at [347, 446] on div "Component Pages Each components should get its own page in Figma, beginning wit…" at bounding box center [698, 253] width 836 height 2064
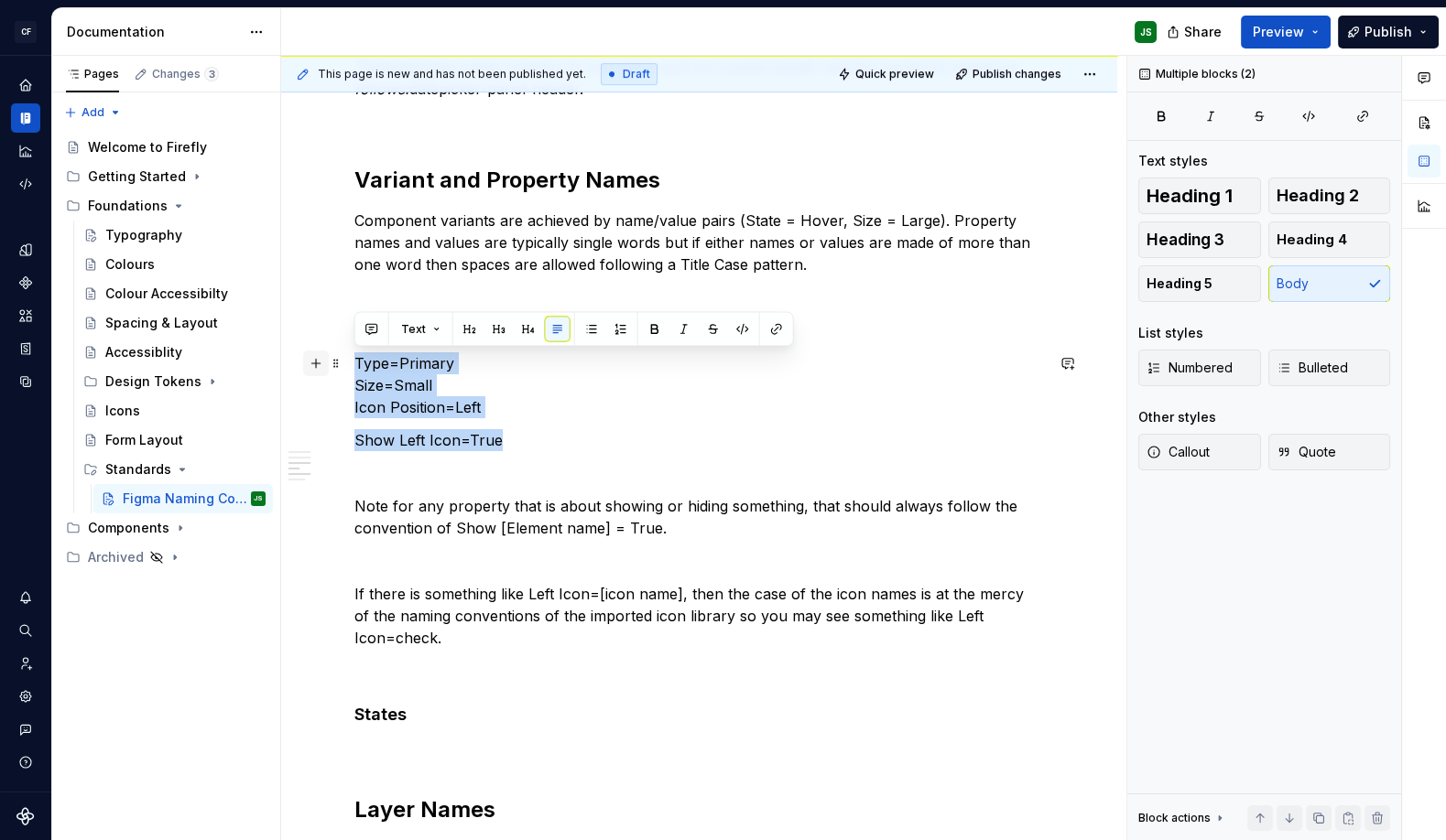
drag, startPoint x: 513, startPoint y: 440, endPoint x: 314, endPoint y: 358, distance: 215.2
click at [354, 358] on div "Component Pages Each components should get its own page in Figma, beginning wit…" at bounding box center [699, 149] width 690 height 1768
click at [553, 411] on p "Type=Primary Size=Small Icon Position=Left" at bounding box center [699, 385] width 690 height 66
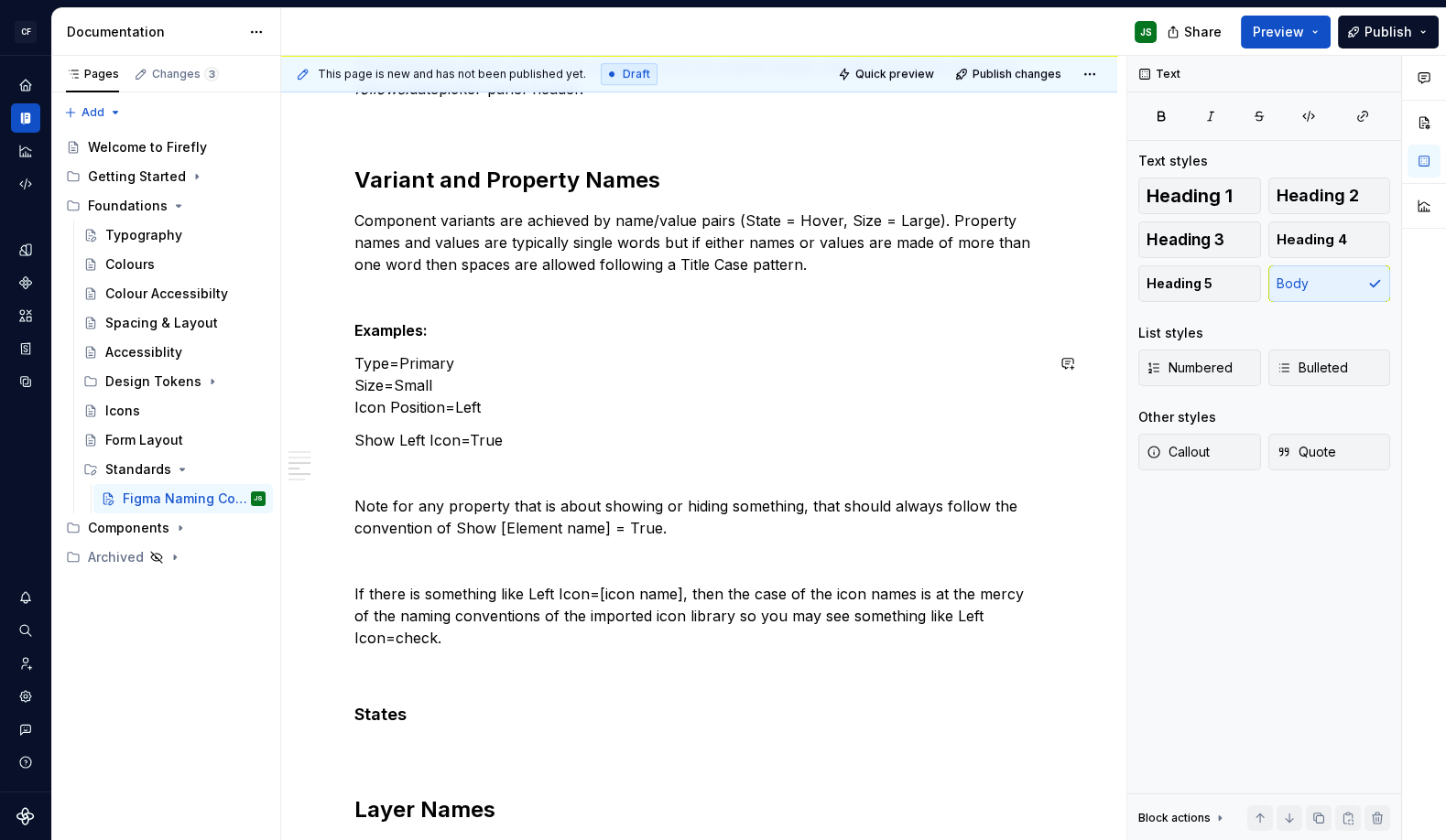
drag, startPoint x: 430, startPoint y: 420, endPoint x: 405, endPoint y: 425, distance: 25.5
click at [430, 420] on div "Component Pages Each components should get its own page in Figma, beginning wit…" at bounding box center [699, 137] width 690 height 1746
click at [493, 411] on p "Type=Primary Size=Small Icon Position=Left" at bounding box center [699, 385] width 690 height 66
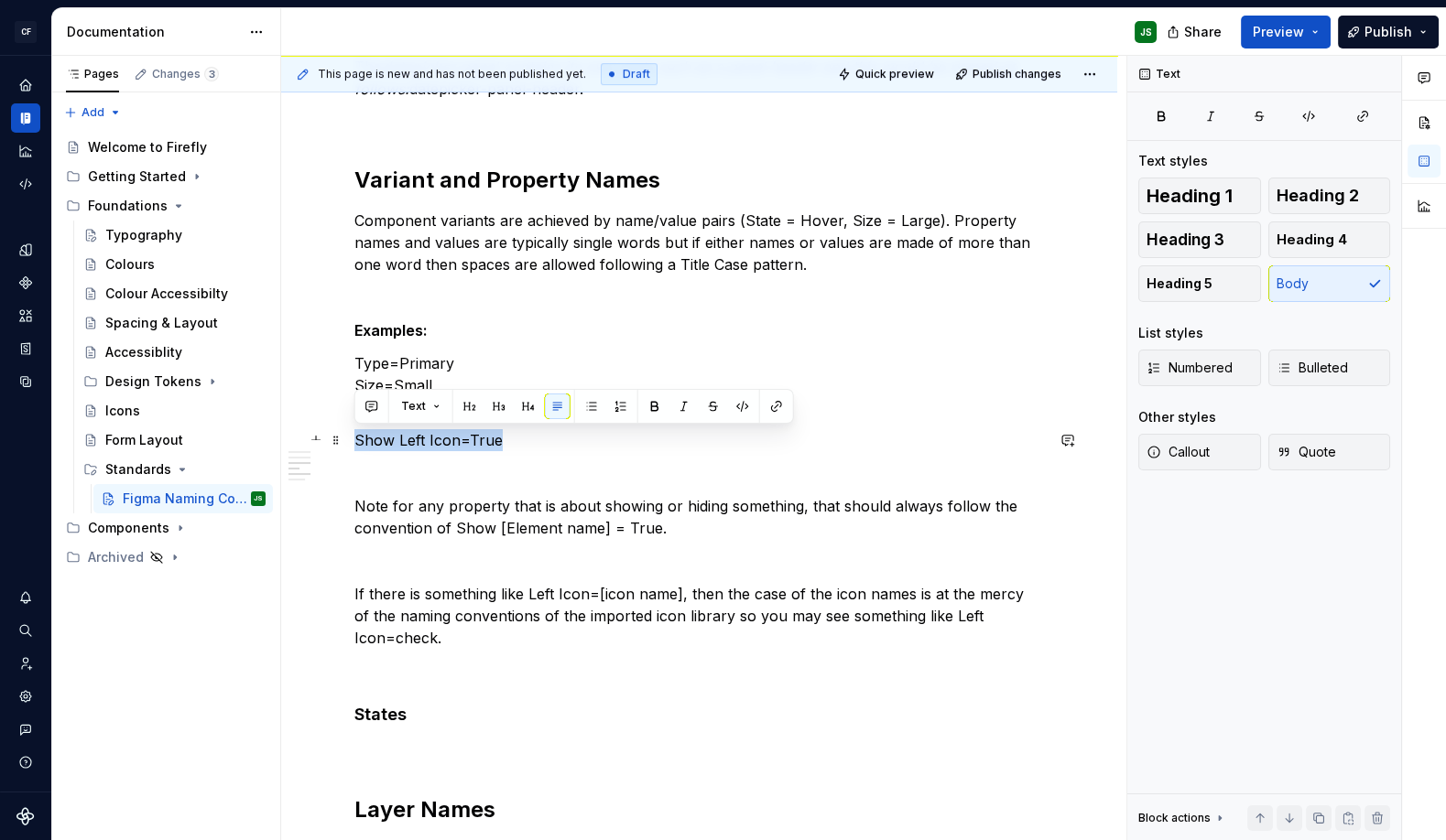
drag, startPoint x: 513, startPoint y: 439, endPoint x: 354, endPoint y: 434, distance: 159.1
click at [354, 434] on p "Show Left Icon=True" at bounding box center [699, 440] width 690 height 22
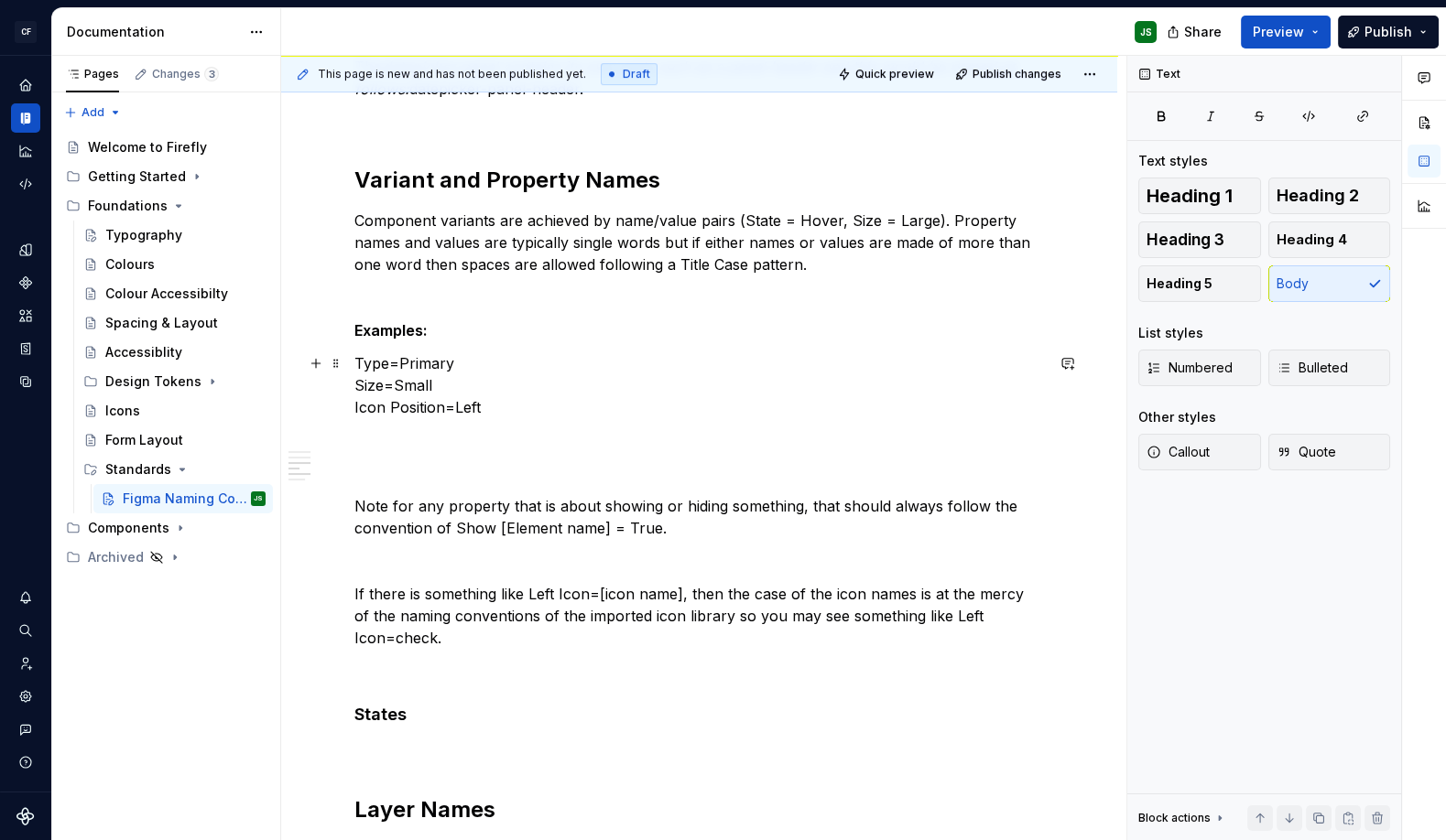
click at [451, 389] on p "Type=Primary Size=Small Icon Position=Left" at bounding box center [699, 385] width 690 height 66
click at [383, 354] on p "Type=Primary Size=Small Icon Position=Left" at bounding box center [699, 385] width 690 height 66
click at [527, 404] on p "Type=Primary Size=Small Icon Position=Left" at bounding box center [699, 385] width 690 height 66
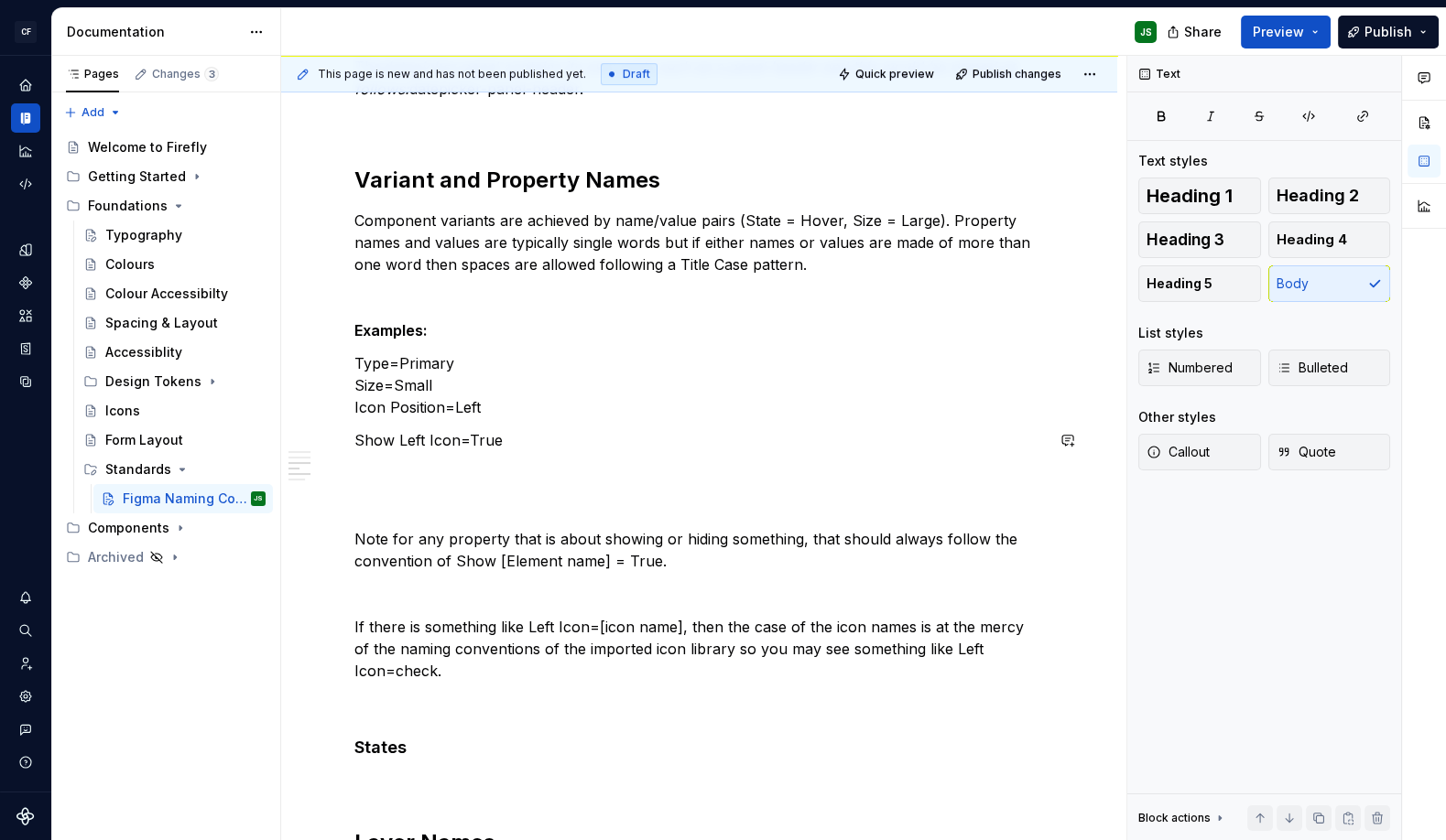
click at [598, 455] on div "Component Pages Each components should get its own page in Figma, beginning wit…" at bounding box center [699, 154] width 690 height 1778
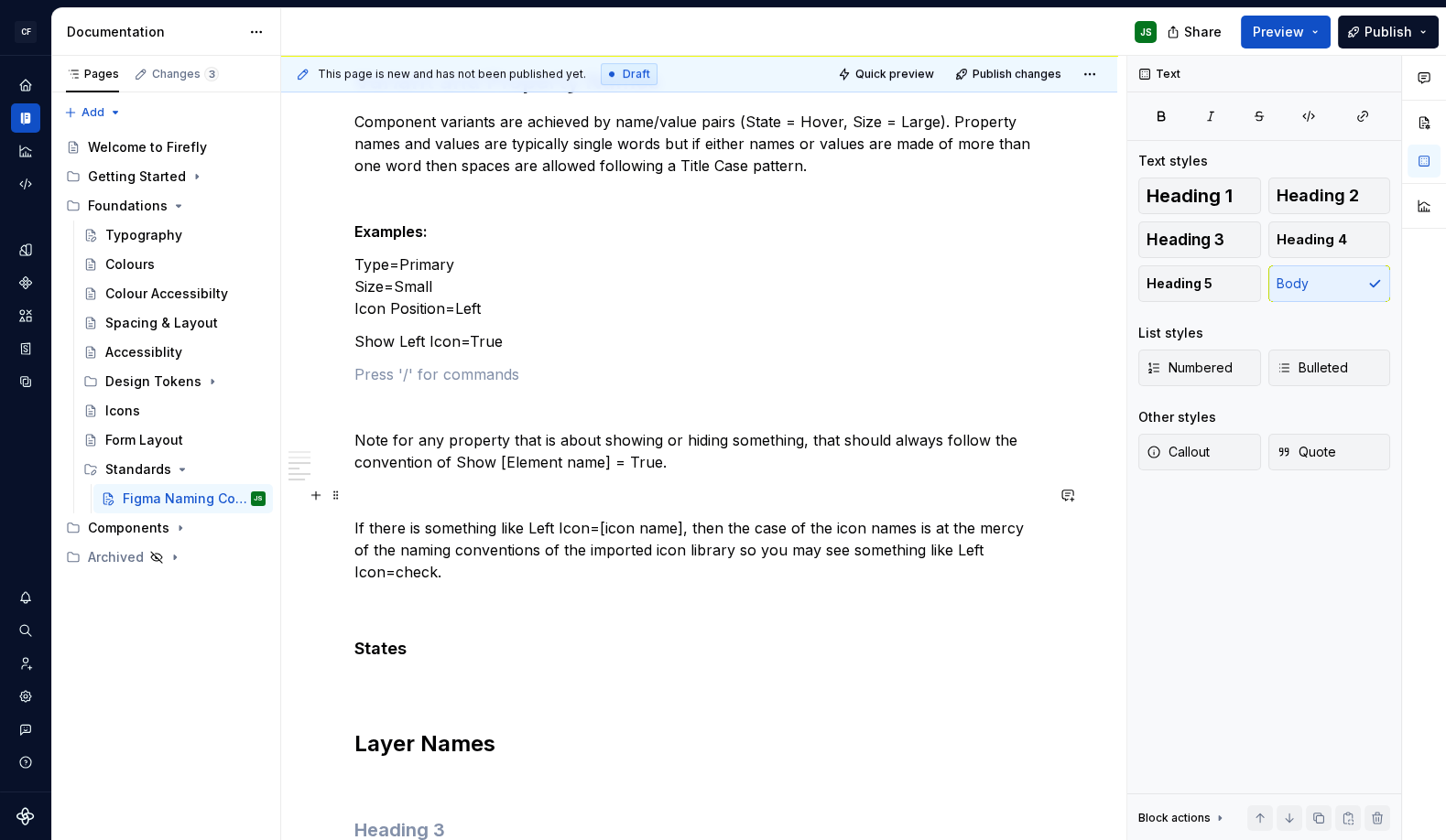
scroll to position [1197, 0]
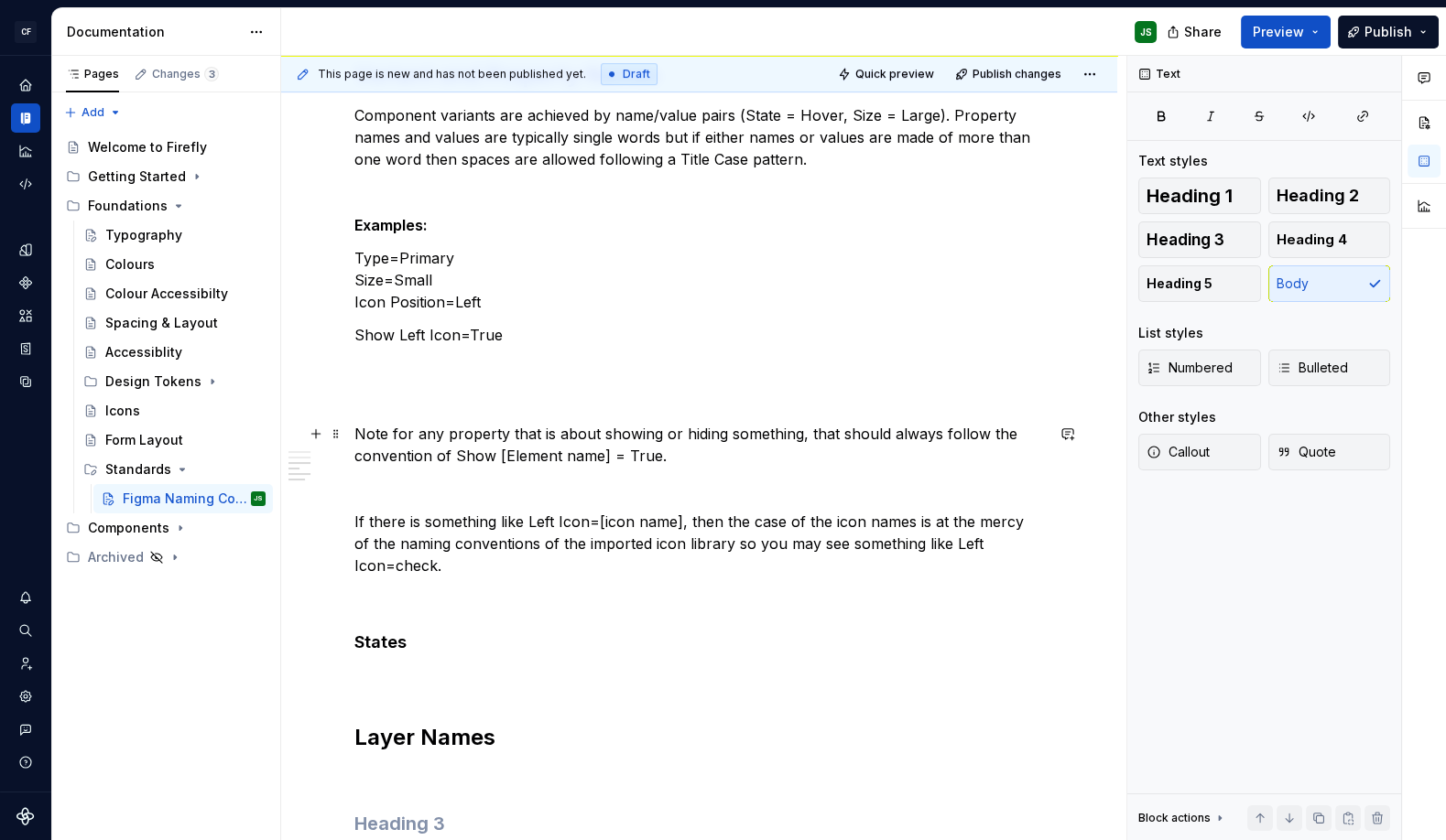
click at [691, 455] on p "Note for any property that is about showing or hiding something, that should al…" at bounding box center [699, 445] width 690 height 44
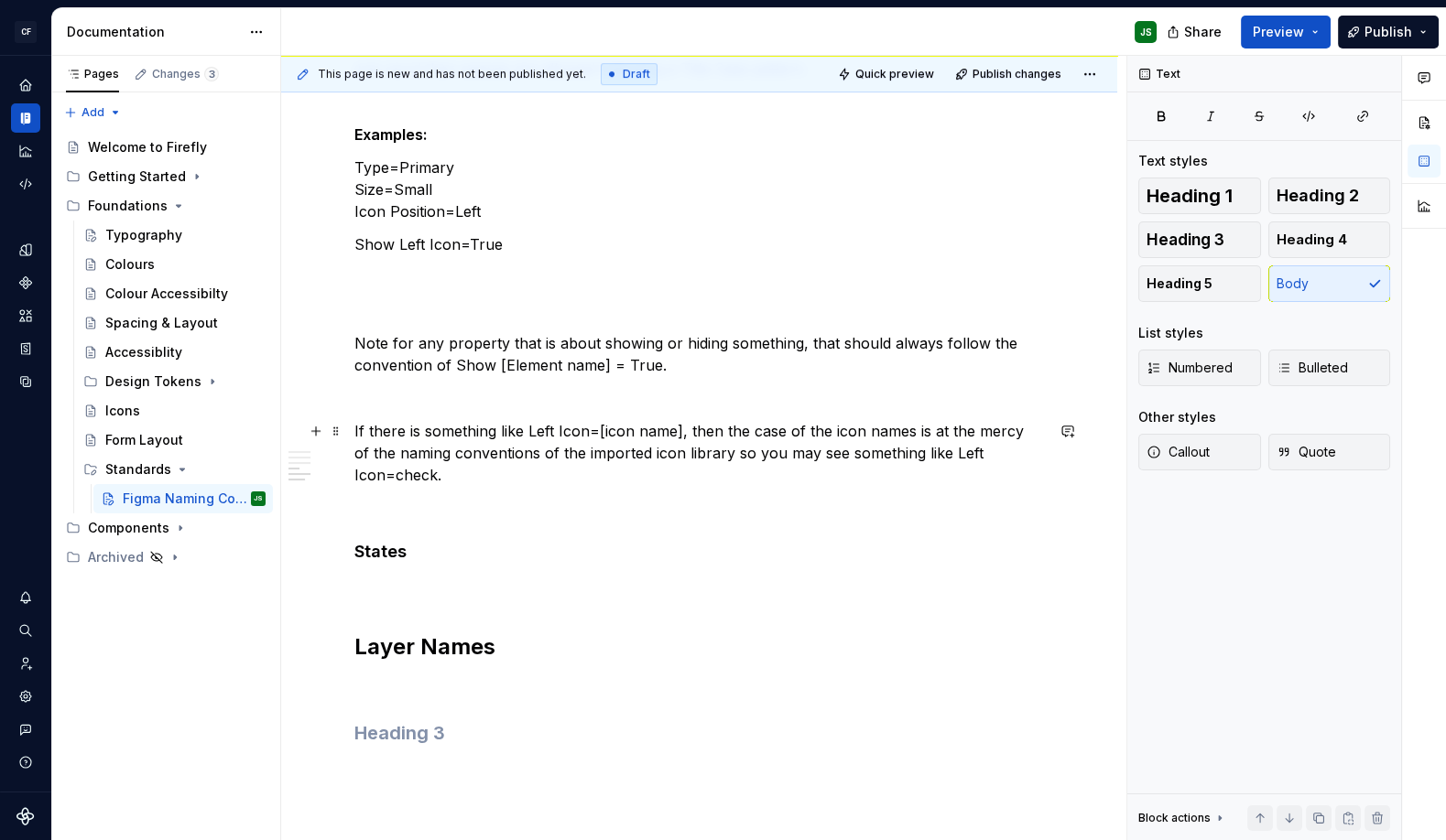
scroll to position [1291, 0]
click at [721, 447] on p "If there is something like Left Icon=[icon name], then the case of the icon nam…" at bounding box center [699, 450] width 690 height 66
click at [469, 542] on h4 "States" at bounding box center [699, 549] width 690 height 22
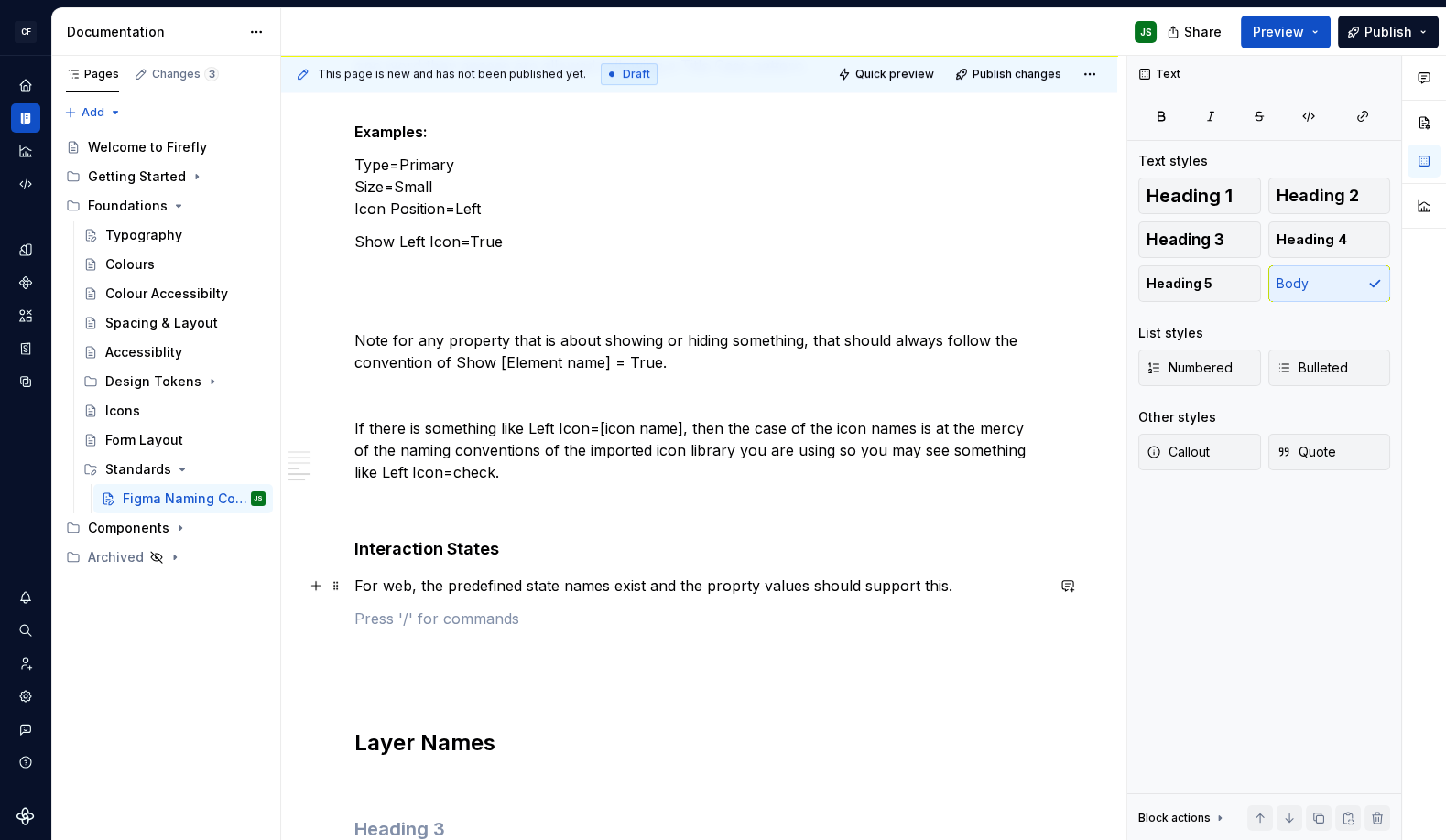
scroll to position [1292, 0]
click at [646, 584] on p "For web, the predefined state names exist and the proprty values should support…" at bounding box center [699, 584] width 690 height 22
click at [390, 610] on p "For web, the predefined state names exist (Default, Hover, Focus, Selected, Dis…" at bounding box center [699, 596] width 690 height 44
click at [684, 606] on p "For web, the predefined state names exist (Default, Hover, Focus, Selected, Dis…" at bounding box center [699, 596] width 690 height 44
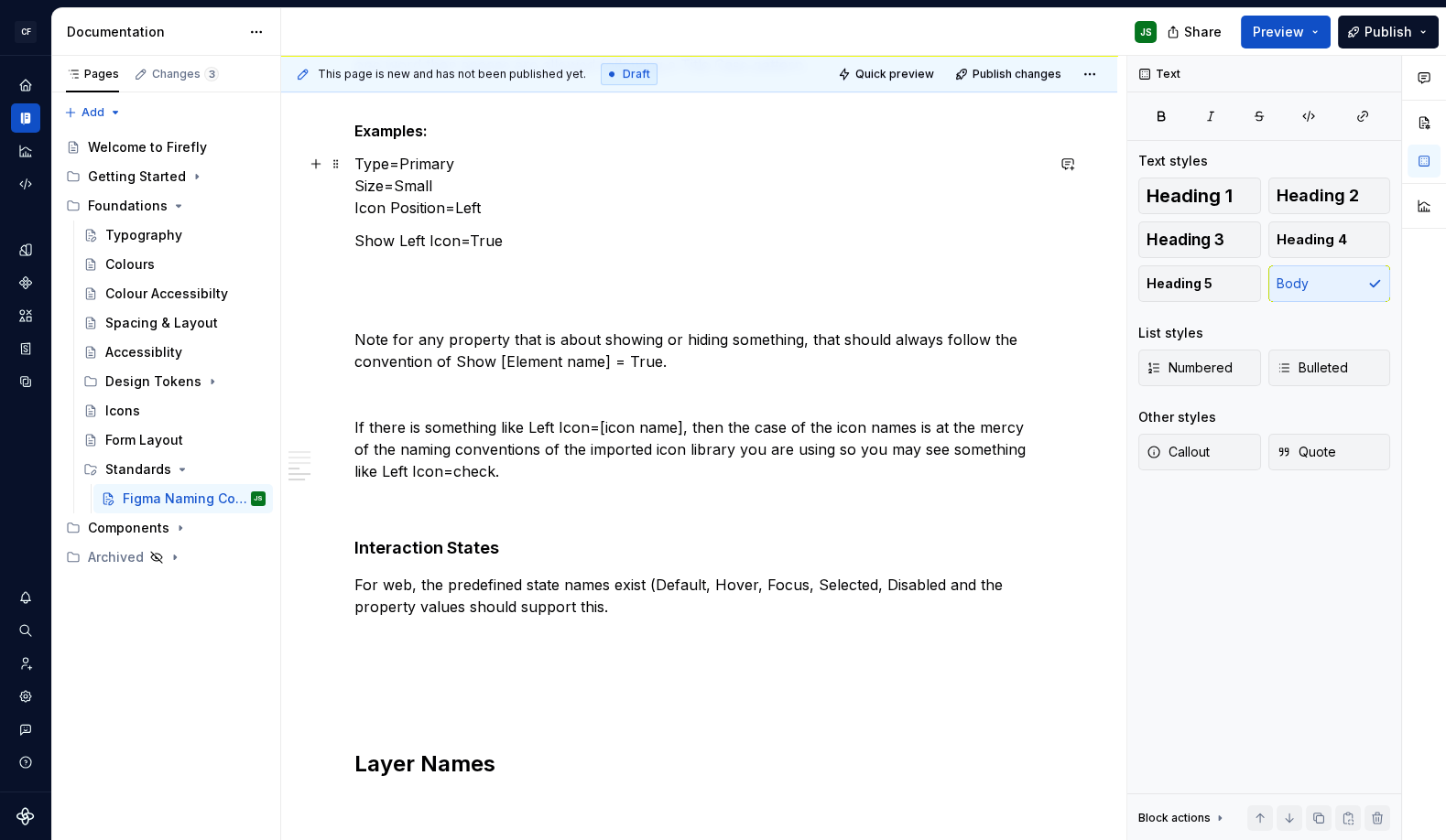
click at [524, 210] on p "Type=Primary Size=Small Icon Position=Left" at bounding box center [699, 185] width 690 height 66
click at [478, 192] on p "Type=Primary Size=Small Icon Position=Left" at bounding box center [699, 185] width 690 height 66
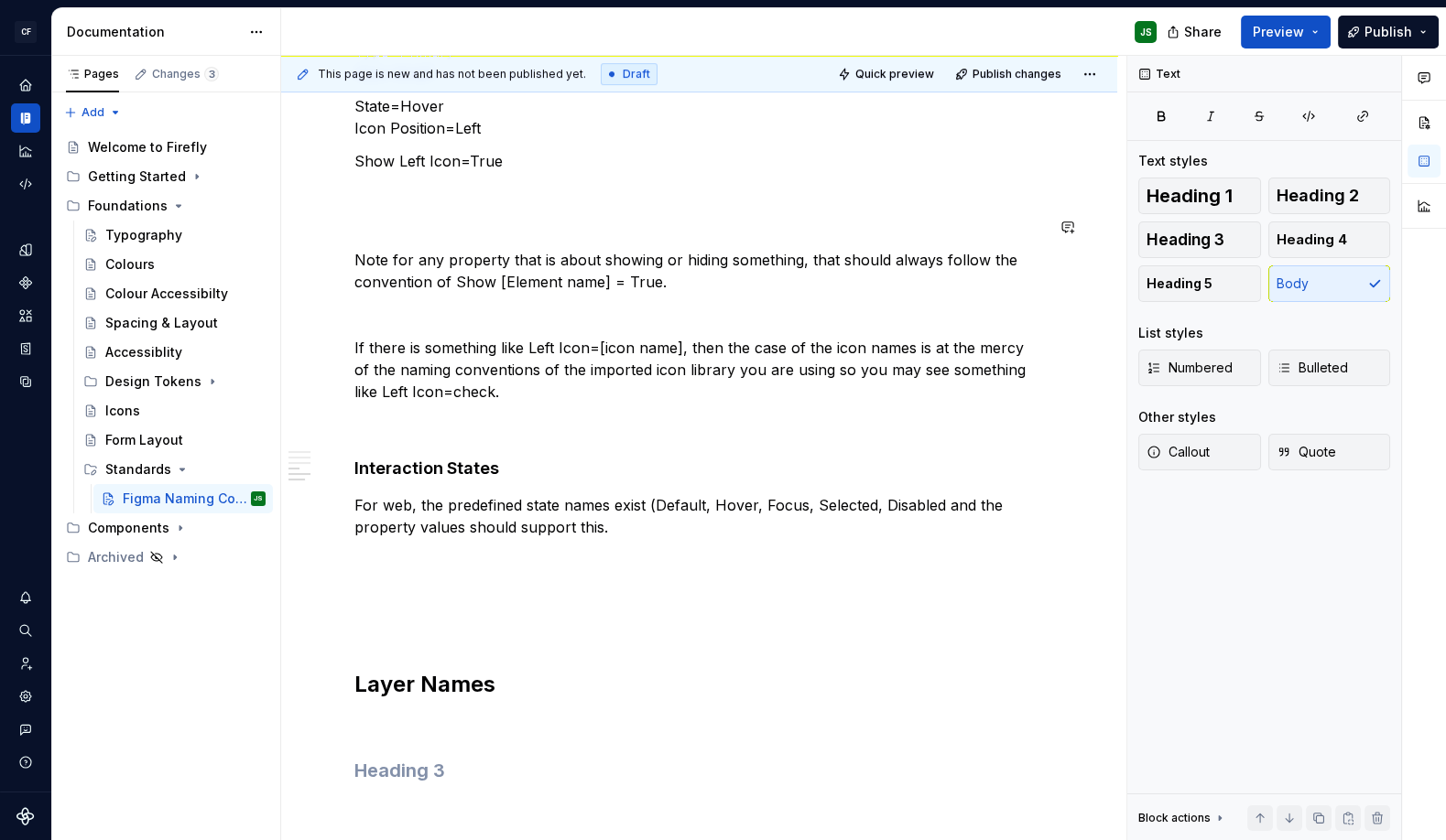
scroll to position [1404, 0]
click at [946, 502] on p "For web, the predefined state names exist (Default, Hover, Focus, Selected, Dis…" at bounding box center [699, 515] width 690 height 44
click at [601, 527] on p "For web, the predefined state names exist (Default, Hover, Focus, Selected, Dis…" at bounding box center [699, 515] width 690 height 44
click at [606, 531] on p "For web, the predefined state names exist (Default, Hover, Focus, Selected, Dis…" at bounding box center [699, 515] width 690 height 44
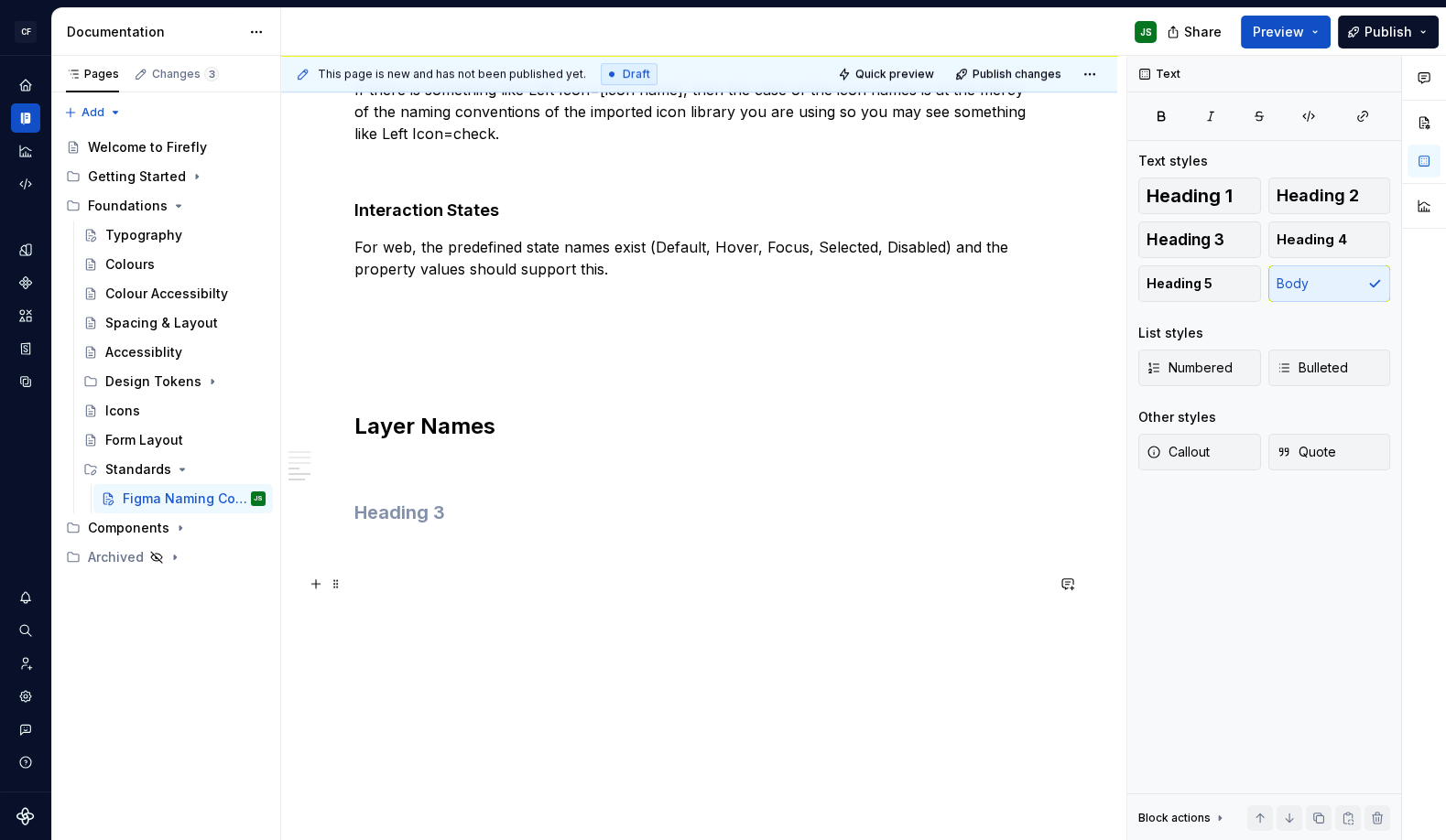
scroll to position [1651, 0]
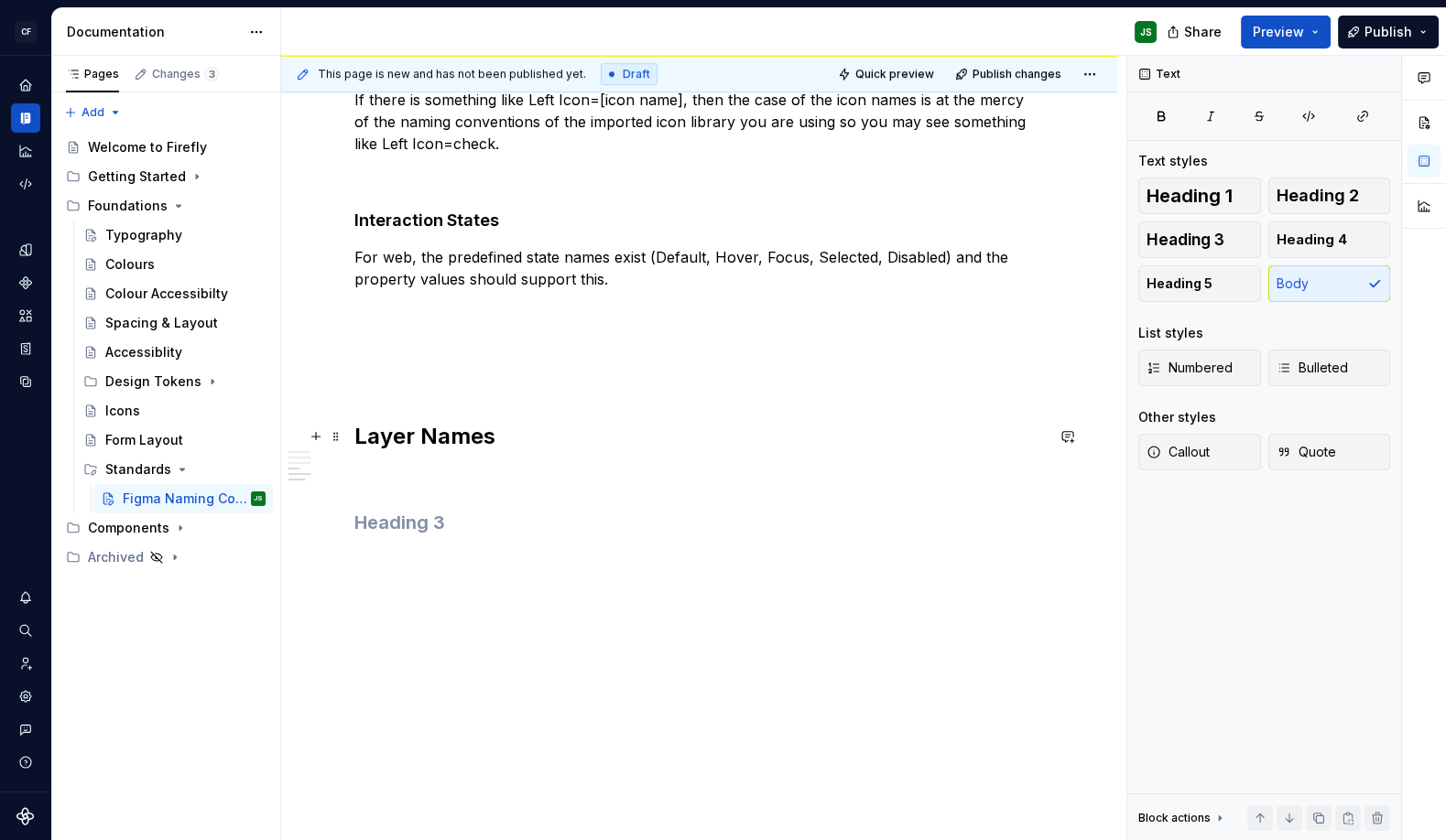
click at [527, 430] on h2 "Layer Names" at bounding box center [699, 436] width 690 height 30
click at [431, 481] on p "Layers are named in lowercase" at bounding box center [699, 476] width 690 height 22
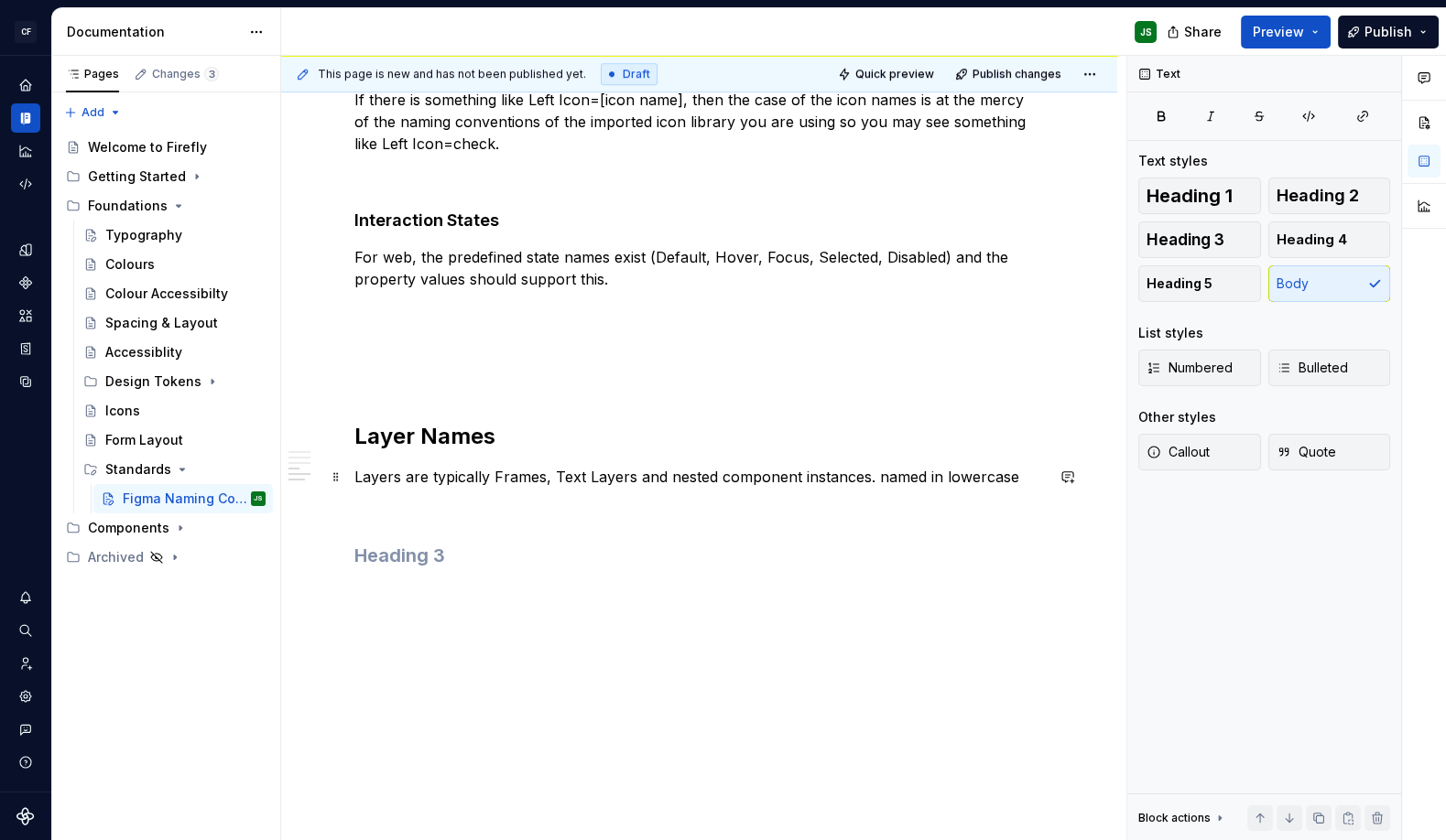
click at [491, 474] on p "Layers are typically Frames, Text Layers and nested component instances. named …" at bounding box center [699, 476] width 690 height 22
drag, startPoint x: 859, startPoint y: 474, endPoint x: 871, endPoint y: 480, distance: 13.4
click at [859, 474] on p "Layers are typically frames, text layers and nested component instances. named …" at bounding box center [699, 476] width 690 height 22
click at [859, 475] on p "Layers are typically frames, text layers and nested component instances. named …" at bounding box center [699, 476] width 690 height 22
click at [863, 474] on p "Layers are typically frames, text layers and nested component instances. named …" at bounding box center [699, 476] width 690 height 22
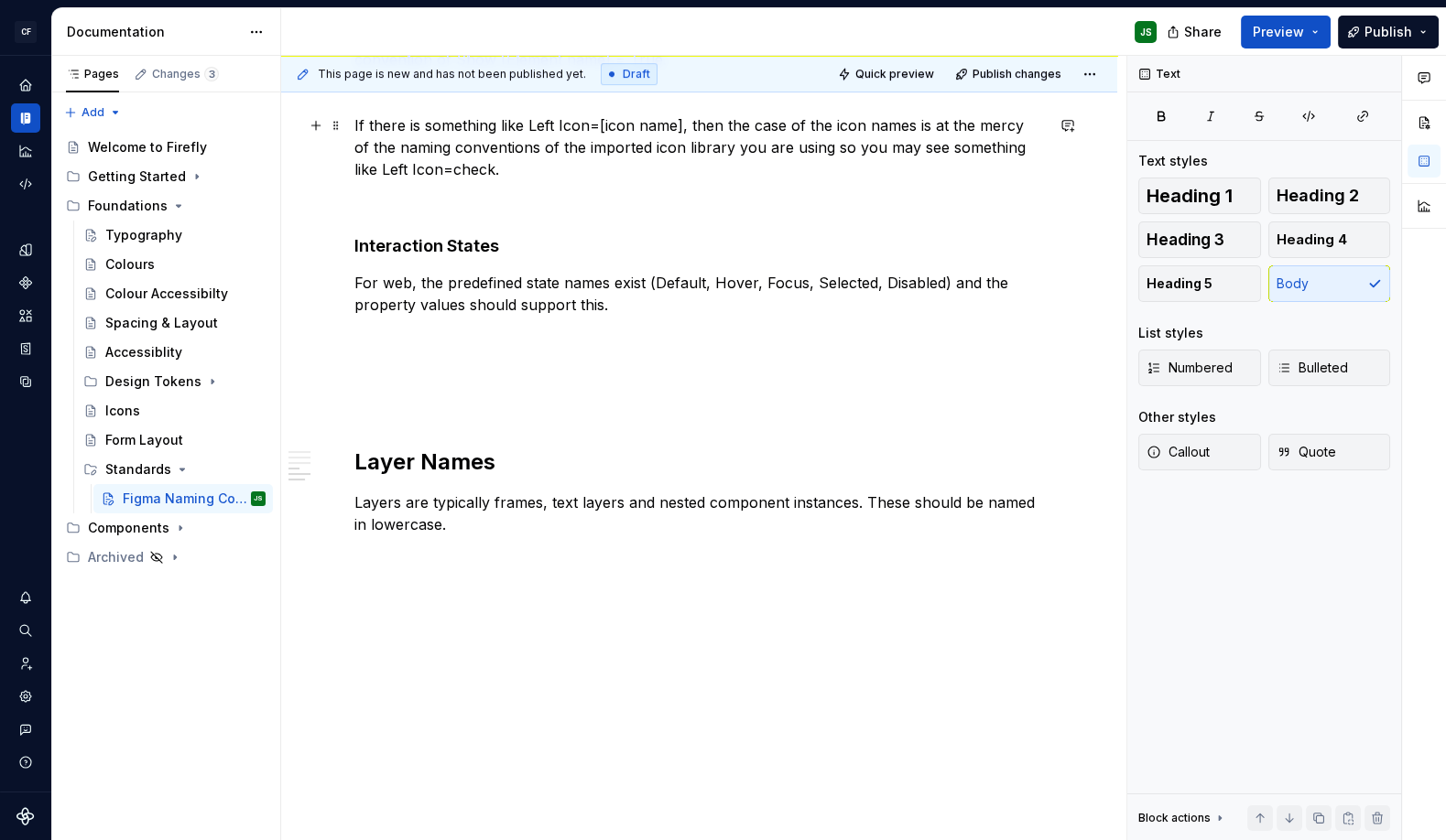
scroll to position [1617, 0]
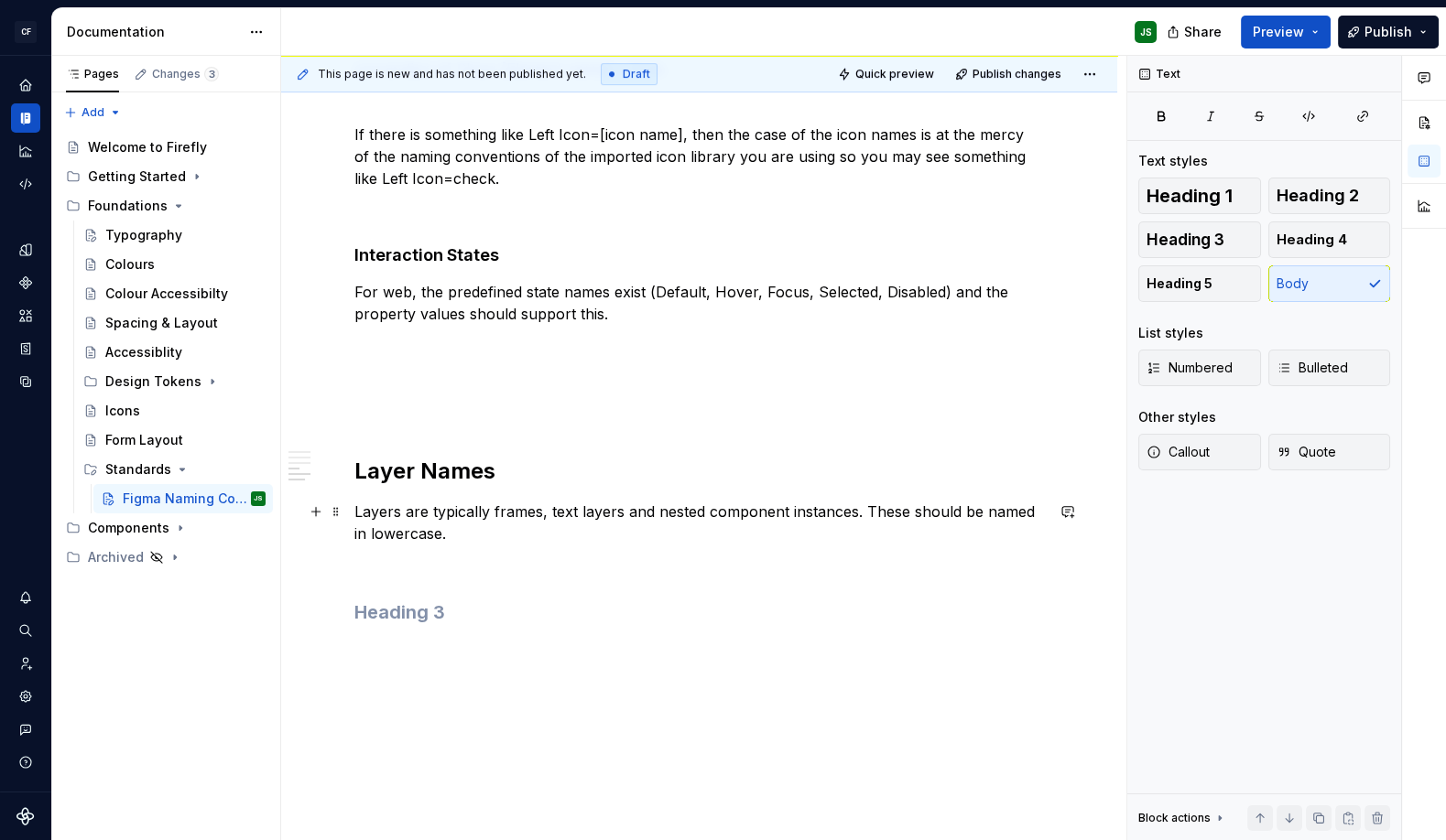
click at [552, 540] on p "Layers are typically frames, text layers and nested component instances. These …" at bounding box center [699, 522] width 690 height 44
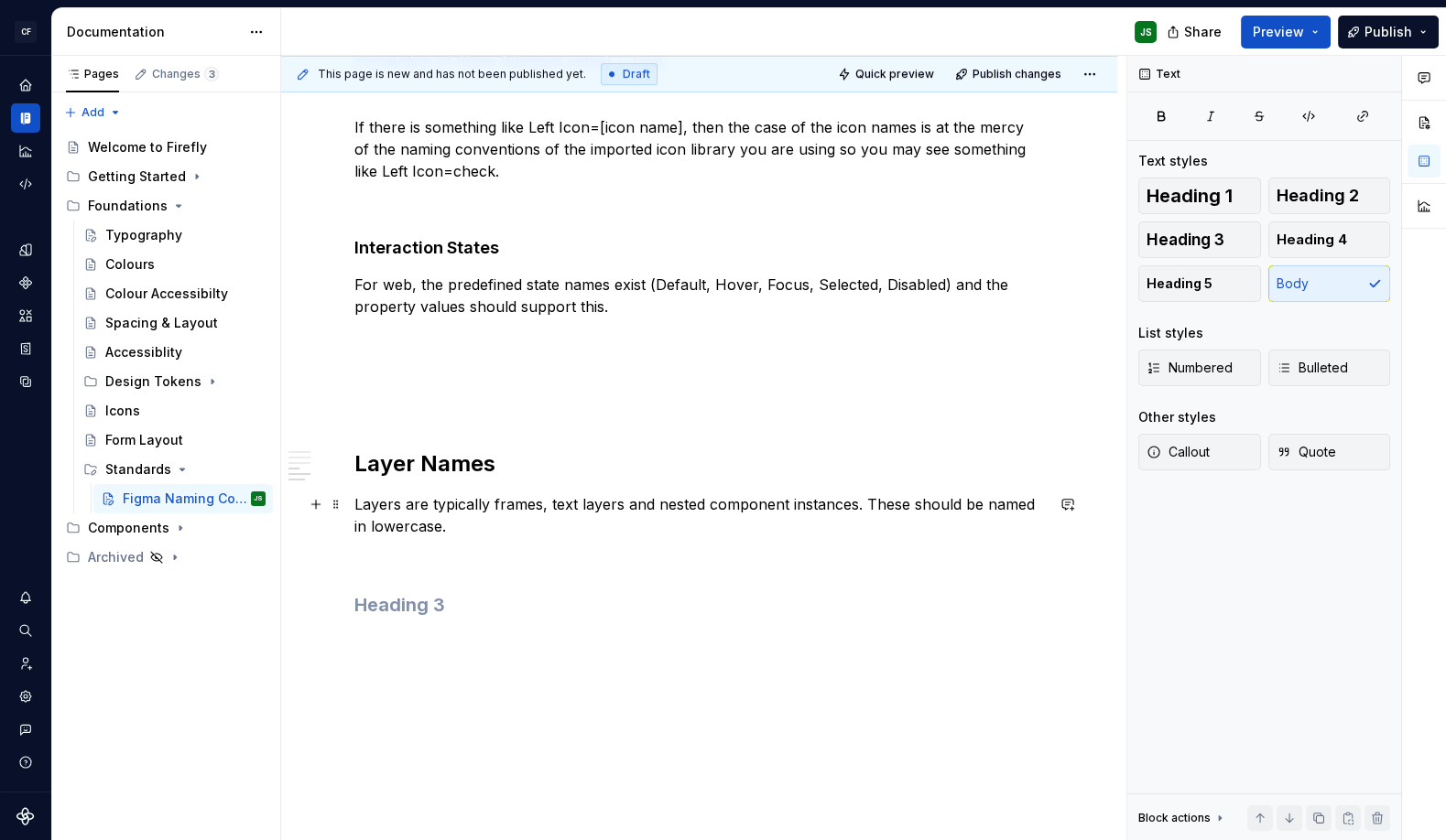
scroll to position [1618, 0]
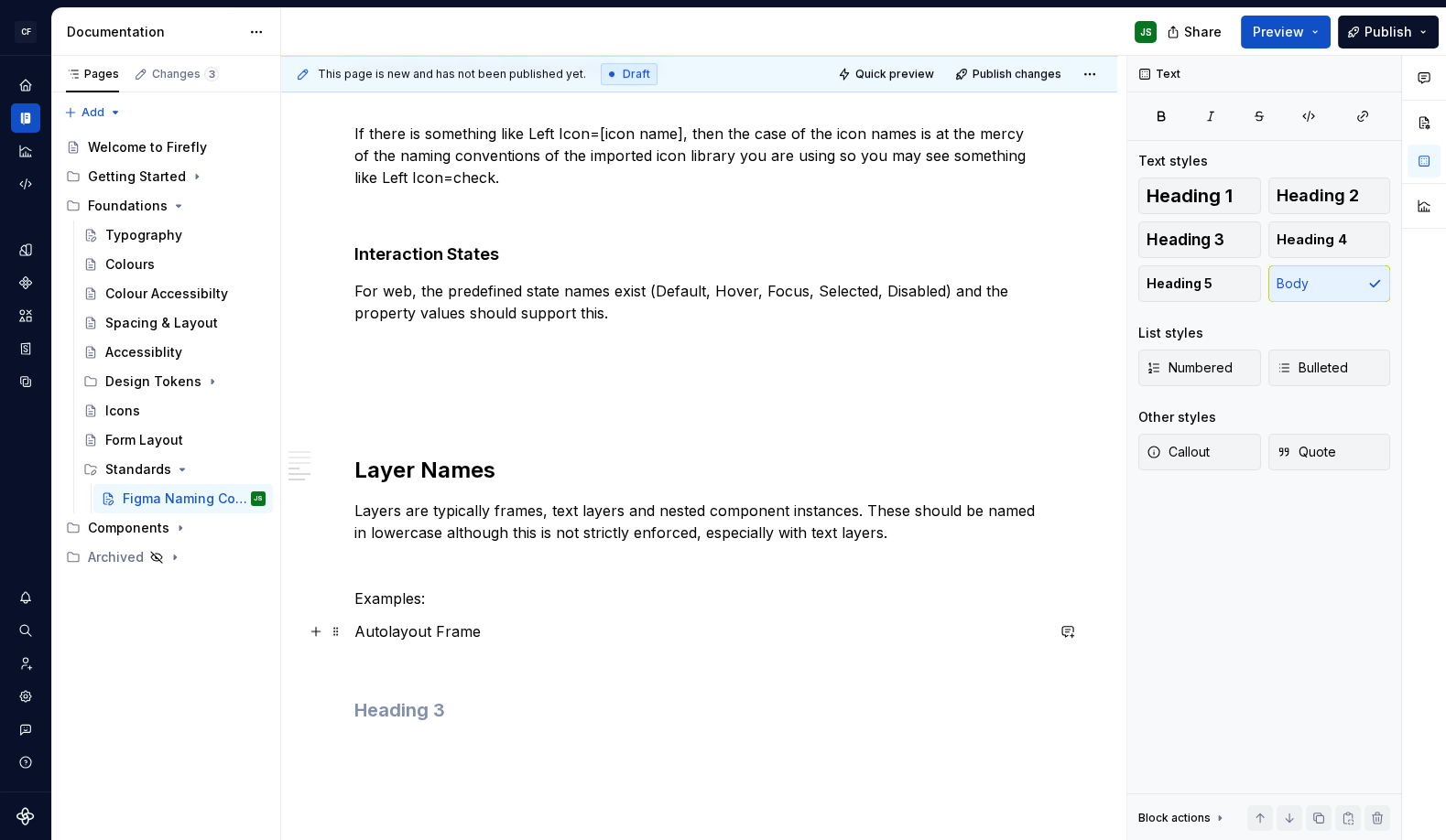
click at [357, 625] on p "Autolayout Frame" at bounding box center [699, 631] width 690 height 22
click at [460, 630] on p "An autolayout Frame" at bounding box center [699, 631] width 690 height 22
click at [546, 630] on p "An autolayout frame" at bounding box center [699, 631] width 690 height 22
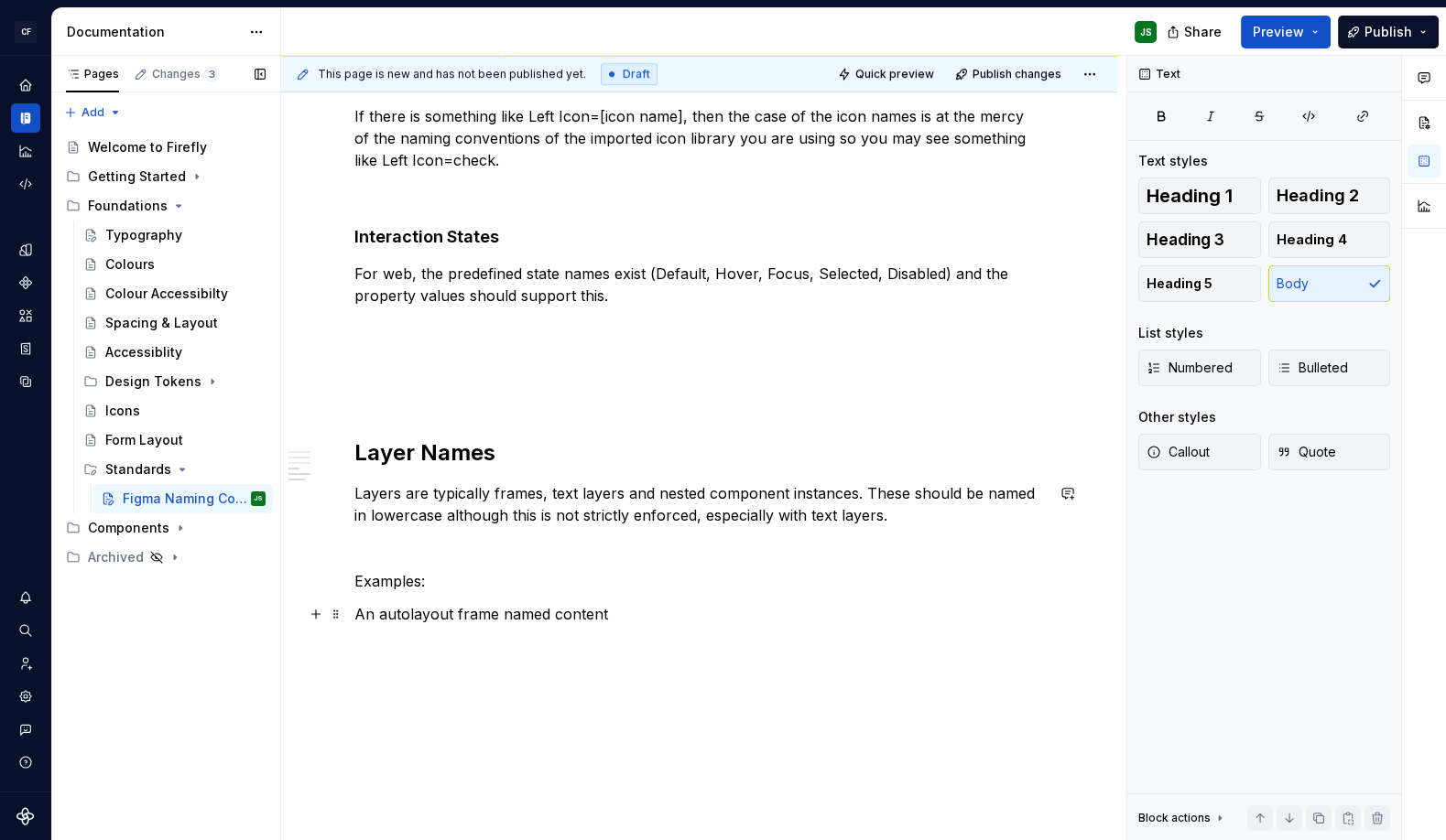
scroll to position [1614, 0]
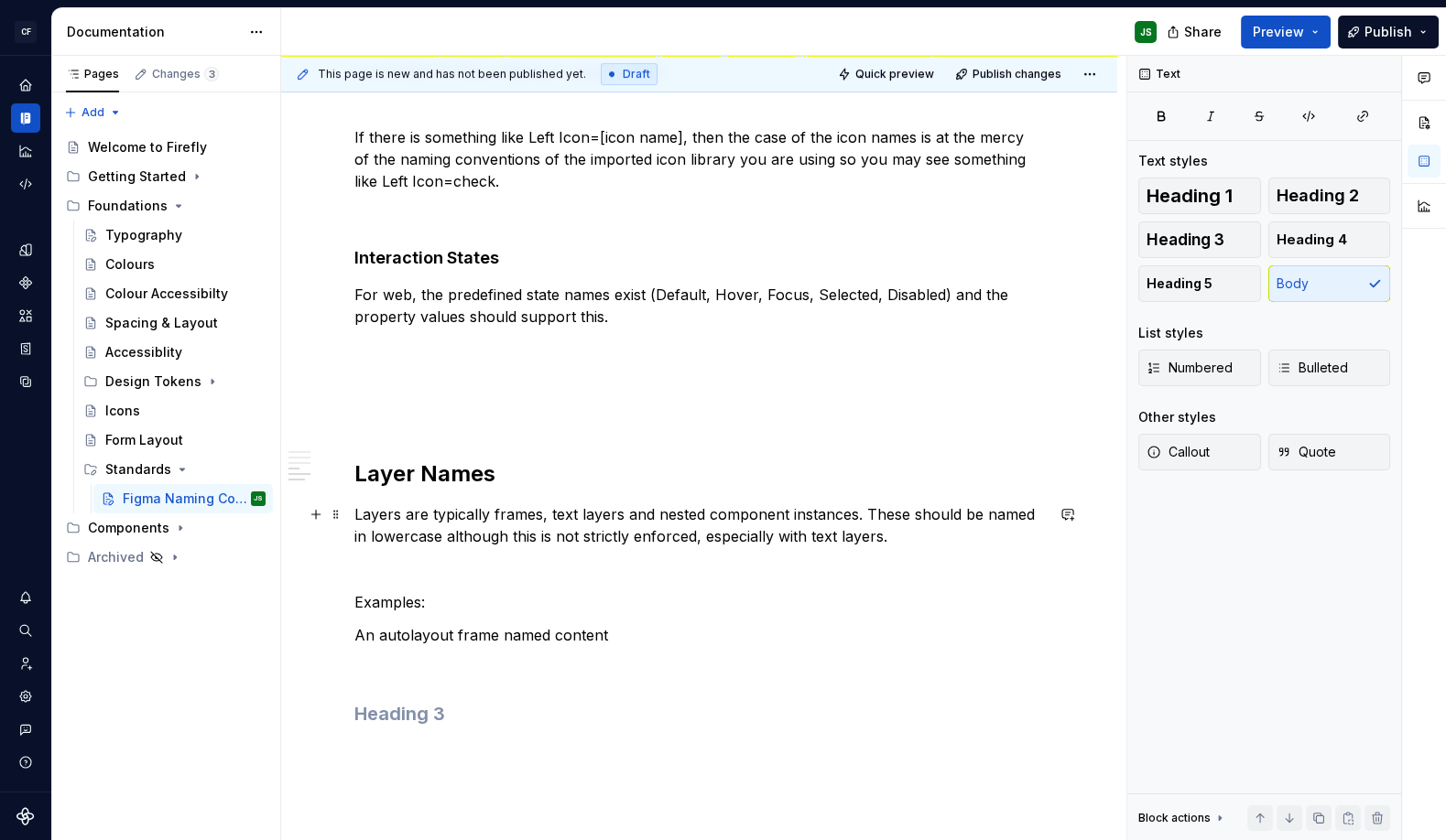
click at [867, 514] on p "Layers are typically frames, text layers and nested component instances. These …" at bounding box center [699, 525] width 690 height 44
click at [544, 518] on p "Layers are typically frames, text layers and nested component instances. These …" at bounding box center [699, 525] width 690 height 44
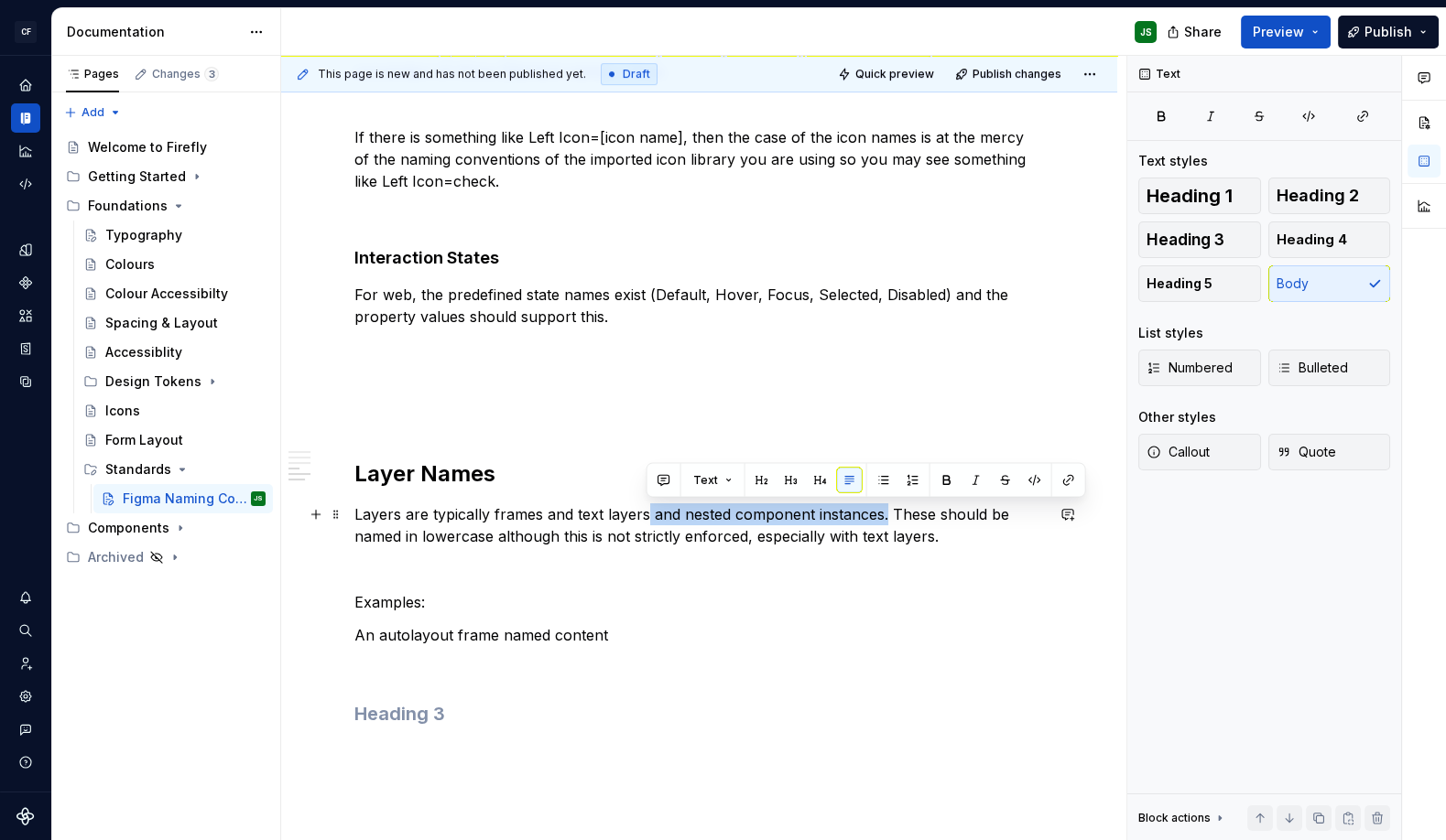
drag, startPoint x: 749, startPoint y: 516, endPoint x: 882, endPoint y: 514, distance: 133.0
click at [883, 514] on p "Layers are typically frames and text layers and nested component instances. The…" at bounding box center [699, 525] width 690 height 44
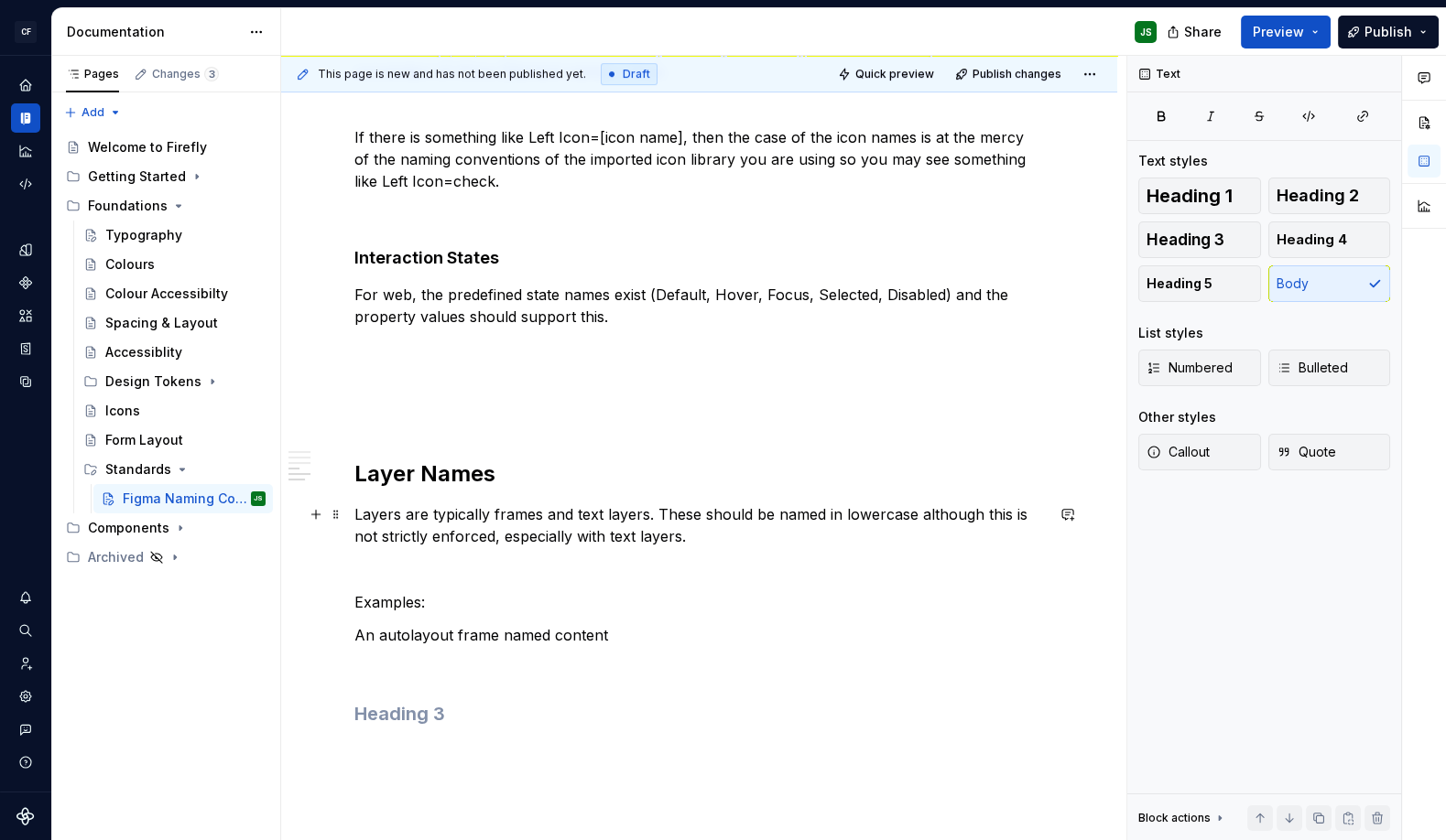
click at [674, 543] on p "Layers are typically frames and text layers. These should be named in lowercase…" at bounding box center [699, 525] width 690 height 44
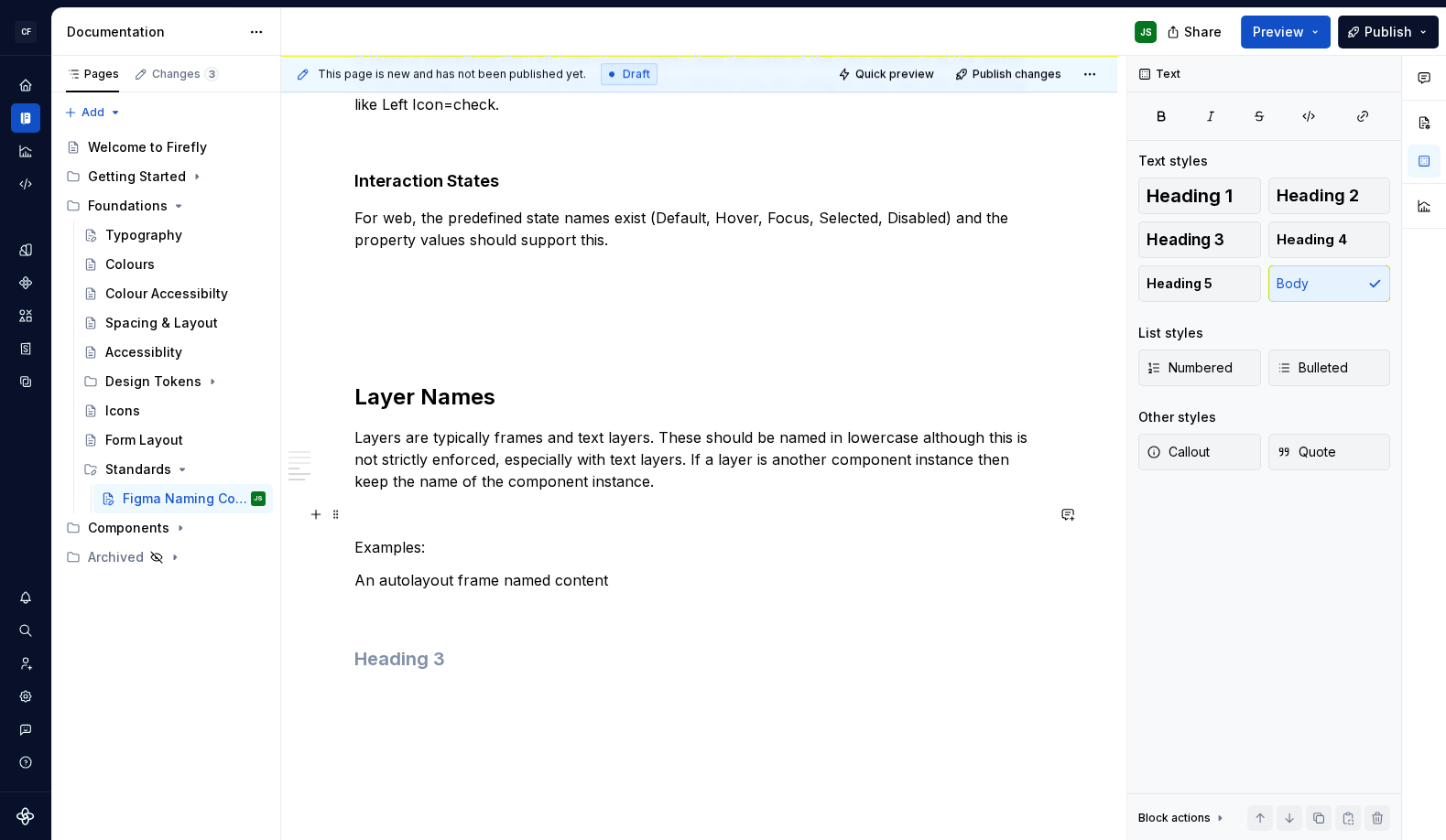
scroll to position [1696, 0]
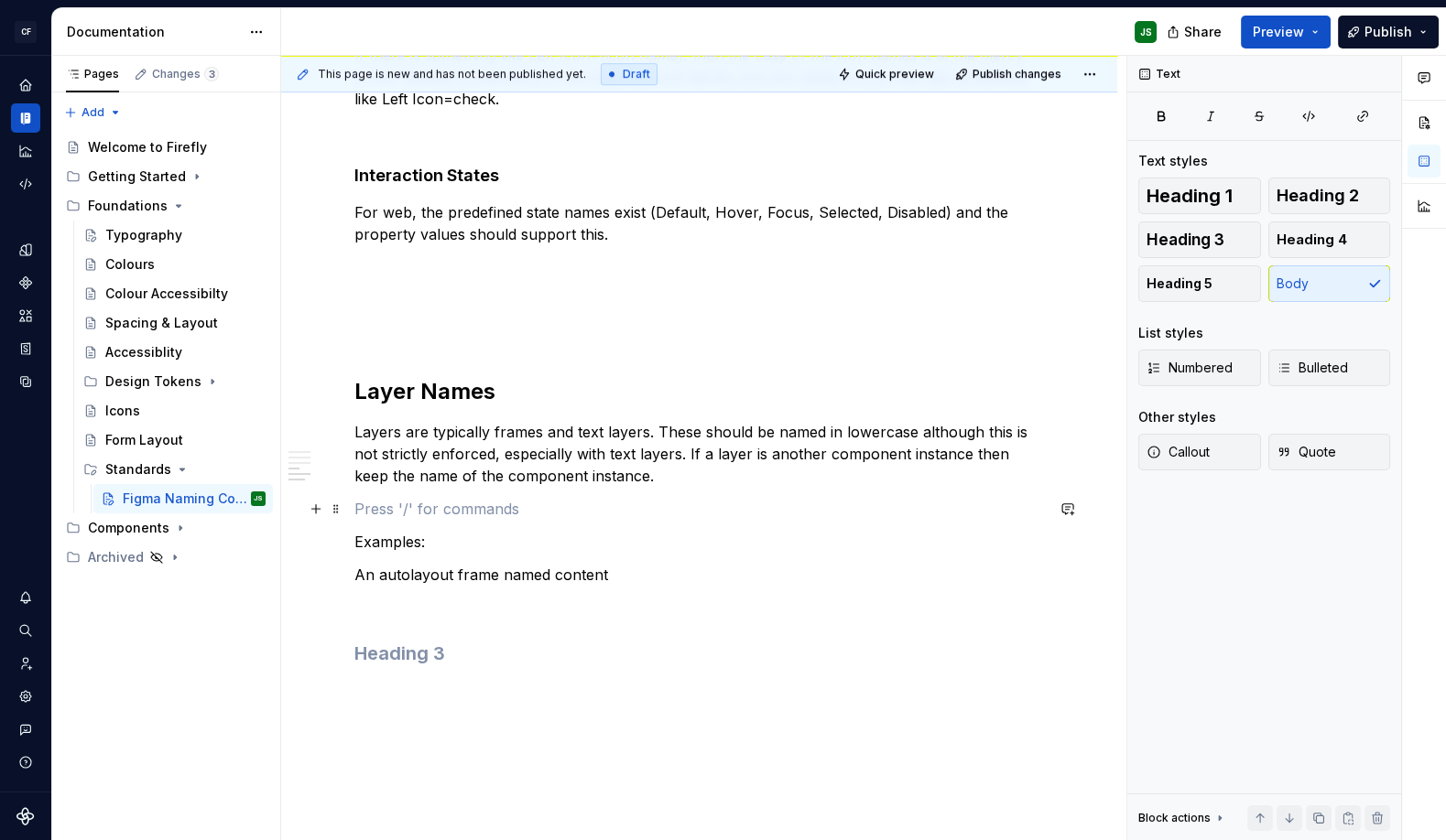
click at [662, 511] on p at bounding box center [699, 508] width 690 height 22
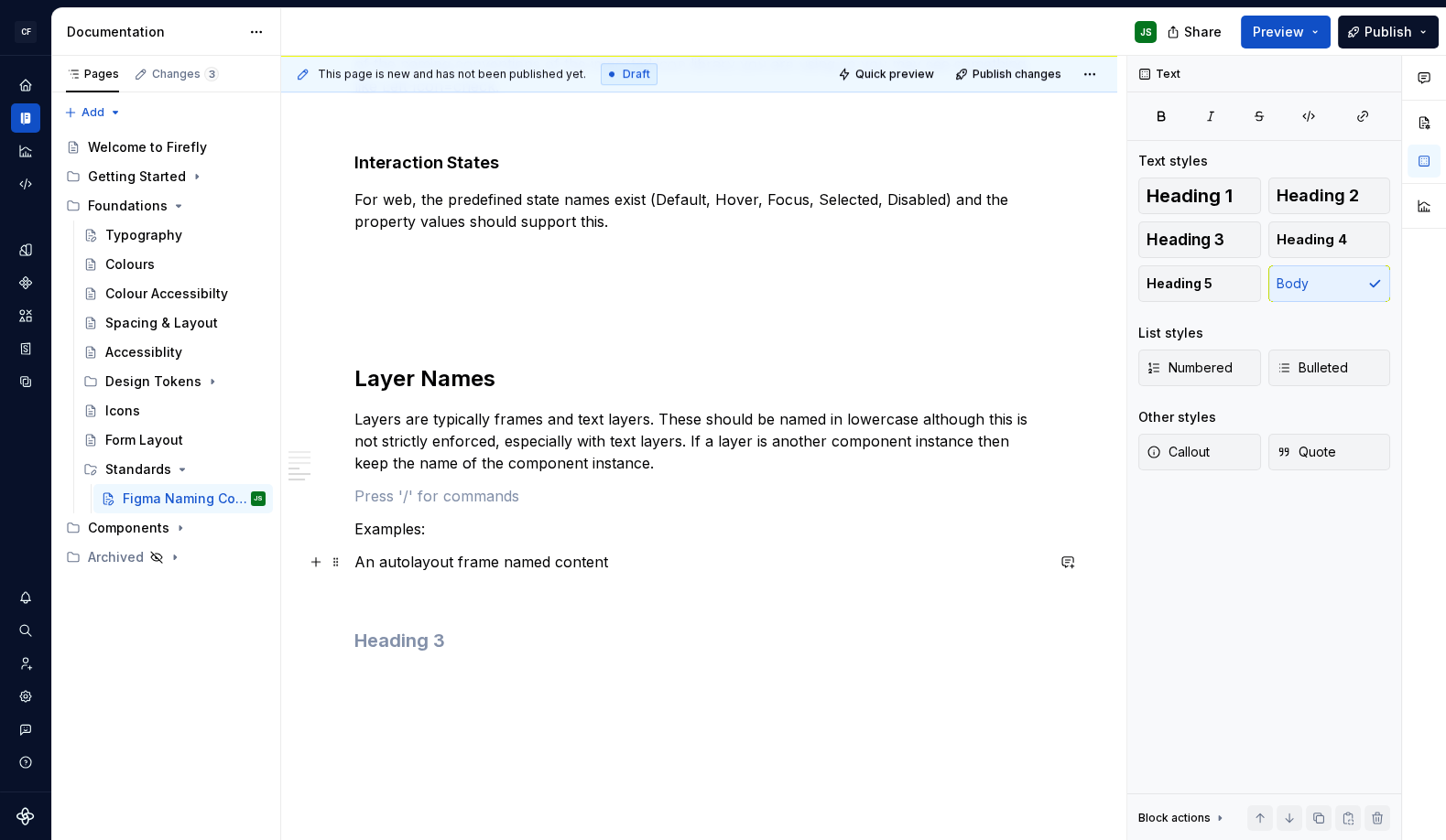
scroll to position [1714, 0]
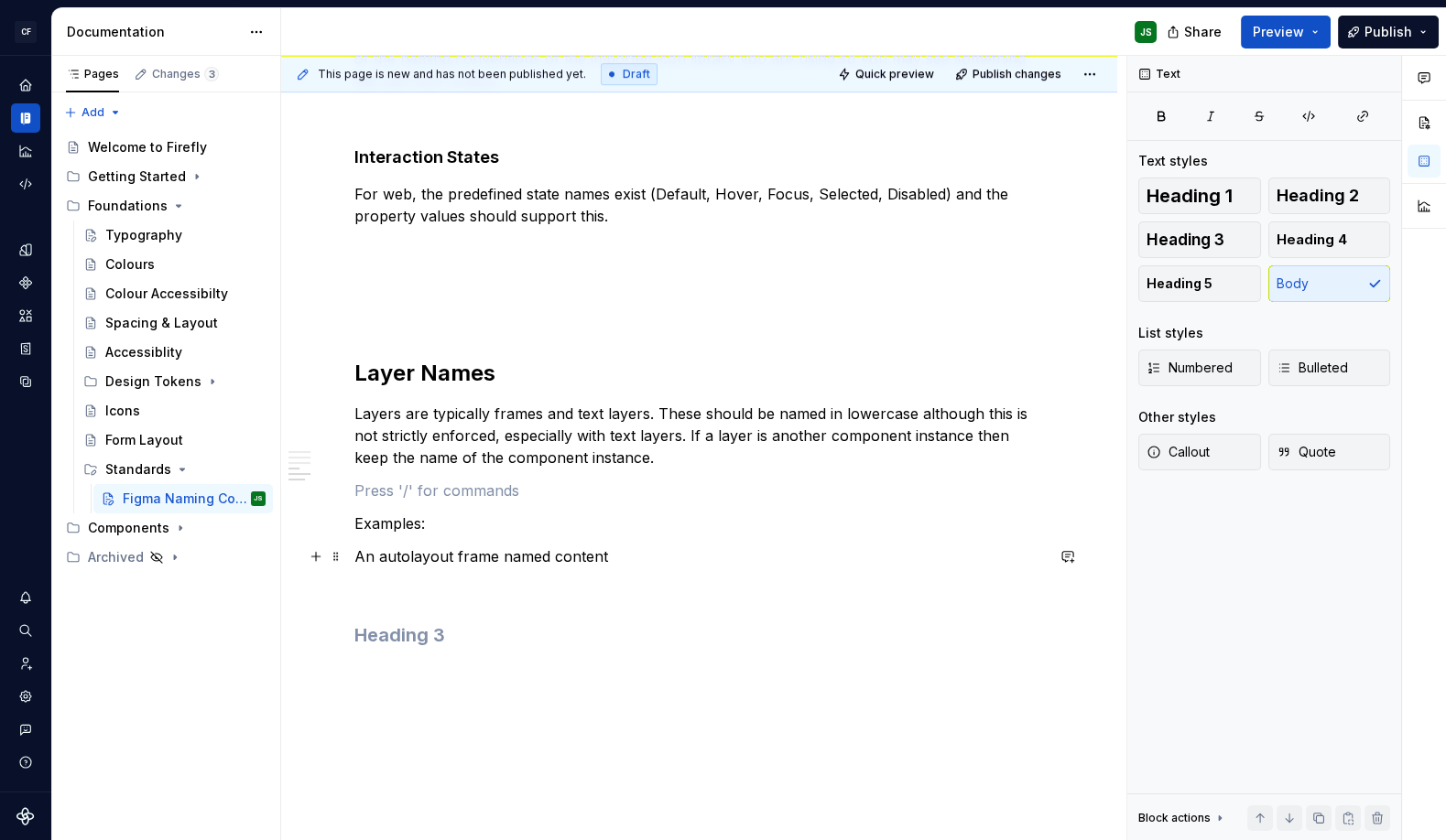
click at [637, 552] on p "An autolayout frame named content" at bounding box center [699, 556] width 690 height 22
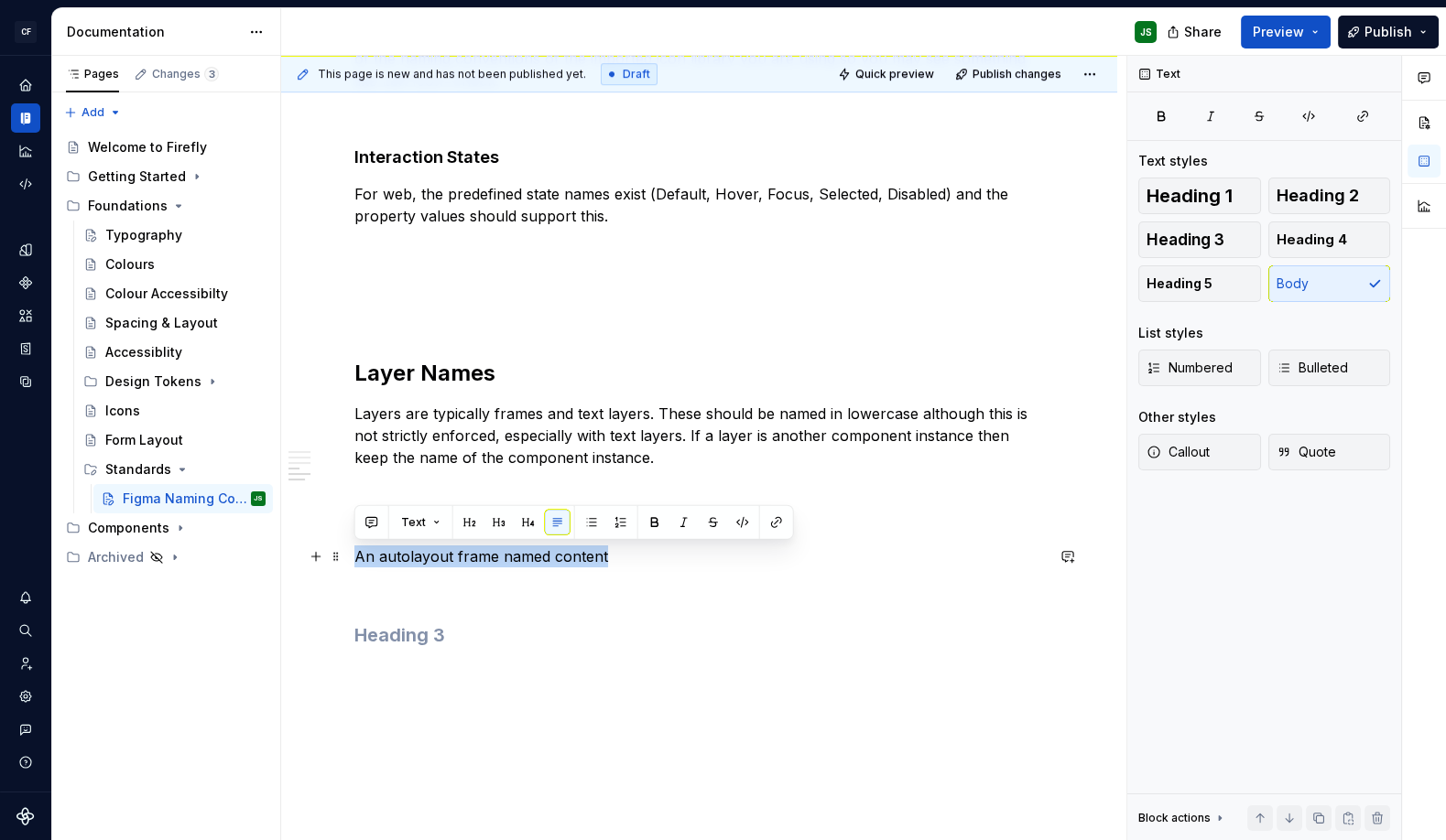
drag, startPoint x: 635, startPoint y: 553, endPoint x: 356, endPoint y: 556, distance: 279.0
click at [354, 556] on p "An autolayout frame named content" at bounding box center [699, 556] width 690 height 22
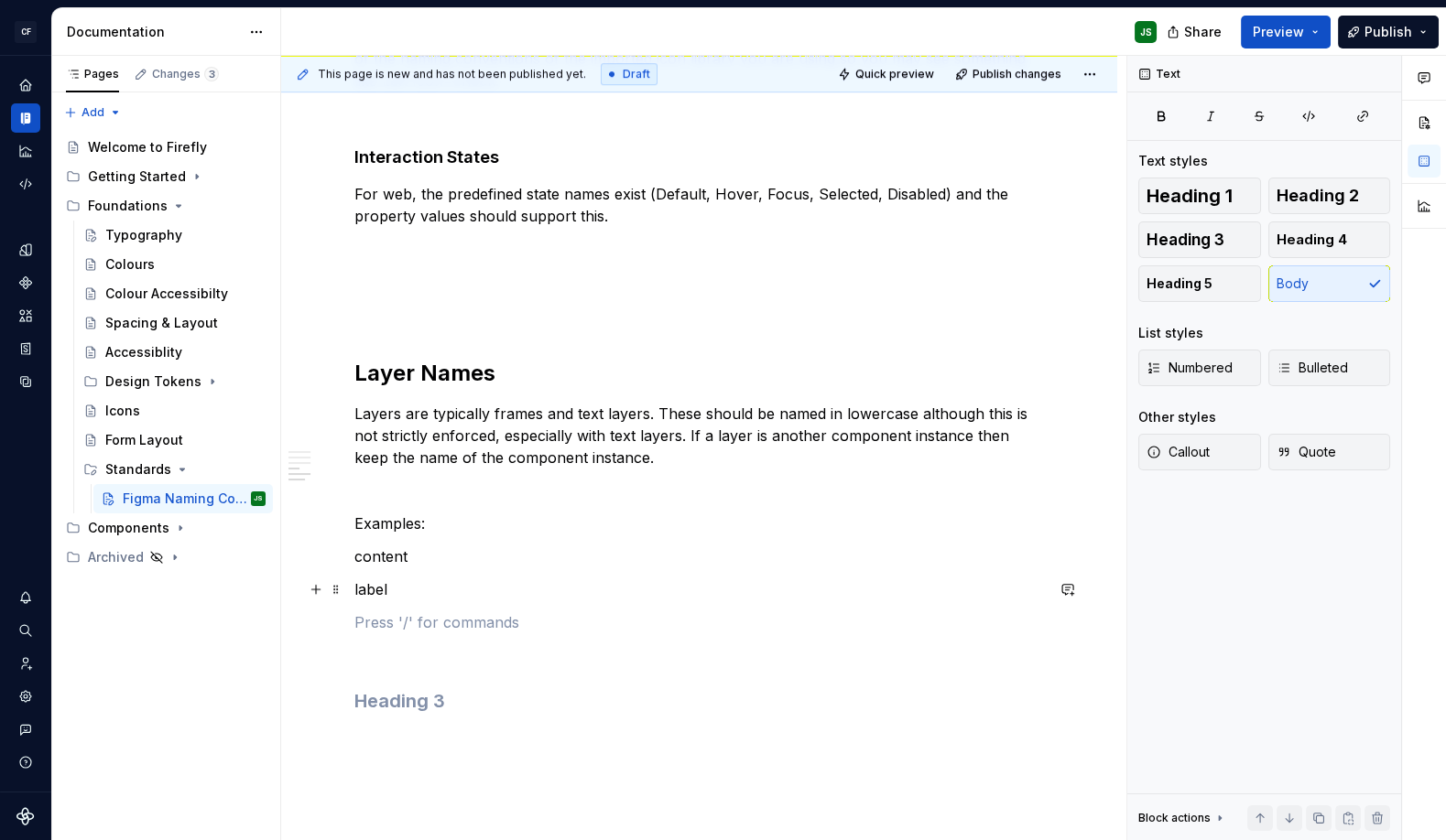
click at [374, 594] on p "label" at bounding box center [699, 589] width 690 height 22
click at [653, 437] on p "Layers are typically frames and text layers. These should be named in lowercase…" at bounding box center [699, 435] width 690 height 66
click at [354, 558] on p "content" at bounding box center [699, 556] width 690 height 22
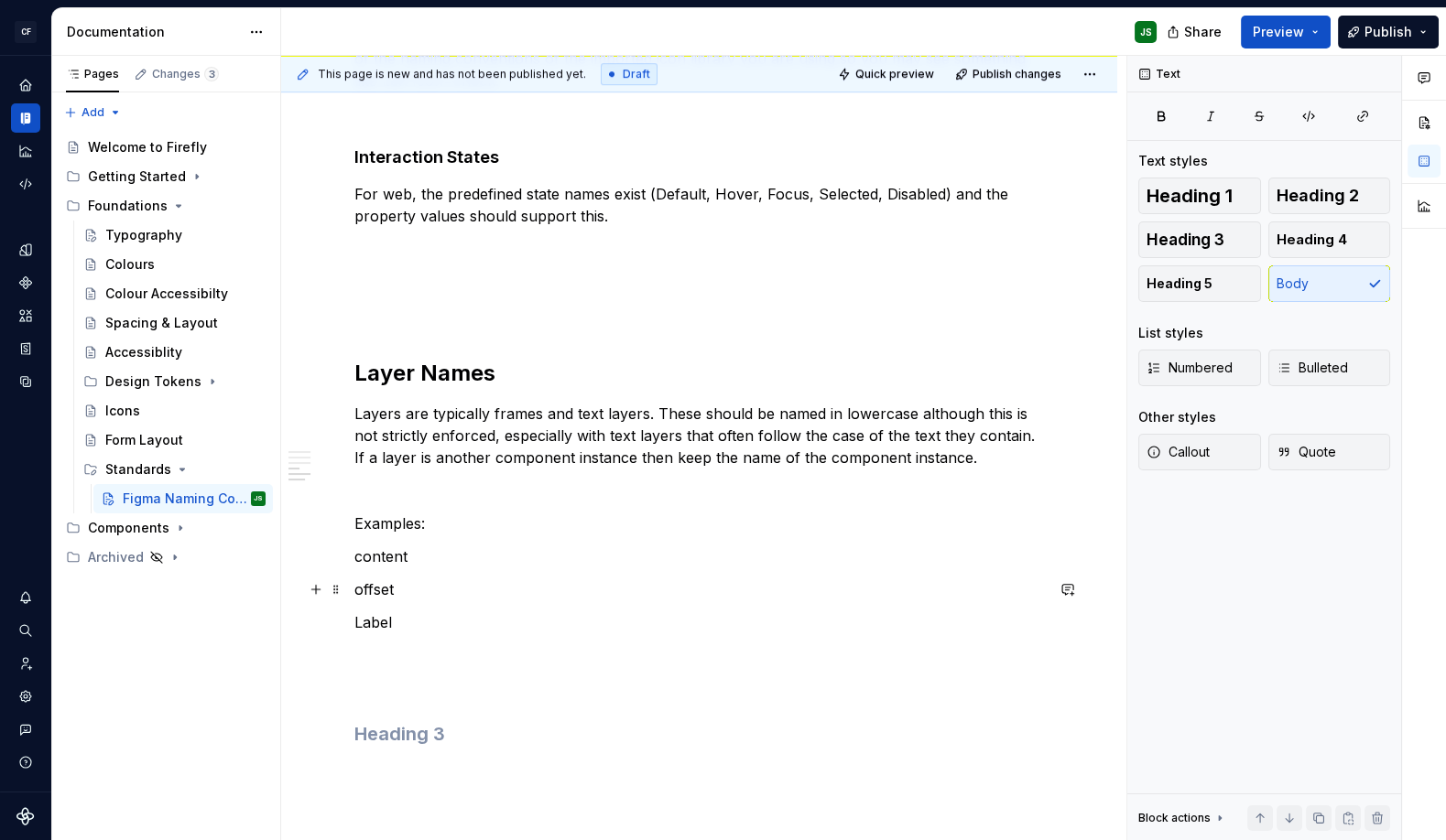
scroll to position [1706, 0]
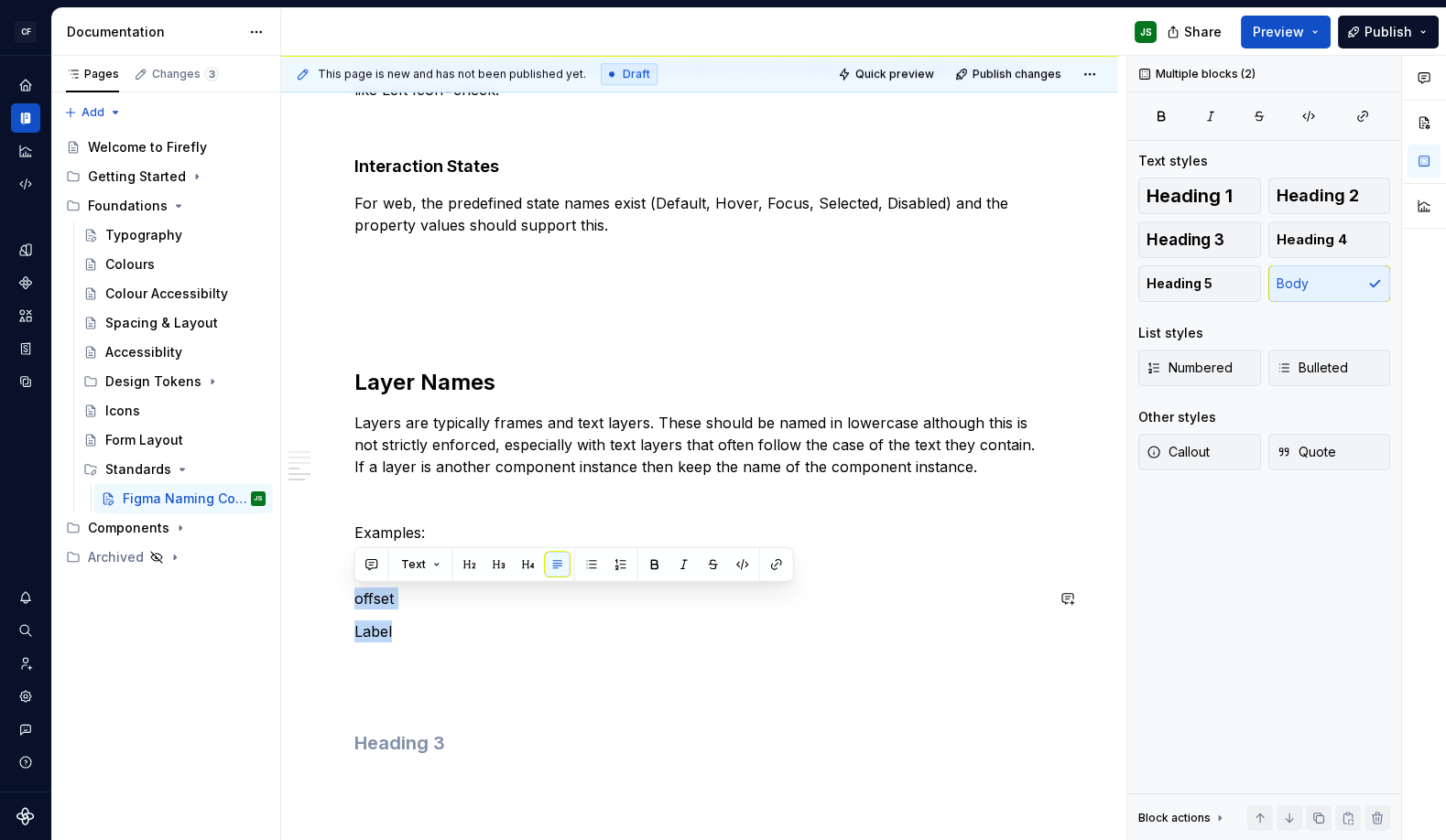
drag, startPoint x: 433, startPoint y: 629, endPoint x: 343, endPoint y: 584, distance: 100.6
click at [498, 624] on p "Label" at bounding box center [699, 631] width 690 height 22
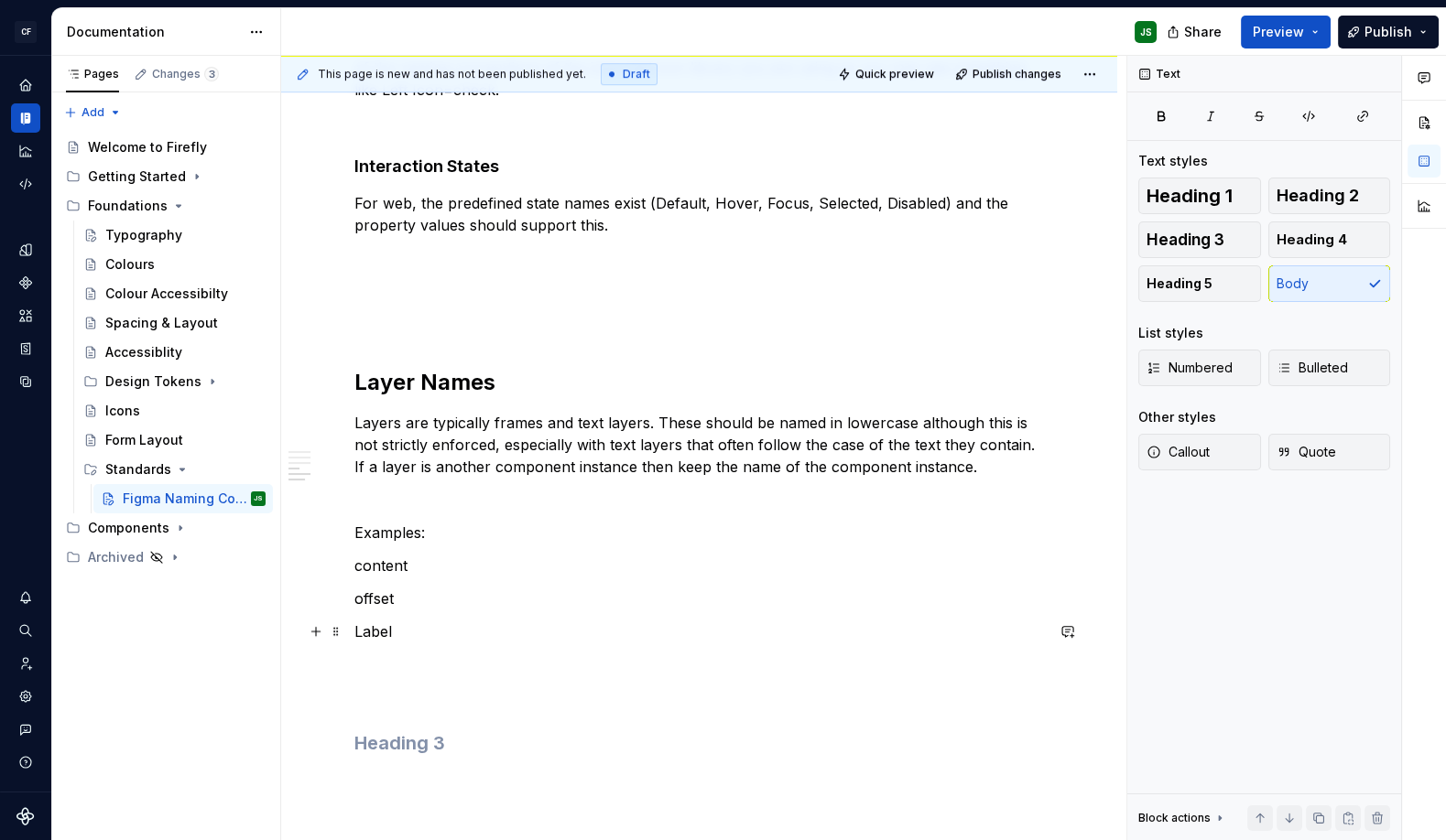
click at [430, 624] on p "Label" at bounding box center [699, 631] width 690 height 22
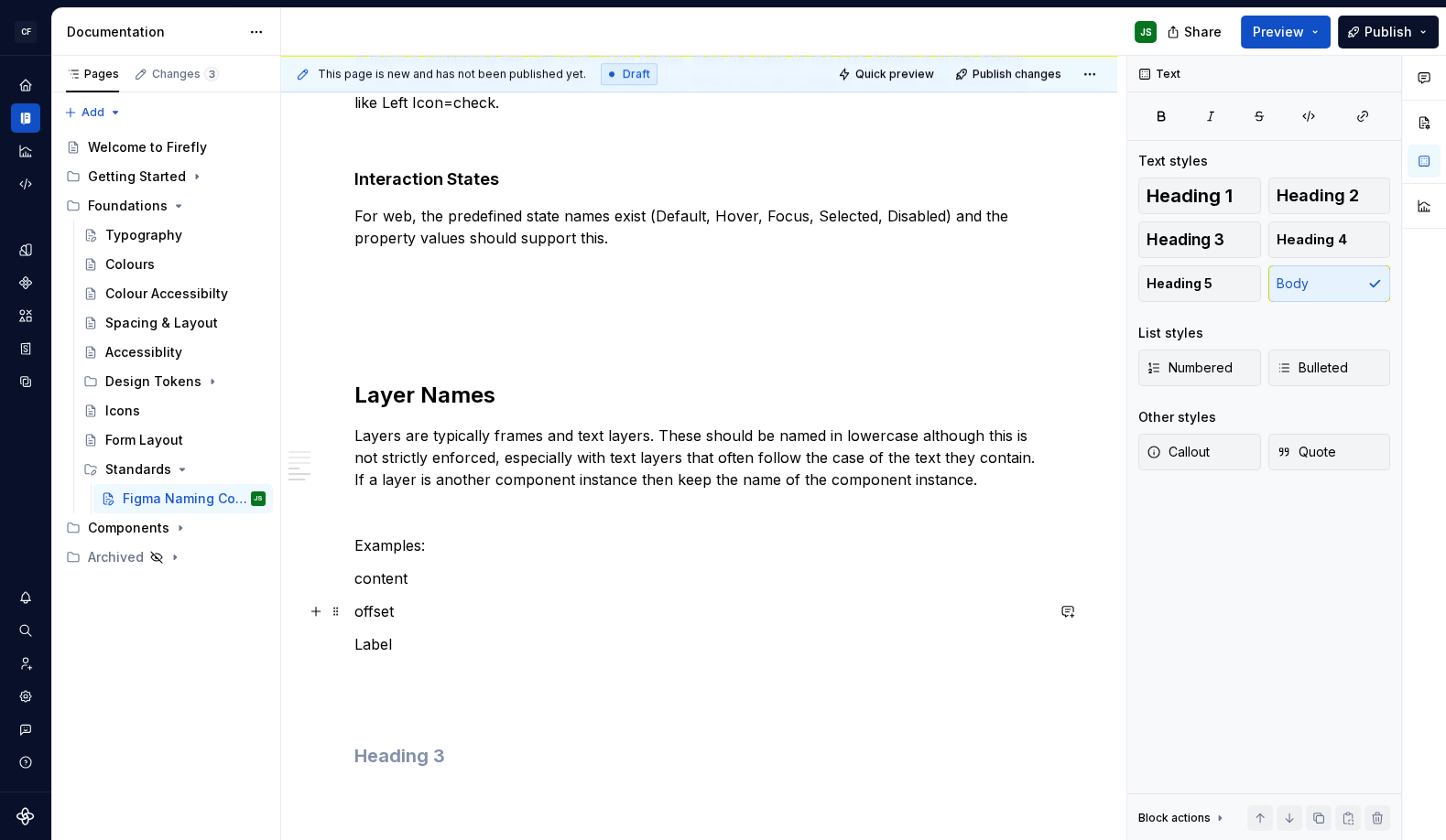
click at [443, 606] on p "offset" at bounding box center [699, 611] width 690 height 22
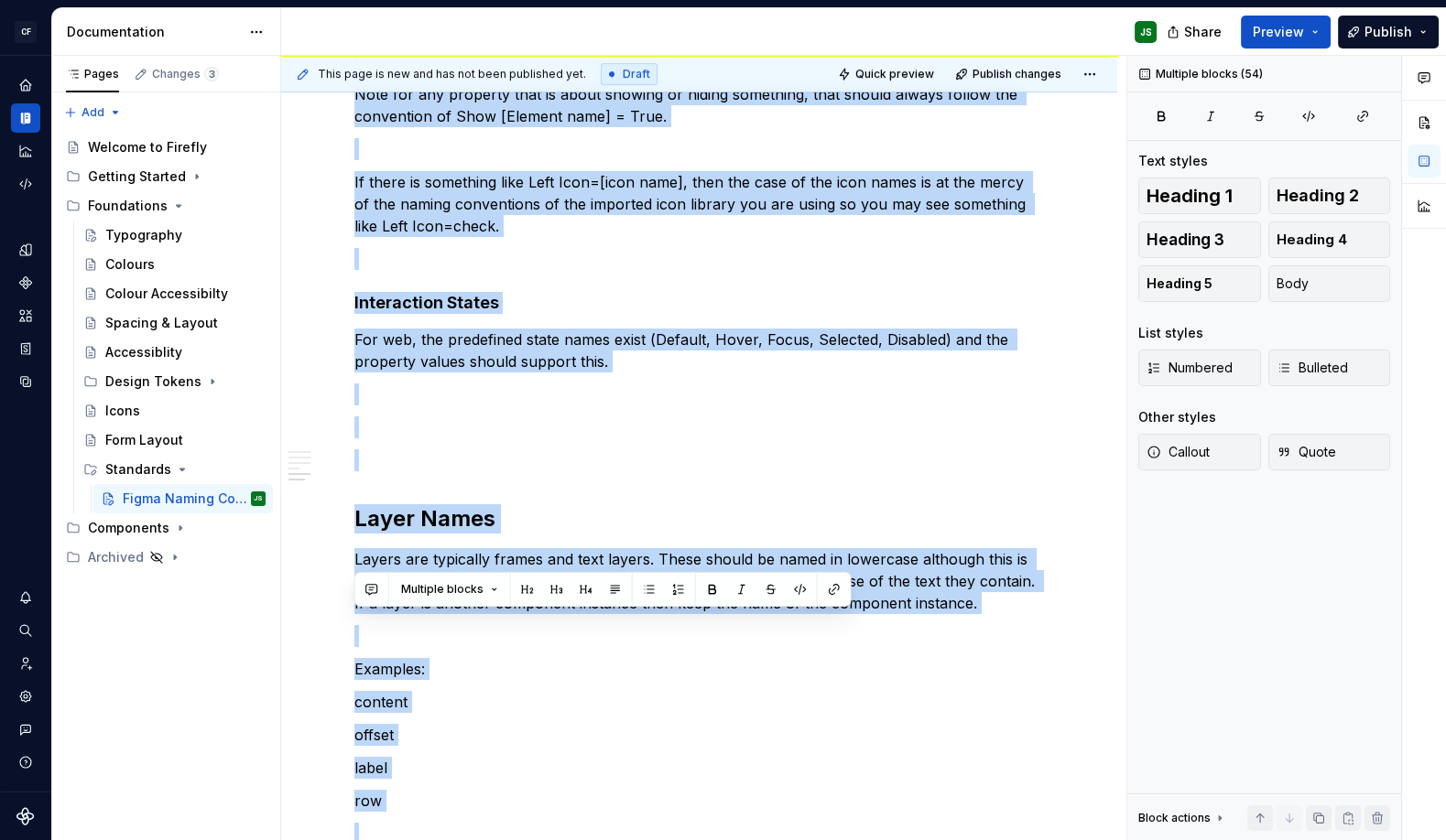
scroll to position [2028, 0]
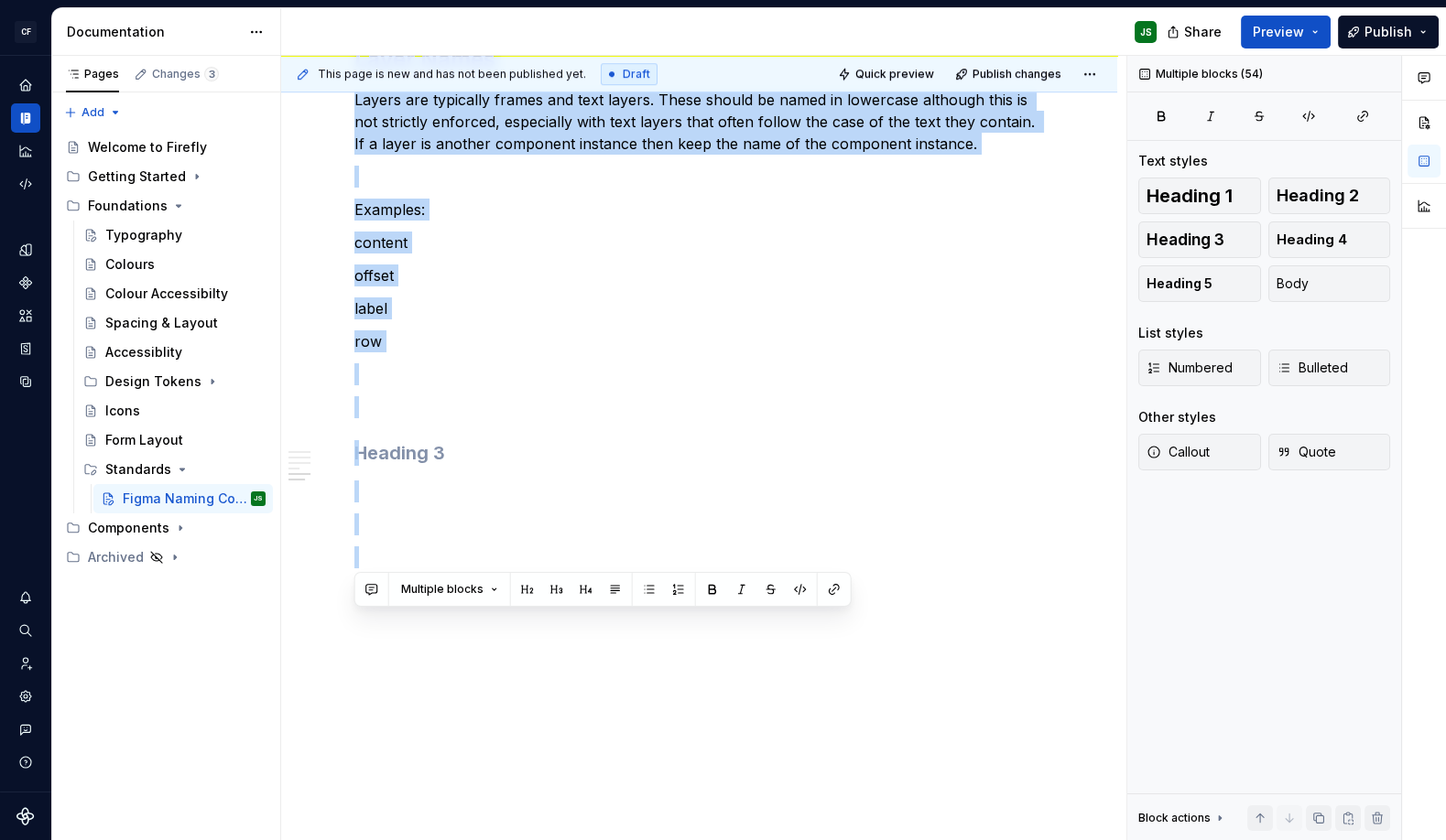
drag, startPoint x: 378, startPoint y: 409, endPoint x: 745, endPoint y: 838, distance: 564.6
click at [745, 840] on html "CF Firefly Web JS Design system data Documentation JS Share Preview Publish Pag…" at bounding box center [723, 420] width 1446 height 840
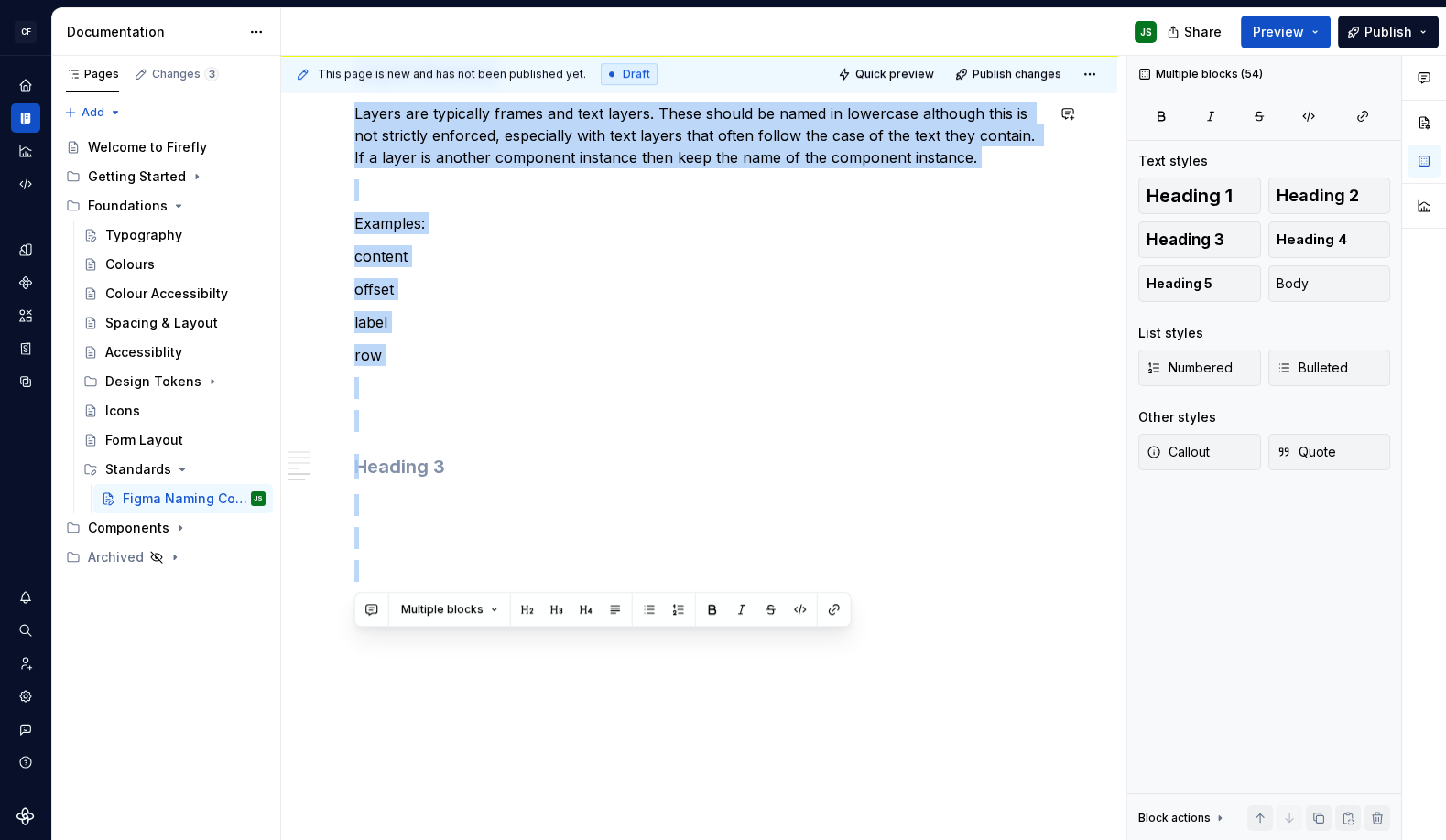
scroll to position [2008, 0]
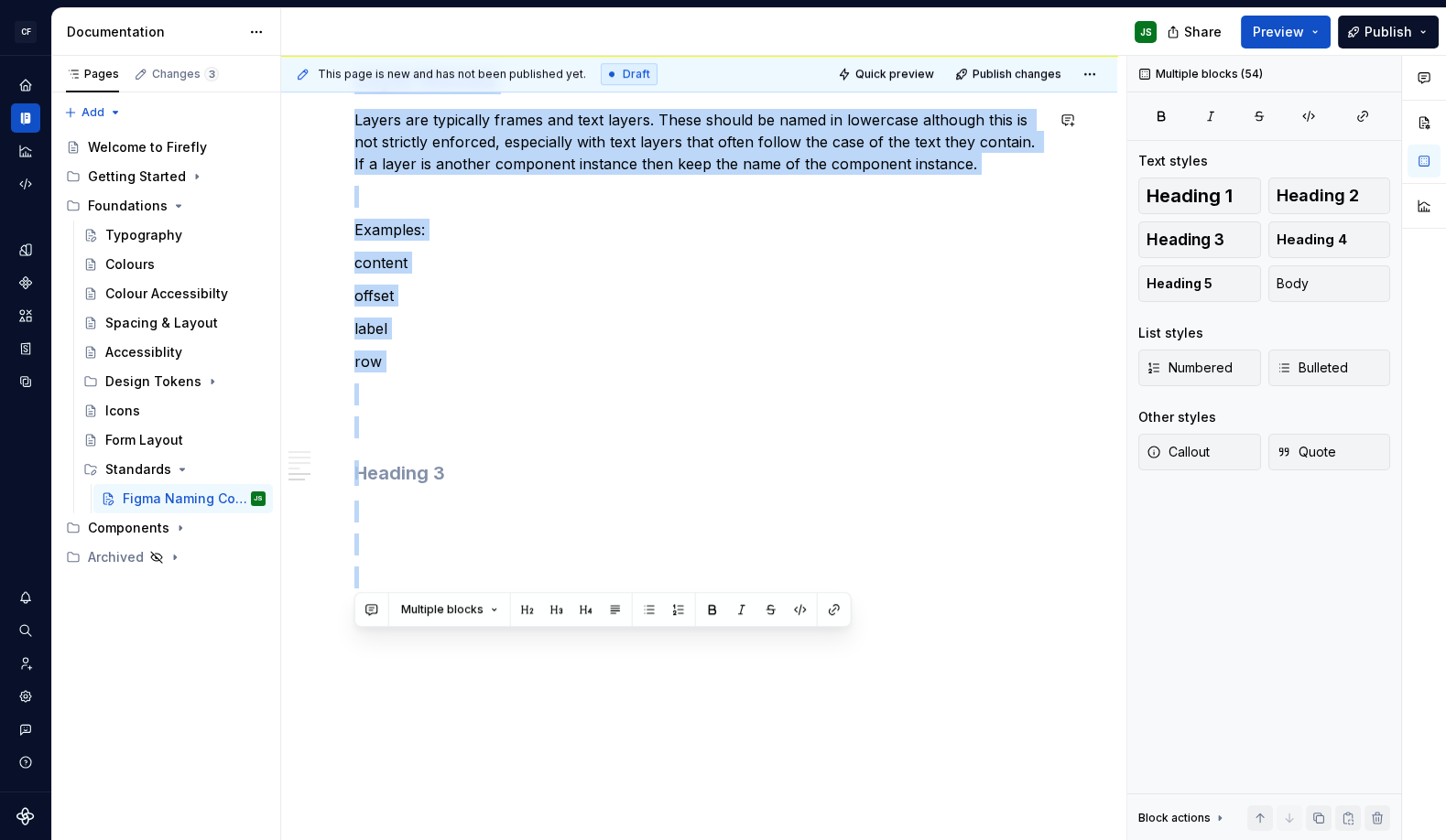
copy div "Component Pages Each components should get its own page in Figma, beginning wit…"
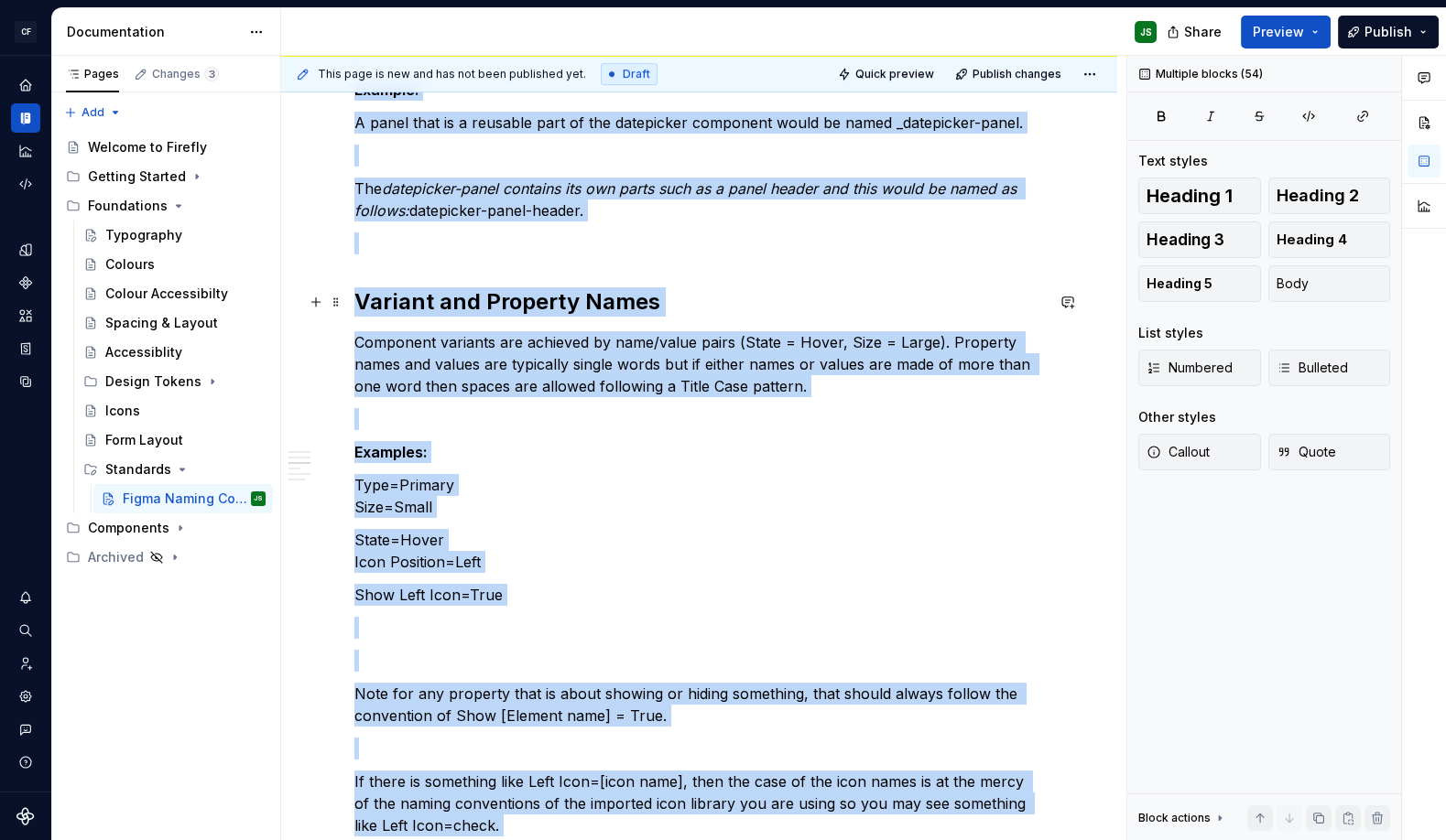
scroll to position [846, 0]
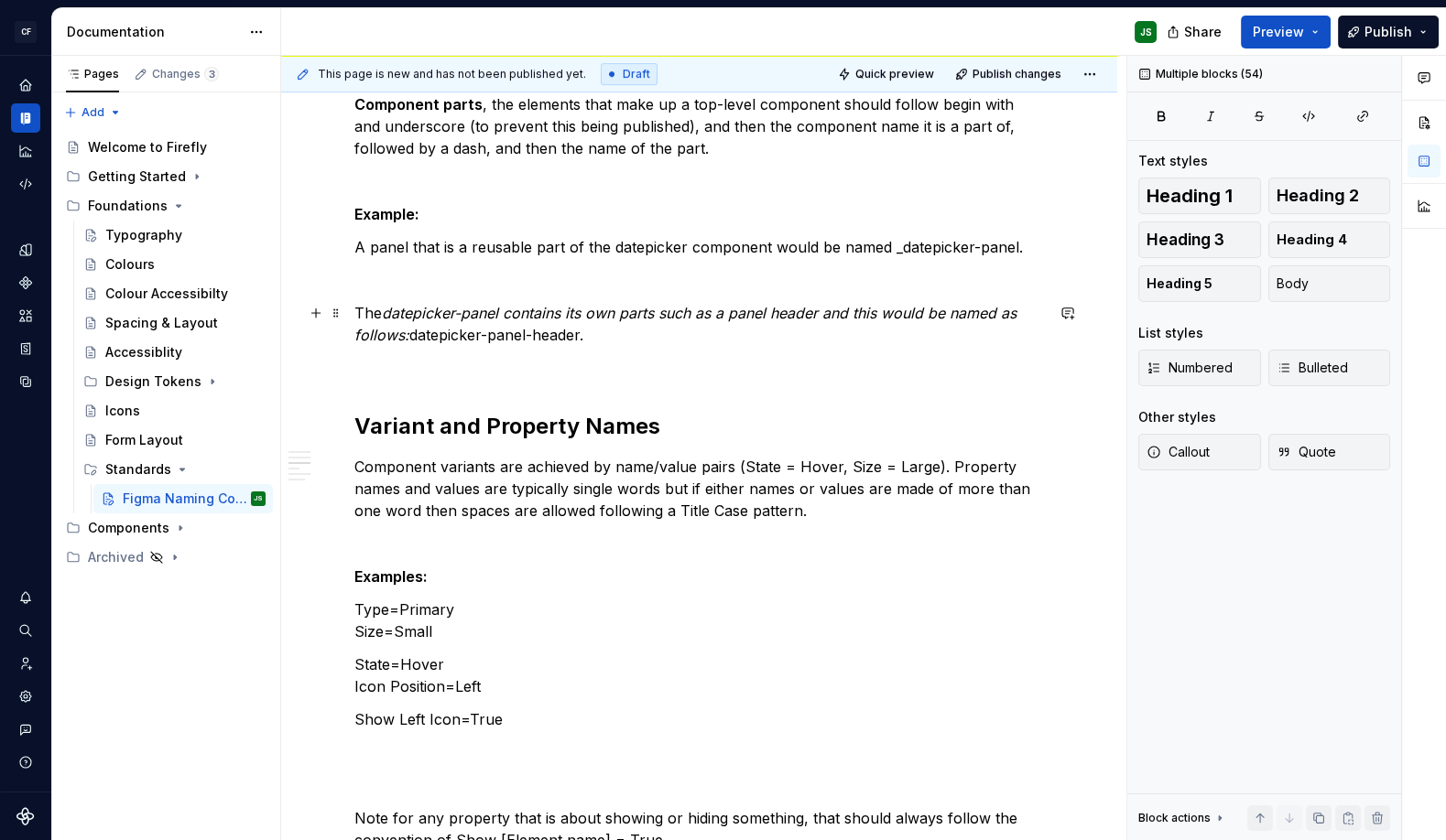
click at [755, 313] on em "datepicker-panel contains its own parts such as a panel header and this would b…" at bounding box center [688, 324] width 667 height 40
click at [431, 427] on h2 "Variant and Property Names" at bounding box center [699, 426] width 690 height 30
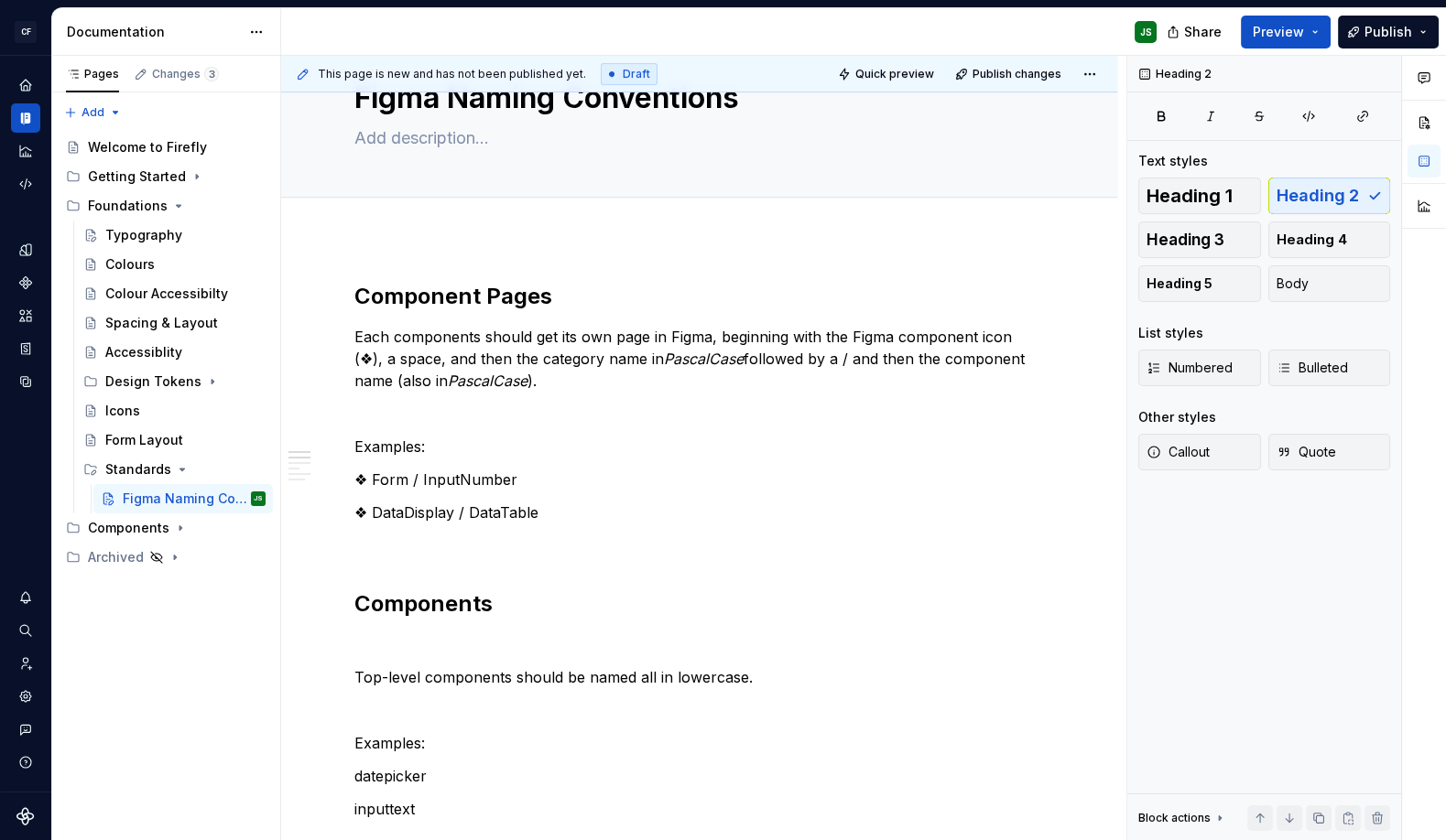
scroll to position [0, 0]
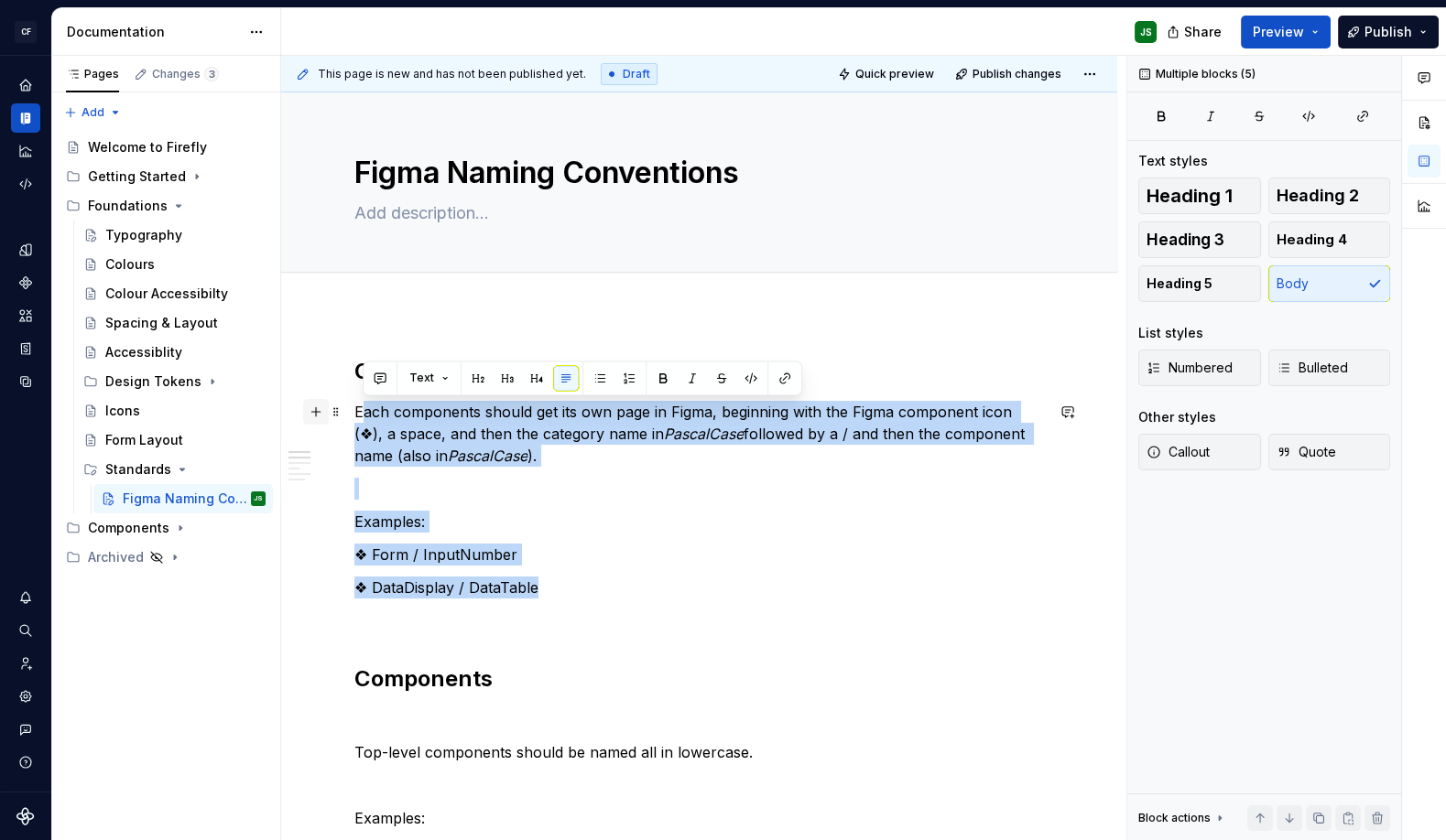
drag, startPoint x: 562, startPoint y: 568, endPoint x: 319, endPoint y: 416, distance: 286.6
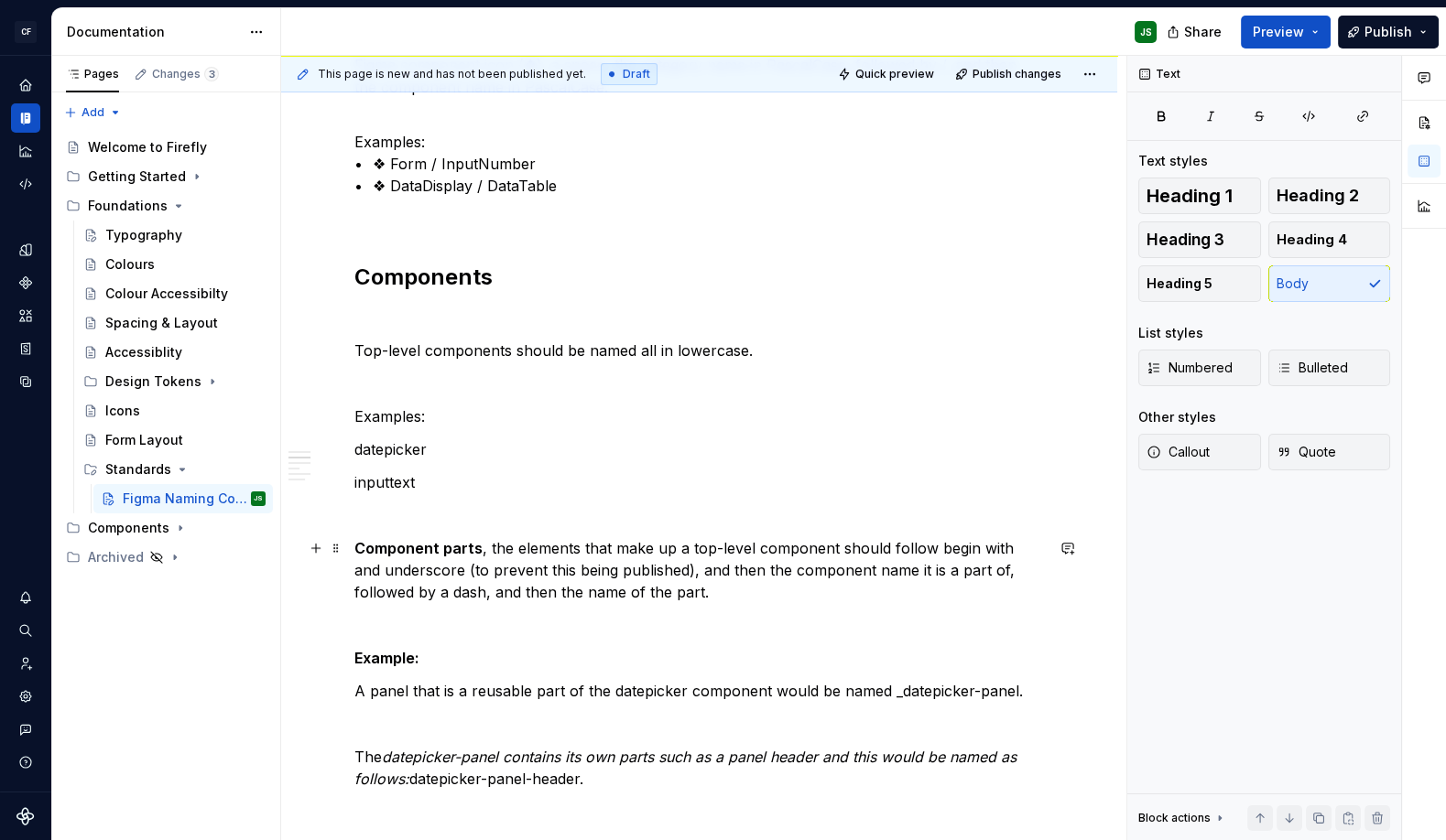
scroll to position [370, 0]
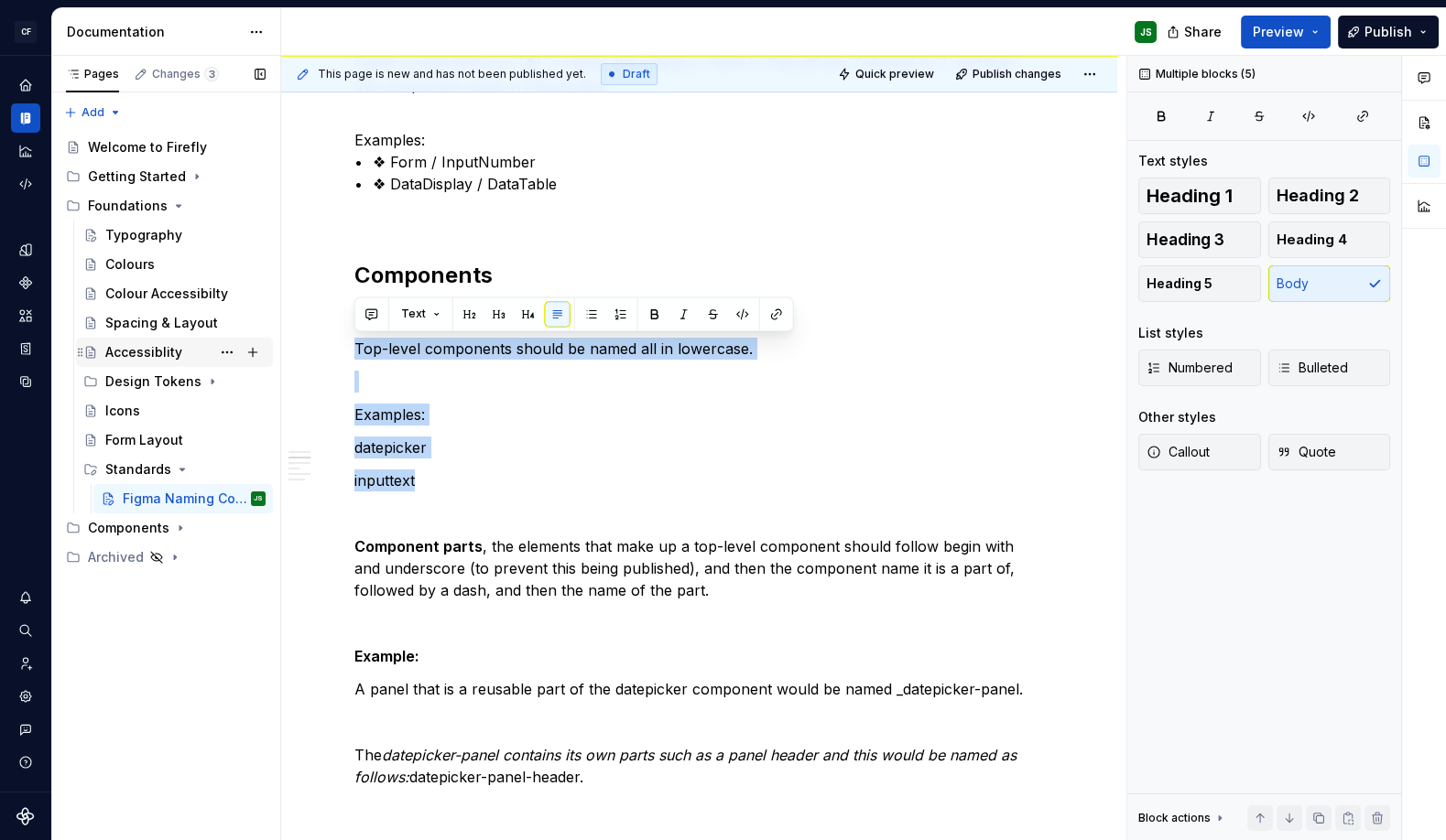
drag, startPoint x: 520, startPoint y: 484, endPoint x: 266, endPoint y: 357, distance: 284.0
click at [266, 356] on div "Pages Changes 3 Add Accessibility guide for tree Page tree. Navigate the tree w…" at bounding box center [749, 448] width 1393 height 785
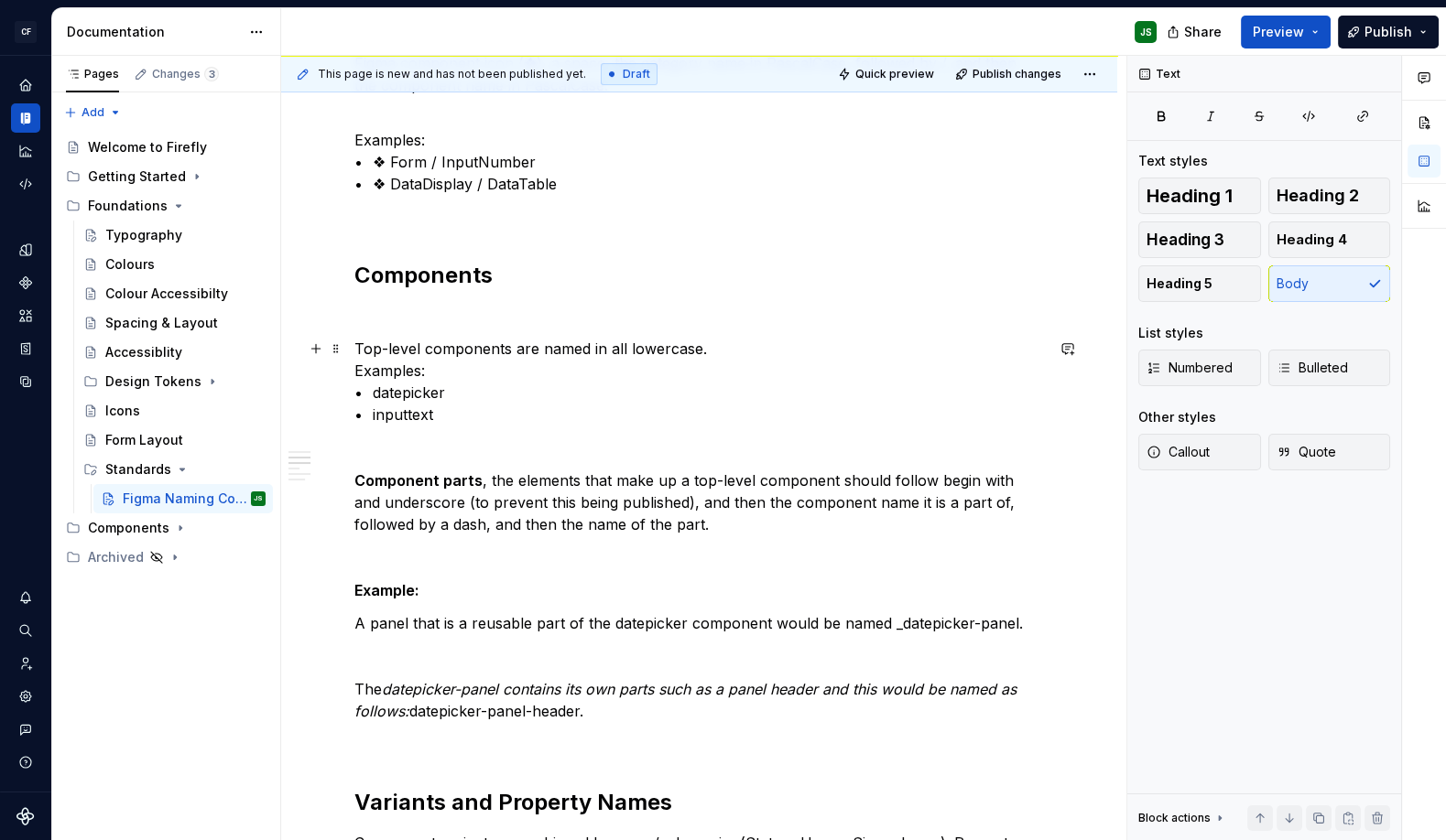
click at [546, 409] on p "Top-level components are named in all lowercase. Examples: • datepicker • input…" at bounding box center [699, 382] width 690 height 88
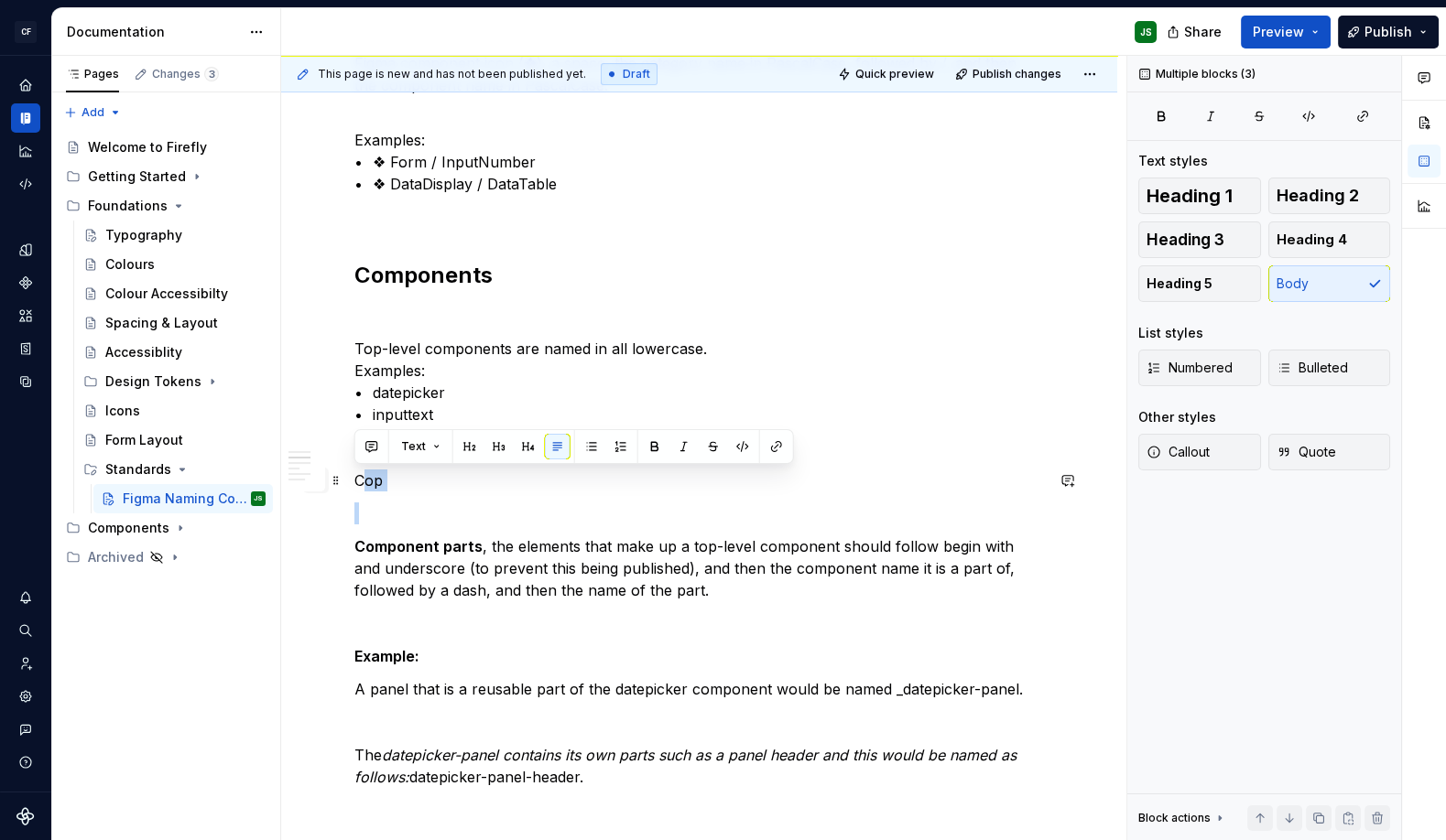
drag, startPoint x: 355, startPoint y: 545, endPoint x: 326, endPoint y: 469, distance: 81.3
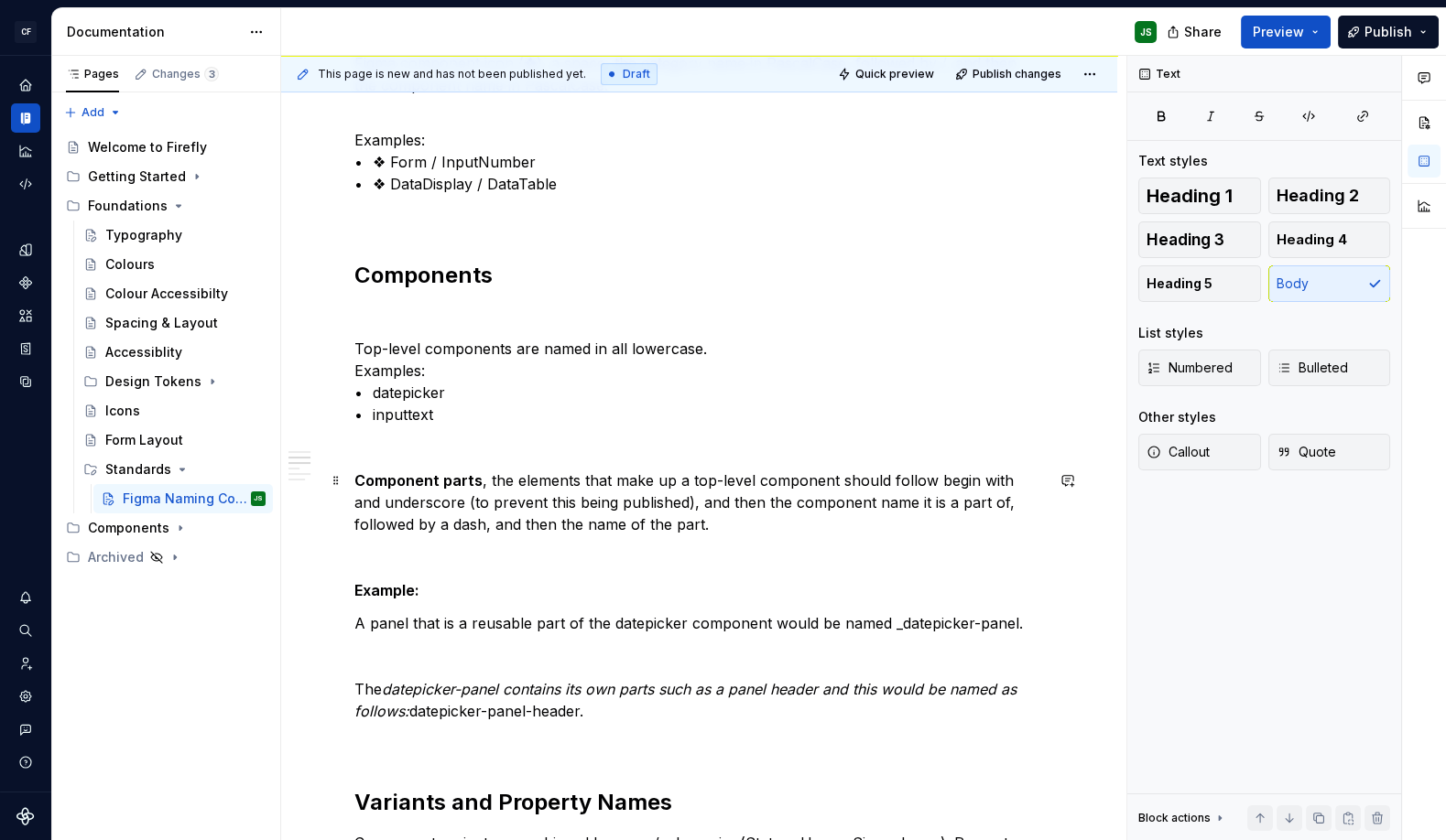
click at [485, 481] on p "Component parts , the elements that make up a top-level component should follow…" at bounding box center [699, 502] width 690 height 66
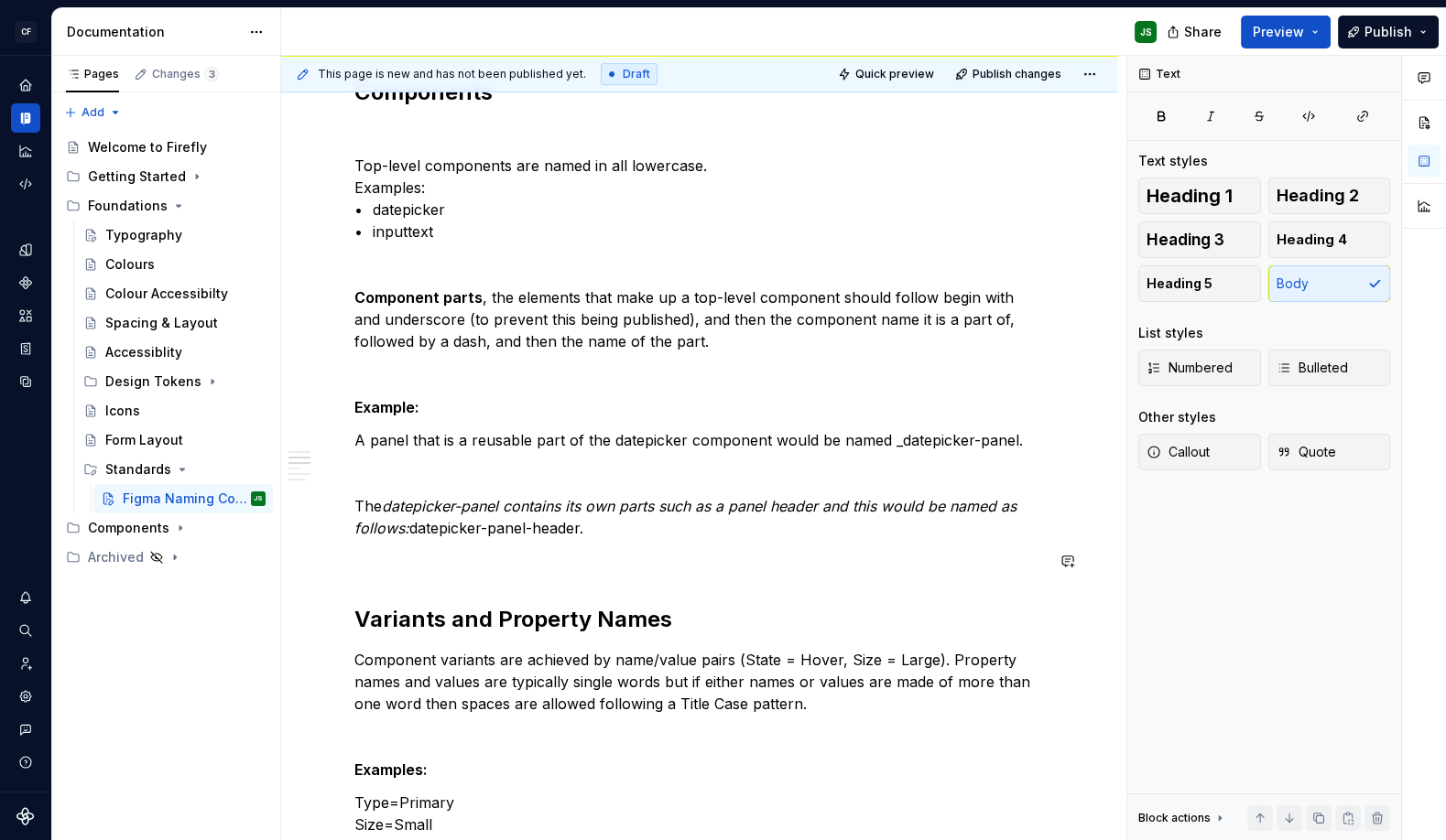
scroll to position [553, 0]
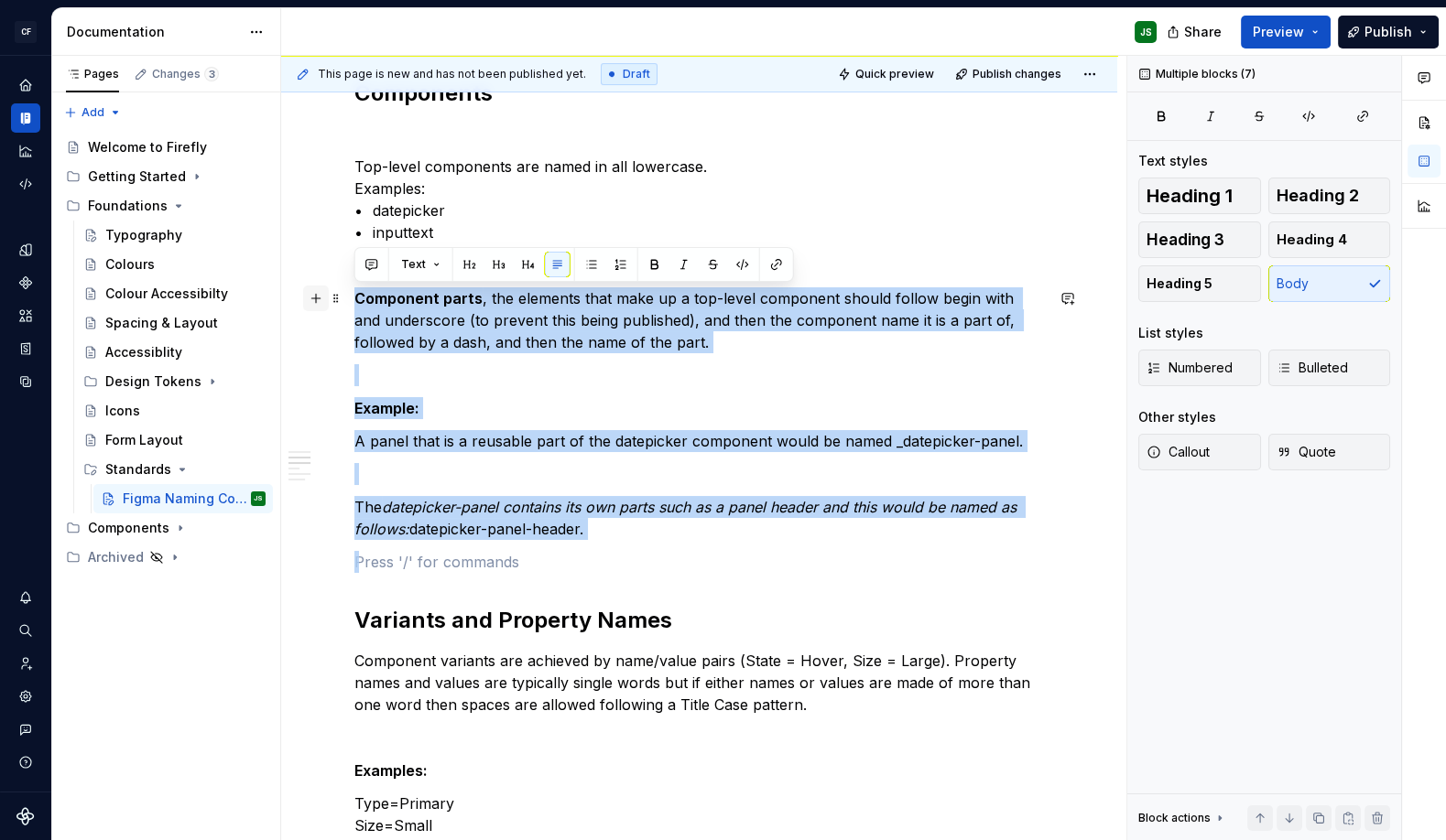
drag, startPoint x: 543, startPoint y: 523, endPoint x: 303, endPoint y: 296, distance: 330.3
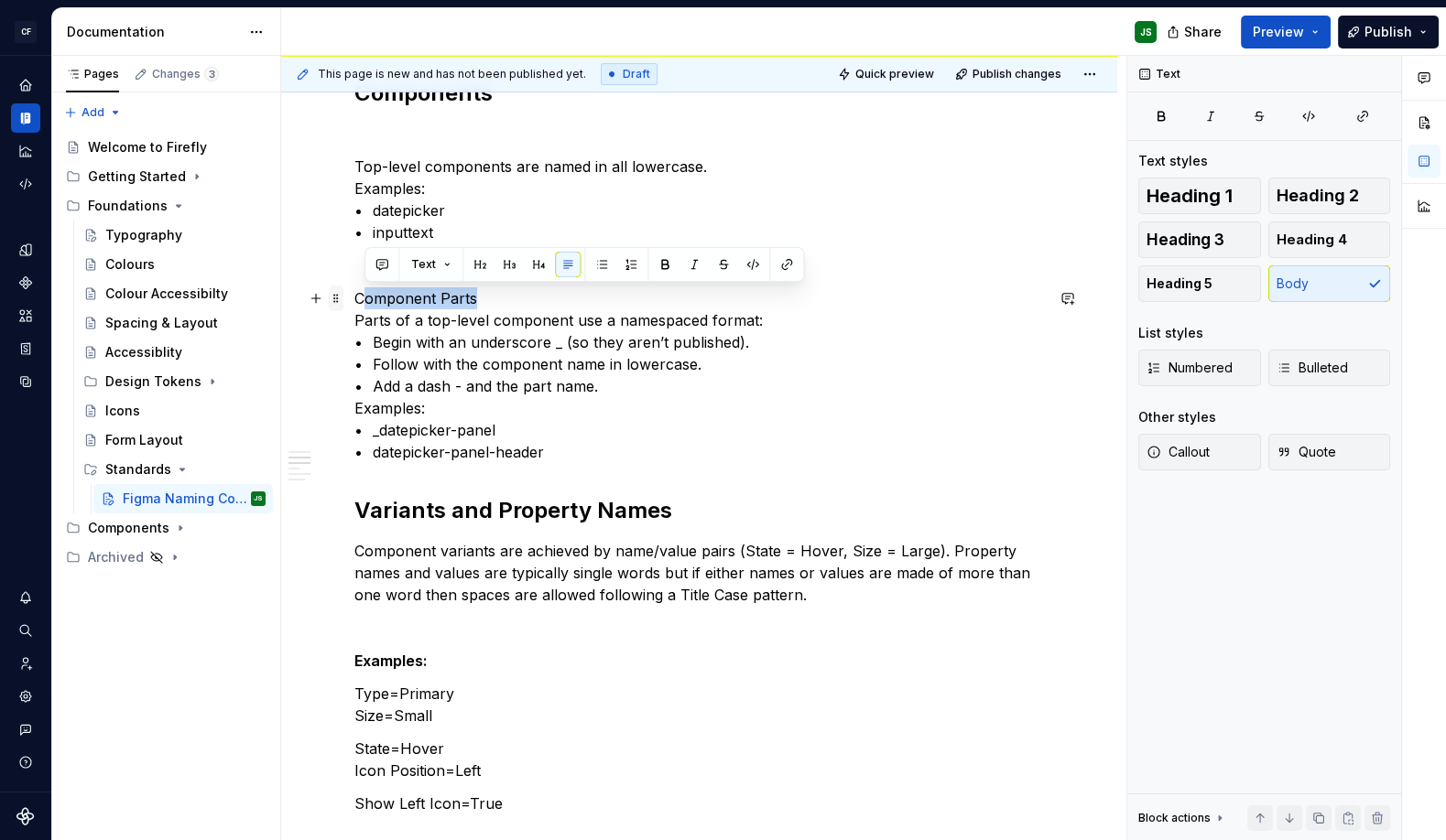
drag, startPoint x: 497, startPoint y: 297, endPoint x: 329, endPoint y: 293, distance: 168.0
click at [354, 291] on div "Component Pages Each component has its own page in Figma. The page name begins …" at bounding box center [699, 830] width 690 height 2053
click at [456, 304] on p "Component Parts Parts of a top-level component use a namespaced format: • Begin…" at bounding box center [699, 375] width 690 height 176
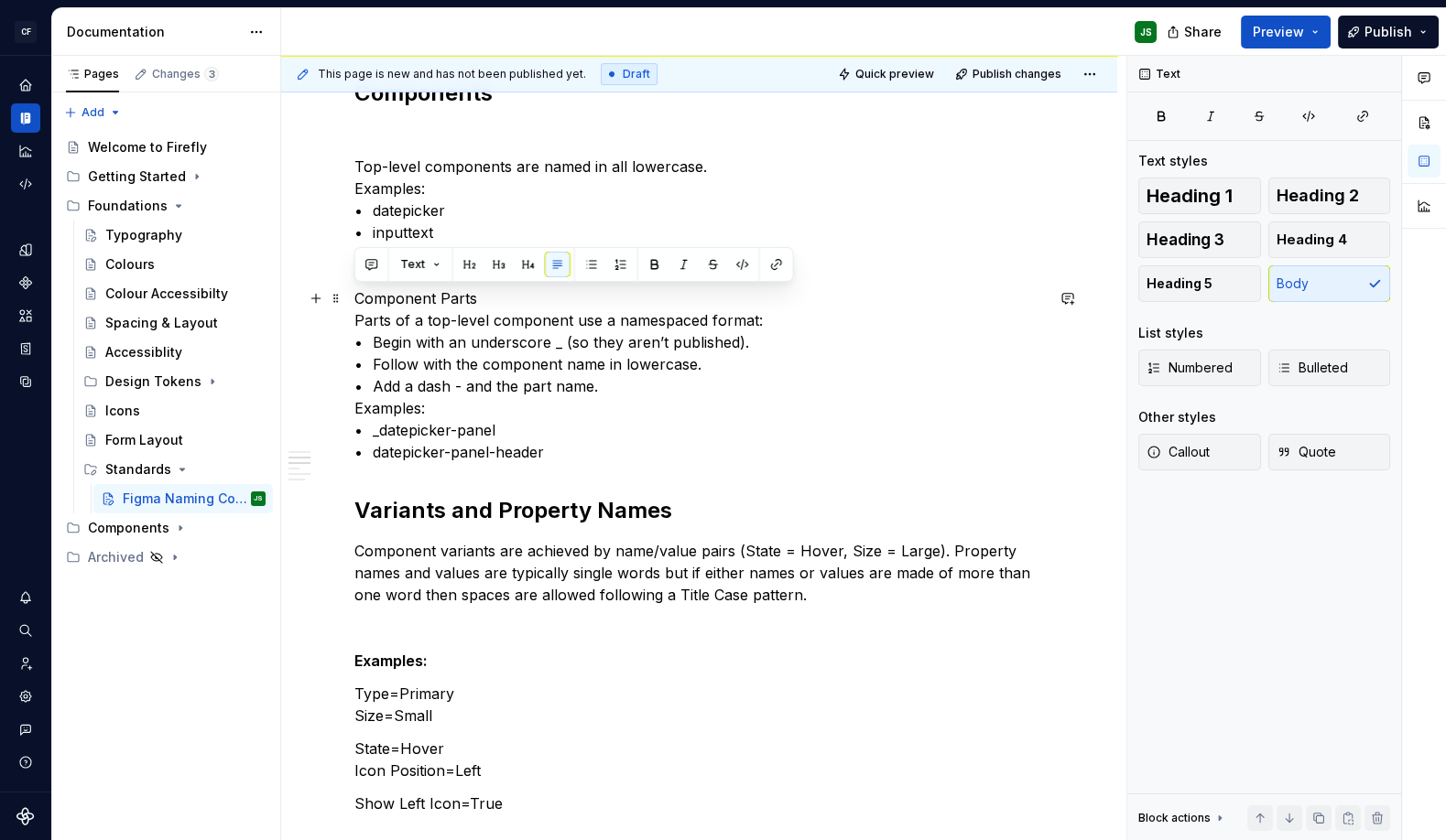
click at [499, 308] on p "Component Parts Parts of a top-level component use a namespaced format: • Begin…" at bounding box center [699, 375] width 690 height 176
drag, startPoint x: 387, startPoint y: 290, endPoint x: 489, endPoint y: 285, distance: 102.1
click at [489, 286] on p "Component Parts Parts of a top-level component use a namespaced format: • Begin…" at bounding box center [699, 374] width 690 height 176
click at [490, 263] on button "button" at bounding box center [499, 263] width 26 height 26
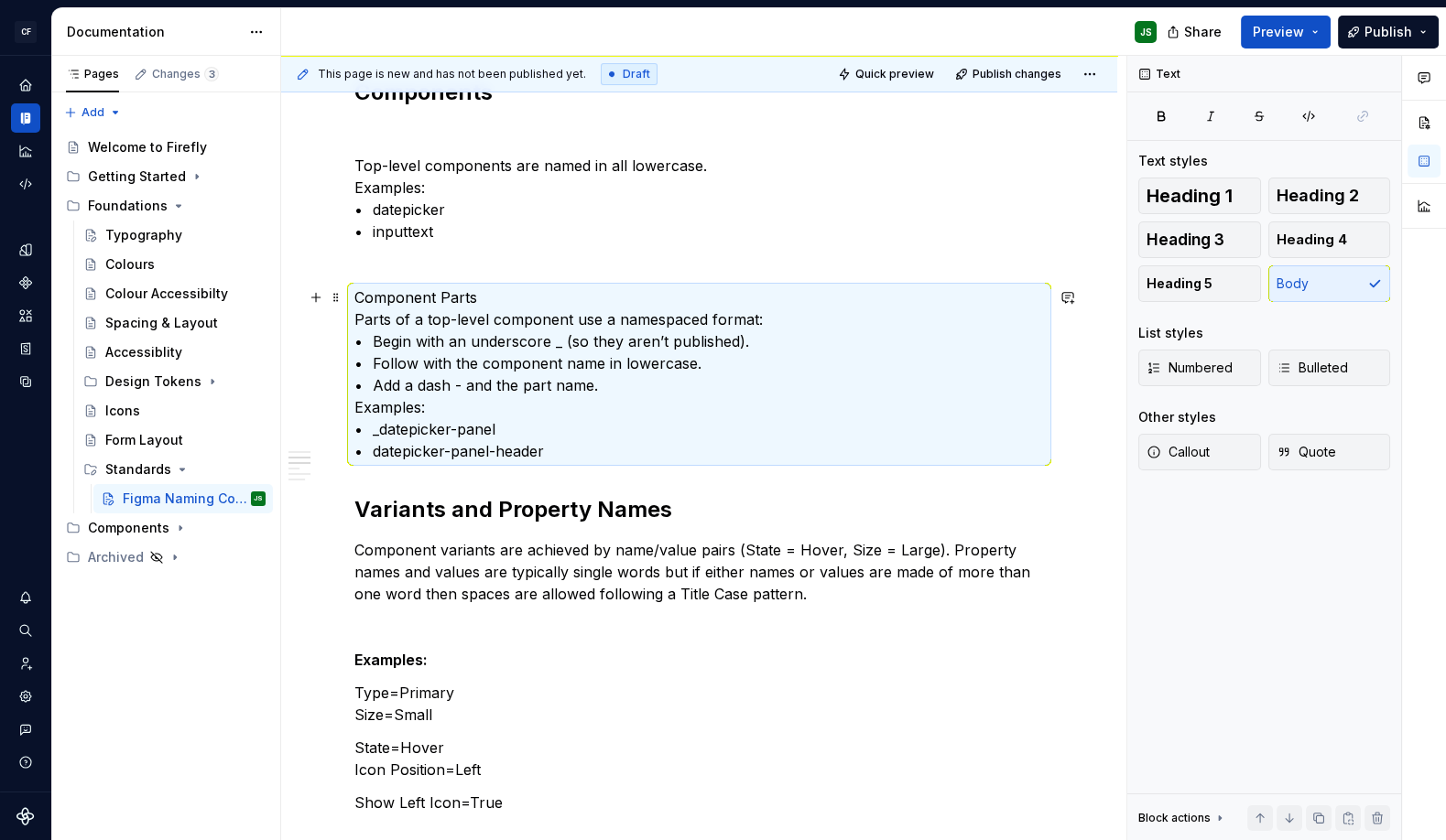
click at [509, 284] on div "Component Pages Each component has its own page in Figma. The page name begins …" at bounding box center [699, 819] width 690 height 2031
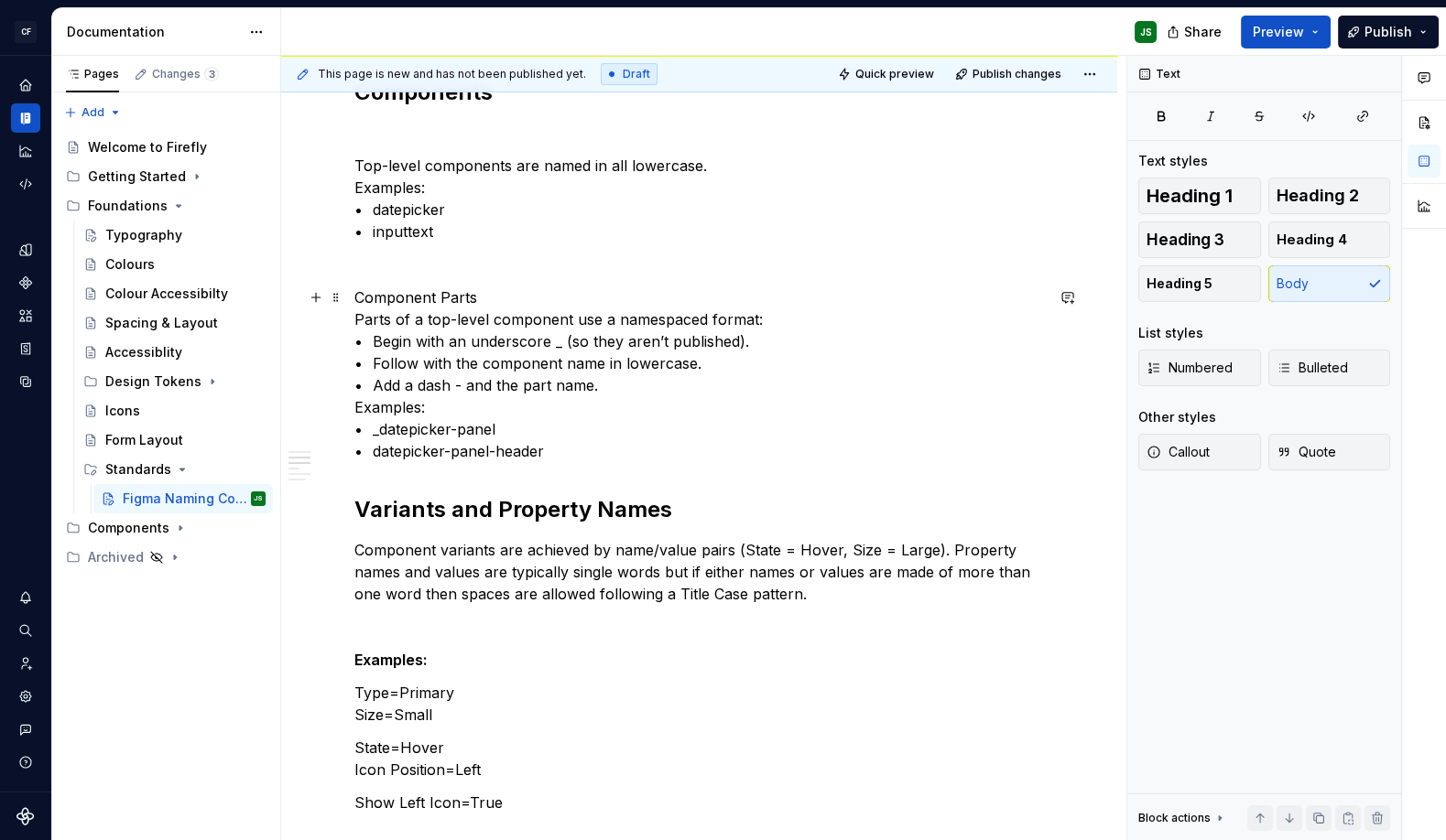
click at [497, 293] on p "Component Parts Parts of a top-level component use a namespaced format: • Begin…" at bounding box center [699, 374] width 690 height 176
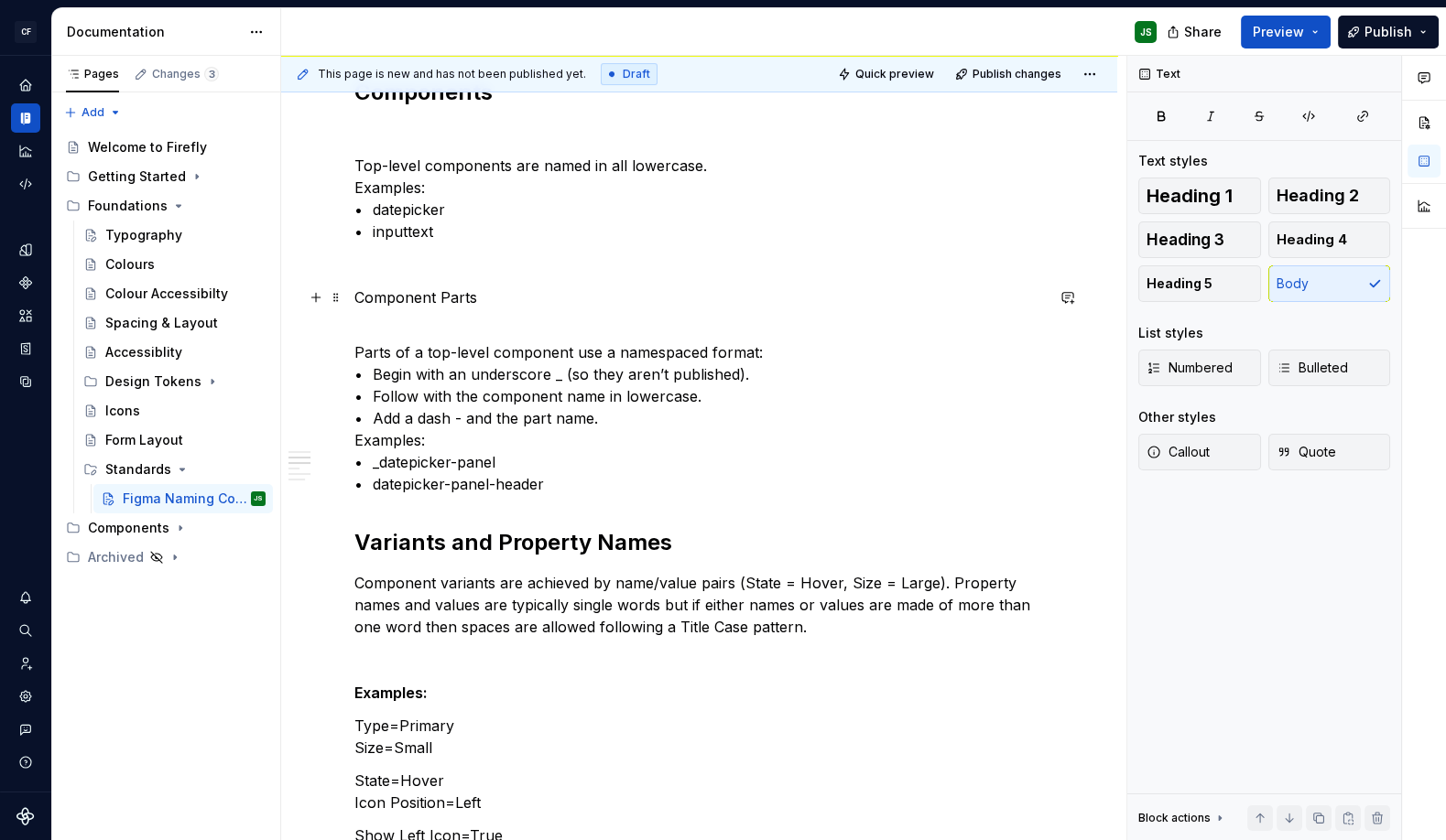
click at [453, 298] on p "Component Parts" at bounding box center [699, 297] width 690 height 22
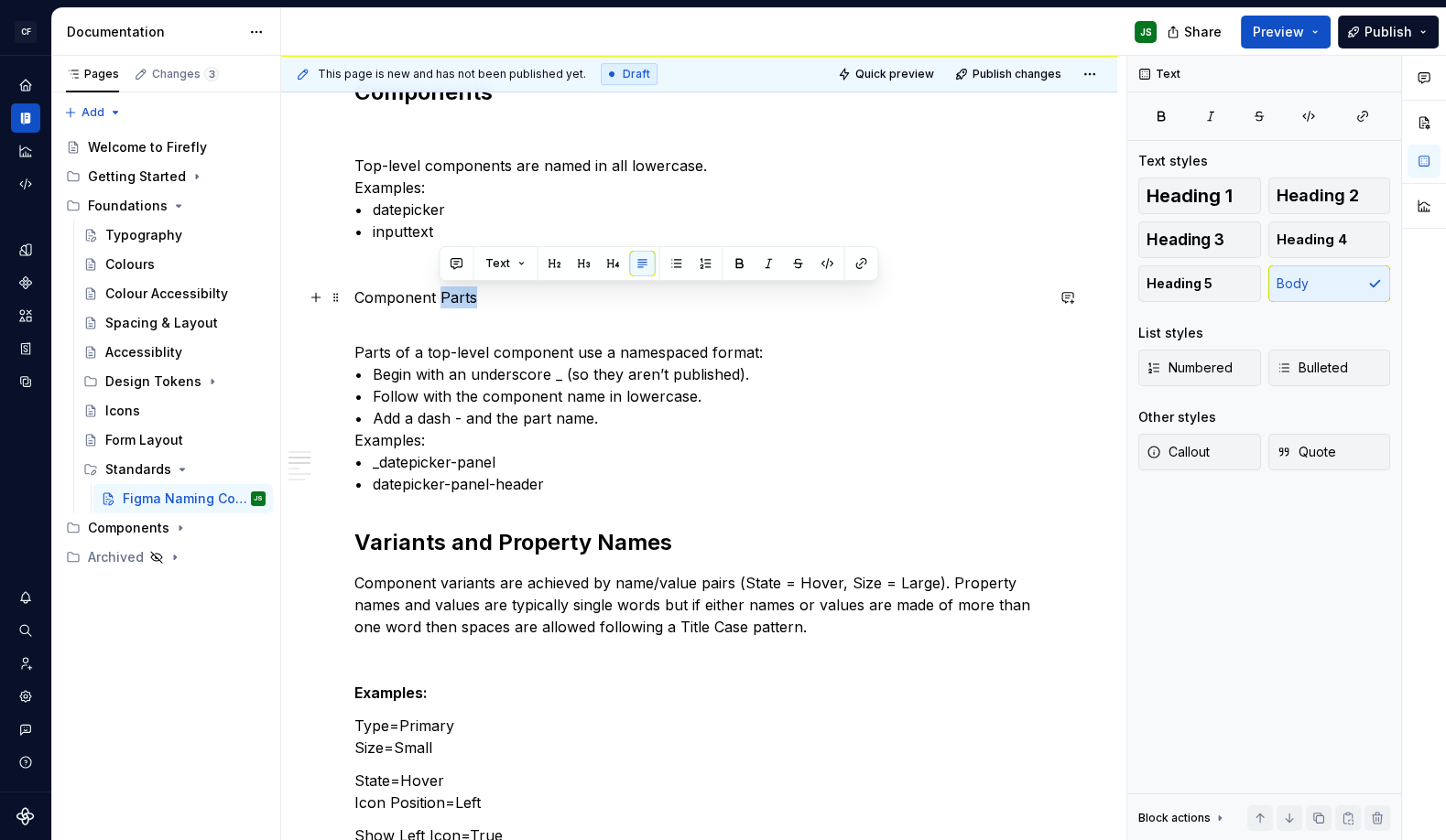
click at [453, 298] on p "Component Parts" at bounding box center [699, 297] width 690 height 22
click at [501, 266] on button "button" at bounding box center [499, 263] width 26 height 26
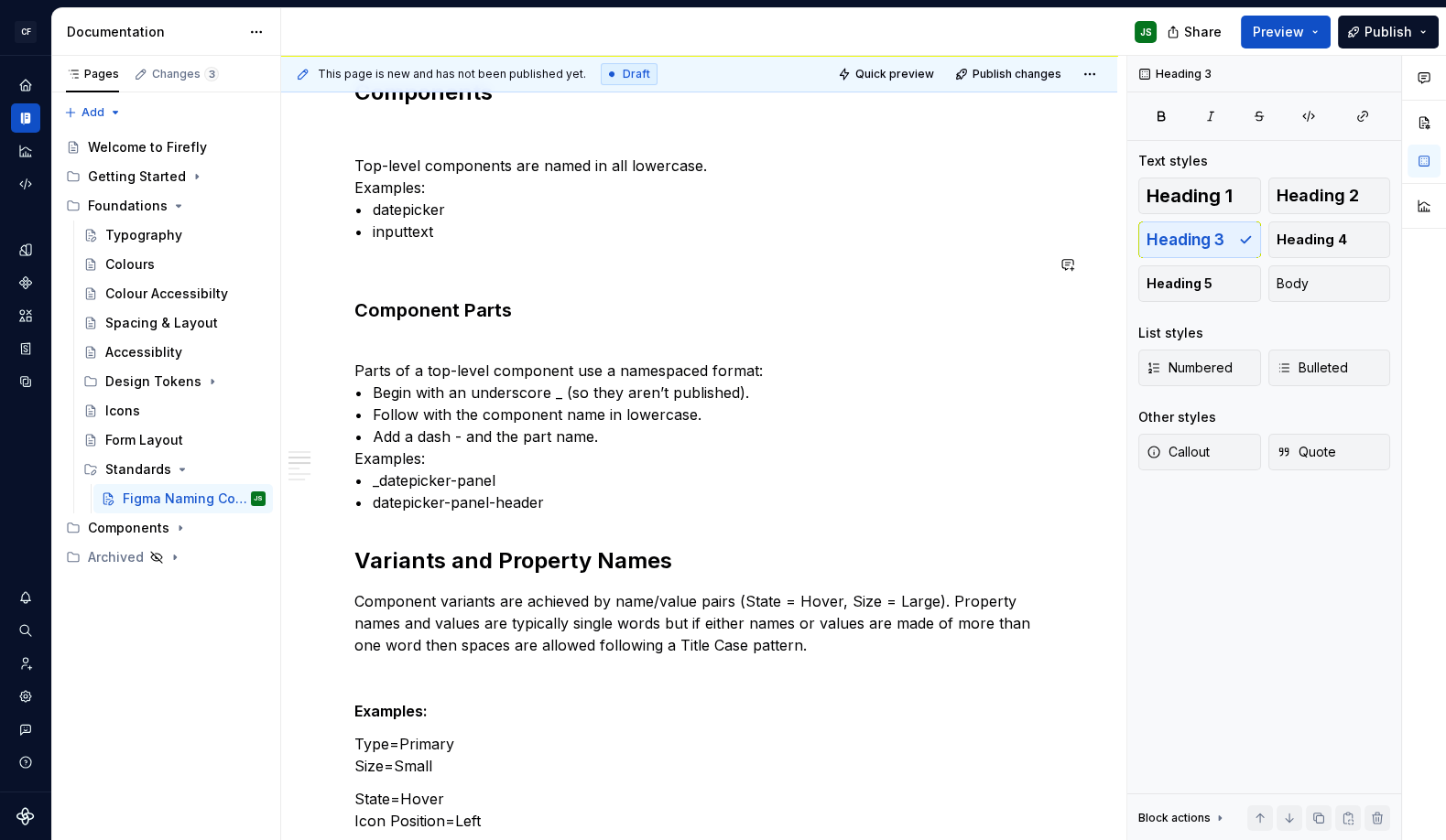
click at [531, 290] on div "Component Pages Each component has its own page in Figma. The page name begins …" at bounding box center [699, 845] width 690 height 2083
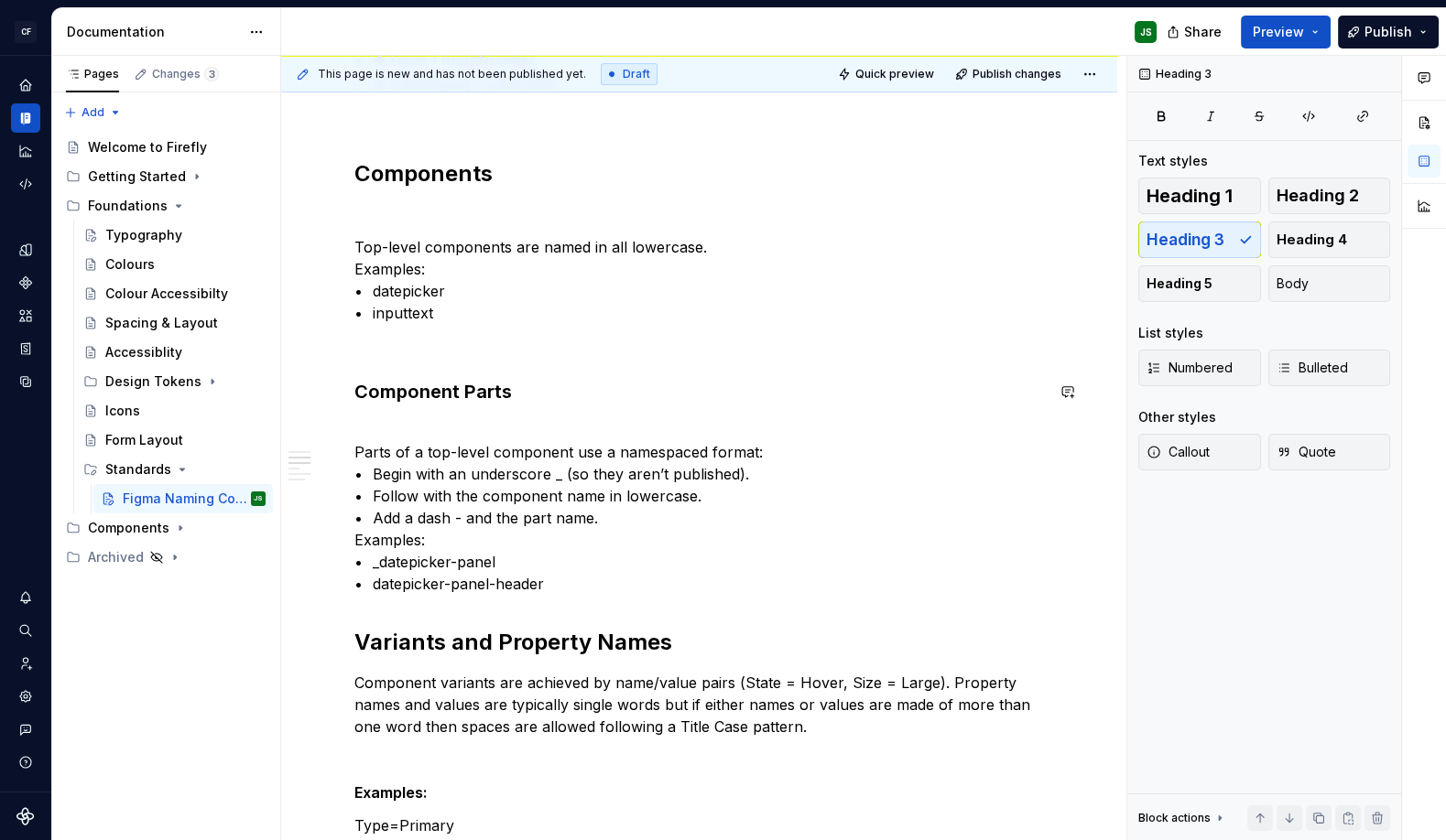
scroll to position [497, 0]
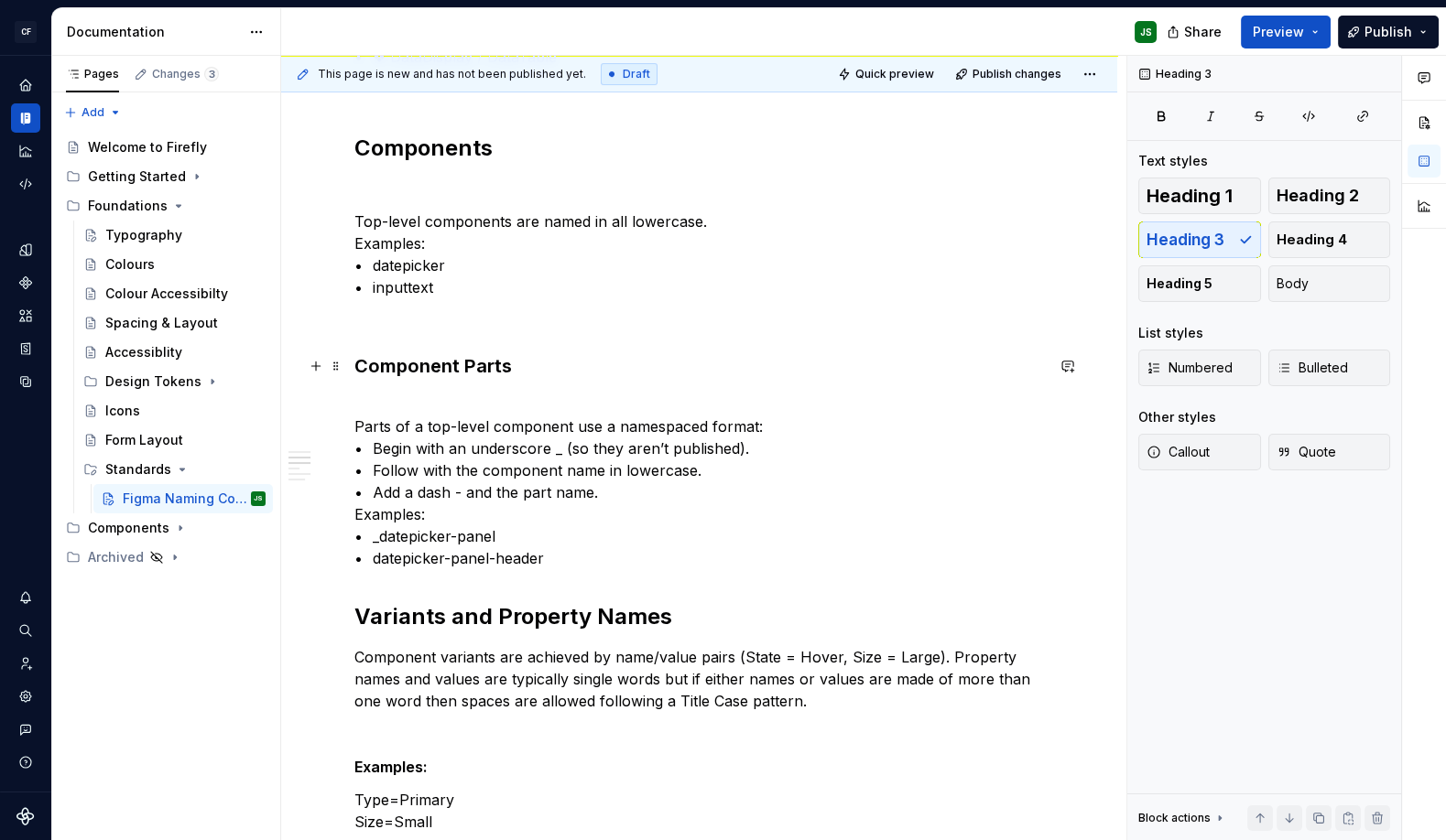
click at [462, 365] on h3 "Component Parts" at bounding box center [699, 366] width 690 height 26
click at [462, 364] on h3 "Component Parts" at bounding box center [699, 366] width 690 height 26
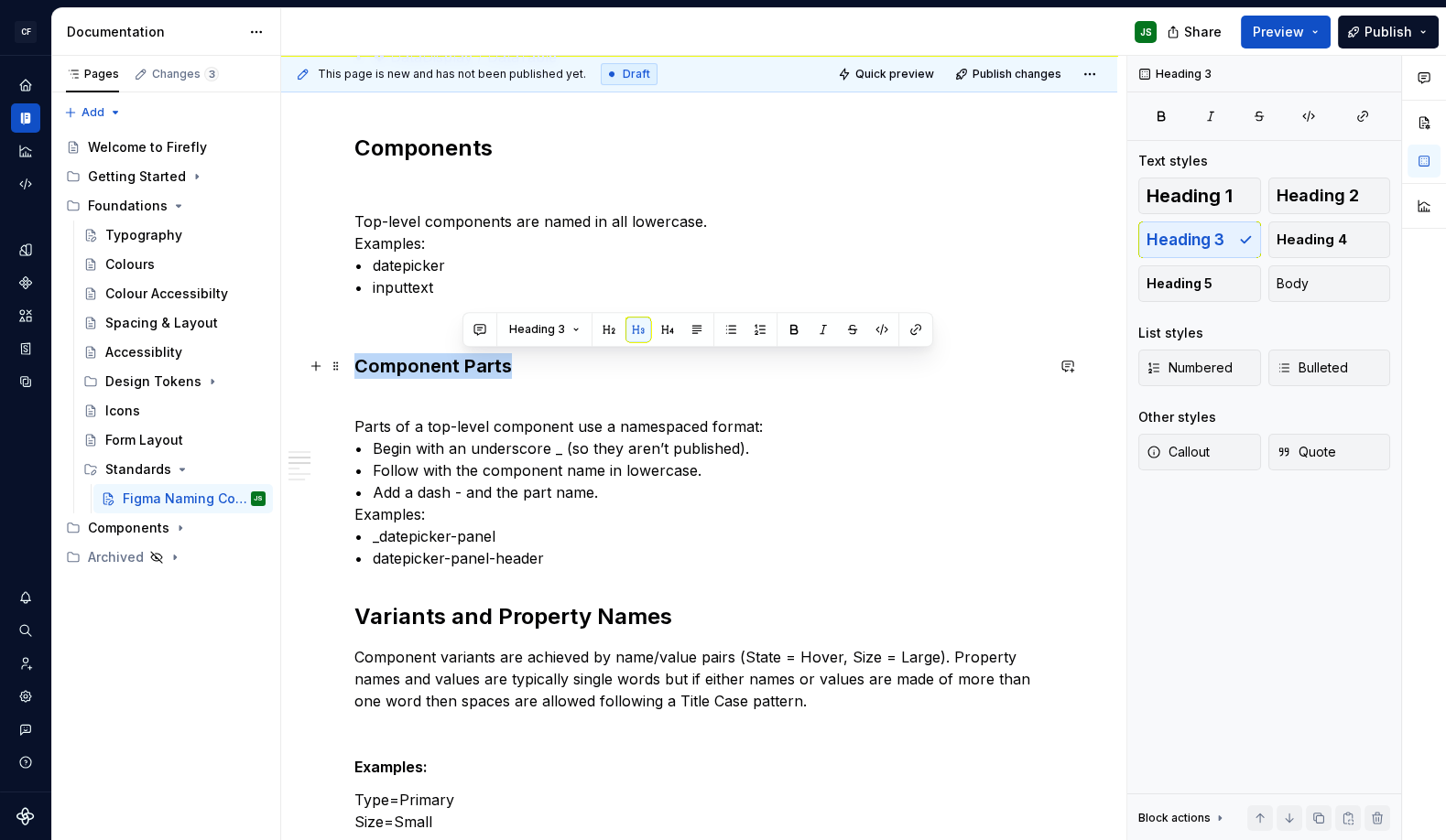
click at [462, 365] on h3 "Component Parts" at bounding box center [699, 366] width 690 height 26
click at [556, 325] on button "button" at bounding box center [559, 329] width 26 height 26
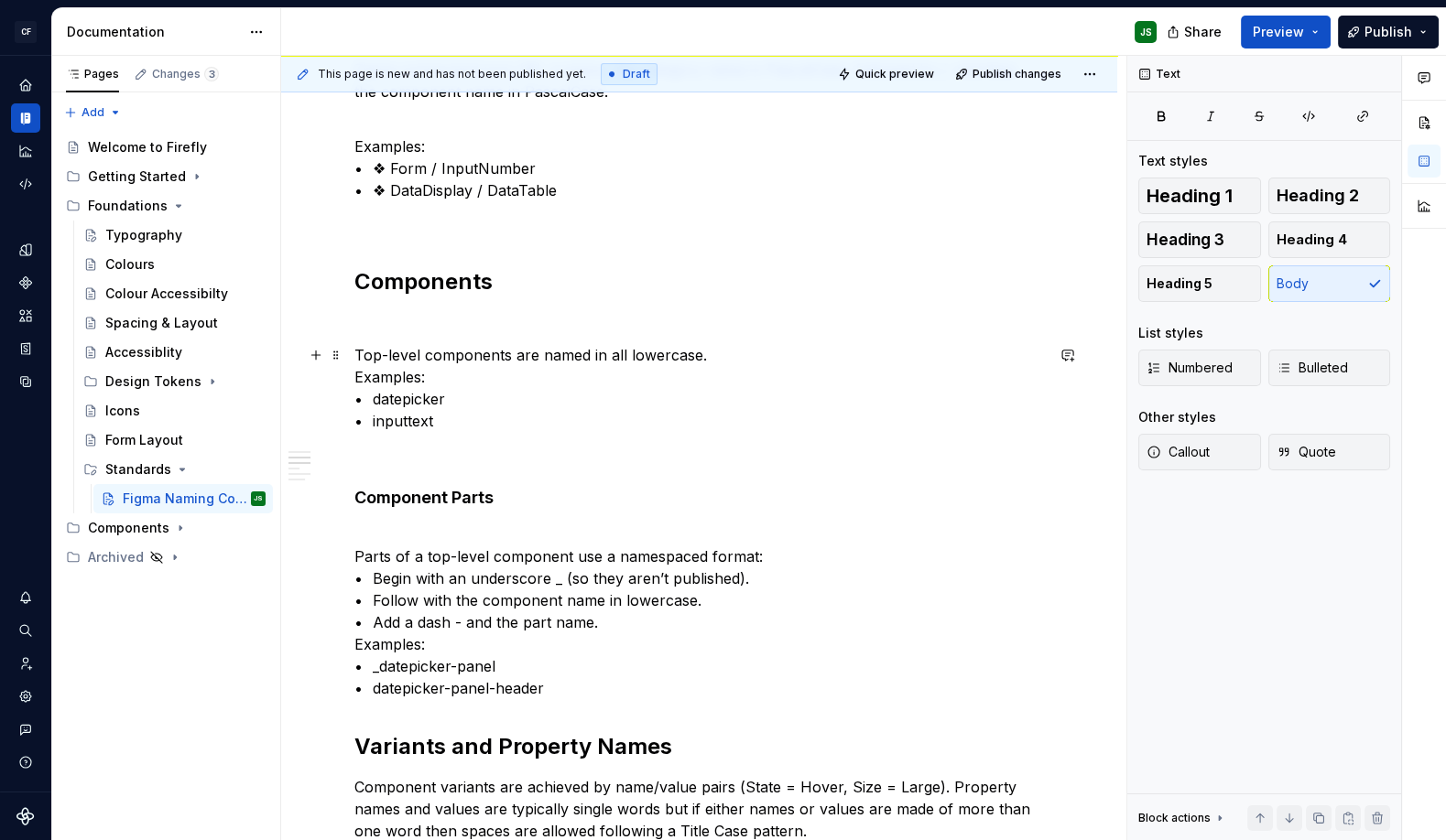
scroll to position [368, 0]
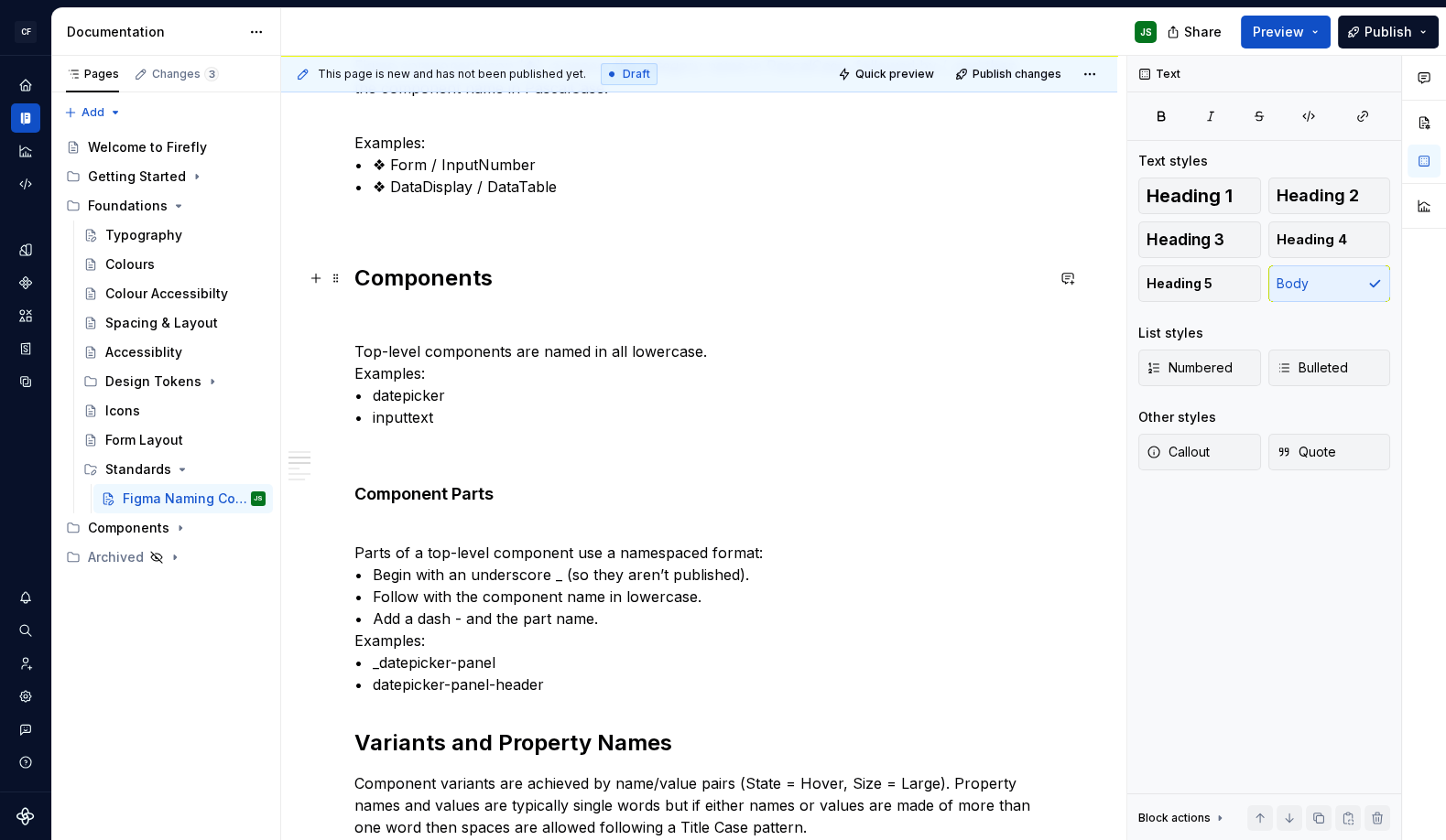
click at [457, 276] on h2 "Components" at bounding box center [699, 278] width 690 height 30
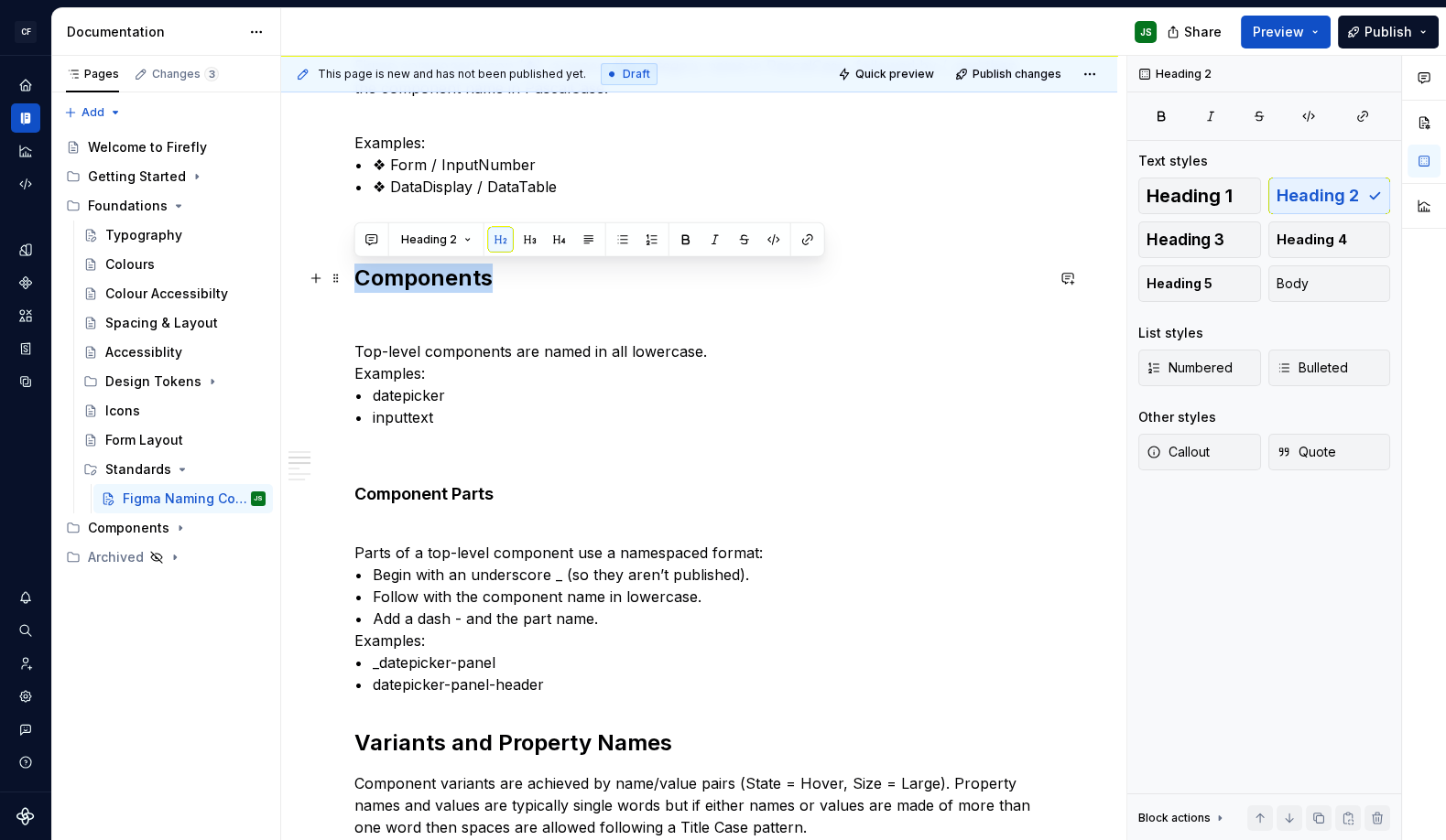
click at [457, 276] on h2 "Components" at bounding box center [699, 278] width 690 height 30
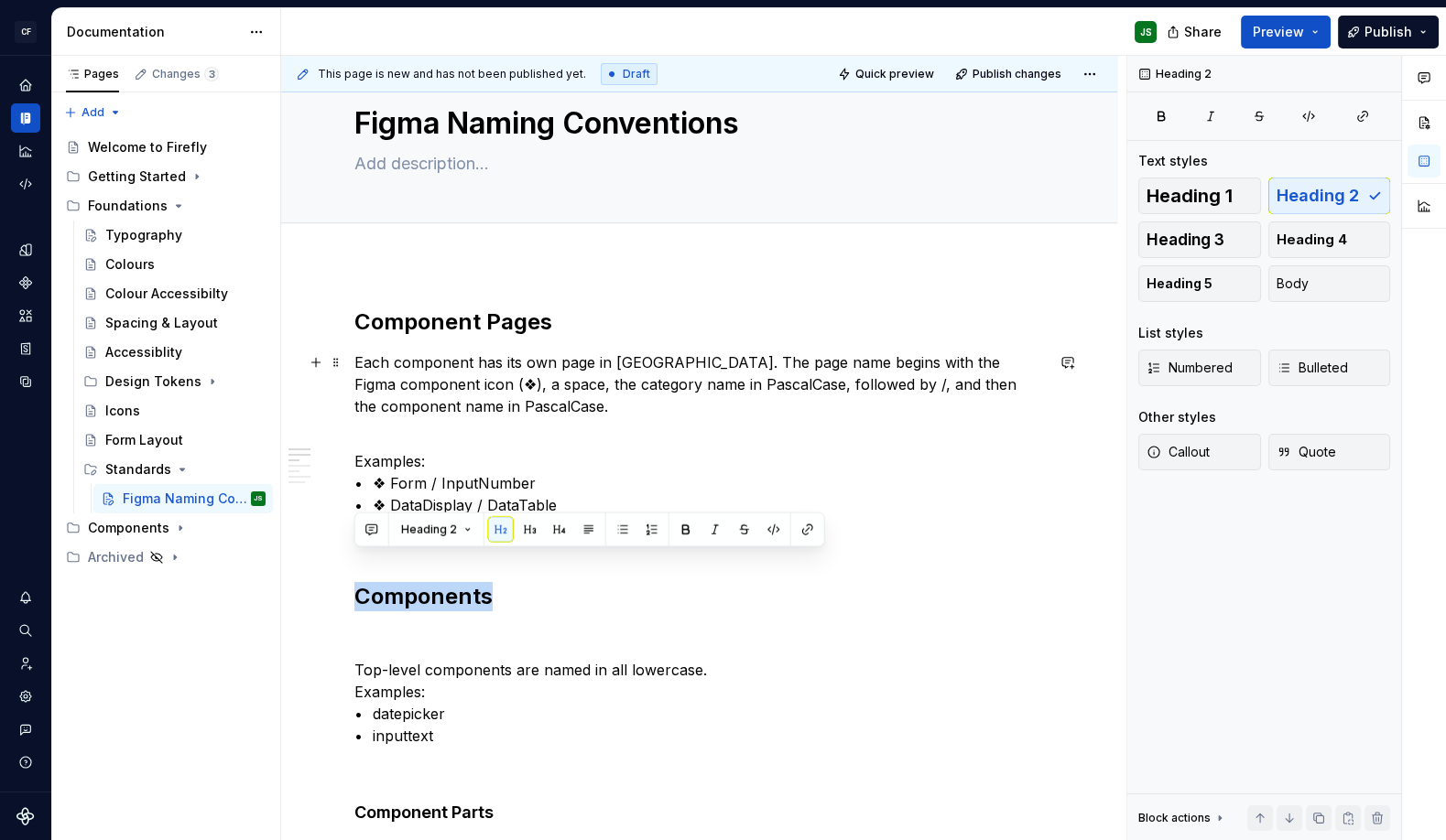
scroll to position [43, 0]
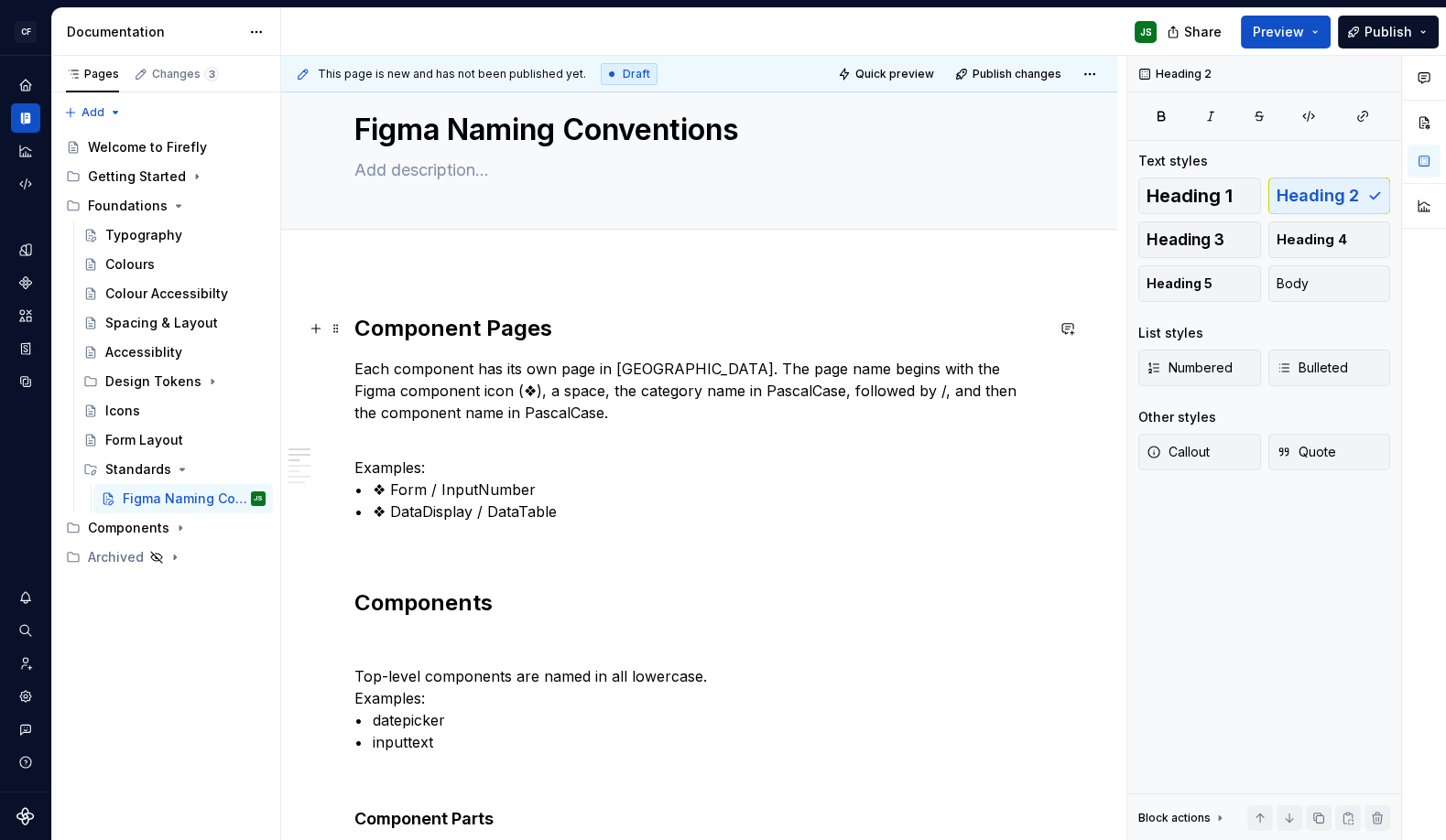
click at [475, 326] on h2 "Component Pages" at bounding box center [699, 328] width 690 height 30
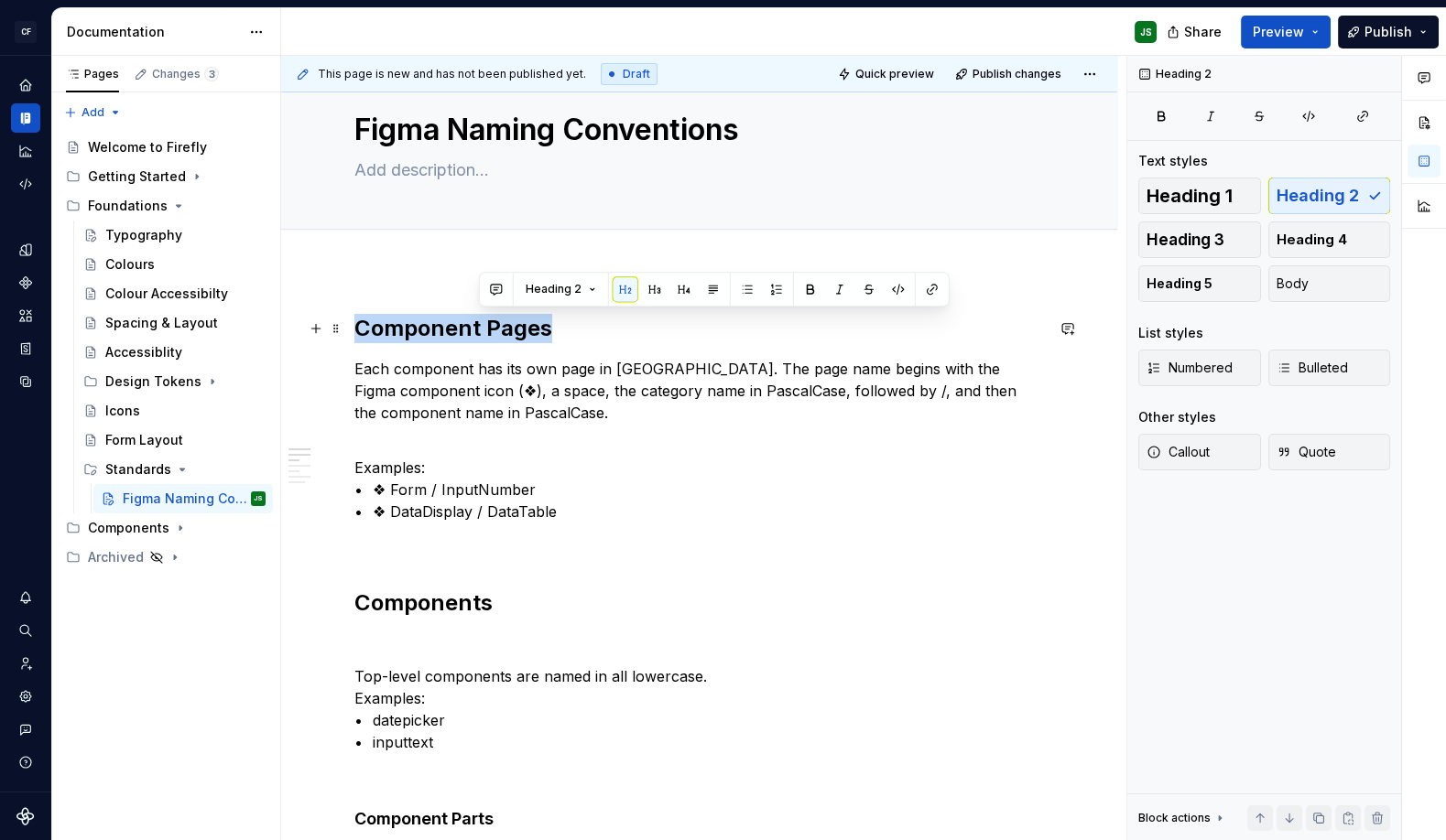
click at [475, 326] on h2 "Component Pages" at bounding box center [699, 328] width 690 height 30
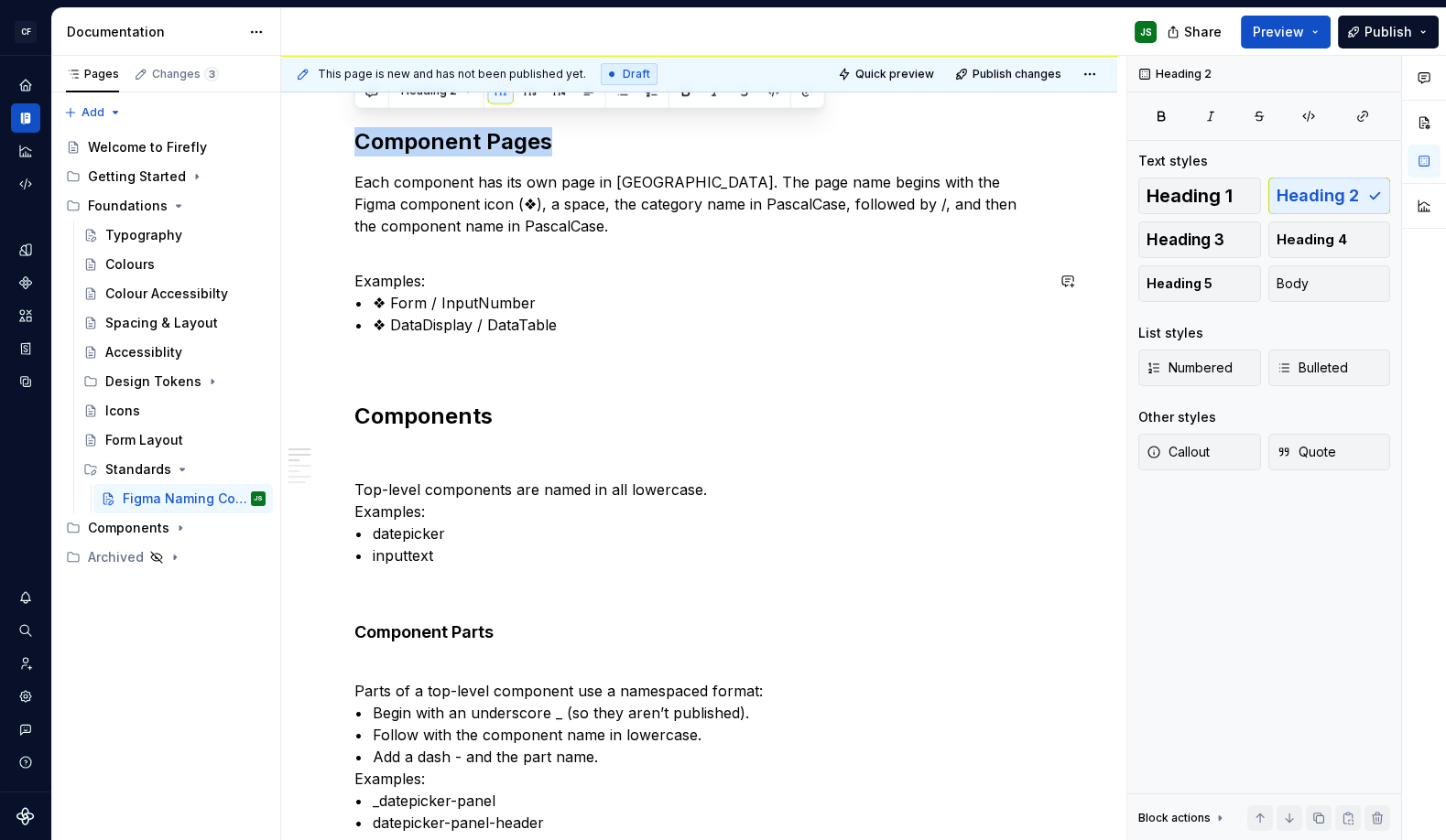
scroll to position [263, 0]
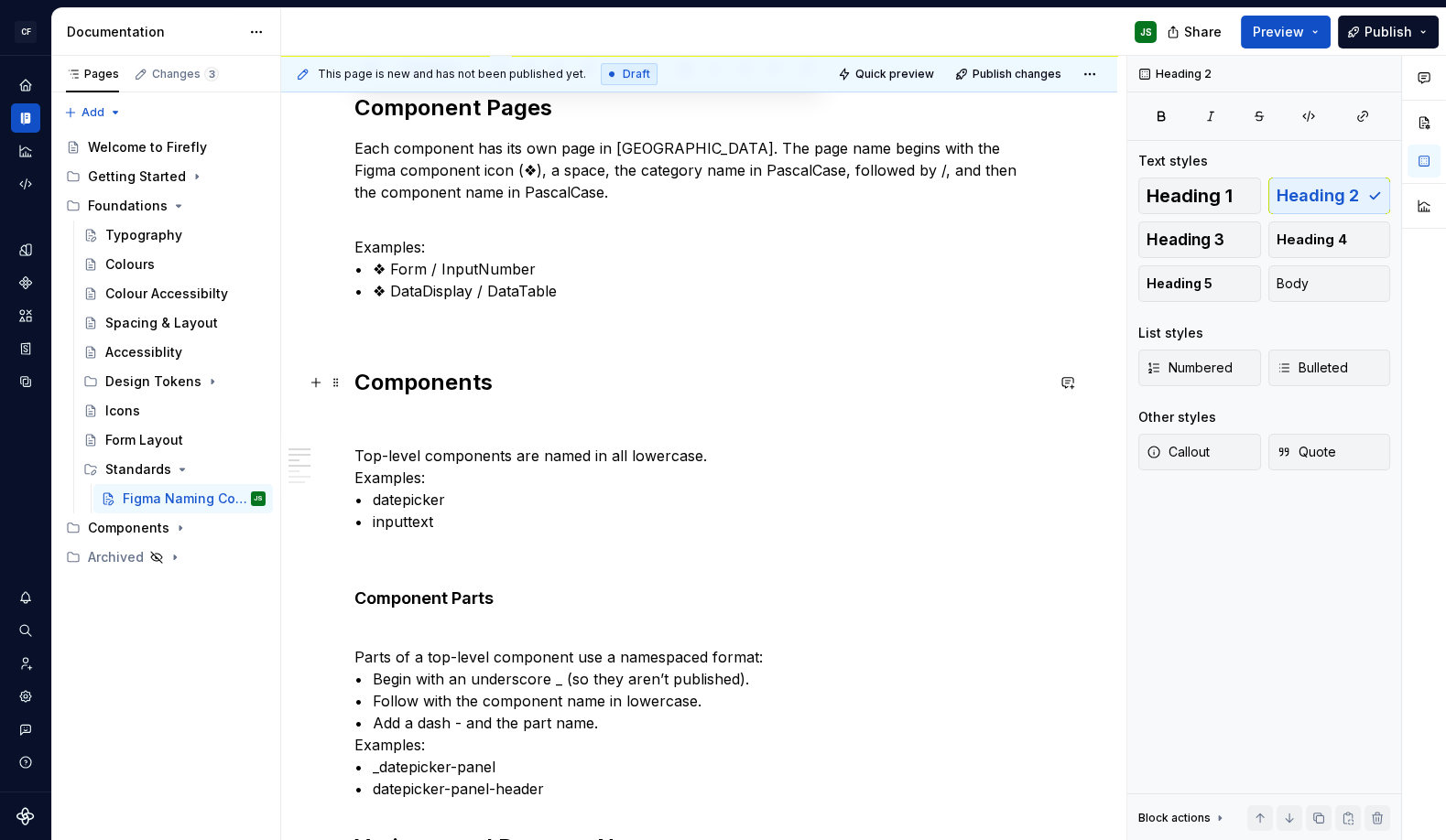
click at [451, 387] on h2 "Components" at bounding box center [699, 382] width 690 height 30
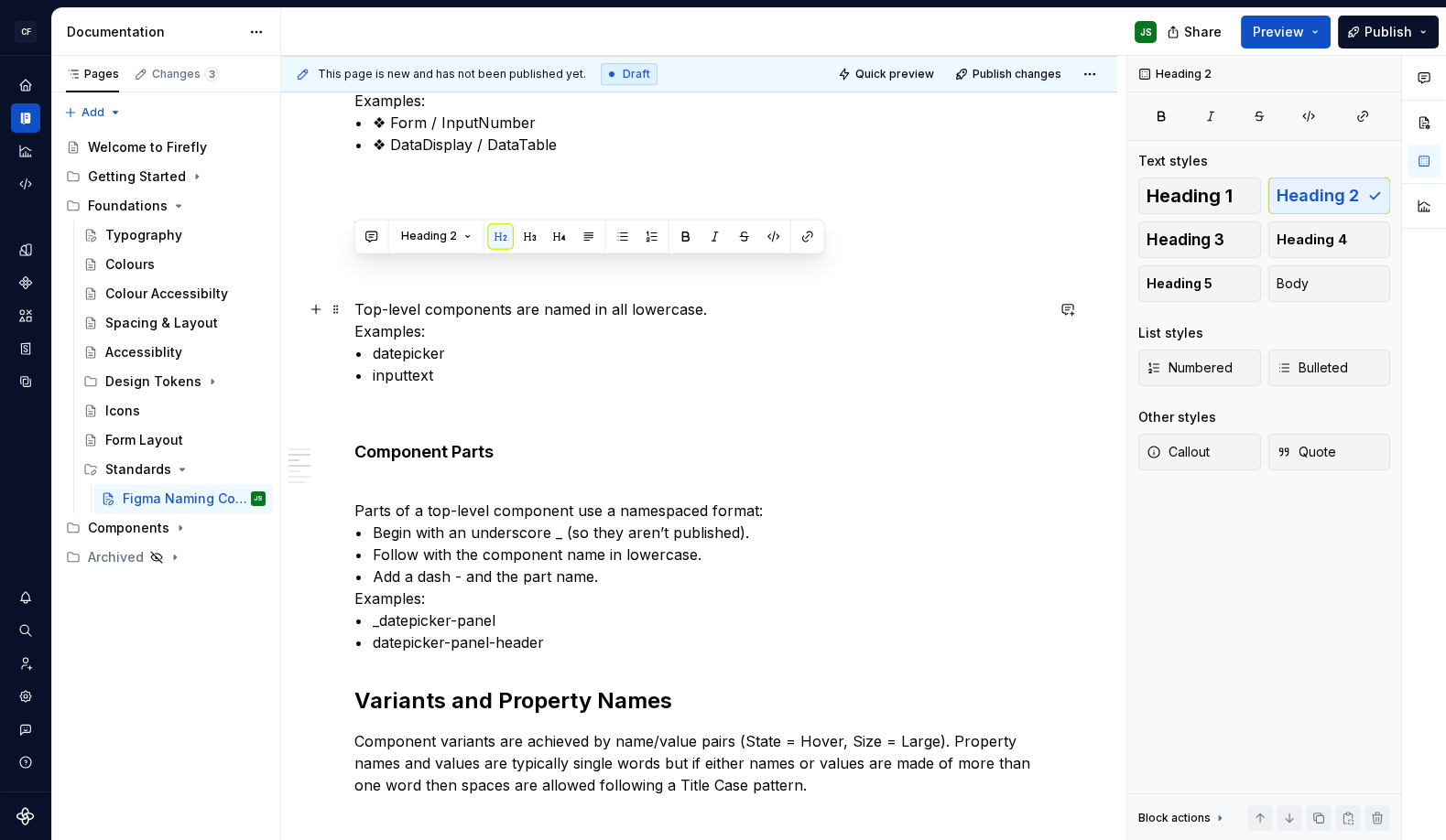
scroll to position [412, 0]
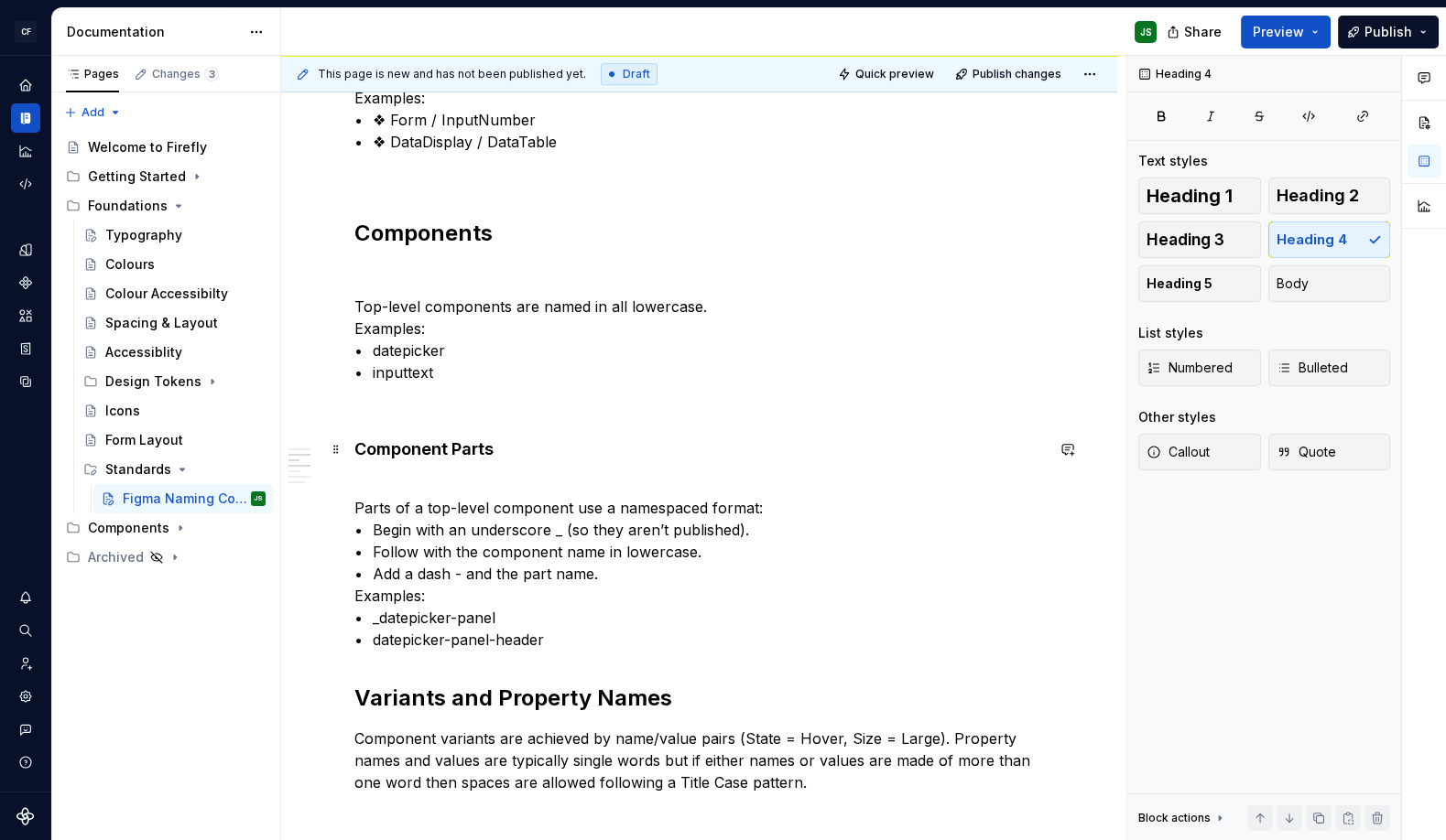
click at [457, 451] on h4 "Component Parts" at bounding box center [699, 449] width 690 height 22
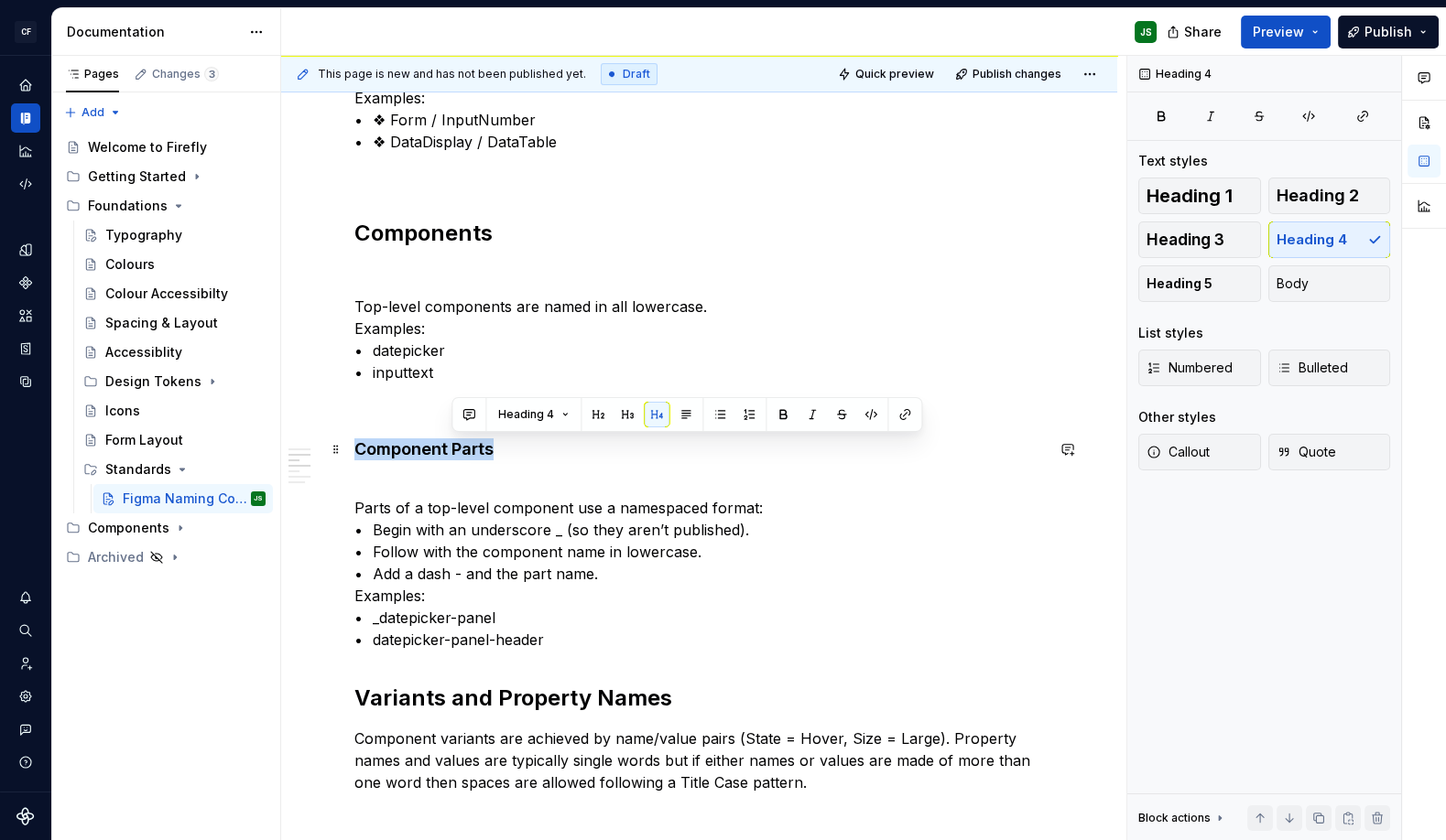
click at [457, 451] on h4 "Component Parts" at bounding box center [699, 449] width 690 height 22
click at [500, 414] on button "button" at bounding box center [500, 414] width 26 height 26
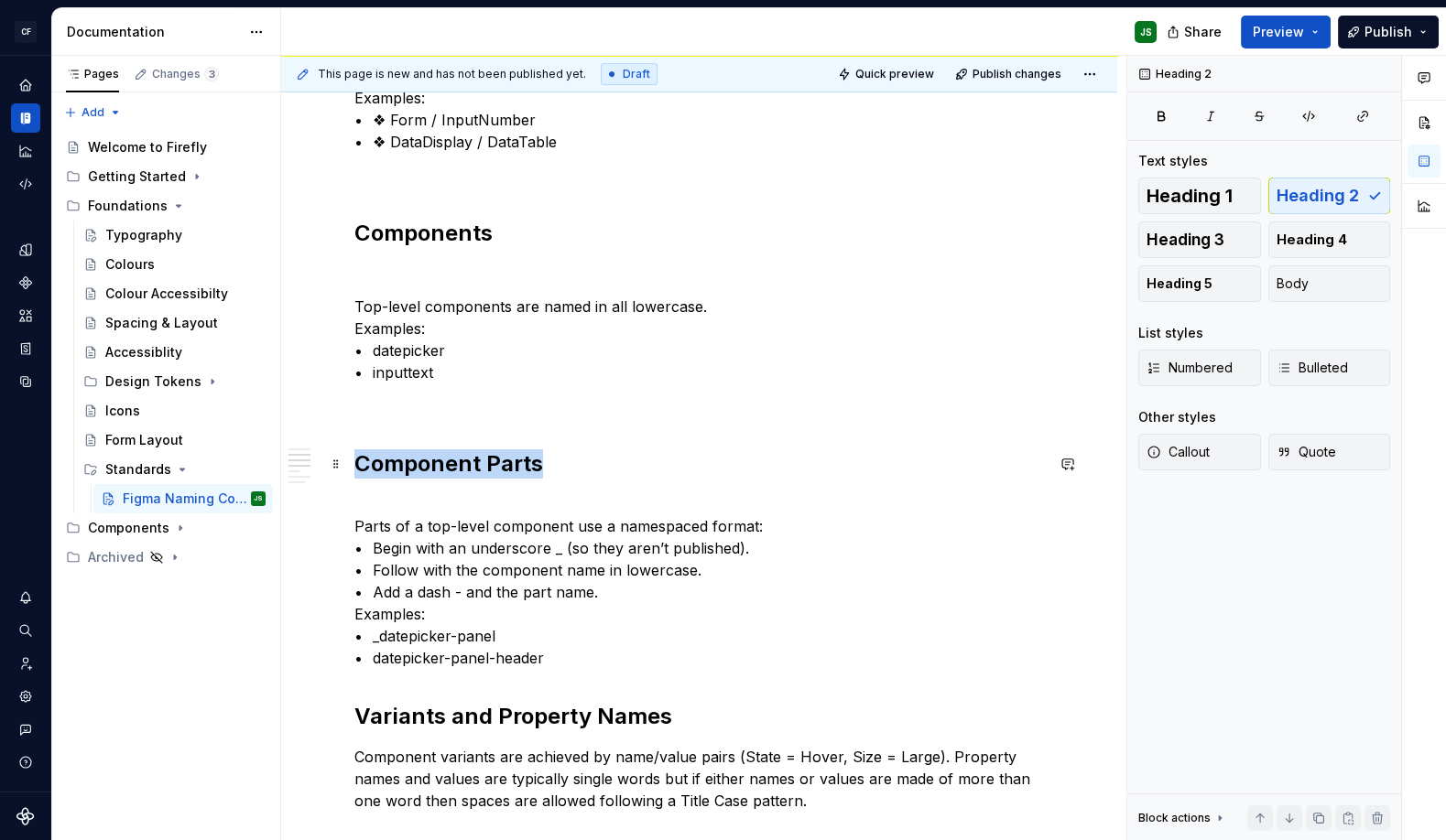
click at [581, 464] on h2 "Component Parts" at bounding box center [699, 464] width 690 height 30
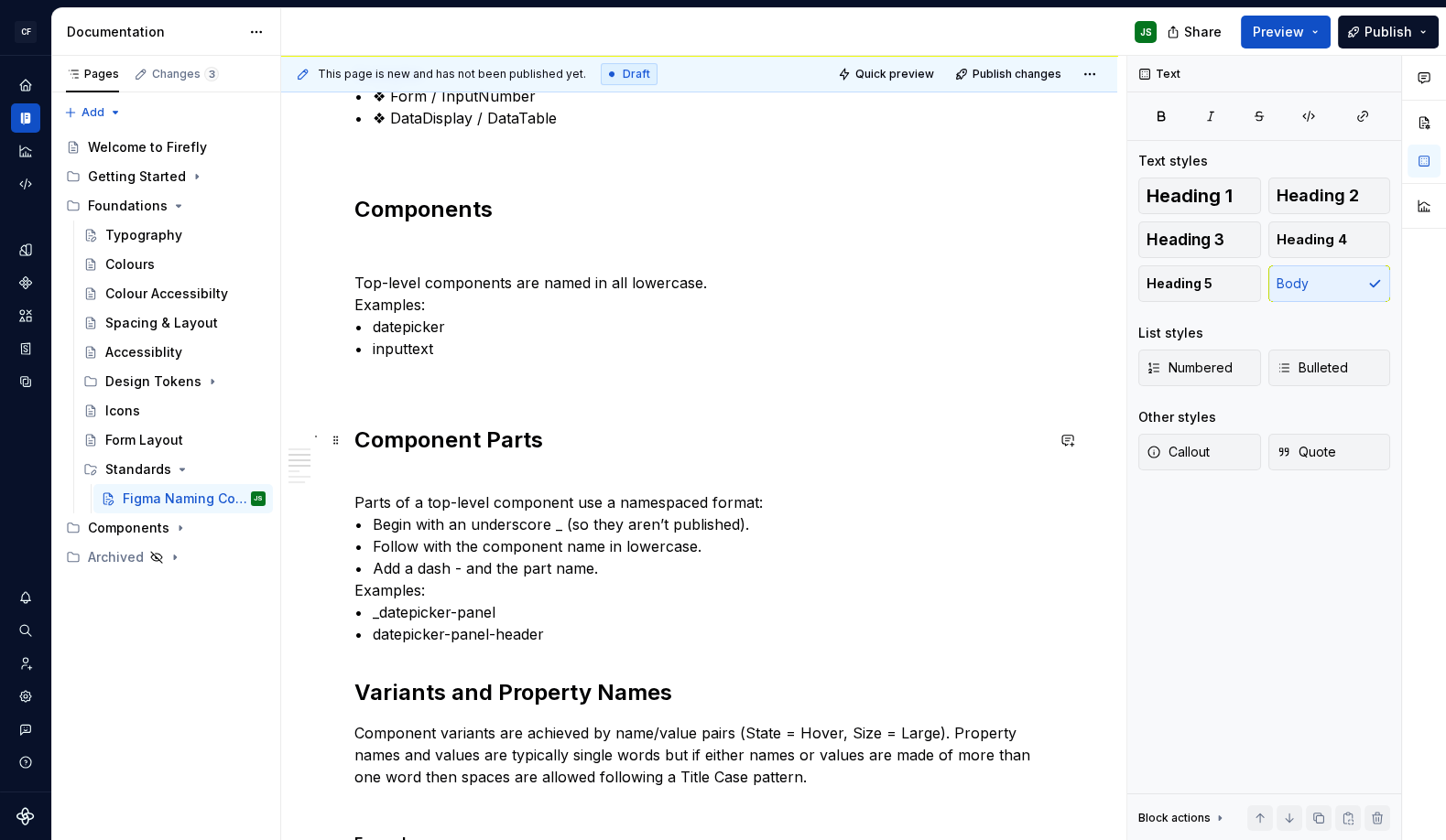
scroll to position [477, 0]
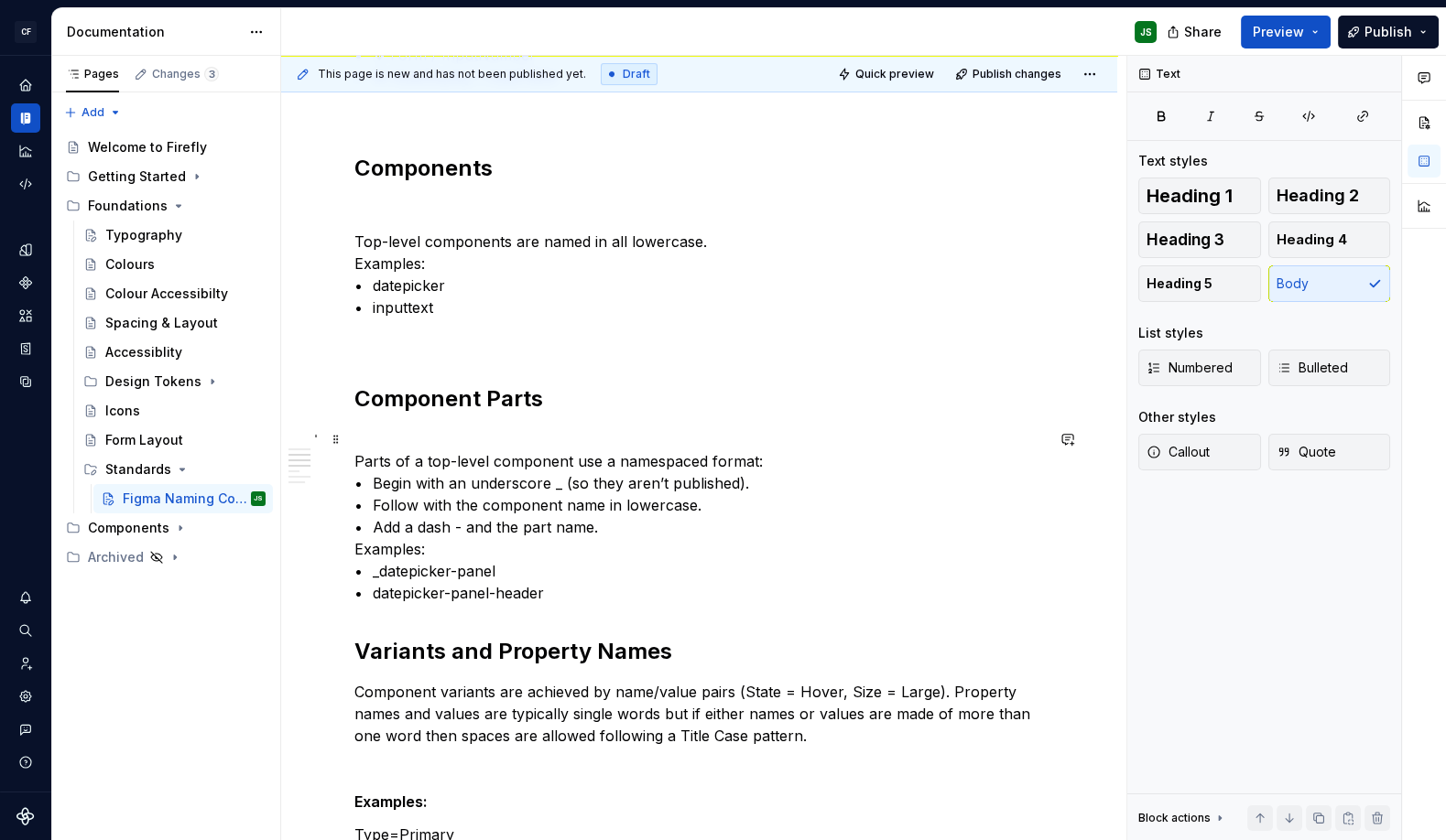
click at [788, 462] on p "Parts of a top-level component use a namespaced format: • Begin with an undersc…" at bounding box center [699, 516] width 690 height 176
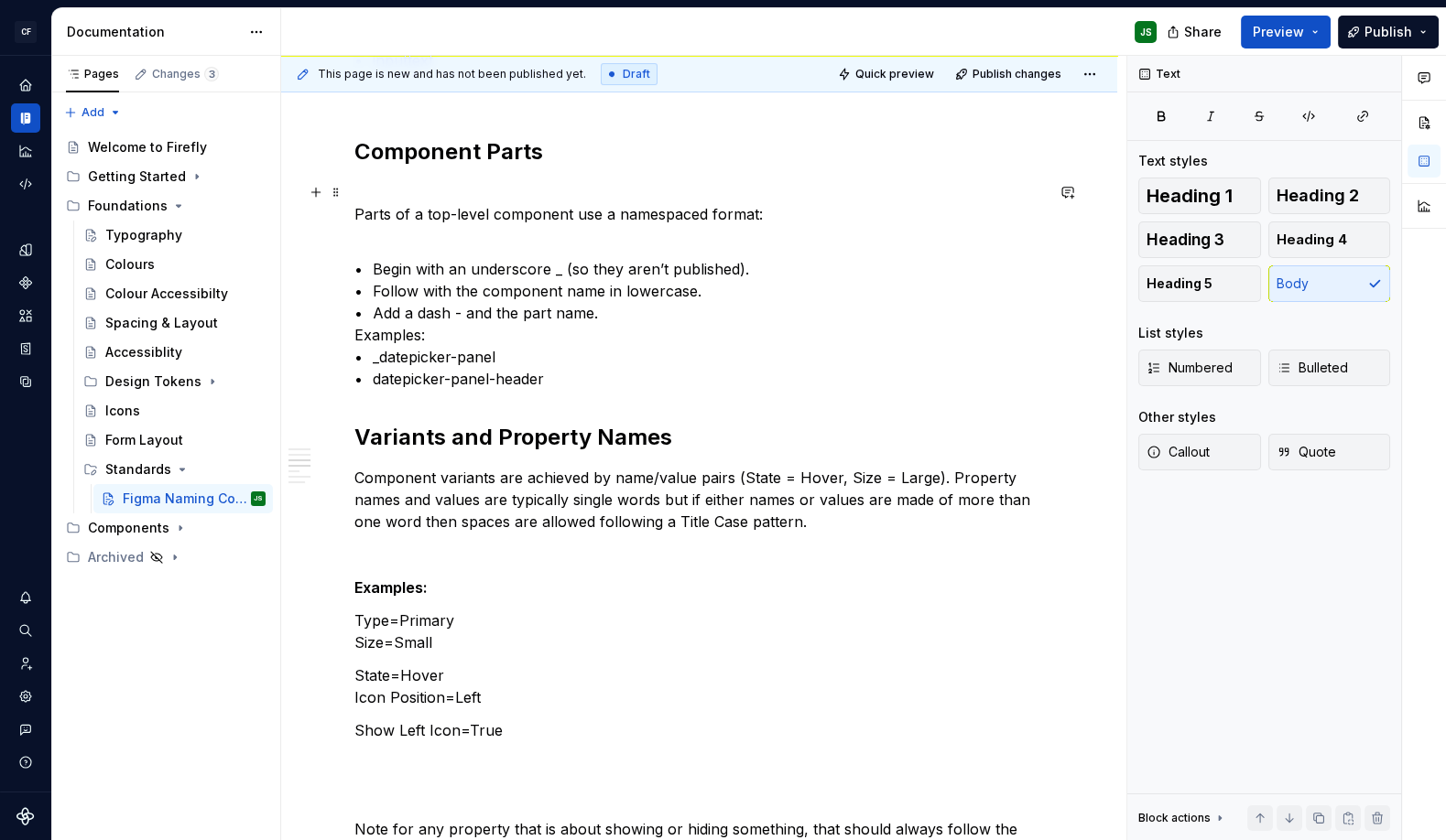
scroll to position [748, 0]
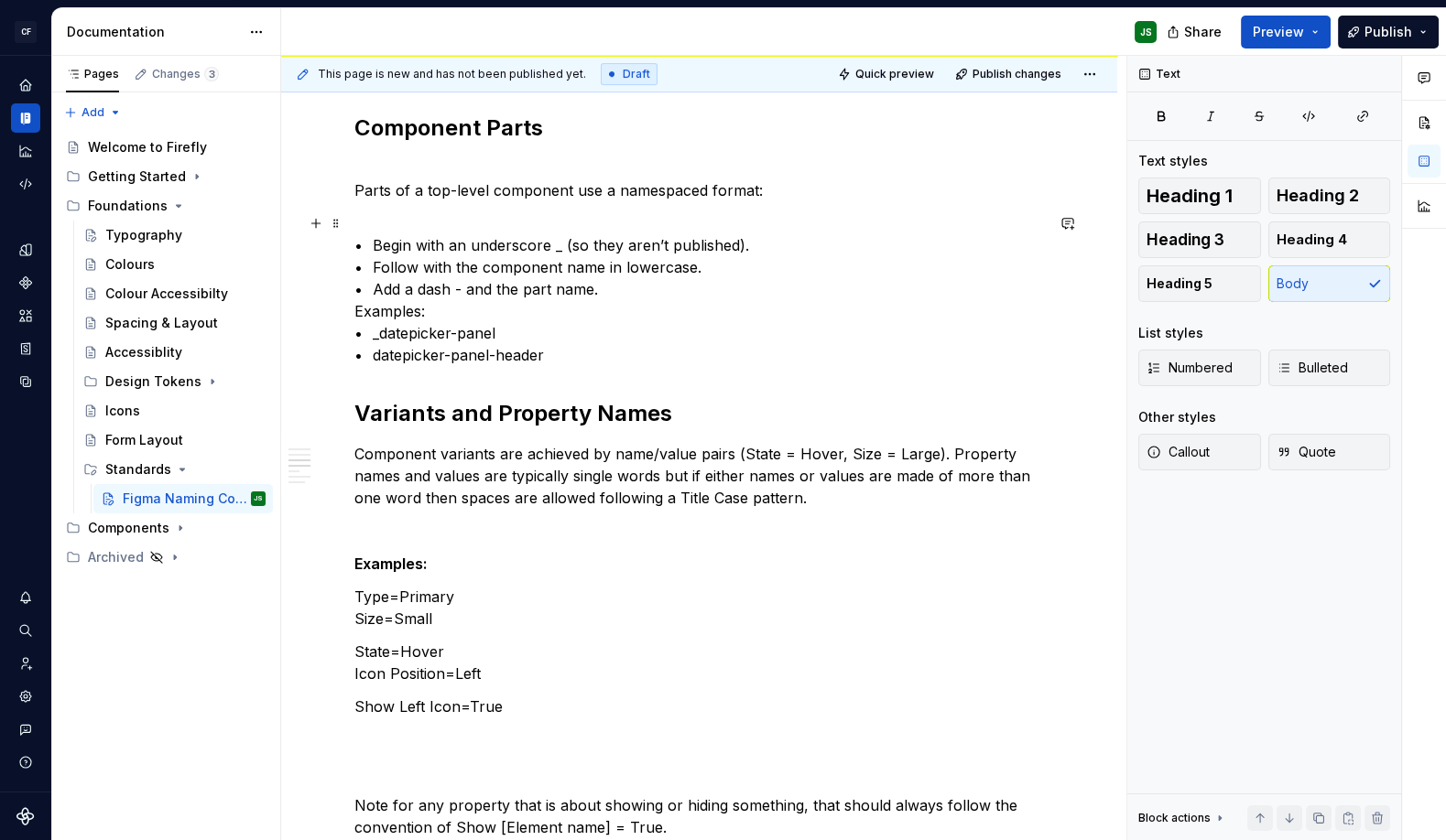
click at [355, 308] on p "• Begin with an underscore _ (so they aren’t published). • Follow with the comp…" at bounding box center [699, 288] width 690 height 154
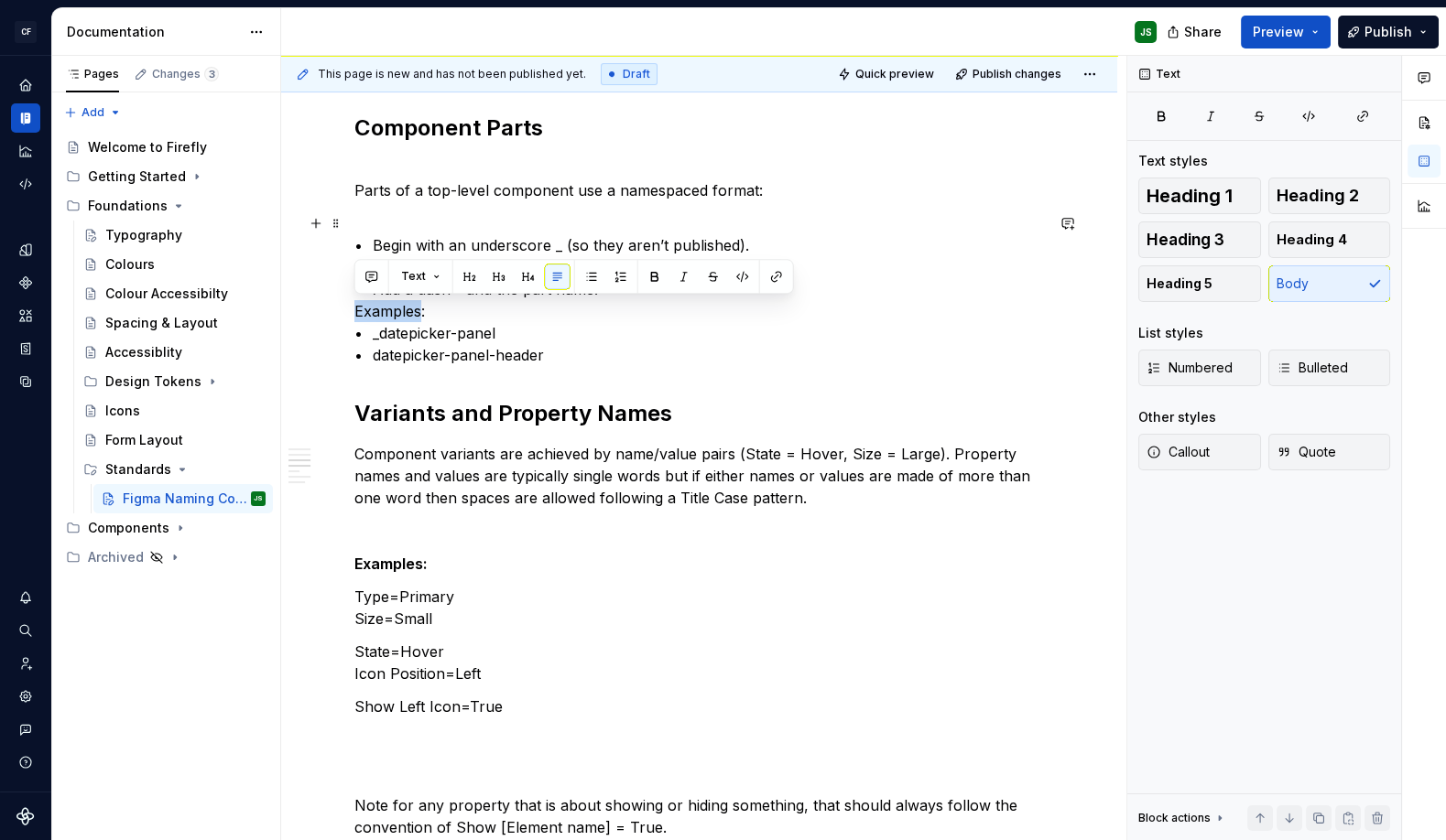
click at [355, 308] on p "• Begin with an underscore _ (so they aren’t published). • Follow with the comp…" at bounding box center [699, 288] width 690 height 154
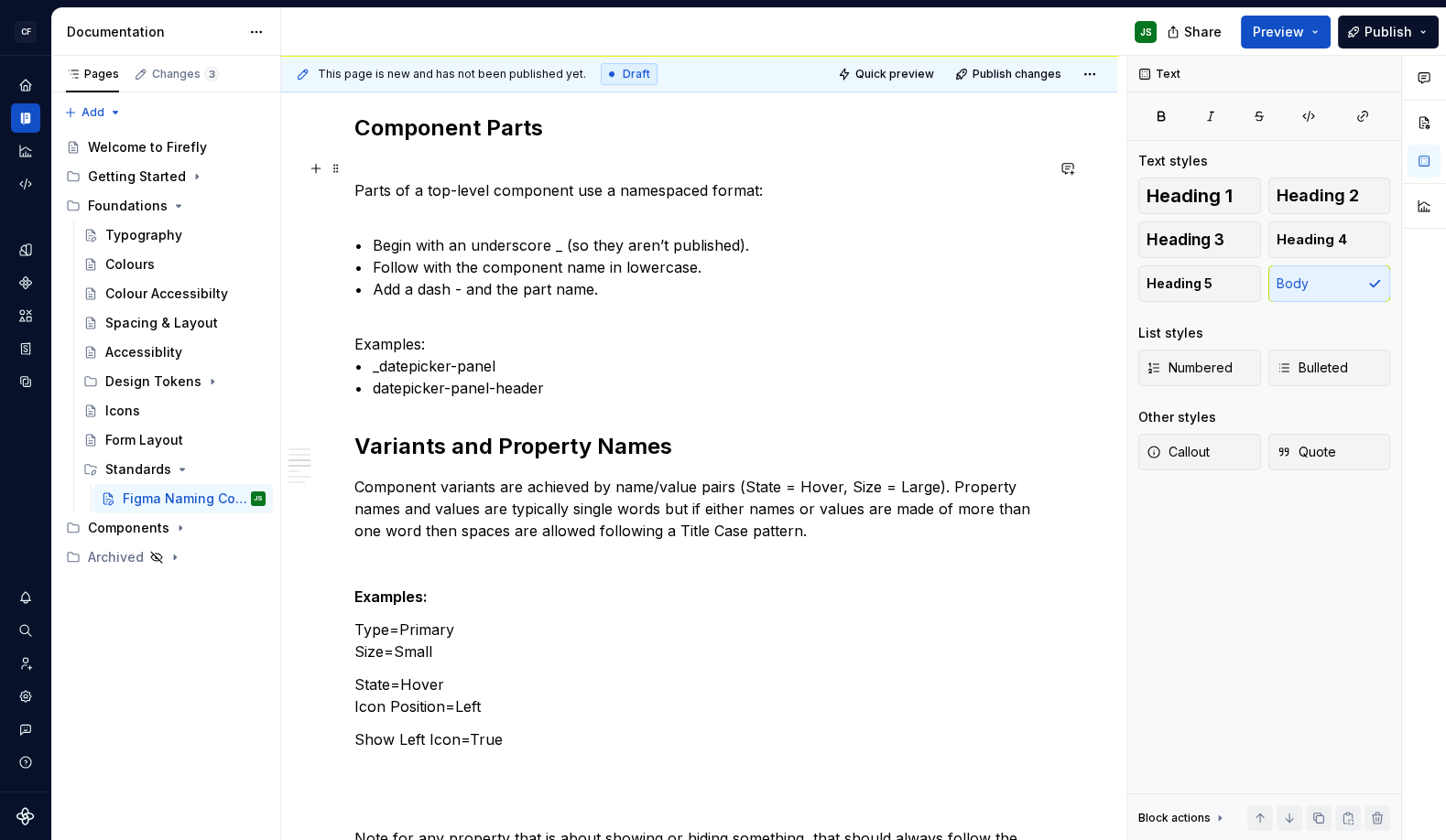
click at [354, 191] on p "Parts of a top-level component use a namespaced format:" at bounding box center [699, 179] width 690 height 44
click at [739, 212] on p "• Begin with an underscore _ (so they aren’t published). • Follow with the comp…" at bounding box center [699, 266] width 690 height 110
drag, startPoint x: 442, startPoint y: 343, endPoint x: 474, endPoint y: 347, distance: 32.2
click at [441, 343] on p "Examples: • _datepicker-panel • datepicker-panel-header" at bounding box center [699, 366] width 690 height 66
click at [547, 360] on p "Examples: • _datepicker-panel • datepicker-panel-header" at bounding box center [699, 366] width 690 height 66
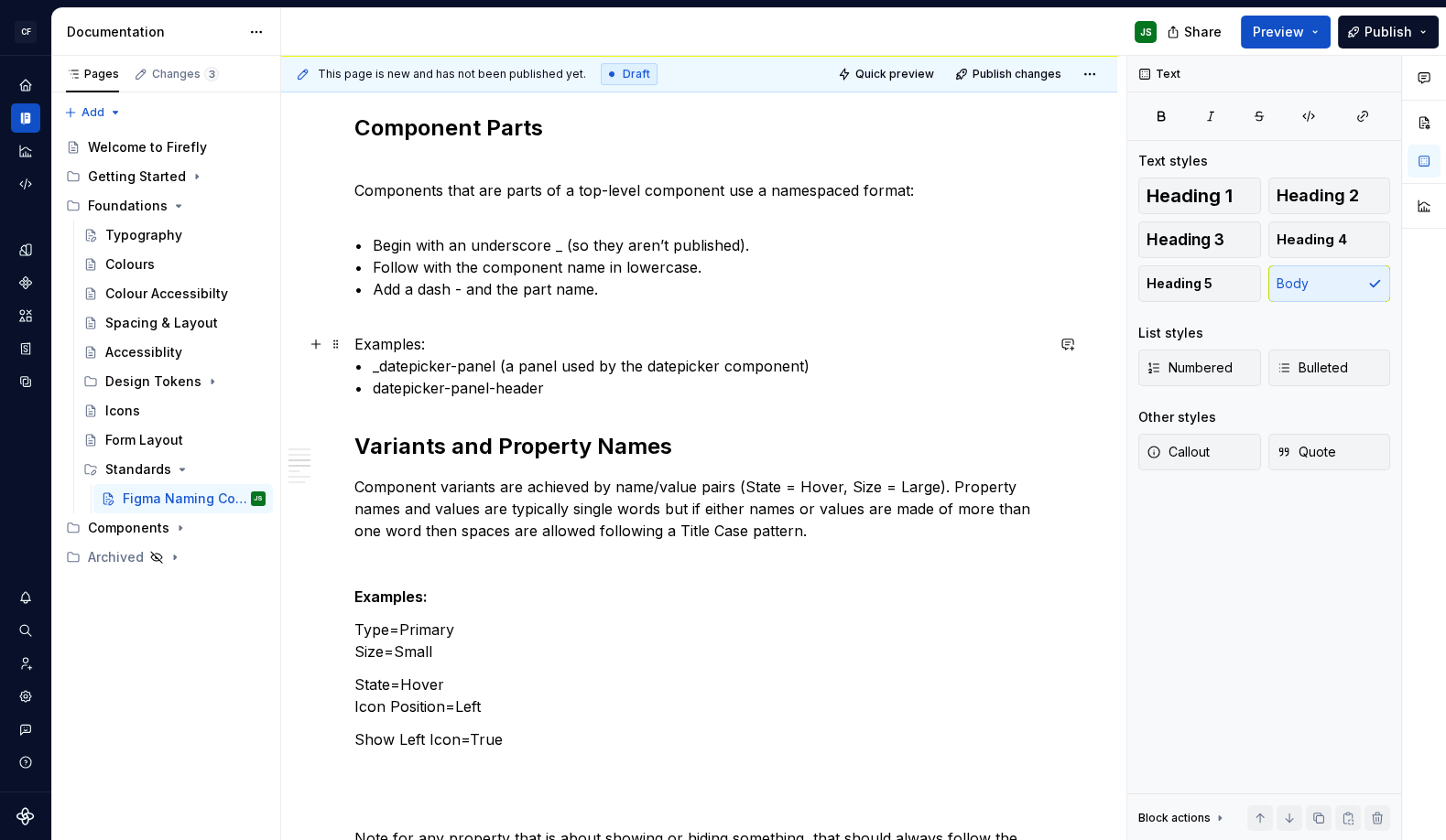
click at [566, 391] on p "Examples: • _datepicker-panel (a panel used by the datepicker component) • date…" at bounding box center [699, 366] width 690 height 66
click at [570, 388] on em "datepicker-panel (a panel used by the datepicker component) • datepicker-panel-…" at bounding box center [572, 377] width 436 height 40
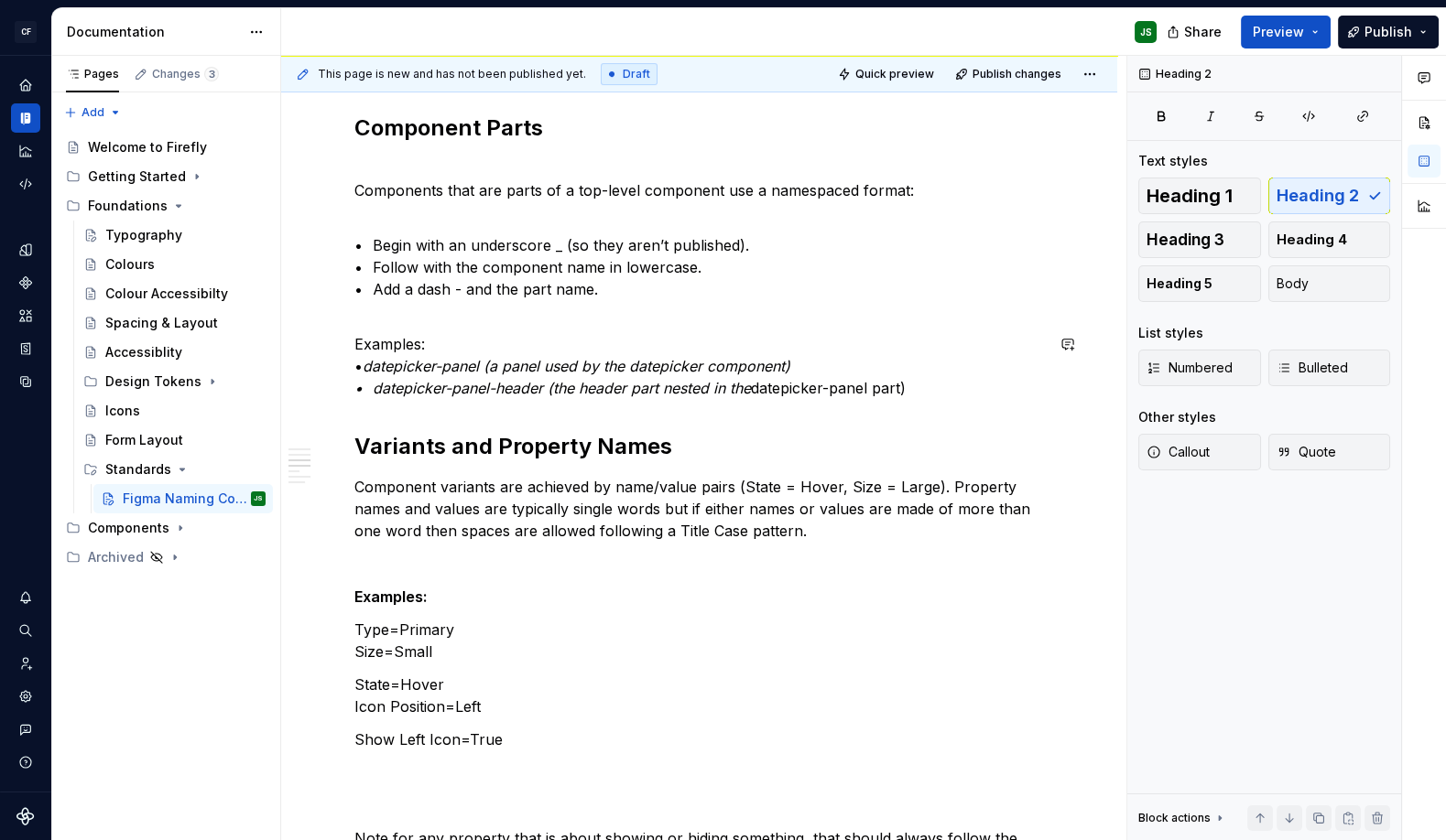
click at [641, 402] on div "Component Pages Each component has its own page in Figma. The page name begins …" at bounding box center [699, 690] width 690 height 2163
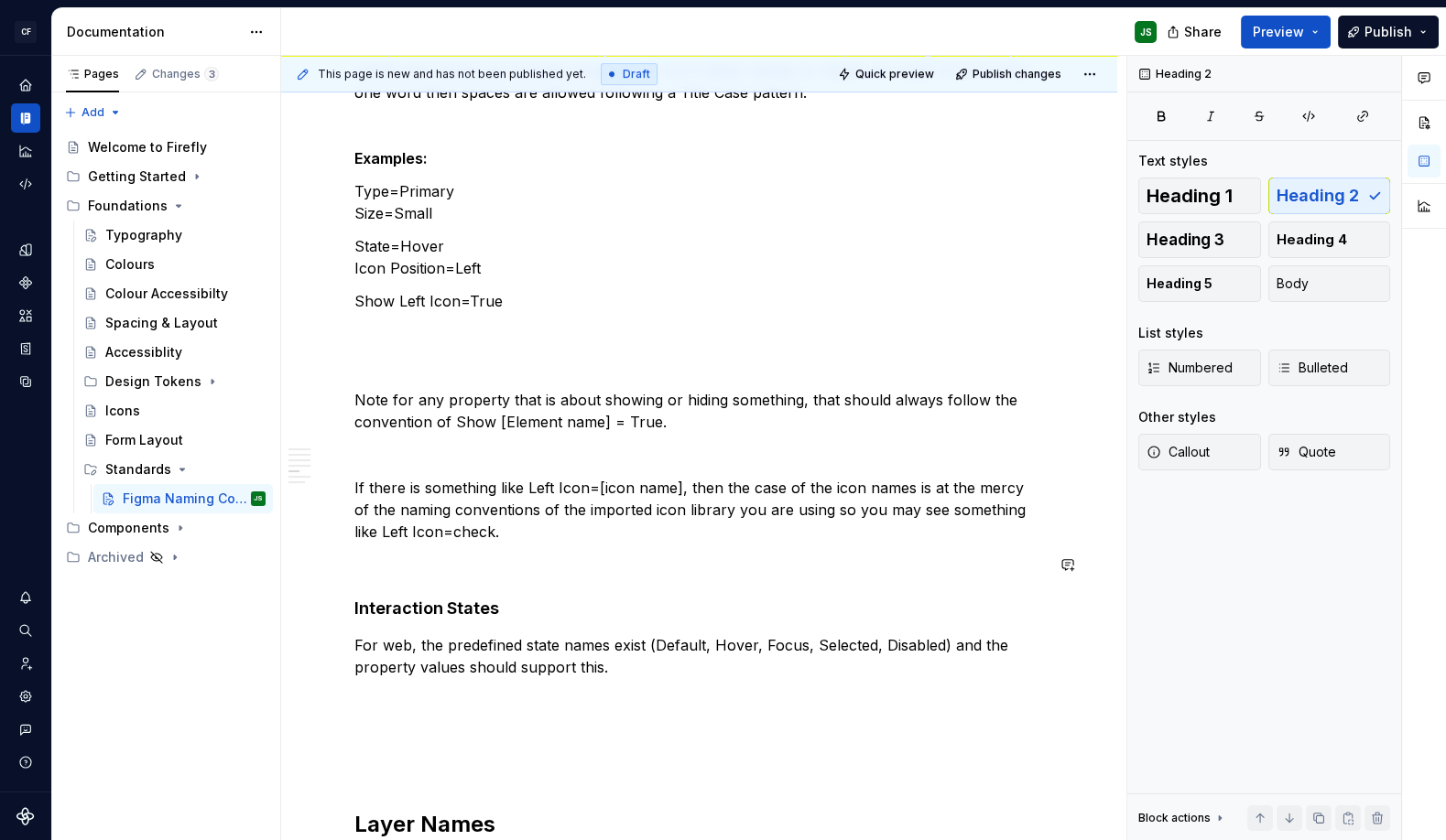
scroll to position [1194, 0]
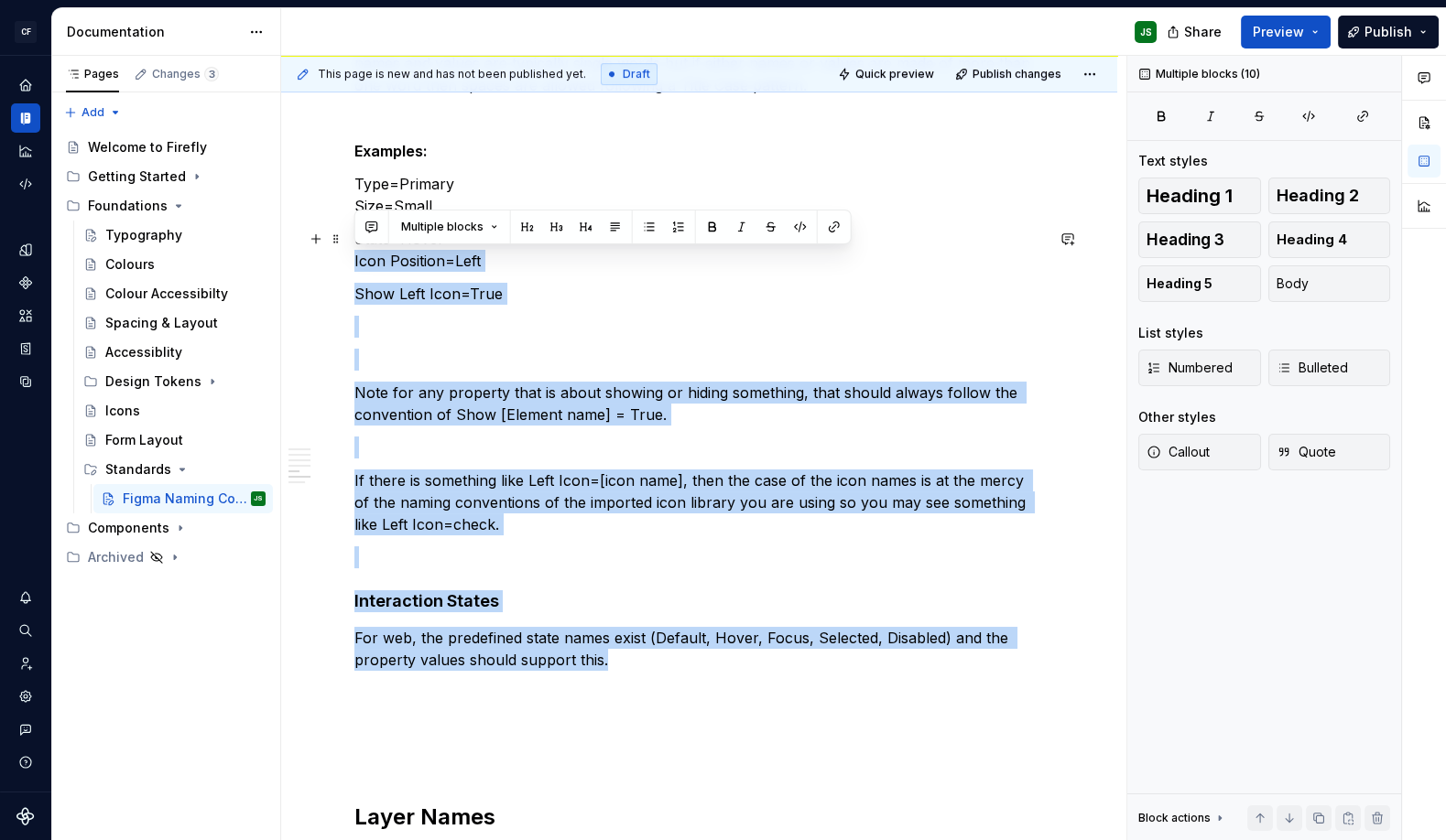
drag, startPoint x: 625, startPoint y: 662, endPoint x: 349, endPoint y: 256, distance: 490.9
click at [351, 254] on div "Component Pages Each component has its own page in Figma. The page name begins …" at bounding box center [698, 359] width 836 height 2481
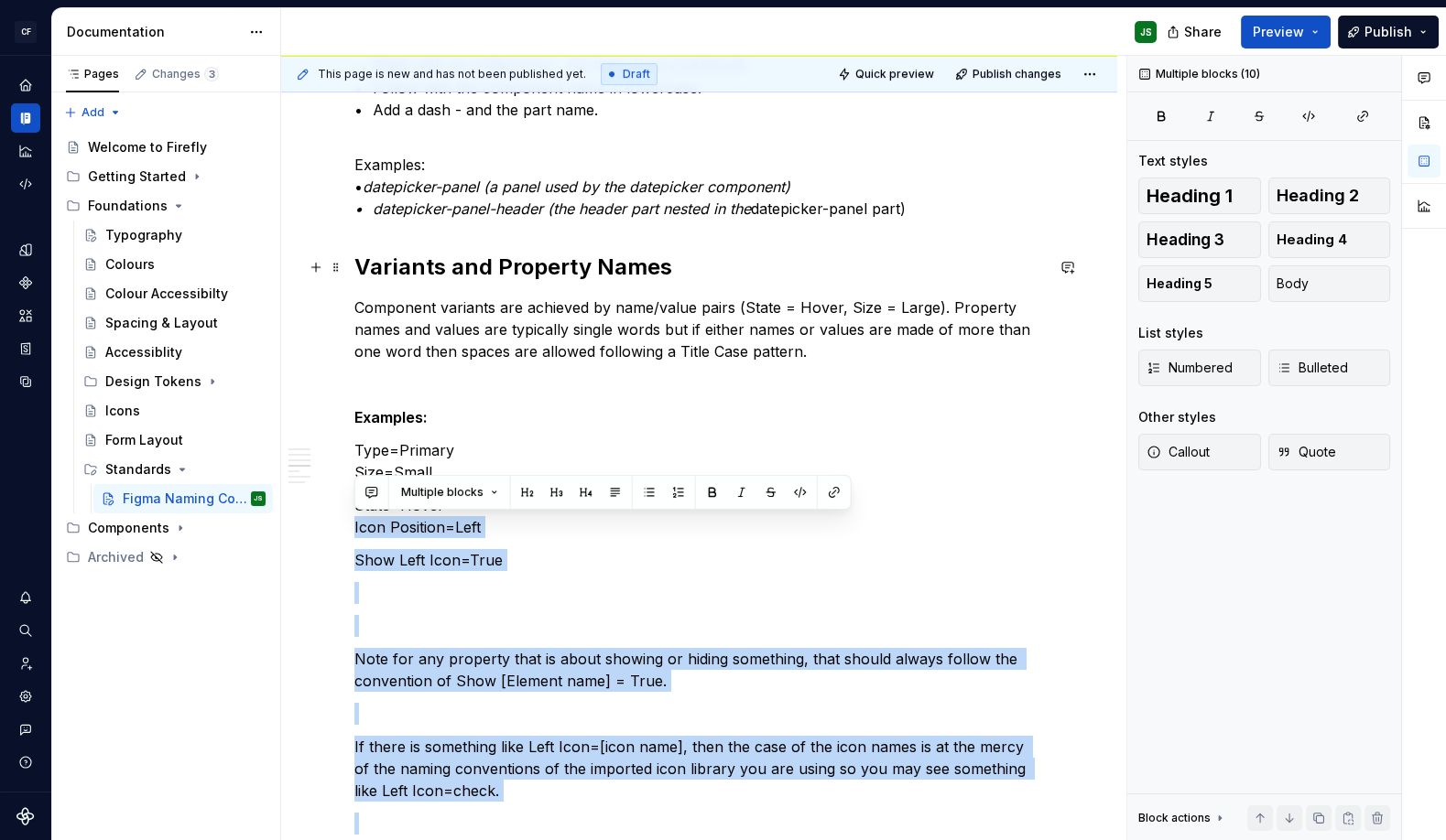
scroll to position [925, 0]
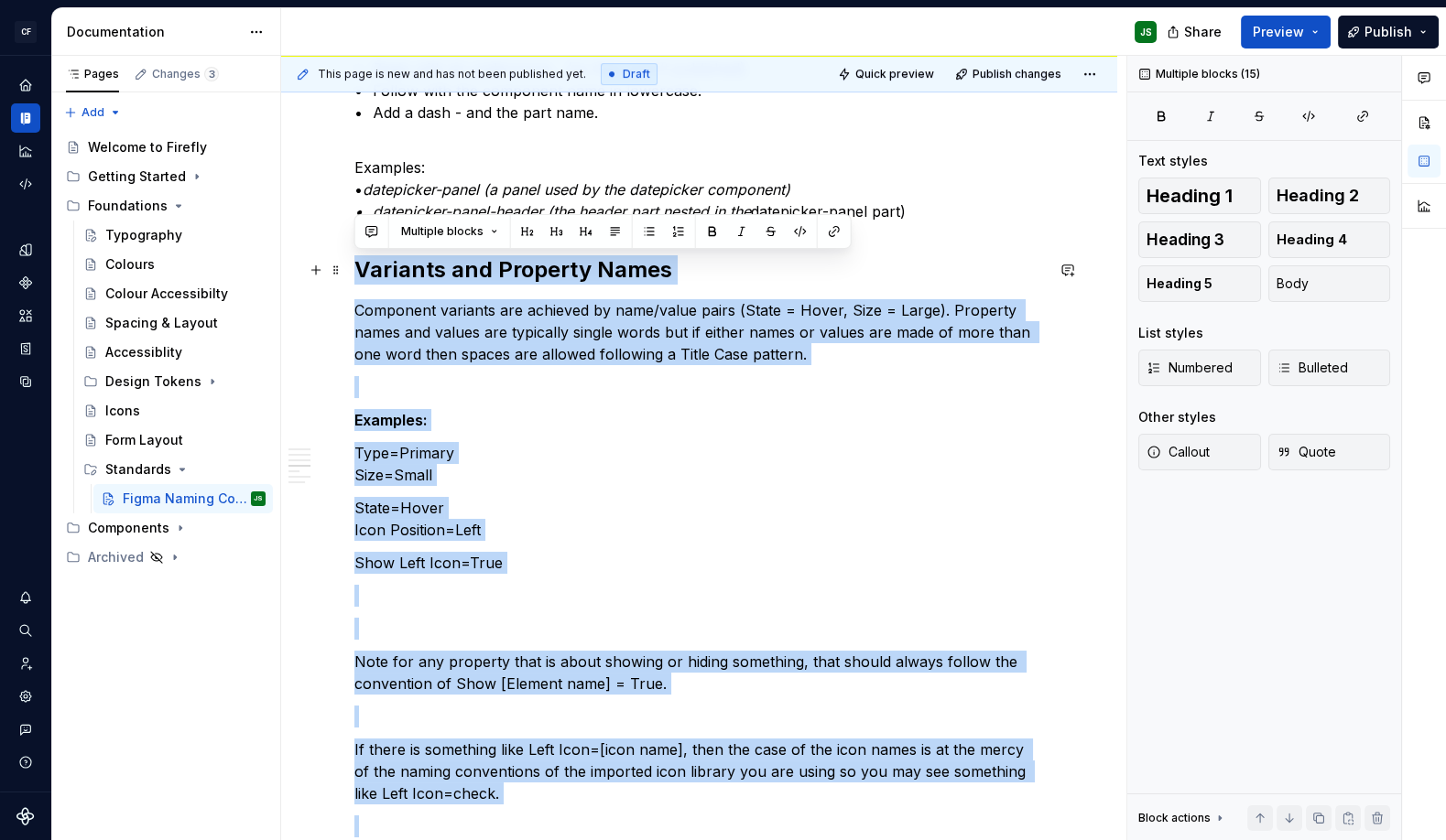
click at [354, 262] on h2 "Variants and Property Names" at bounding box center [699, 269] width 690 height 30
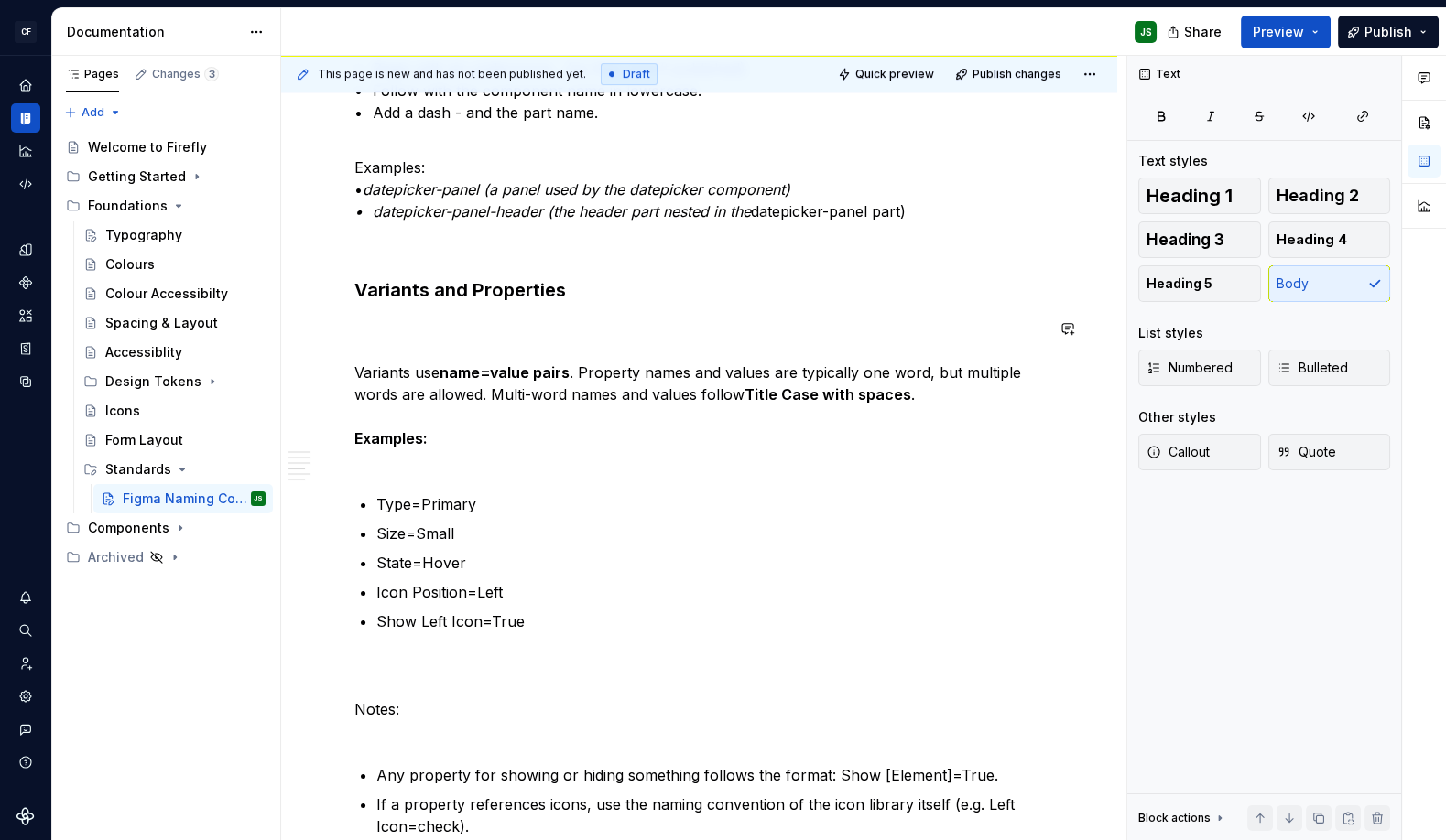
click at [414, 303] on div "Component Pages Each component has its own page in Figma. The page name begins …" at bounding box center [699, 452] width 690 height 2039
click at [414, 303] on button "Text" at bounding box center [420, 294] width 55 height 26
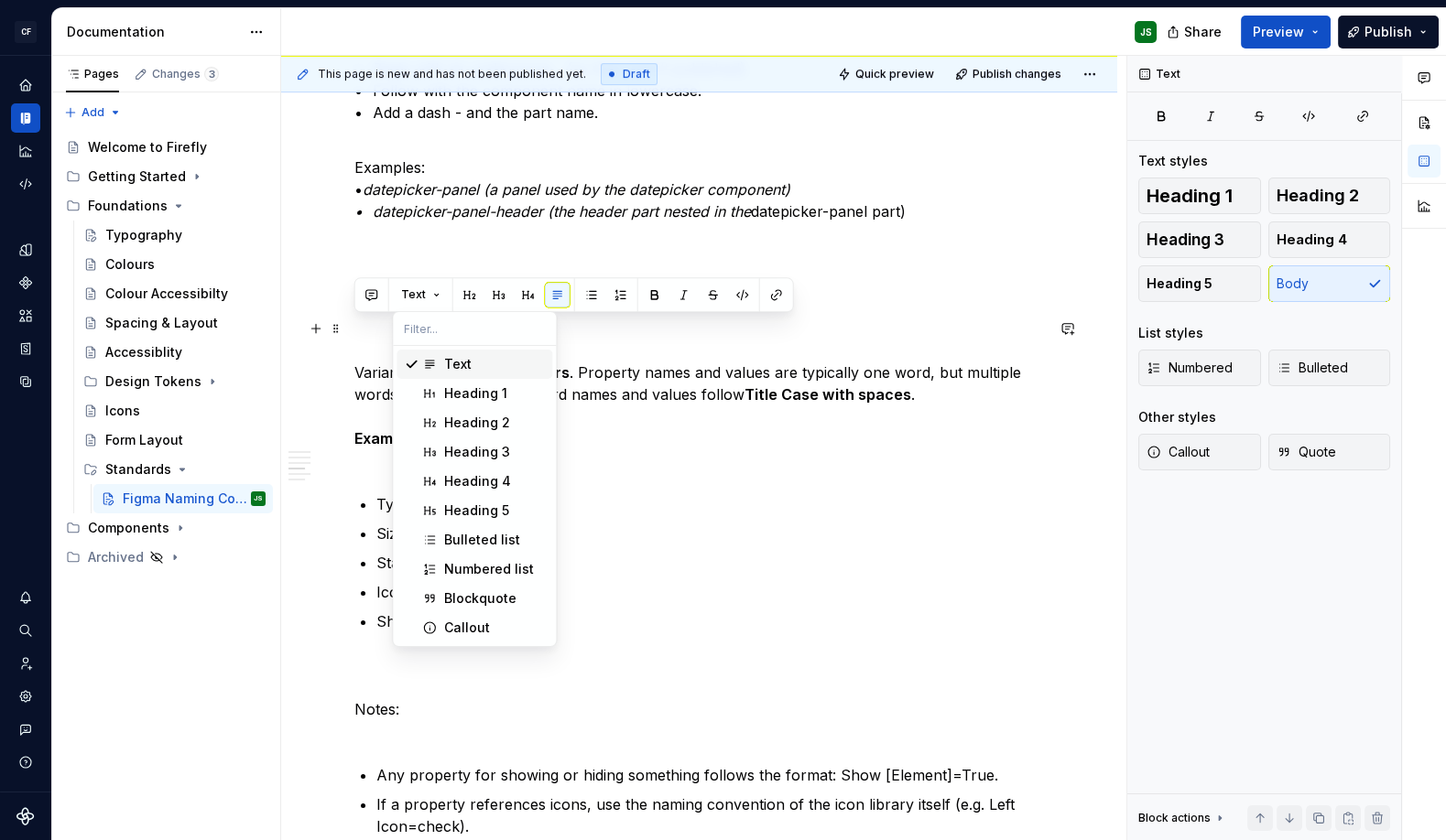
click at [365, 350] on p "Variants use name=value pairs . Property names and values are typically one wor…" at bounding box center [699, 394] width 690 height 154
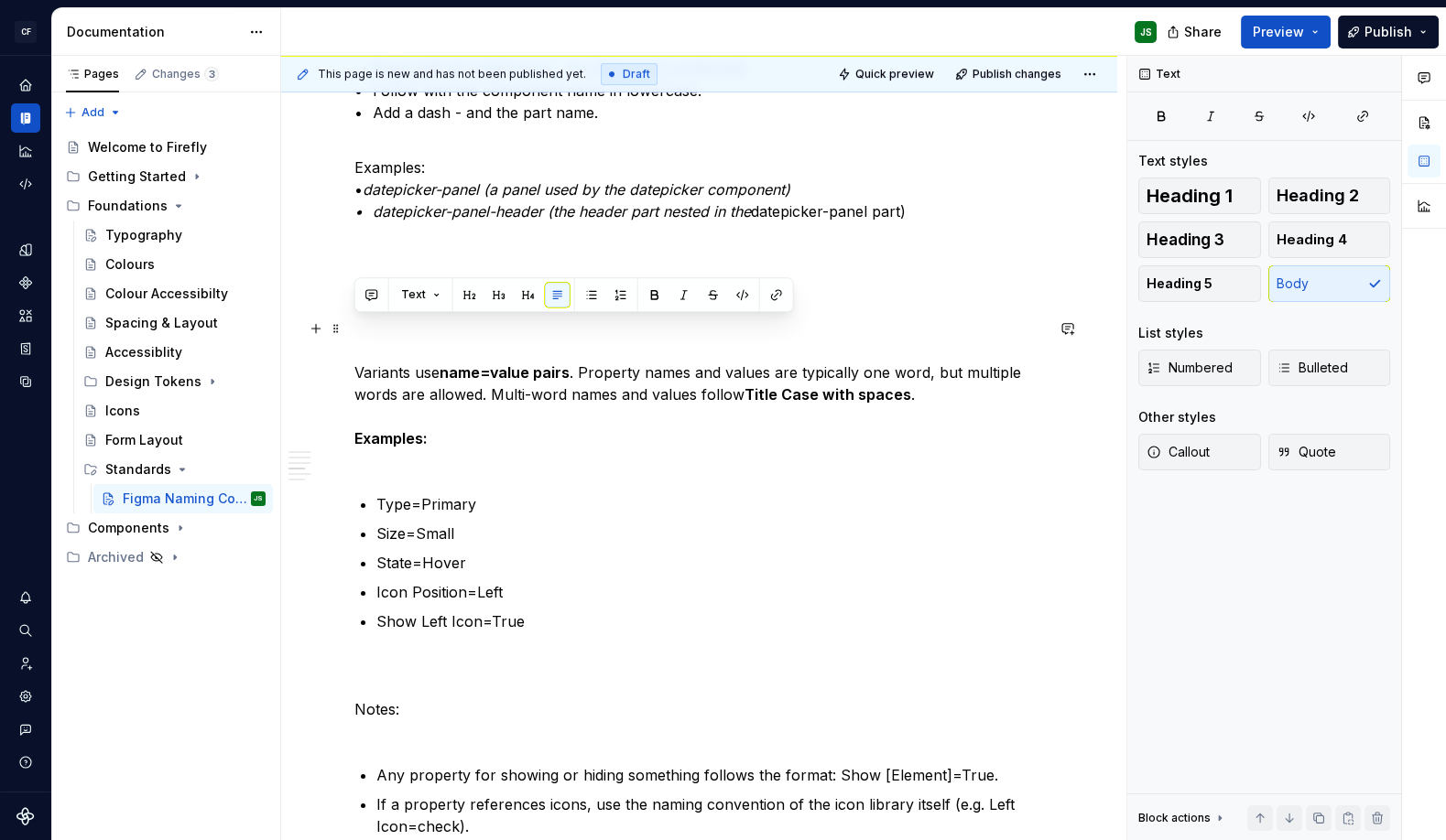
click at [476, 343] on p "Variants use name=value pairs . Property names and values are typically one wor…" at bounding box center [699, 394] width 690 height 154
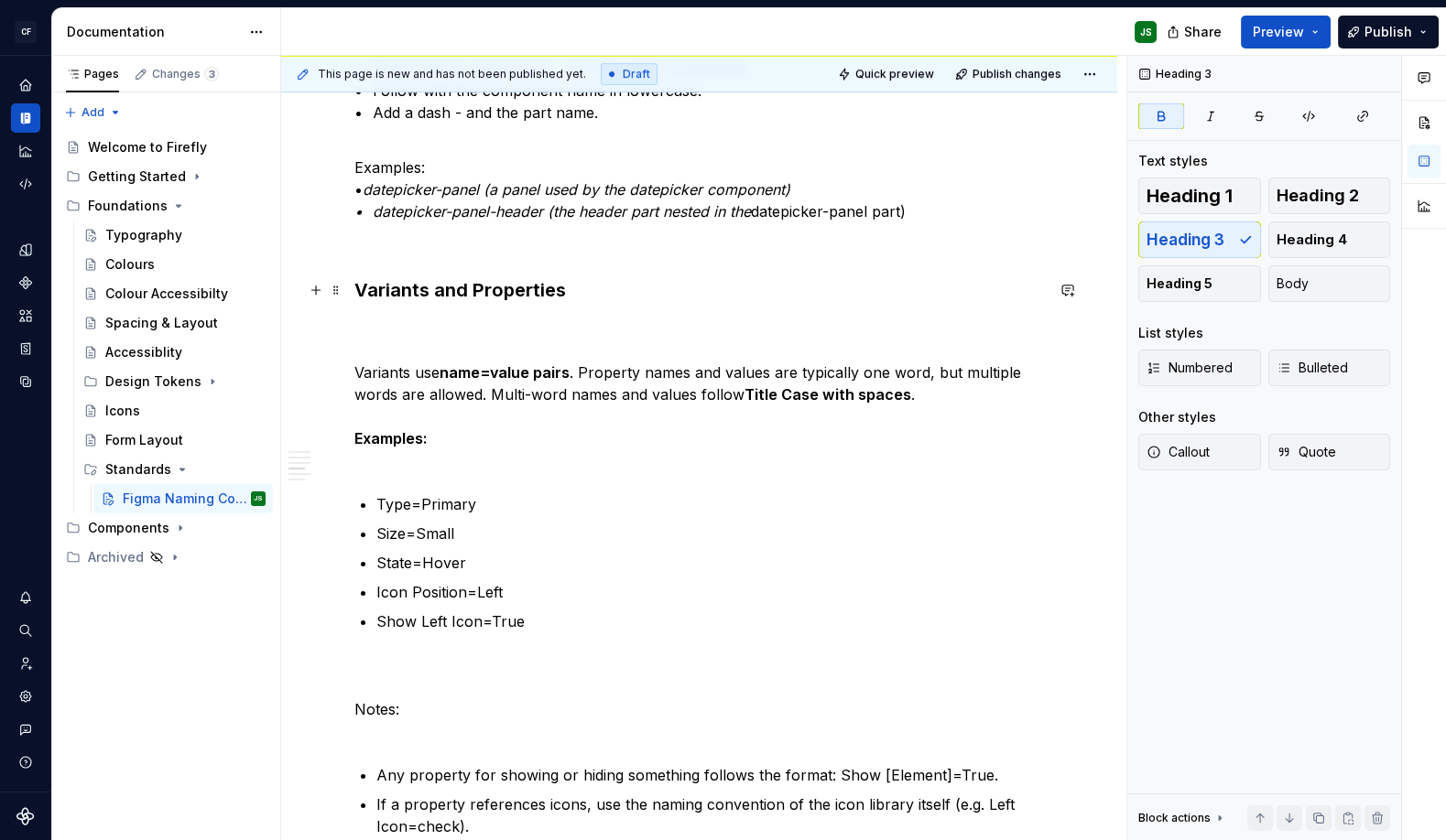
click at [450, 293] on strong "Variants and Properties" at bounding box center [459, 289] width 211 height 22
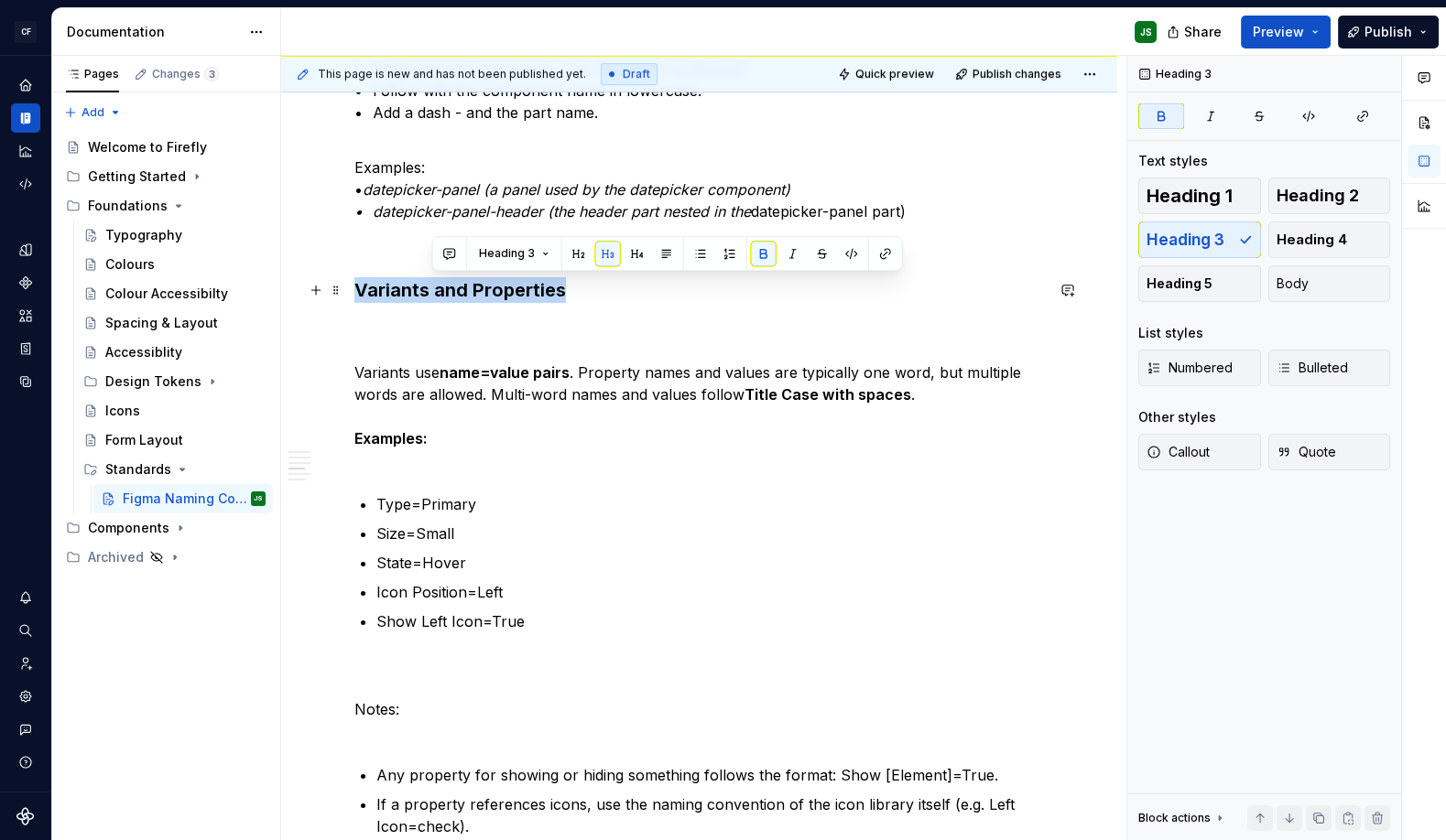
click at [450, 293] on strong "Variants and Properties" at bounding box center [459, 289] width 211 height 22
drag, startPoint x: 500, startPoint y: 259, endPoint x: 487, endPoint y: 290, distance: 33.6
click at [500, 260] on button "button" at bounding box center [500, 253] width 26 height 26
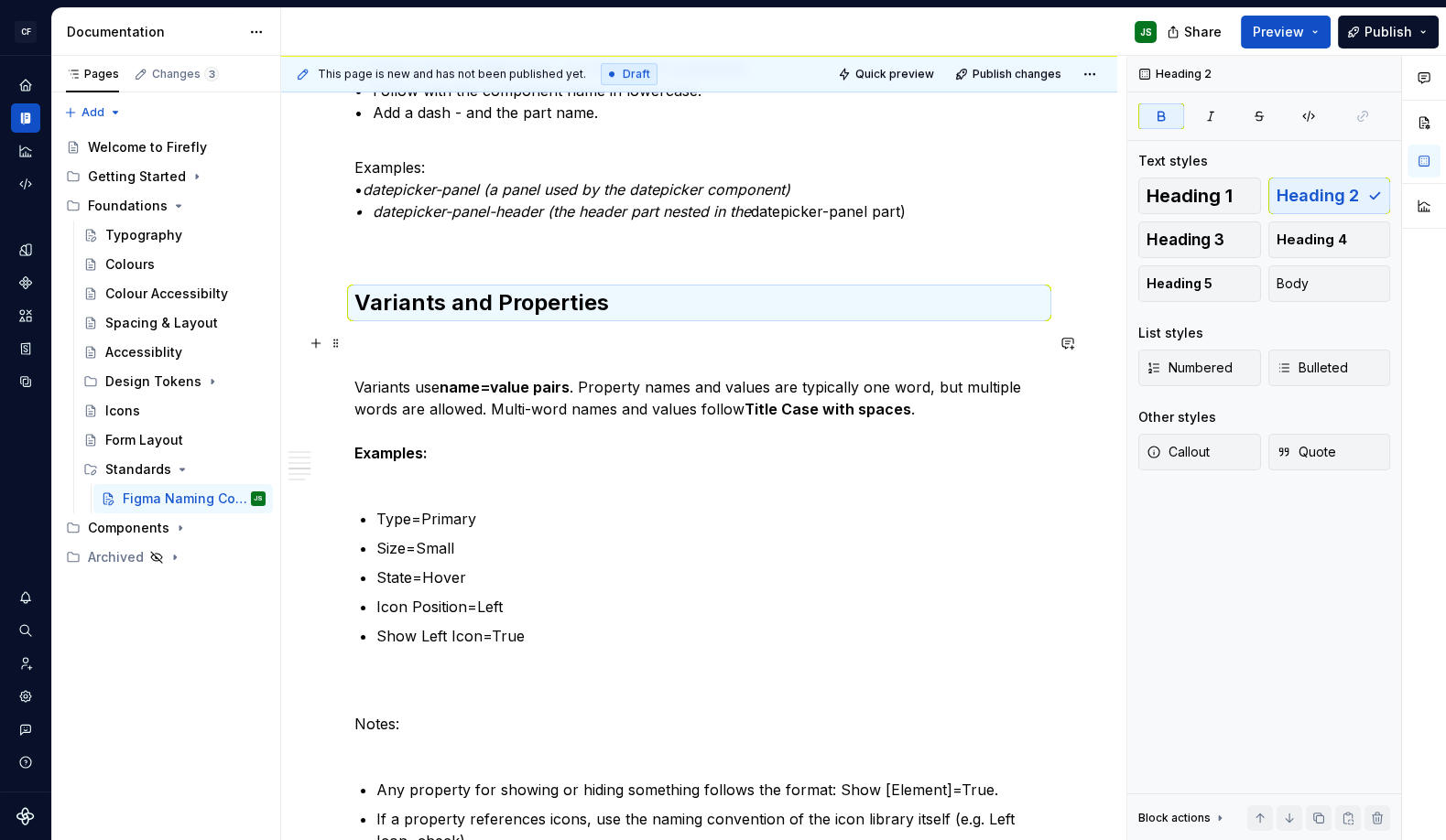
click at [482, 341] on p "Variants use name=value pairs . Property names and values are typically one wor…" at bounding box center [699, 409] width 690 height 154
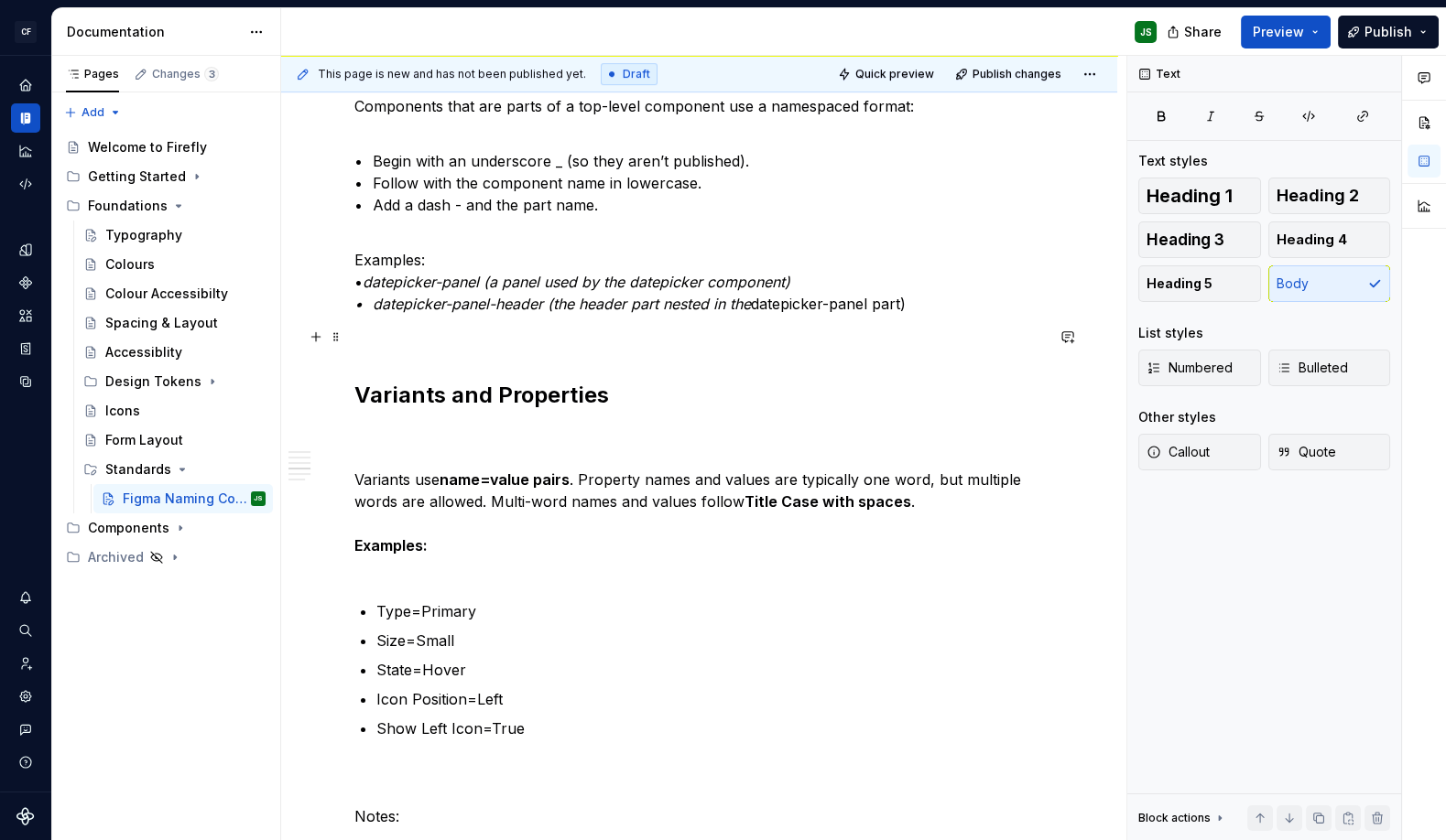
scroll to position [833, 0]
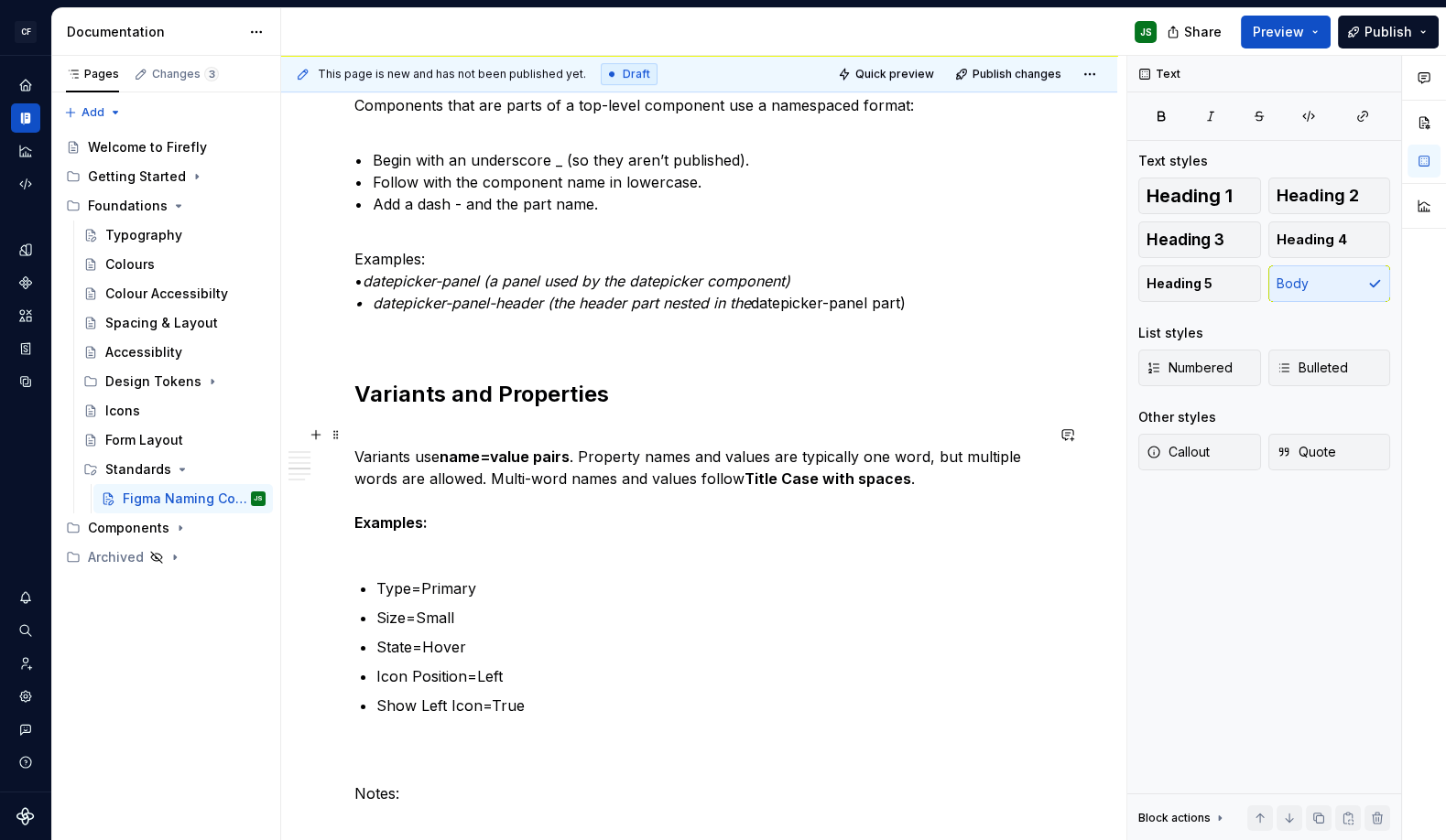
click at [581, 452] on p "Variants use name=value pairs . Property names and values are typically one wor…" at bounding box center [699, 490] width 690 height 132
drag, startPoint x: 581, startPoint y: 459, endPoint x: 650, endPoint y: 459, distance: 69.0
click at [650, 459] on p "Variants use name=value pairs . Property names and values are typically one wor…" at bounding box center [699, 490] width 690 height 132
click at [475, 420] on div "Component Pages Each component has its own page in Figma. The page name begins …" at bounding box center [699, 539] width 690 height 2031
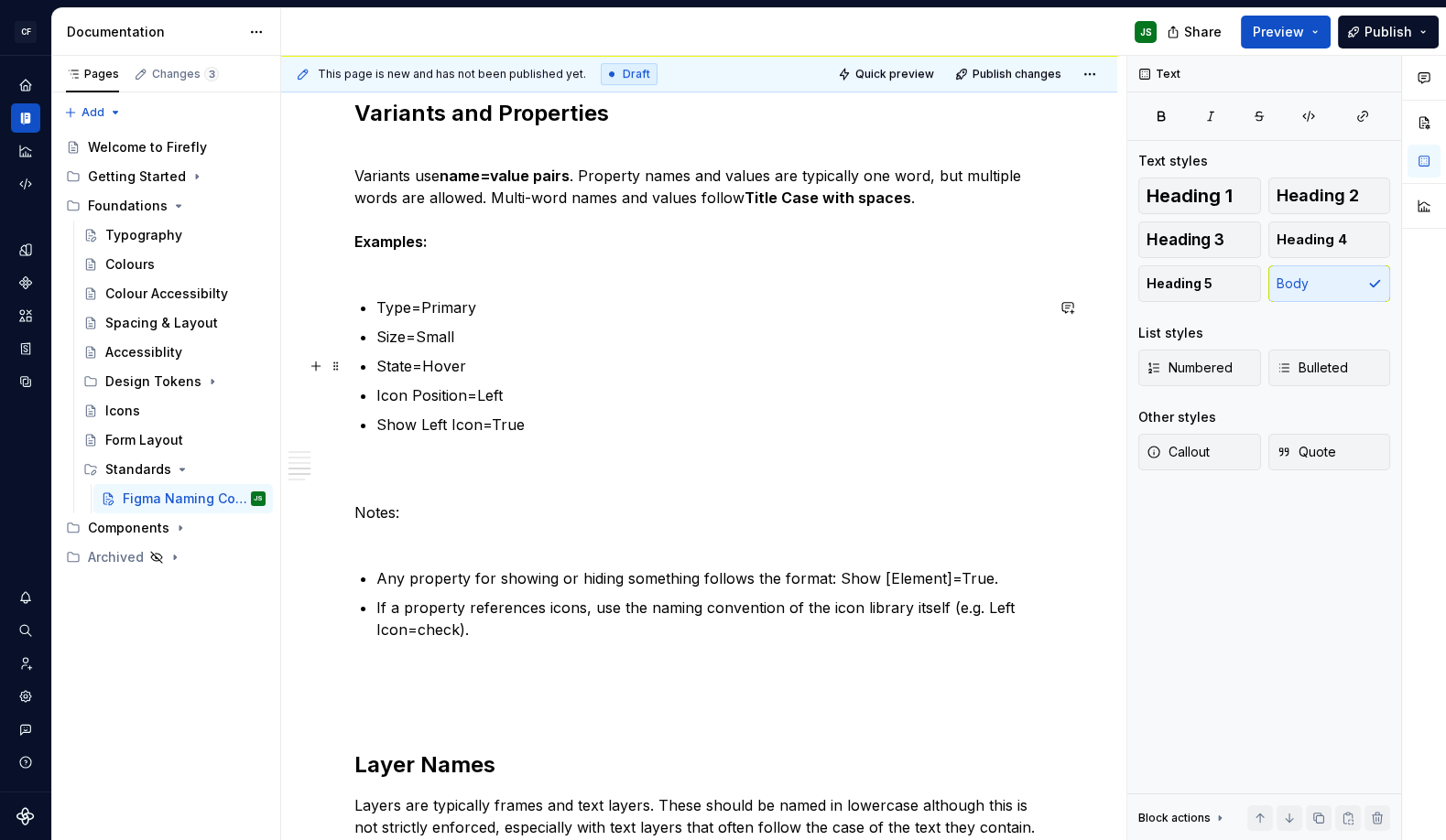
scroll to position [1135, 0]
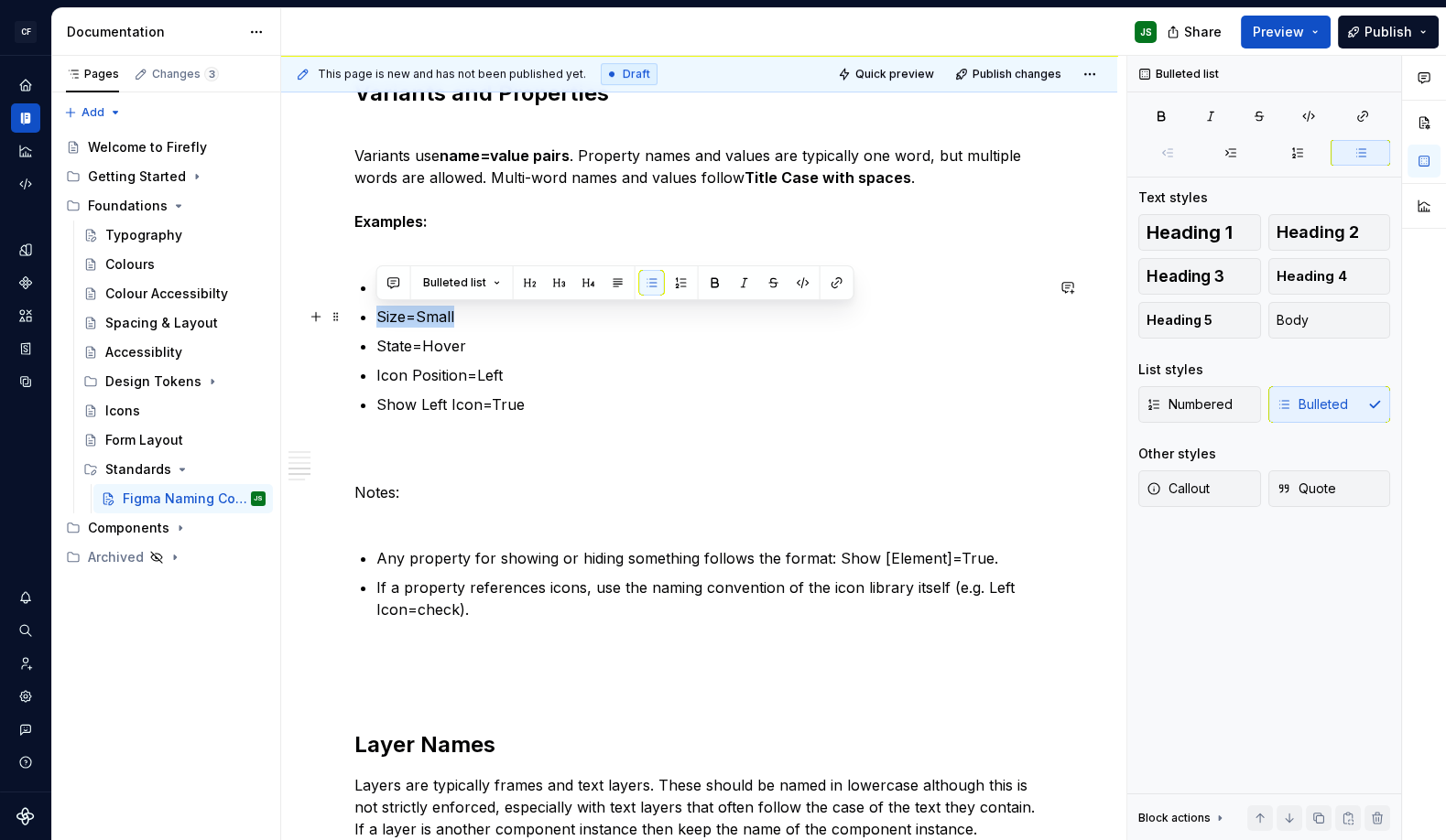
drag, startPoint x: 475, startPoint y: 319, endPoint x: 371, endPoint y: 317, distance: 104.0
click at [371, 316] on div "Component Pages Each component has its own page in Figma. The page name begins …" at bounding box center [699, 238] width 690 height 2031
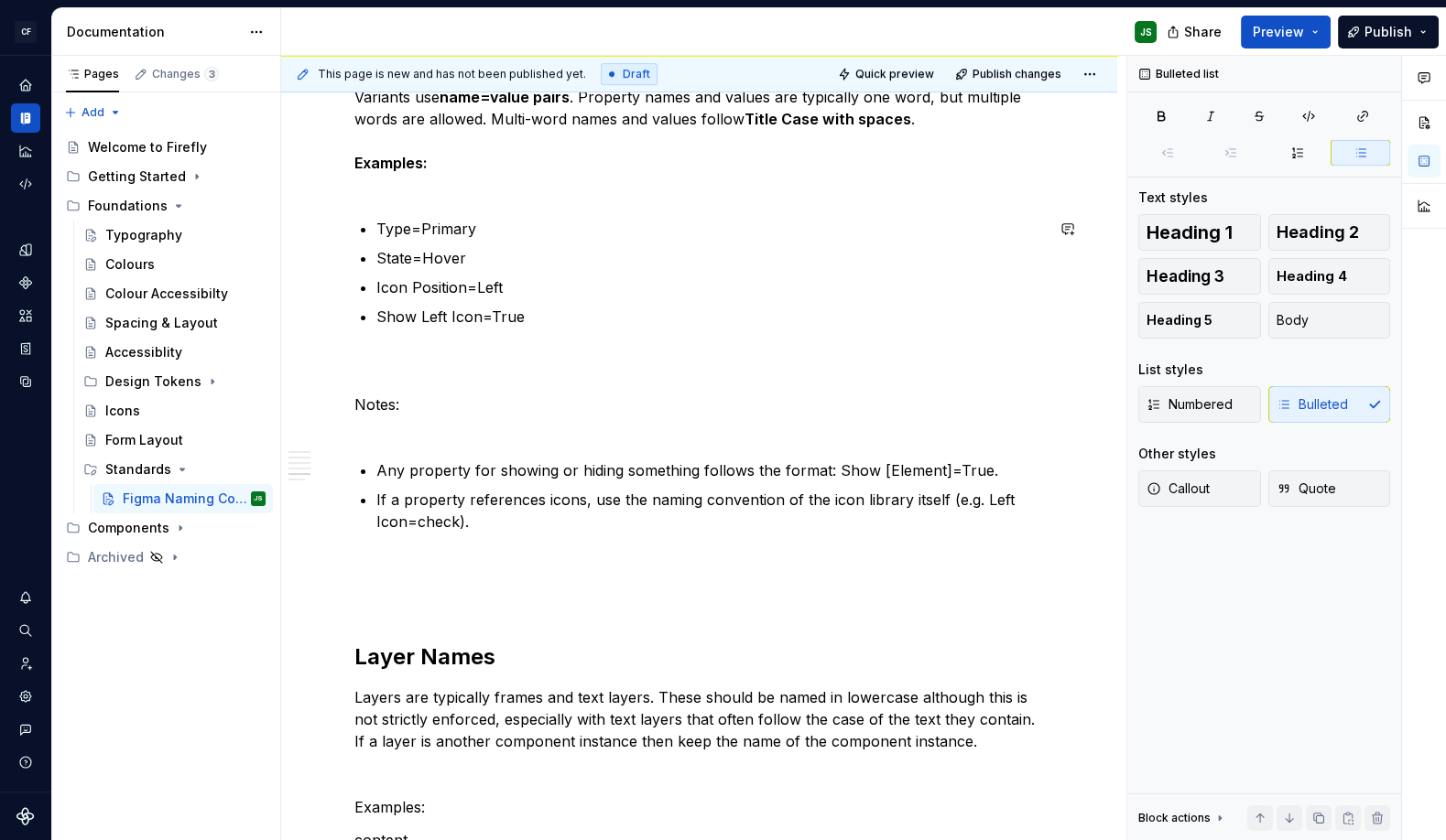
scroll to position [1206, 0]
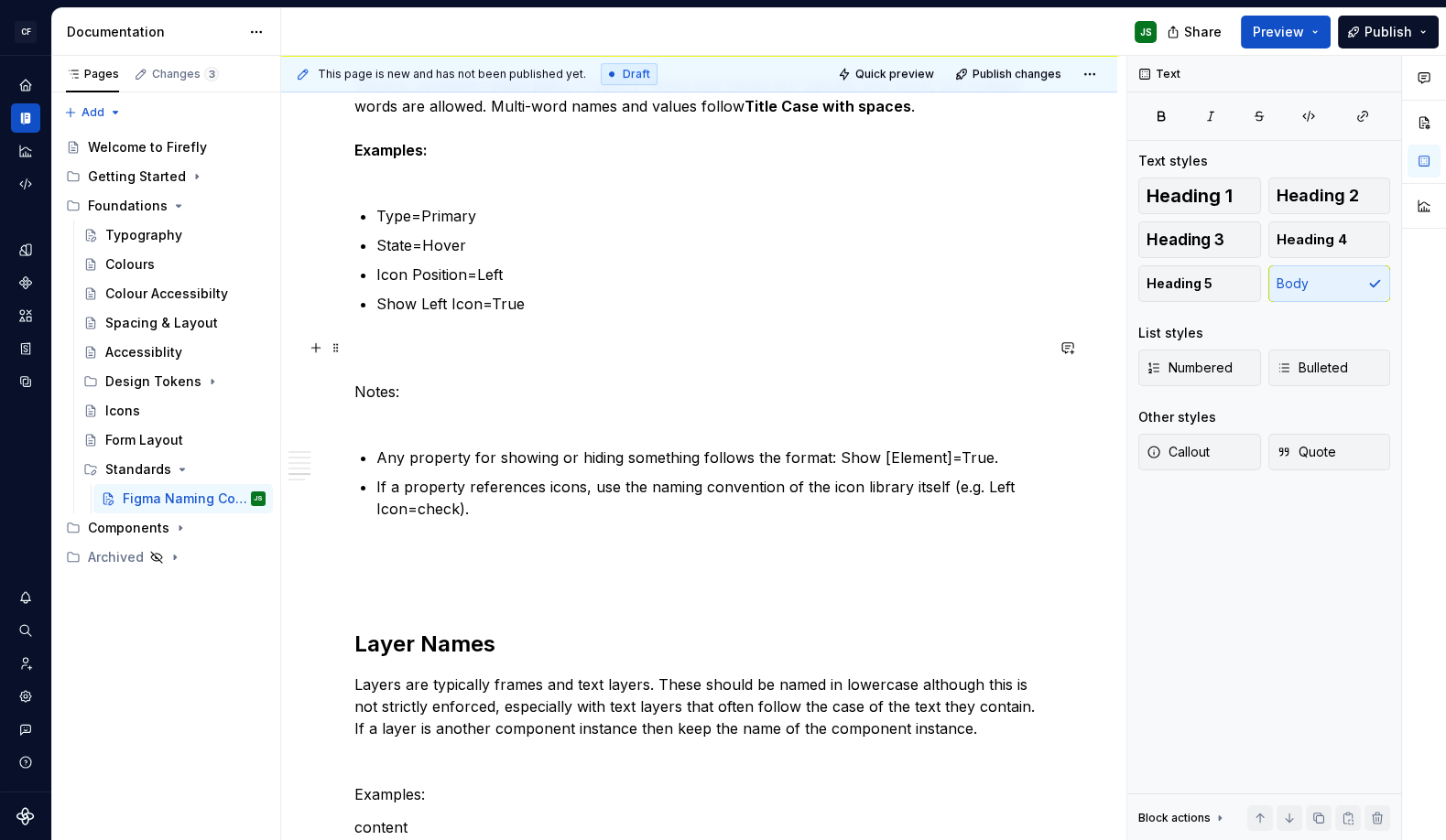
click at [488, 366] on p "Notes:" at bounding box center [699, 381] width 690 height 88
click at [478, 426] on div "Component Pages Each component has its own page in Figma. The page name begins …" at bounding box center [699, 151] width 690 height 2002
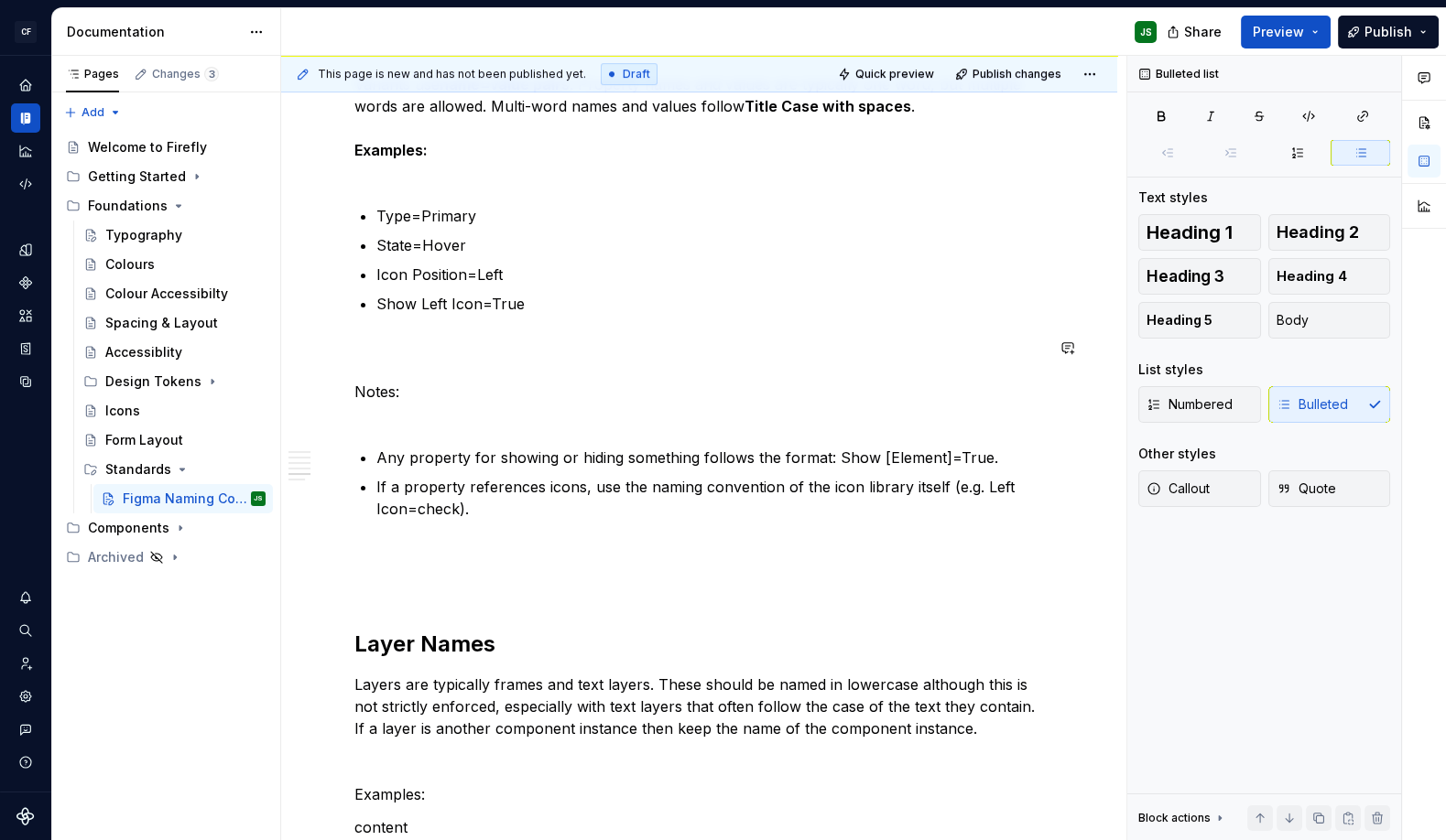
scroll to position [1208, 0]
click at [446, 407] on p "Notes:" at bounding box center [699, 379] width 690 height 88
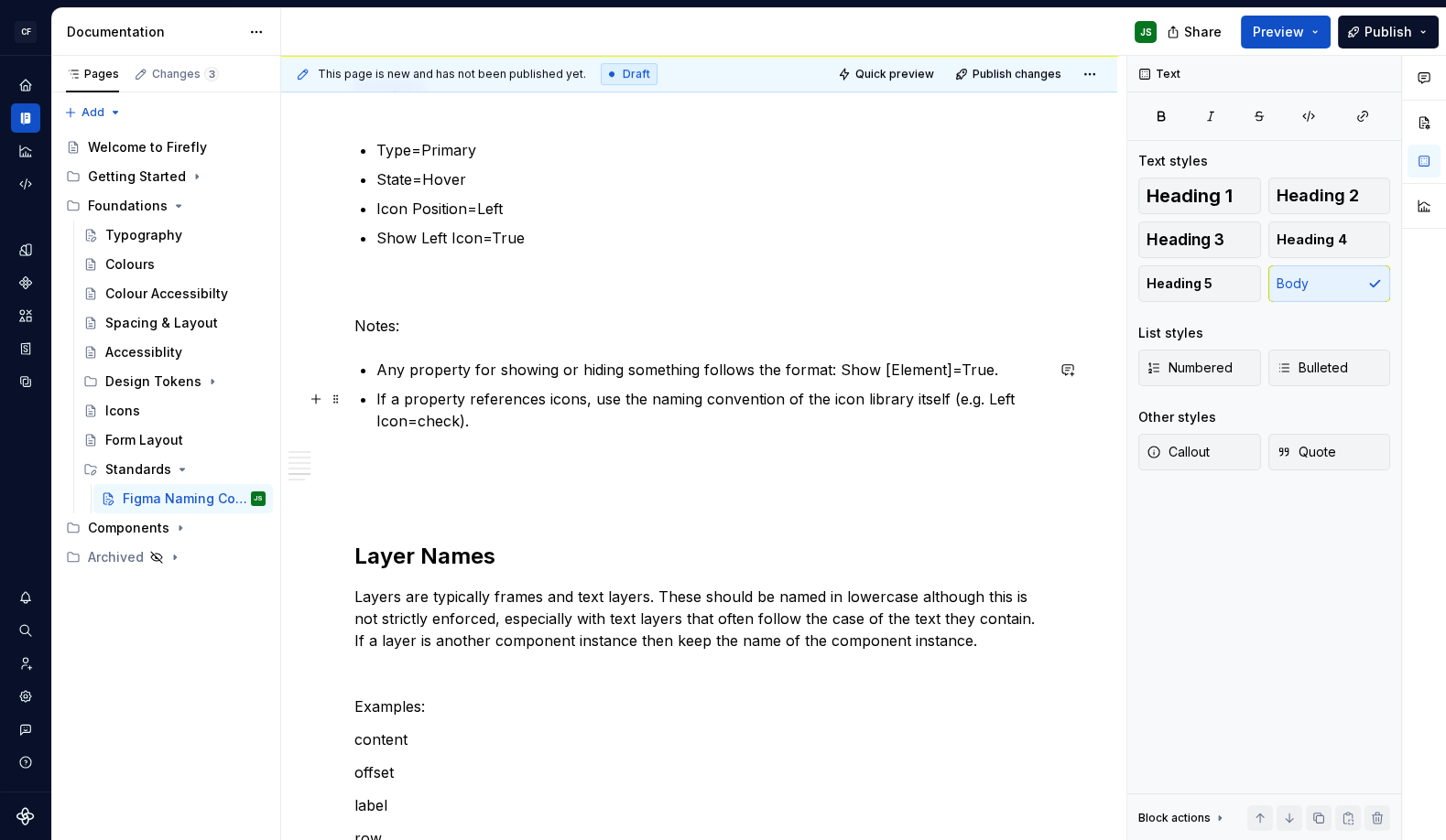
scroll to position [1276, 0]
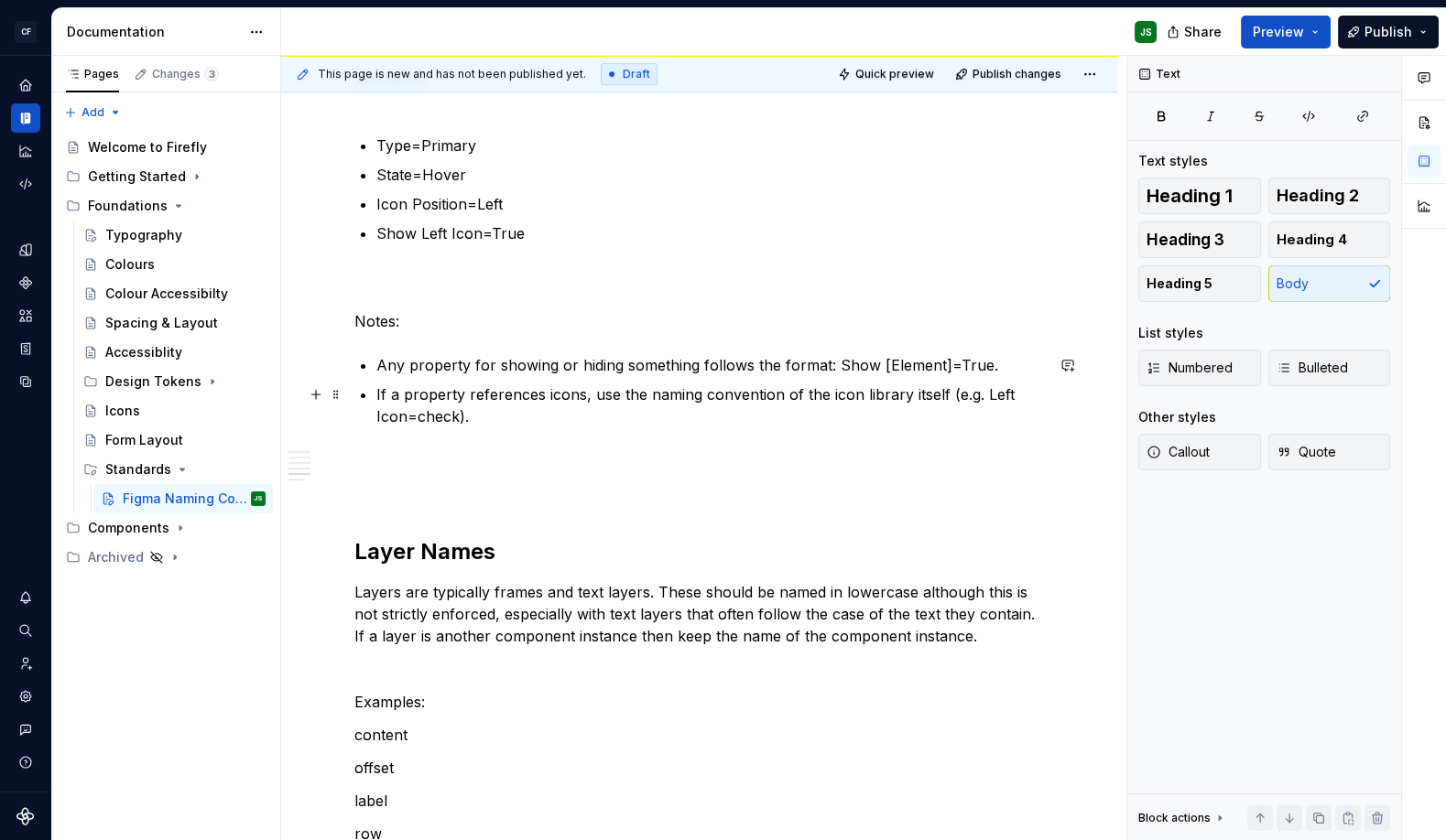
click at [524, 424] on p "If a property references icons, use the naming convention of the icon library i…" at bounding box center [710, 406] width 668 height 44
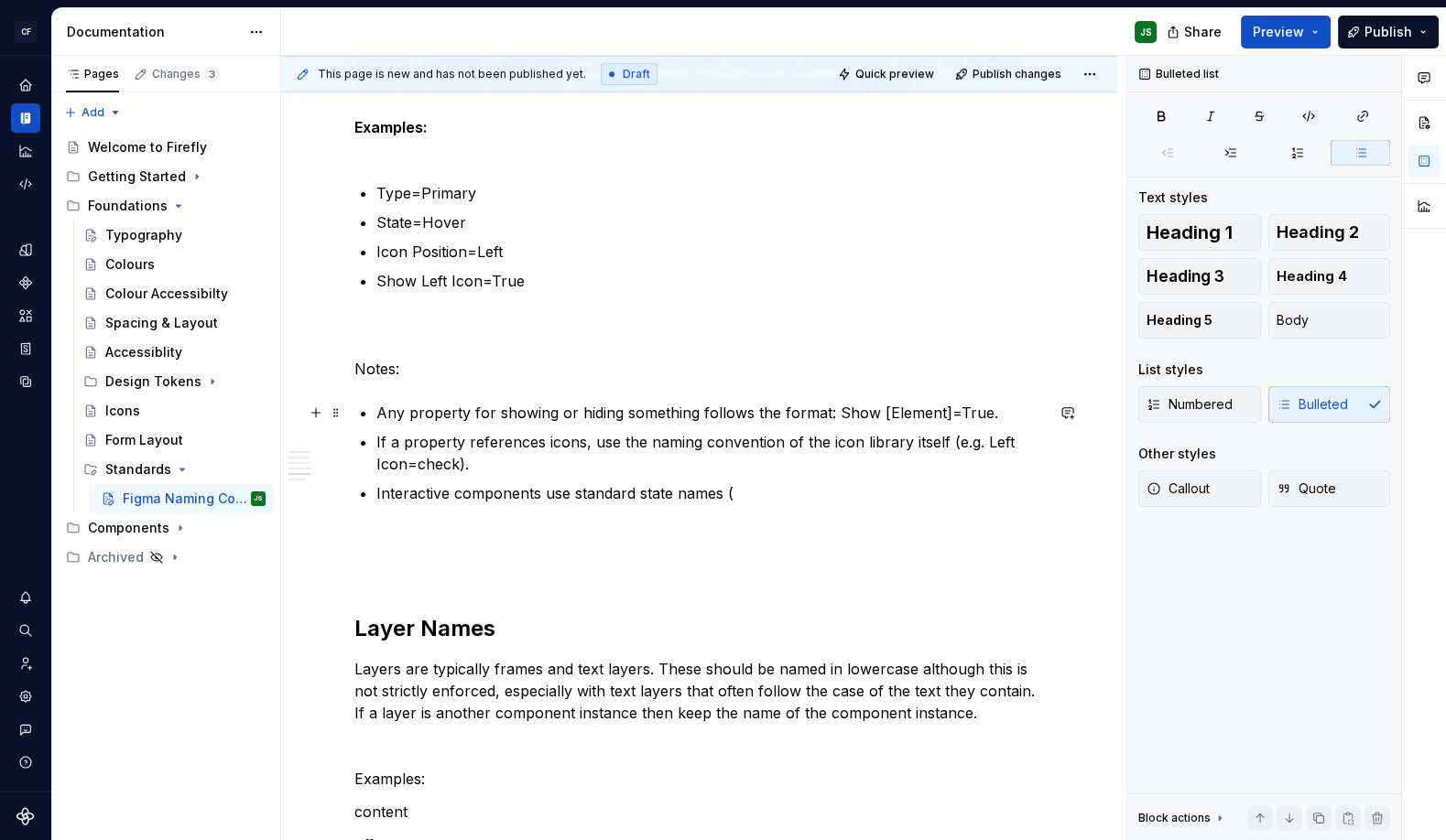
scroll to position [1231, 0]
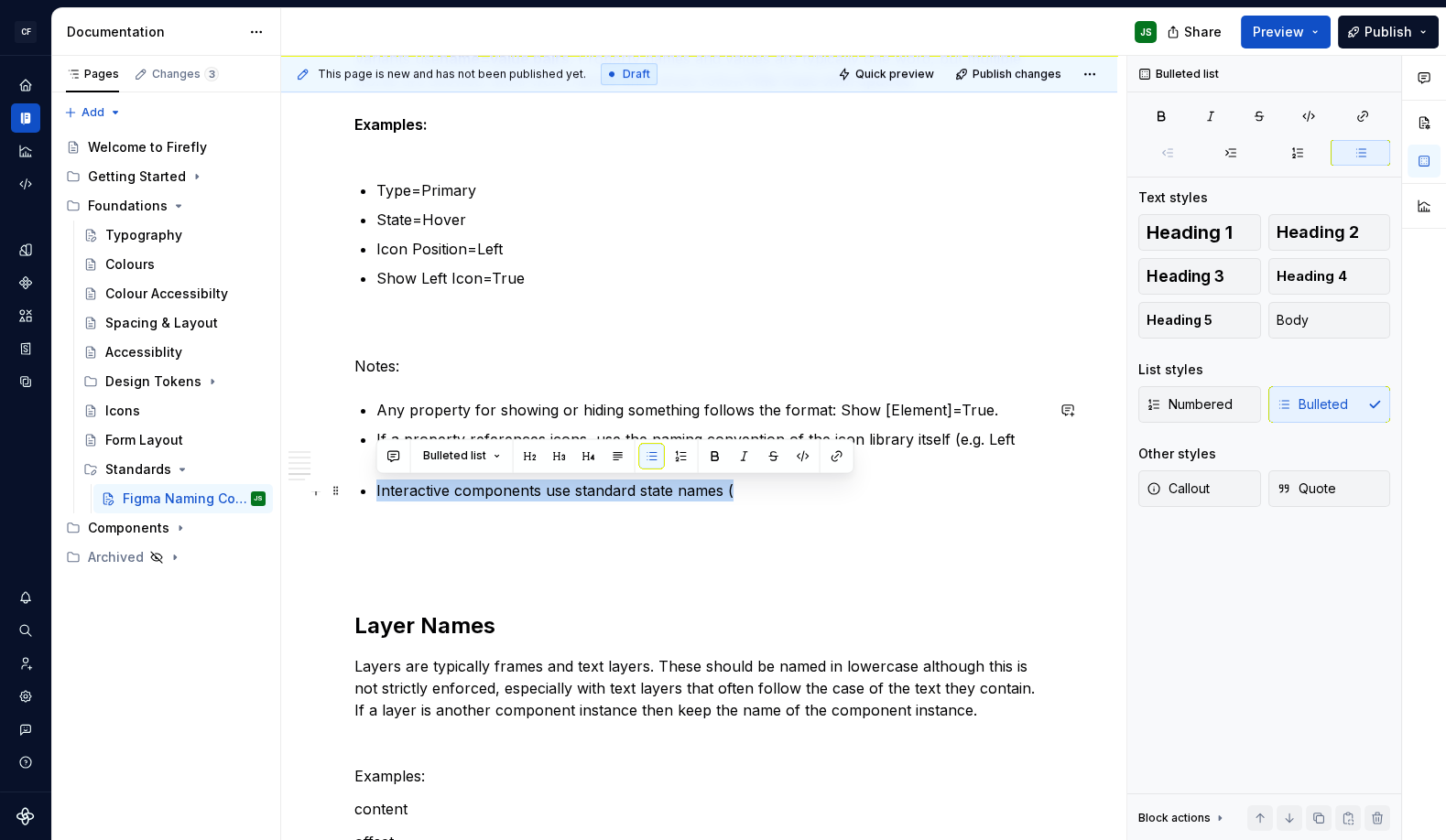
drag, startPoint x: 691, startPoint y: 482, endPoint x: 379, endPoint y: 474, distance: 312.1
click at [379, 474] on ul "Any property for showing or hiding something follows the format: Show [Element]…" at bounding box center [710, 450] width 668 height 102
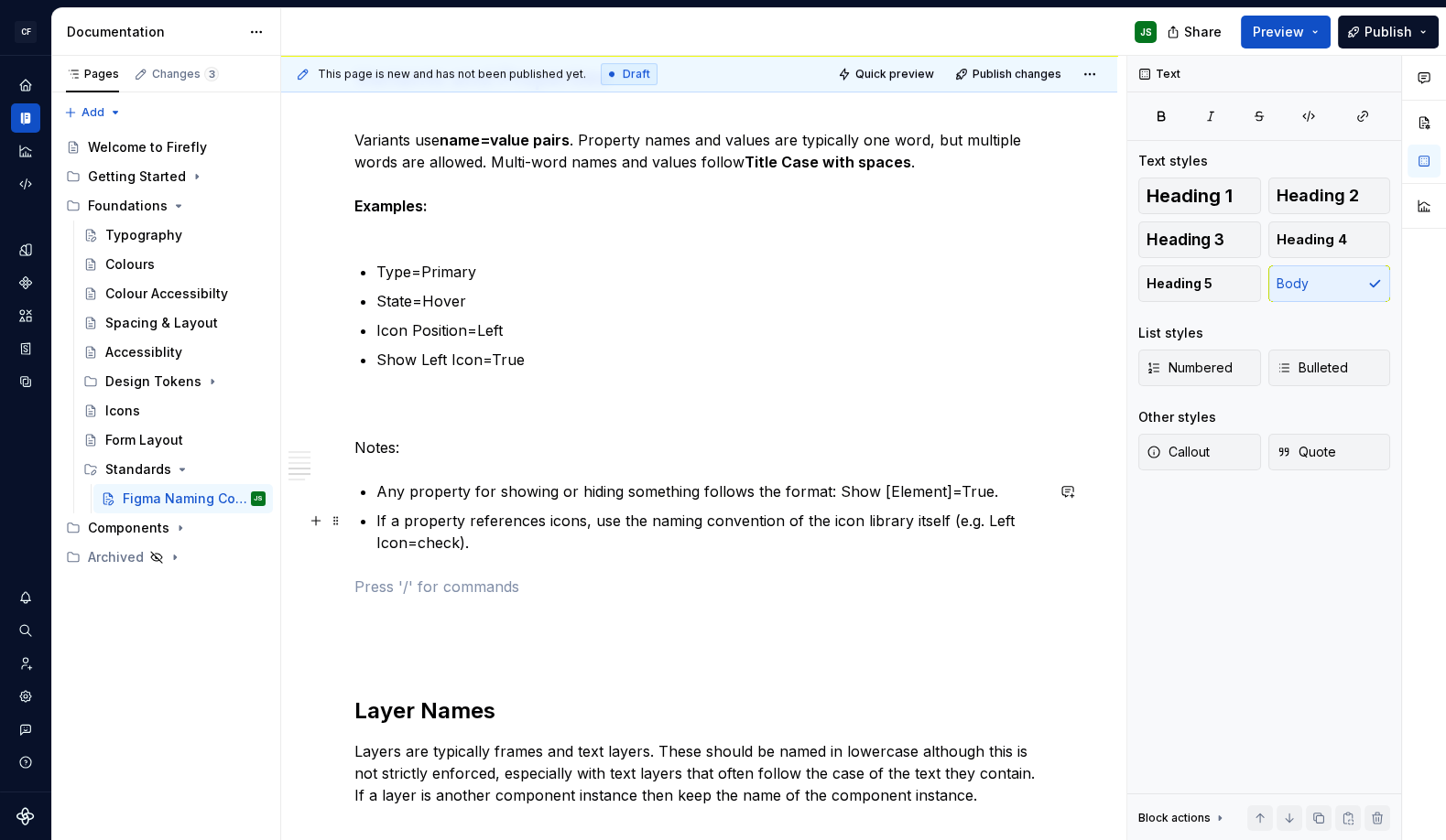
scroll to position [1144, 0]
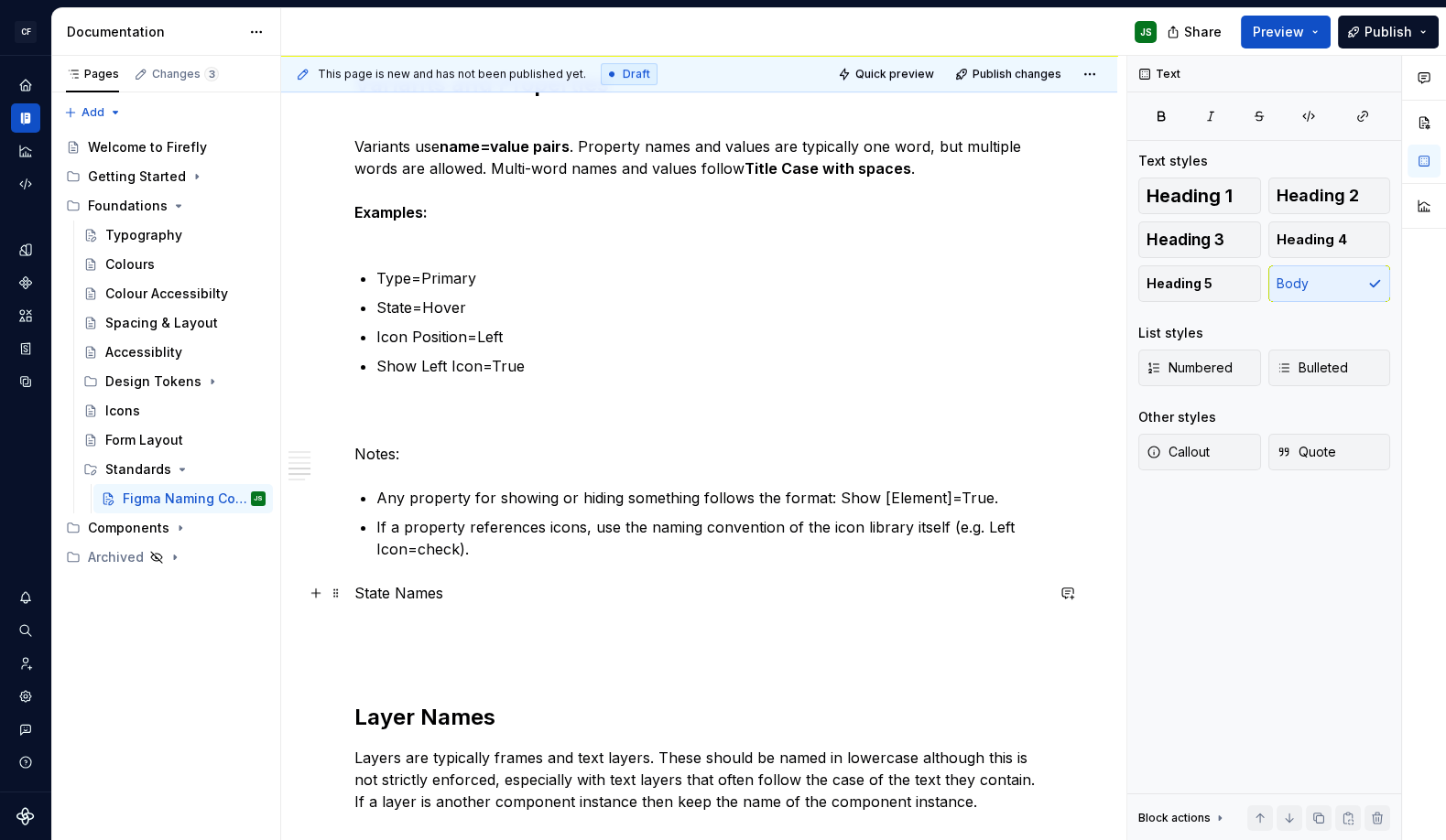
click at [433, 591] on p "State Names" at bounding box center [699, 593] width 690 height 22
click at [434, 591] on p "State Names" at bounding box center [699, 593] width 690 height 22
click at [432, 591] on p "State Names" at bounding box center [699, 593] width 690 height 22
drag, startPoint x: 532, startPoint y: 642, endPoint x: 416, endPoint y: 621, distance: 117.9
click at [520, 640] on div "Component Pages Each component has its own page in Figma. The page name begins …" at bounding box center [699, 220] width 690 height 2013
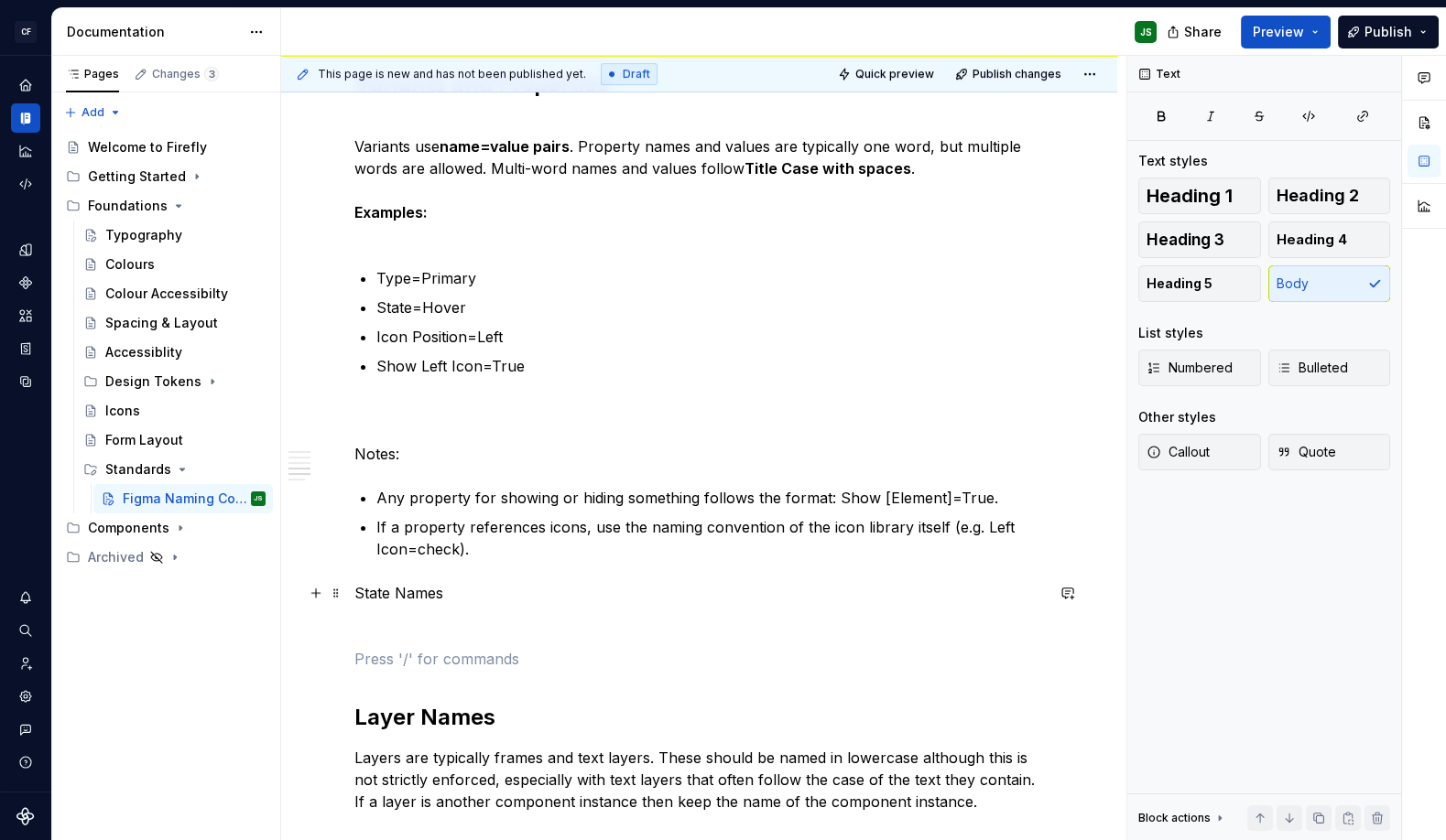
click at [367, 599] on p "State Names" at bounding box center [699, 593] width 690 height 22
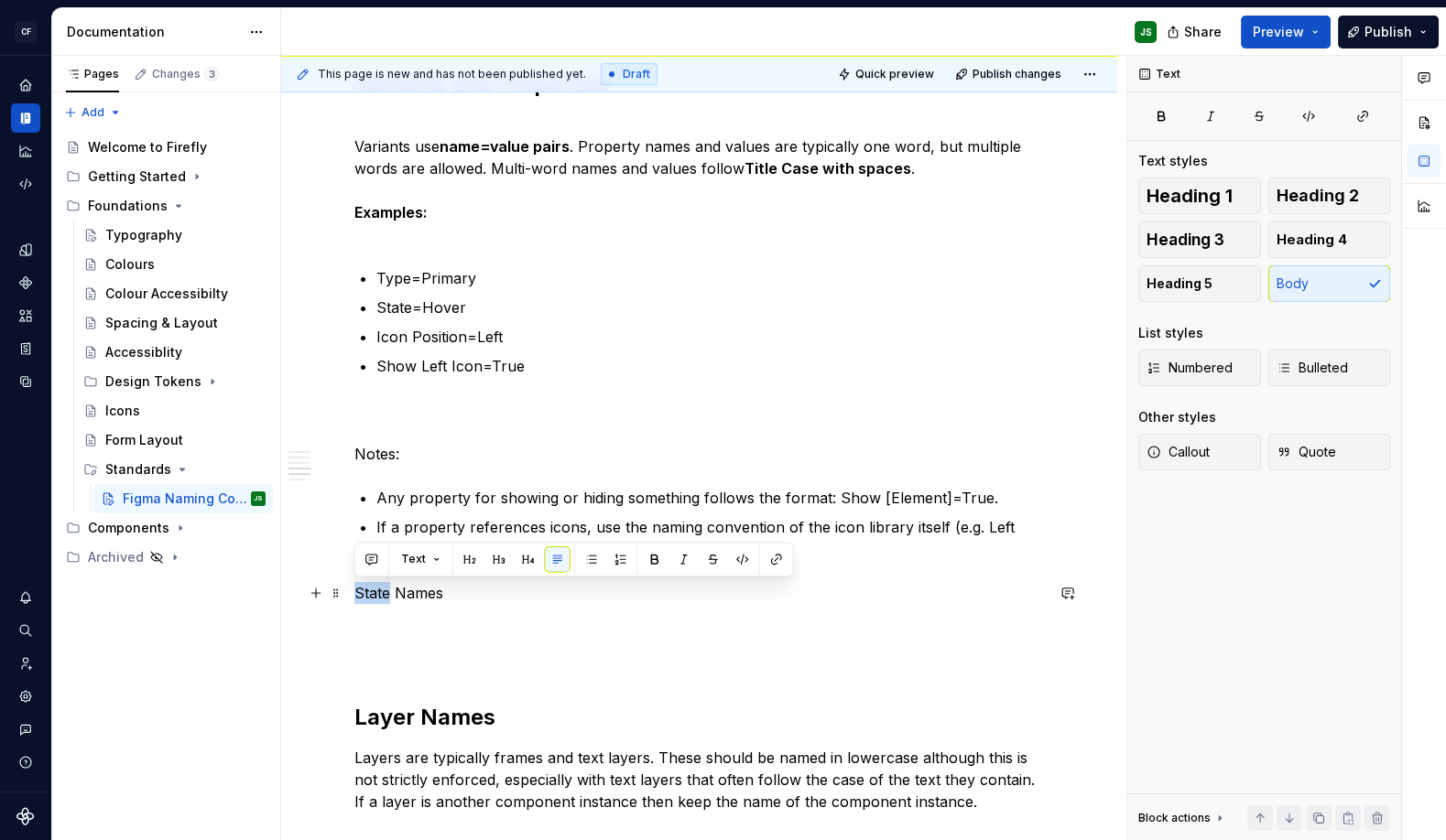
click at [368, 599] on p "State Names" at bounding box center [699, 593] width 690 height 22
click at [506, 591] on p "Interaction State Names" at bounding box center [699, 593] width 690 height 22
click at [506, 592] on p "Interaction State Names" at bounding box center [699, 593] width 690 height 22
click at [506, 591] on p "Interaction State Names" at bounding box center [699, 593] width 690 height 22
click at [522, 560] on button "button" at bounding box center [528, 558] width 26 height 26
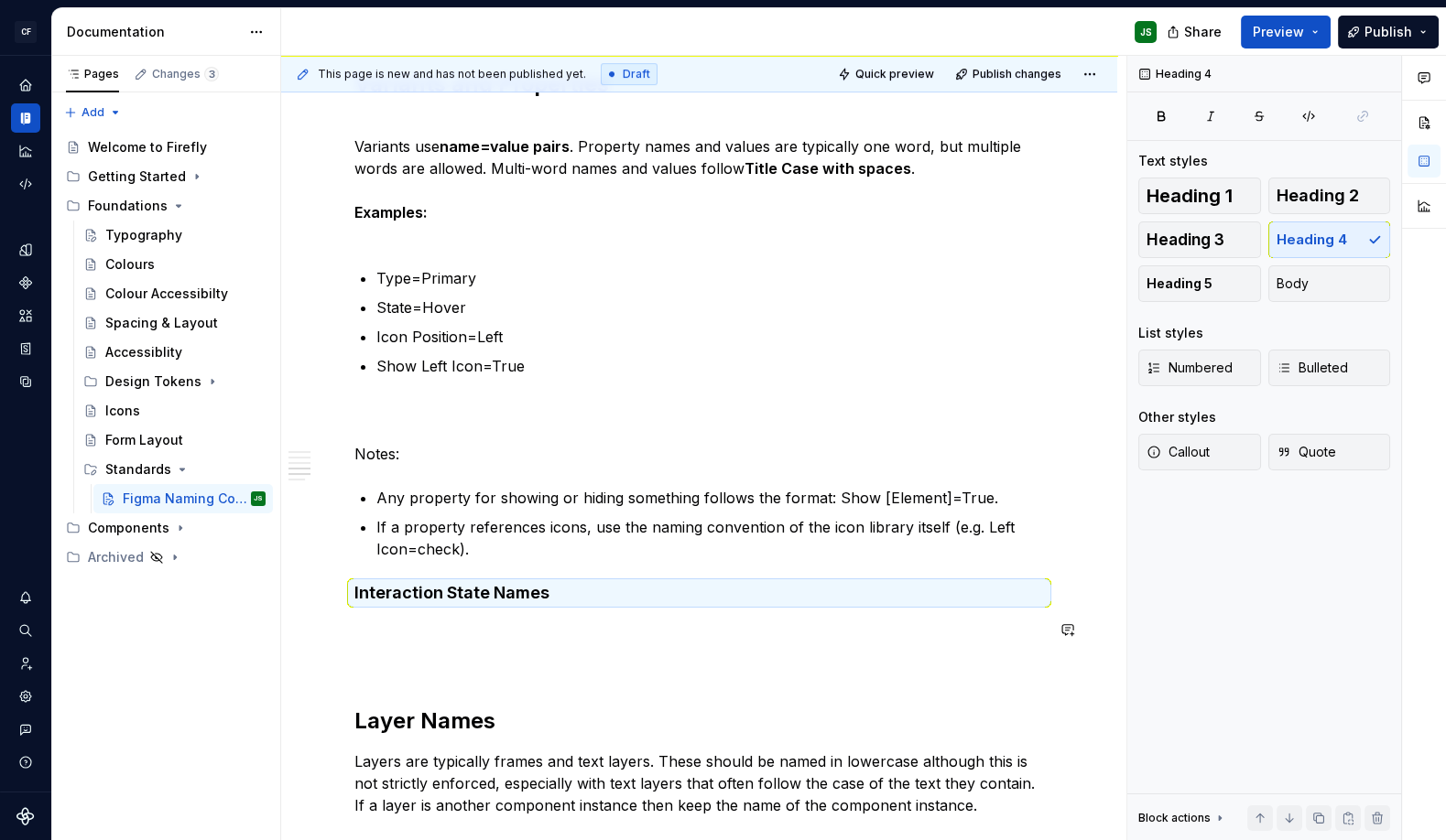
click at [581, 611] on div "Component Pages Each component has its own page in Figma. The page name begins …" at bounding box center [699, 221] width 690 height 2017
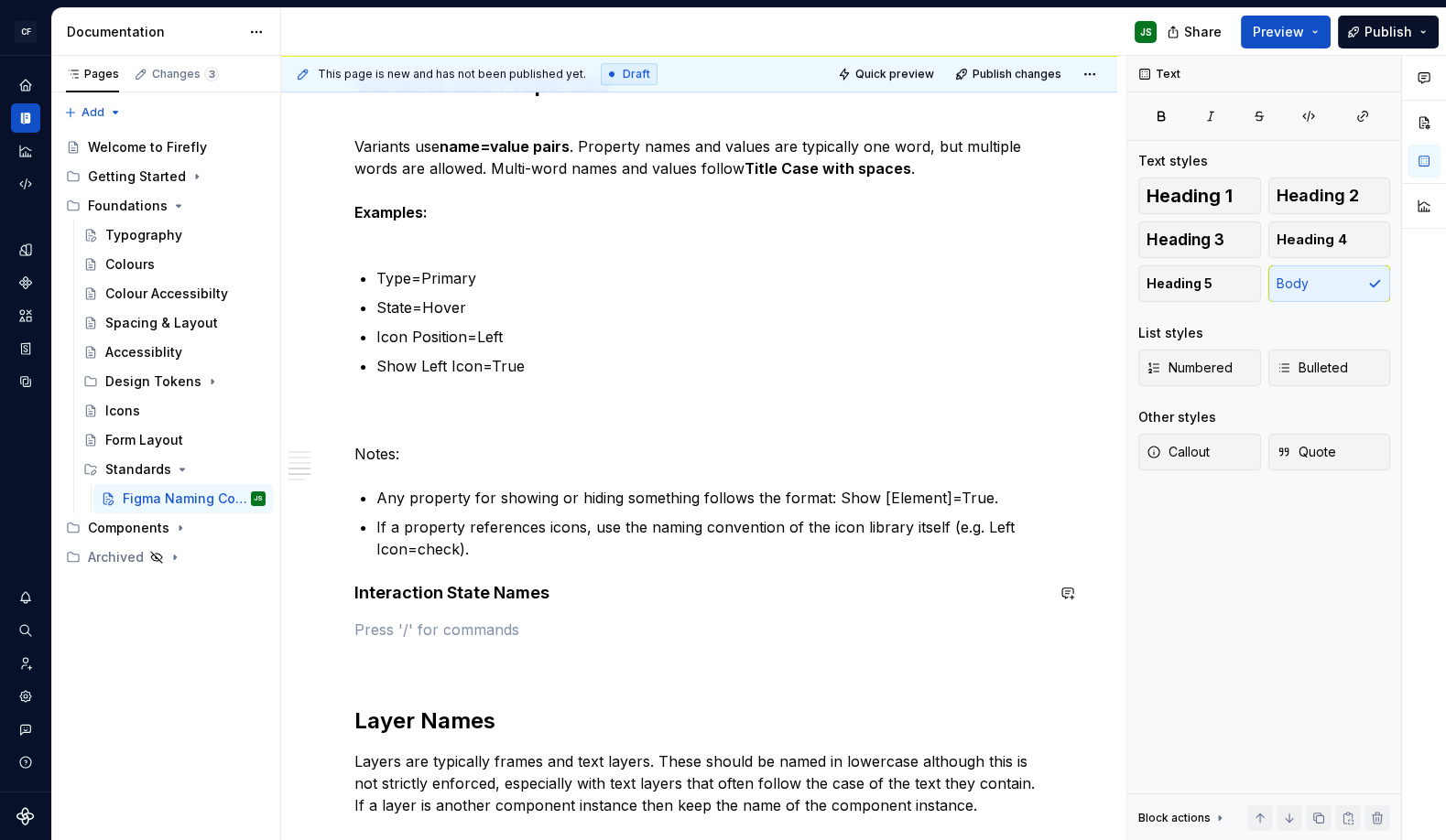
click at [531, 569] on div "Component Pages Each component has its own page in Figma. The page name begins …" at bounding box center [699, 221] width 690 height 2017
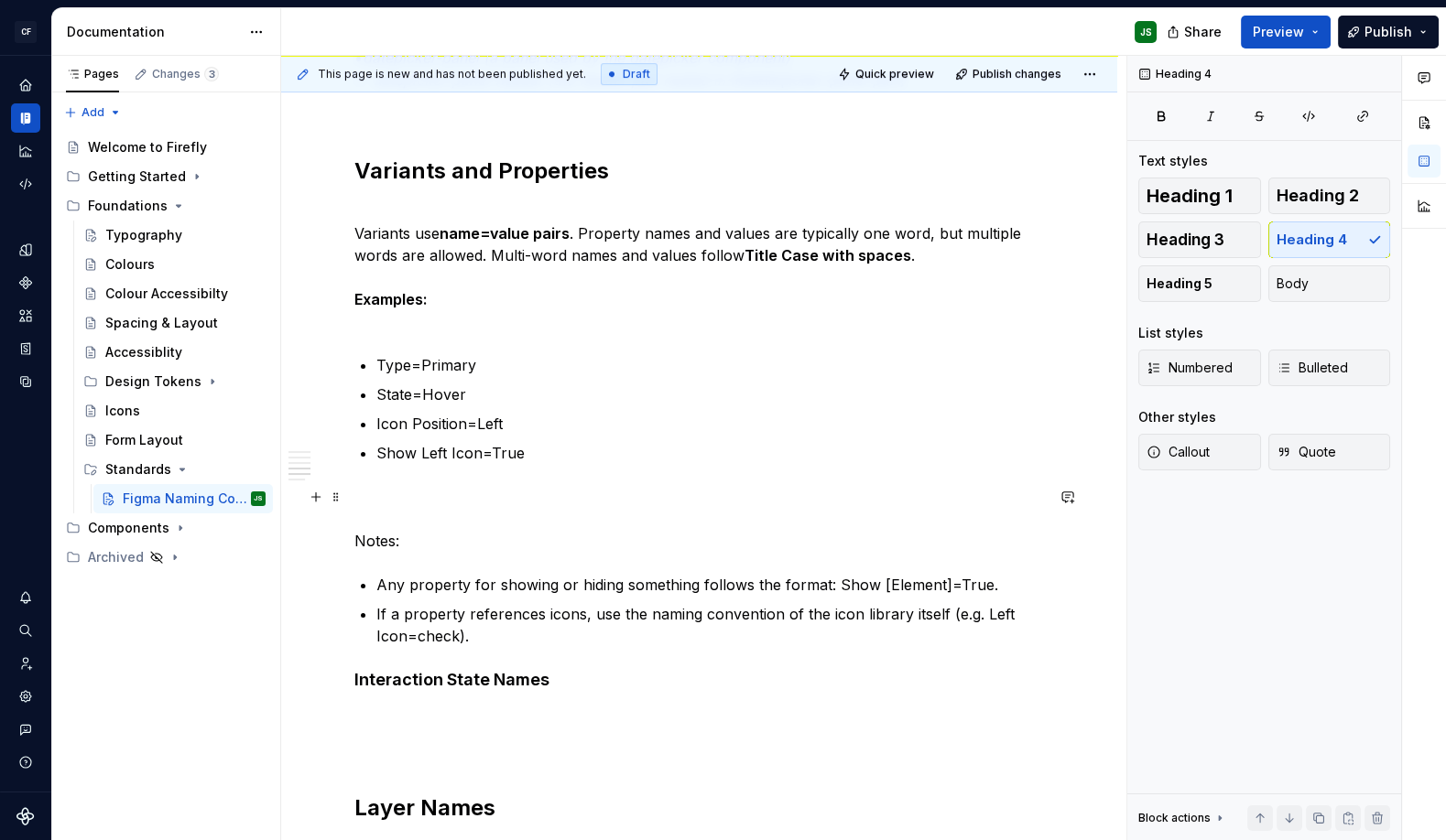
click at [486, 497] on p "Notes:" at bounding box center [699, 518] width 690 height 66
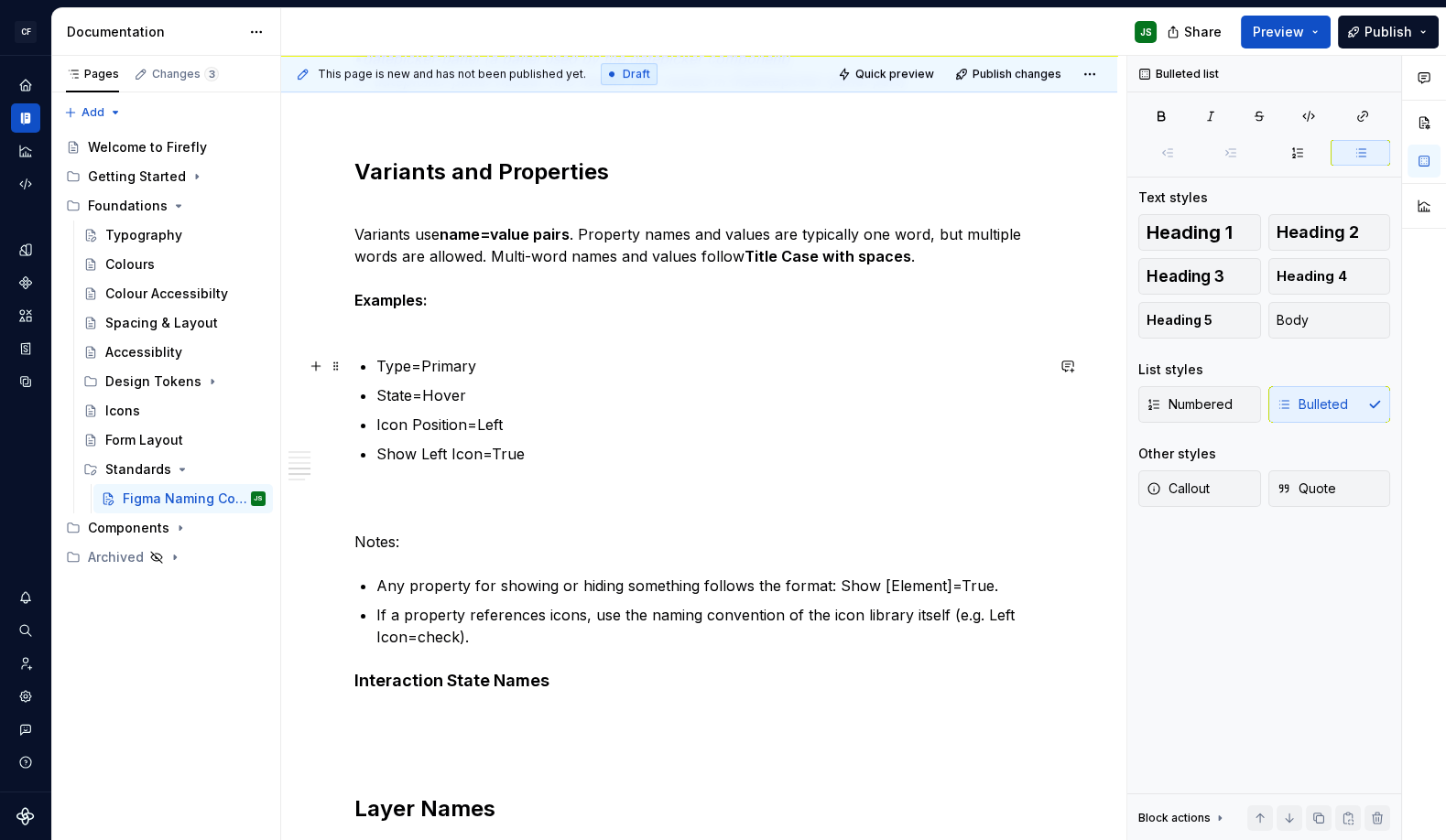
click at [495, 370] on p "Type=Primary" at bounding box center [710, 366] width 668 height 22
click at [475, 388] on p "State=Hover" at bounding box center [710, 395] width 668 height 22
click at [526, 428] on p "Icon Position=Left" at bounding box center [710, 424] width 668 height 22
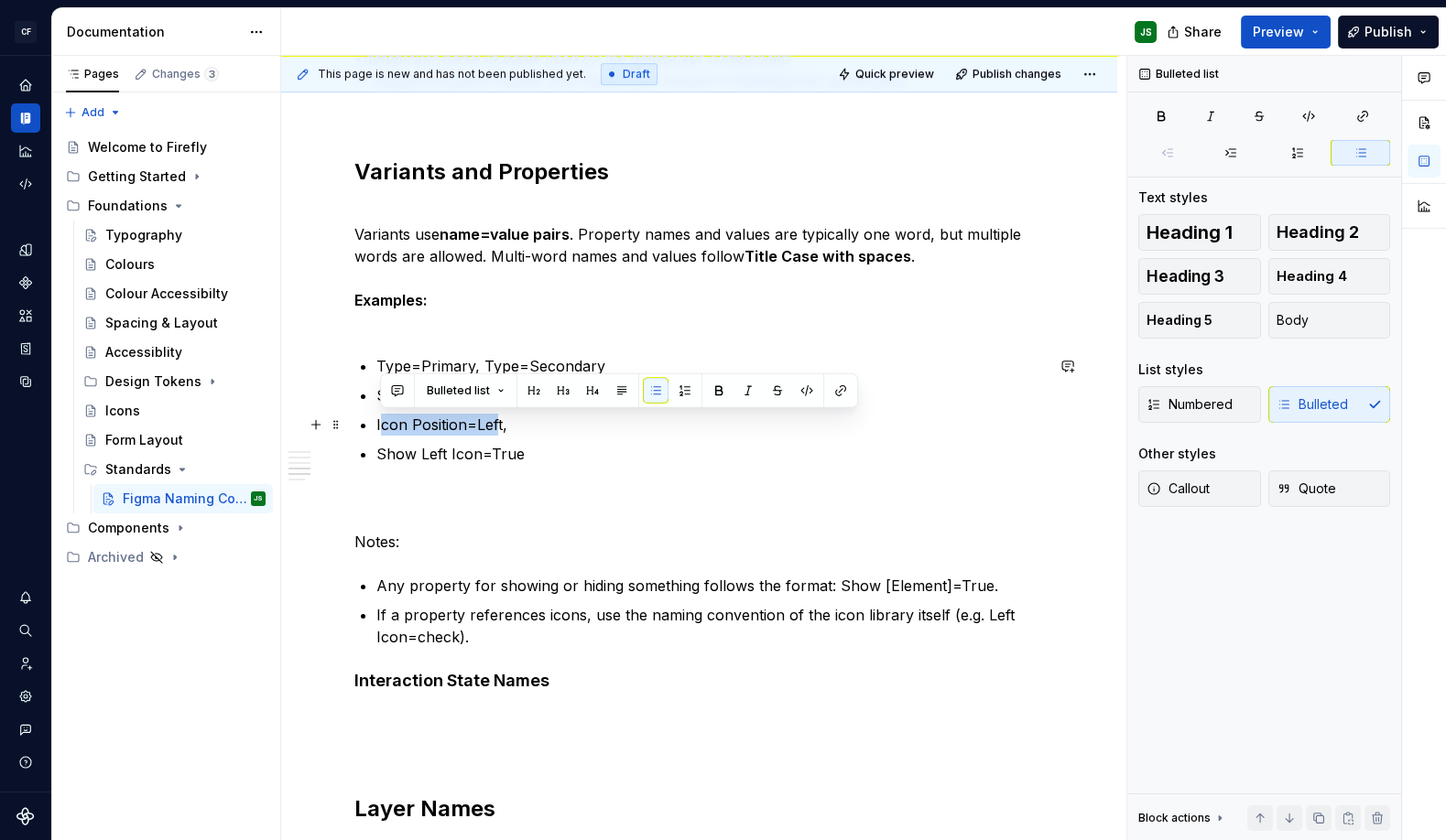
drag, startPoint x: 380, startPoint y: 425, endPoint x: 503, endPoint y: 430, distance: 123.1
click at [496, 428] on p "Icon Position=Left," at bounding box center [710, 424] width 668 height 22
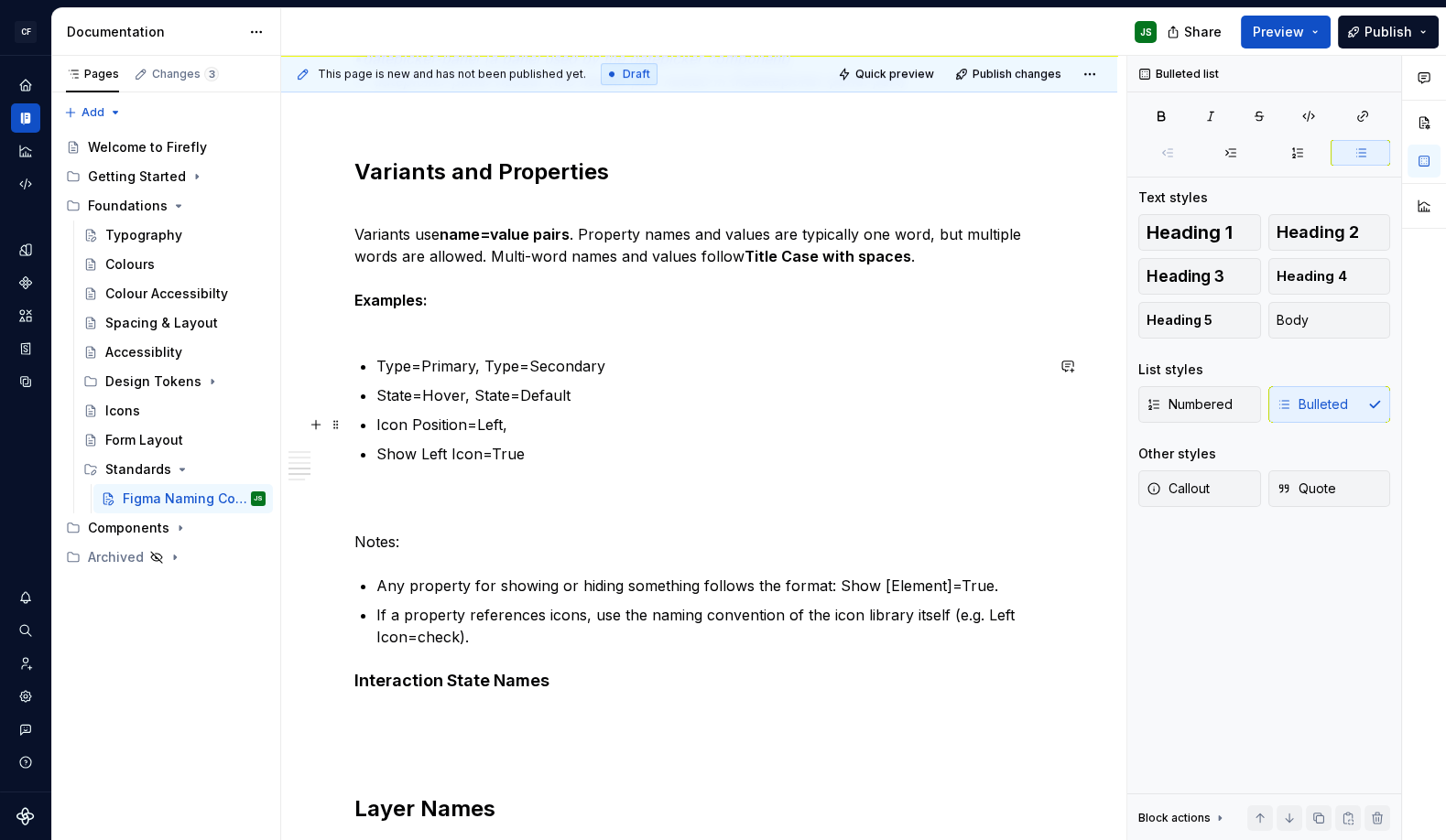
click at [513, 430] on p "Icon Position=Left," at bounding box center [710, 424] width 668 height 22
drag, startPoint x: 511, startPoint y: 427, endPoint x: 369, endPoint y: 423, distance: 142.1
click at [369, 423] on div "Component Pages Each component has its own page in Figma. The page name begins …" at bounding box center [699, 309] width 690 height 2017
copy p "Icon Position=Left,"
click at [541, 428] on p "Icon Position=Left," at bounding box center [710, 424] width 668 height 22
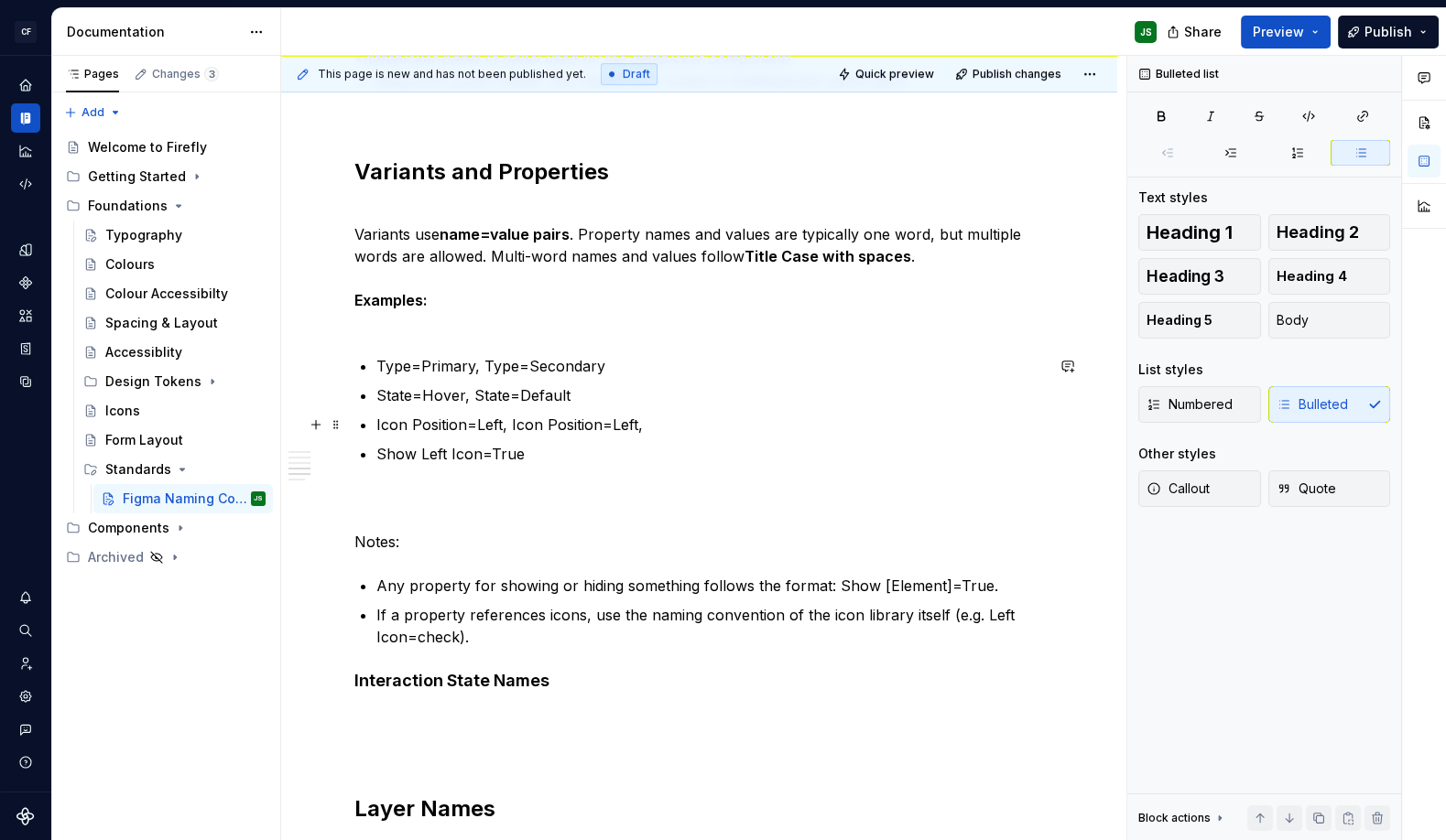
click at [614, 429] on p "Icon Position=Left, Icon Position=Left," at bounding box center [710, 424] width 668 height 22
click at [613, 429] on p "Icon Position=Left, Icon Position=Left," at bounding box center [710, 424] width 668 height 22
drag, startPoint x: 512, startPoint y: 422, endPoint x: 696, endPoint y: 419, distance: 184.0
click at [697, 418] on p "Icon Position=Left, Icon Position=Centre," at bounding box center [710, 424] width 668 height 22
click at [691, 432] on ul "Type=Primary, Type=Secondary State=Hover, State=Default Icon Position=Left, Ico…" at bounding box center [710, 410] width 668 height 110
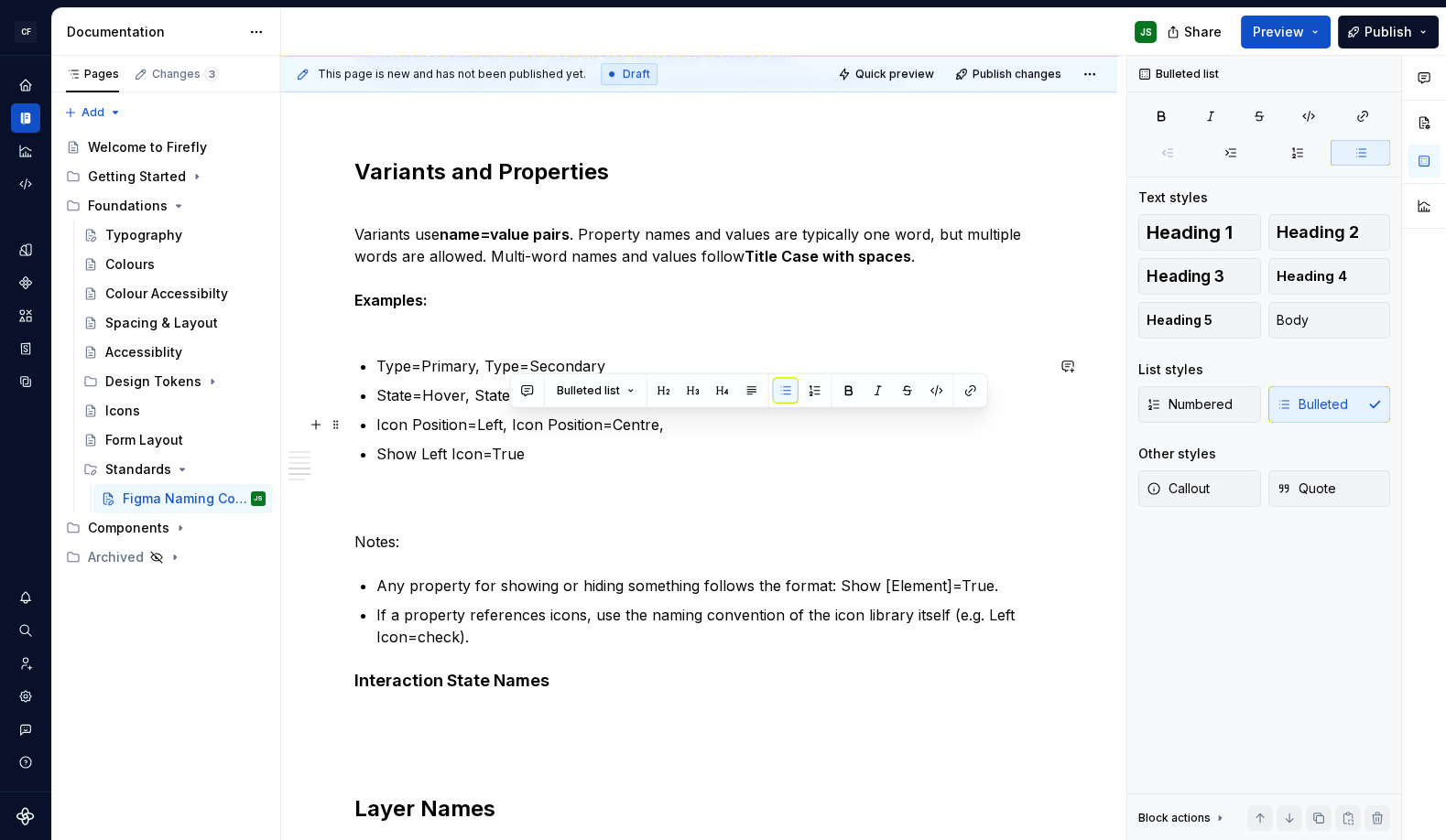
drag, startPoint x: 509, startPoint y: 423, endPoint x: 664, endPoint y: 416, distance: 155.2
click at [664, 416] on p "Icon Position=Left, Icon Position=Centre," at bounding box center [710, 424] width 668 height 22
copy p "Icon Position=Centre,"
click at [692, 425] on p "Icon Position=Left, Icon Position=Centre," at bounding box center [710, 424] width 668 height 22
click at [772, 421] on p "Icon Position=Left, Icon Position=Centre, Icon Position=Centre," at bounding box center [710, 424] width 668 height 22
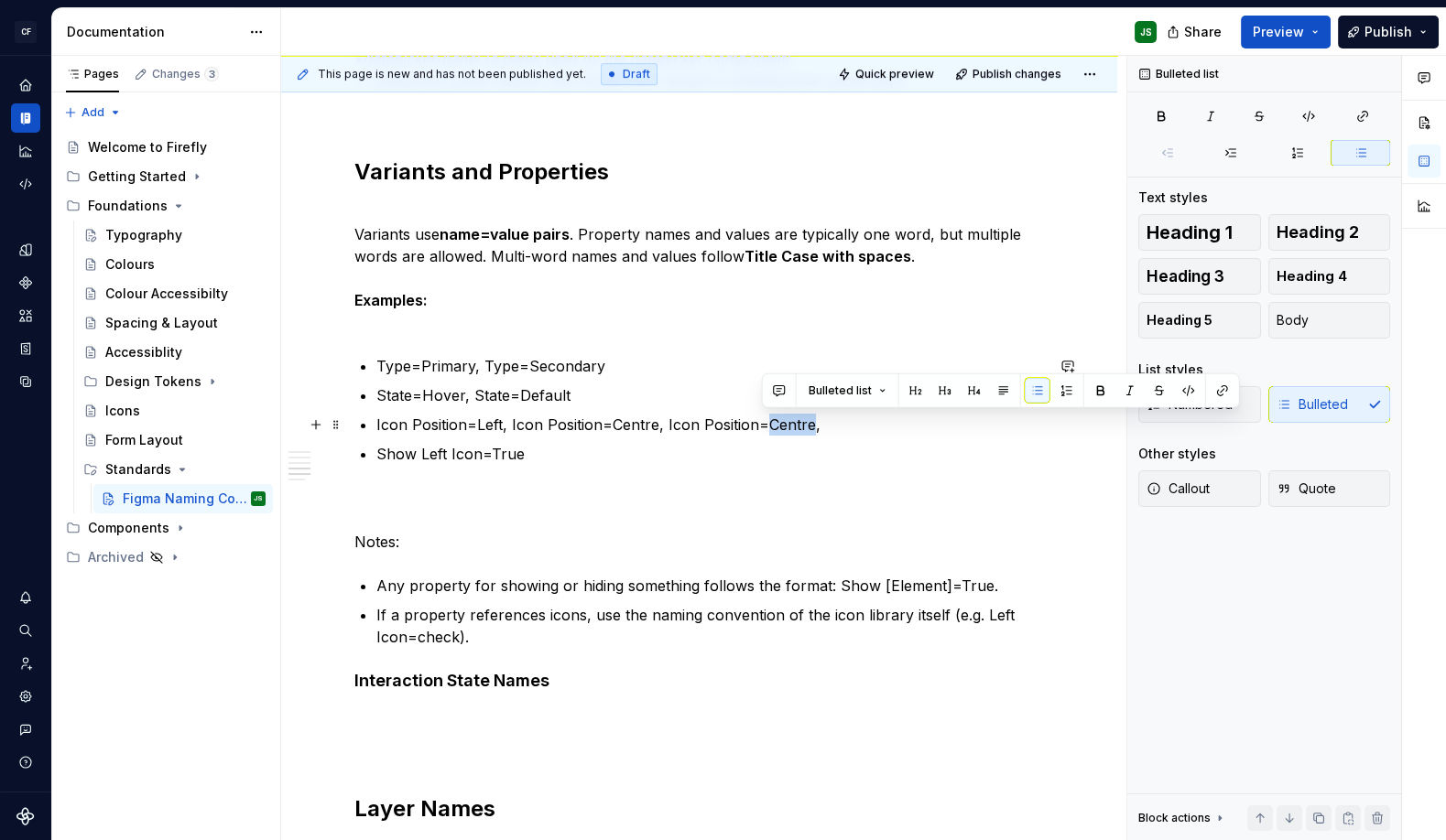
click at [771, 422] on p "Icon Position=Left, Icon Position=Centre, Icon Position=Centre," at bounding box center [710, 424] width 668 height 22
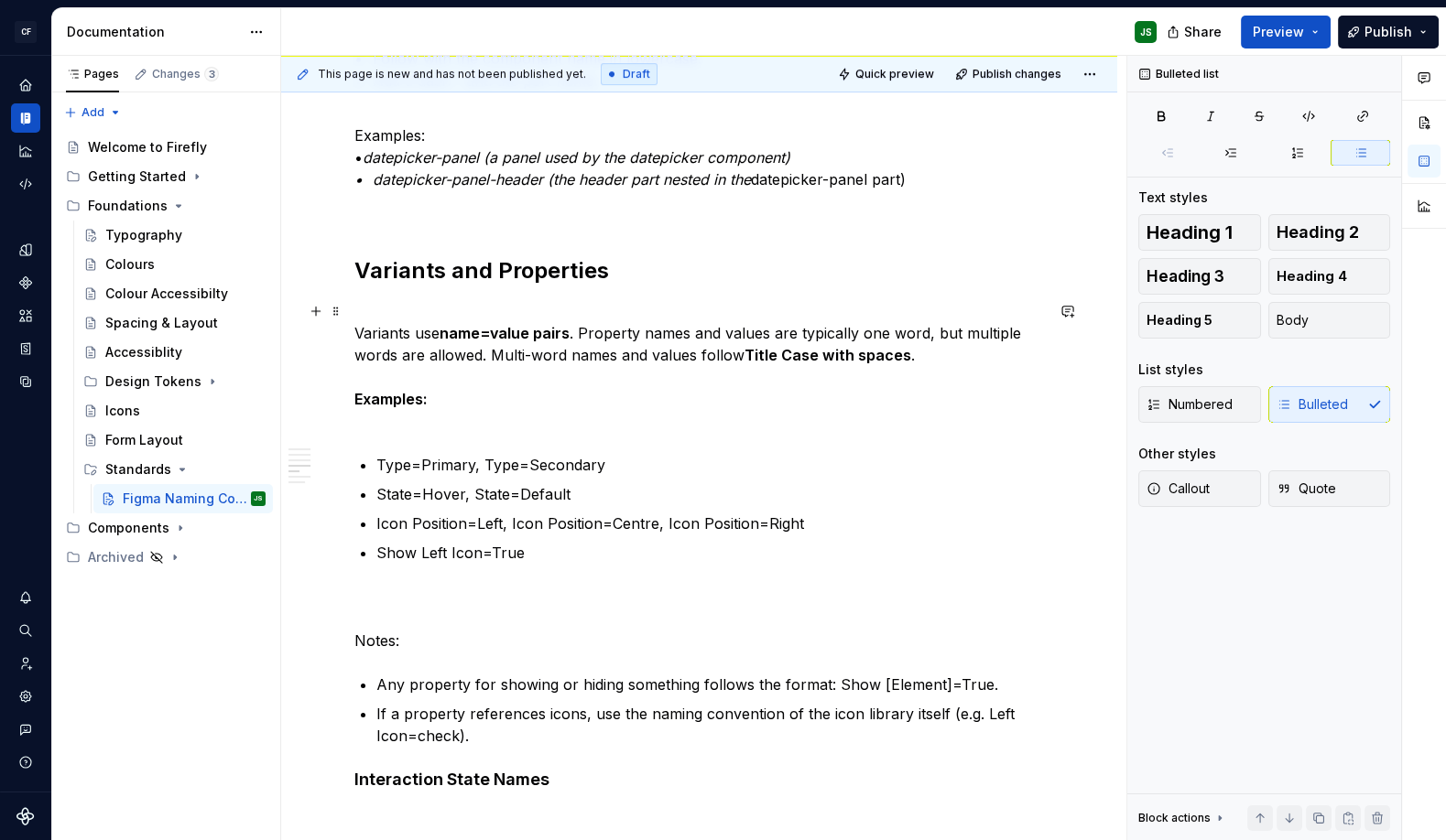
scroll to position [937, 0]
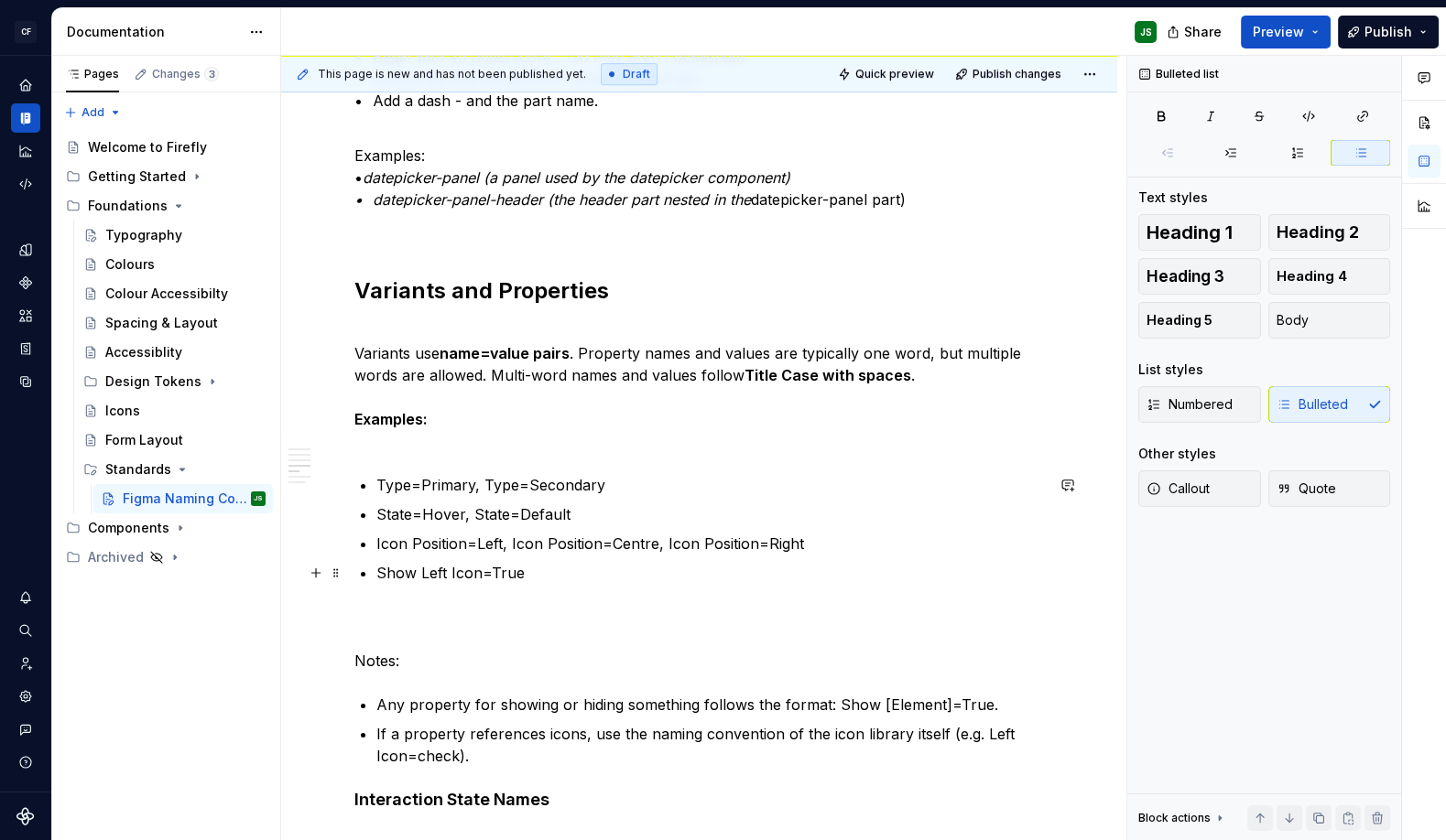
click at [589, 578] on p "Show Left Icon=True" at bounding box center [710, 573] width 668 height 22
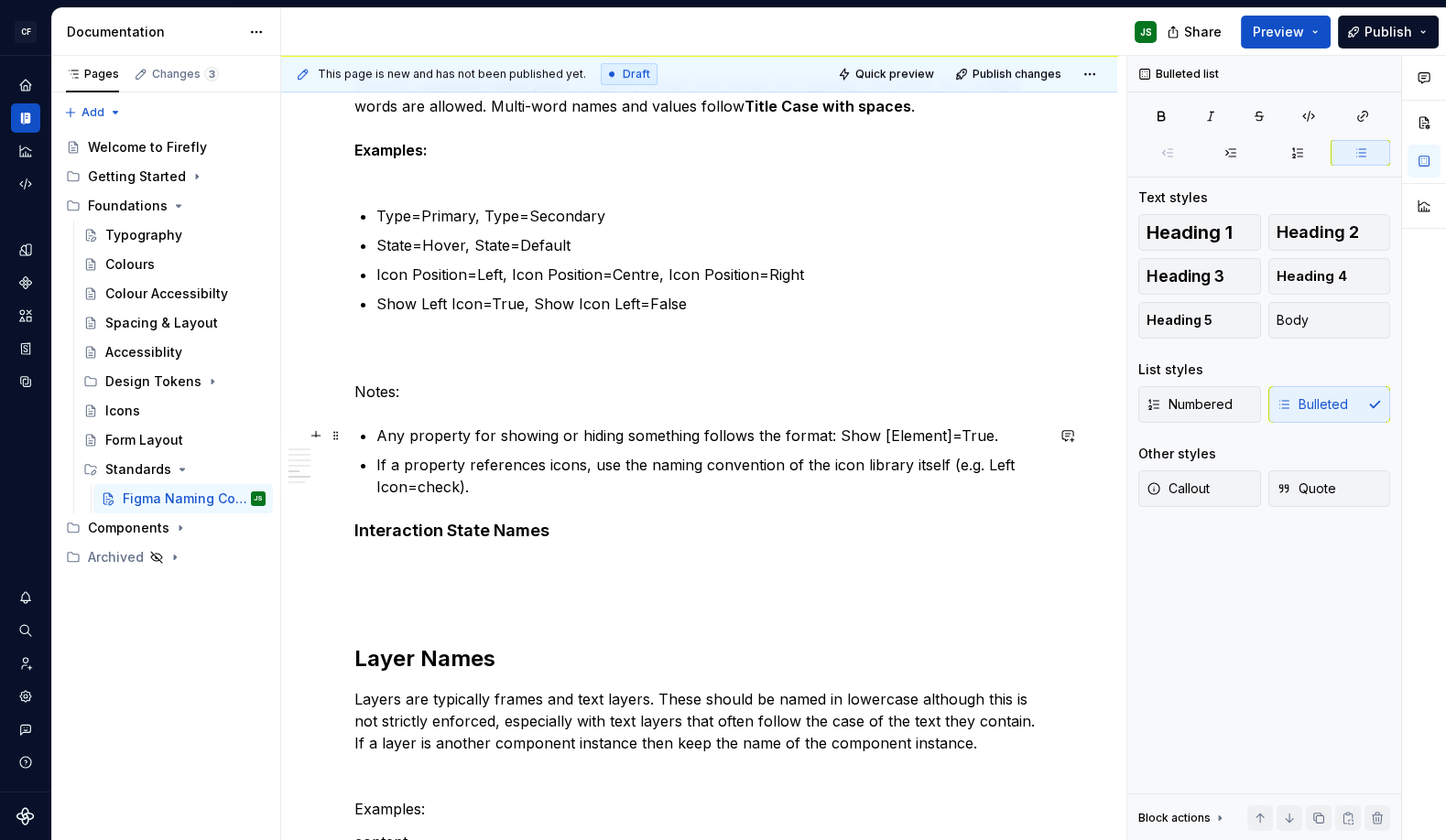
scroll to position [1228, 0]
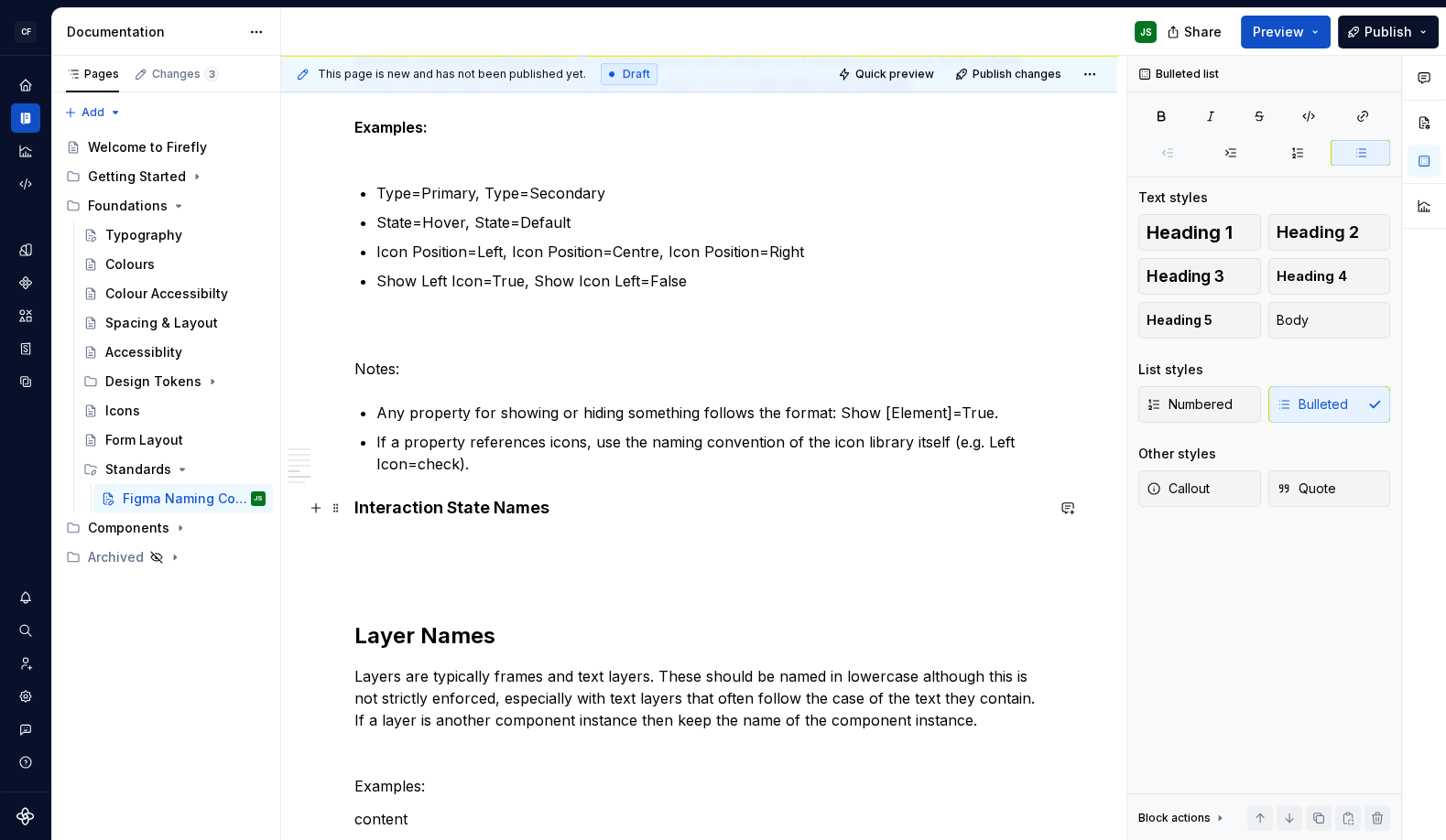
click at [550, 512] on h4 "Interaction State Names" at bounding box center [699, 508] width 690 height 22
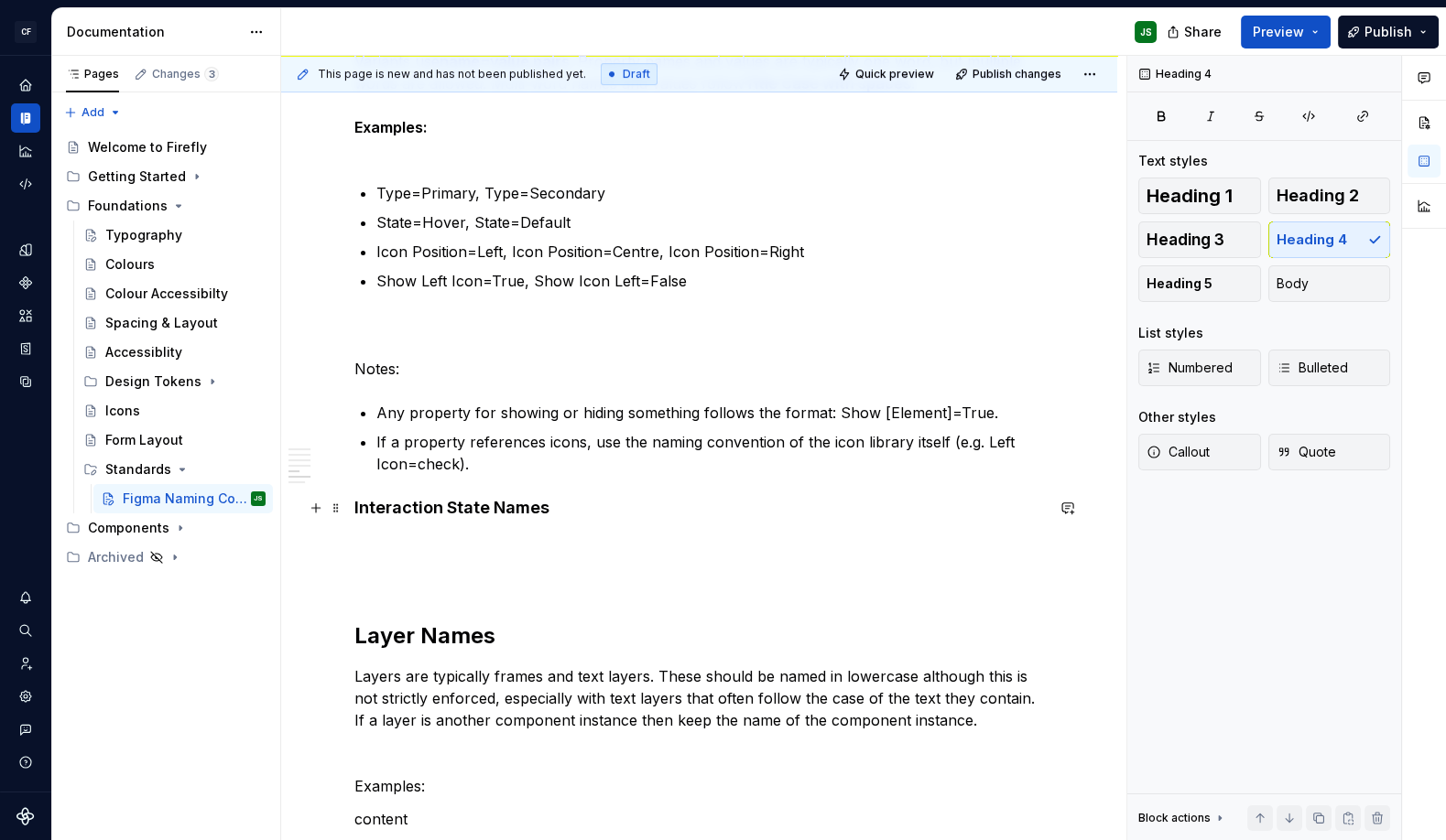
scroll to position [1228, 0]
click at [628, 225] on p "State=Hover, State=Default" at bounding box center [710, 222] width 668 height 22
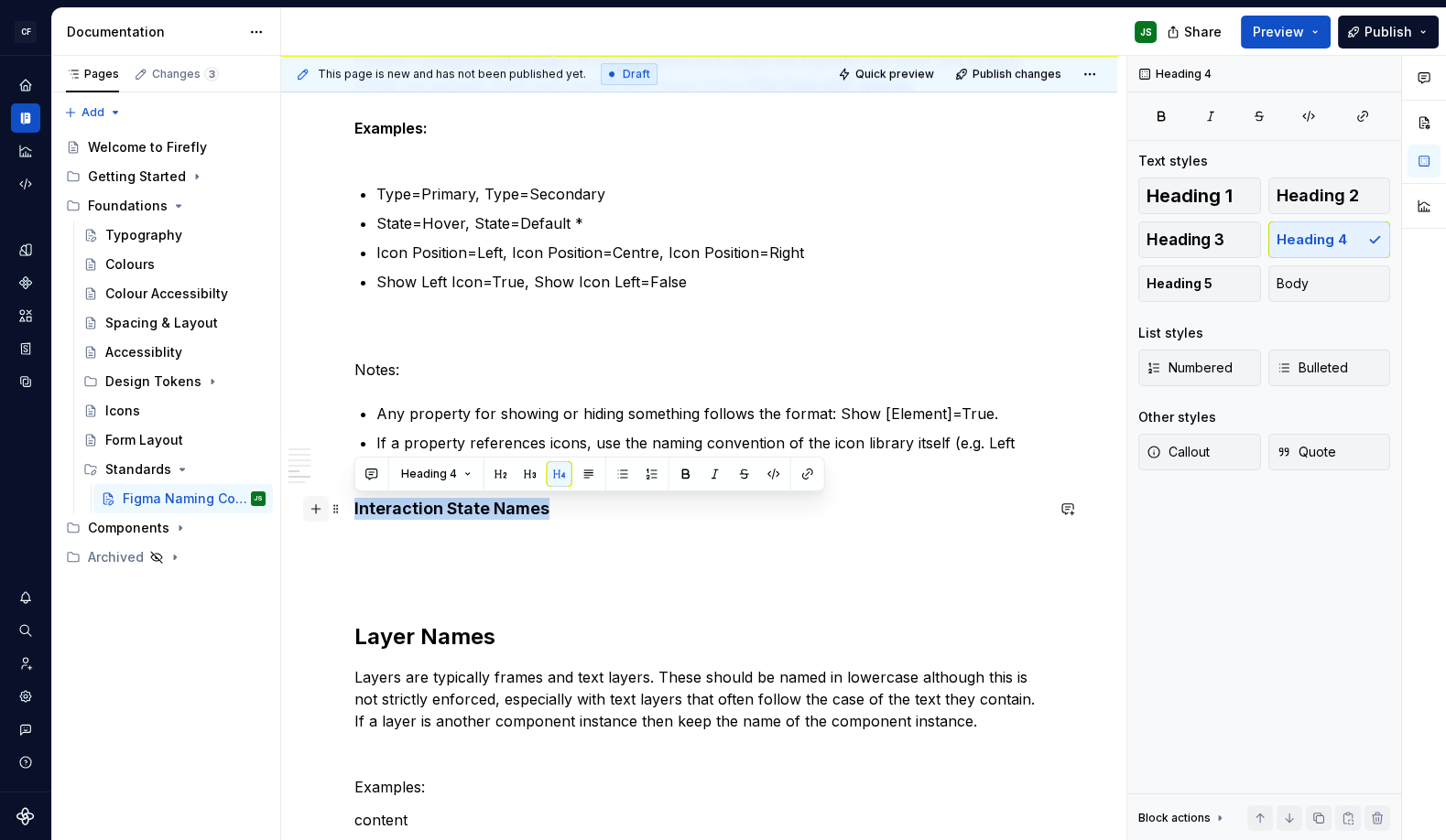
drag, startPoint x: 542, startPoint y: 514, endPoint x: 309, endPoint y: 512, distance: 233.0
click at [354, 512] on div "Component Pages Each component has its own page in Figma. The page name begins …" at bounding box center [699, 148] width 690 height 2039
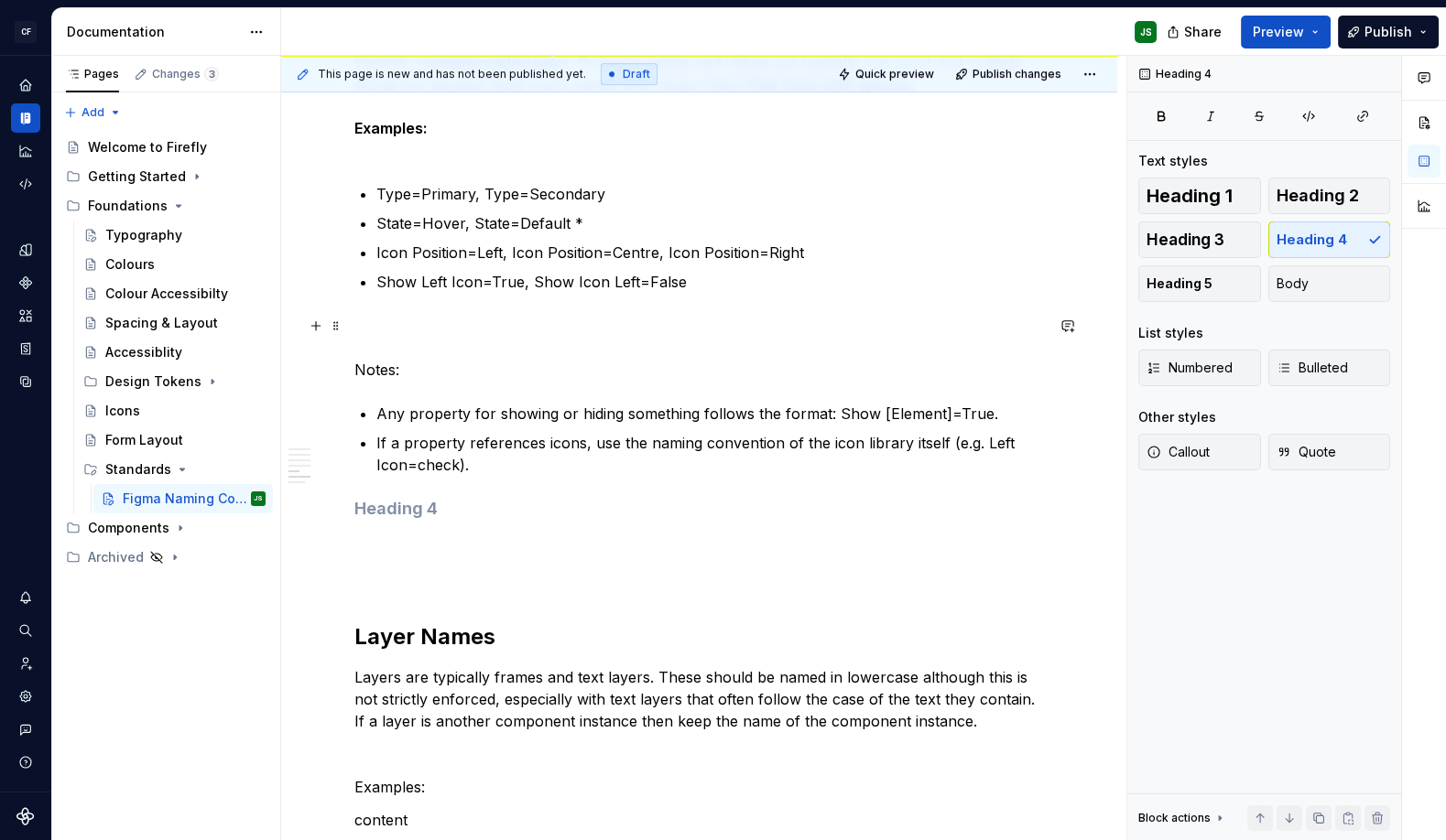
scroll to position [1224, 0]
click at [477, 471] on div "Component Pages Each component has its own page in Figma. The page name begins …" at bounding box center [699, 136] width 690 height 2017
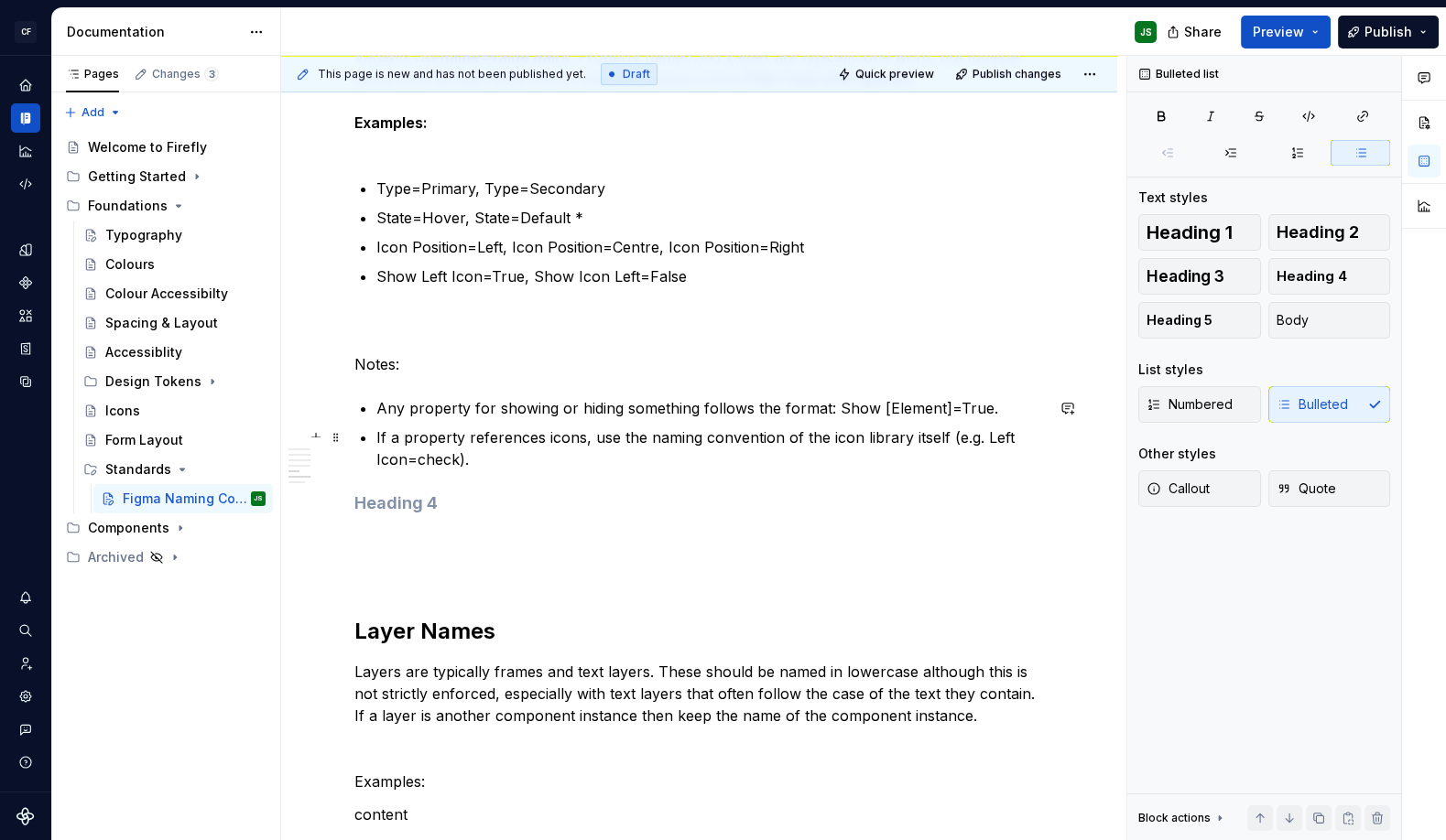
click at [504, 460] on p "If a property references icons, use the naming convention of the icon library i…" at bounding box center [710, 449] width 668 height 44
click at [433, 377] on div "Component Pages Each component has its own page in Figma. The page name begins …" at bounding box center [699, 132] width 690 height 2017
click at [427, 365] on p "Notes:" at bounding box center [699, 342] width 690 height 66
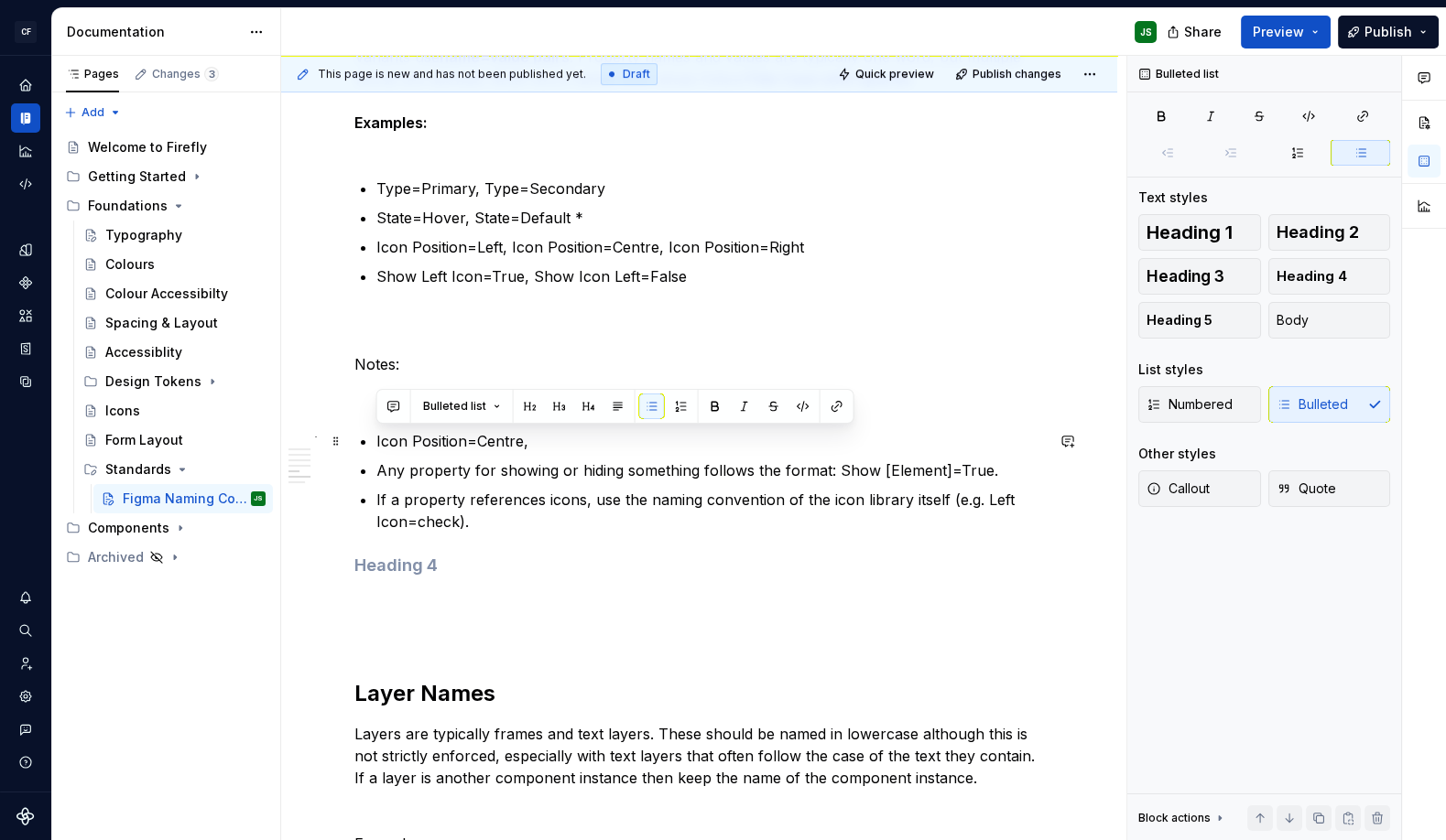
drag, startPoint x: 383, startPoint y: 433, endPoint x: 544, endPoint y: 441, distance: 161.2
click at [544, 441] on div "Component Pages Each component has its own page in Figma. The page name begins …" at bounding box center [699, 163] width 690 height 2079
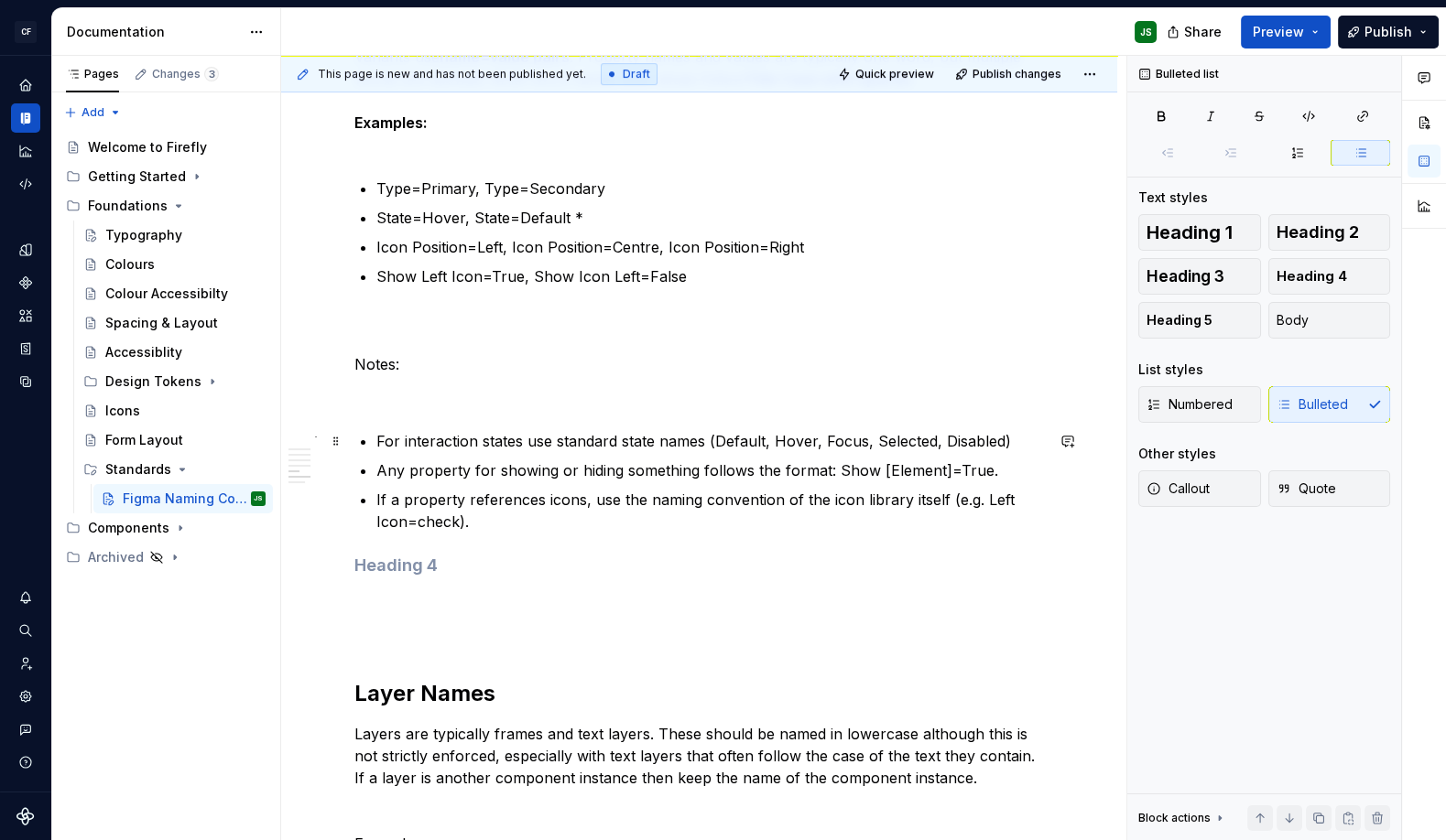
click at [896, 448] on p "For interaction states use standard state names (Default, Hover, Focus, Selecte…" at bounding box center [710, 441] width 668 height 22
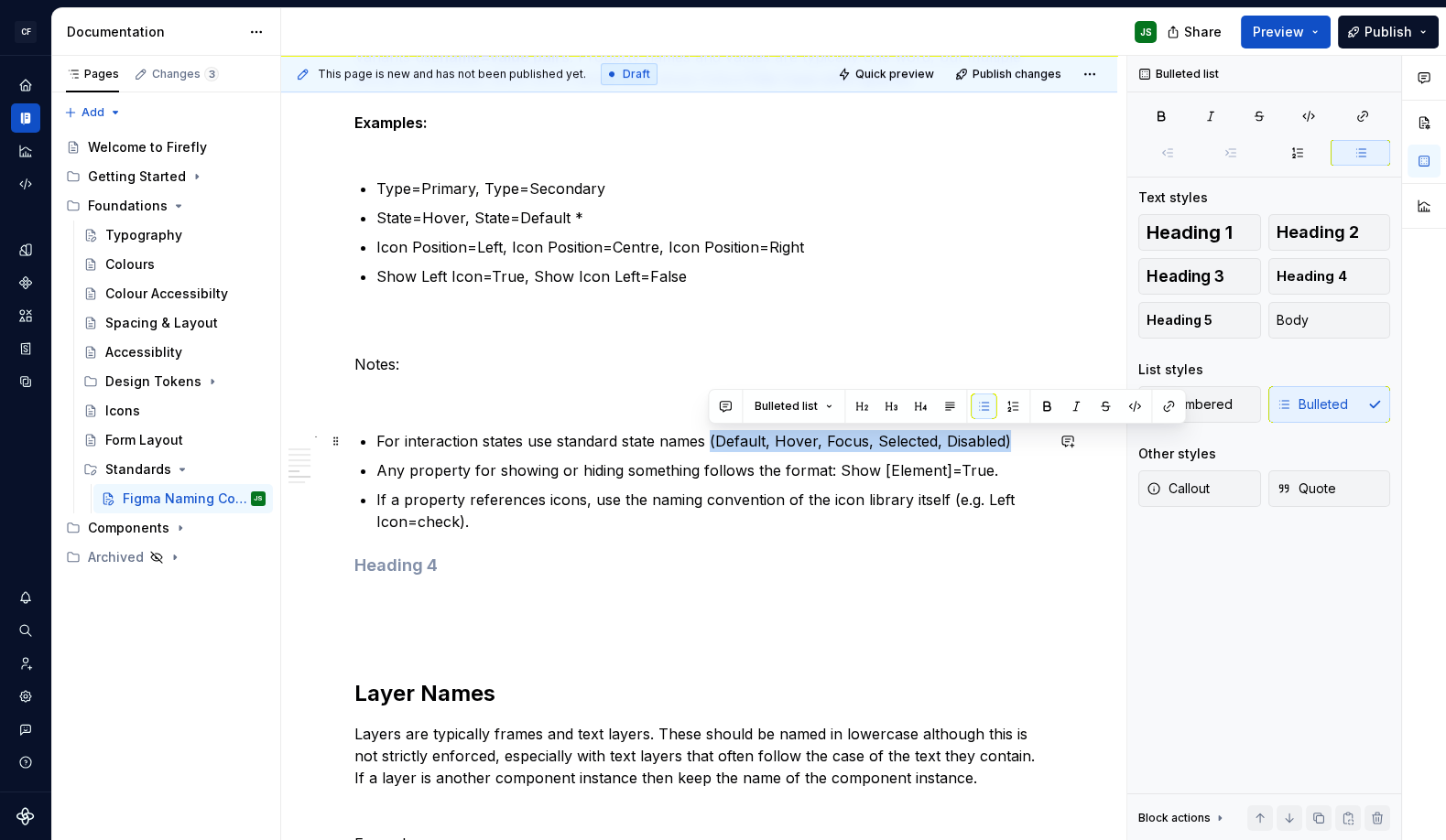
drag, startPoint x: 709, startPoint y: 445, endPoint x: 1002, endPoint y: 439, distance: 293.1
click at [1002, 439] on p "For interaction states use standard state names (Default, Hover, Focus, Selecte…" at bounding box center [710, 441] width 668 height 22
click at [1020, 439] on p "For interaction states use standard state names (Default, Hover, Focus, Selecte…" at bounding box center [710, 441] width 668 height 22
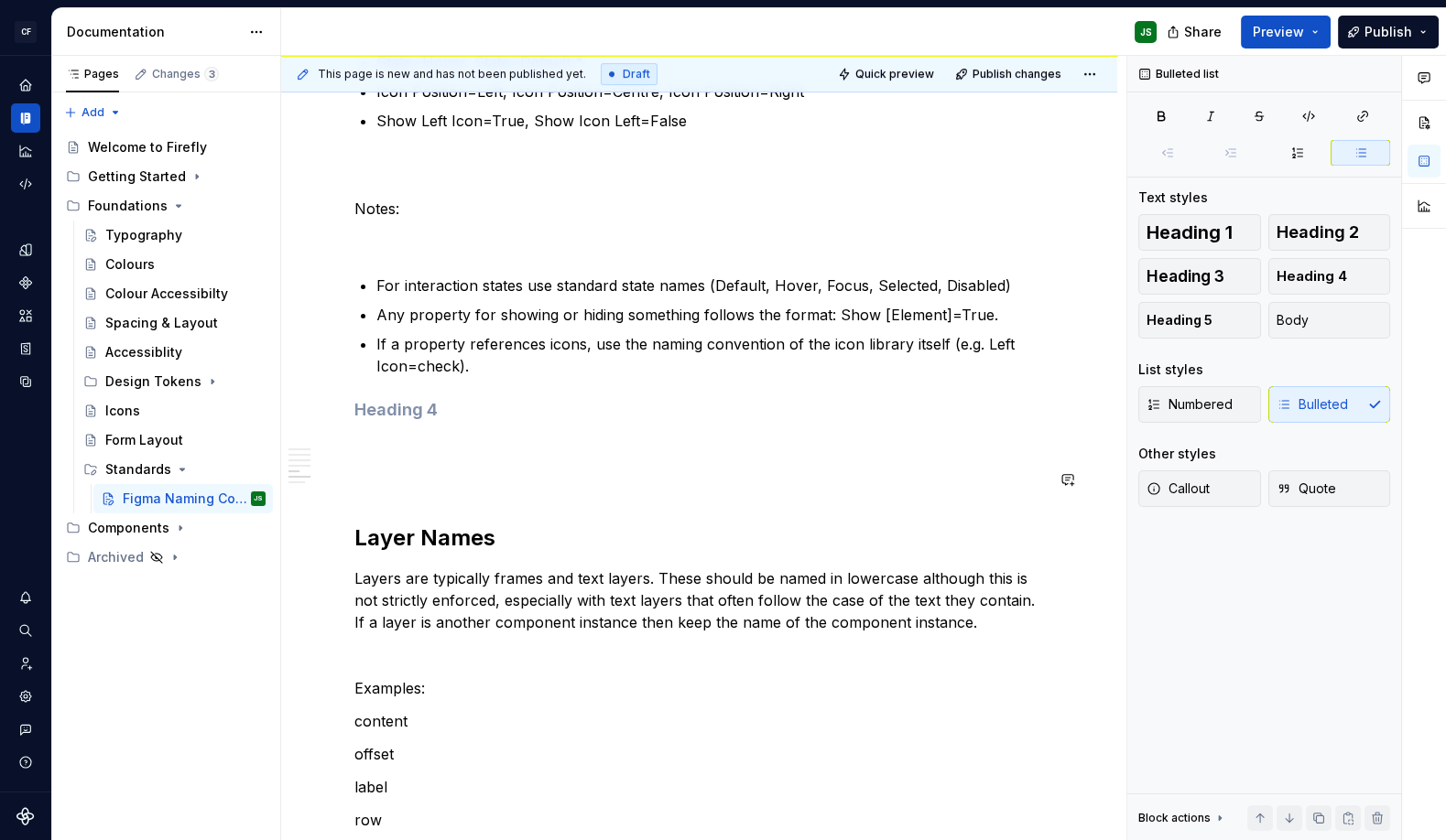
scroll to position [1391, 0]
click at [500, 408] on h4 at bounding box center [699, 408] width 690 height 22
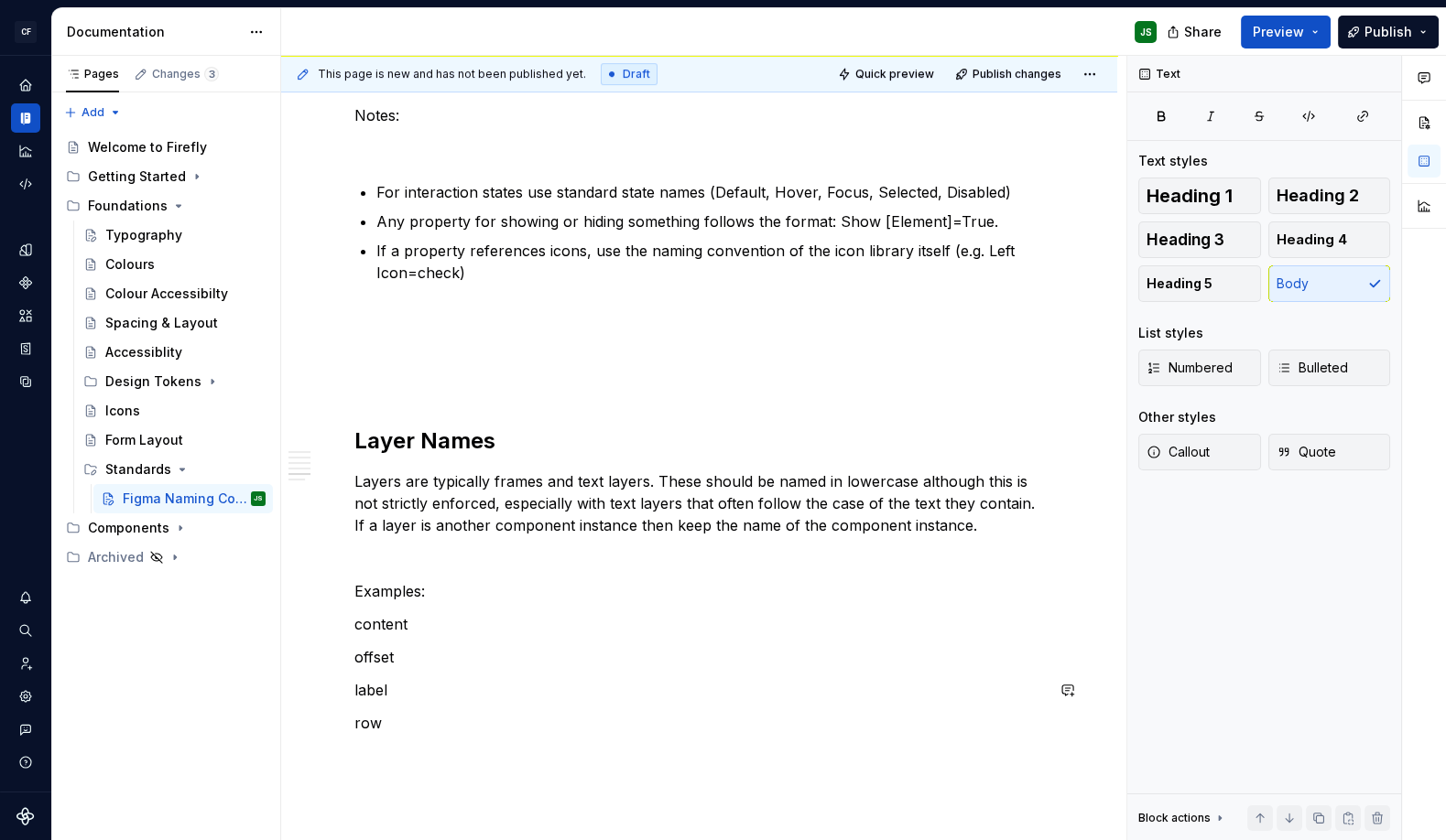
scroll to position [1531, 0]
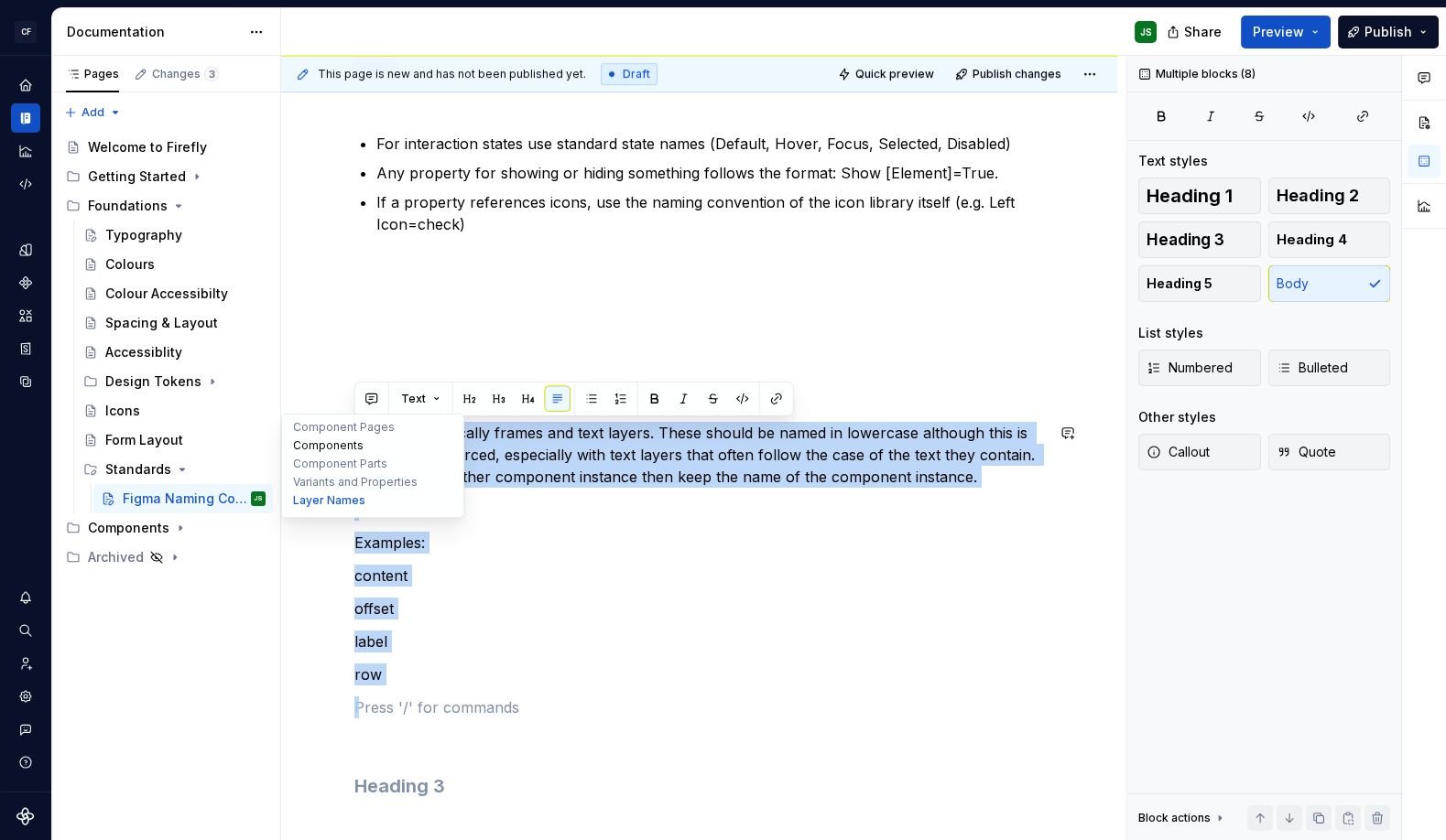
drag, startPoint x: 452, startPoint y: 674, endPoint x: 303, endPoint y: 440, distance: 277.4
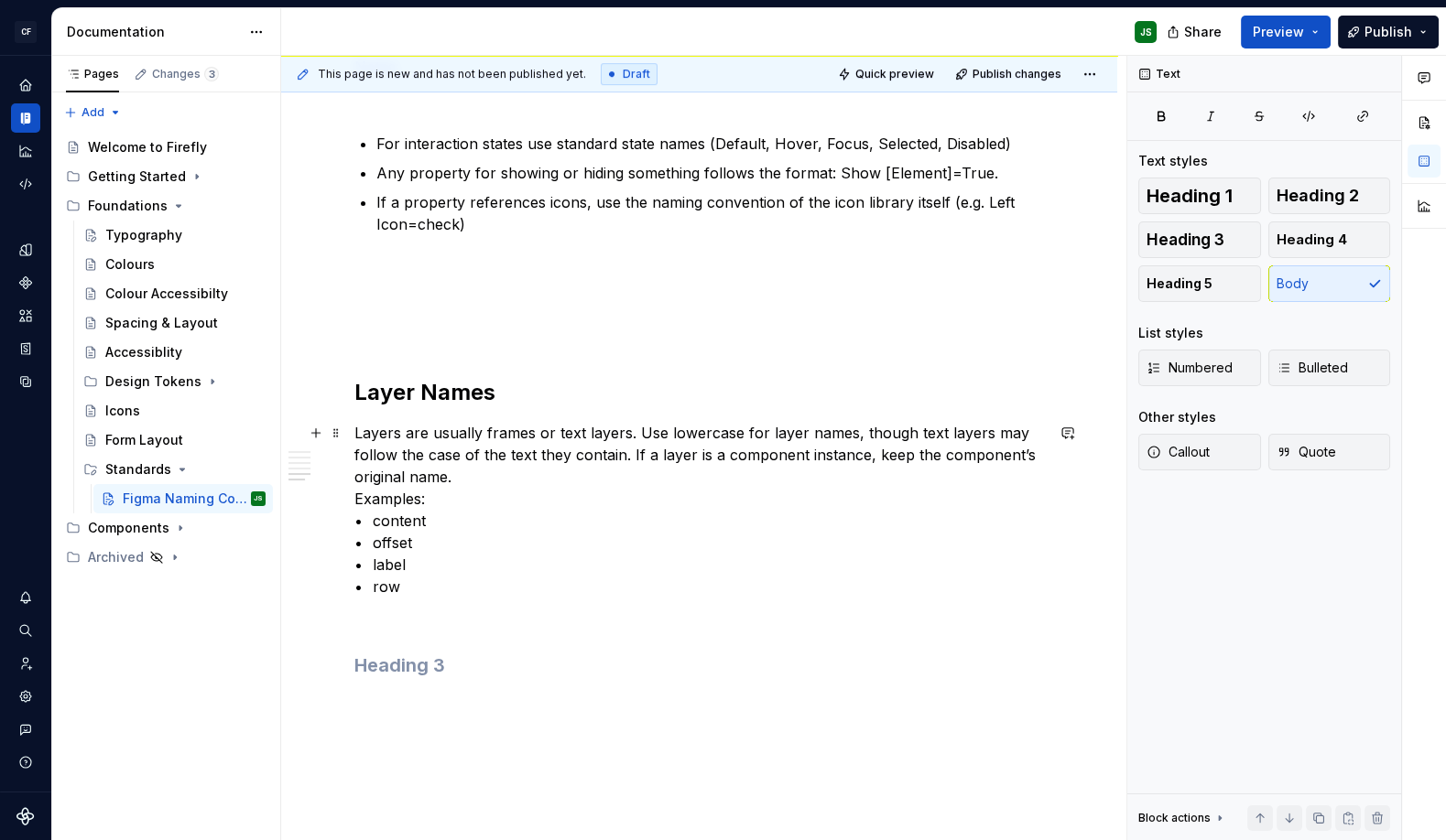
click at [629, 581] on p "Layers are usually frames or text layers. Use lowercase for layer names, though…" at bounding box center [699, 510] width 690 height 176
click at [480, 477] on p "Layers are usually frames or text layers. Use lowercase for layer names, though…" at bounding box center [699, 510] width 690 height 176
click at [442, 534] on p "Examples: • content • offset • label • row" at bounding box center [699, 564] width 690 height 132
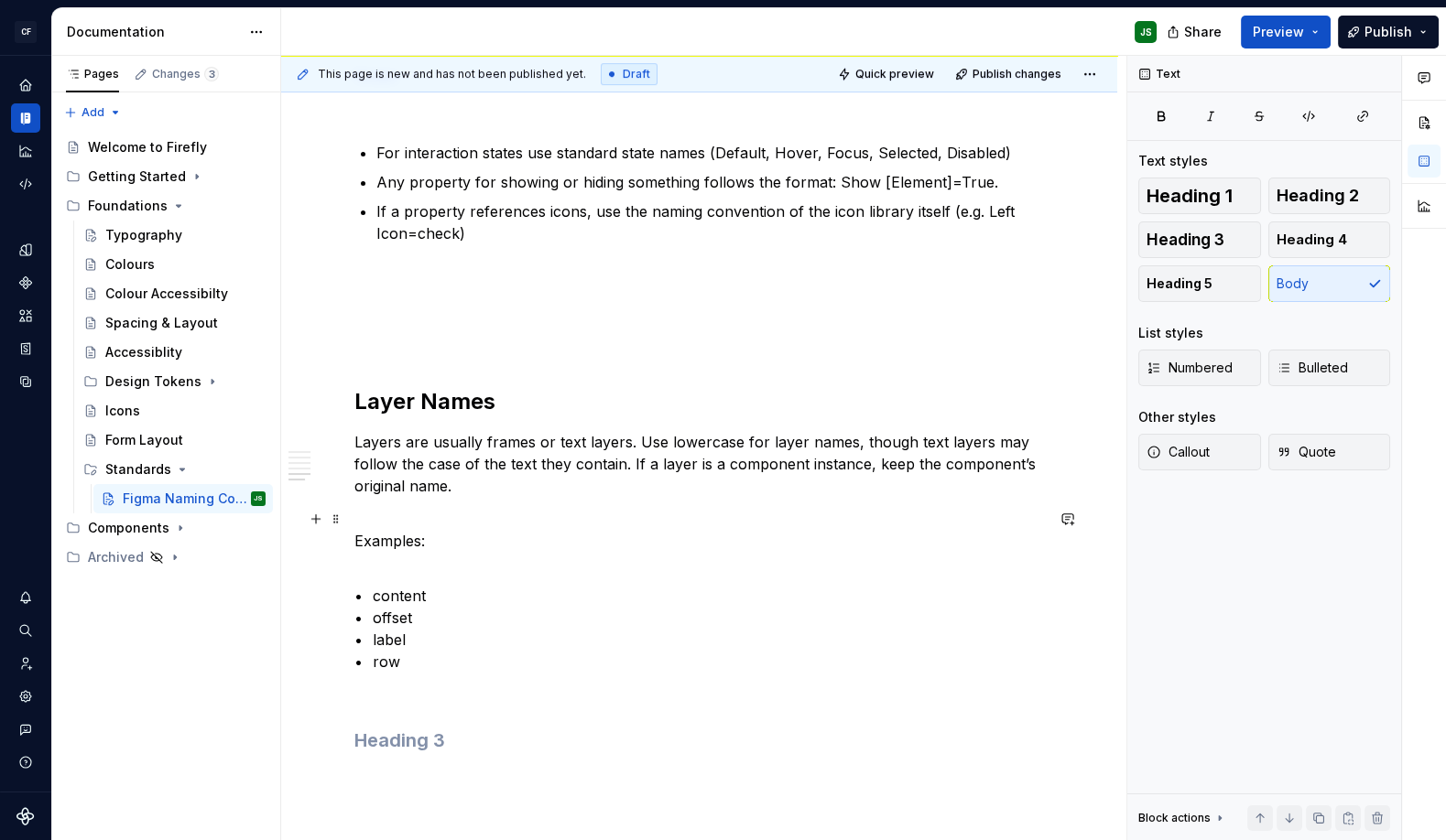
scroll to position [1511, 0]
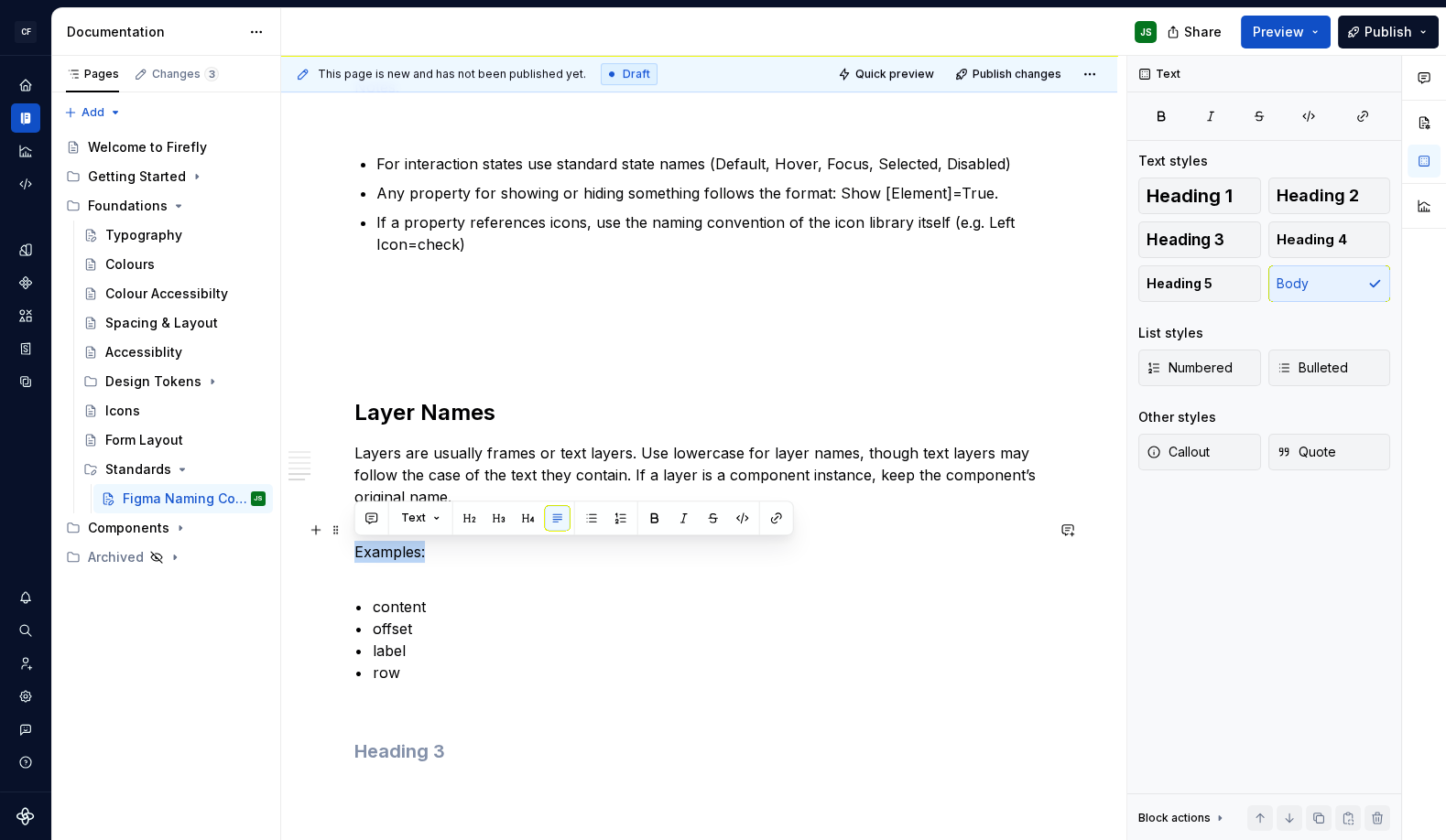
drag, startPoint x: 443, startPoint y: 548, endPoint x: 322, endPoint y: 548, distance: 121.0
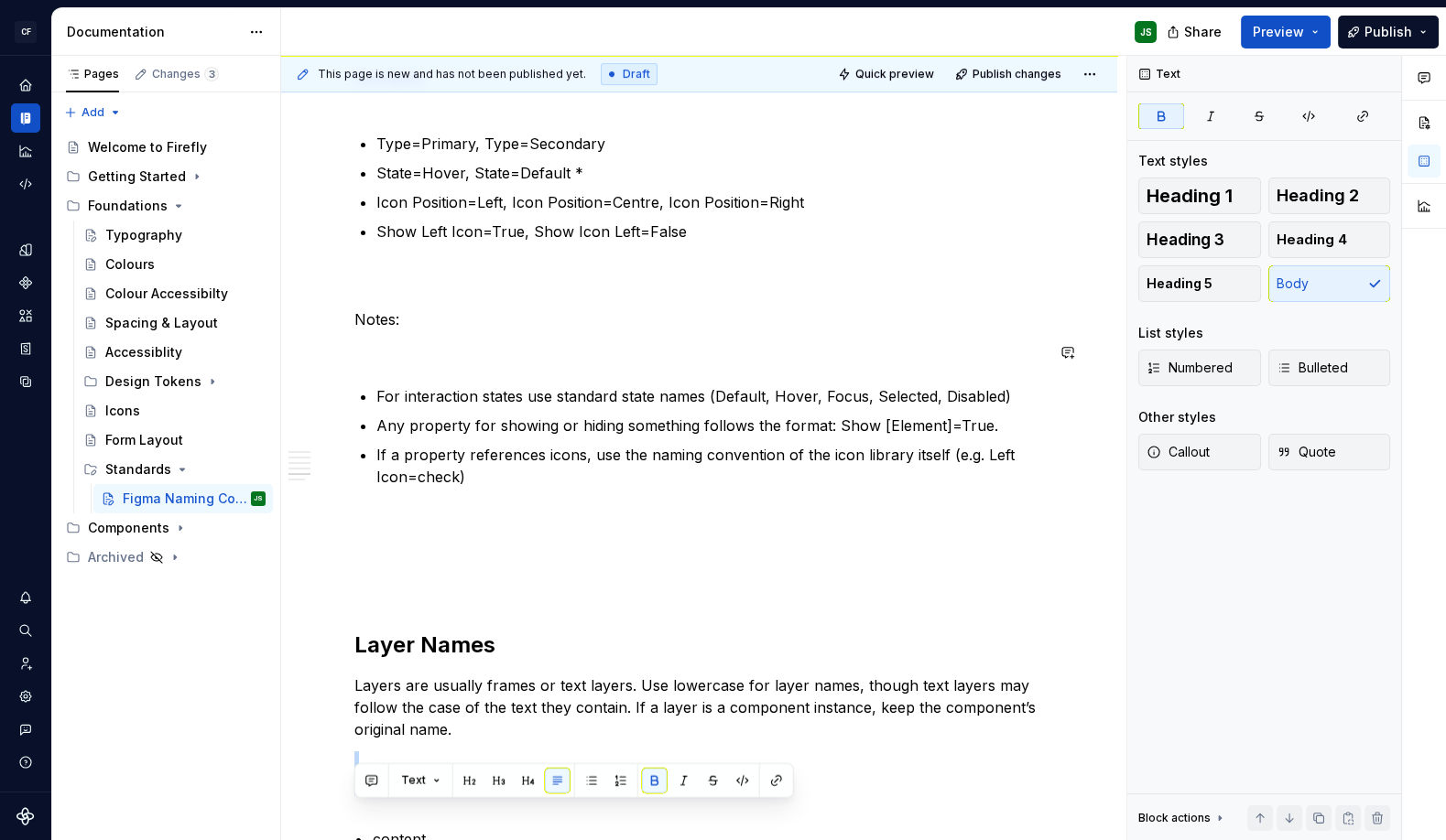
scroll to position [1248, 0]
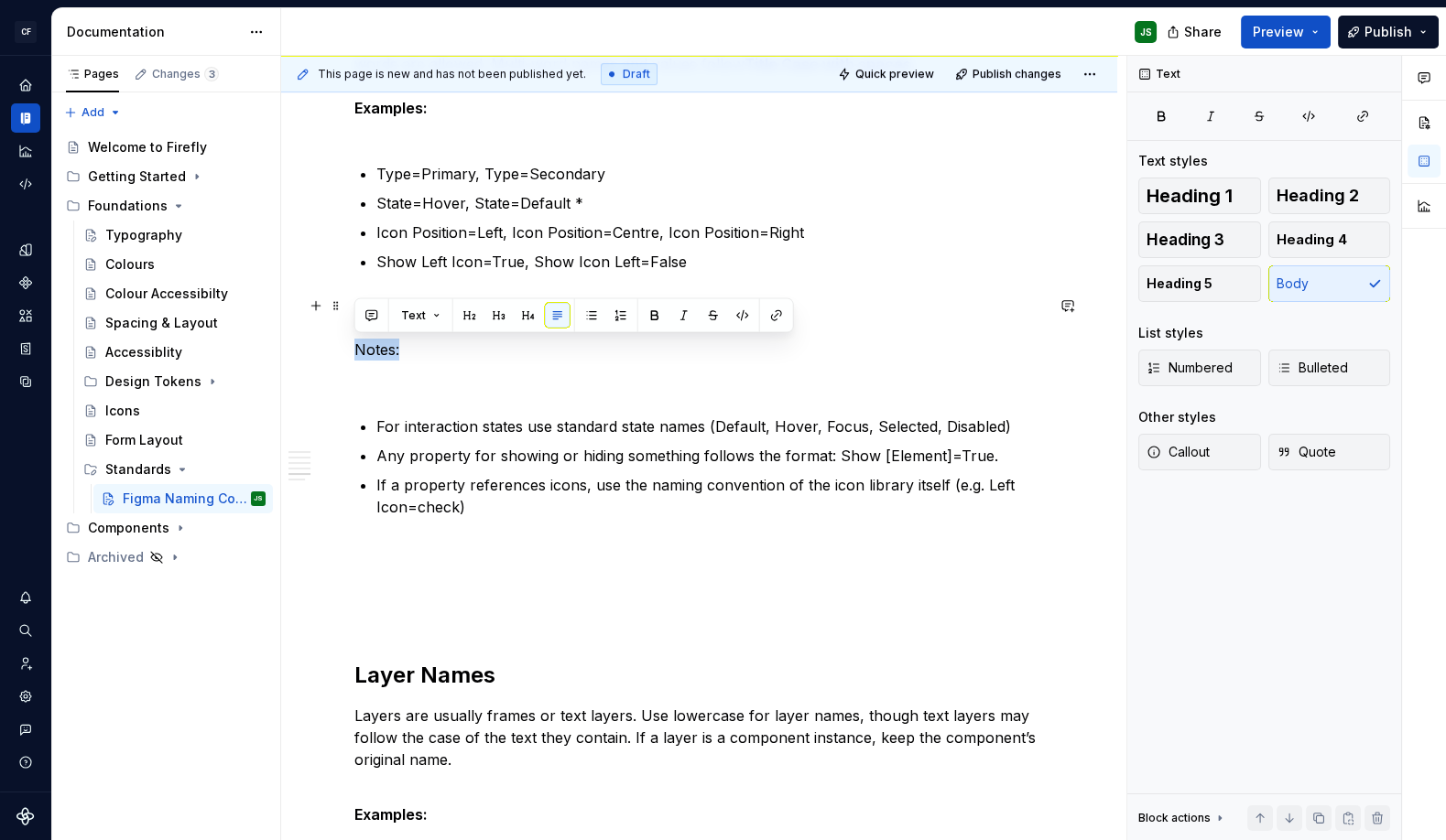
click at [337, 353] on div "Component Pages Each component has its own page in Figma. The page name begins …" at bounding box center [698, 233] width 836 height 2338
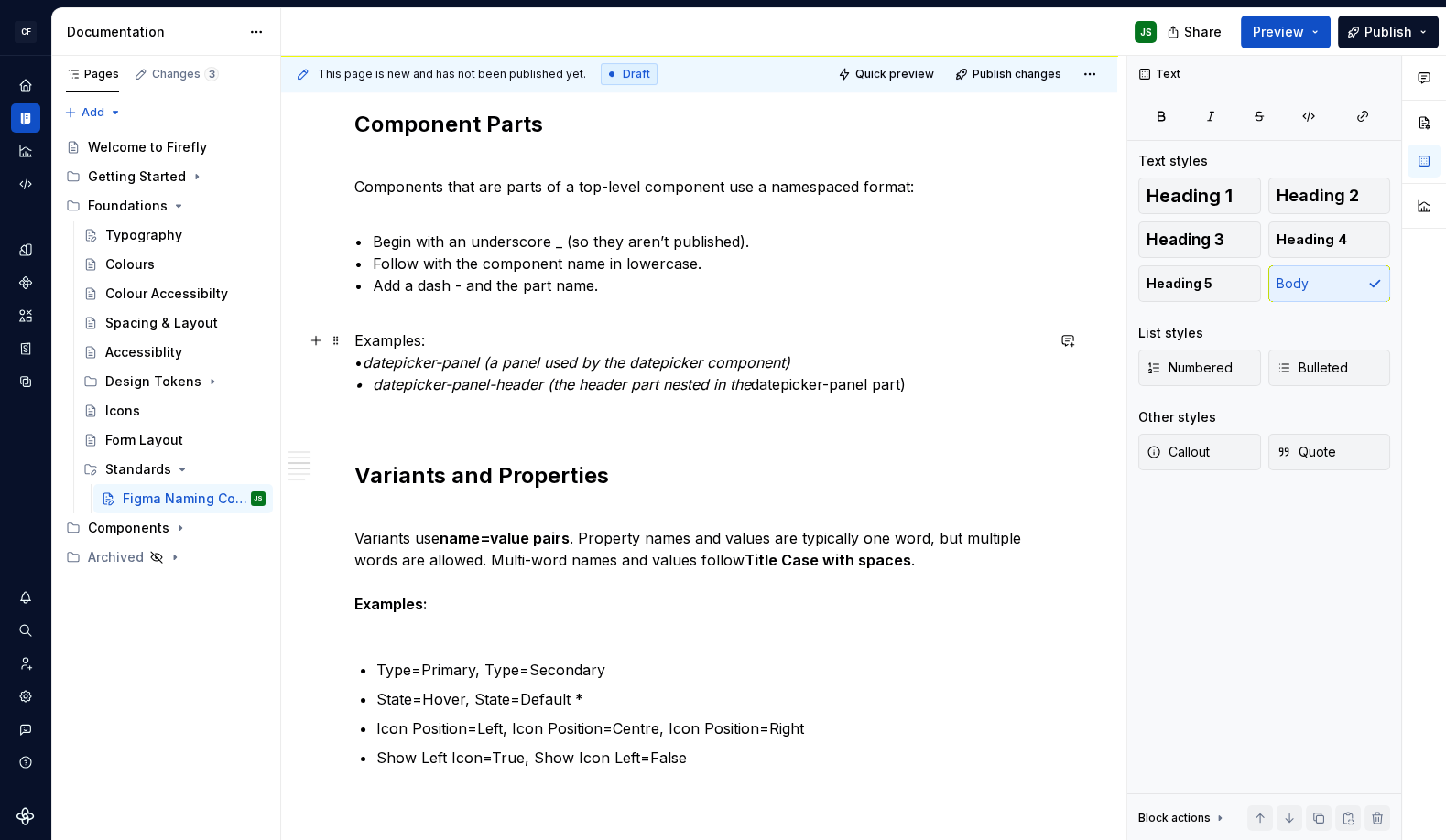
scroll to position [726, 0]
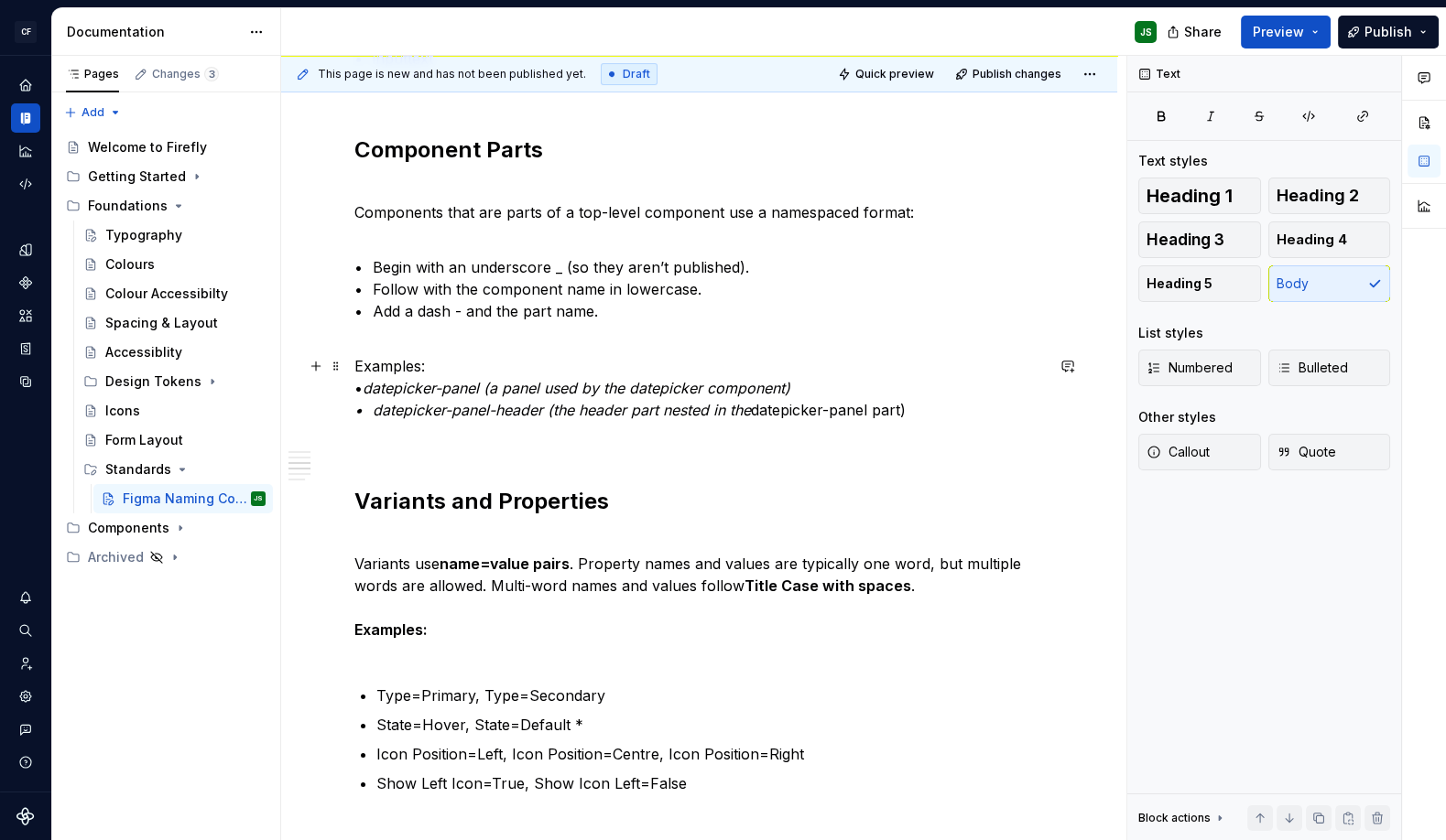
click at [478, 358] on p "Examples: • datepicker-panel (a panel used by the datepicker component) • datep…" at bounding box center [699, 388] width 690 height 66
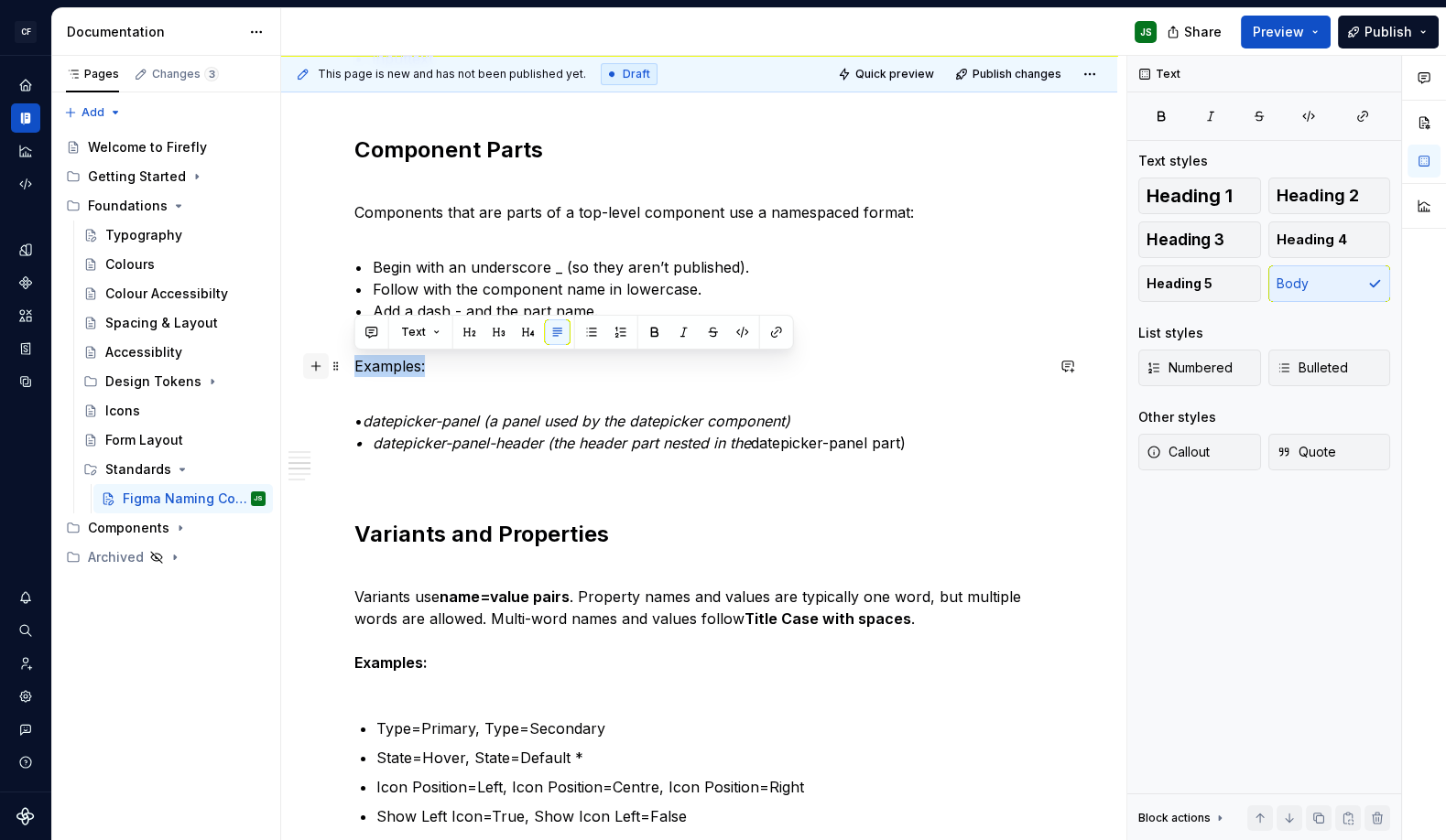
drag, startPoint x: 362, startPoint y: 363, endPoint x: 311, endPoint y: 363, distance: 51.0
click at [354, 363] on div "Component Pages Each component has its own page in Figma. The page name begins …" at bounding box center [699, 668] width 690 height 2075
click at [487, 401] on p "• datepicker-panel (a panel used by the datepicker component) • datepicker-pane…" at bounding box center [699, 420] width 690 height 66
click at [451, 227] on div "Component Pages Each component has its own page in Figma. The page name begins …" at bounding box center [699, 657] width 690 height 2053
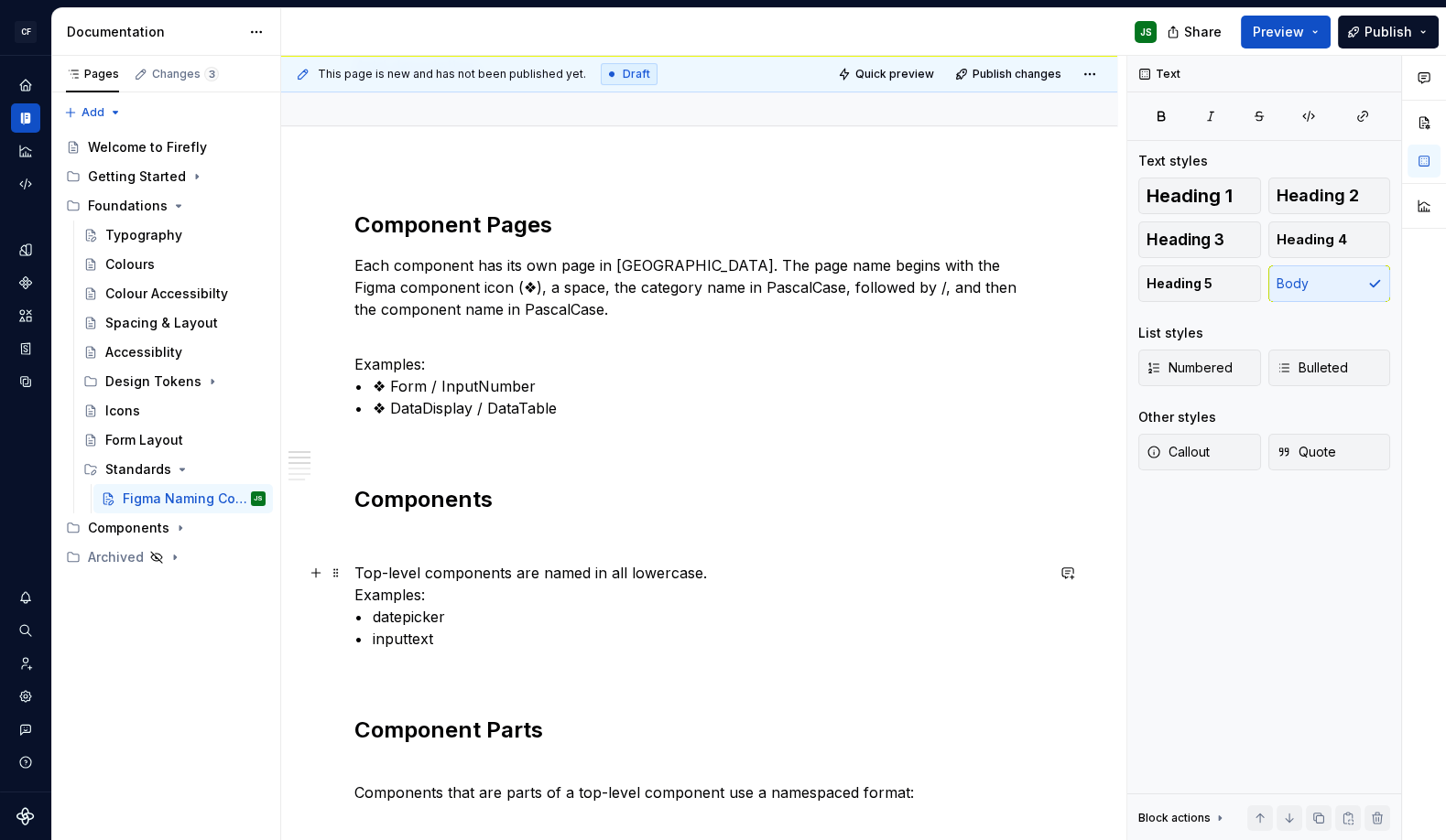
scroll to position [162, 0]
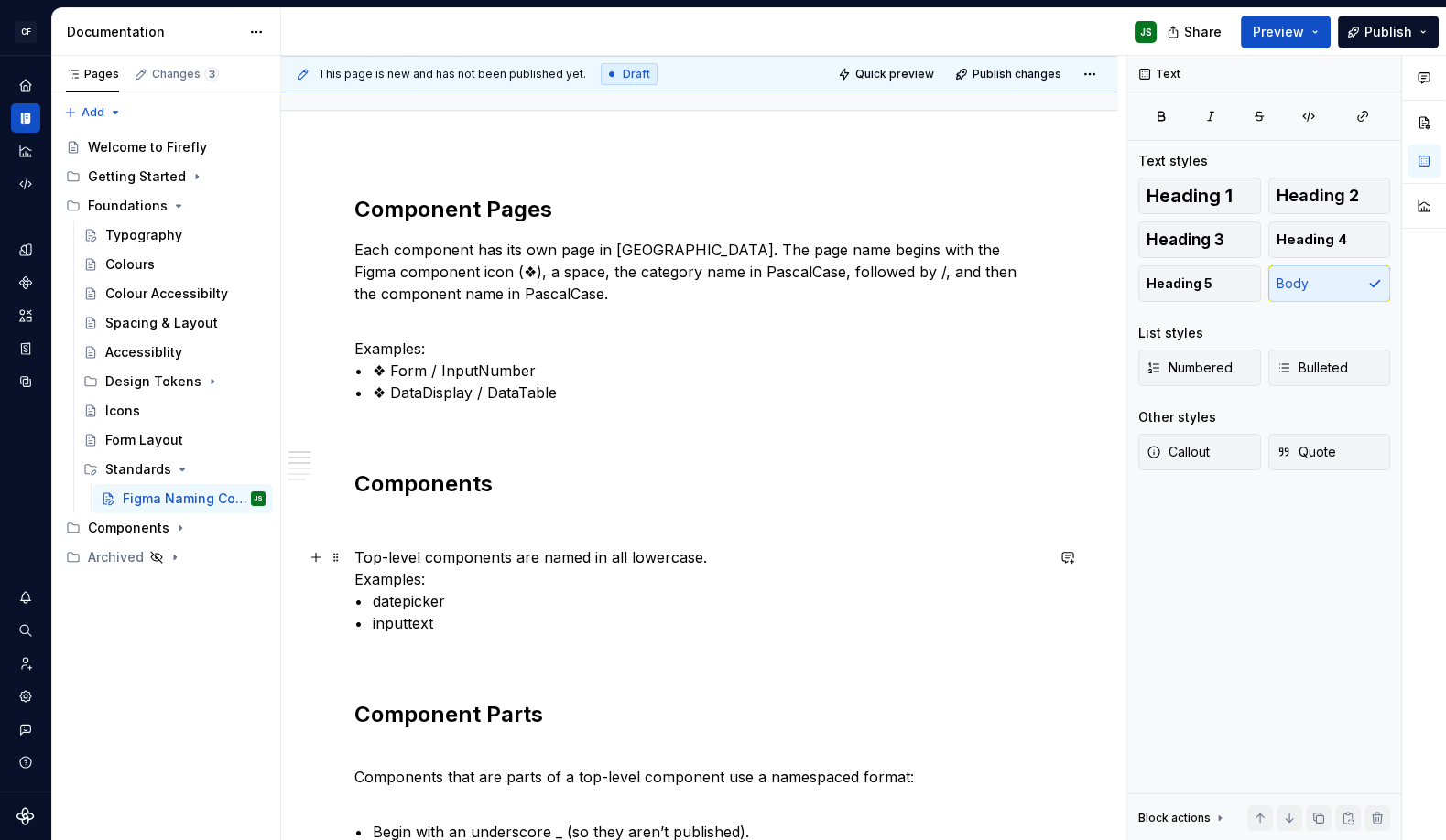
click at [631, 620] on p "Top-level components are named in all lowercase. Examples: • datepicker • input…" at bounding box center [699, 590] width 690 height 88
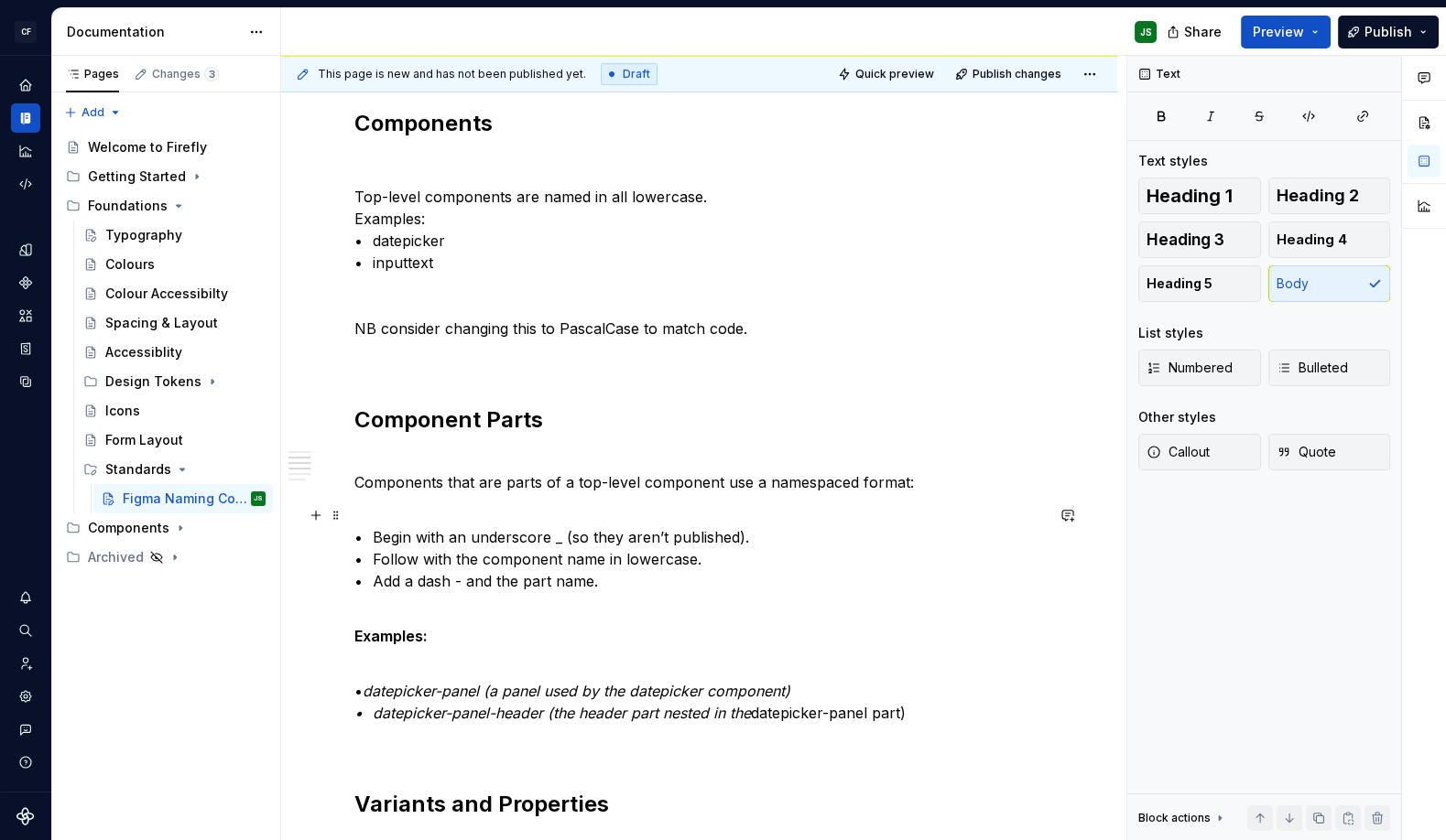
scroll to position [524, 0]
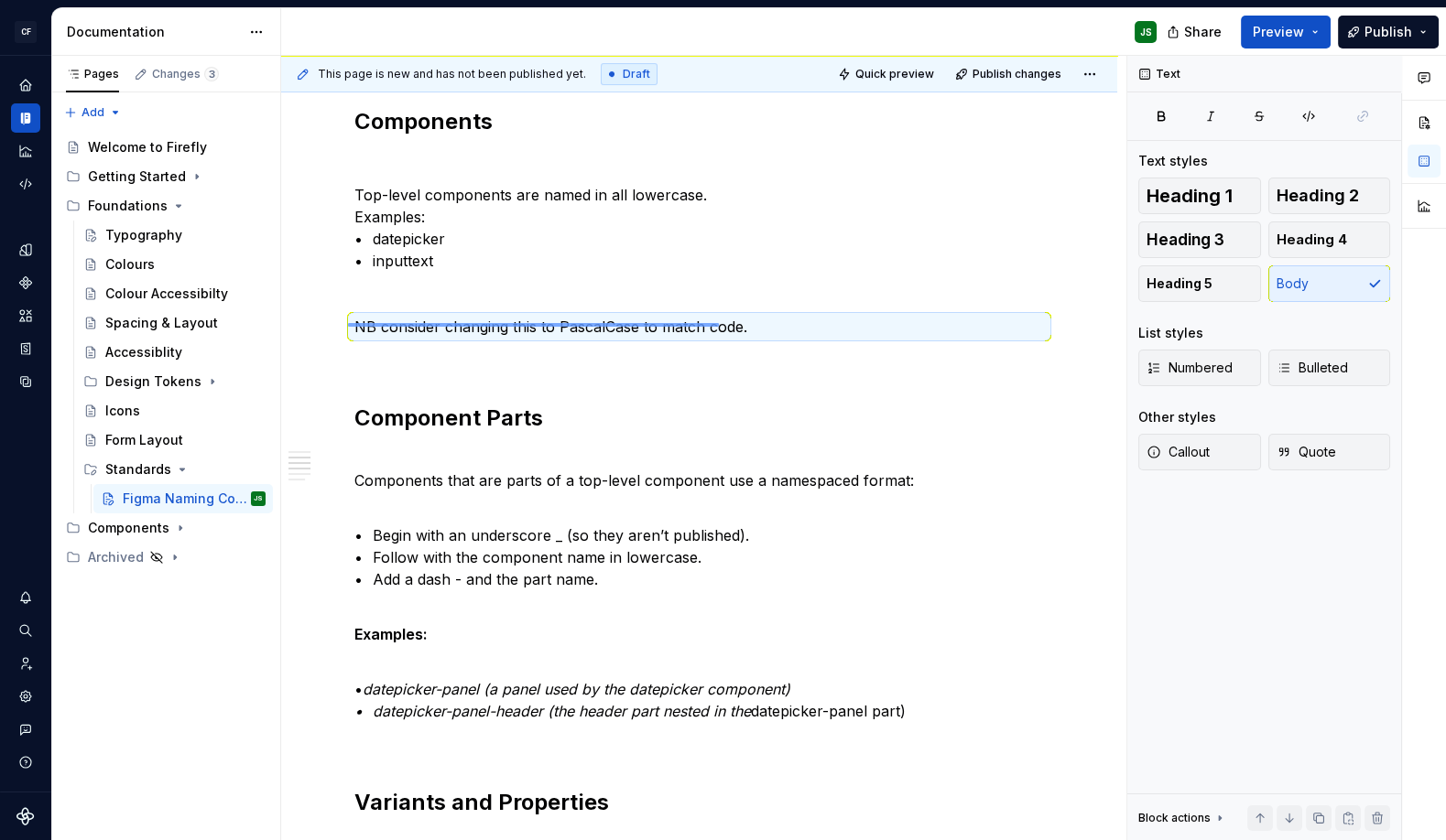
drag, startPoint x: 370, startPoint y: 325, endPoint x: 738, endPoint y: 323, distance: 368.0
click at [734, 323] on div "This page is new and has not been published yet. Draft Quick preview Publish ch…" at bounding box center [703, 448] width 845 height 785
click at [767, 326] on p "NB consider changing this to PascalCase to match code." at bounding box center [699, 326] width 690 height 22
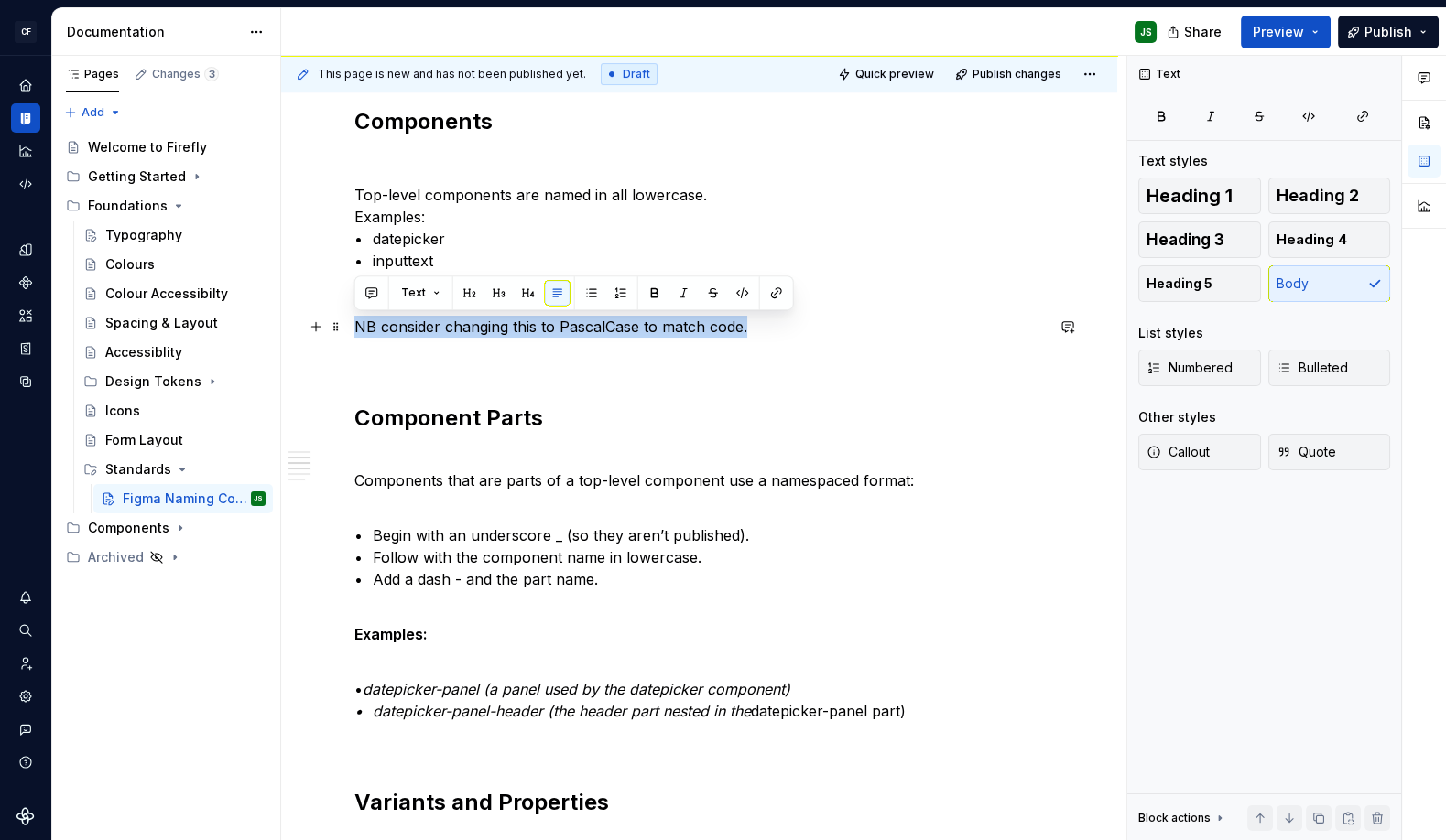
click at [767, 325] on p "NB consider changing this to PascalCase to match code." at bounding box center [699, 326] width 690 height 22
copy p "NB consider changing this to PascalCase to match code."
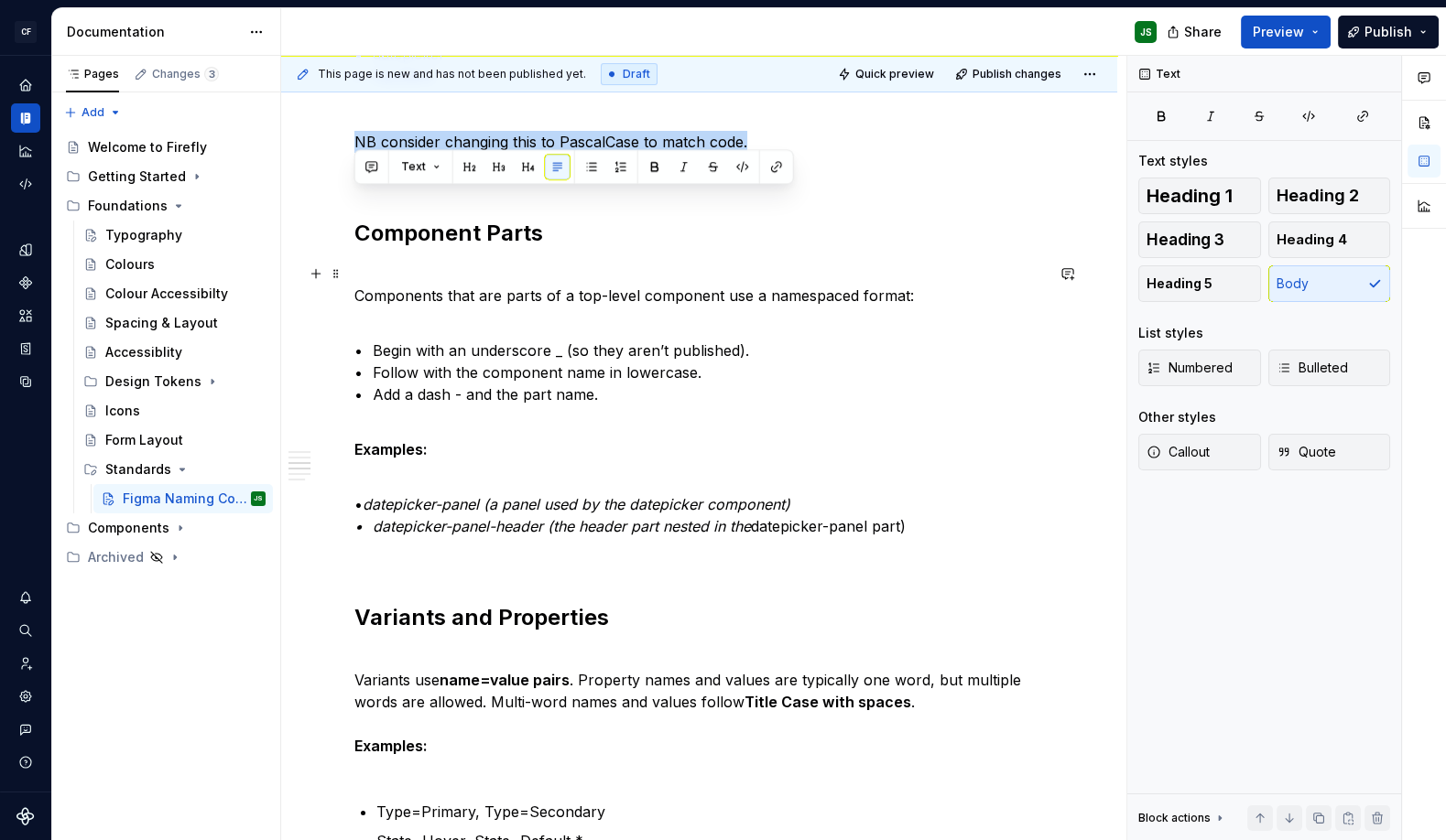
scroll to position [796, 0]
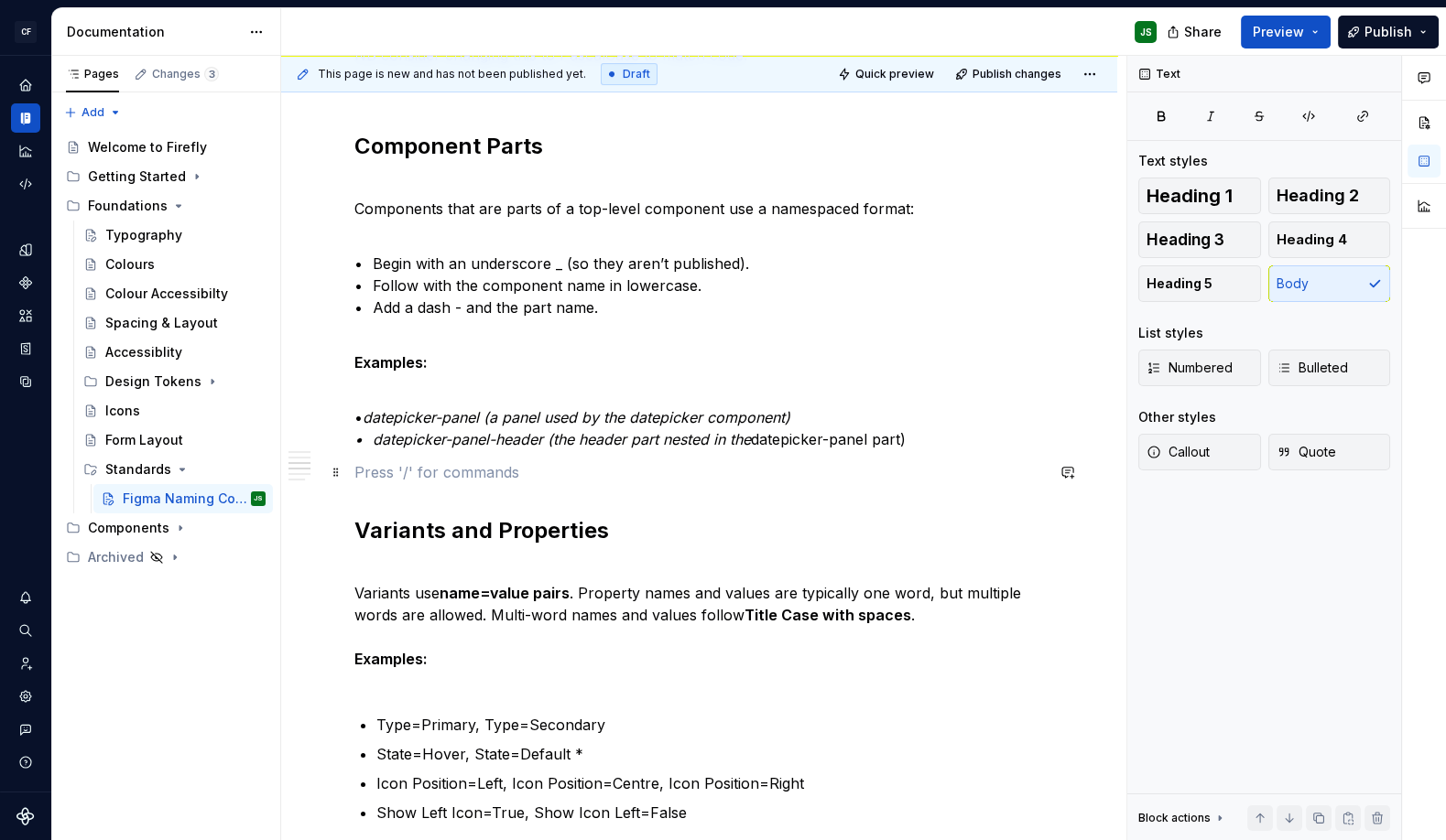
click at [661, 479] on p at bounding box center [699, 472] width 690 height 22
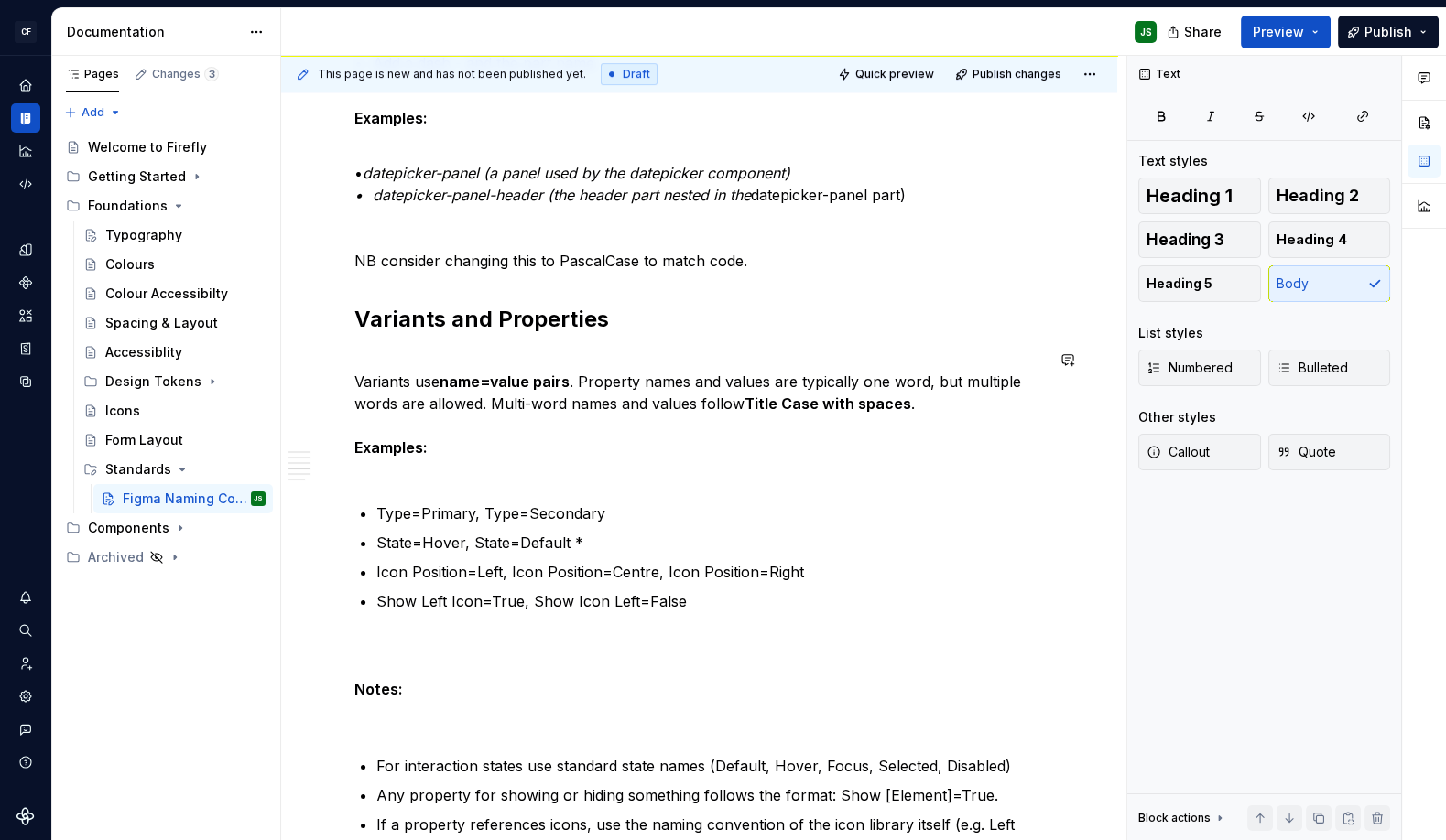
scroll to position [1049, 0]
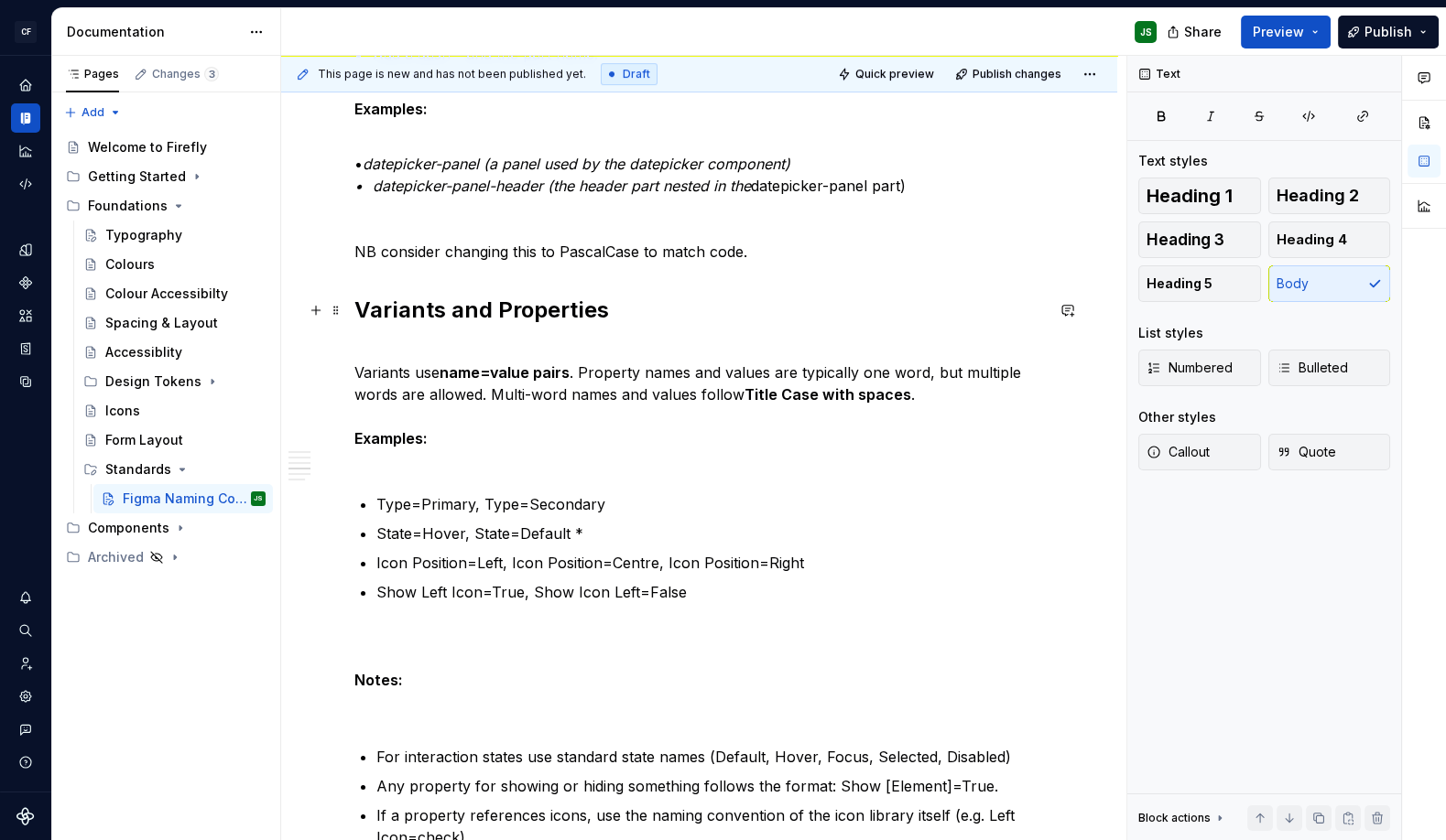
click at [356, 309] on strong "Variants and Properties" at bounding box center [481, 310] width 254 height 27
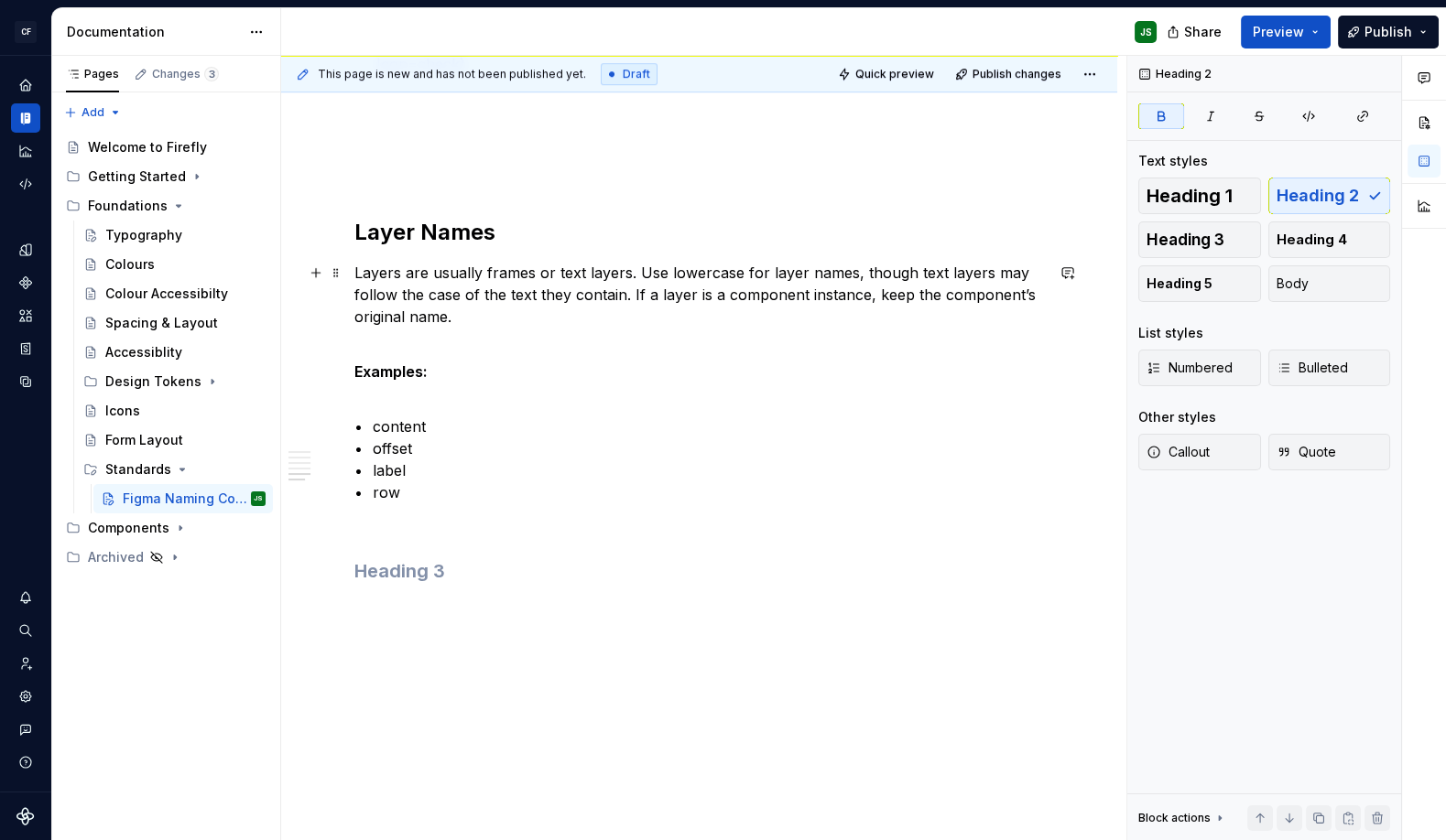
scroll to position [1858, 0]
click at [504, 578] on h3 at bounding box center [699, 569] width 690 height 26
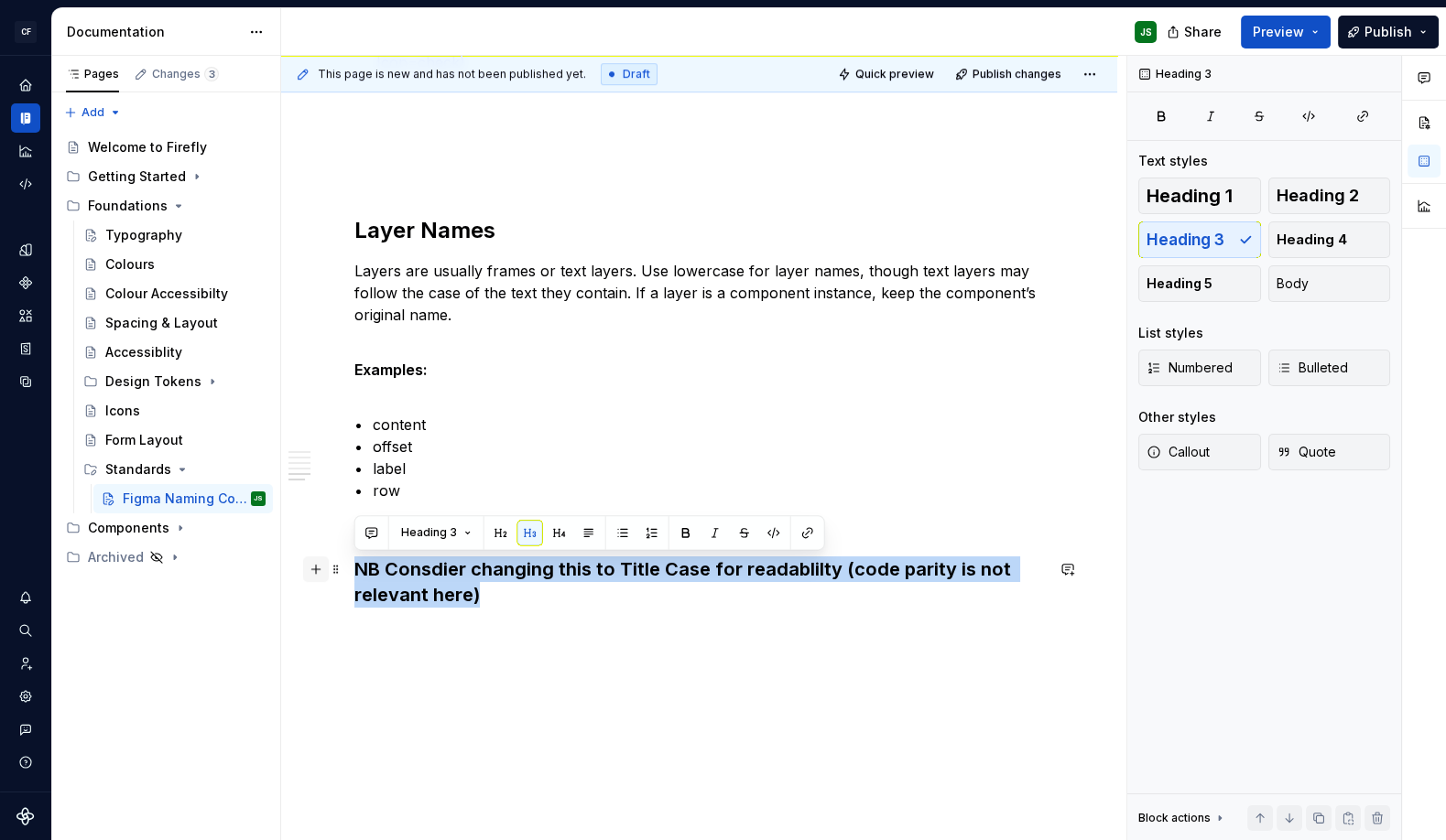
drag, startPoint x: 496, startPoint y: 585, endPoint x: 320, endPoint y: 562, distance: 177.5
click at [582, 528] on button "button" at bounding box center [588, 532] width 26 height 26
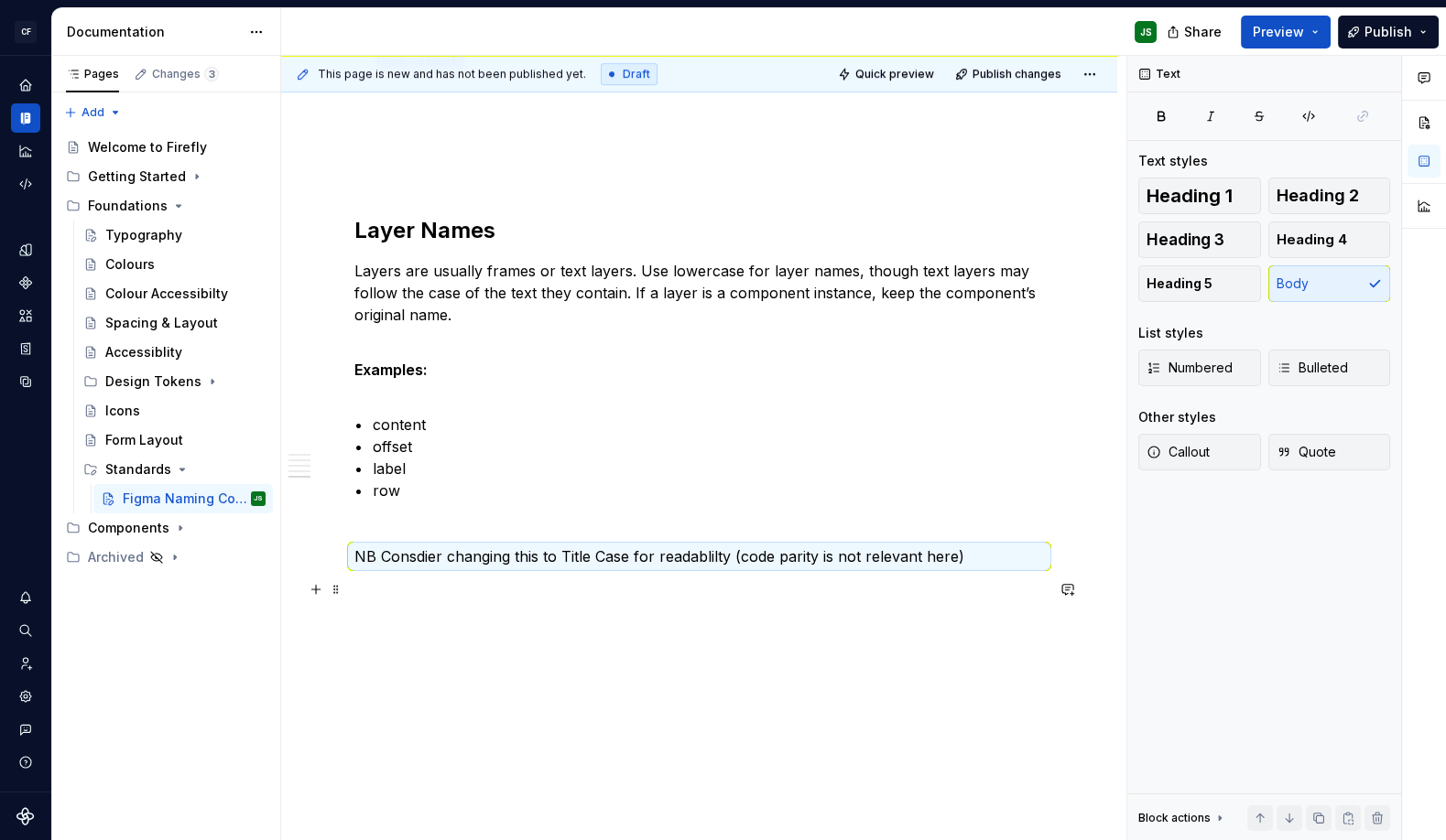
click at [576, 597] on p at bounding box center [699, 589] width 690 height 22
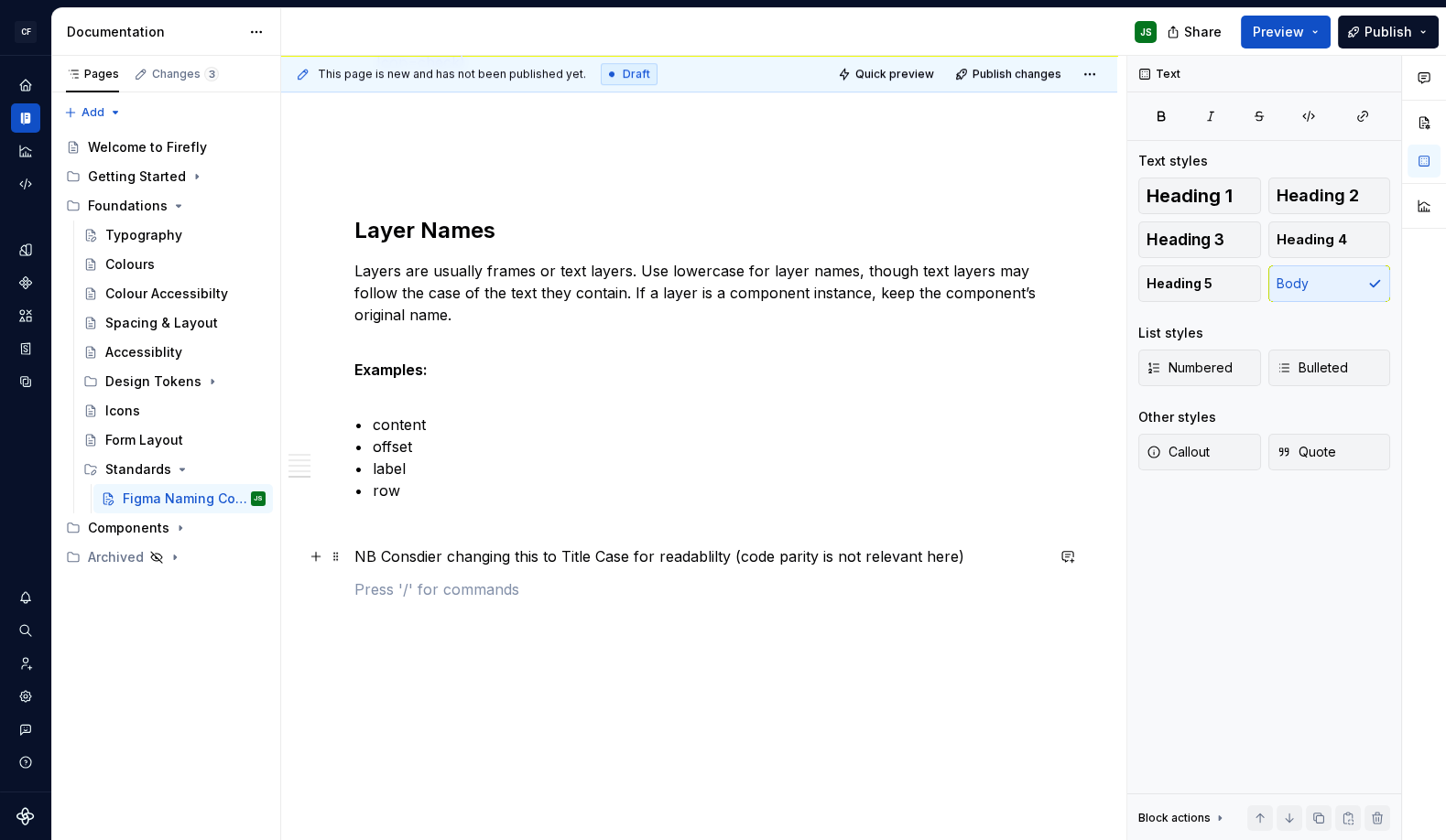
click at [432, 560] on p "NB Consdier changing this to Title Case for readablilty (code parity is not rel…" at bounding box center [699, 556] width 690 height 22
click at [463, 558] on p "NB Consider changing this to Title Case for readablilty (code parity is not rel…" at bounding box center [699, 556] width 690 height 22
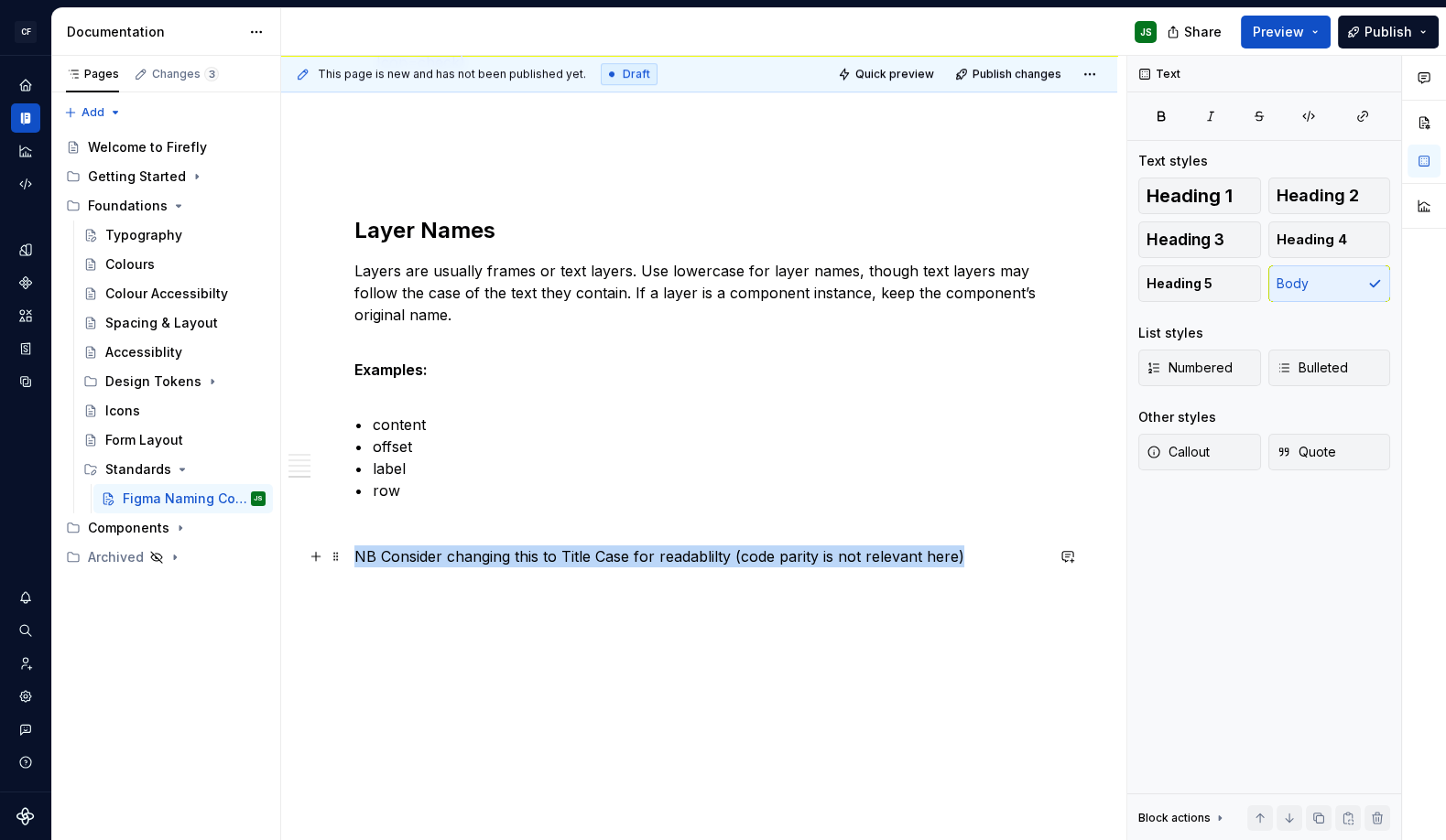
click at [463, 558] on p "NB Consider changing this to Title Case for readablilty (code parity is not rel…" at bounding box center [699, 556] width 690 height 22
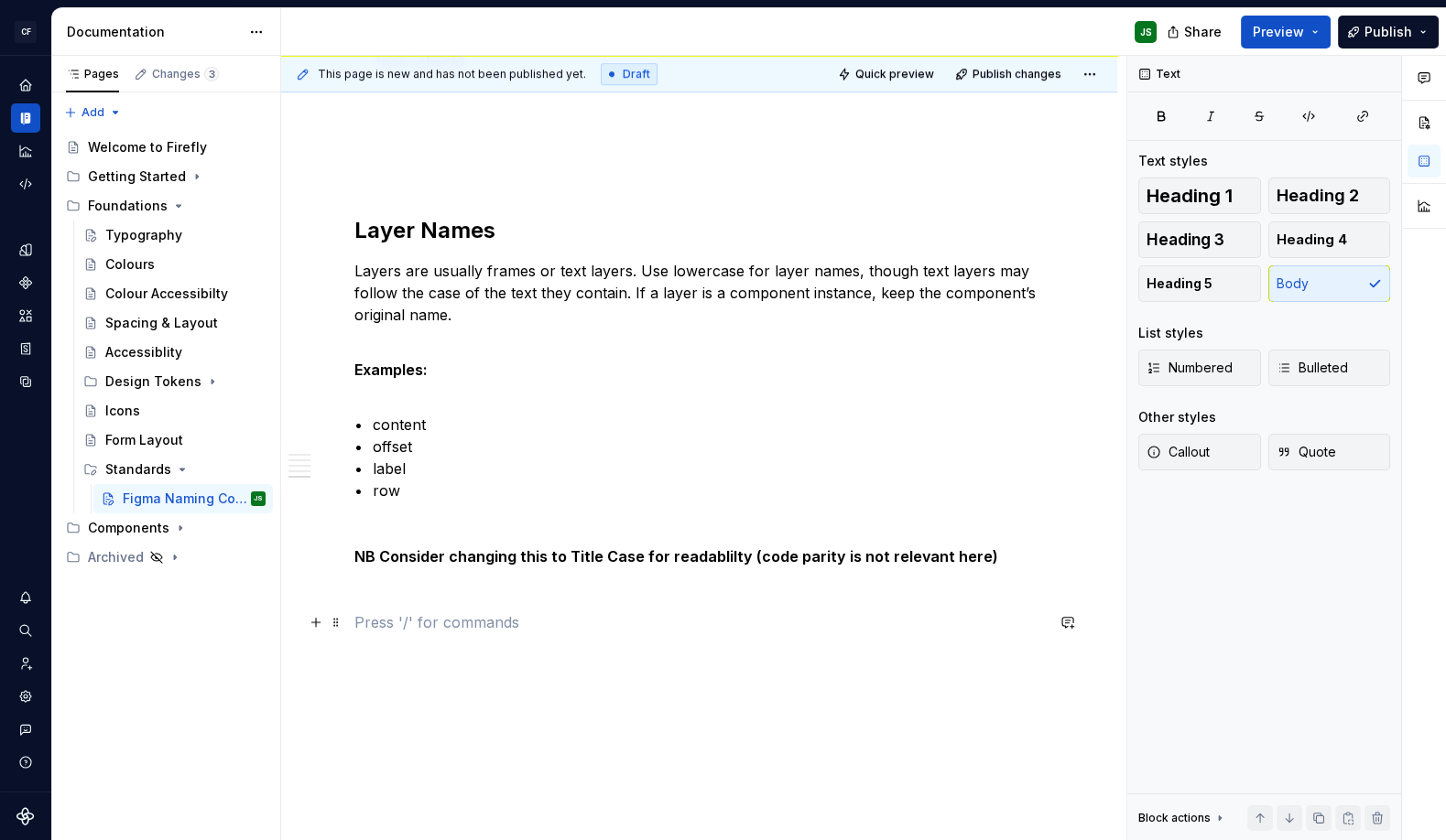
click at [557, 625] on p at bounding box center [699, 621] width 690 height 22
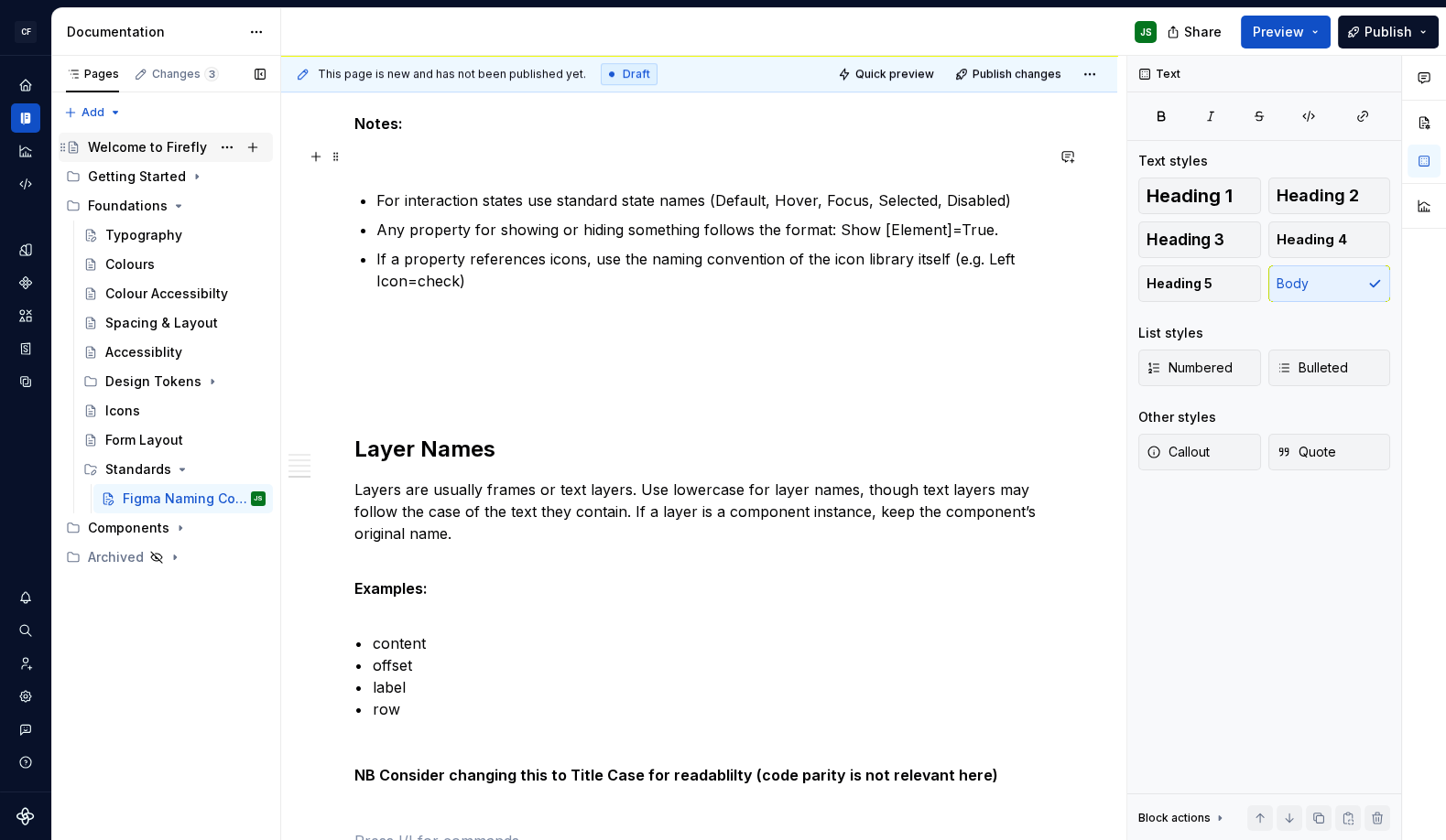
scroll to position [1638, 0]
type textarea "*"
